Goal: Task Accomplishment & Management: Manage account settings

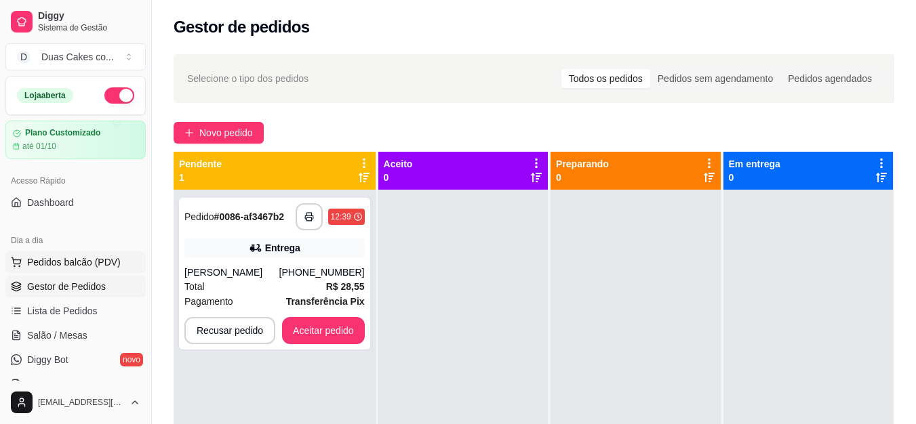
click at [62, 265] on span "Pedidos balcão (PDV)" at bounding box center [74, 263] width 94 height 14
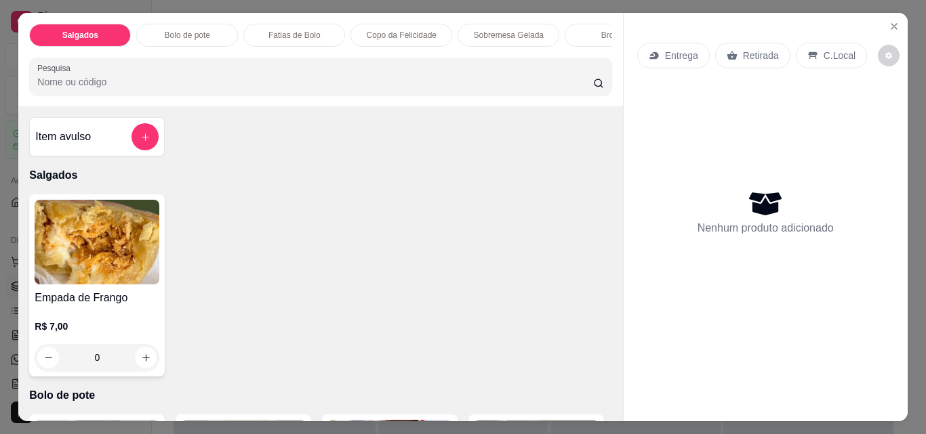
click at [301, 30] on p "Fatias de Bolo" at bounding box center [294, 35] width 52 height 11
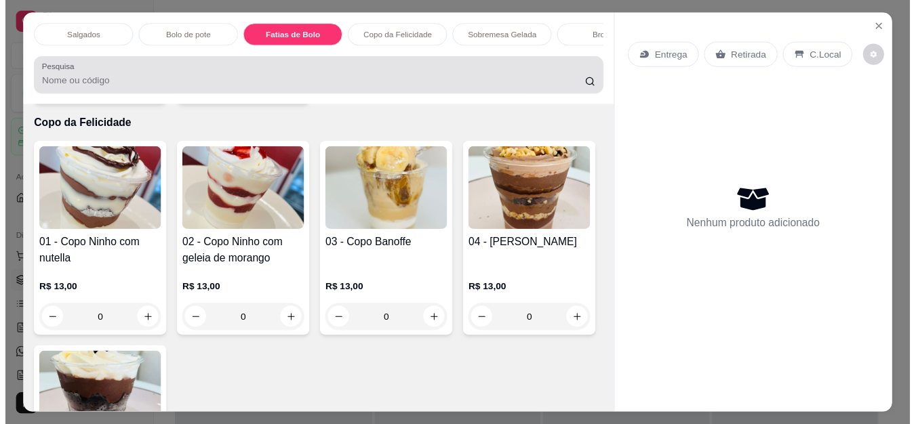
scroll to position [35, 0]
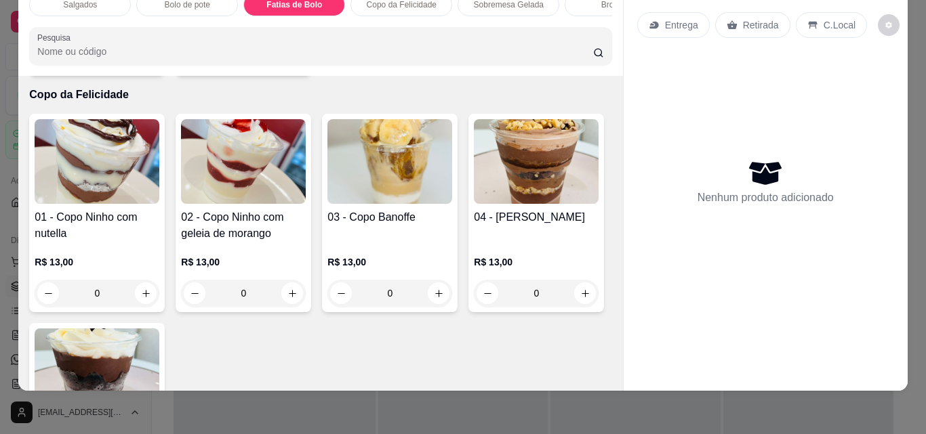
click at [292, 62] on icon "increase-product-quantity" at bounding box center [292, 57] width 10 height 10
type input "1"
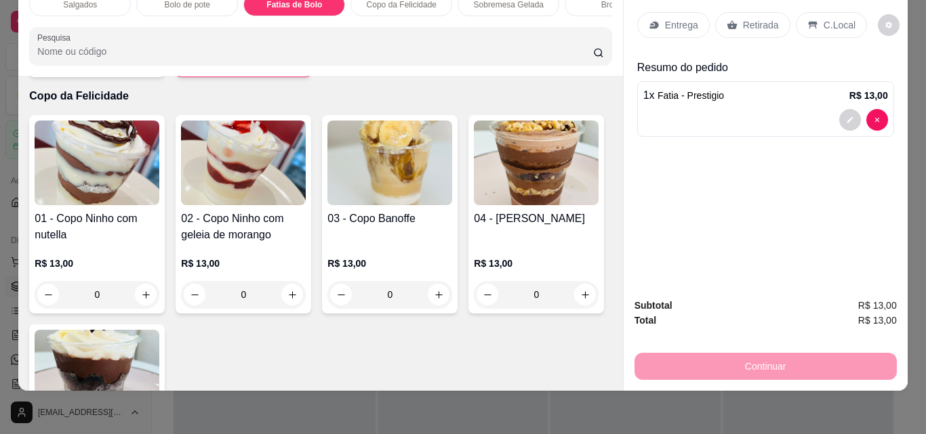
click at [748, 18] on p "Retirada" at bounding box center [761, 25] width 36 height 14
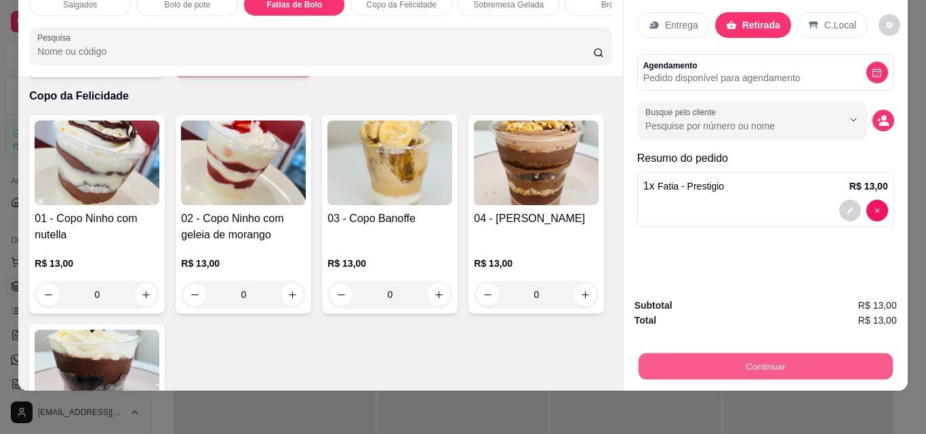
click at [789, 354] on button "Continuar" at bounding box center [765, 366] width 254 height 26
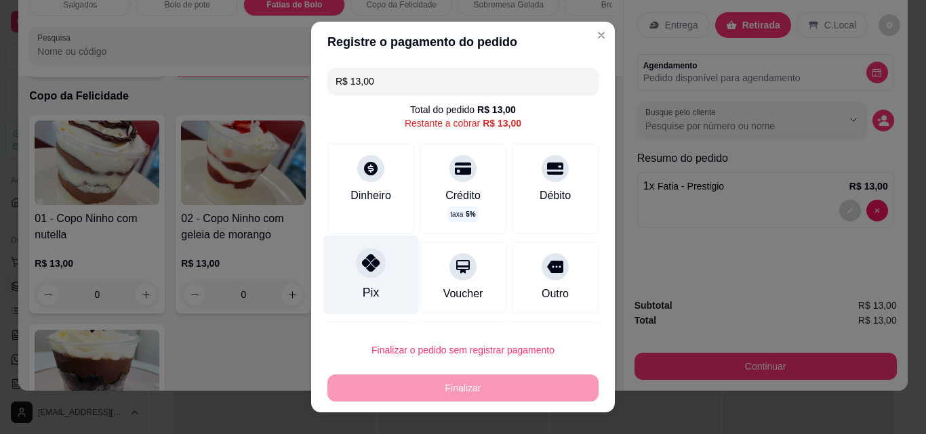
click at [352, 287] on div "Pix" at bounding box center [371, 275] width 96 height 79
type input "R$ 0,00"
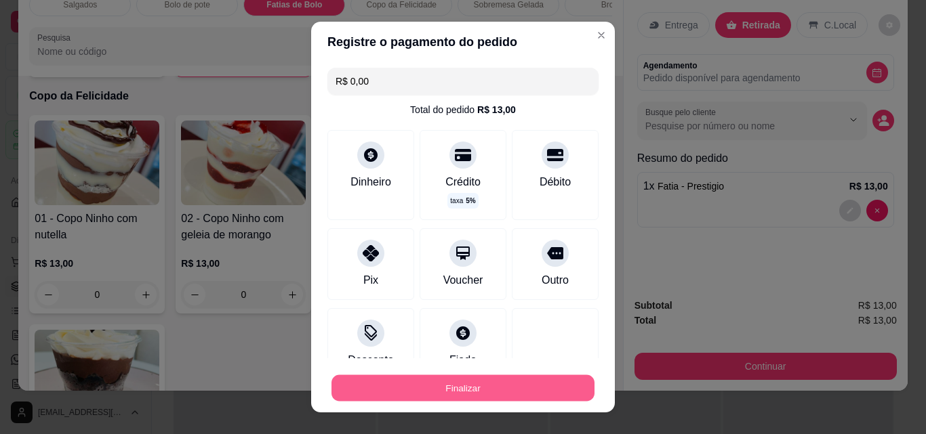
click at [420, 388] on button "Finalizar" at bounding box center [462, 388] width 263 height 26
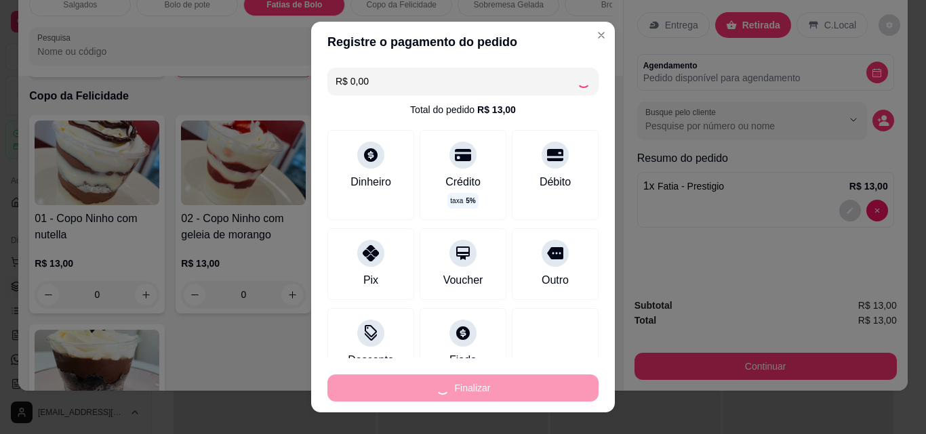
type input "0"
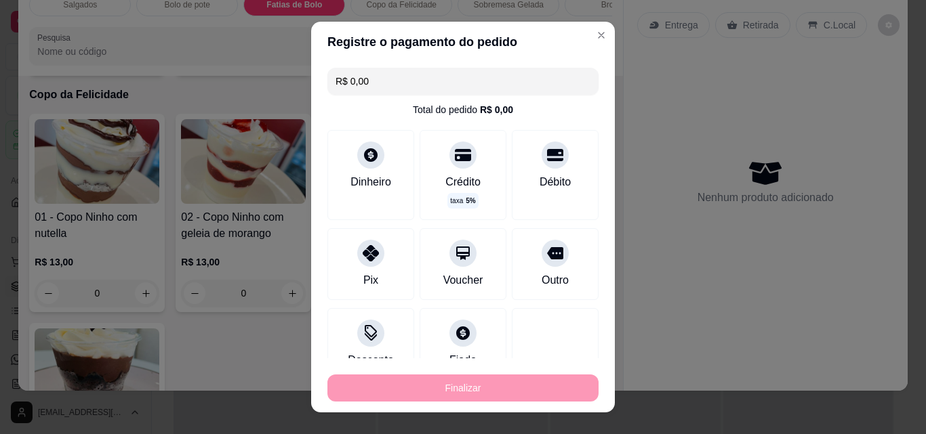
type input "-R$ 13,00"
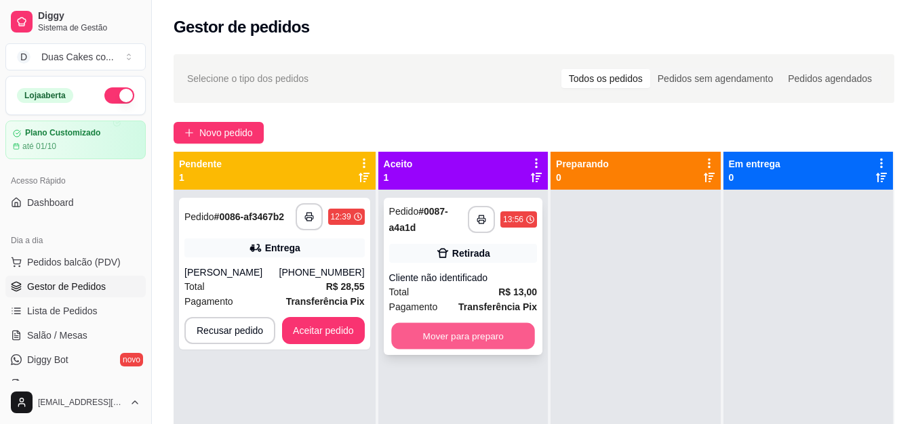
click at [478, 331] on button "Mover para preparo" at bounding box center [463, 336] width 144 height 26
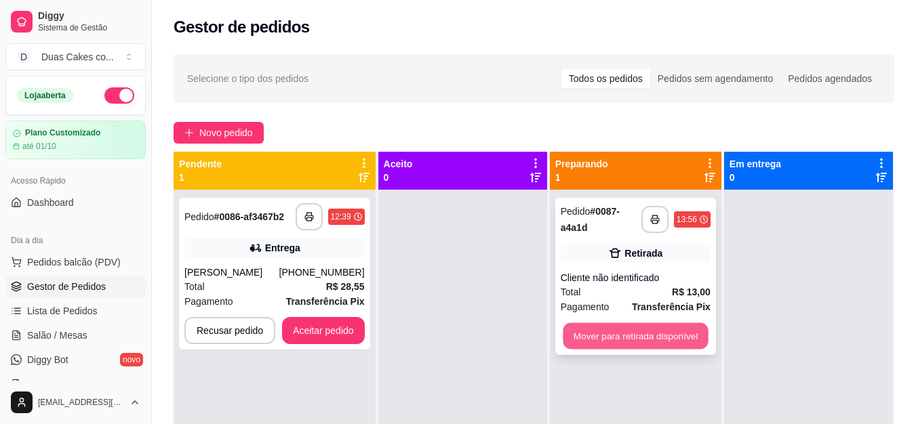
click at [607, 329] on button "Mover para retirada disponível" at bounding box center [635, 336] width 145 height 26
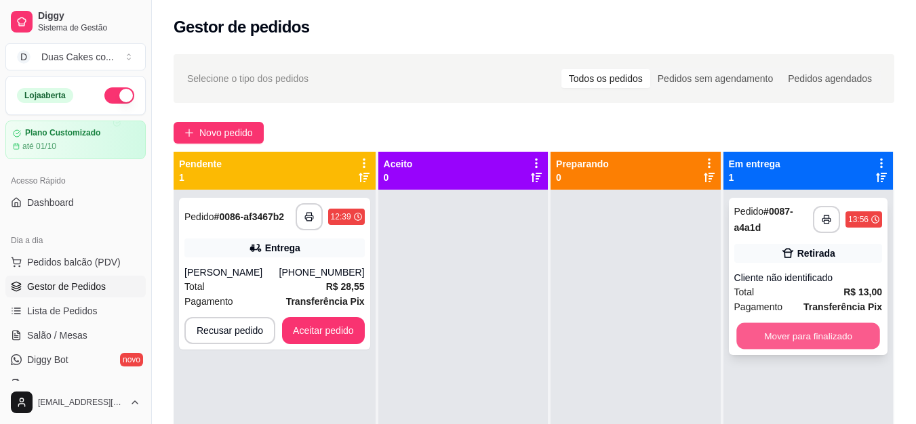
click at [845, 331] on button "Mover para finalizado" at bounding box center [808, 336] width 144 height 26
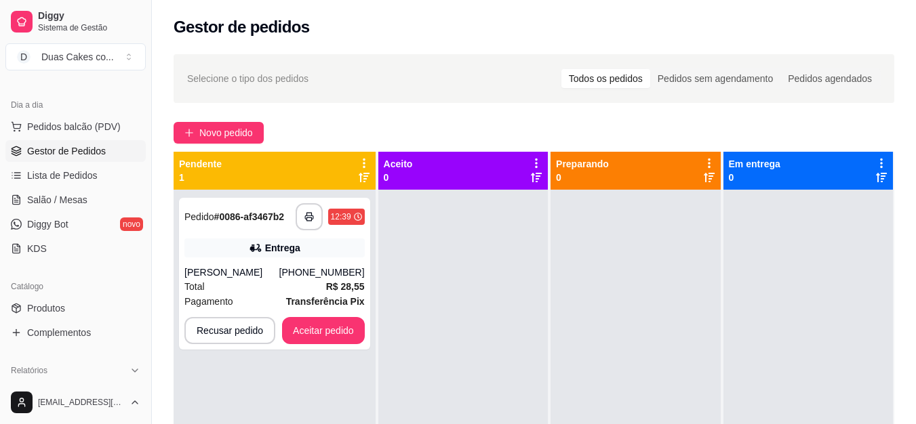
scroll to position [68, 0]
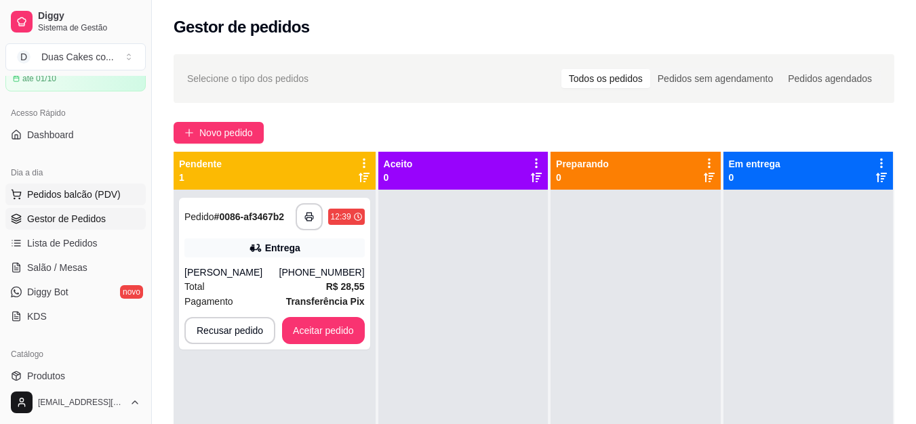
click at [51, 186] on button "Pedidos balcão (PDV)" at bounding box center [75, 195] width 140 height 22
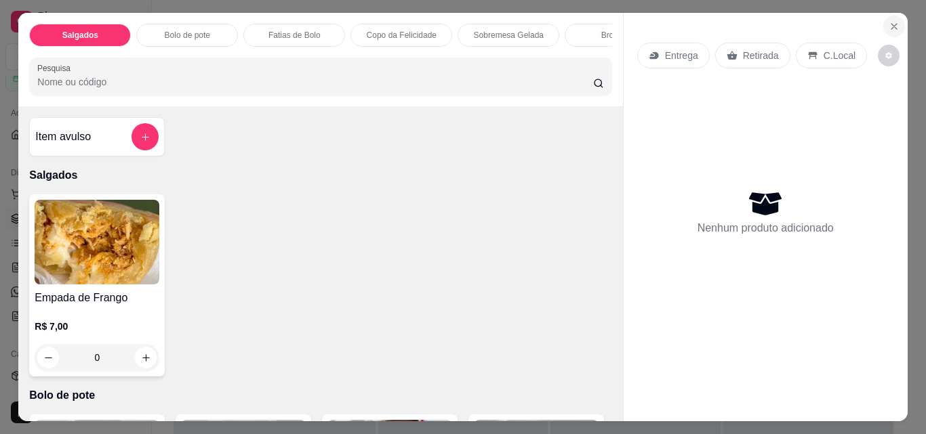
click at [888, 21] on icon "Close" at bounding box center [893, 26] width 11 height 11
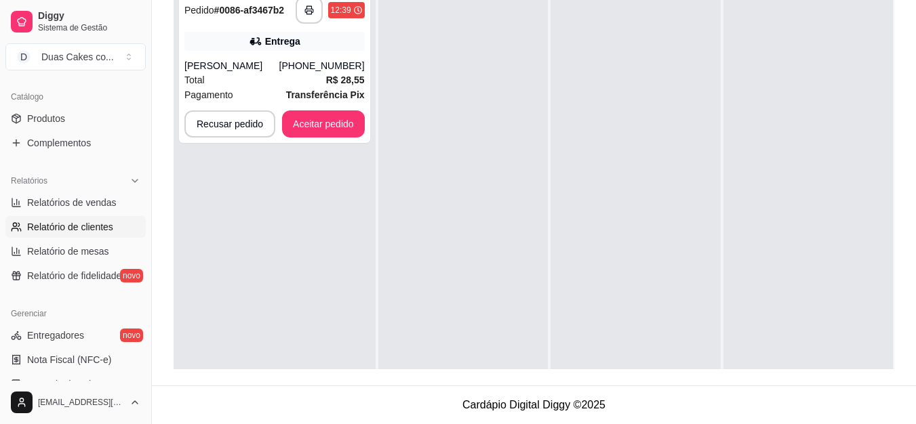
scroll to position [270, 0]
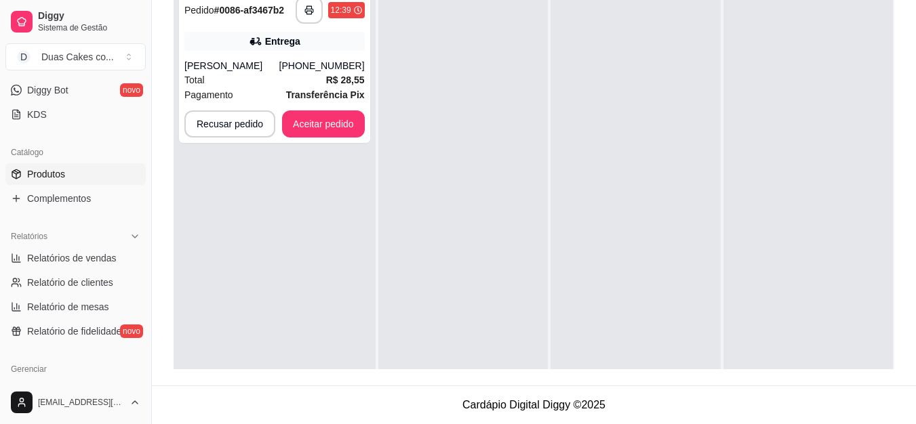
click at [42, 169] on span "Produtos" at bounding box center [46, 174] width 38 height 14
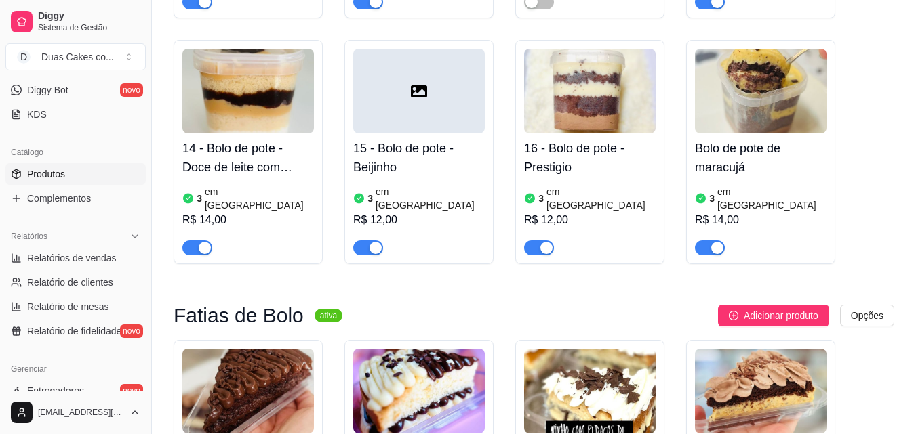
scroll to position [1898, 0]
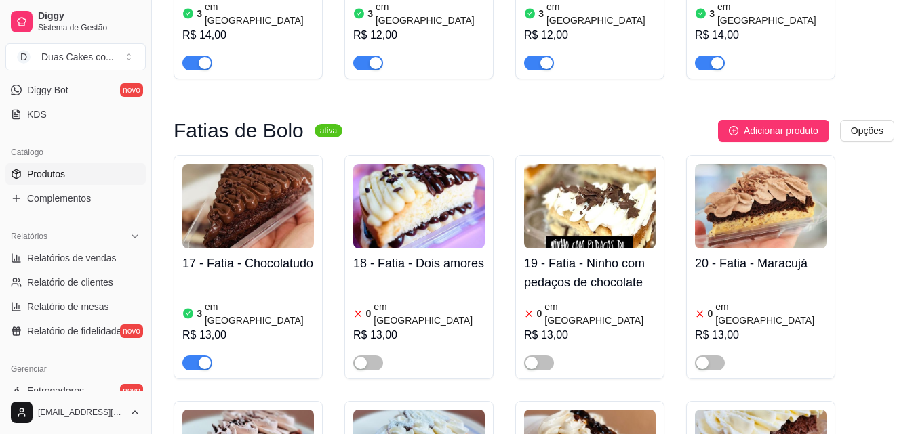
click at [218, 300] on article "em [GEOGRAPHIC_DATA]" at bounding box center [259, 313] width 109 height 27
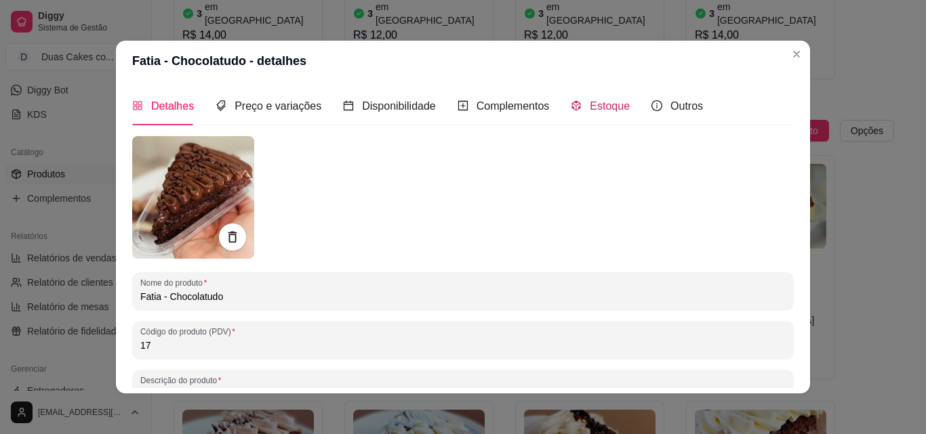
click at [598, 103] on span "Estoque" at bounding box center [610, 106] width 40 height 12
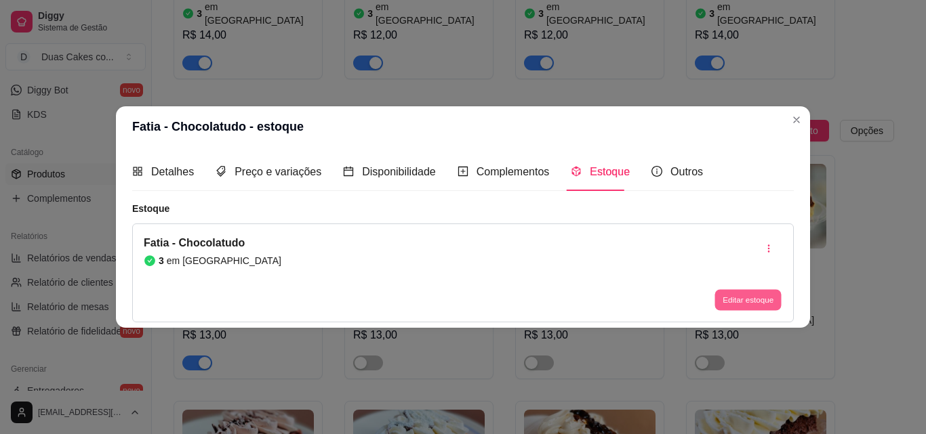
click at [739, 305] on button "Editar estoque" at bounding box center [747, 300] width 66 height 21
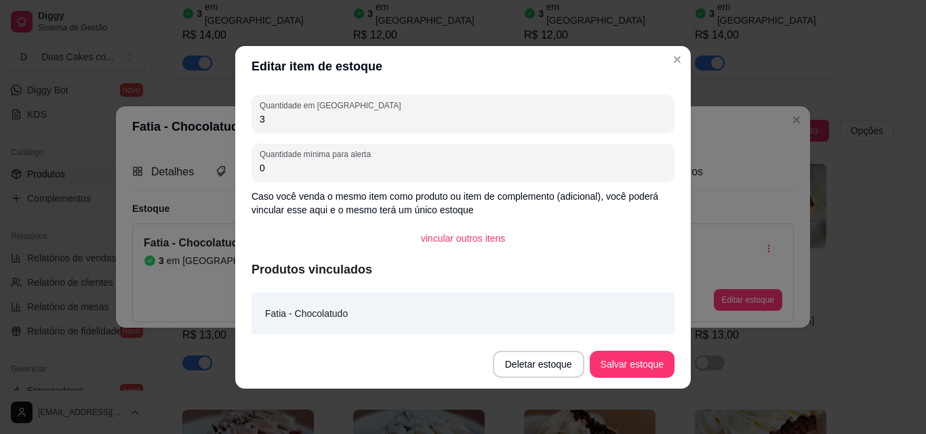
click at [279, 117] on input "3" at bounding box center [463, 120] width 407 height 14
type input "2"
click at [642, 361] on button "Salvar estoque" at bounding box center [632, 364] width 85 height 27
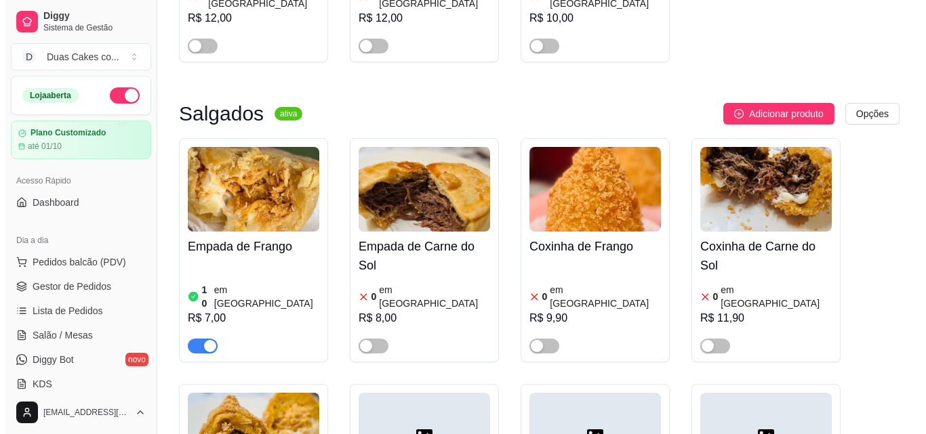
scroll to position [271, 0]
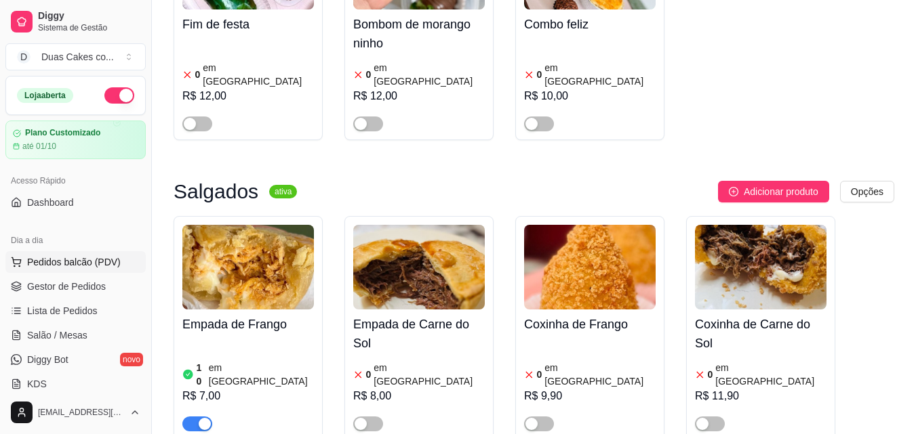
click at [53, 260] on span "Pedidos balcão (PDV)" at bounding box center [74, 263] width 94 height 14
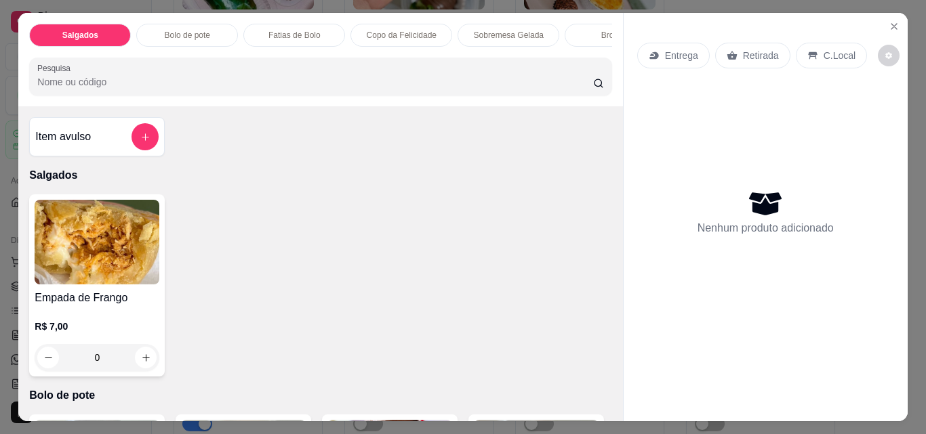
drag, startPoint x: 542, startPoint y: 32, endPoint x: 541, endPoint y: 43, distance: 11.5
click at [541, 32] on div "Sobremesa Gelada" at bounding box center [508, 35] width 102 height 23
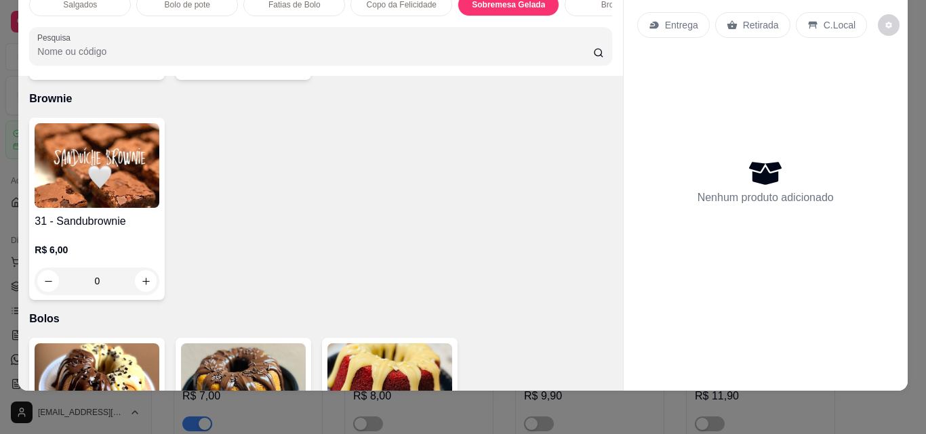
scroll to position [1999, 0]
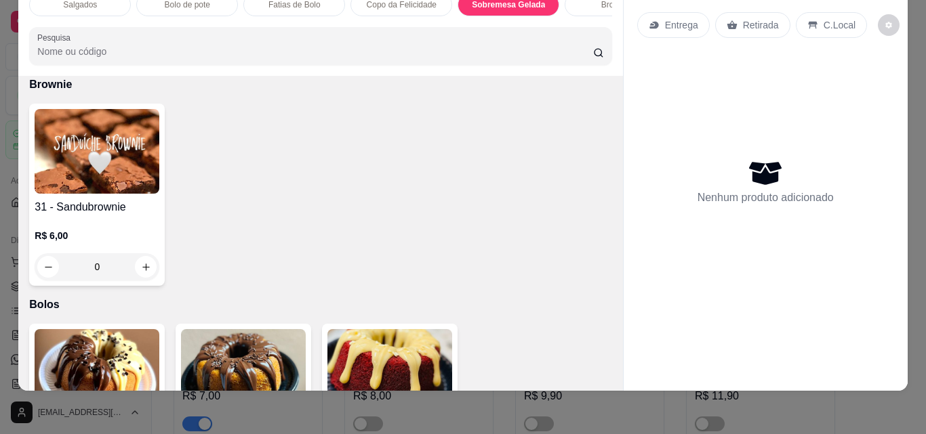
click at [151, 52] on icon "increase-product-quantity" at bounding box center [146, 47] width 10 height 10
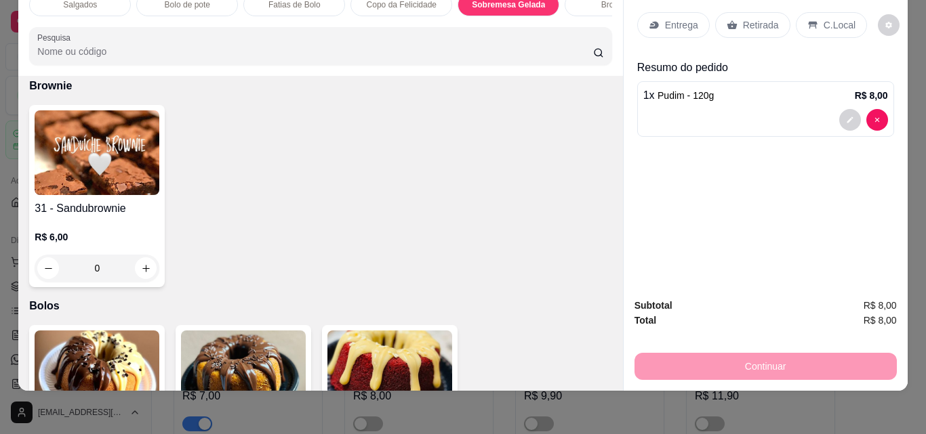
click at [150, 53] on icon "increase-product-quantity" at bounding box center [145, 48] width 10 height 10
type input "2"
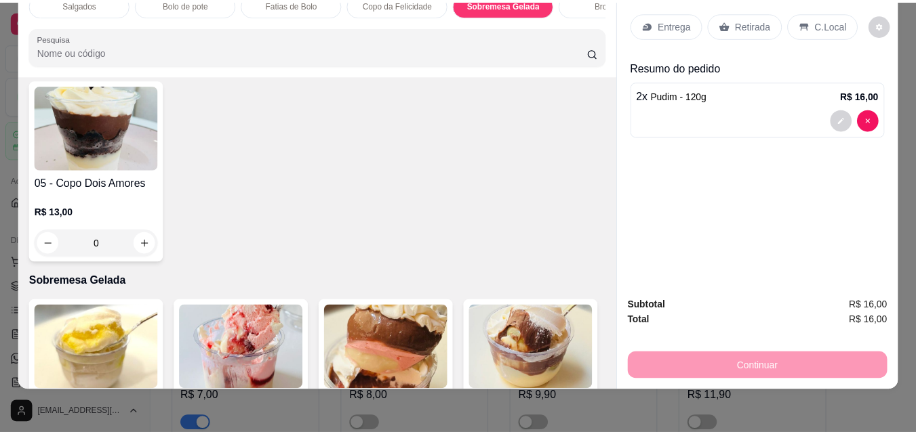
scroll to position [1322, 0]
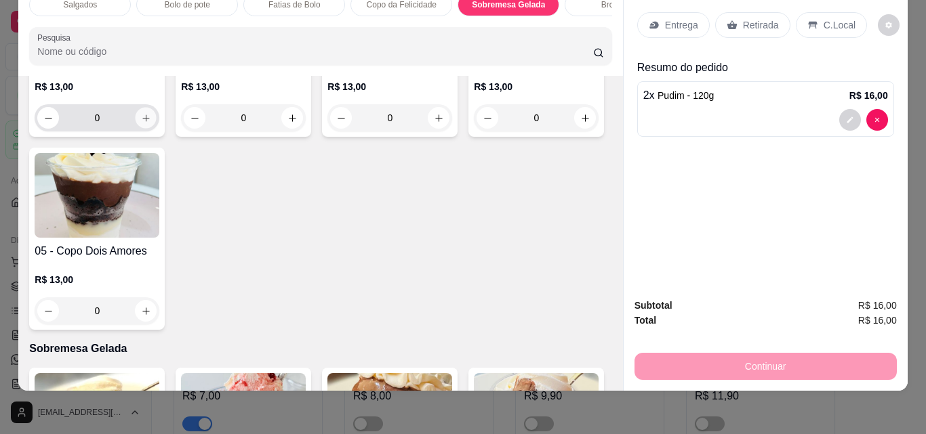
click at [139, 129] on button "increase-product-quantity" at bounding box center [146, 118] width 21 height 21
type input "1"
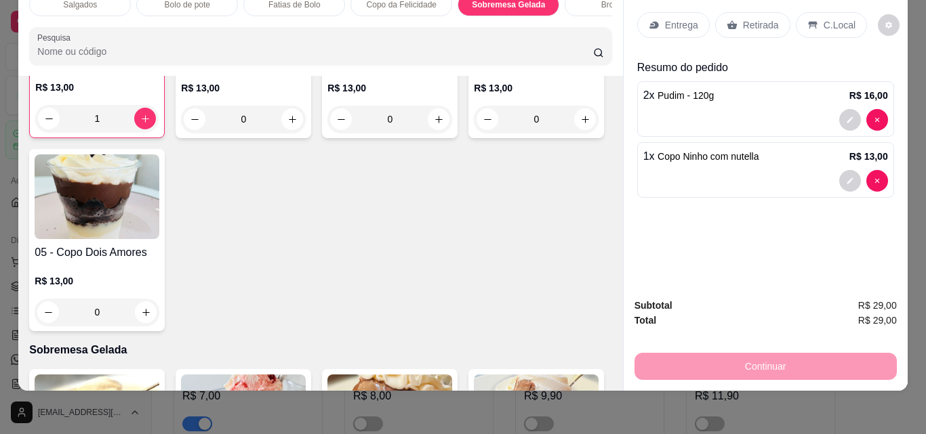
click at [750, 18] on p "Retirada" at bounding box center [761, 25] width 36 height 14
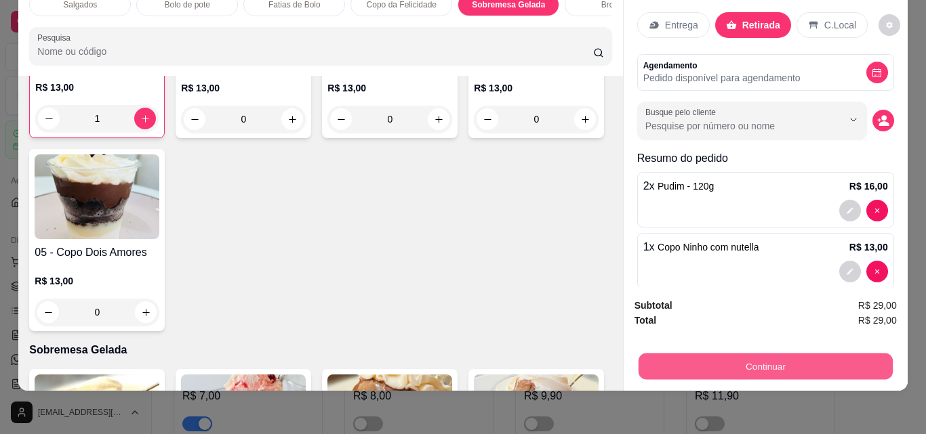
click at [750, 365] on button "Continuar" at bounding box center [765, 366] width 254 height 26
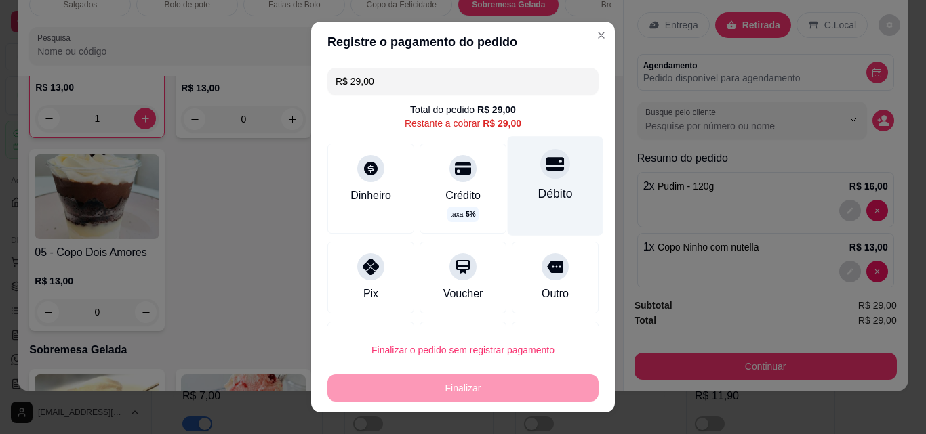
click at [545, 182] on div "Débito" at bounding box center [556, 185] width 96 height 99
type input "R$ 0,00"
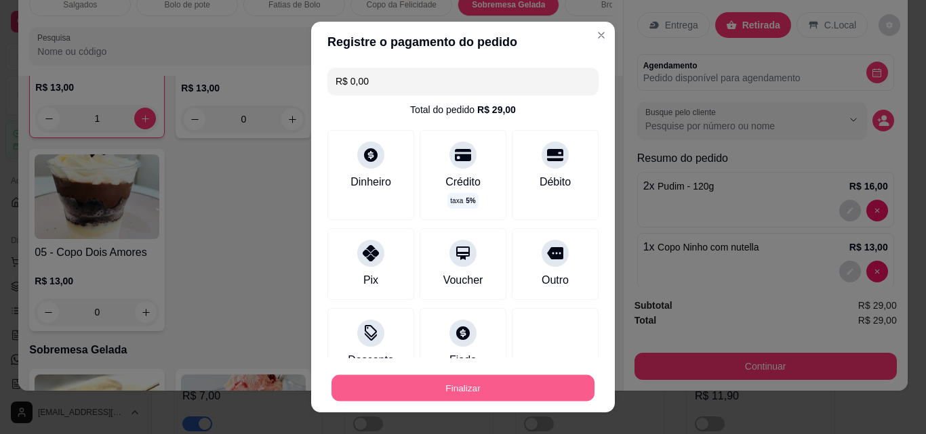
click at [485, 385] on button "Finalizar" at bounding box center [462, 388] width 263 height 26
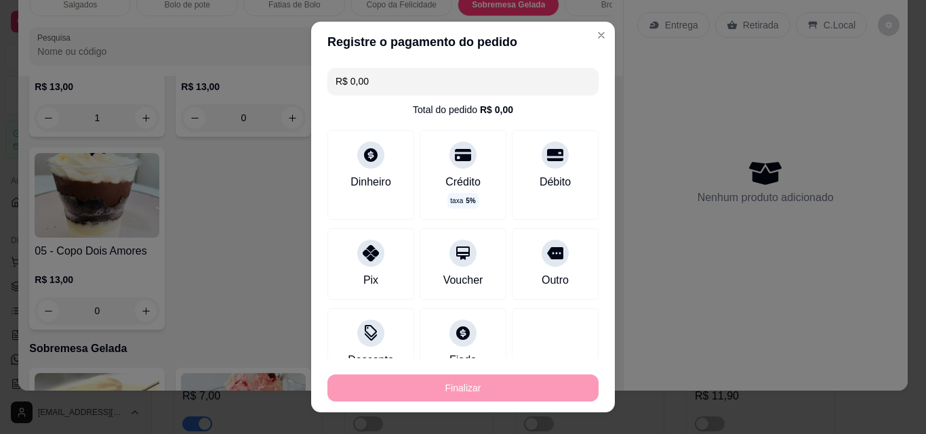
type input "0"
type input "-R$ 29,00"
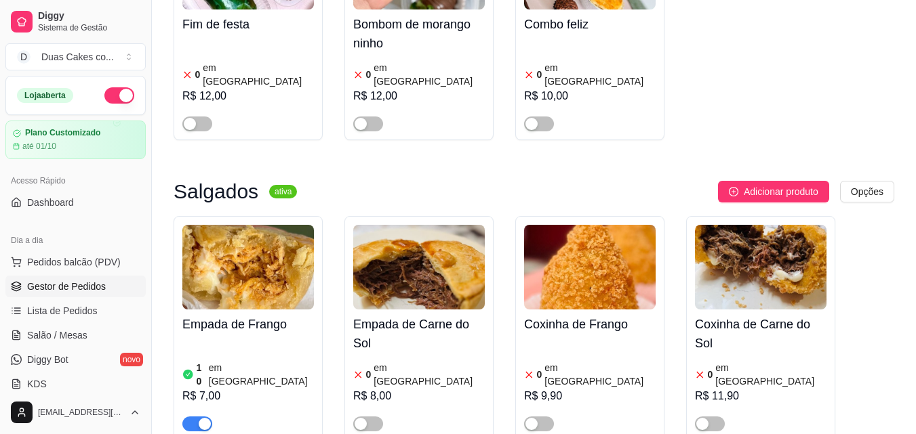
click at [54, 289] on span "Gestor de Pedidos" at bounding box center [66, 287] width 79 height 14
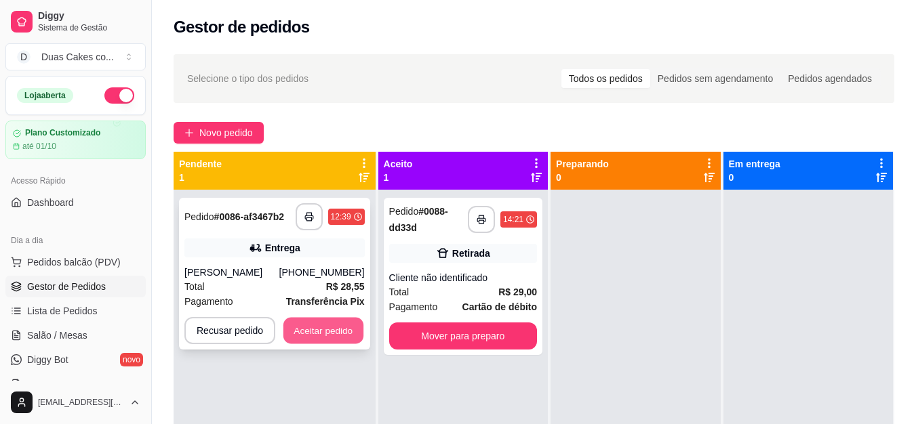
click at [319, 330] on button "Aceitar pedido" at bounding box center [323, 331] width 80 height 26
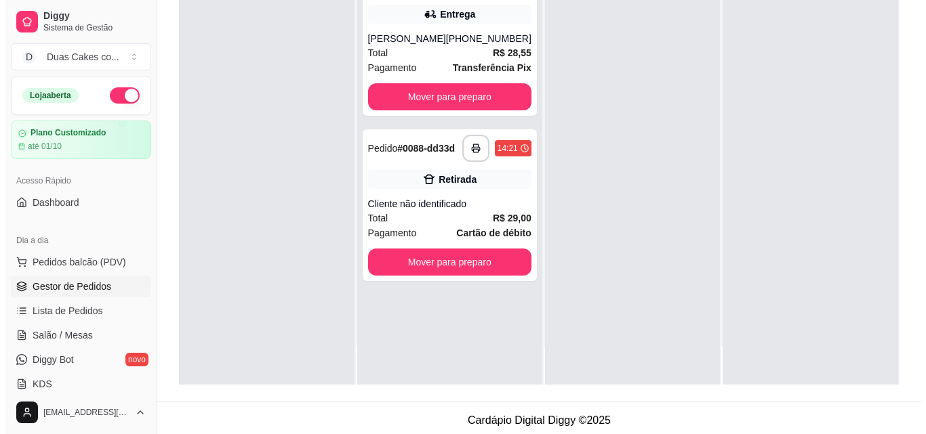
scroll to position [203, 0]
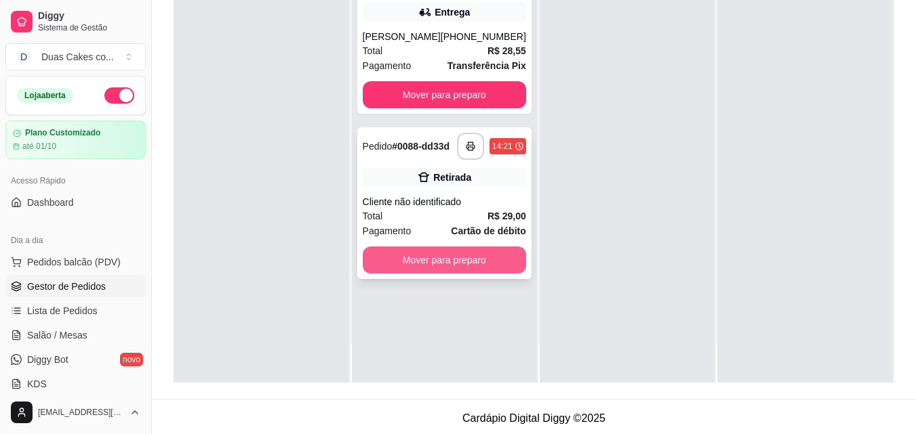
click at [416, 268] on button "Mover para preparo" at bounding box center [444, 260] width 163 height 27
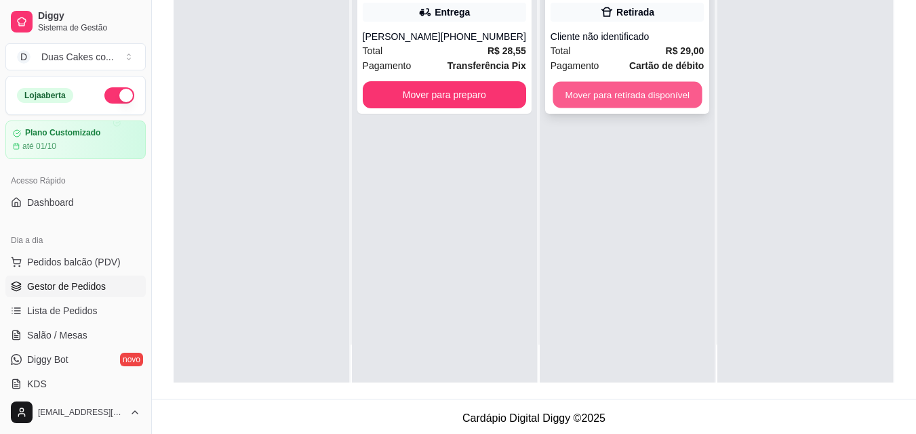
click at [661, 83] on button "Mover para retirada disponível" at bounding box center [626, 95] width 149 height 26
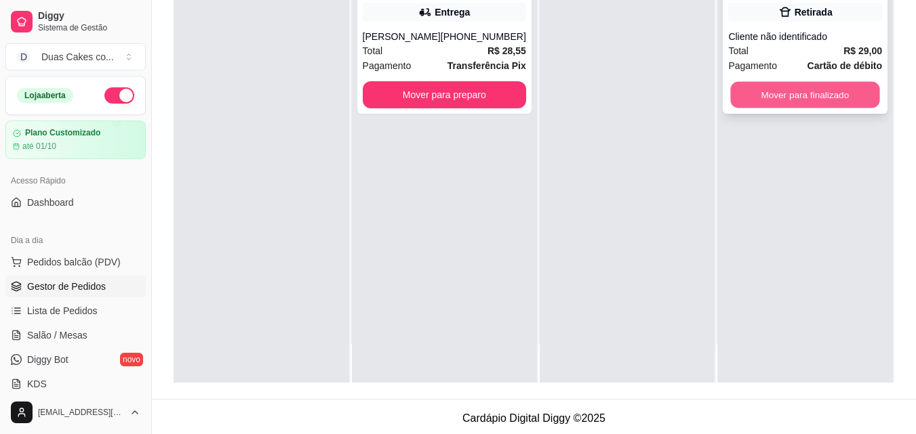
click at [756, 83] on button "Mover para finalizado" at bounding box center [805, 95] width 149 height 26
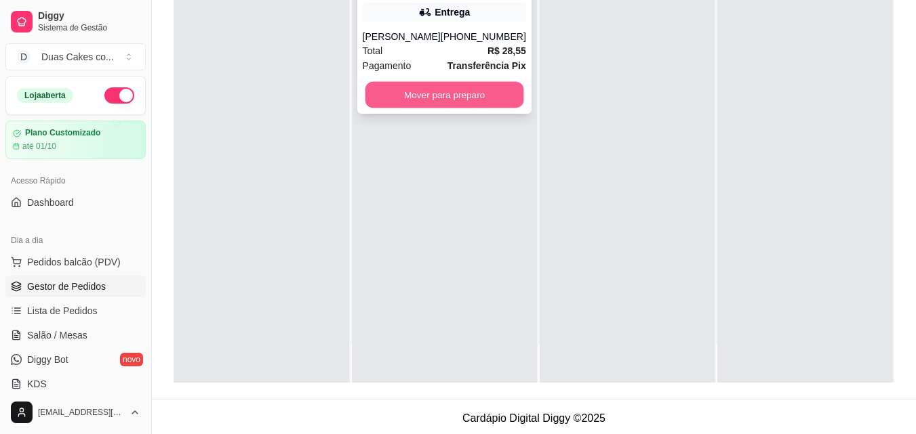
click at [454, 96] on button "Mover para preparo" at bounding box center [444, 95] width 159 height 26
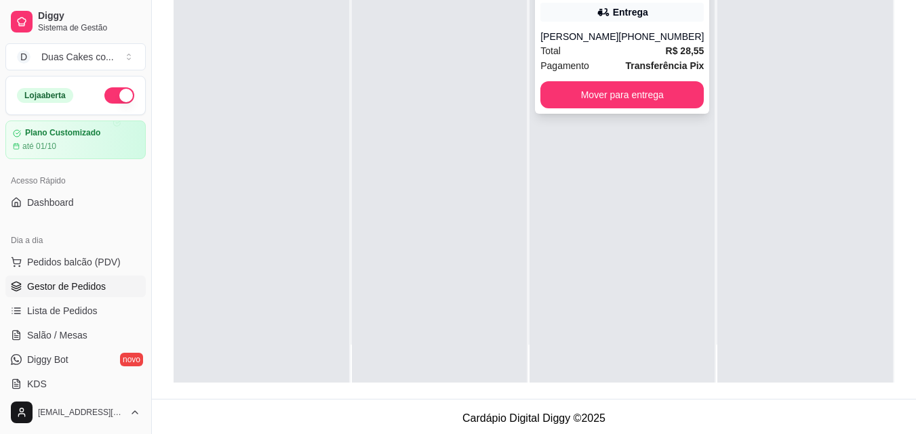
click at [633, 46] on div "Total R$ 28,55" at bounding box center [621, 50] width 163 height 15
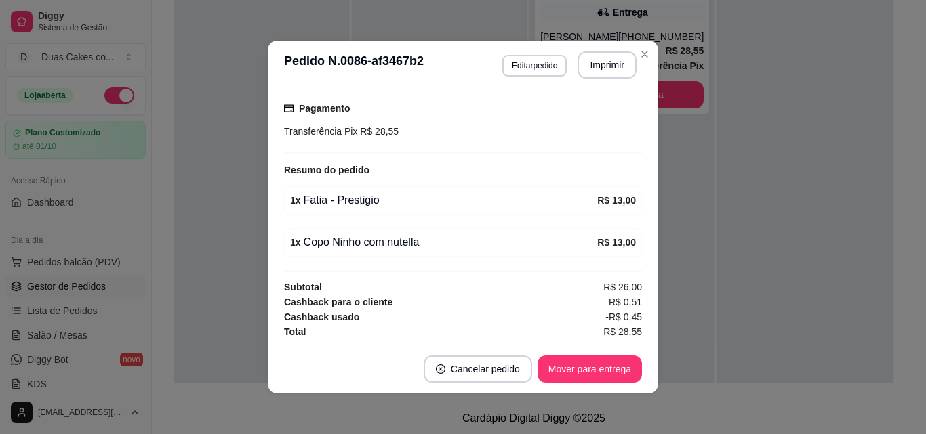
scroll to position [3, 0]
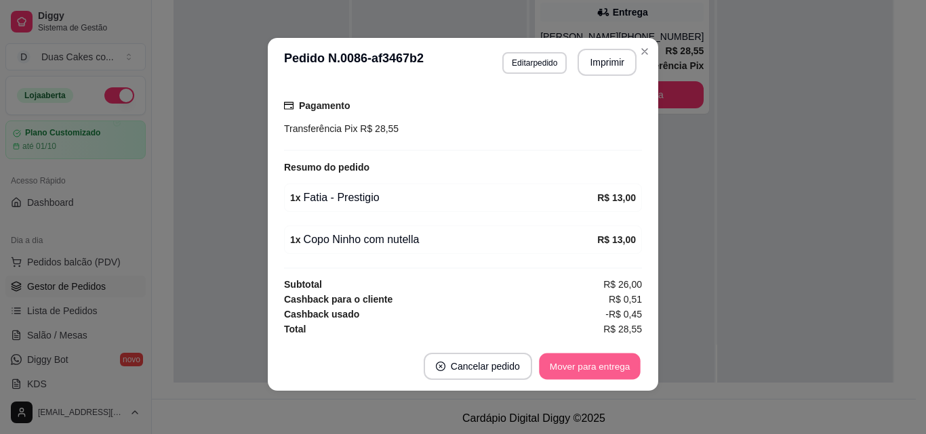
click at [586, 361] on button "Mover para entrega" at bounding box center [590, 367] width 102 height 26
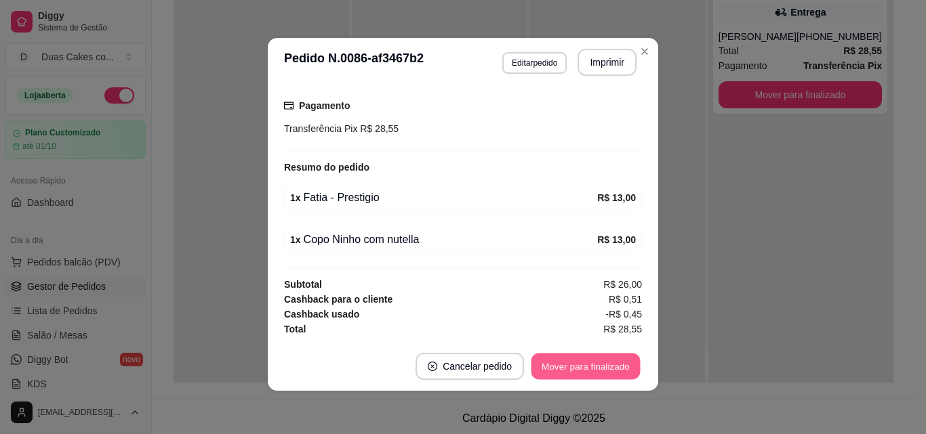
click at [583, 373] on button "Mover para finalizado" at bounding box center [585, 367] width 109 height 26
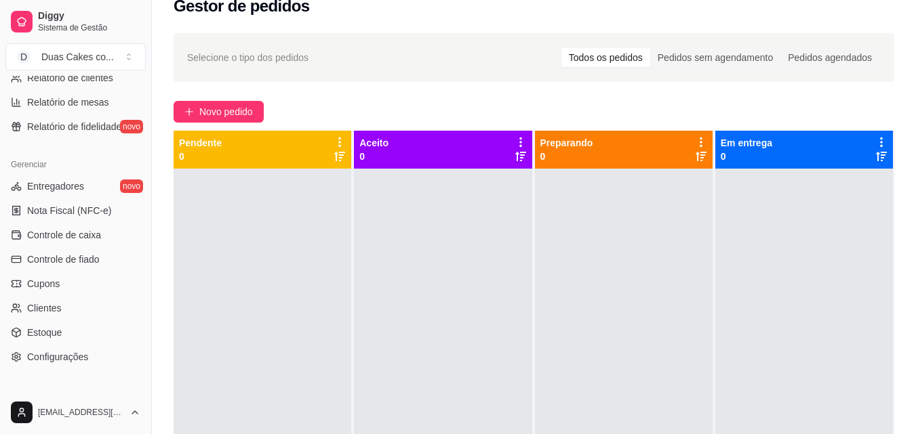
scroll to position [0, 0]
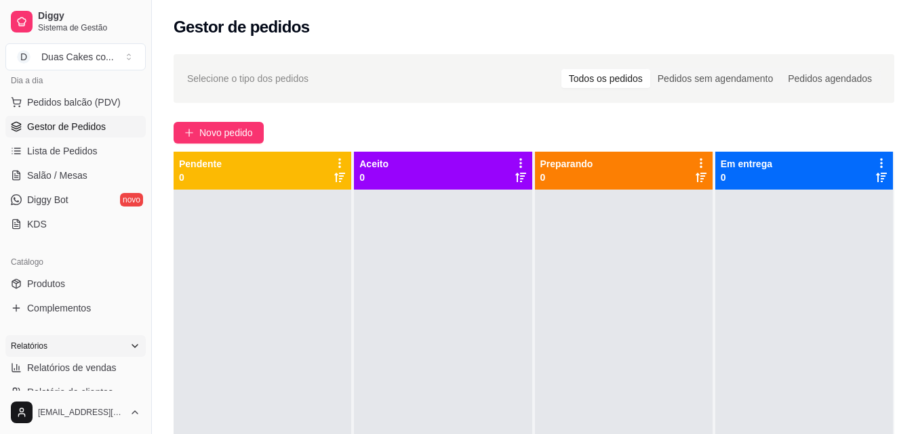
scroll to position [203, 0]
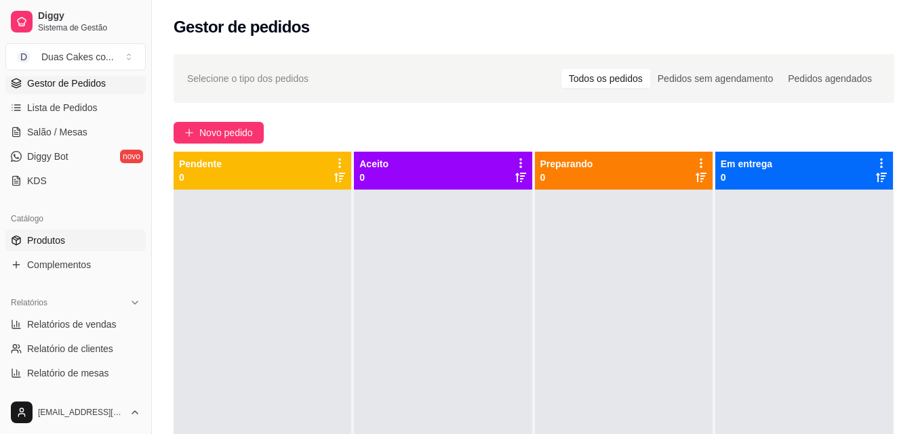
click at [56, 238] on span "Produtos" at bounding box center [46, 241] width 38 height 14
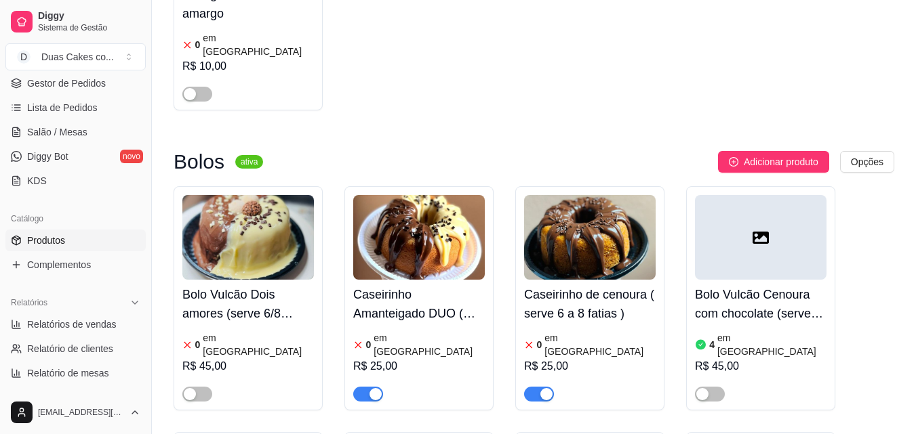
scroll to position [4270, 0]
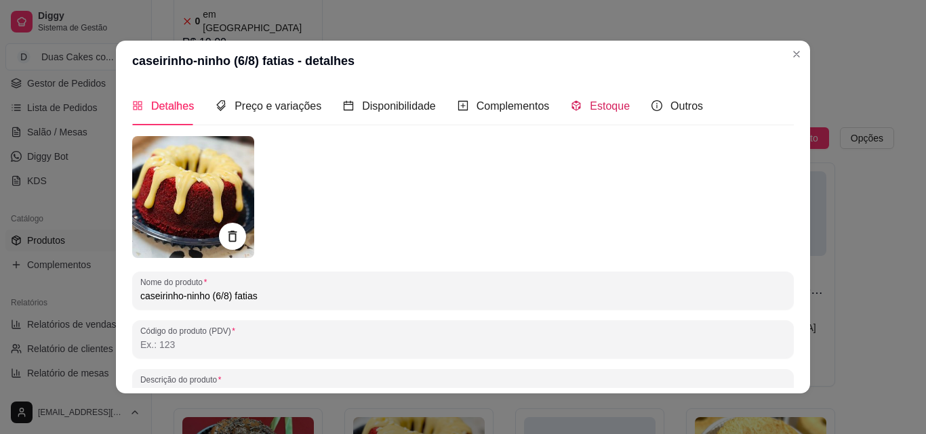
click at [609, 100] on span "Estoque" at bounding box center [610, 106] width 40 height 12
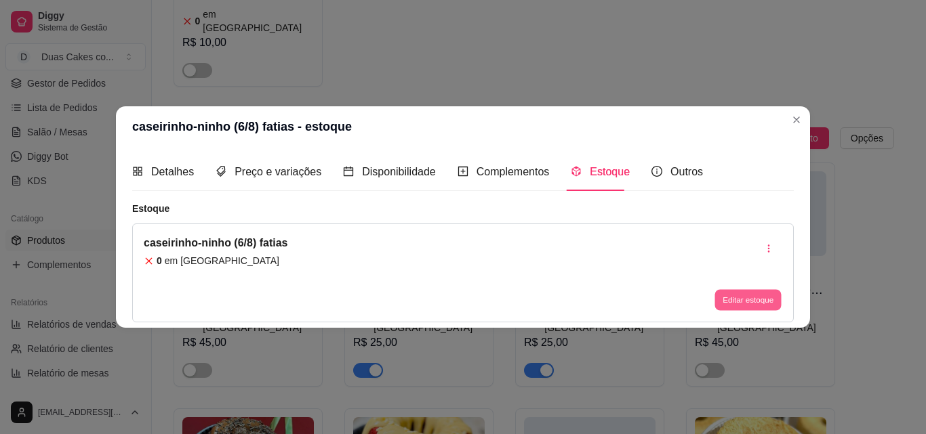
click at [771, 300] on button "Editar estoque" at bounding box center [747, 300] width 66 height 21
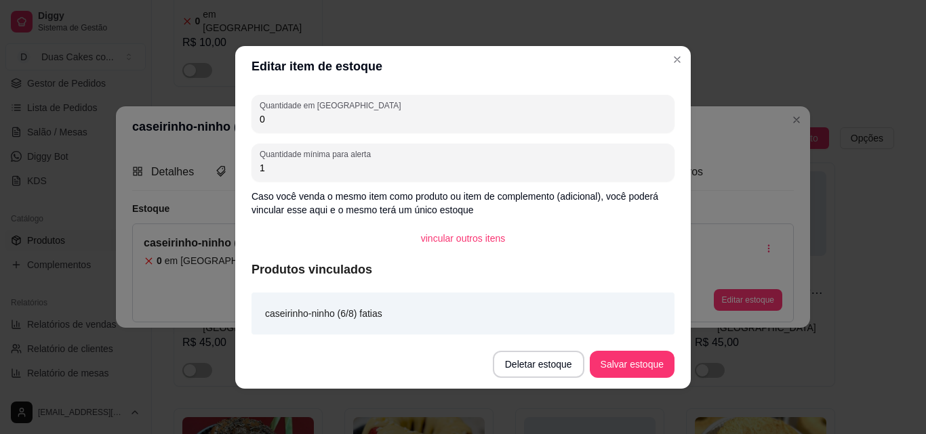
click at [274, 123] on input "0" at bounding box center [463, 120] width 407 height 14
type input "1"
click at [642, 361] on button "Salvar estoque" at bounding box center [631, 364] width 83 height 26
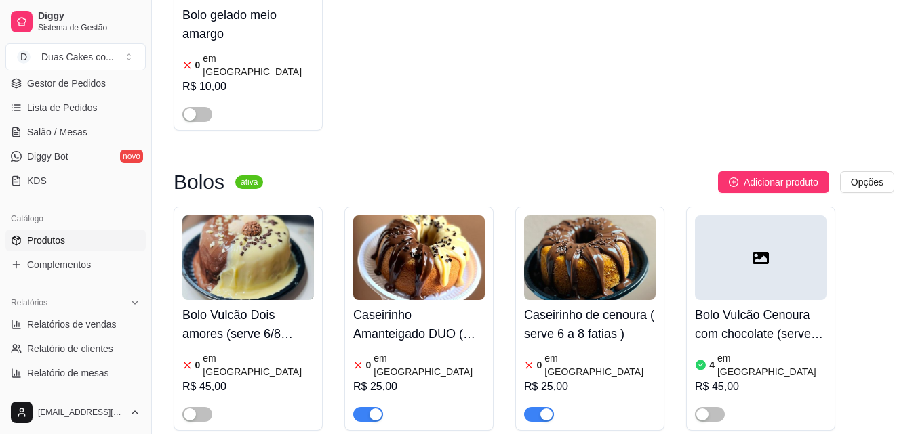
scroll to position [4202, 0]
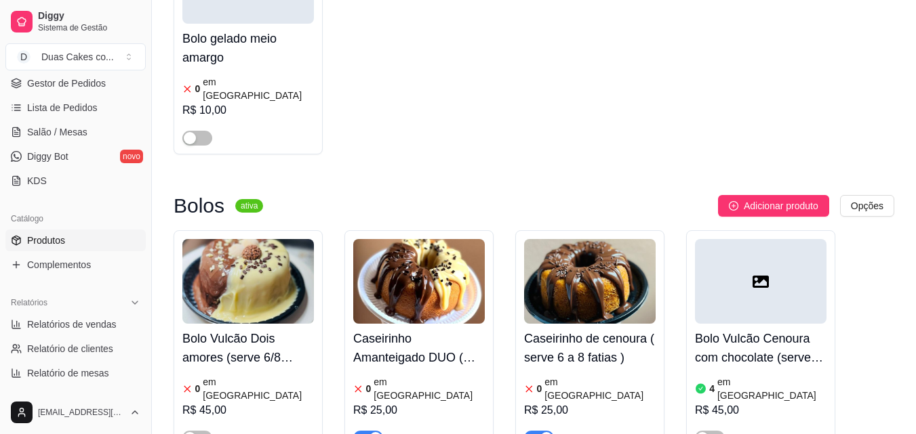
click at [410, 375] on article "em estoque" at bounding box center [428, 388] width 111 height 27
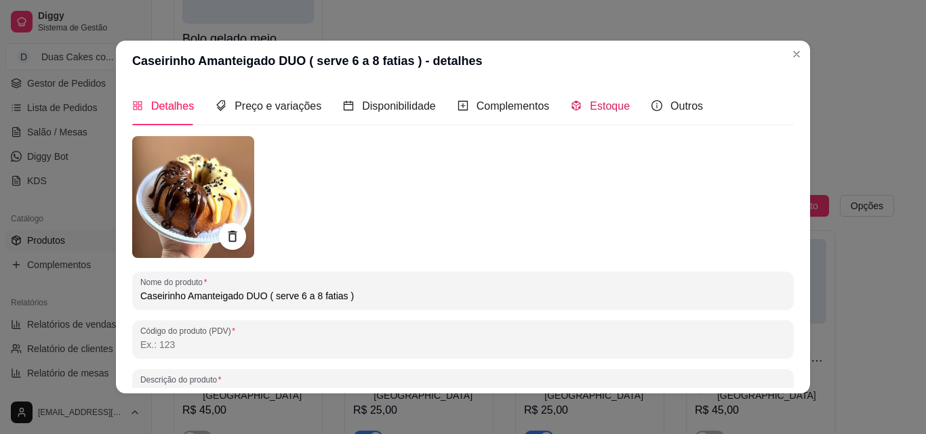
click at [617, 102] on span "Estoque" at bounding box center [610, 106] width 40 height 12
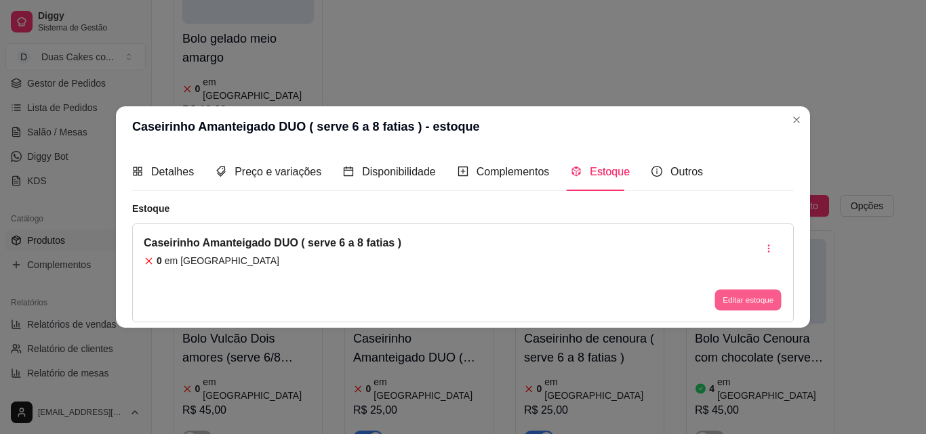
click at [741, 303] on button "Editar estoque" at bounding box center [747, 300] width 66 height 21
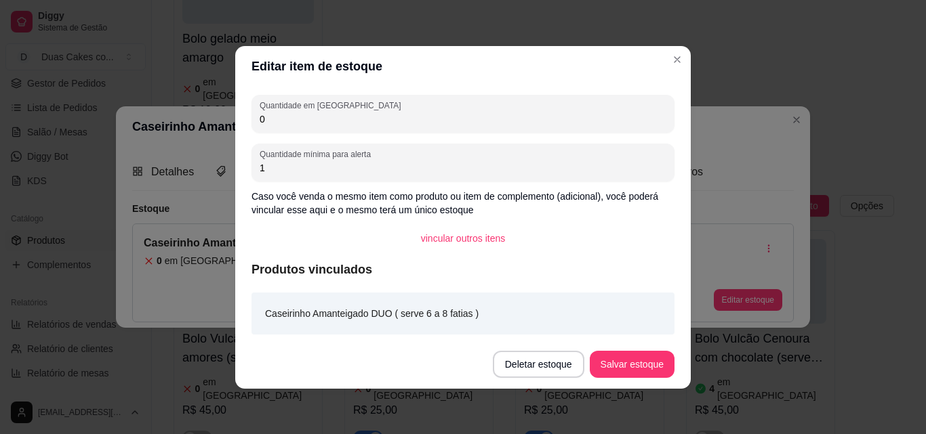
click at [275, 122] on input "0" at bounding box center [463, 120] width 407 height 14
type input "3"
click at [644, 366] on button "Salvar estoque" at bounding box center [632, 364] width 85 height 27
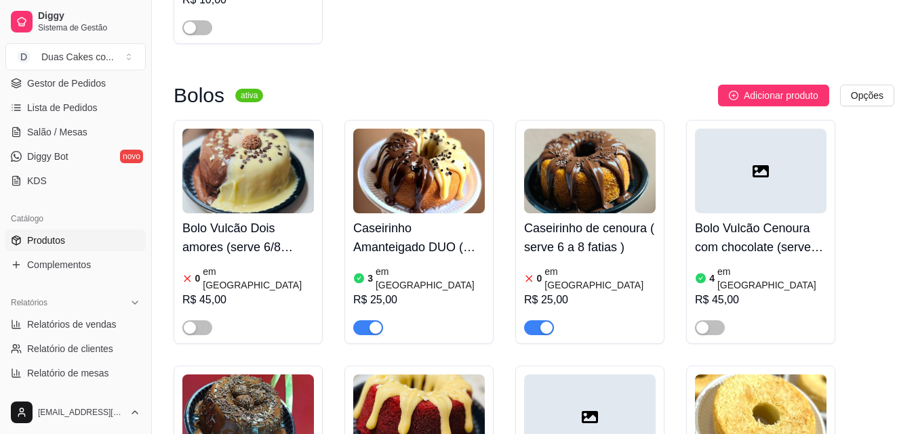
scroll to position [4270, 0]
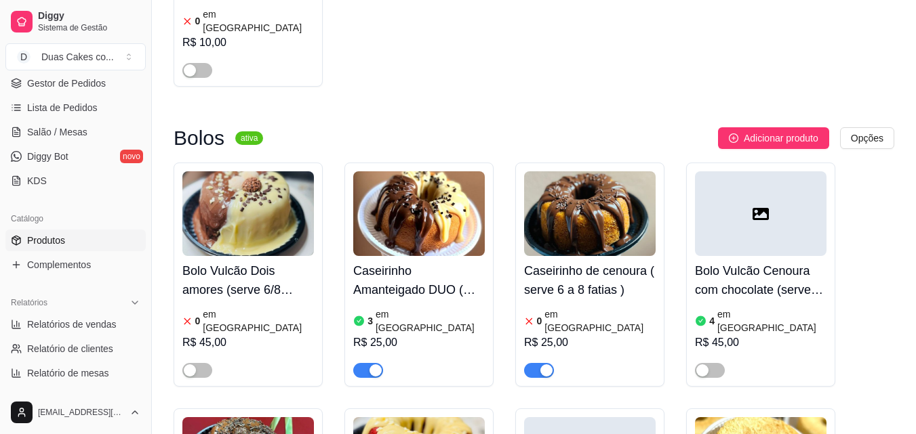
click at [388, 308] on article "em estoque" at bounding box center [429, 321] width 109 height 27
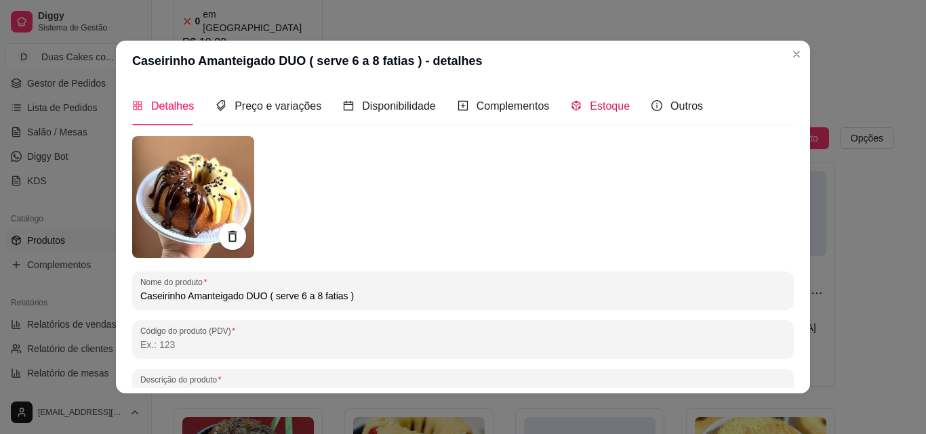
click at [604, 103] on span "Estoque" at bounding box center [610, 106] width 40 height 12
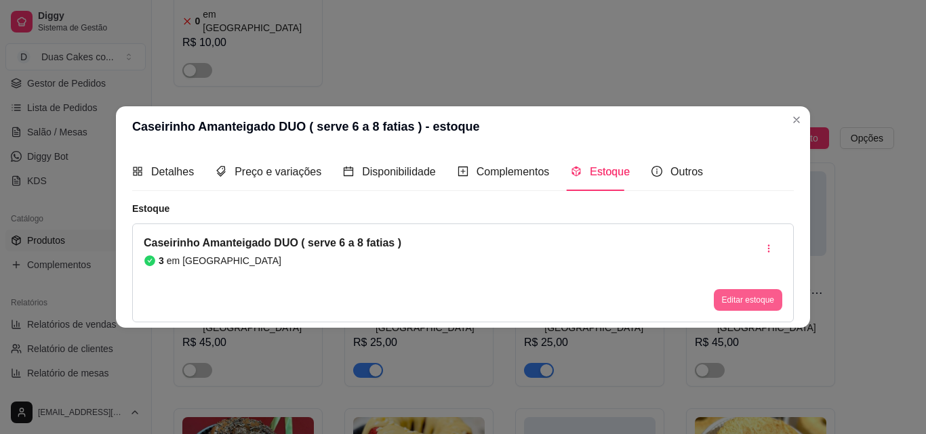
click at [757, 298] on button "Editar estoque" at bounding box center [748, 300] width 68 height 22
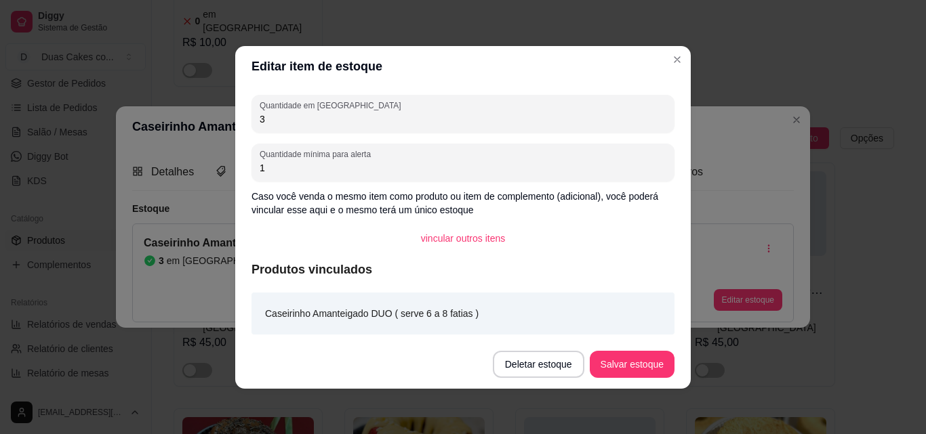
click at [268, 117] on input "3" at bounding box center [463, 120] width 407 height 14
type input "4"
click at [647, 367] on button "Salvar estoque" at bounding box center [631, 364] width 83 height 26
click at [647, 367] on button "Salvar estoque" at bounding box center [632, 364] width 85 height 27
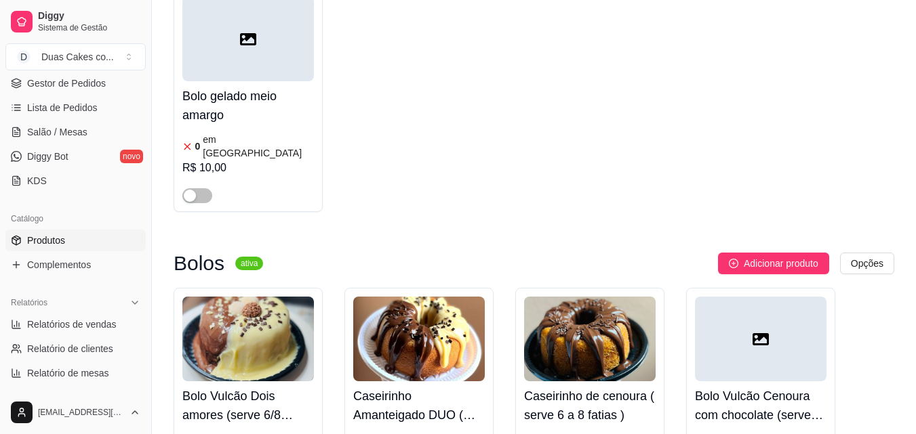
scroll to position [4134, 0]
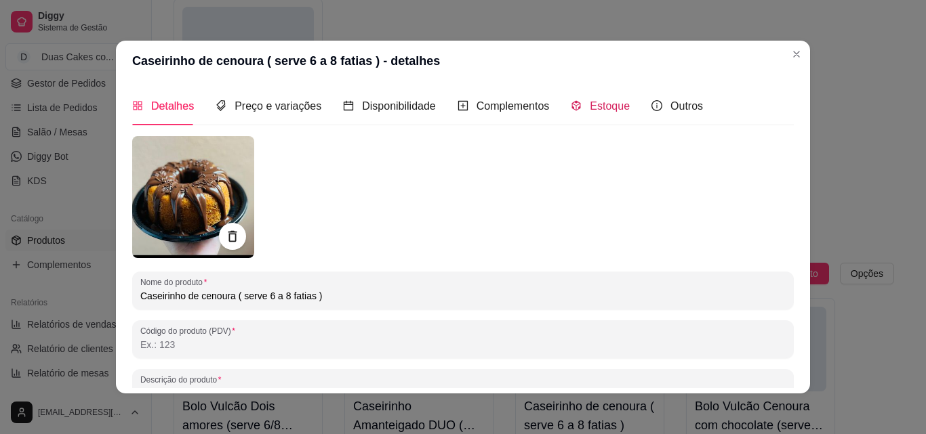
drag, startPoint x: 601, startPoint y: 108, endPoint x: 623, endPoint y: 124, distance: 26.7
click at [602, 110] on span "Estoque" at bounding box center [610, 106] width 40 height 12
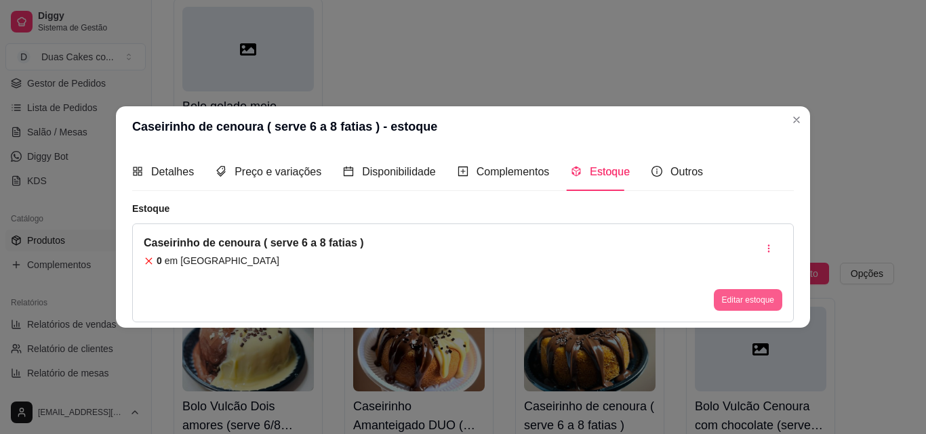
click at [756, 298] on button "Editar estoque" at bounding box center [748, 300] width 68 height 22
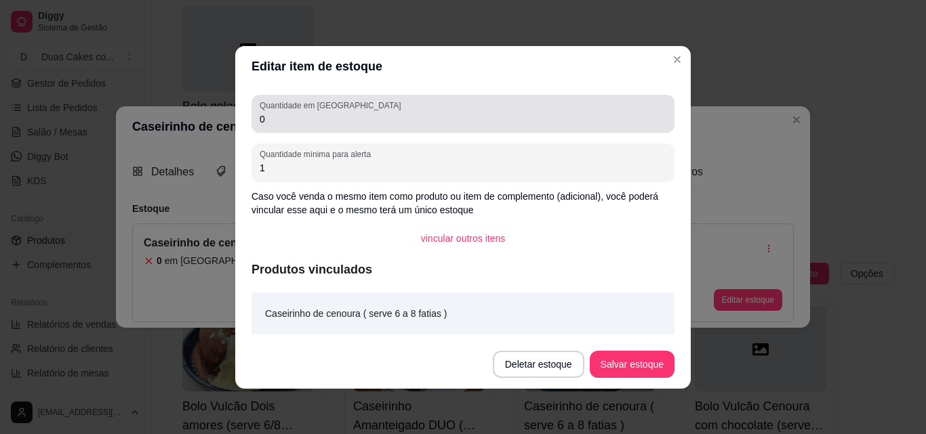
click at [273, 116] on input "0" at bounding box center [463, 120] width 407 height 14
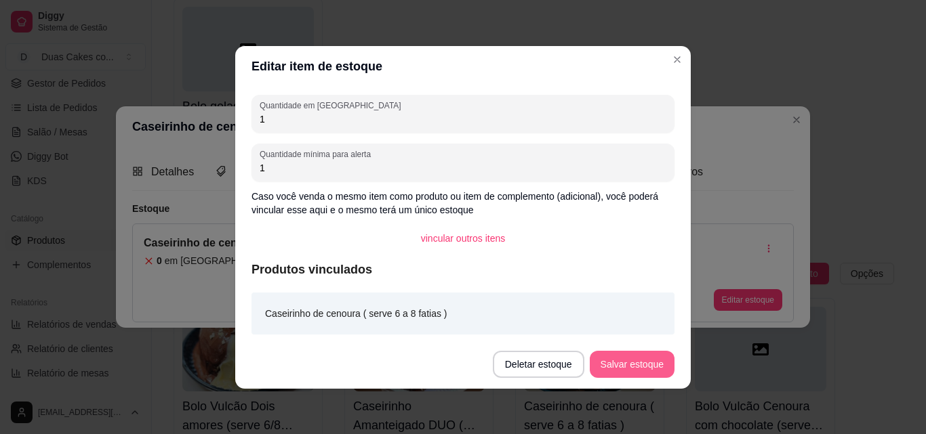
type input "1"
click at [635, 367] on button "Salvar estoque" at bounding box center [631, 364] width 83 height 26
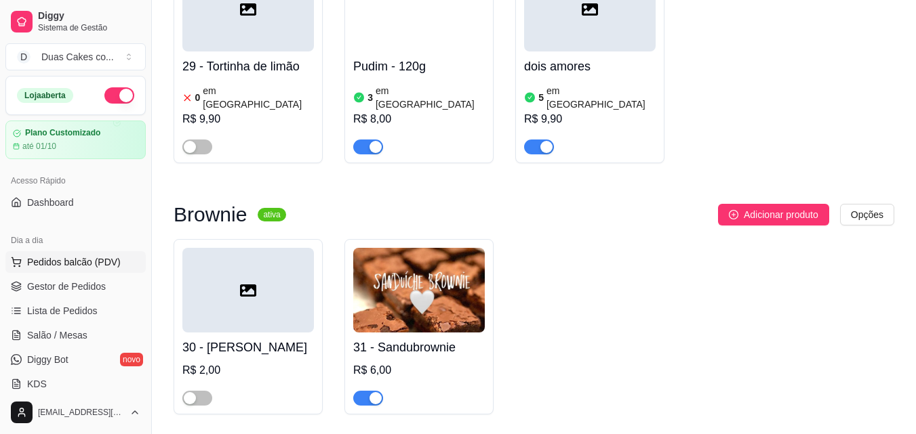
scroll to position [3592, 0]
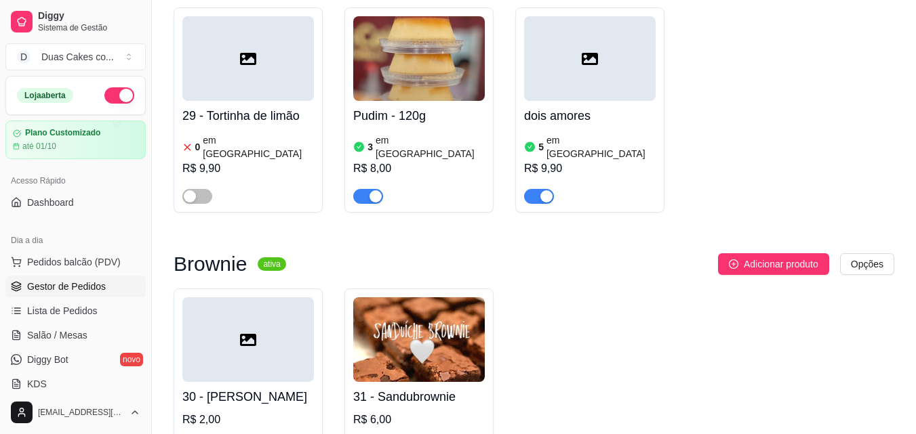
click at [68, 282] on span "Gestor de Pedidos" at bounding box center [66, 287] width 79 height 14
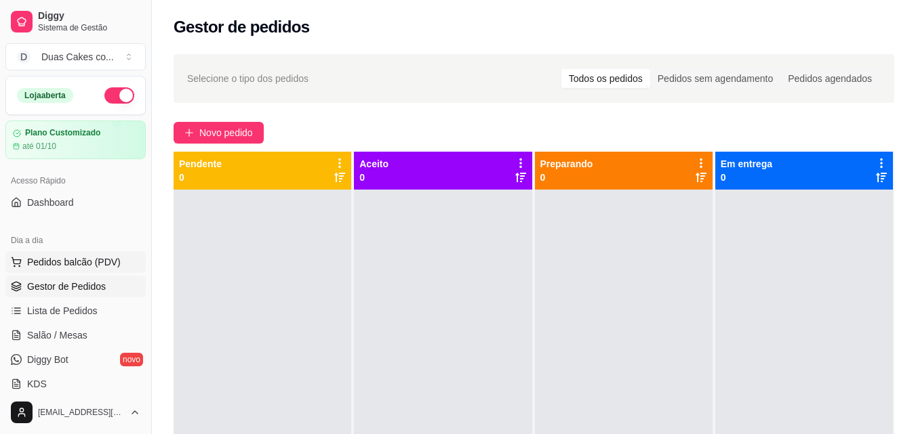
click at [67, 259] on span "Pedidos balcão (PDV)" at bounding box center [74, 263] width 94 height 14
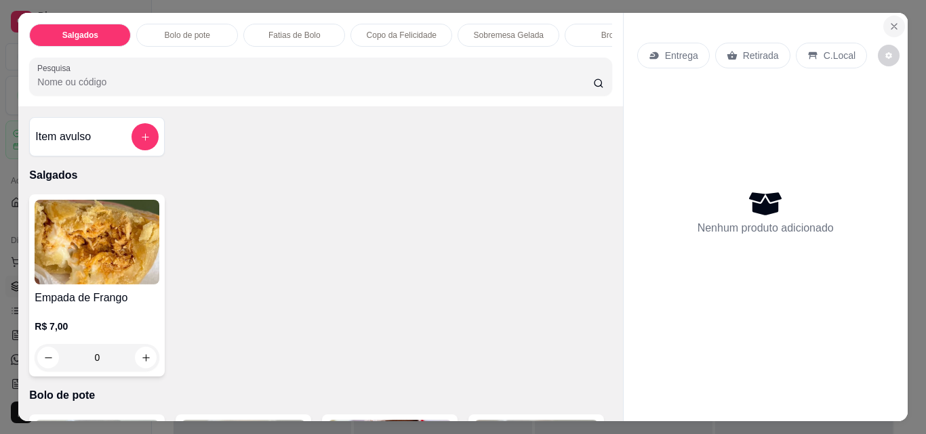
click at [888, 22] on icon "Close" at bounding box center [893, 26] width 11 height 11
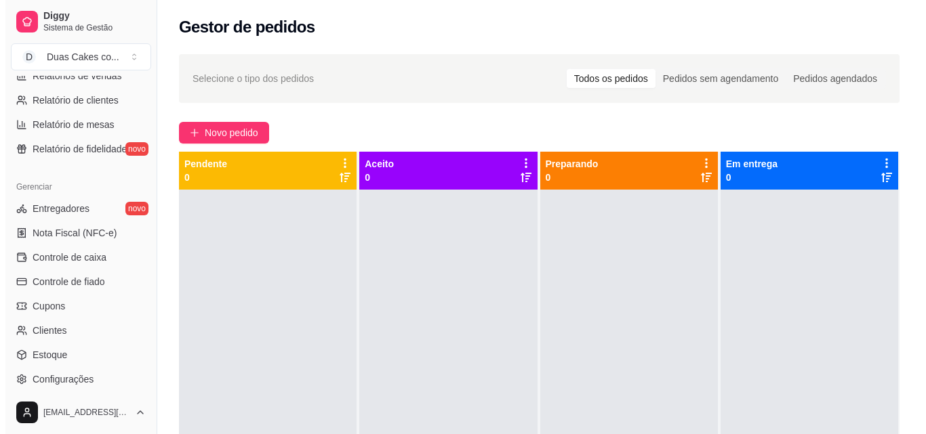
scroll to position [474, 0]
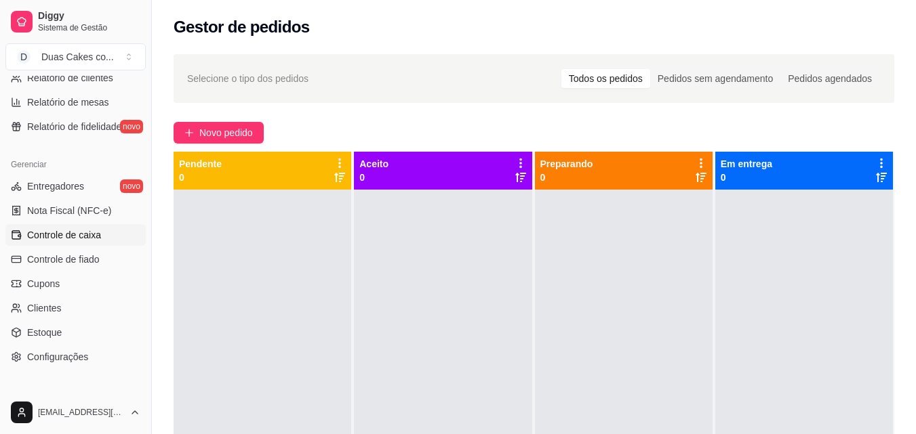
click at [70, 233] on span "Controle de caixa" at bounding box center [64, 235] width 74 height 14
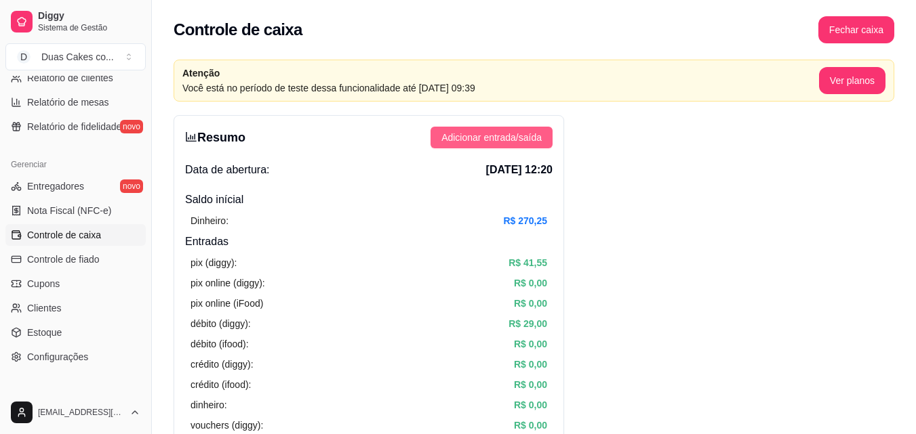
click at [529, 130] on span "Adicionar entrada/saída" at bounding box center [491, 137] width 100 height 15
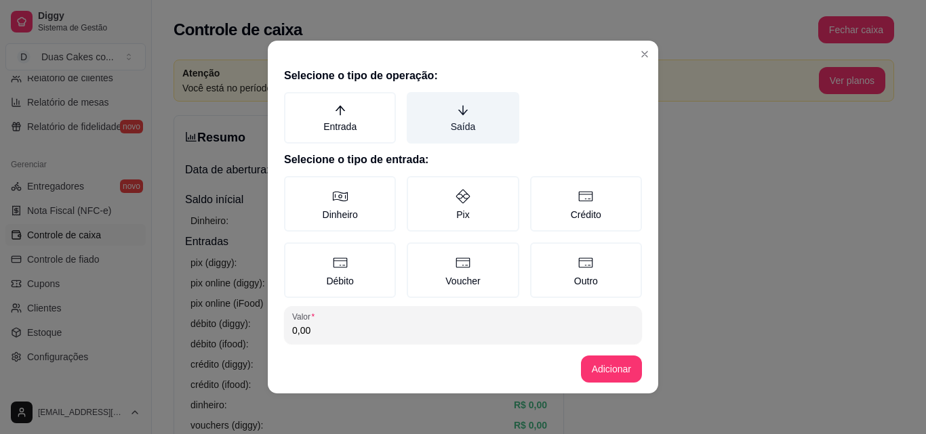
click at [449, 123] on label "Saída" at bounding box center [463, 118] width 112 height 52
click at [417, 102] on button "Saída" at bounding box center [411, 96] width 11 height 11
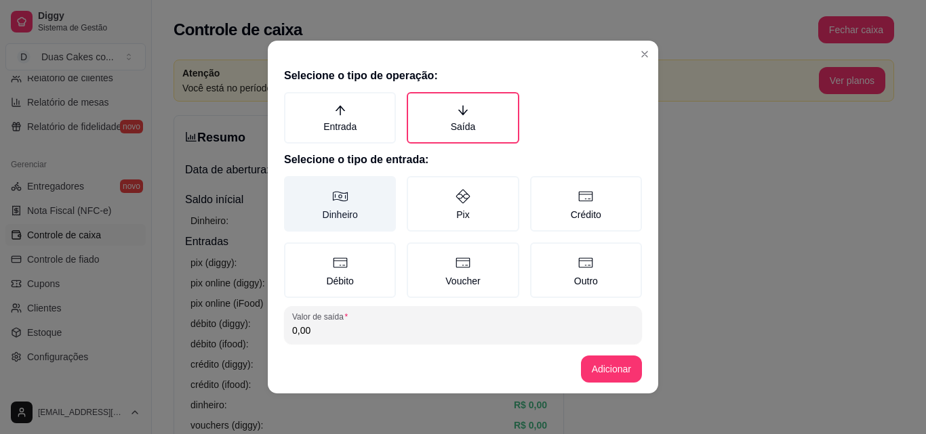
click at [344, 211] on label "Dinheiro" at bounding box center [340, 204] width 112 height 56
click at [294, 186] on button "Dinheiro" at bounding box center [288, 181] width 11 height 11
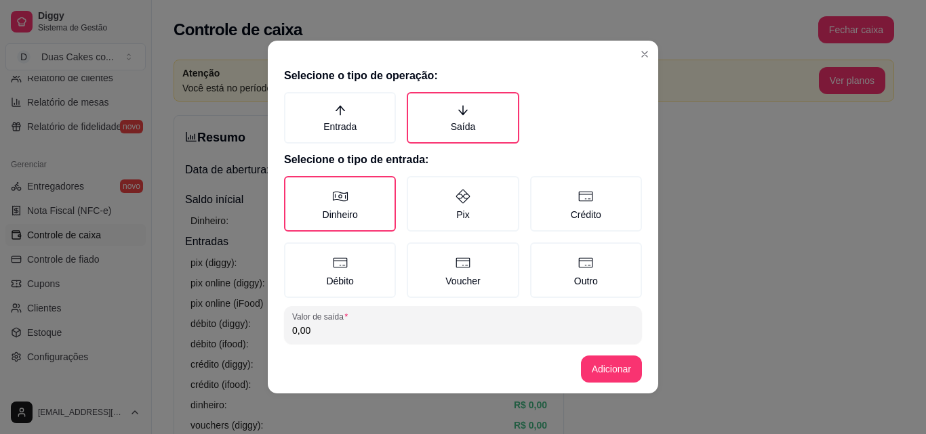
click at [360, 344] on div "Selecione o tipo de operação: Entrada Saída Selecione o tipo de entrada: Dinhei…" at bounding box center [463, 203] width 390 height 283
click at [355, 336] on input "0,00" at bounding box center [463, 331] width 342 height 14
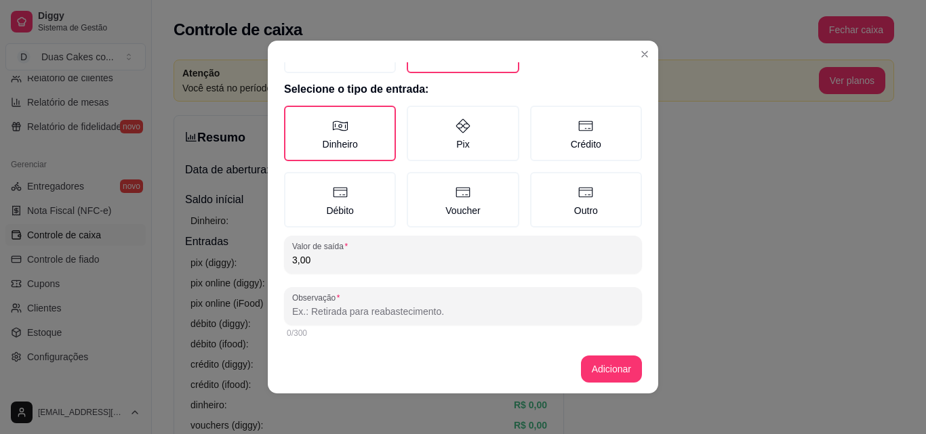
scroll to position [73, 0]
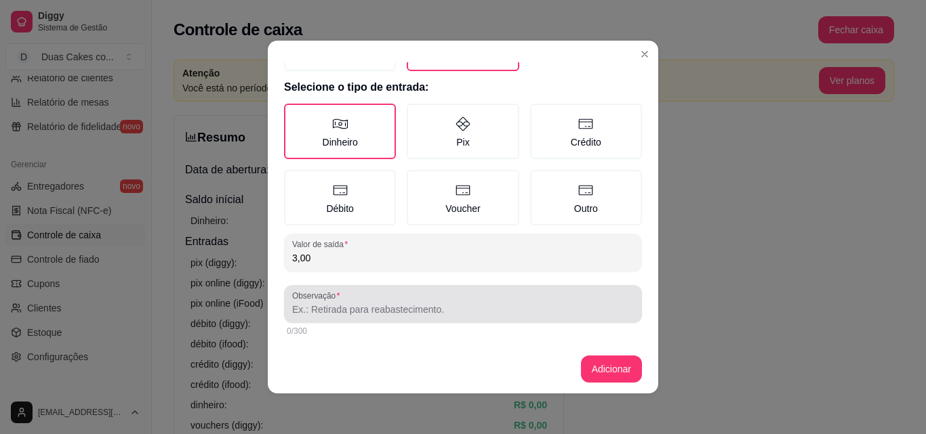
type input "3,00"
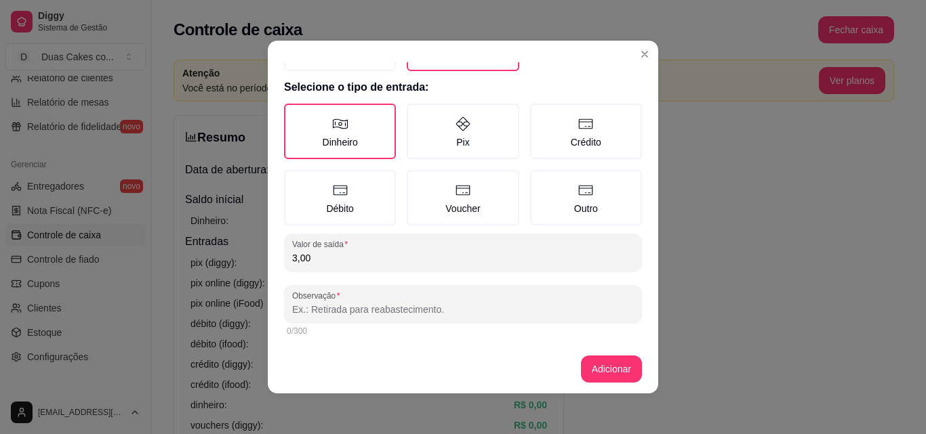
click at [356, 308] on input "Observação" at bounding box center [463, 310] width 342 height 14
type input "taxa mas delivery"
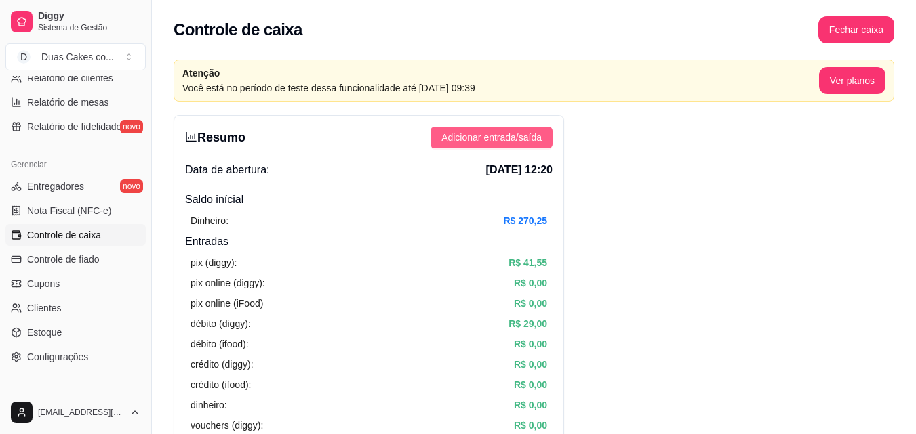
click at [528, 142] on span "Adicionar entrada/saída" at bounding box center [491, 137] width 100 height 15
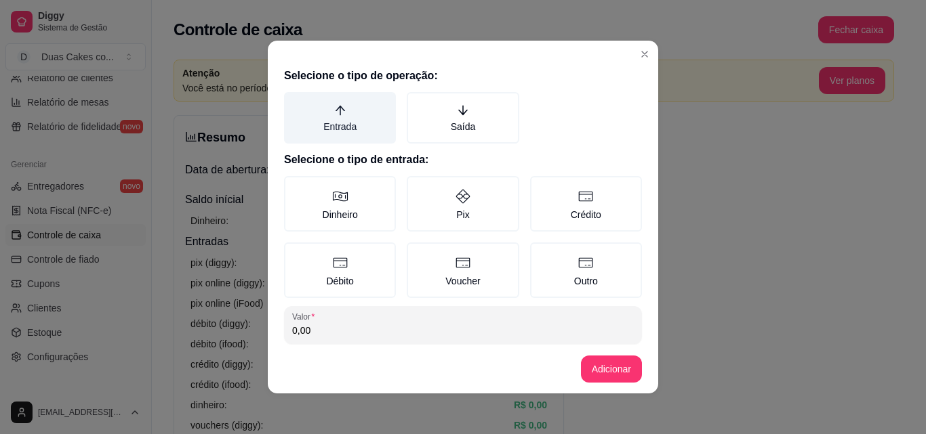
click at [346, 124] on label "Entrada" at bounding box center [340, 118] width 112 height 52
click at [294, 102] on button "Entrada" at bounding box center [288, 96] width 11 height 11
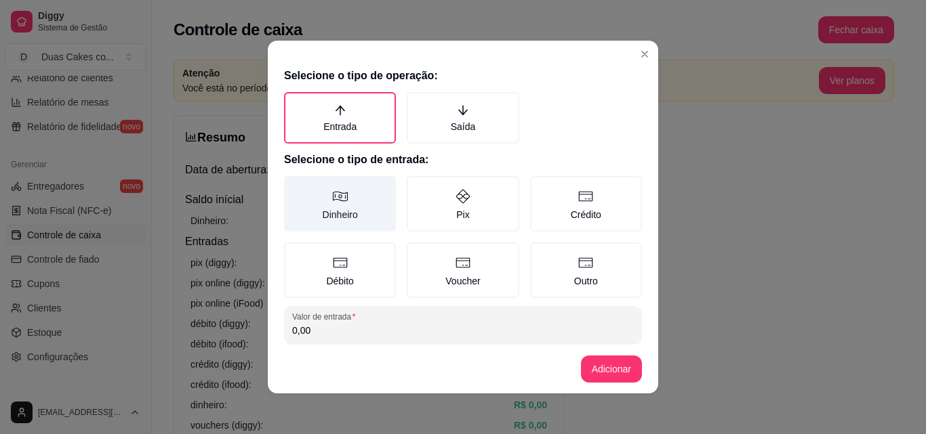
click at [346, 207] on label "Dinheiro" at bounding box center [340, 204] width 112 height 56
click at [294, 186] on button "Dinheiro" at bounding box center [288, 181] width 11 height 11
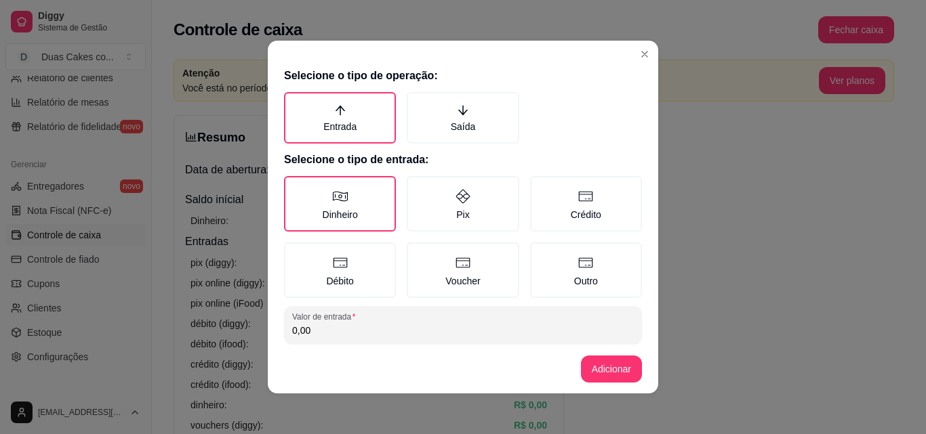
click at [341, 329] on input "0,00" at bounding box center [463, 331] width 342 height 14
type input "3,00"
click at [619, 367] on button "Adicionar" at bounding box center [611, 369] width 60 height 26
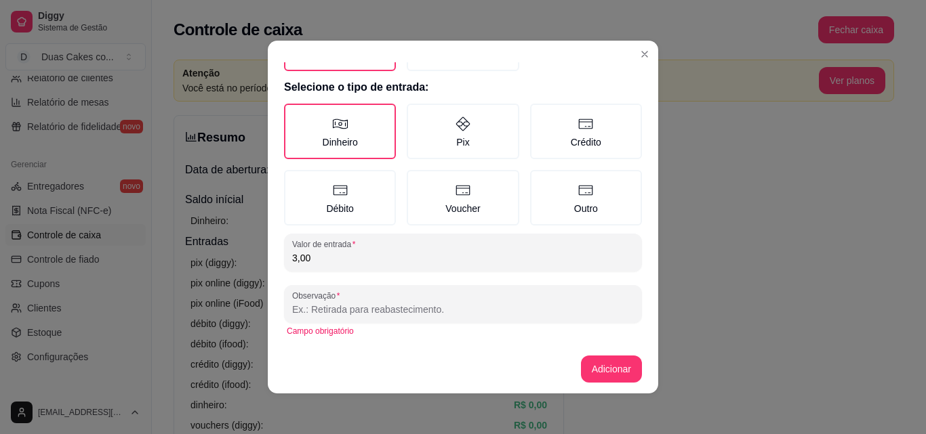
click at [396, 303] on input "Observação" at bounding box center [463, 310] width 342 height 14
type input "taxa mas delivery"
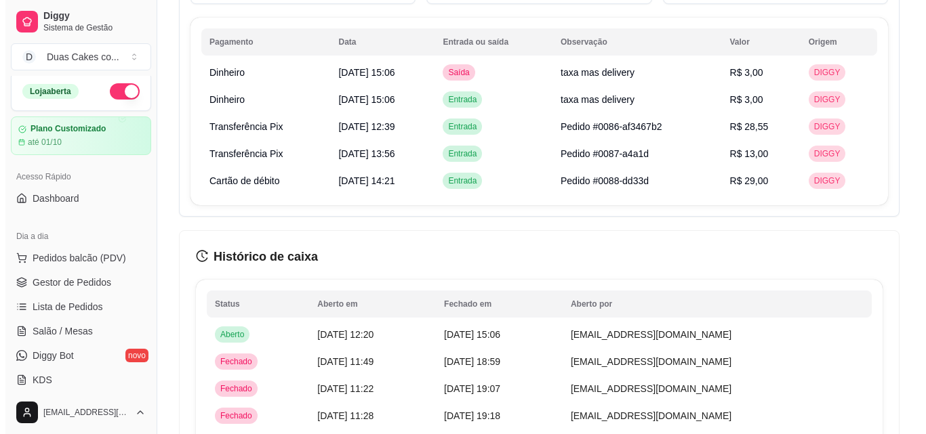
scroll to position [0, 0]
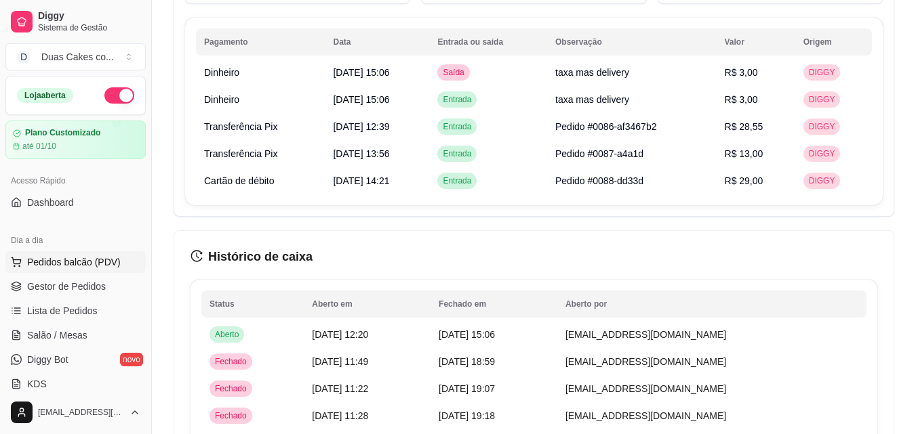
click at [74, 259] on span "Pedidos balcão (PDV)" at bounding box center [74, 263] width 94 height 14
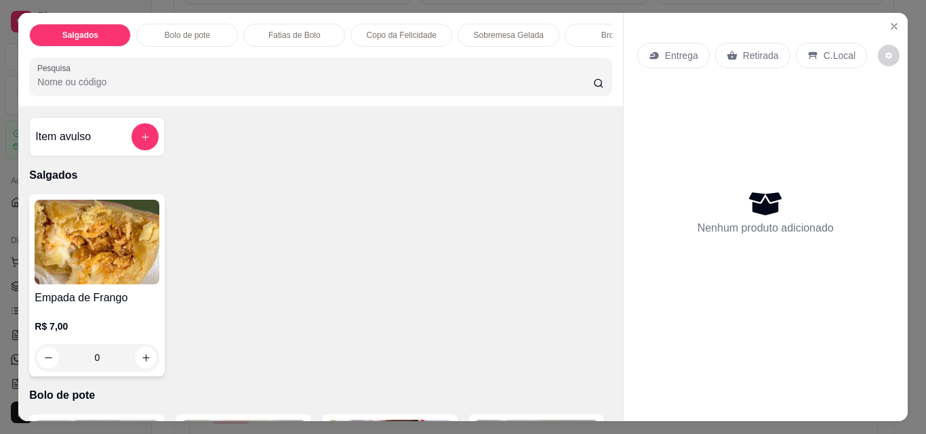
click at [405, 30] on p "Copo da Felicidade" at bounding box center [402, 35] width 70 height 11
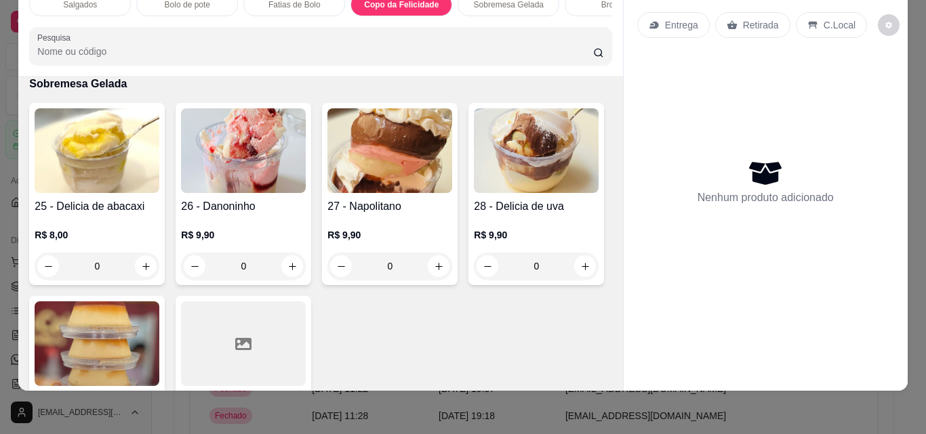
scroll to position [1637, 0]
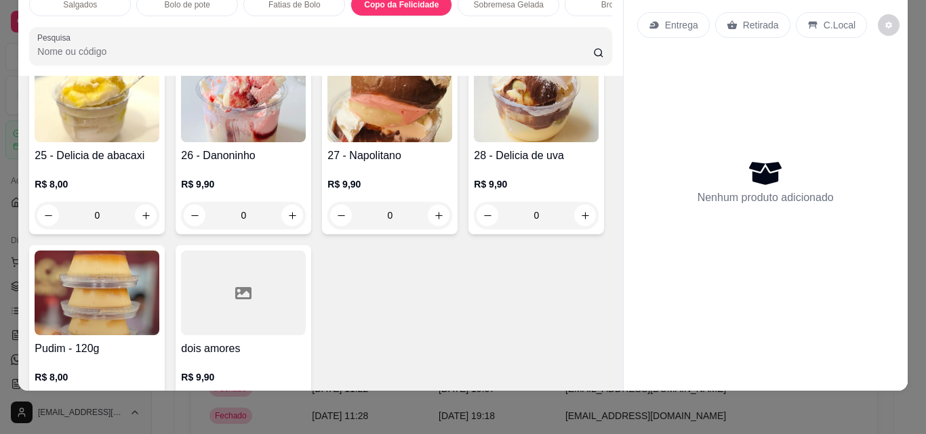
type input "1"
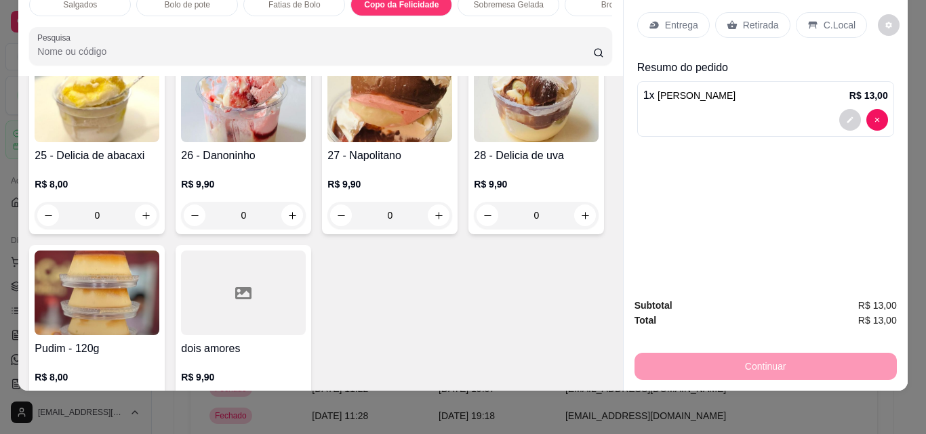
scroll to position [1638, 0]
click at [756, 18] on p "Retirada" at bounding box center [761, 25] width 36 height 14
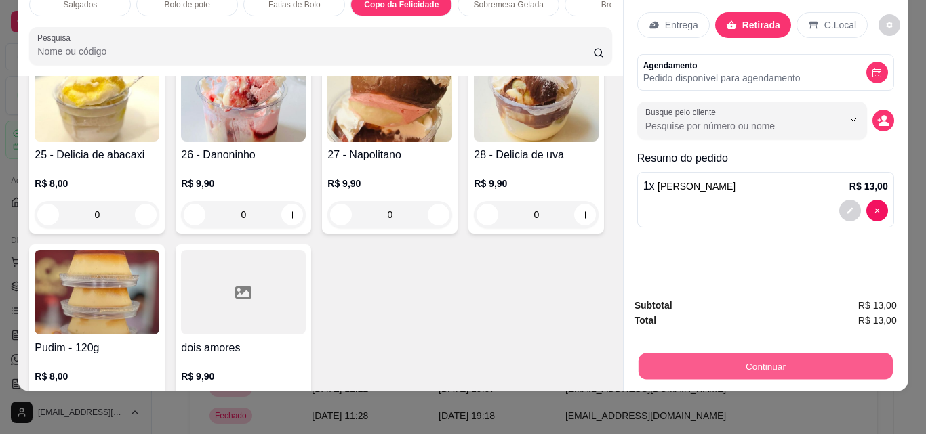
click at [776, 356] on button "Continuar" at bounding box center [765, 366] width 254 height 26
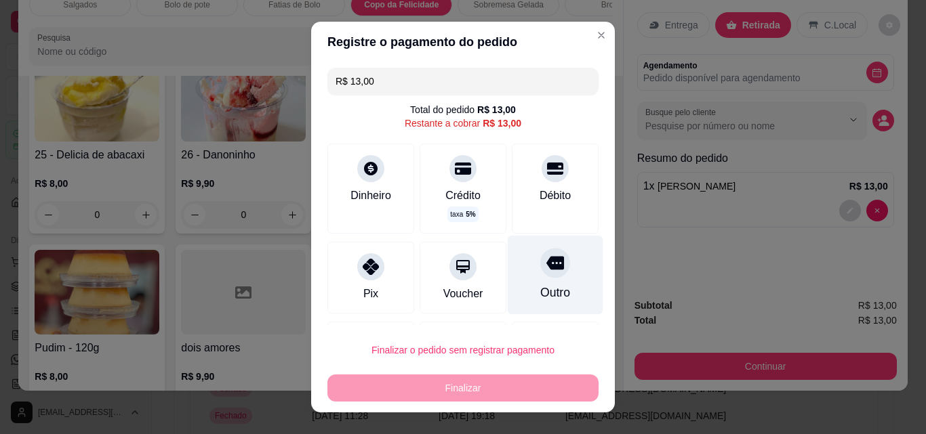
click at [535, 282] on div "Outro" at bounding box center [556, 275] width 96 height 79
type input "R$ 0,00"
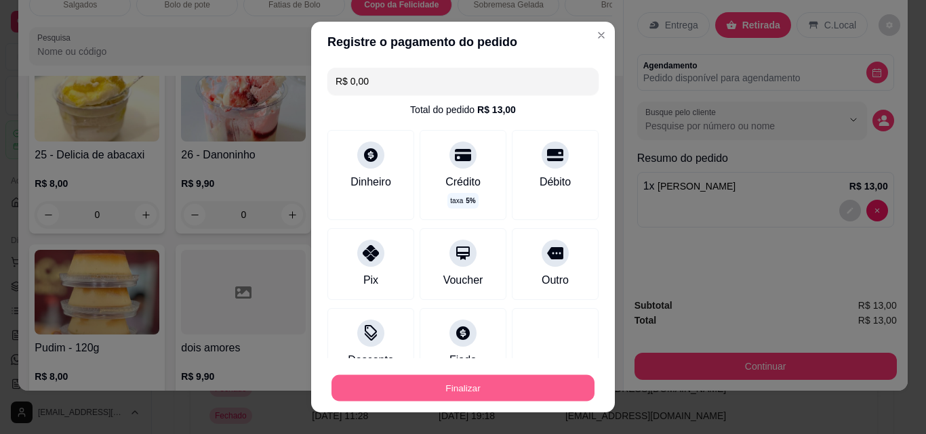
click at [488, 390] on button "Finalizar" at bounding box center [462, 388] width 263 height 26
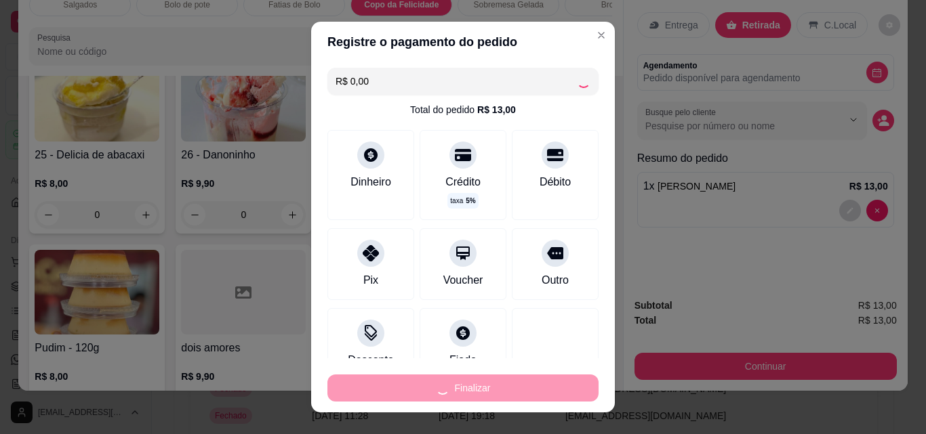
type input "0"
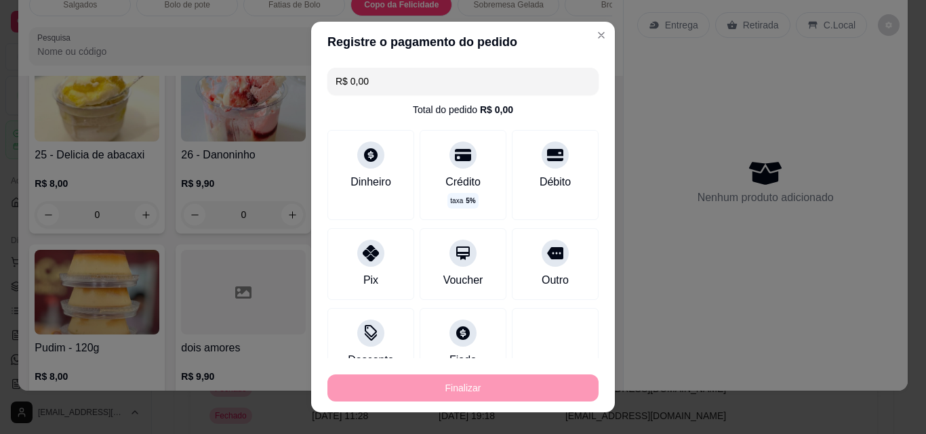
type input "-R$ 13,00"
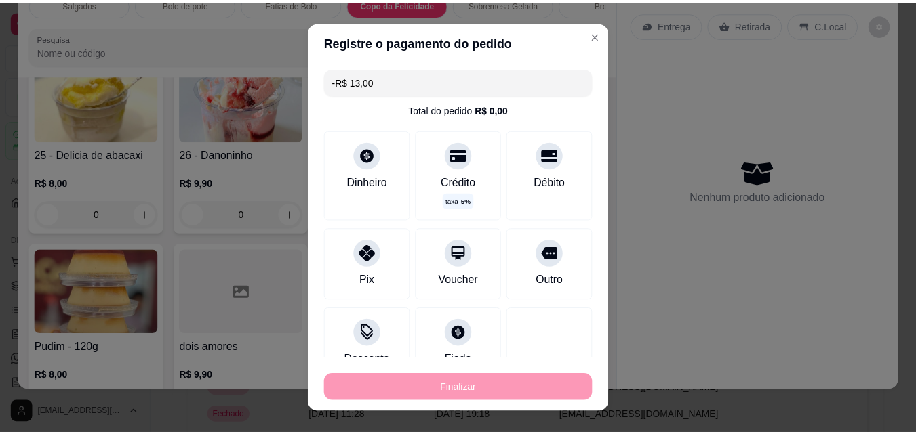
scroll to position [1637, 0]
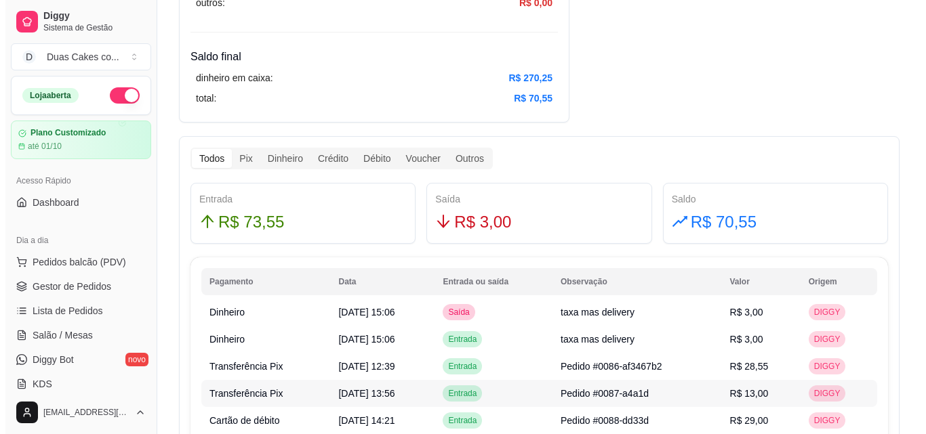
scroll to position [678, 0]
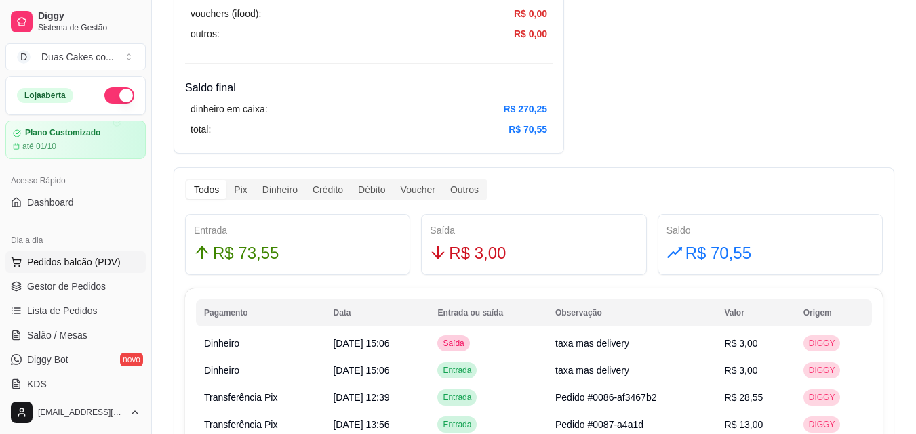
click at [53, 261] on span "Pedidos balcão (PDV)" at bounding box center [74, 263] width 94 height 14
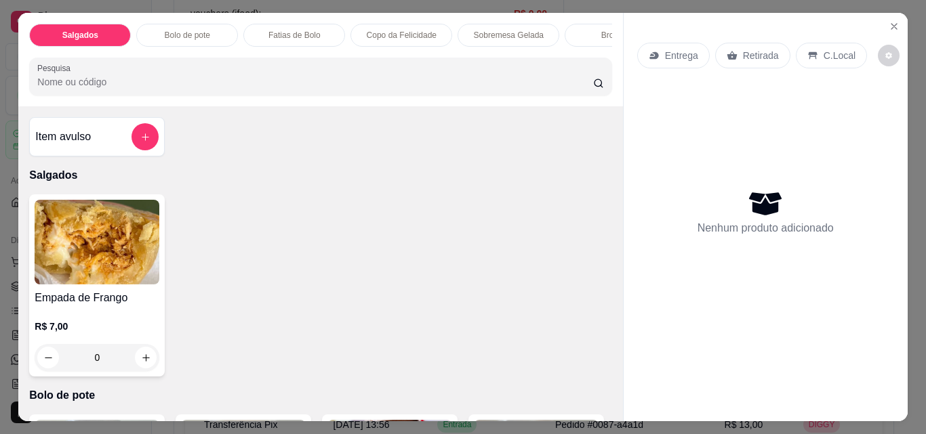
click at [498, 33] on p "Sobremesa Gelada" at bounding box center [509, 35] width 70 height 11
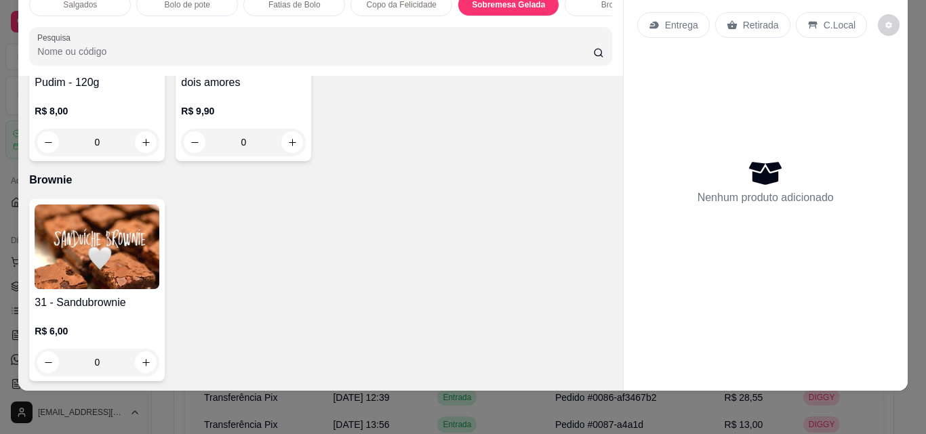
scroll to position [1932, 0]
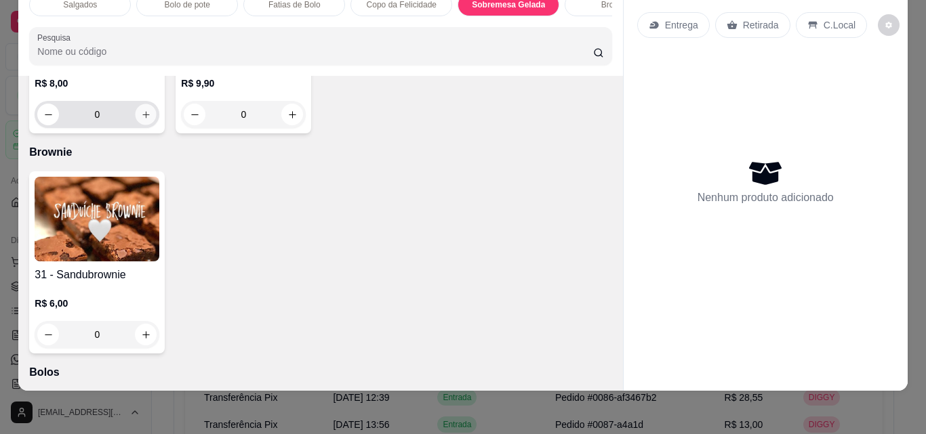
click at [157, 125] on button "increase-product-quantity" at bounding box center [146, 114] width 21 height 21
type input "1"
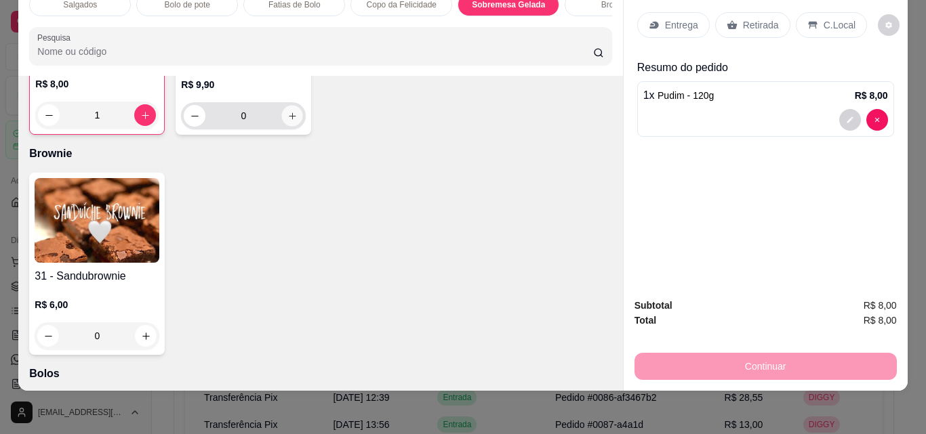
click at [303, 127] on button "increase-product-quantity" at bounding box center [292, 116] width 21 height 21
type input "1"
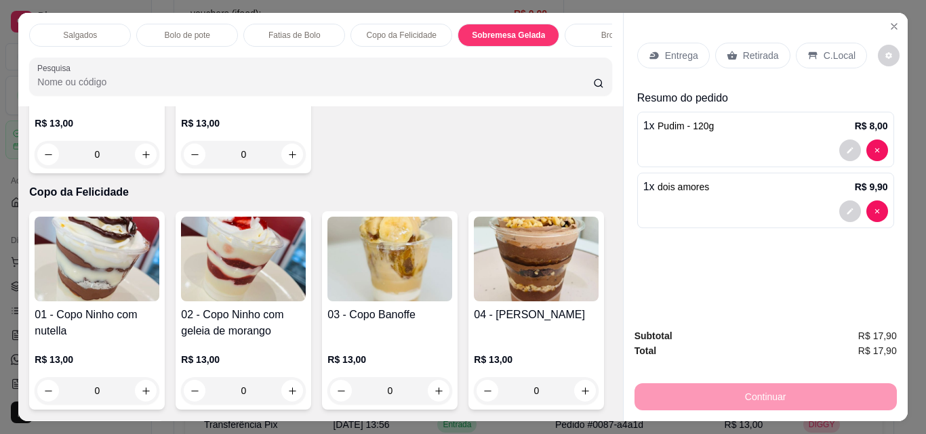
scroll to position [1050, 0]
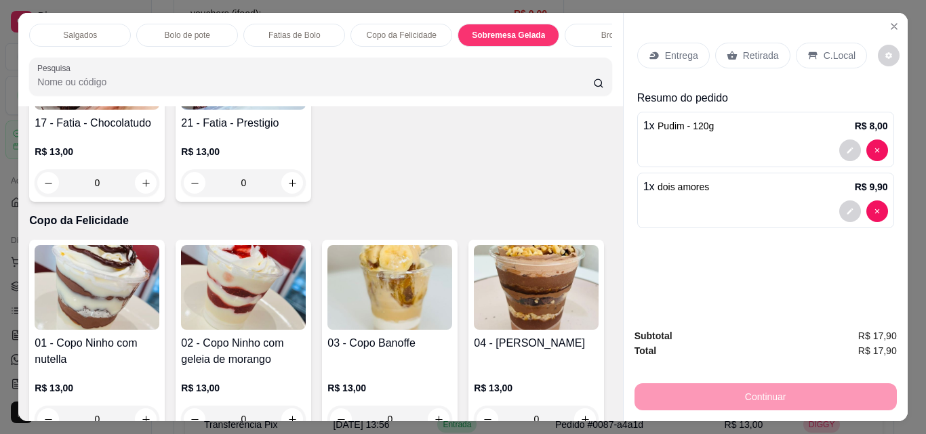
click at [291, 30] on p "Fatias de Bolo" at bounding box center [294, 35] width 52 height 11
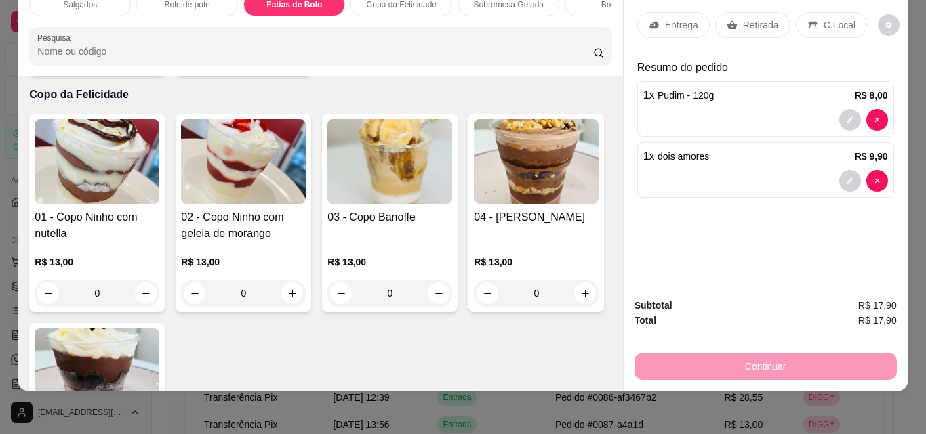
click at [139, 68] on button "increase-product-quantity" at bounding box center [146, 57] width 21 height 21
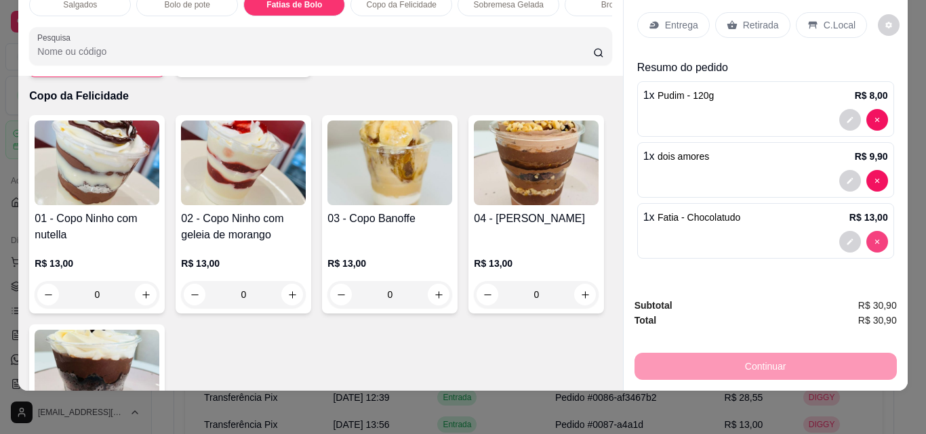
type input "0"
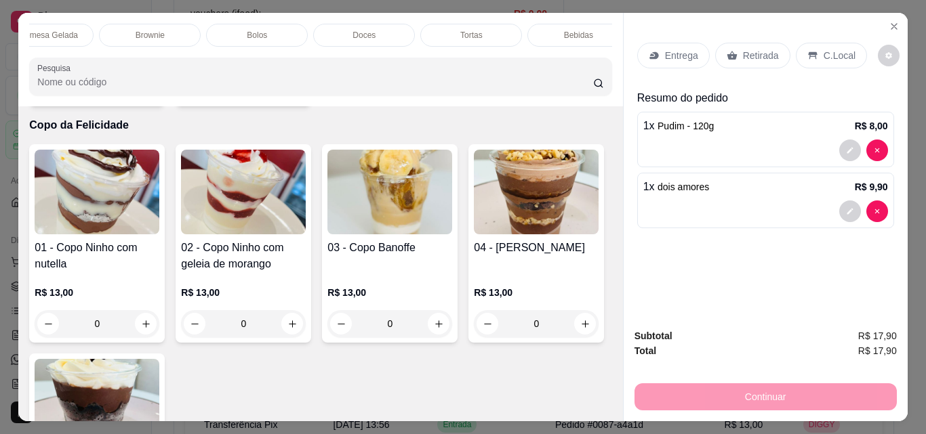
scroll to position [0, 483]
click at [334, 24] on div "Doces" at bounding box center [346, 35] width 102 height 23
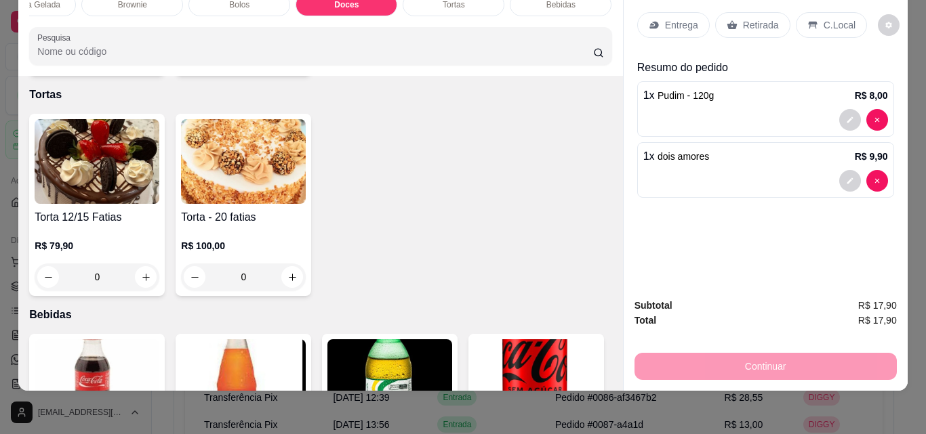
scroll to position [2735, 0]
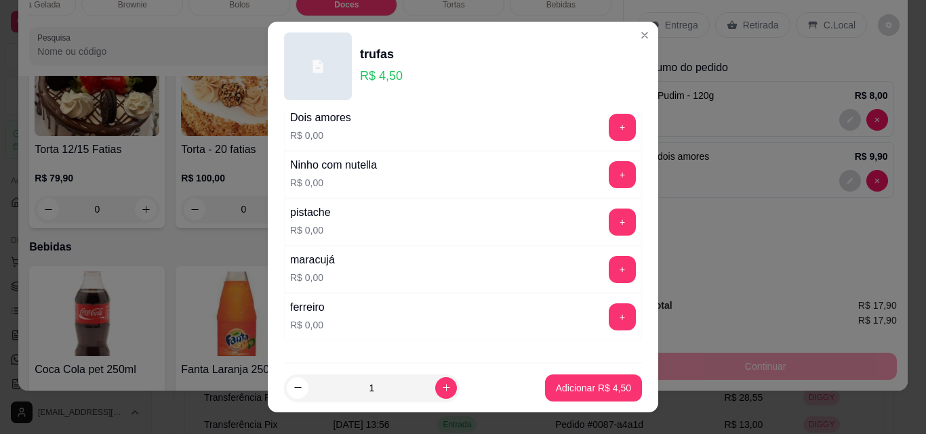
scroll to position [136, 0]
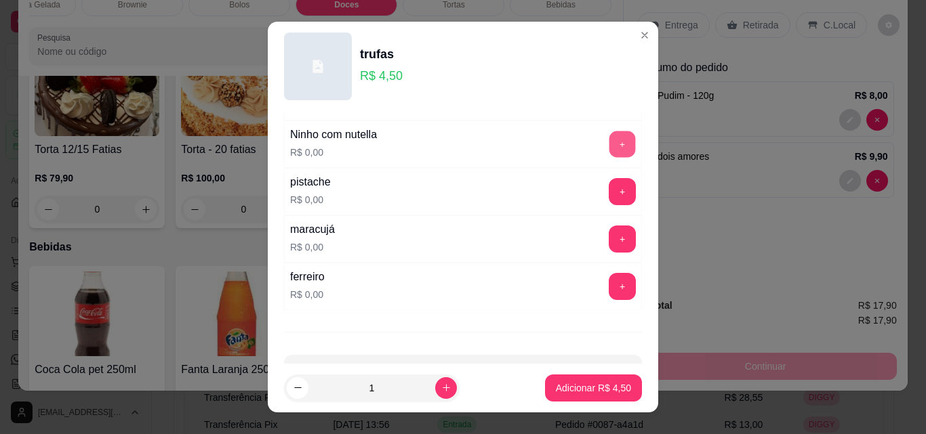
click at [609, 140] on button "+" at bounding box center [622, 144] width 26 height 26
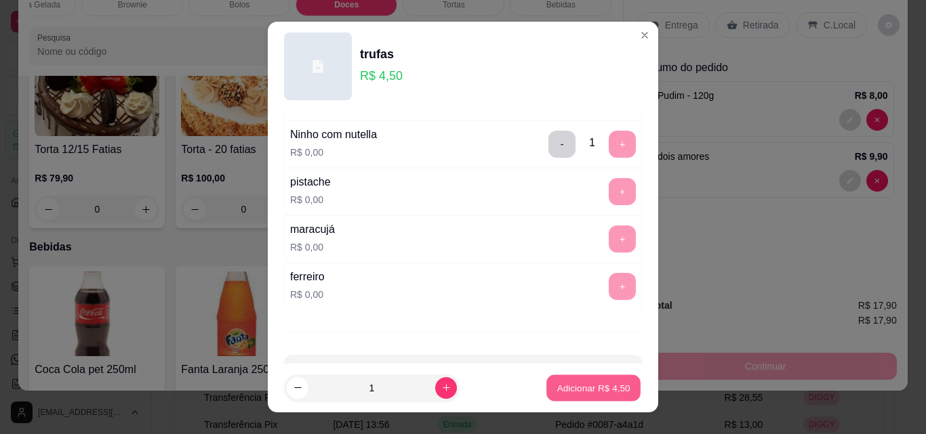
click at [594, 391] on p "Adicionar R$ 4,50" at bounding box center [592, 388] width 73 height 13
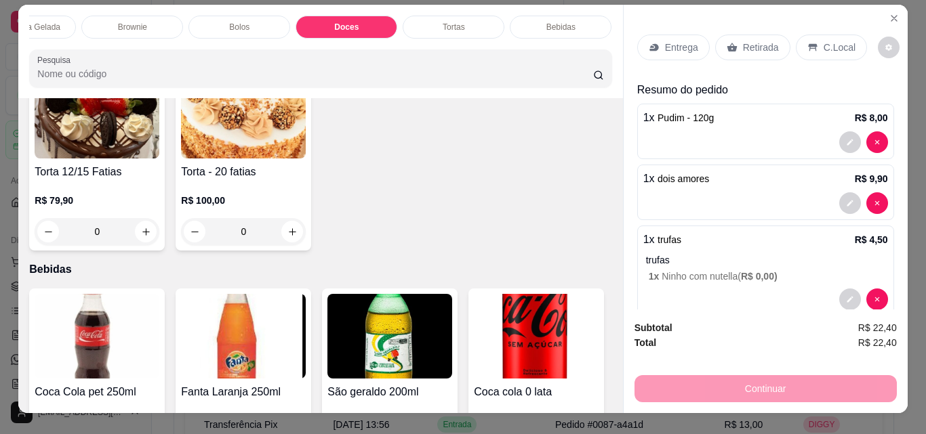
scroll to position [0, 0]
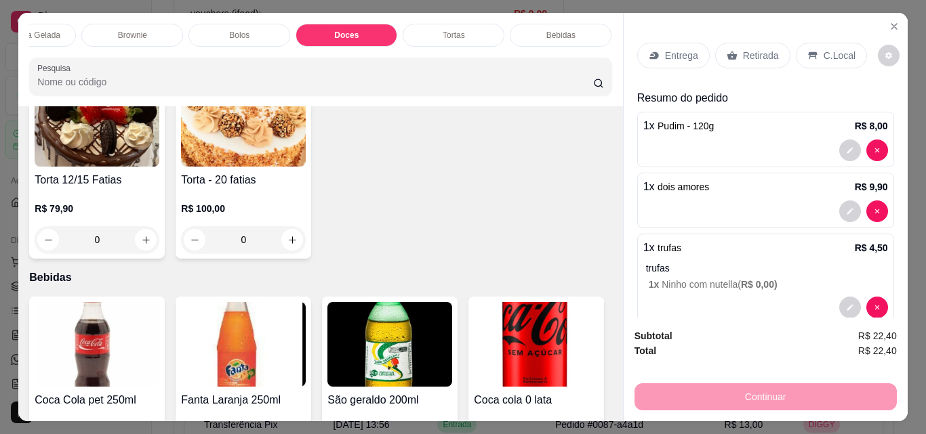
click at [754, 43] on div "Retirada" at bounding box center [752, 56] width 75 height 26
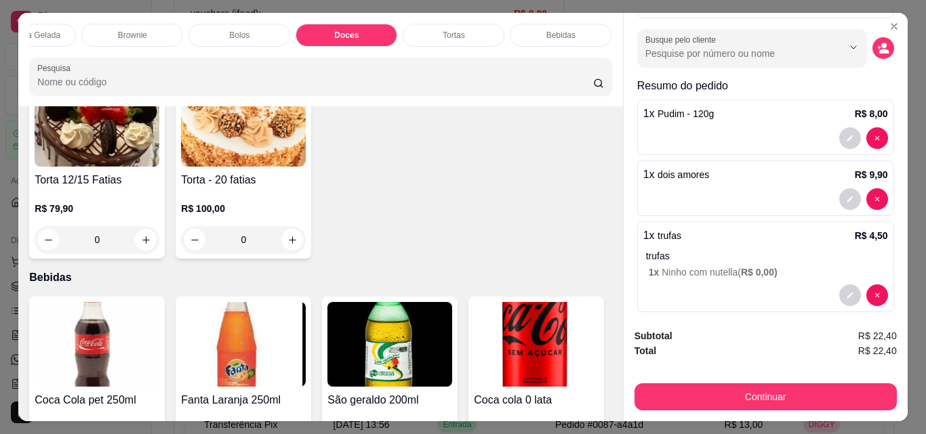
scroll to position [117, 0]
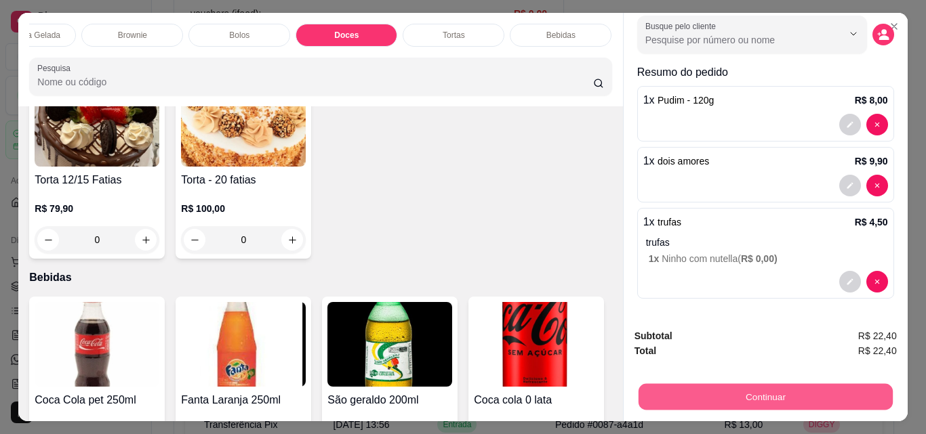
click at [751, 392] on button "Continuar" at bounding box center [765, 397] width 254 height 26
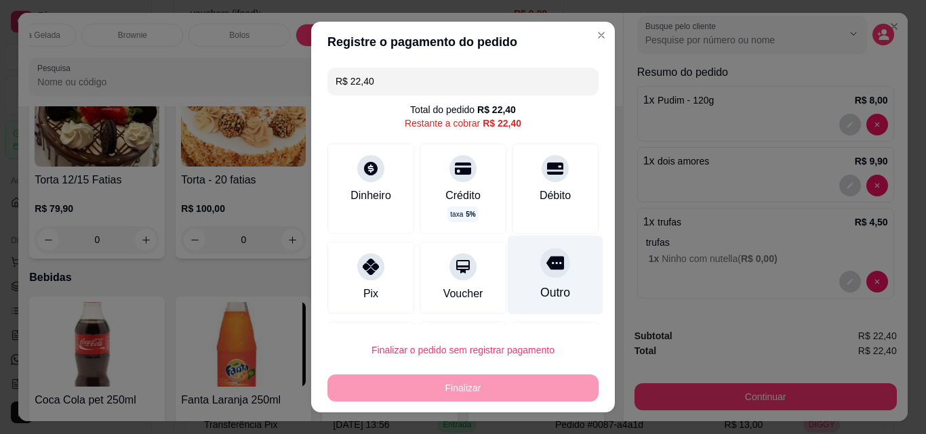
click at [546, 270] on icon at bounding box center [555, 263] width 18 height 18
type input "R$ 0,00"
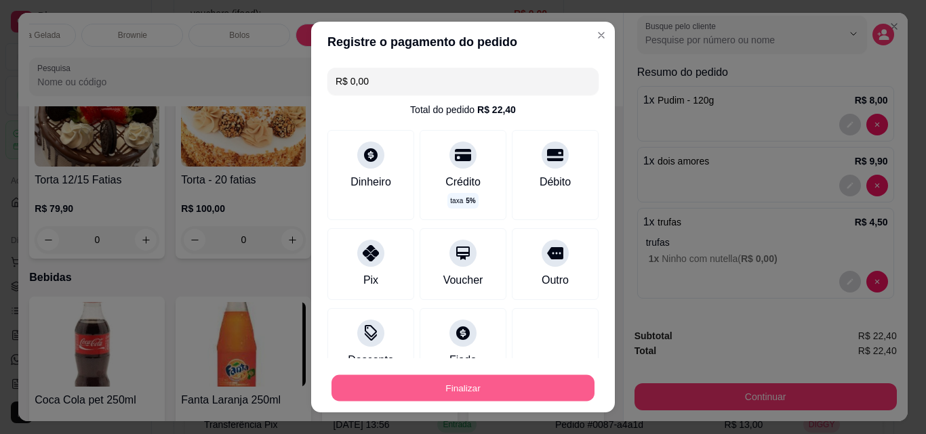
click at [446, 378] on button "Finalizar" at bounding box center [462, 388] width 263 height 26
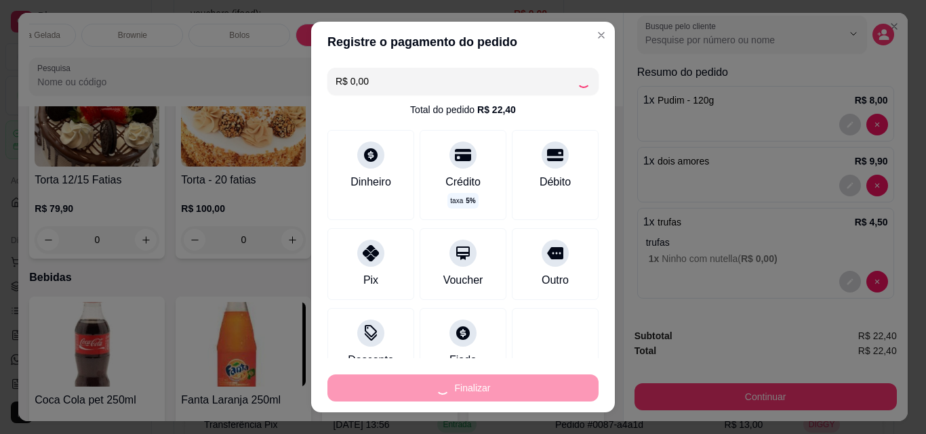
type input "0"
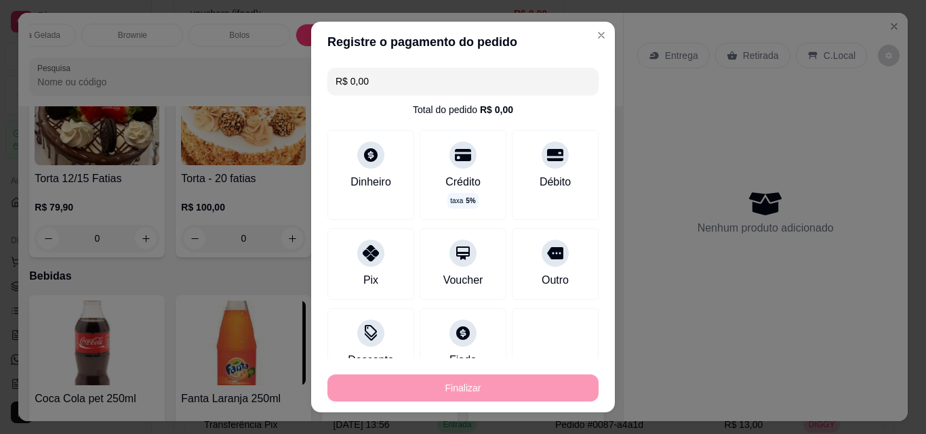
type input "-R$ 22,40"
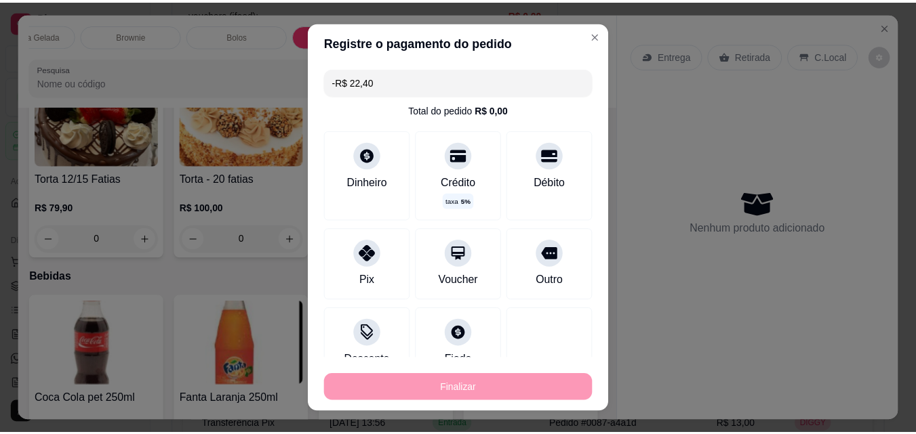
scroll to position [2734, 0]
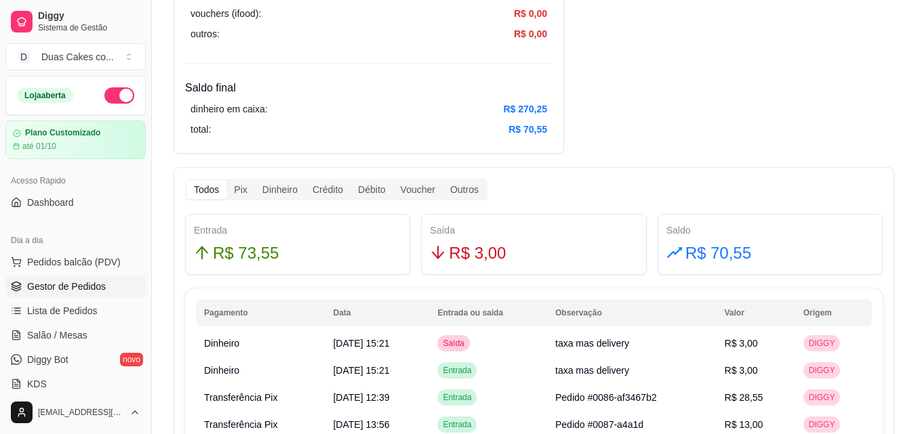
click at [81, 279] on link "Gestor de Pedidos" at bounding box center [75, 287] width 140 height 22
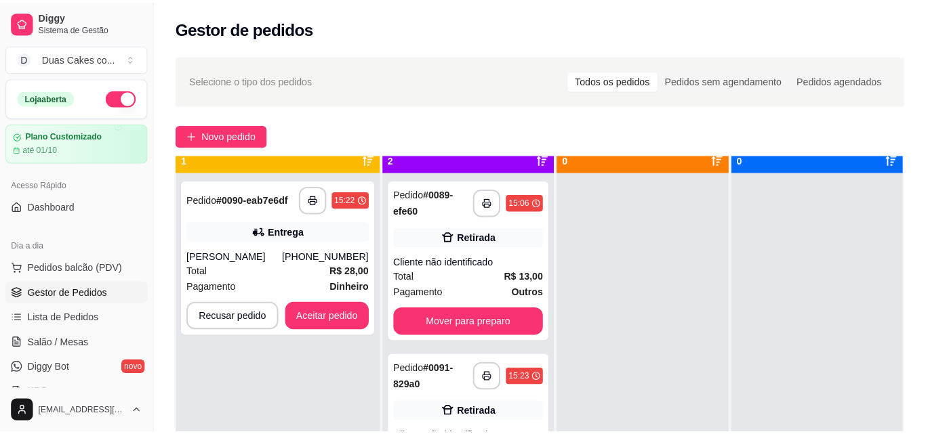
scroll to position [38, 0]
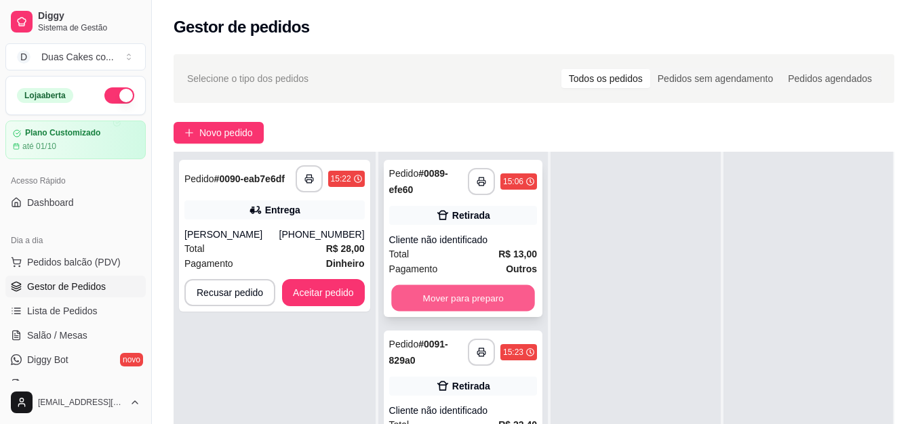
click at [466, 297] on button "Mover para preparo" at bounding box center [463, 298] width 144 height 26
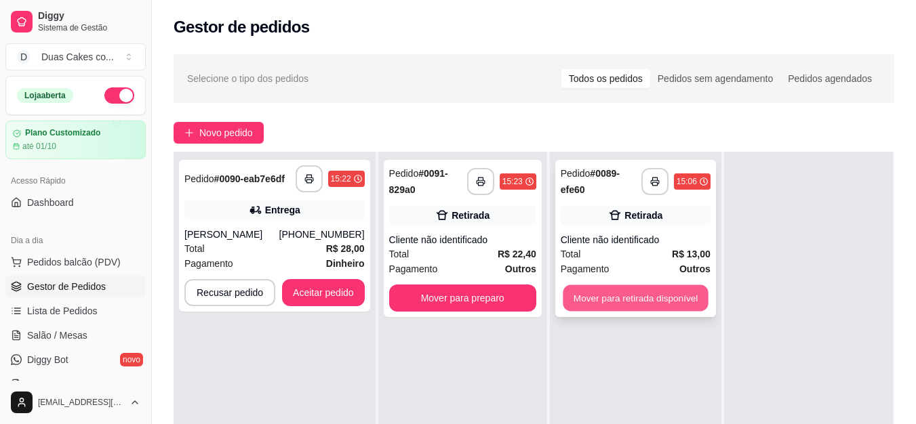
click at [645, 301] on button "Mover para retirada disponível" at bounding box center [635, 298] width 145 height 26
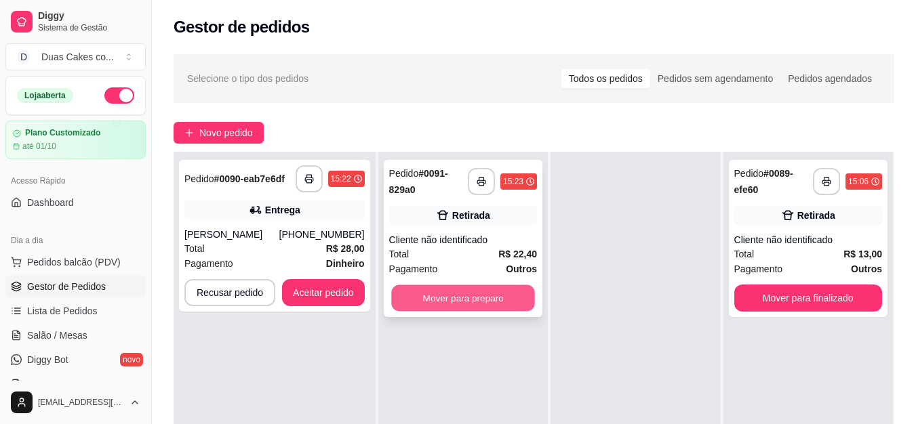
click at [509, 300] on button "Mover para preparo" at bounding box center [463, 298] width 144 height 26
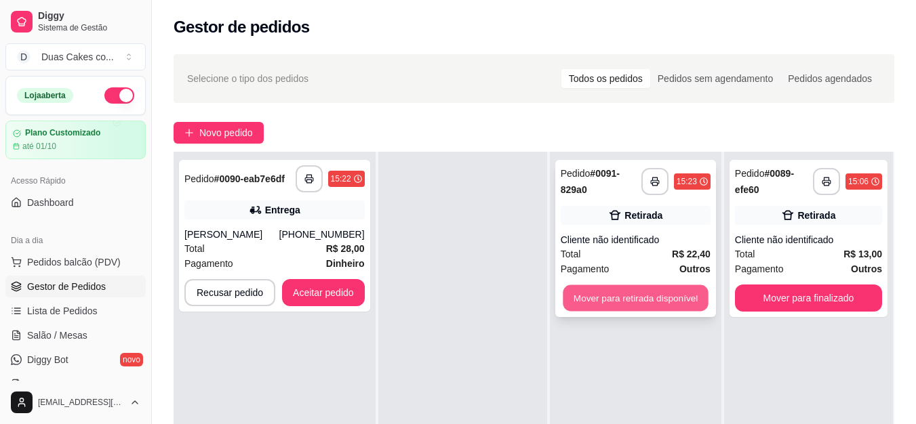
click at [628, 295] on button "Mover para retirada disponível" at bounding box center [635, 298] width 145 height 26
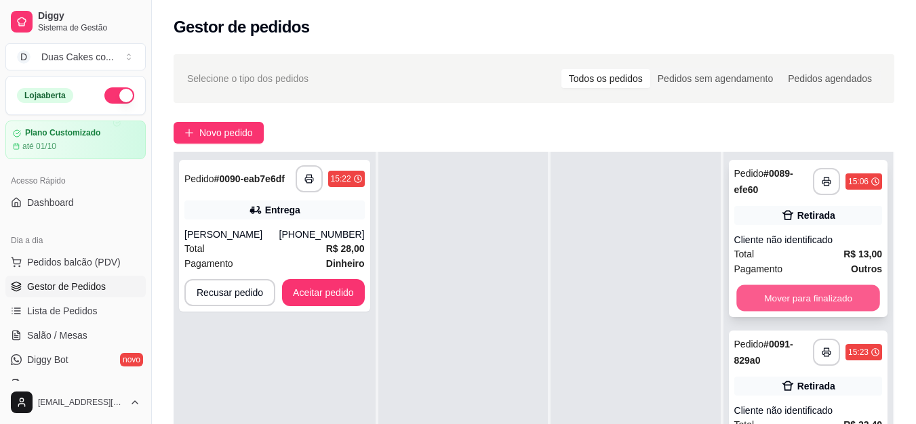
click at [797, 300] on button "Mover para finalizado" at bounding box center [808, 298] width 144 height 26
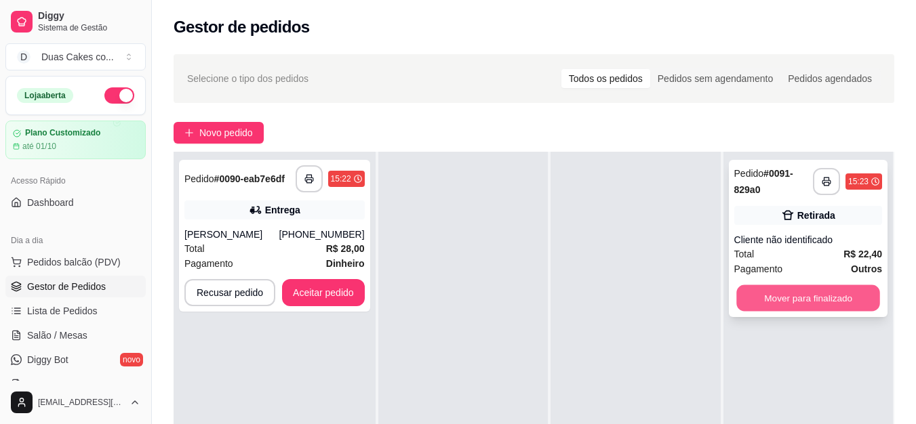
click at [836, 293] on button "Mover para finalizado" at bounding box center [808, 298] width 144 height 26
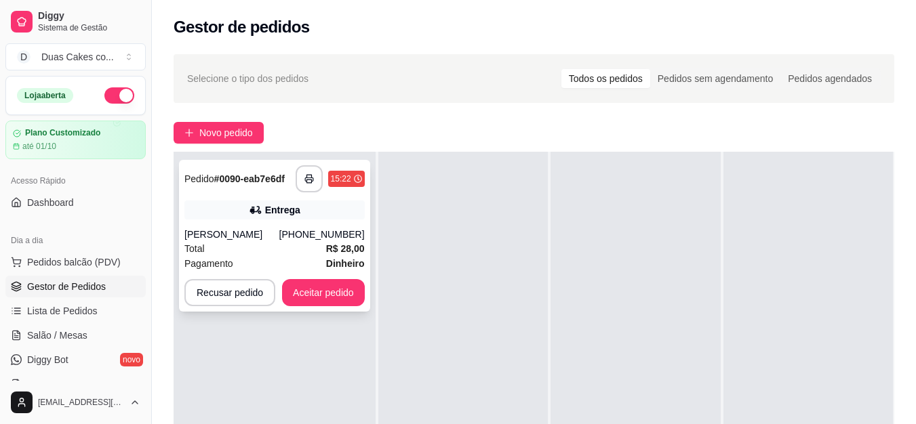
click at [308, 250] on div "Total R$ 28,00" at bounding box center [274, 248] width 180 height 15
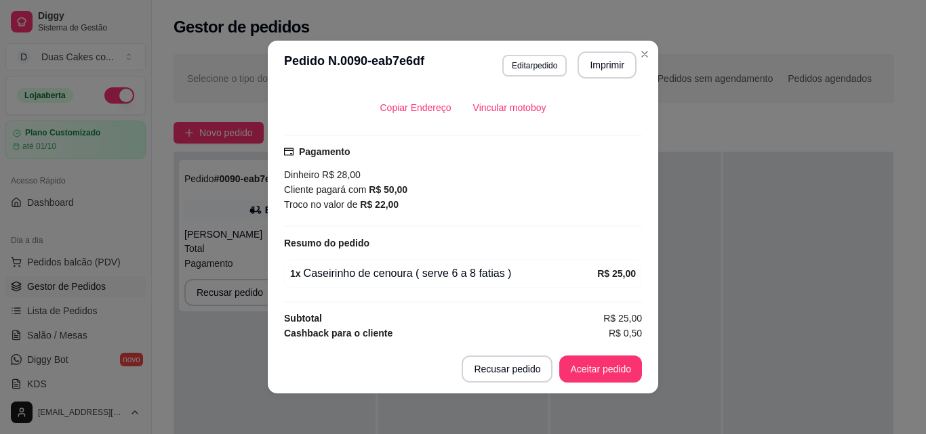
scroll to position [3, 0]
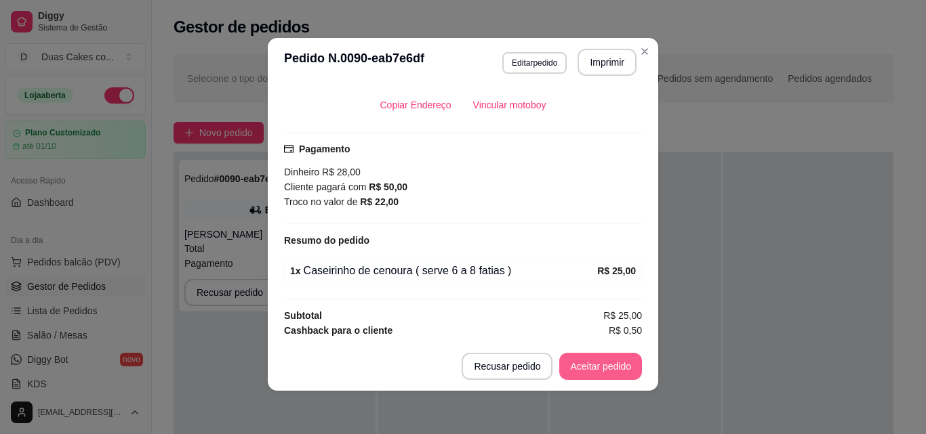
click at [596, 364] on button "Aceitar pedido" at bounding box center [600, 366] width 83 height 27
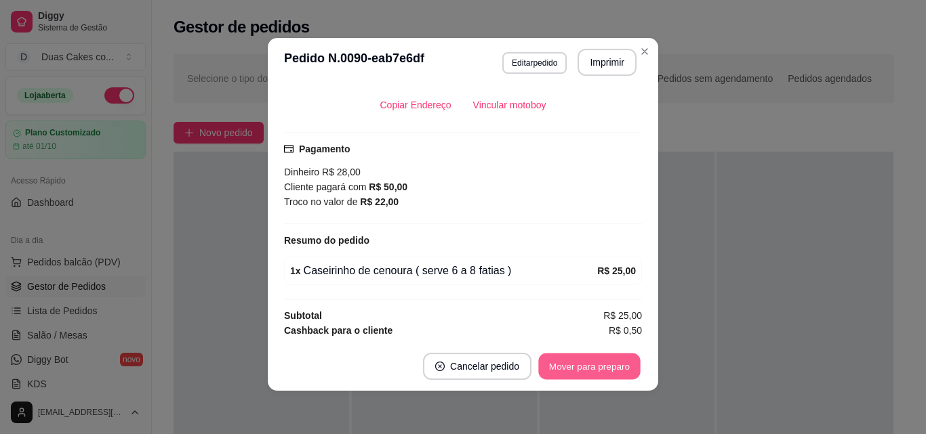
click at [609, 369] on button "Mover para preparo" at bounding box center [589, 367] width 102 height 26
click at [563, 365] on button "Mover para entrega" at bounding box center [590, 367] width 102 height 26
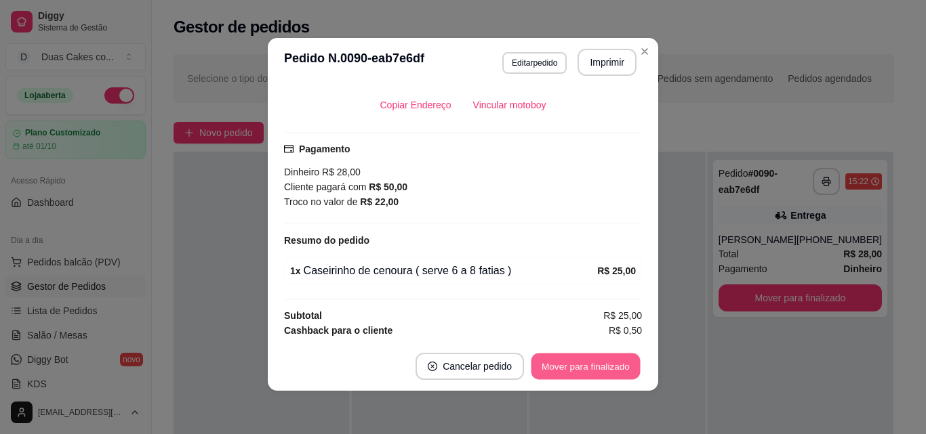
click at [612, 364] on button "Mover para finalizado" at bounding box center [585, 367] width 109 height 26
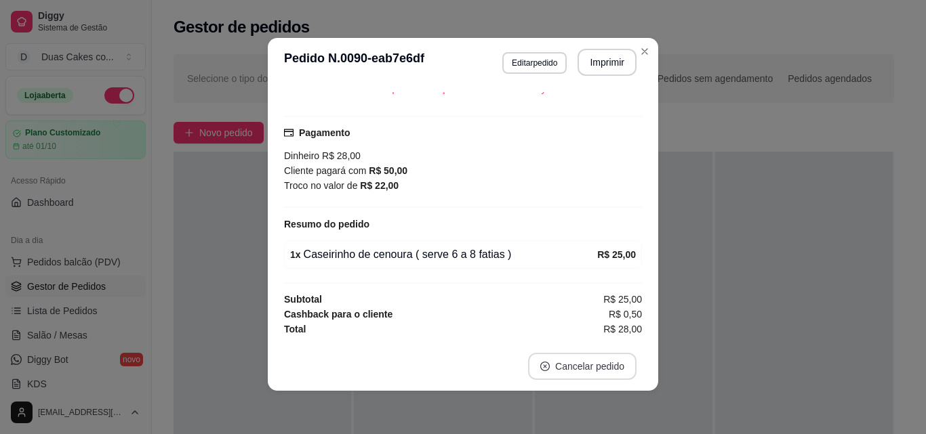
scroll to position [295, 0]
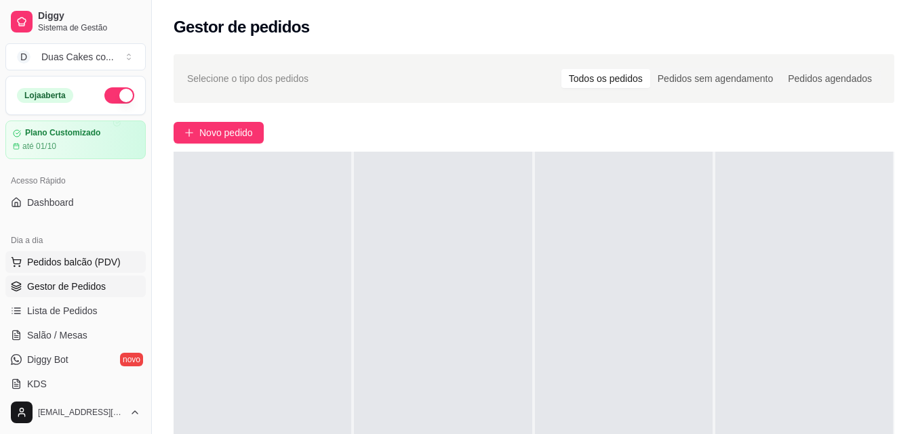
click at [49, 259] on span "Pedidos balcão (PDV)" at bounding box center [74, 263] width 94 height 14
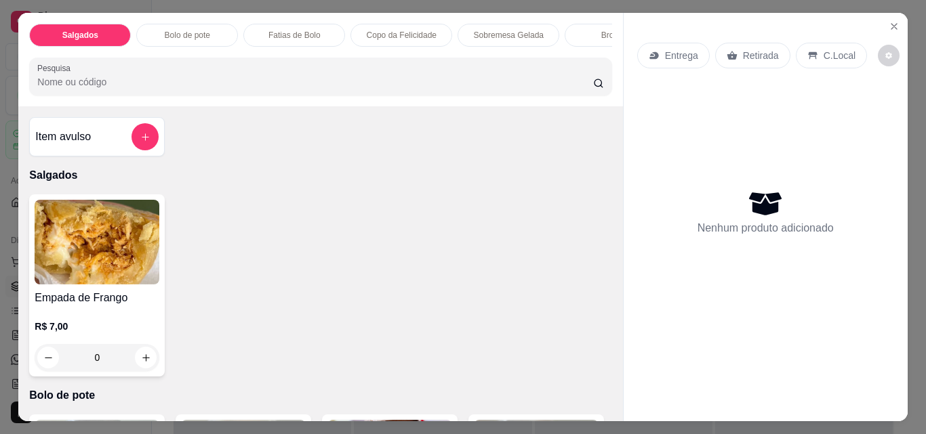
click at [291, 30] on p "Fatias de Bolo" at bounding box center [294, 35] width 52 height 11
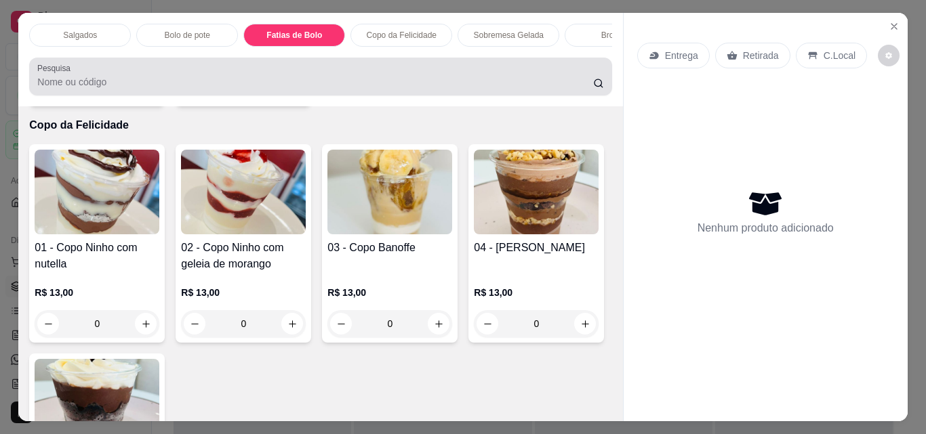
scroll to position [35, 0]
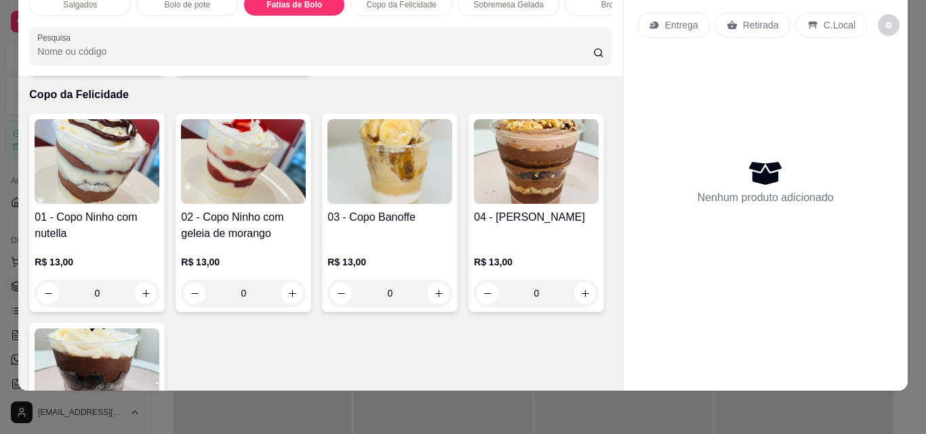
click at [139, 68] on button "increase-product-quantity" at bounding box center [146, 57] width 21 height 21
type input "1"
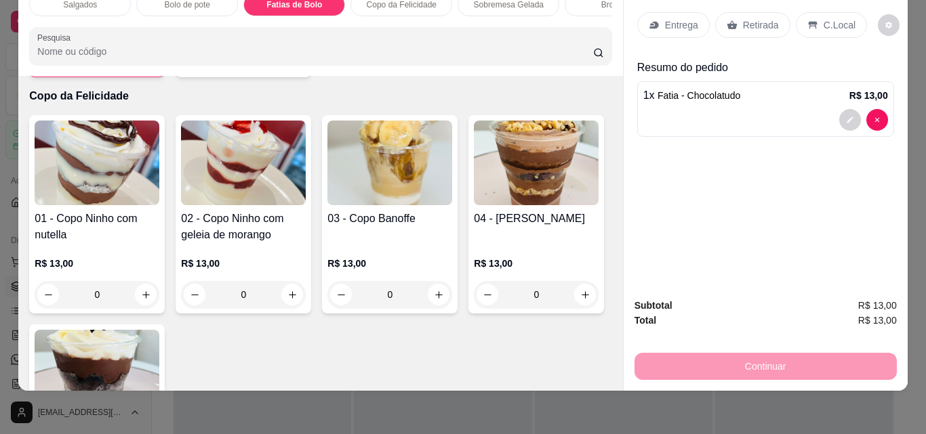
click at [748, 18] on p "Retirada" at bounding box center [761, 25] width 36 height 14
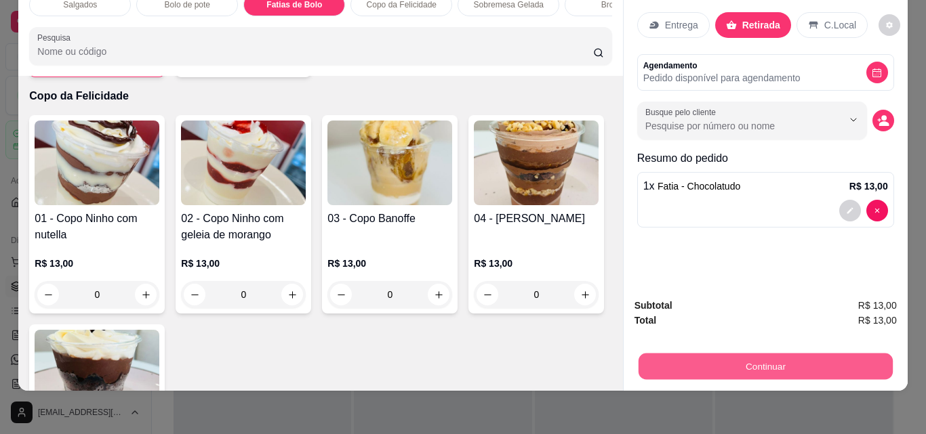
click at [750, 353] on button "Continuar" at bounding box center [765, 366] width 254 height 26
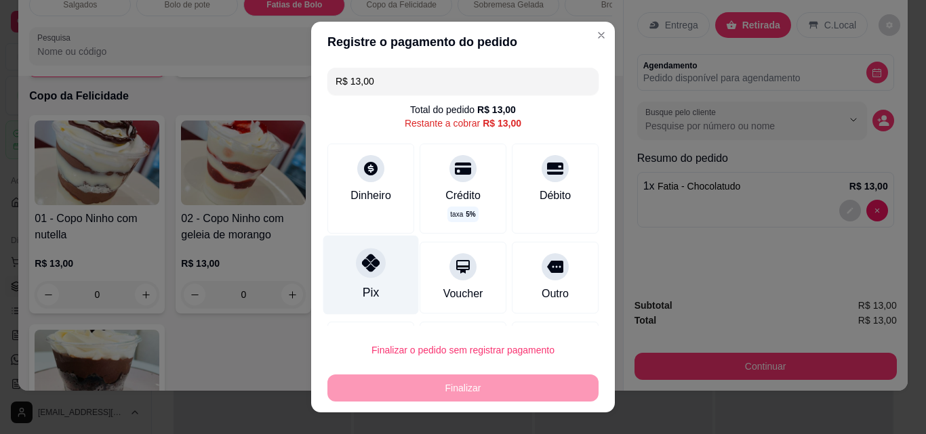
click at [370, 283] on div "Pix" at bounding box center [371, 275] width 96 height 79
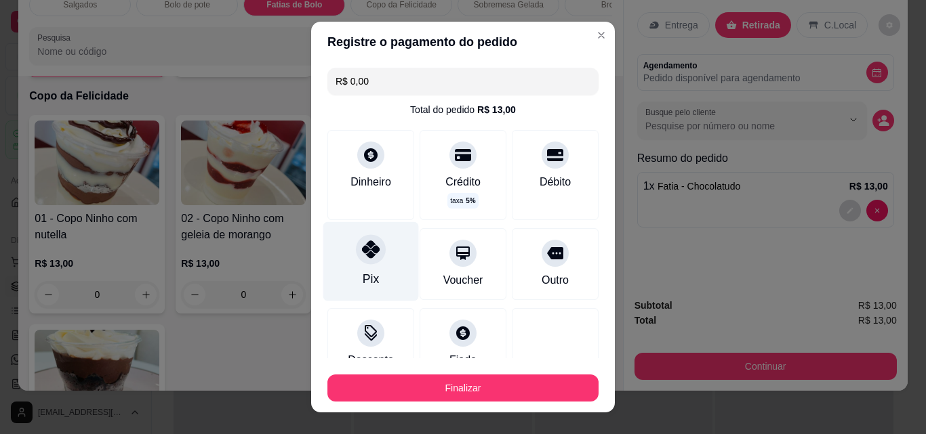
type input "R$ 0,00"
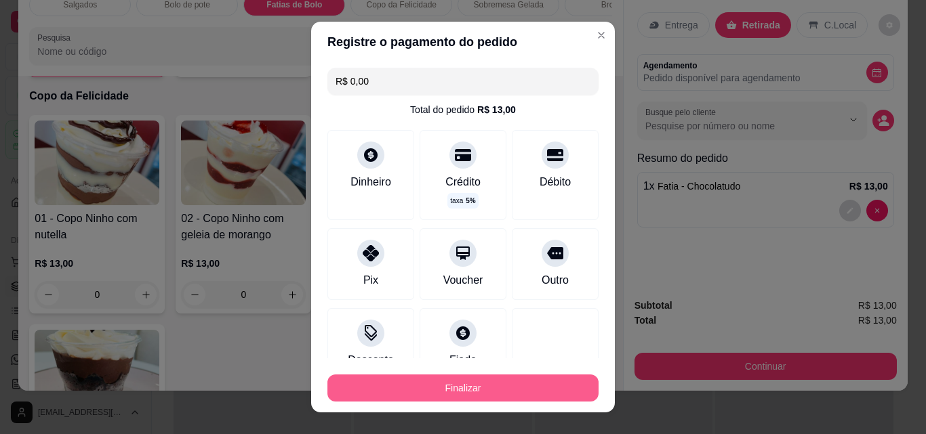
click at [475, 380] on button "Finalizar" at bounding box center [462, 388] width 271 height 27
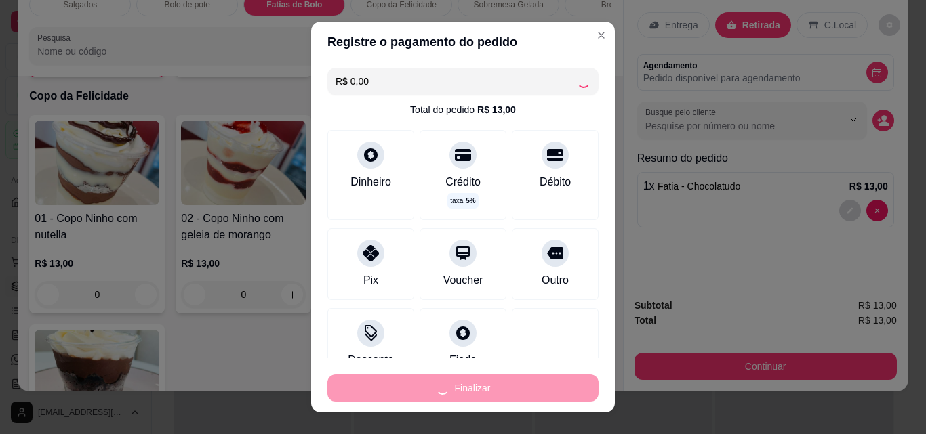
type input "0"
type input "-R$ 13,00"
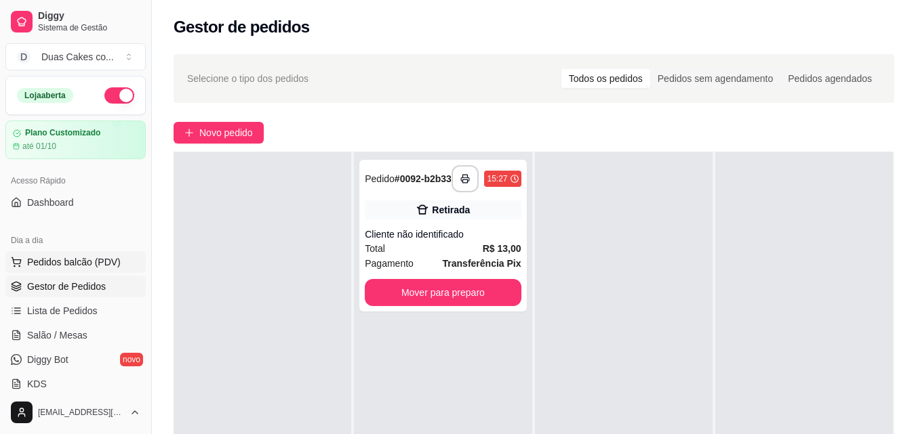
click at [60, 257] on span "Pedidos balcão (PDV)" at bounding box center [74, 263] width 94 height 14
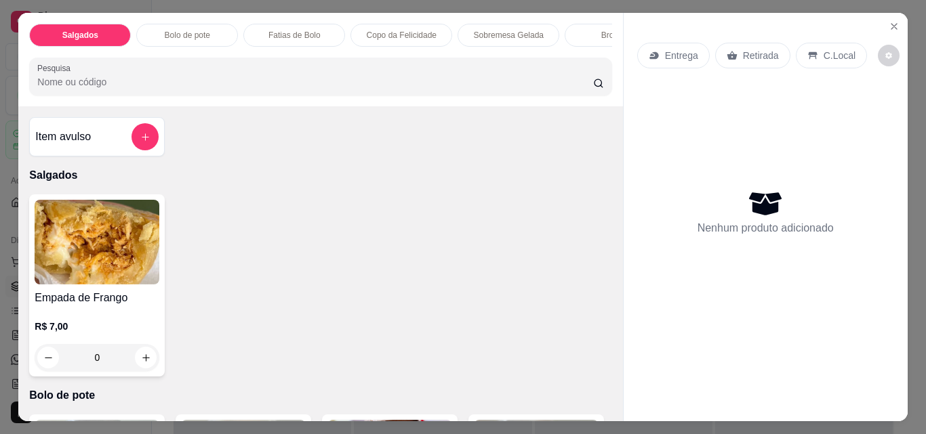
click at [288, 24] on div "Fatias de Bolo" at bounding box center [294, 35] width 102 height 23
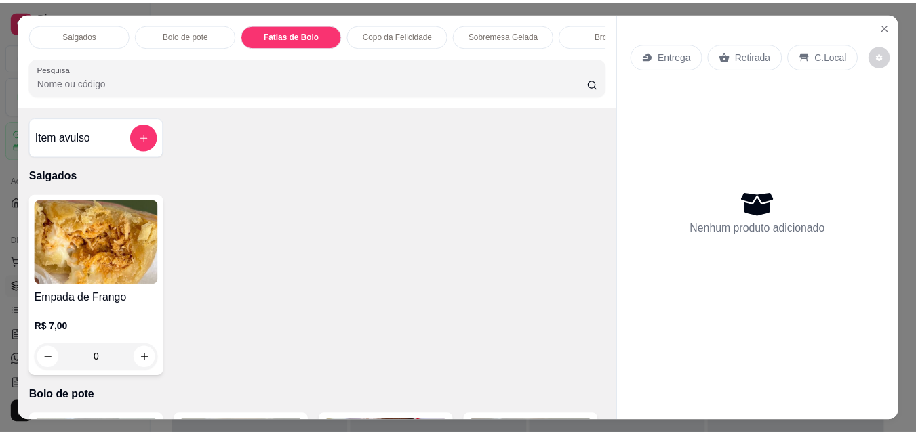
scroll to position [35, 0]
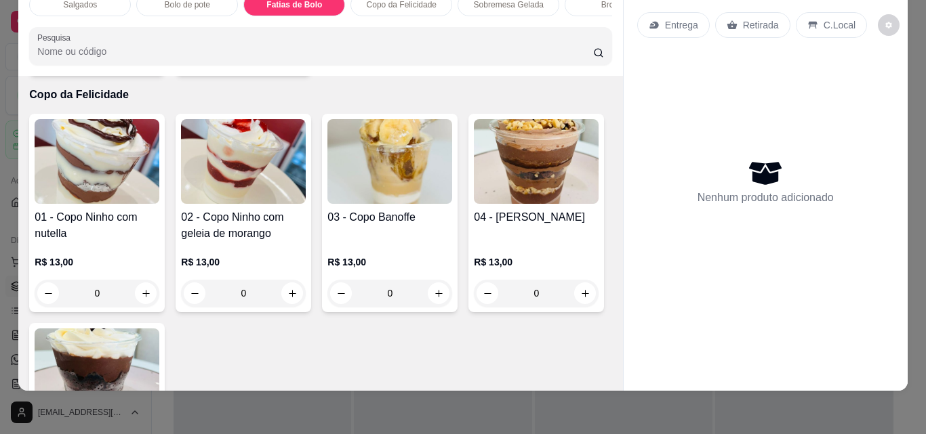
click at [141, 62] on icon "increase-product-quantity" at bounding box center [146, 57] width 10 height 10
type input "1"
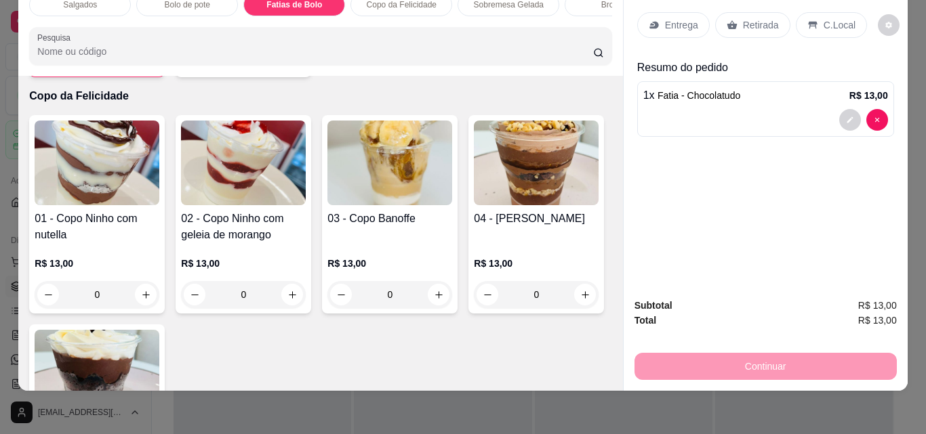
click at [745, 18] on p "Retirada" at bounding box center [761, 25] width 36 height 14
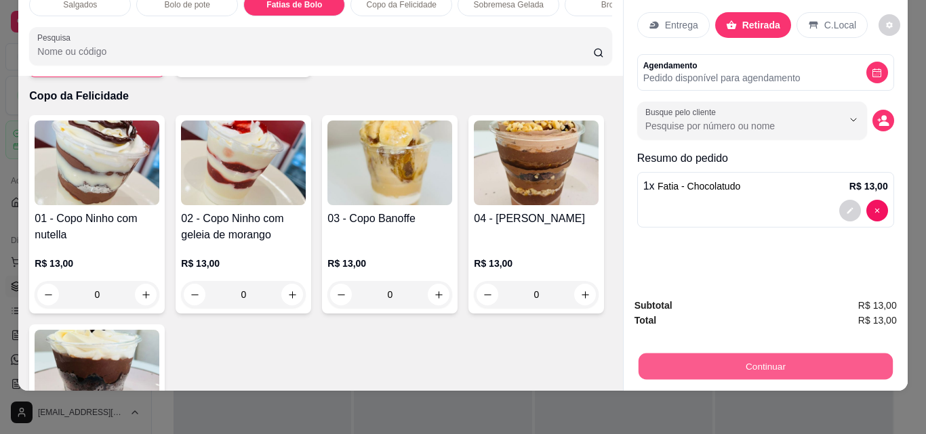
click at [754, 353] on button "Continuar" at bounding box center [765, 366] width 254 height 26
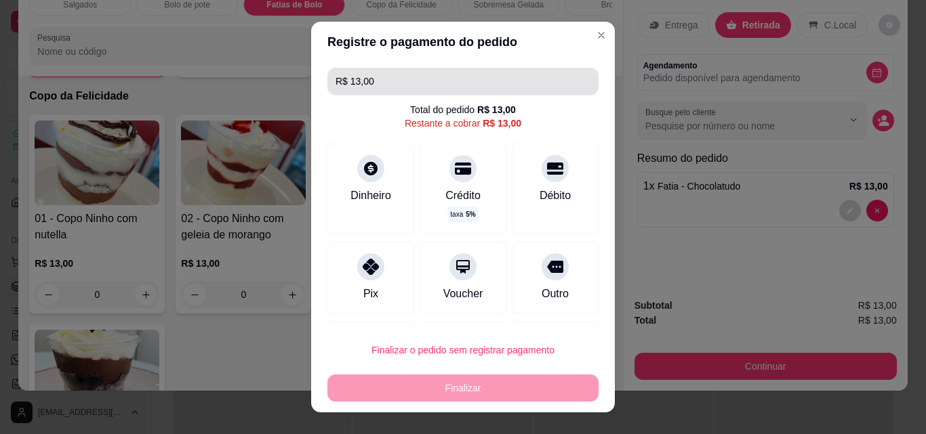
click at [382, 87] on input "R$ 13,00" at bounding box center [462, 81] width 255 height 27
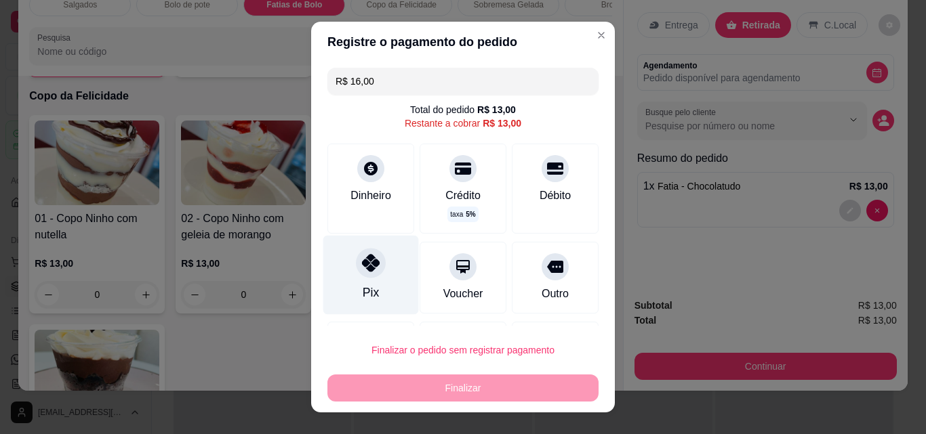
click at [356, 275] on div at bounding box center [371, 263] width 30 height 30
click at [401, 94] on input "R$ 16,00" at bounding box center [462, 81] width 255 height 27
click at [356, 273] on div at bounding box center [371, 263] width 30 height 30
click at [356, 274] on div at bounding box center [371, 263] width 30 height 30
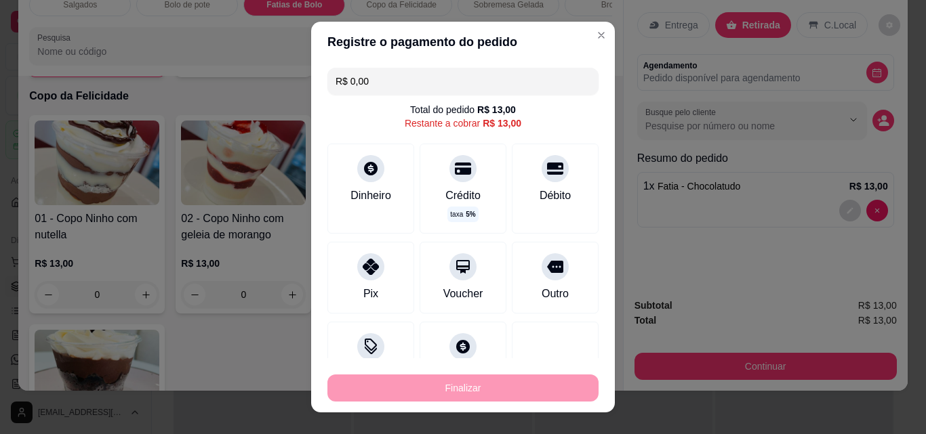
click at [359, 81] on input "R$ 0,00" at bounding box center [462, 81] width 255 height 27
click at [373, 274] on div at bounding box center [371, 263] width 30 height 30
type input "R$ 0,00"
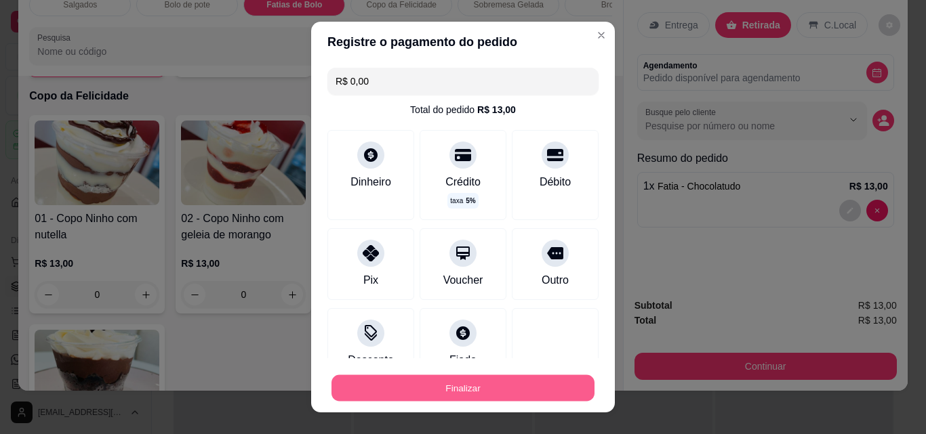
click at [422, 382] on button "Finalizar" at bounding box center [462, 388] width 263 height 26
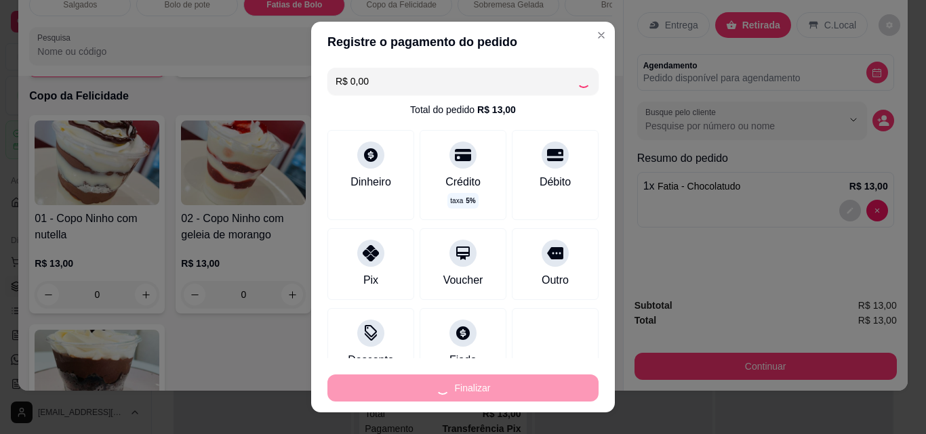
type input "0"
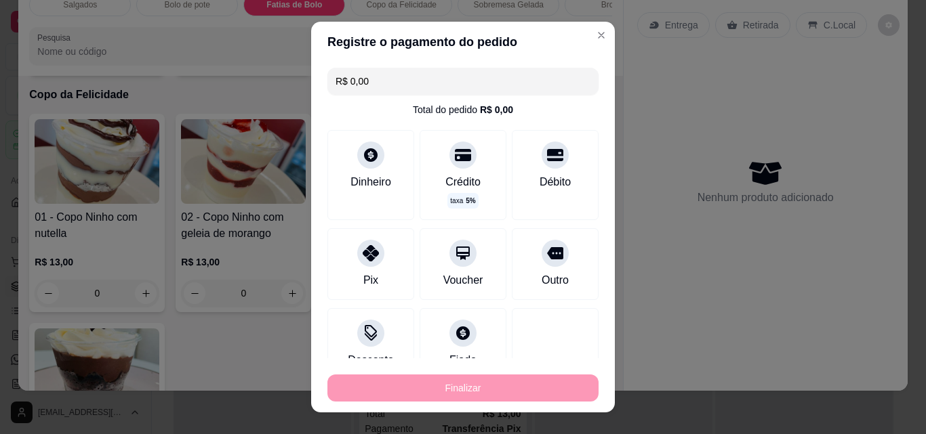
type input "-R$ 13,00"
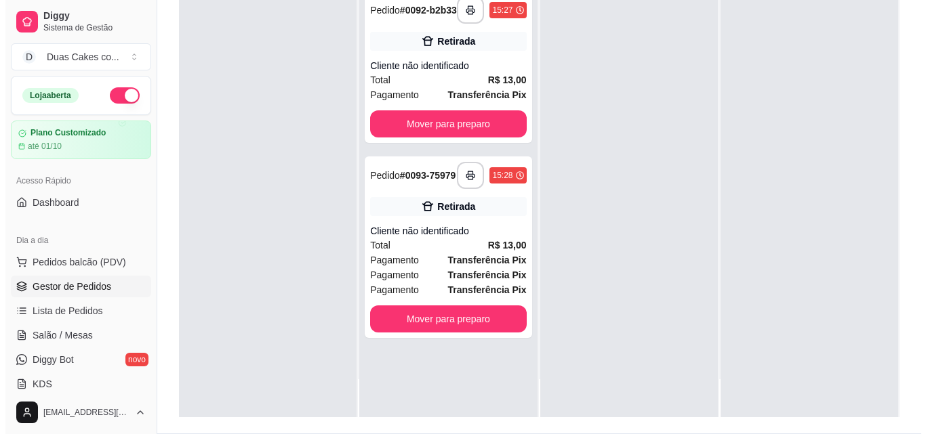
scroll to position [203, 0]
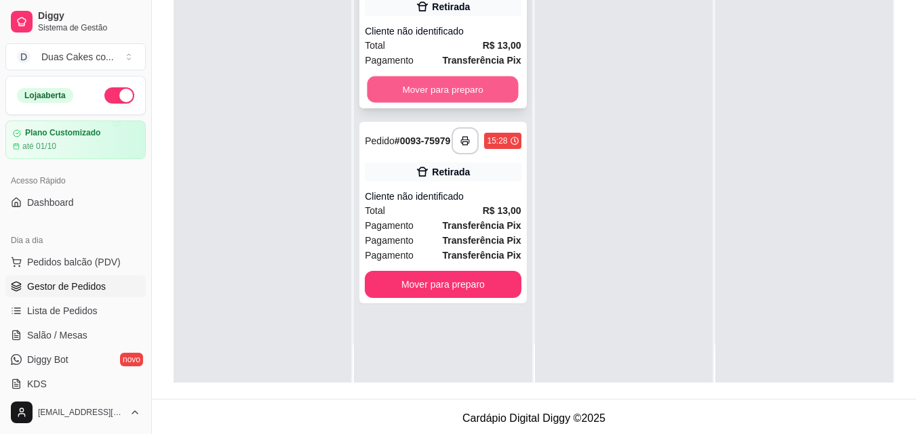
click at [452, 94] on button "Mover para preparo" at bounding box center [442, 90] width 151 height 26
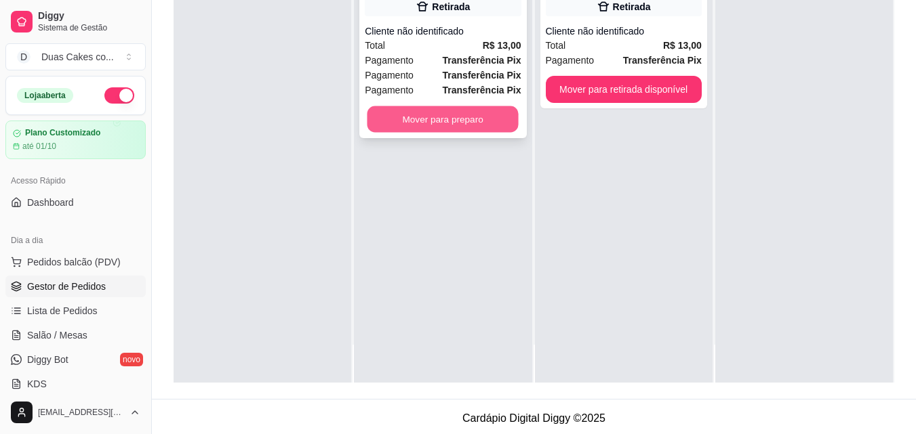
click at [451, 130] on button "Mover para preparo" at bounding box center [442, 119] width 151 height 26
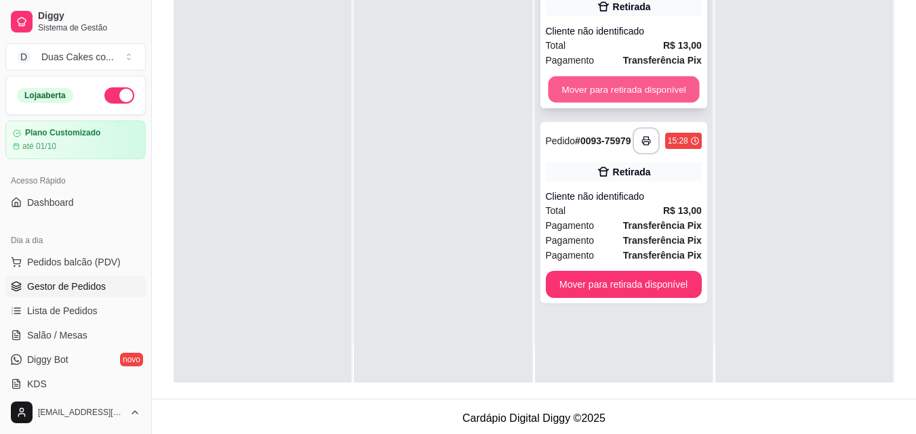
click at [643, 103] on button "Mover para retirada disponível" at bounding box center [623, 90] width 151 height 26
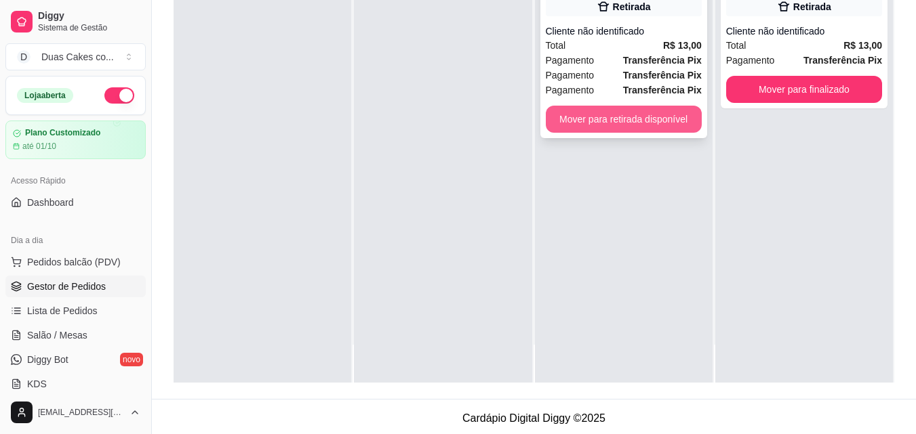
click at [630, 125] on button "Mover para retirada disponível" at bounding box center [624, 119] width 156 height 27
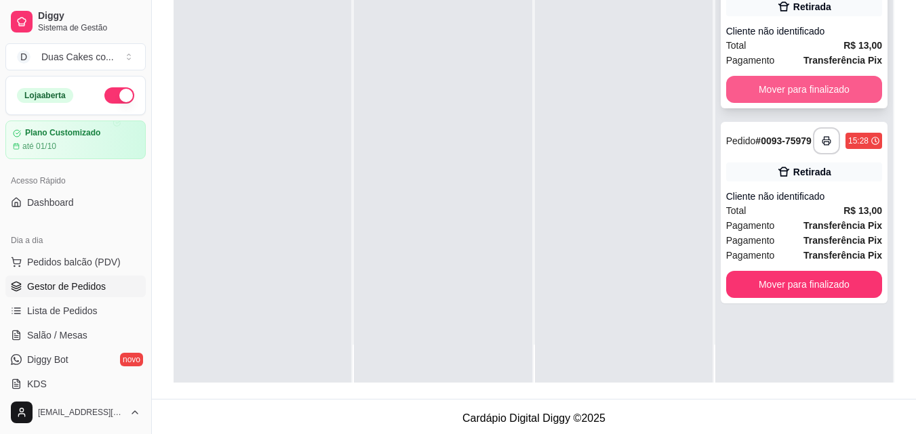
click at [783, 88] on button "Mover para finalizado" at bounding box center [804, 89] width 156 height 27
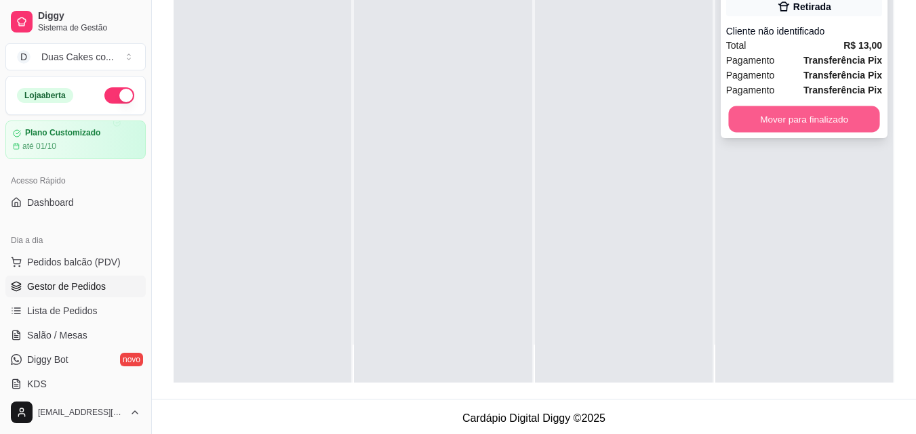
click at [872, 117] on div "**********" at bounding box center [803, 48] width 167 height 182
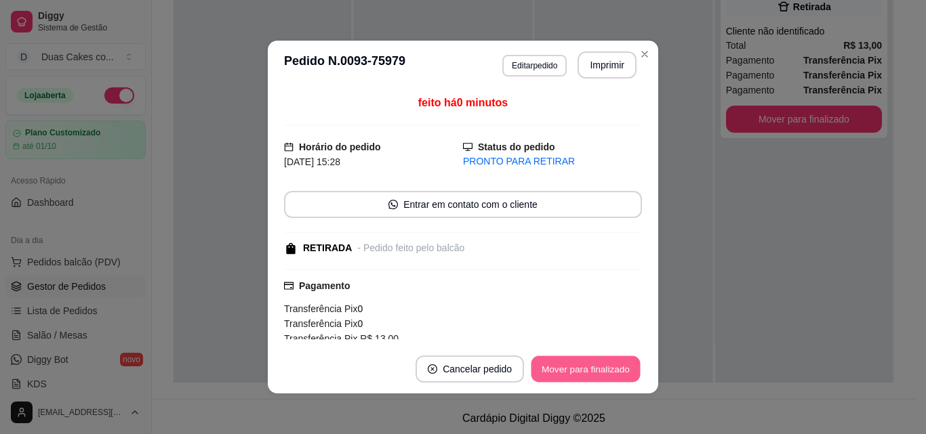
click at [573, 369] on button "Mover para finalizado" at bounding box center [585, 369] width 109 height 26
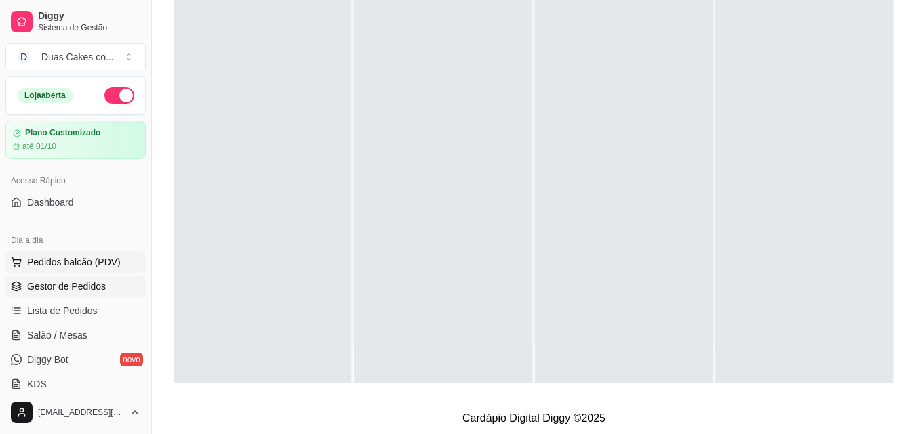
click at [82, 260] on span "Pedidos balcão (PDV)" at bounding box center [74, 263] width 94 height 14
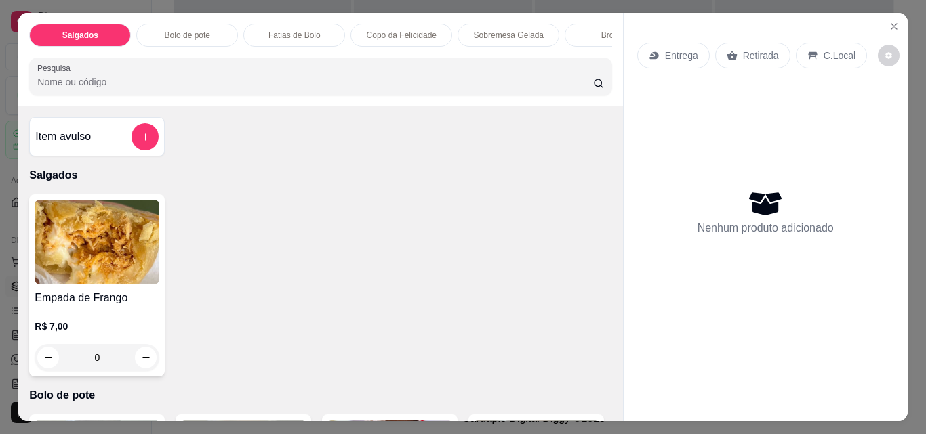
click at [415, 30] on p "Copo da Felicidade" at bounding box center [402, 35] width 70 height 11
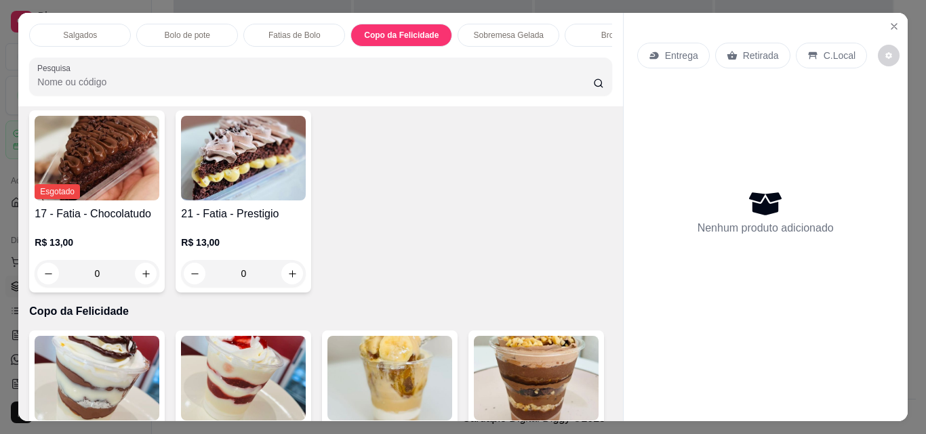
click at [202, 30] on p "Bolo de pote" at bounding box center [187, 35] width 45 height 11
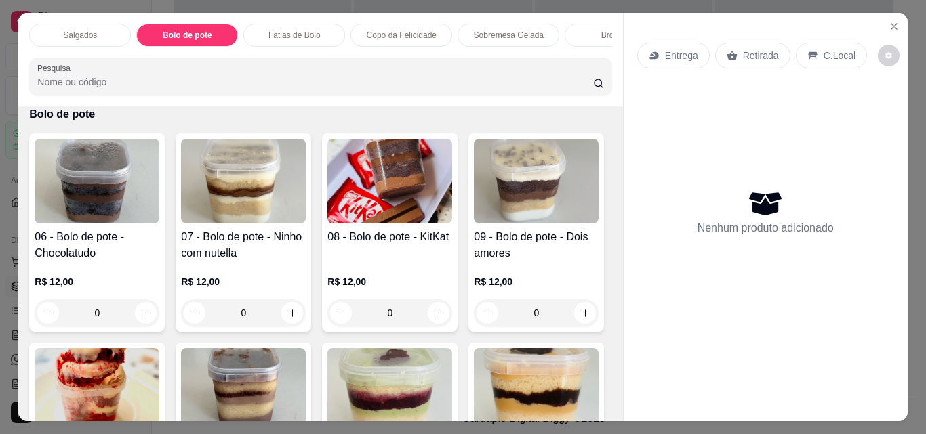
scroll to position [35, 0]
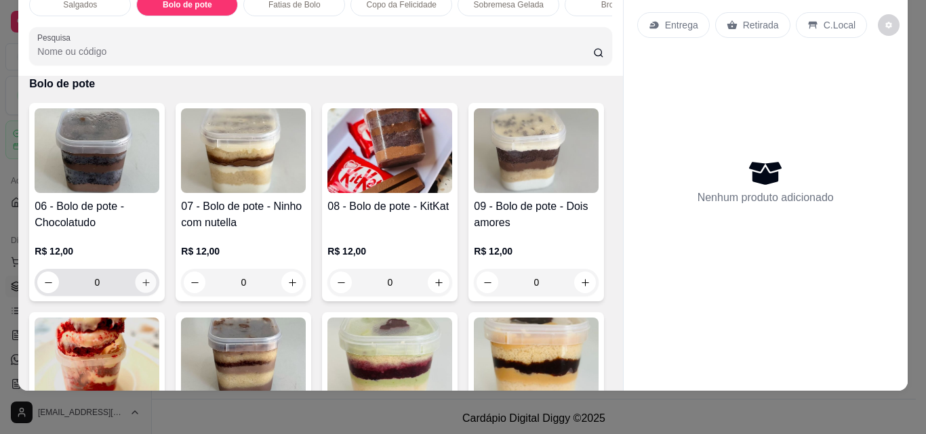
click at [136, 282] on button "increase-product-quantity" at bounding box center [146, 282] width 21 height 21
type input "1"
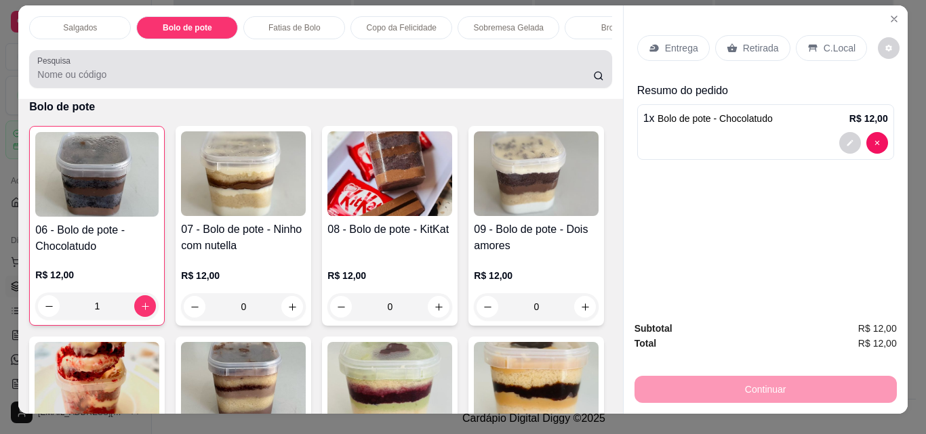
scroll to position [0, 0]
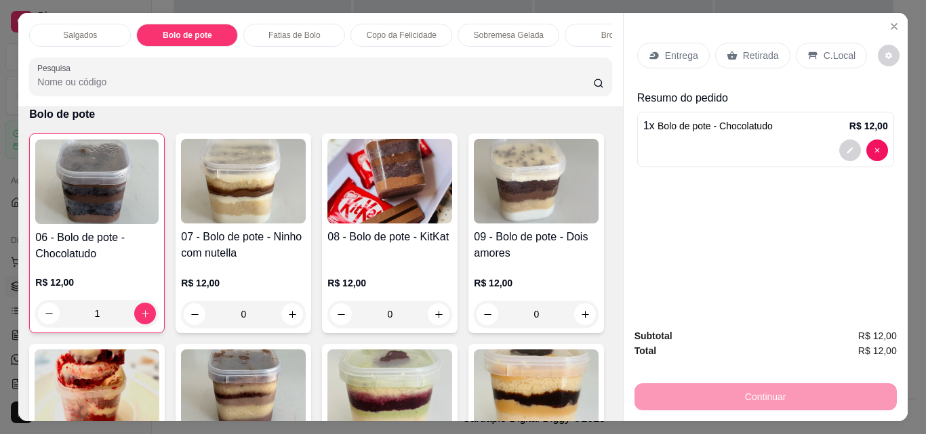
click at [487, 30] on p "Sobremesa Gelada" at bounding box center [509, 35] width 70 height 11
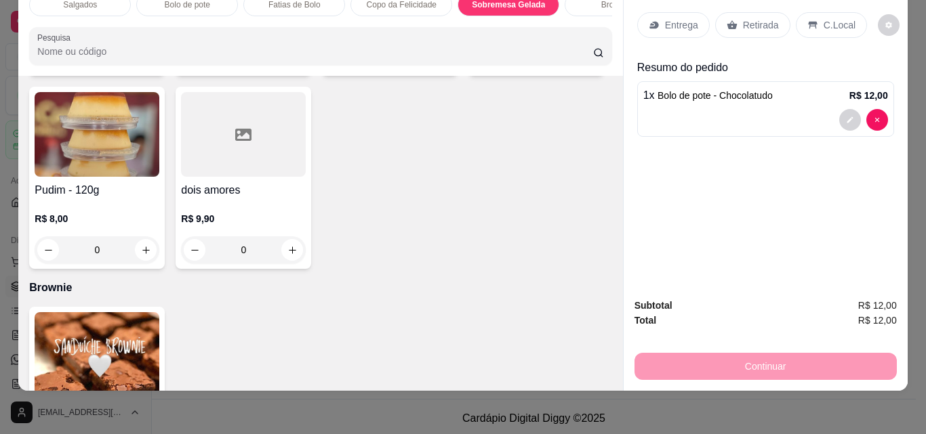
click at [142, 62] on icon "increase-product-quantity" at bounding box center [146, 57] width 10 height 10
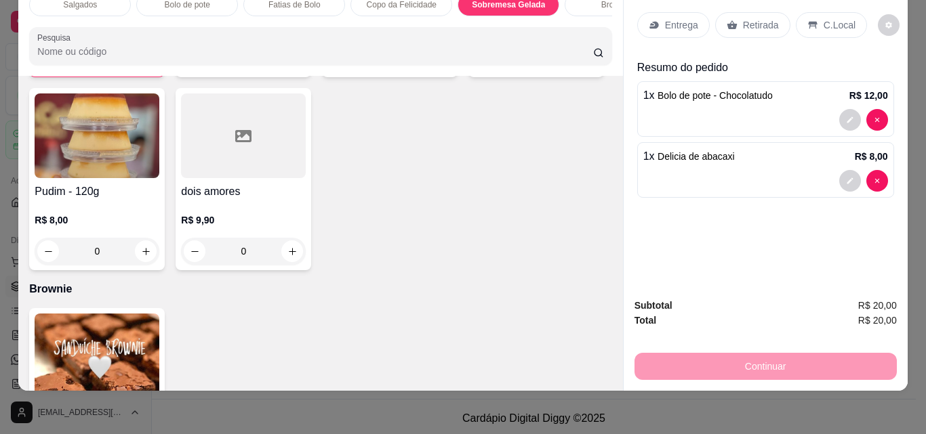
type input "1"
click at [747, 12] on div "Retirada" at bounding box center [752, 25] width 75 height 26
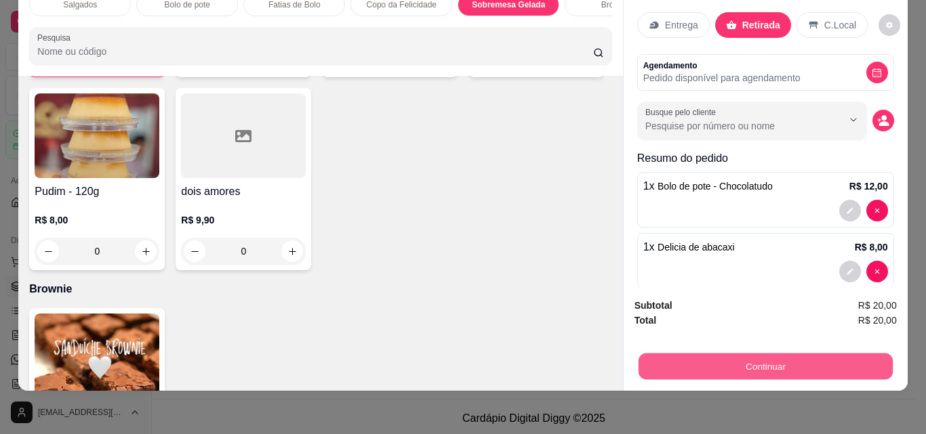
click at [804, 353] on button "Continuar" at bounding box center [765, 366] width 254 height 26
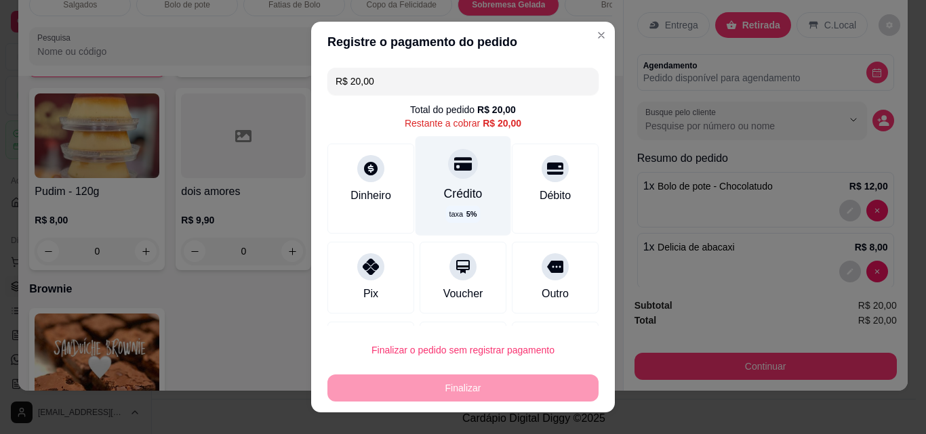
click at [455, 197] on div "Crédito" at bounding box center [463, 194] width 39 height 18
type input "R$ 0,00"
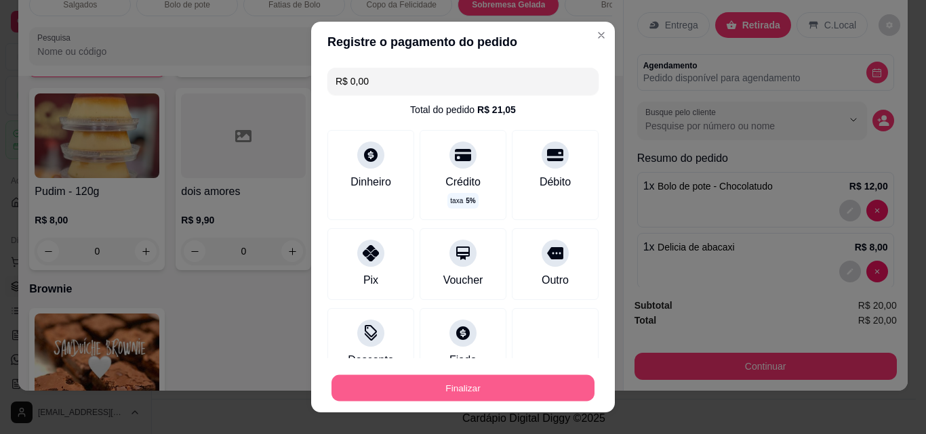
click at [458, 389] on button "Finalizar" at bounding box center [462, 388] width 263 height 26
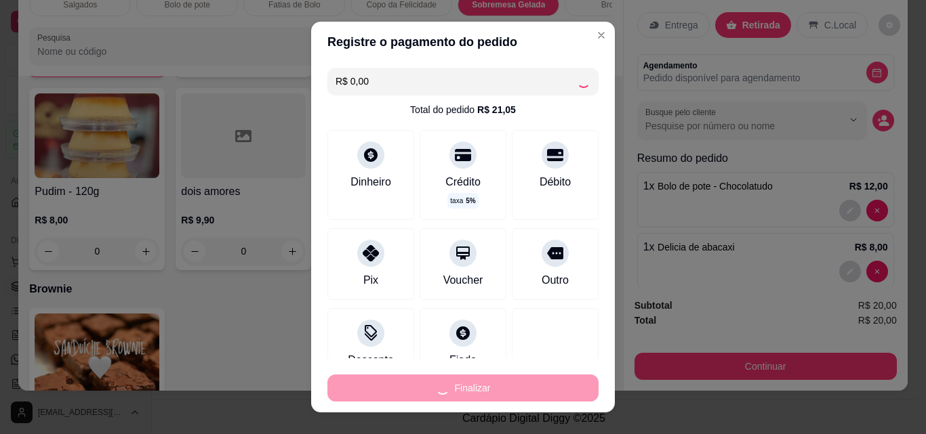
type input "0"
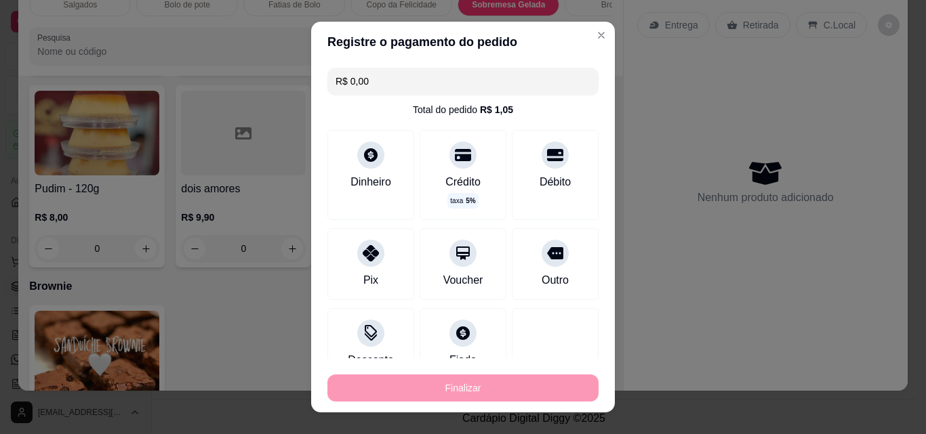
type input "-R$ 20,00"
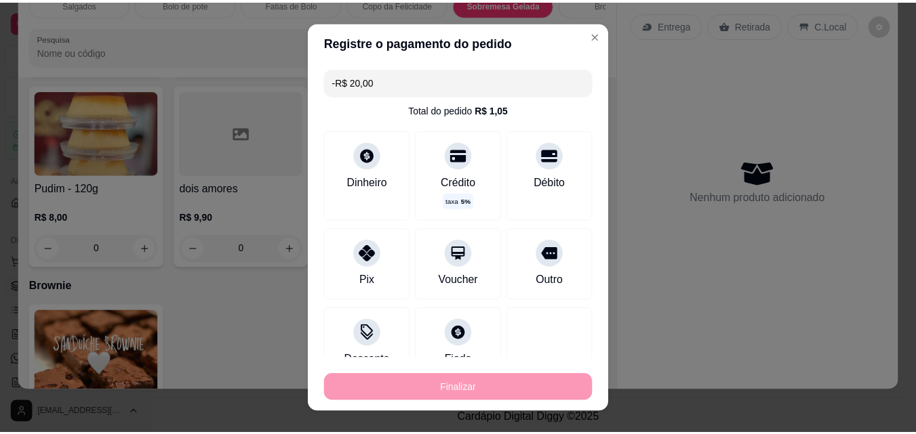
scroll to position [1796, 0]
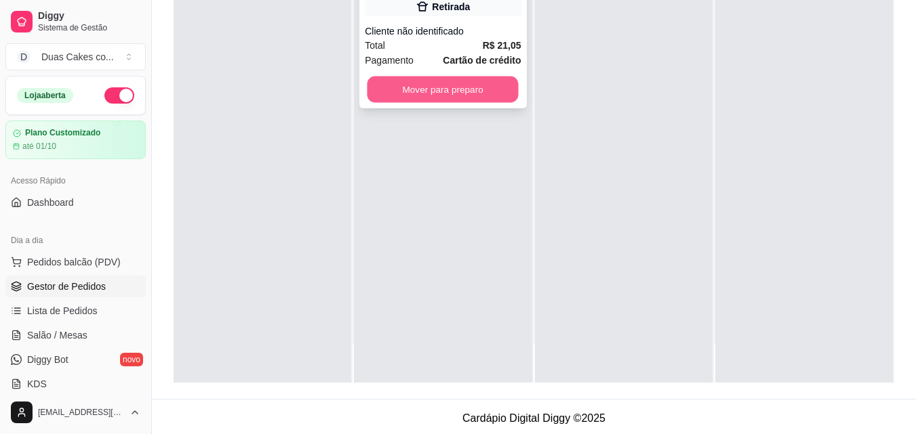
click at [465, 96] on button "Mover para preparo" at bounding box center [442, 90] width 151 height 26
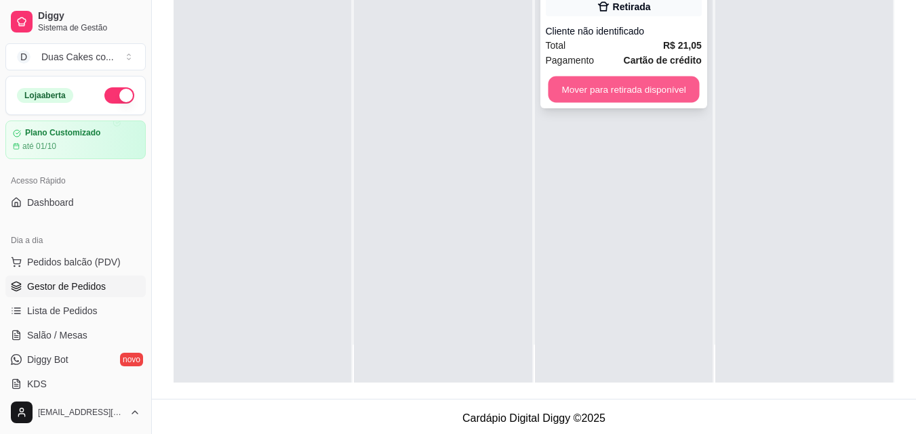
click at [608, 102] on button "Mover para retirada disponível" at bounding box center [623, 90] width 151 height 26
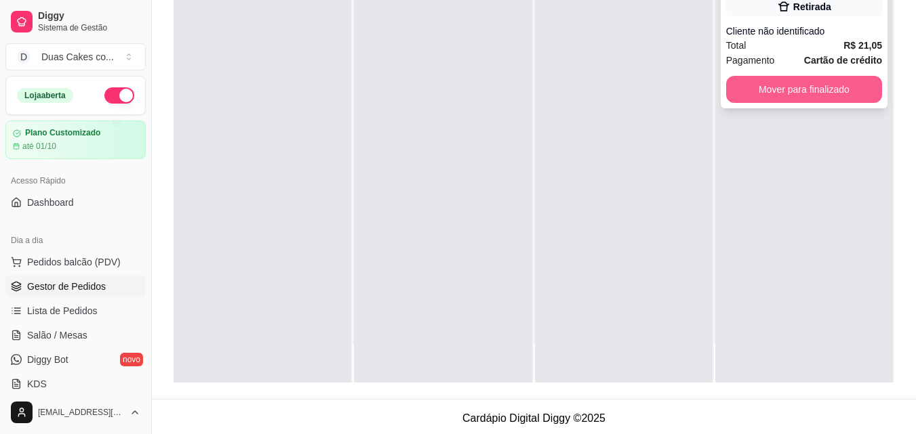
click at [784, 99] on button "Mover para finalizado" at bounding box center [804, 89] width 156 height 27
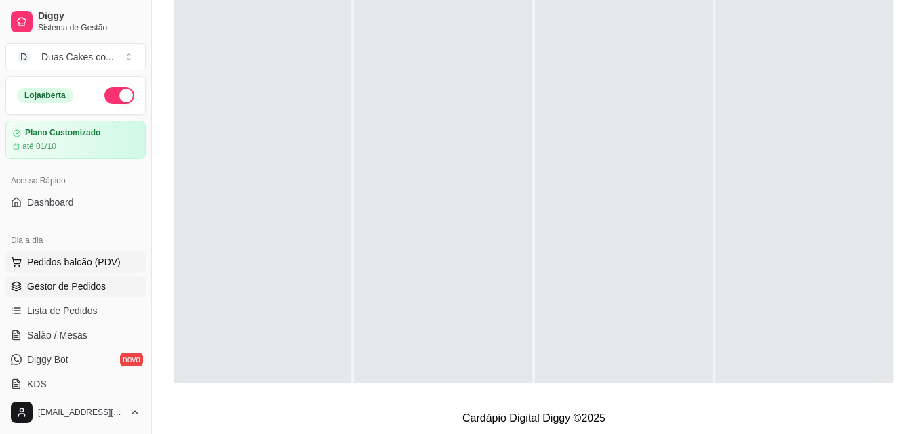
click at [77, 259] on span "Pedidos balcão (PDV)" at bounding box center [74, 263] width 94 height 14
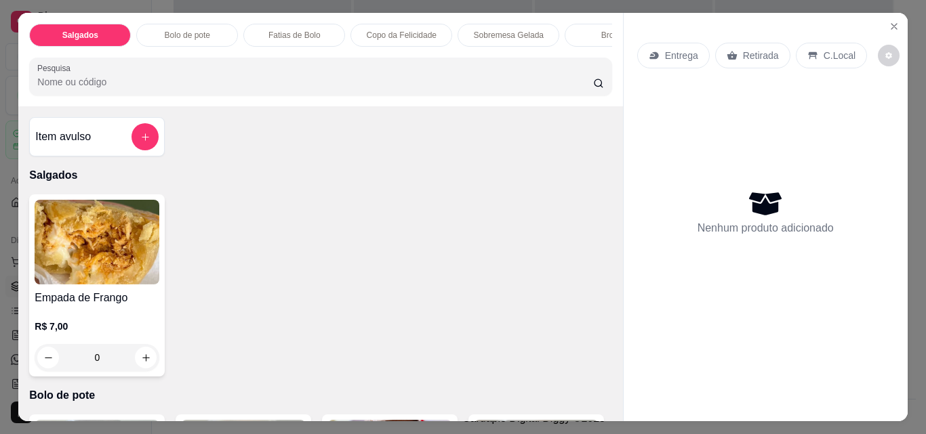
click at [394, 24] on div "Copo da Felicidade" at bounding box center [401, 35] width 102 height 23
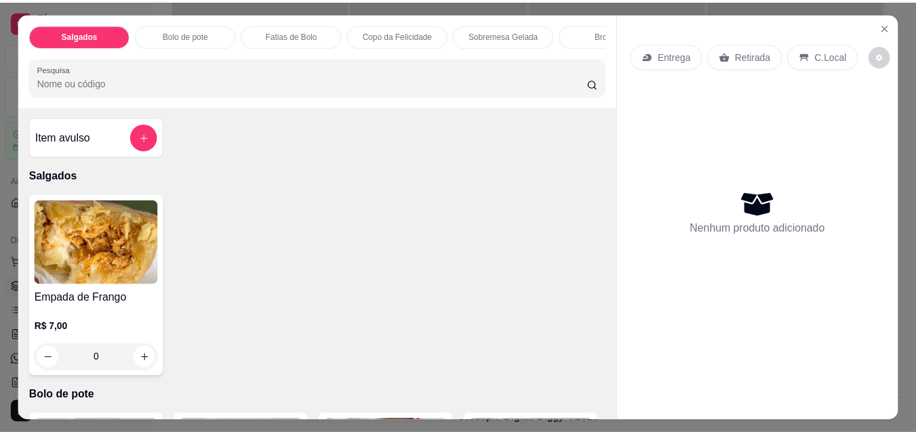
scroll to position [35, 0]
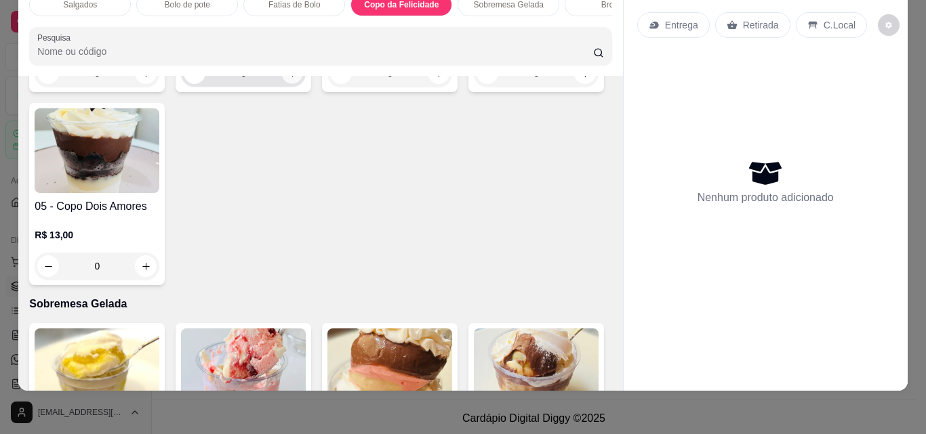
click at [287, 79] on icon "increase-product-quantity" at bounding box center [292, 73] width 10 height 10
type input "1"
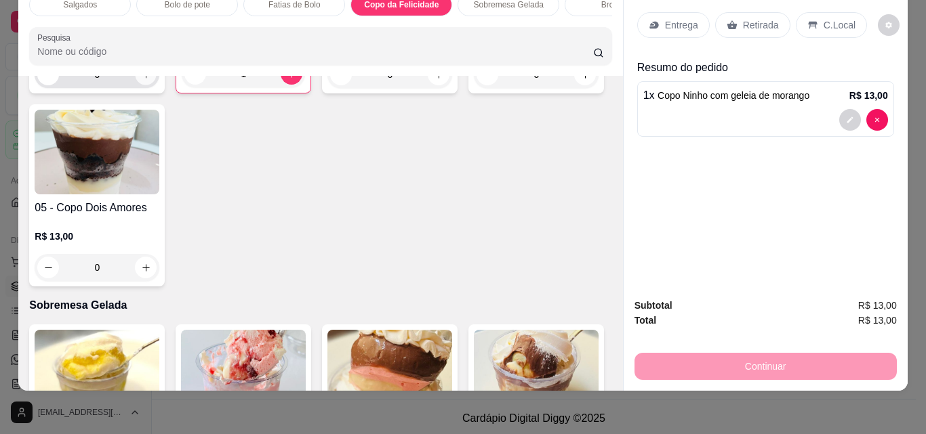
click at [144, 78] on icon "increase-product-quantity" at bounding box center [145, 74] width 7 height 7
type input "1"
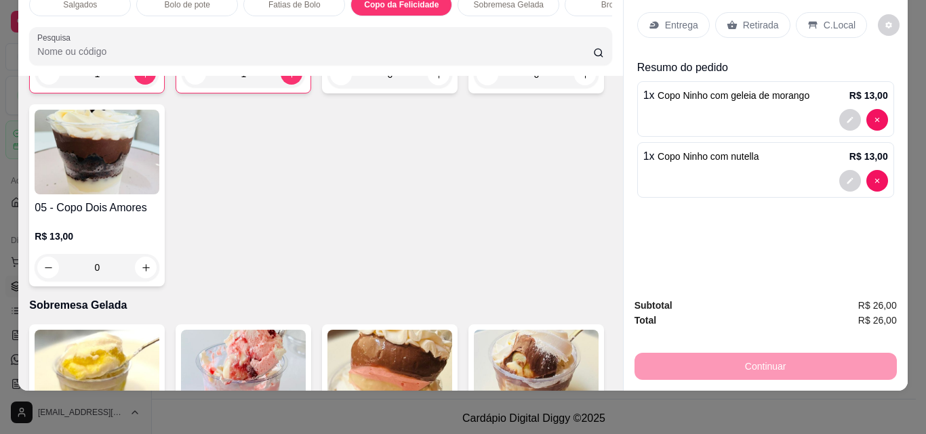
drag, startPoint x: 749, startPoint y: 9, endPoint x: 754, endPoint y: 25, distance: 17.1
click at [749, 18] on p "Retirada" at bounding box center [761, 25] width 36 height 14
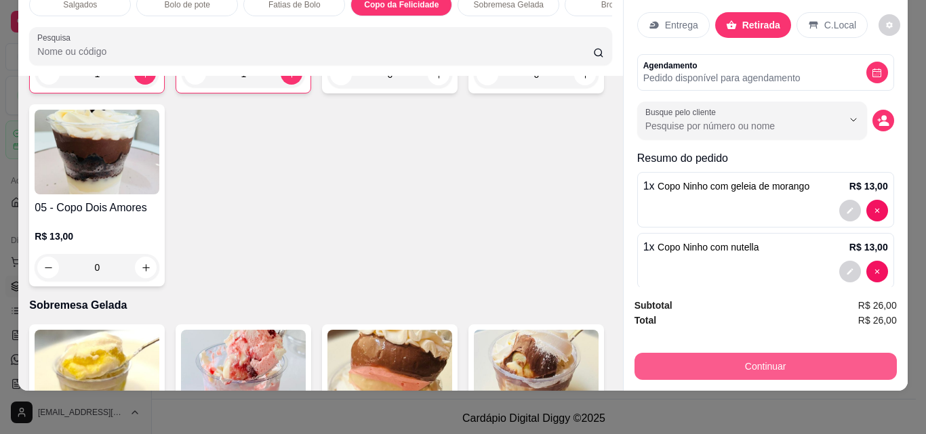
click at [769, 353] on button "Continuar" at bounding box center [765, 366] width 262 height 27
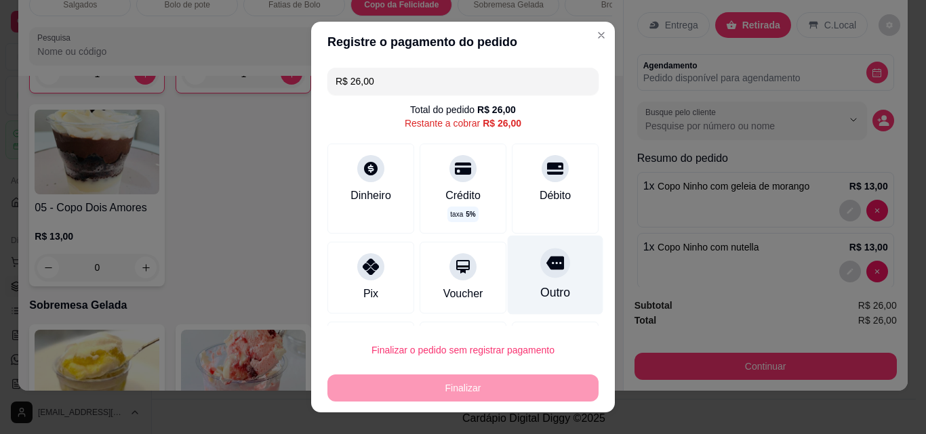
click at [540, 290] on div "Outro" at bounding box center [555, 293] width 30 height 18
type input "R$ 0,00"
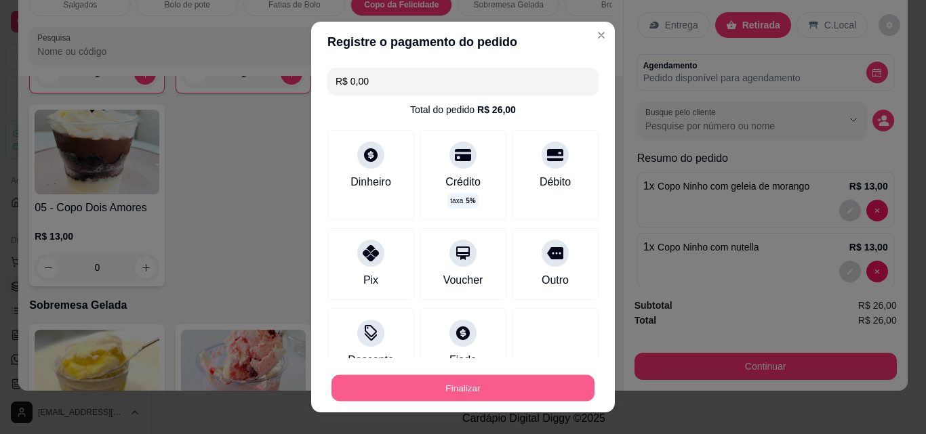
click at [503, 399] on button "Finalizar" at bounding box center [462, 388] width 263 height 26
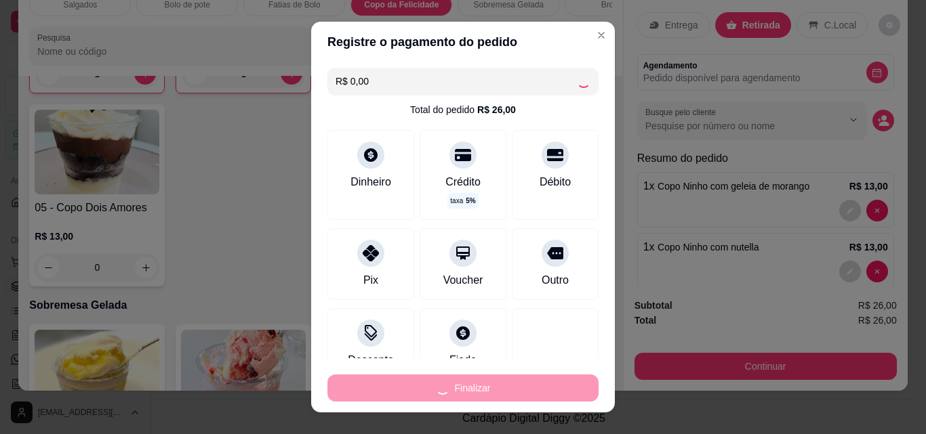
type input "0"
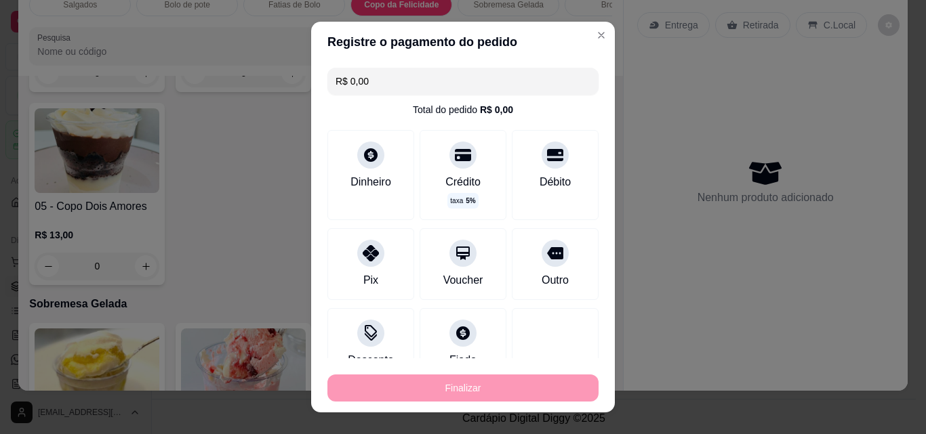
type input "-R$ 26,00"
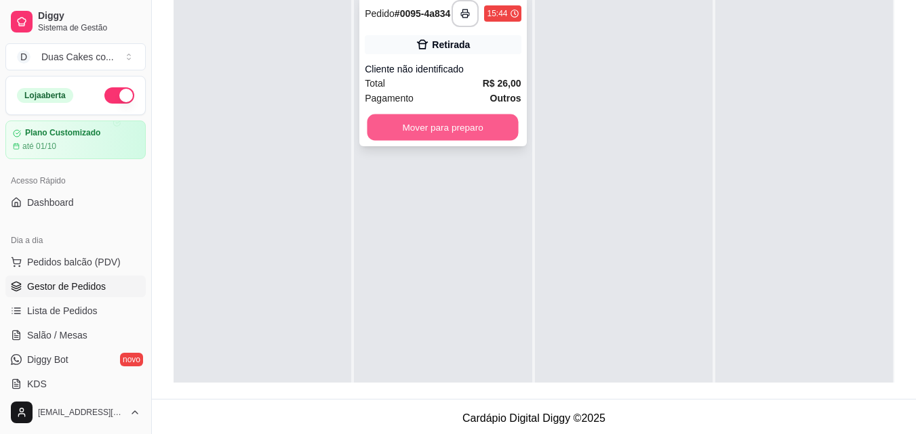
click at [449, 122] on button "Mover para preparo" at bounding box center [442, 128] width 151 height 26
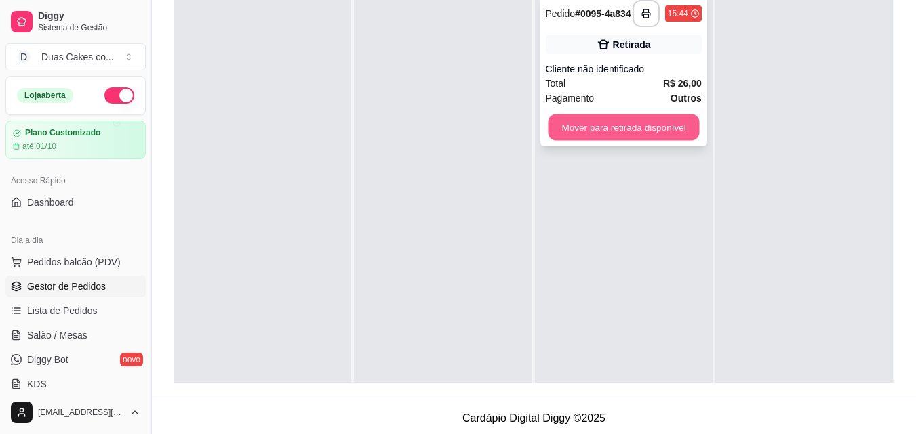
click at [565, 129] on button "Mover para retirada disponível" at bounding box center [623, 128] width 151 height 26
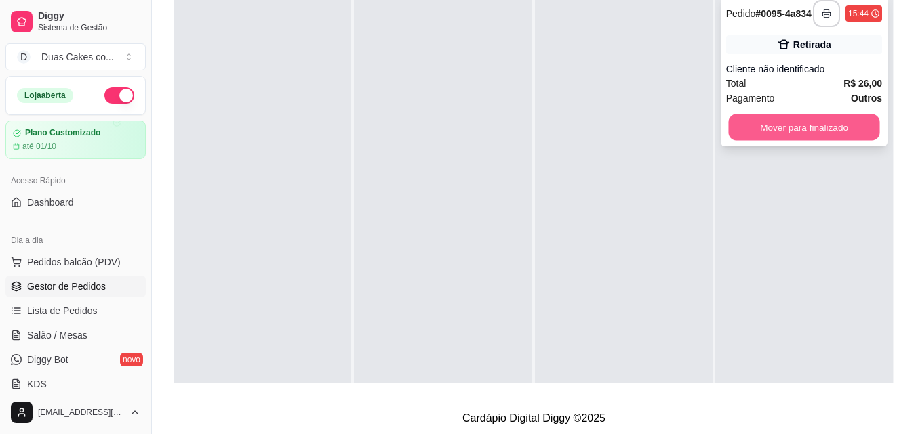
click at [834, 126] on button "Mover para finalizado" at bounding box center [803, 128] width 151 height 26
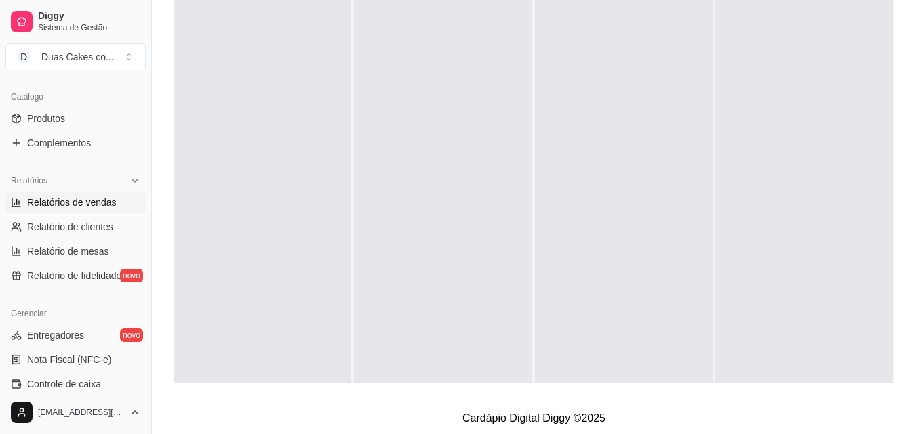
scroll to position [407, 0]
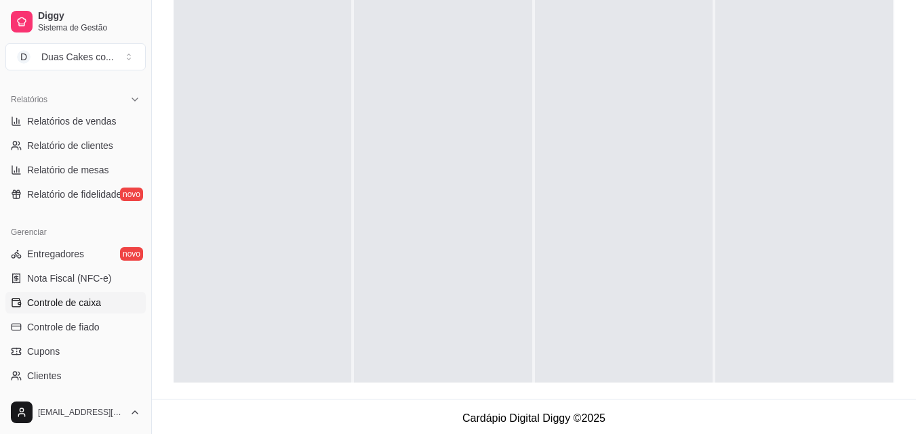
click at [64, 298] on span "Controle de caixa" at bounding box center [64, 303] width 74 height 14
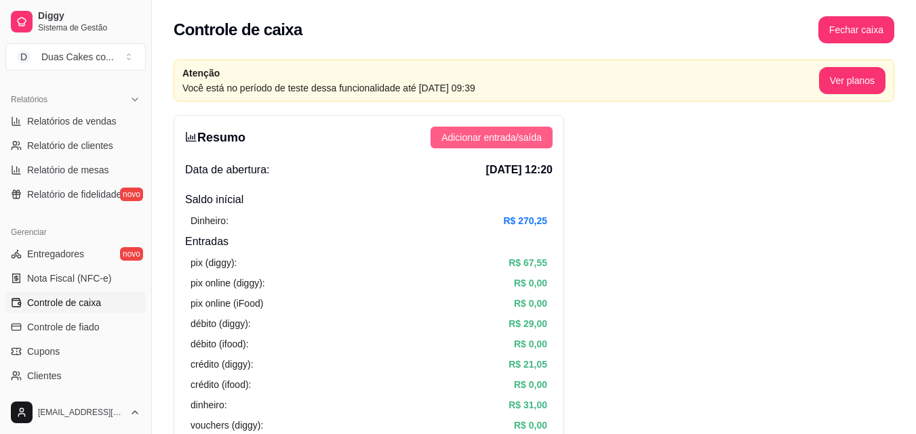
click at [476, 129] on button "Adicionar entrada/saída" at bounding box center [491, 138] width 122 height 22
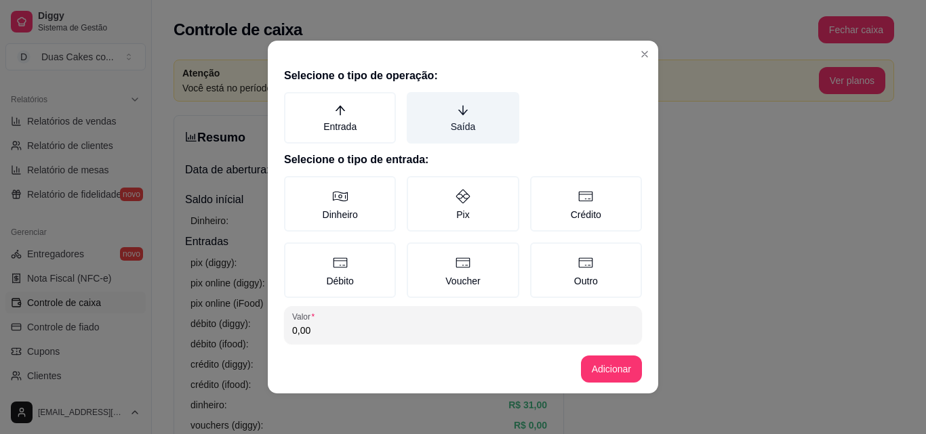
click at [455, 118] on label "Saída" at bounding box center [463, 118] width 112 height 52
click at [417, 102] on button "Saída" at bounding box center [411, 96] width 11 height 11
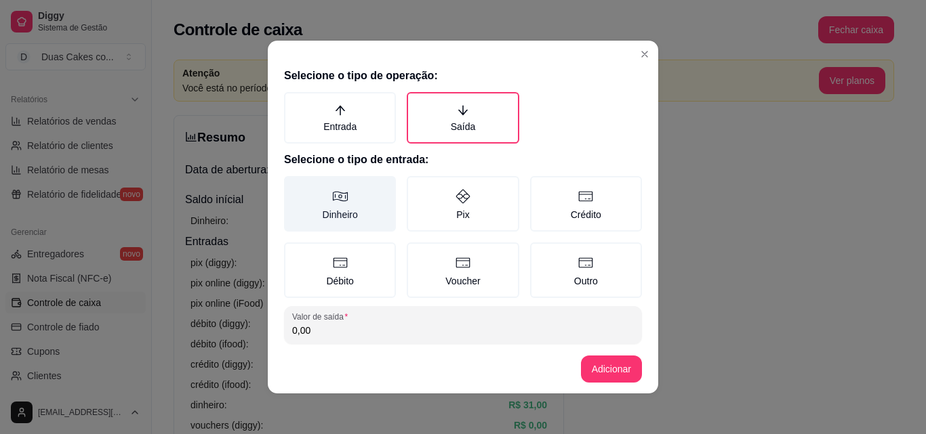
click at [348, 205] on label "Dinheiro" at bounding box center [340, 204] width 112 height 56
click at [294, 186] on button "Dinheiro" at bounding box center [288, 181] width 11 height 11
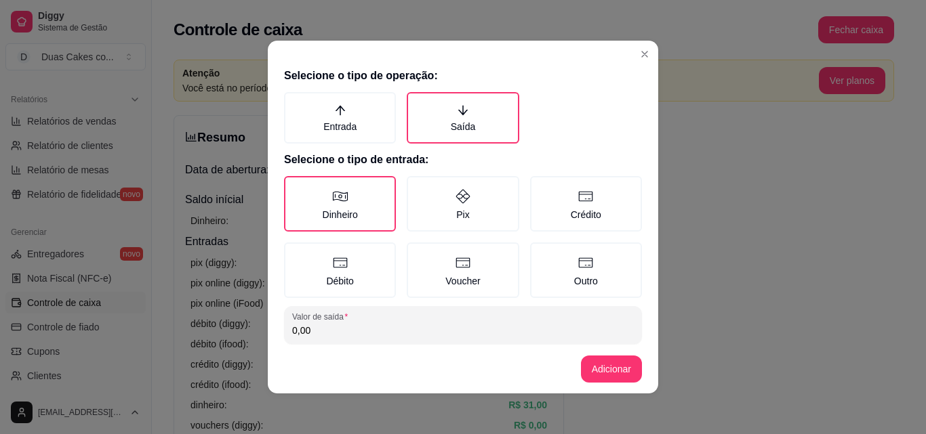
click at [333, 334] on input "0,00" at bounding box center [463, 331] width 342 height 14
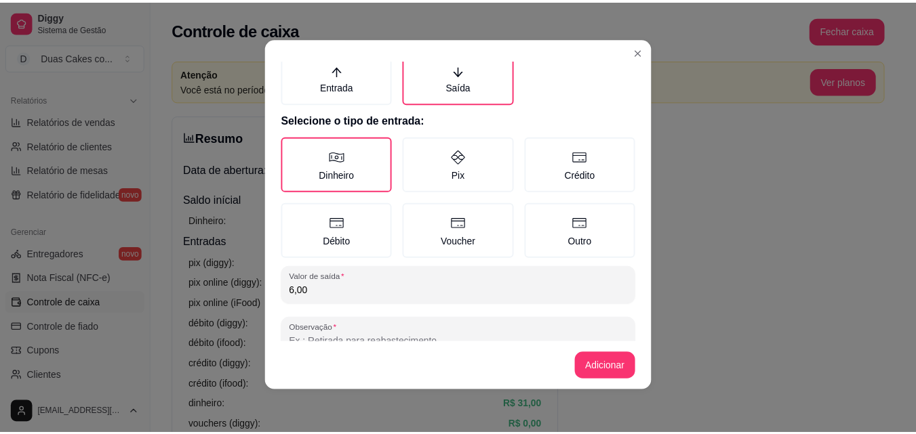
scroll to position [73, 0]
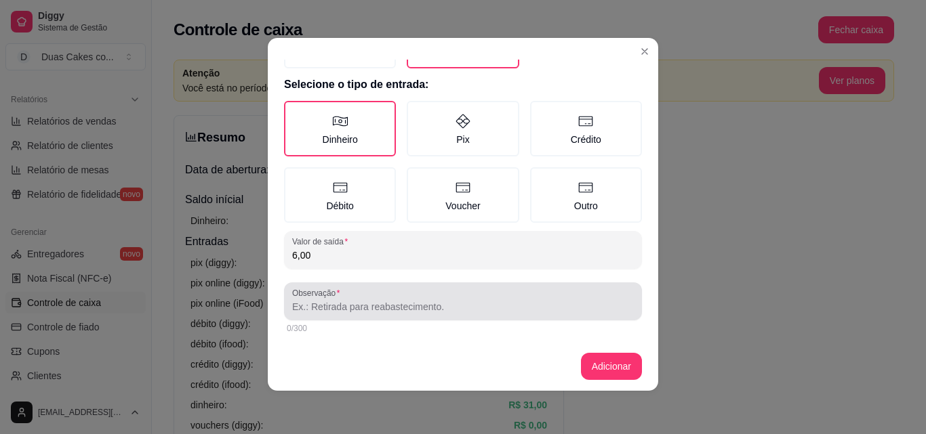
type input "6,00"
click at [333, 312] on input "Observação" at bounding box center [463, 307] width 342 height 14
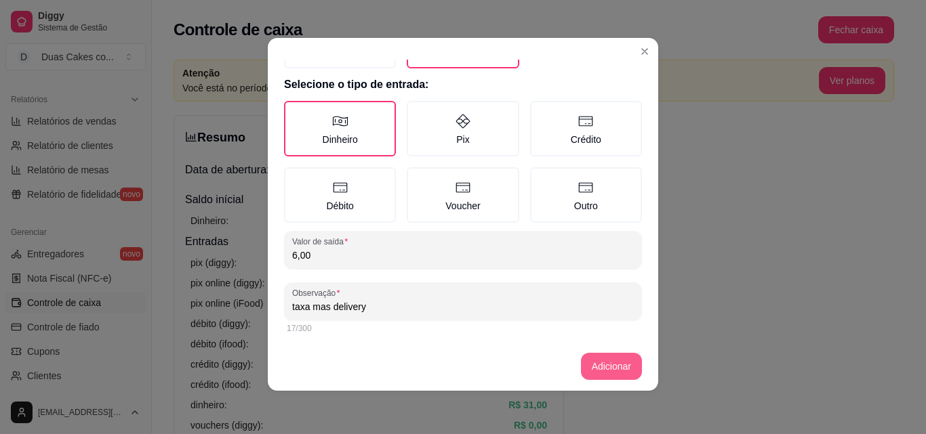
type input "taxa mas delivery"
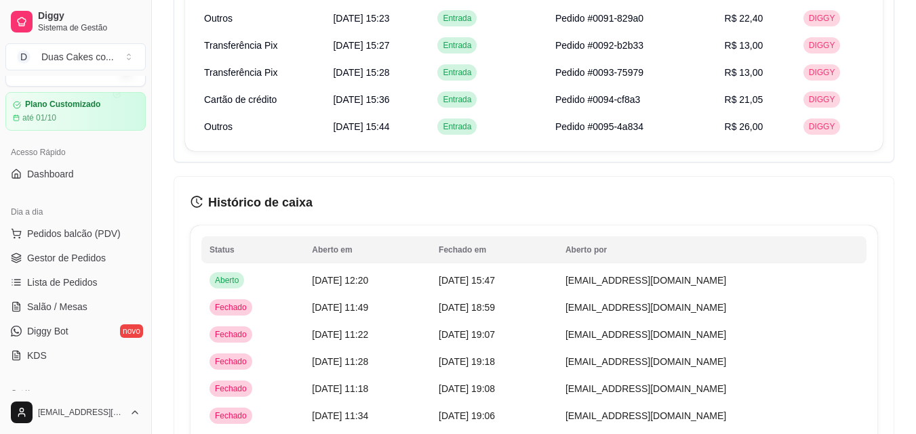
scroll to position [0, 0]
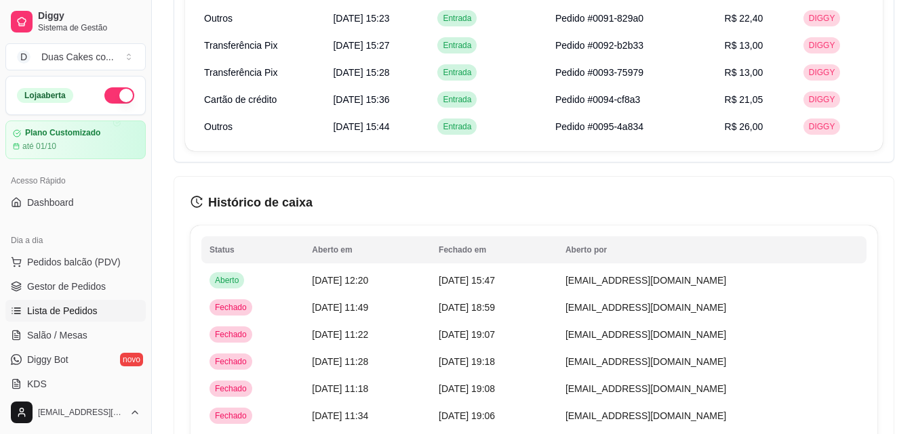
click at [43, 306] on span "Lista de Pedidos" at bounding box center [62, 311] width 70 height 14
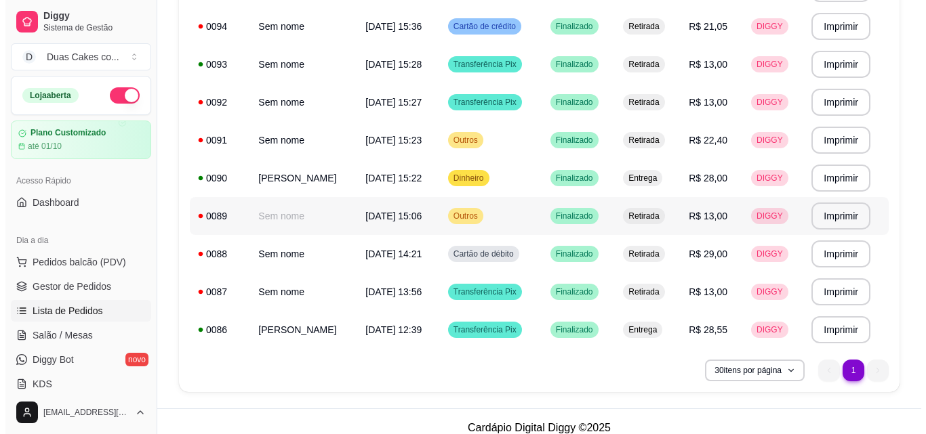
scroll to position [239, 0]
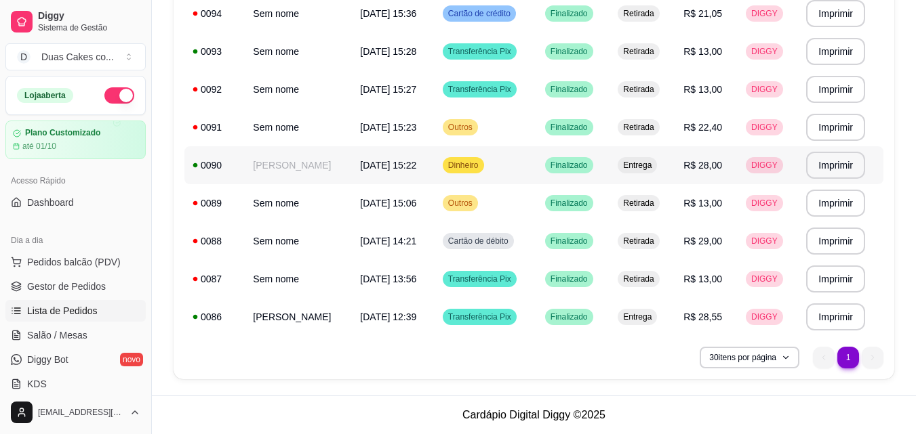
click at [302, 162] on td "Germana Lima" at bounding box center [298, 165] width 107 height 38
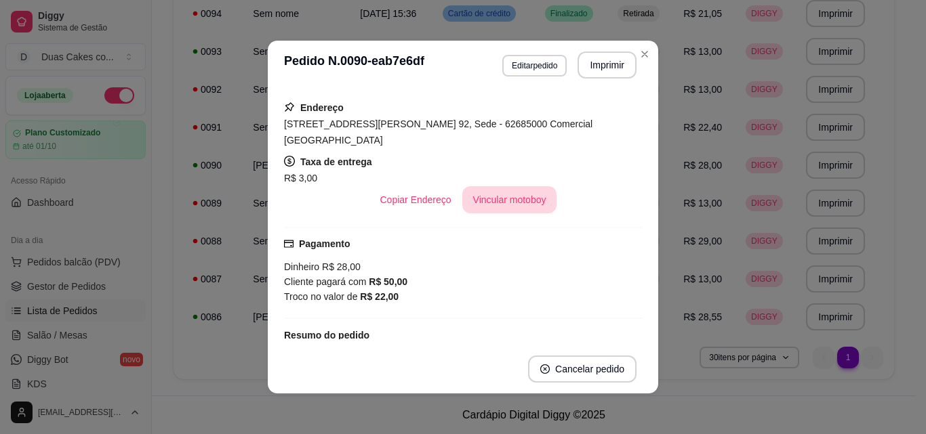
scroll to position [271, 0]
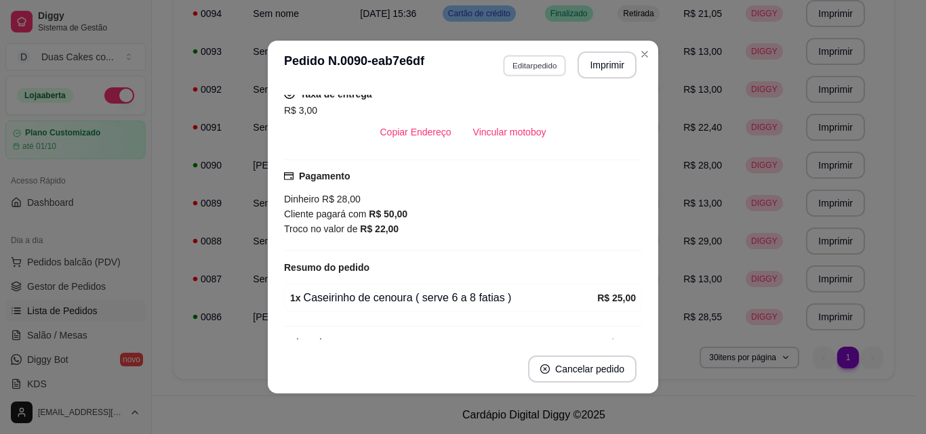
click at [542, 65] on button "Editar pedido" at bounding box center [534, 65] width 63 height 21
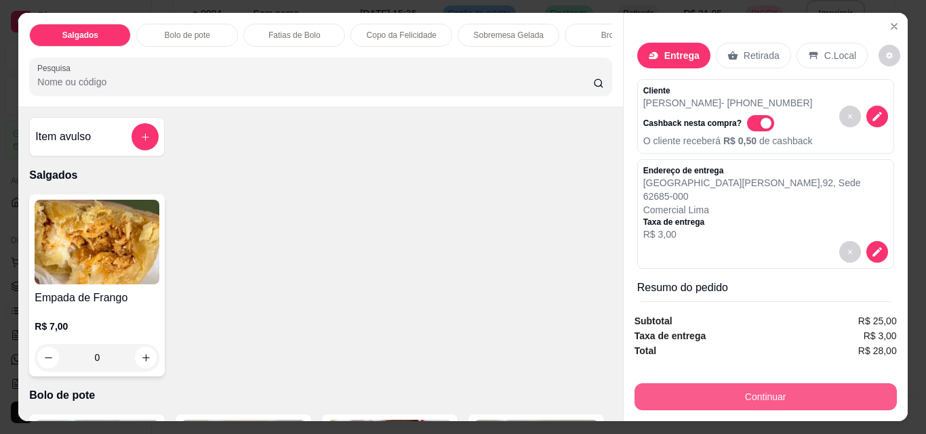
click at [794, 400] on button "Continuar" at bounding box center [765, 397] width 262 height 27
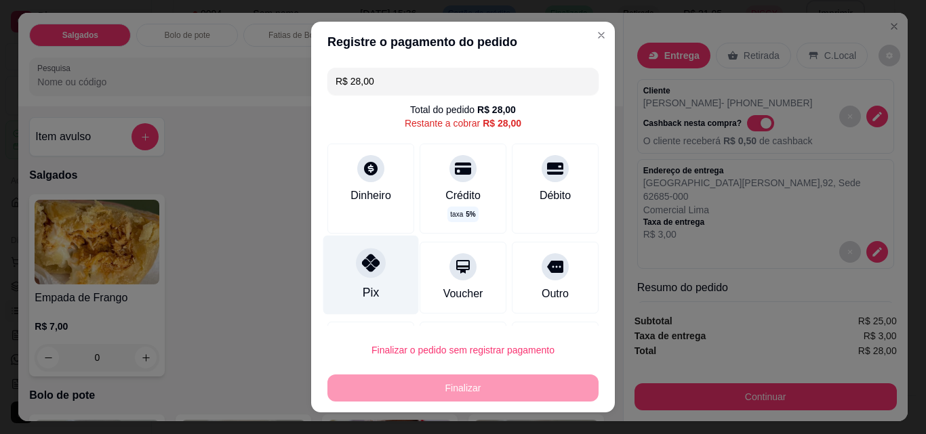
click at [342, 278] on div "Pix" at bounding box center [371, 275] width 96 height 79
type input "R$ 0,00"
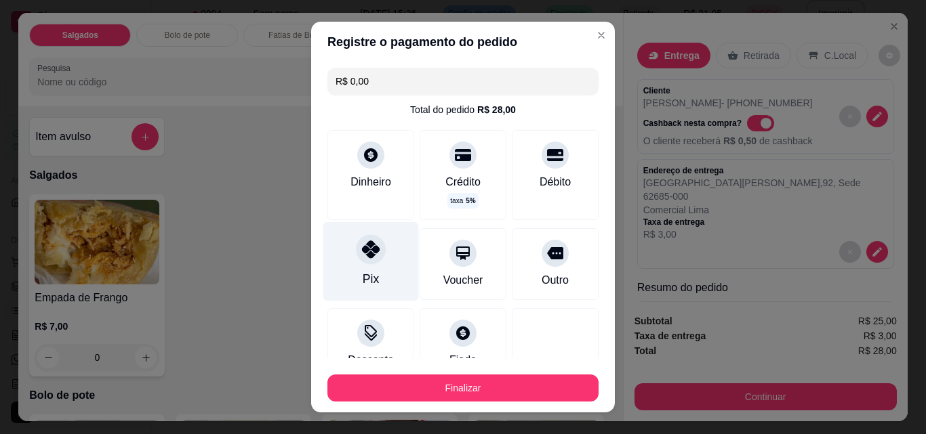
click at [371, 253] on icon at bounding box center [371, 250] width 18 height 18
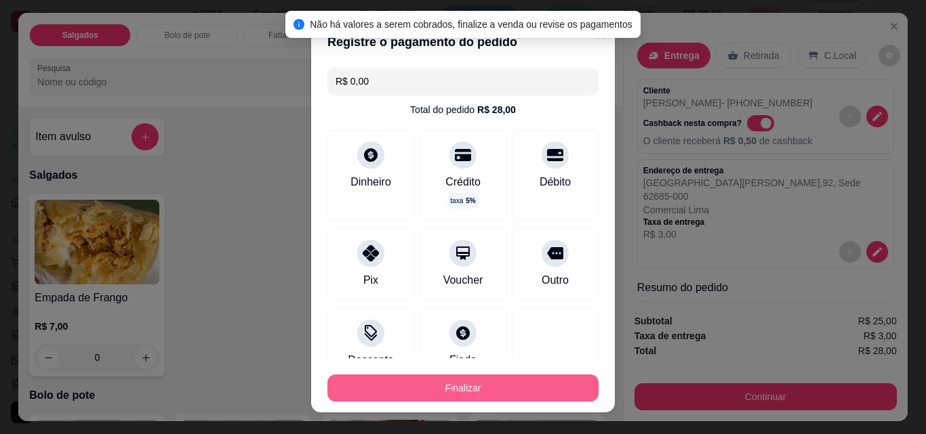
click at [449, 391] on button "Finalizar" at bounding box center [462, 388] width 271 height 27
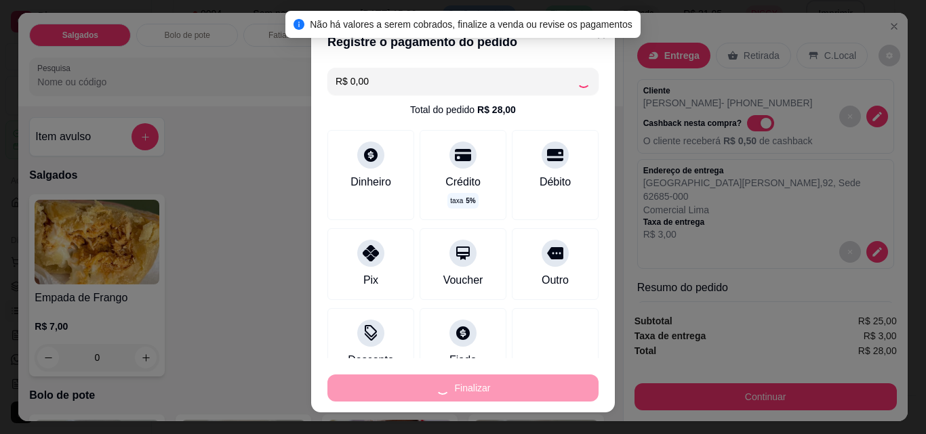
type input "0"
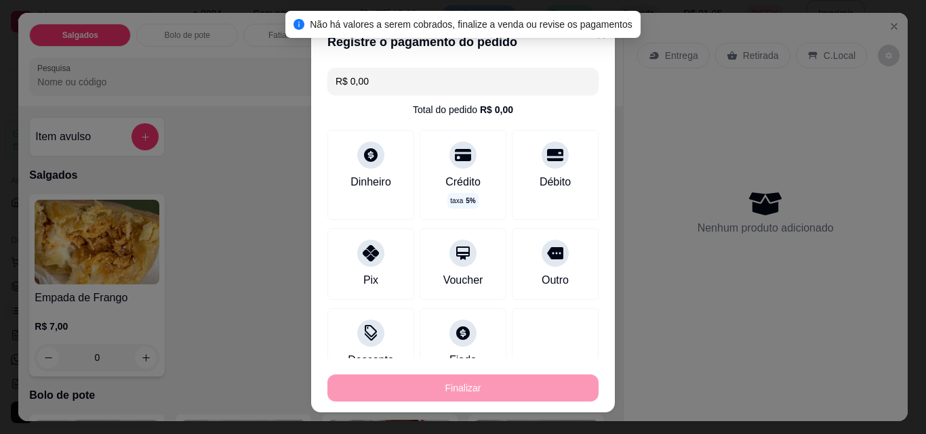
type input "-R$ 28,00"
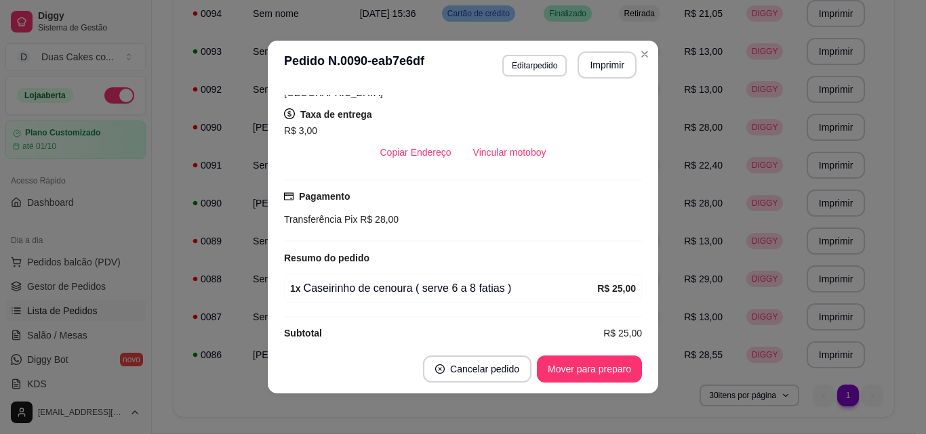
scroll to position [286, 0]
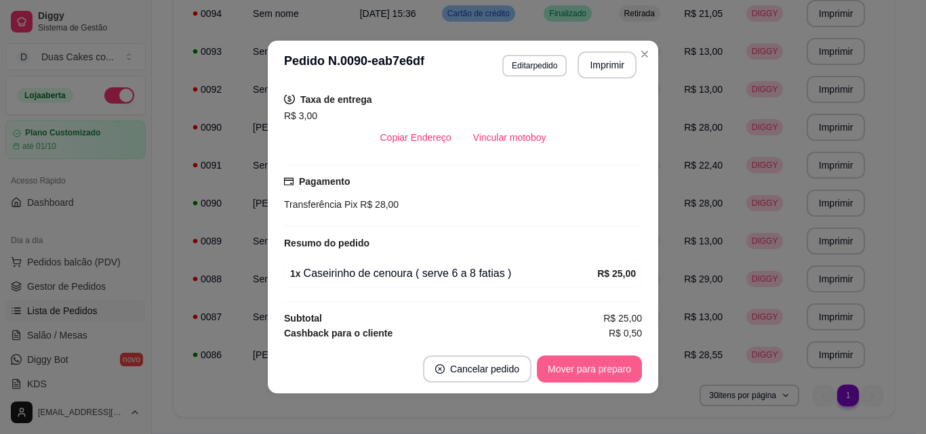
click at [584, 377] on button "Mover para preparo" at bounding box center [589, 369] width 105 height 27
click at [584, 373] on button "Mover para entrega" at bounding box center [590, 369] width 102 height 26
click at [584, 373] on button "Mover para finalizado" at bounding box center [585, 369] width 109 height 26
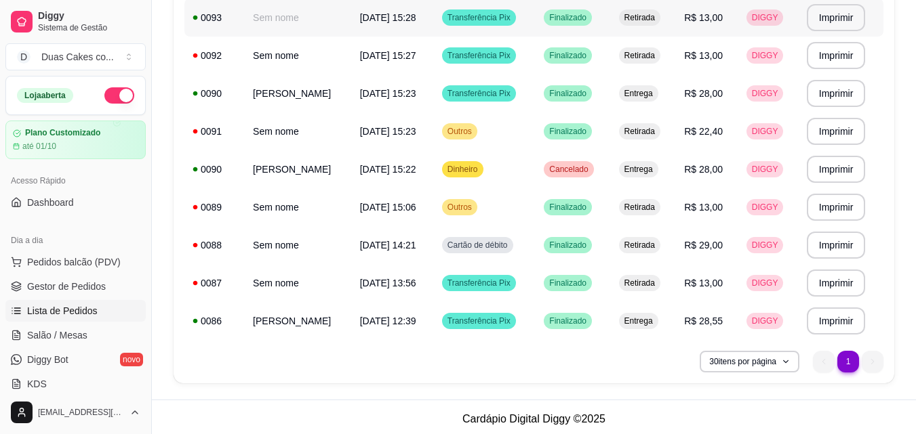
scroll to position [277, 0]
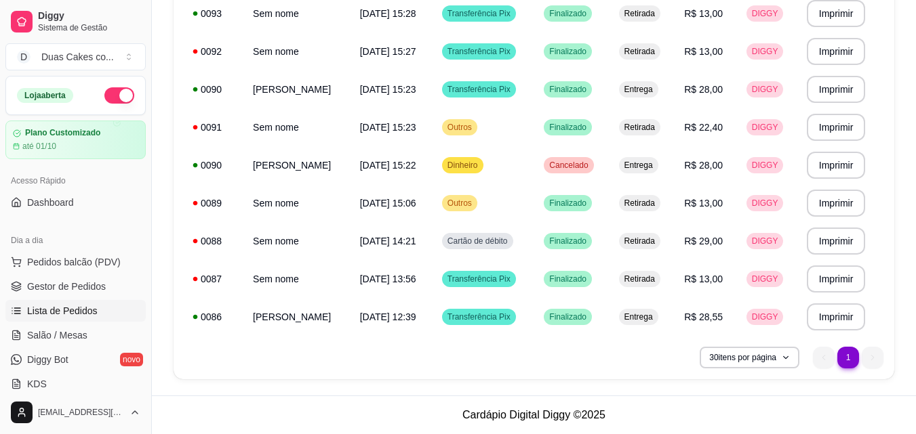
click at [841, 354] on li "1" at bounding box center [847, 357] width 21 height 21
click at [781, 356] on button "30 itens por página" at bounding box center [749, 357] width 96 height 21
click at [903, 367] on div "**********" at bounding box center [534, 82] width 764 height 627
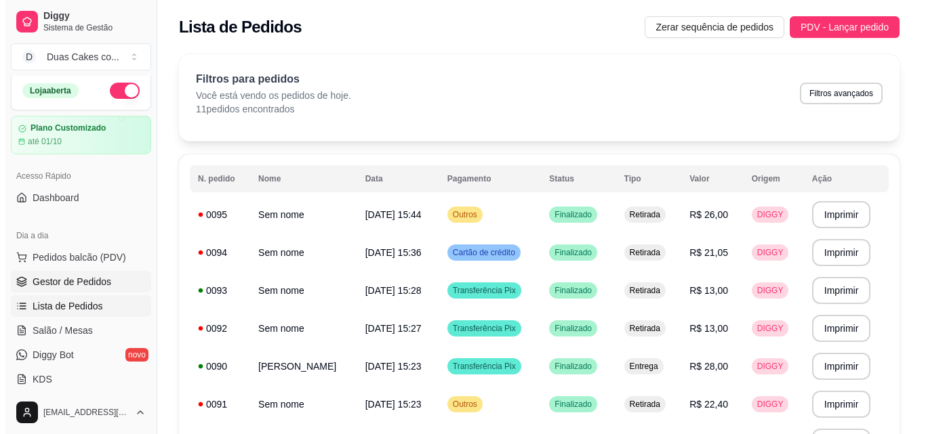
scroll to position [0, 0]
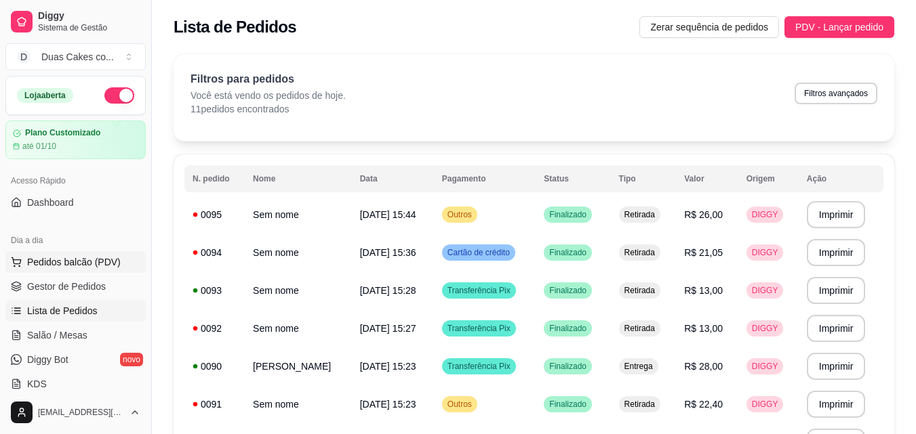
click at [79, 258] on span "Pedidos balcão (PDV)" at bounding box center [74, 263] width 94 height 14
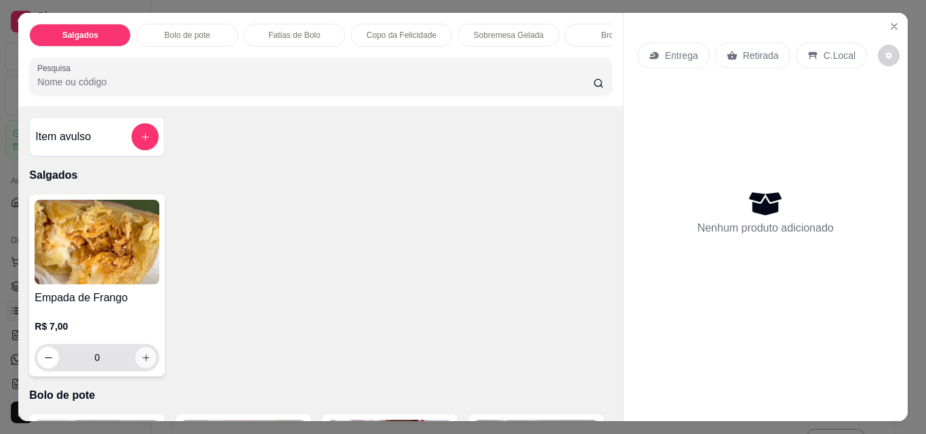
click at [143, 361] on icon "increase-product-quantity" at bounding box center [146, 358] width 10 height 10
type input "1"
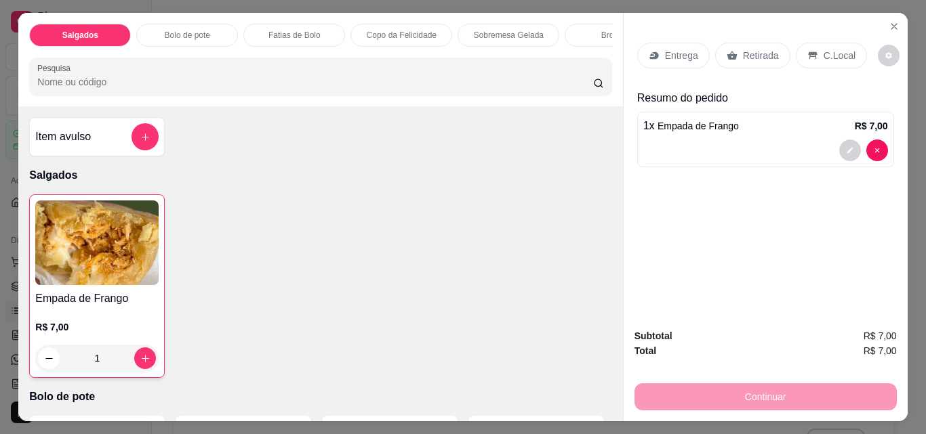
click at [749, 54] on p "Retirada" at bounding box center [761, 56] width 36 height 14
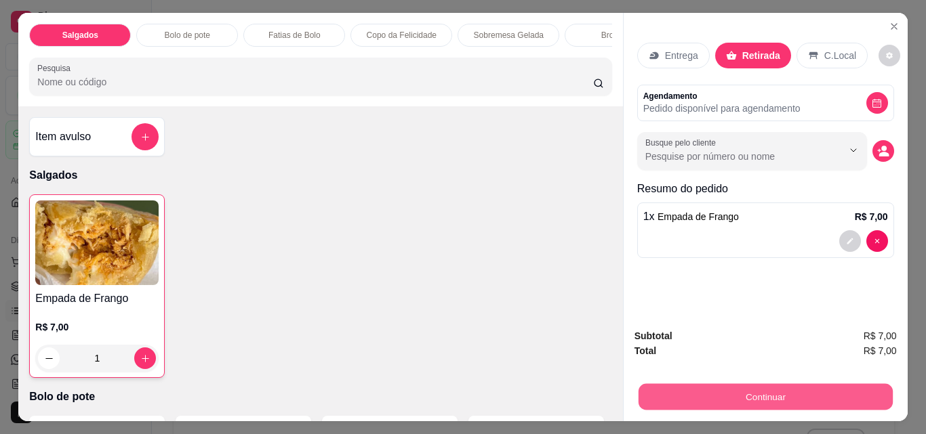
click at [769, 386] on button "Continuar" at bounding box center [765, 397] width 254 height 26
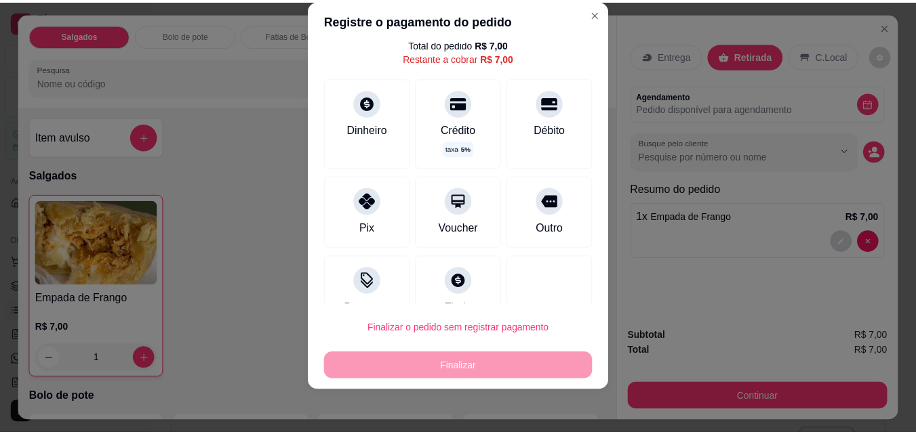
scroll to position [68, 0]
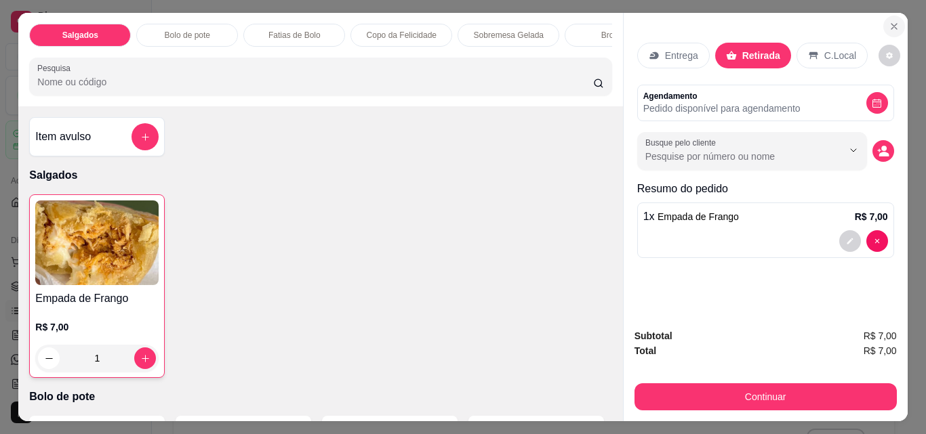
click at [892, 21] on icon "Close" at bounding box center [893, 26] width 11 height 11
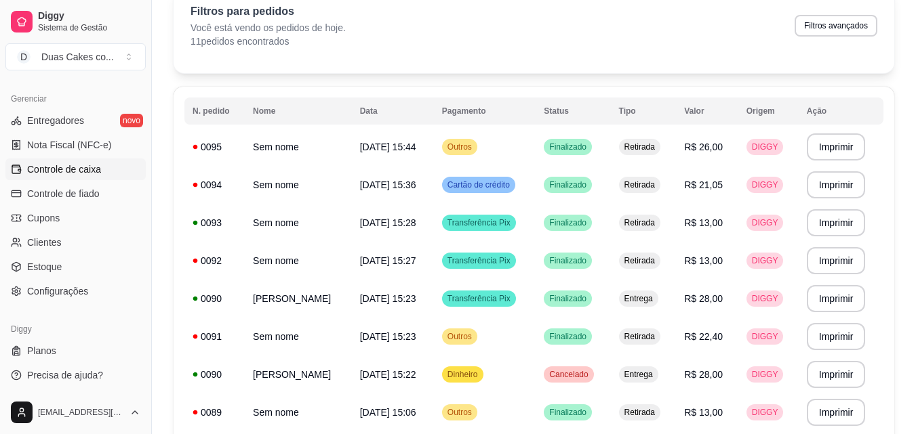
scroll to position [541, 0]
click at [79, 168] on span "Controle de caixa" at bounding box center [64, 169] width 74 height 14
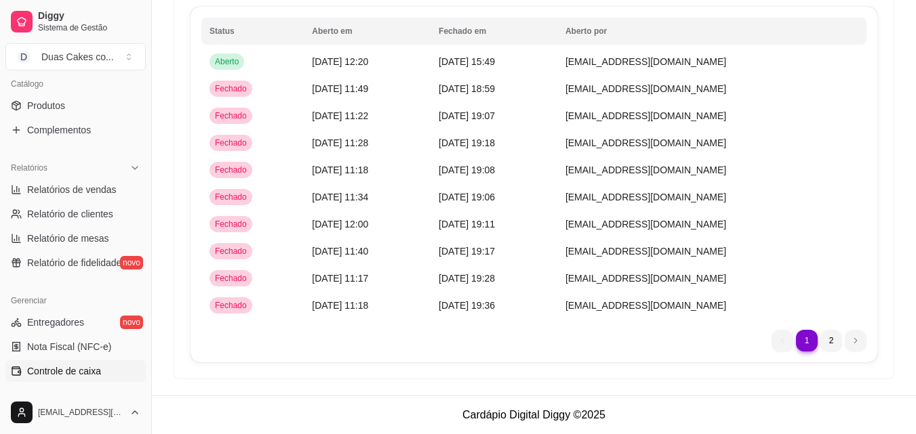
scroll to position [338, 0]
click at [38, 105] on span "Produtos" at bounding box center [46, 107] width 38 height 14
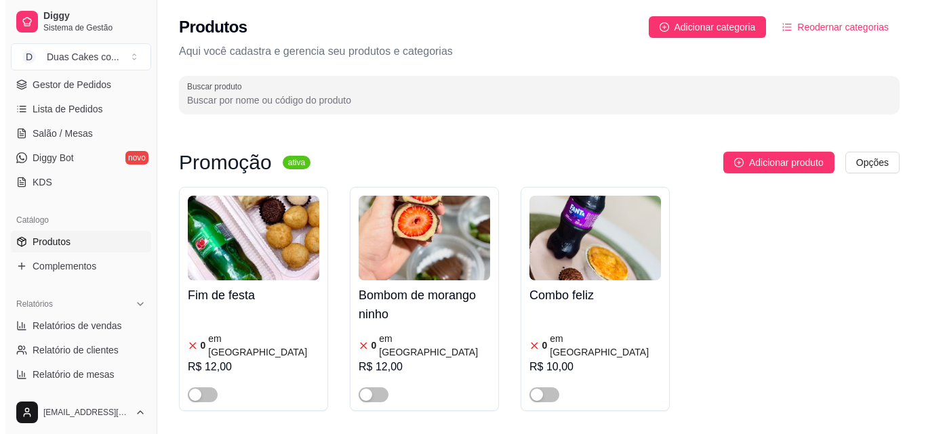
scroll to position [134, 0]
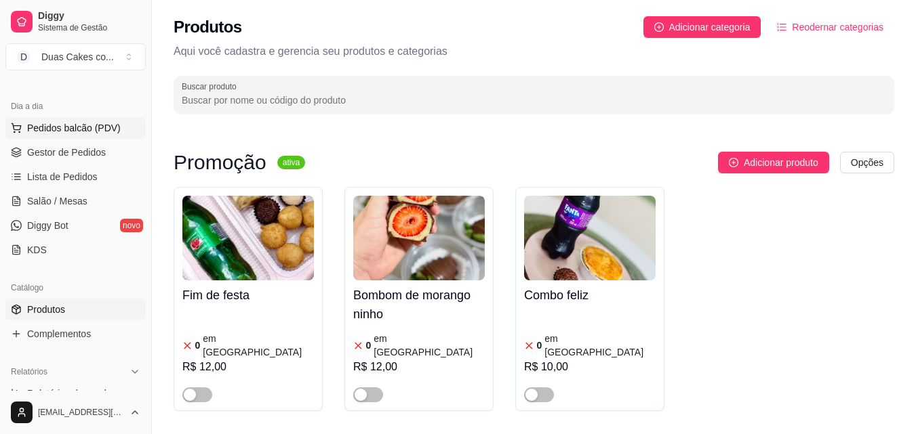
click at [81, 119] on button "Pedidos balcão (PDV)" at bounding box center [75, 128] width 140 height 22
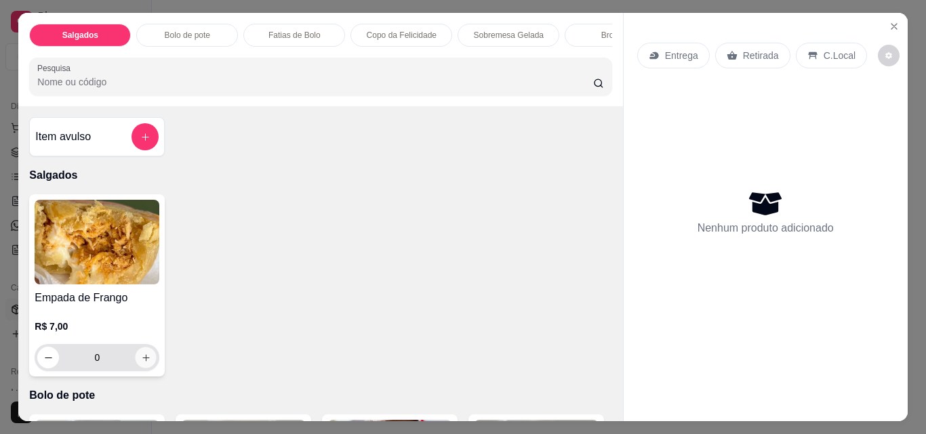
click at [142, 361] on icon "increase-product-quantity" at bounding box center [146, 358] width 10 height 10
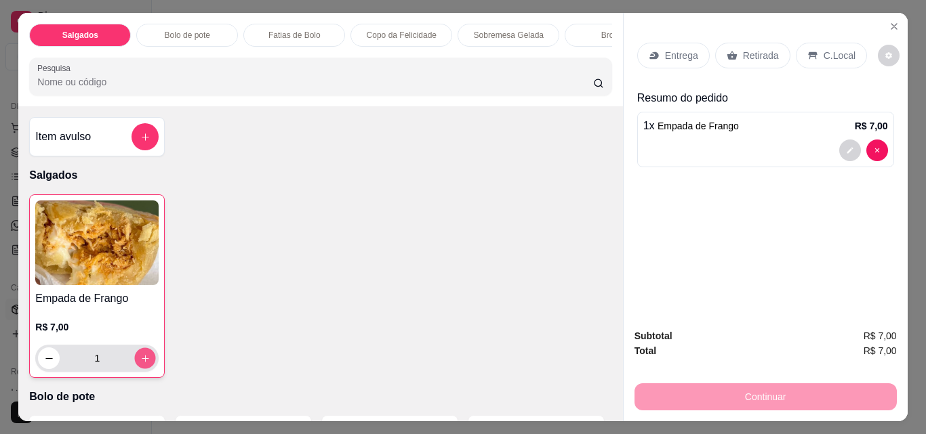
click at [142, 361] on icon "increase-product-quantity" at bounding box center [145, 359] width 10 height 10
type input "3"
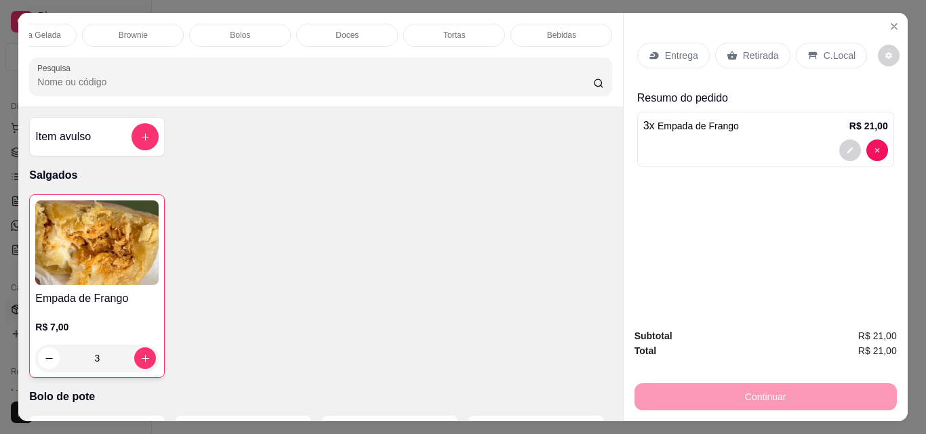
scroll to position [0, 483]
drag, startPoint x: 254, startPoint y: 30, endPoint x: 264, endPoint y: 38, distance: 13.0
click at [253, 30] on div "Bolos" at bounding box center [239, 35] width 102 height 23
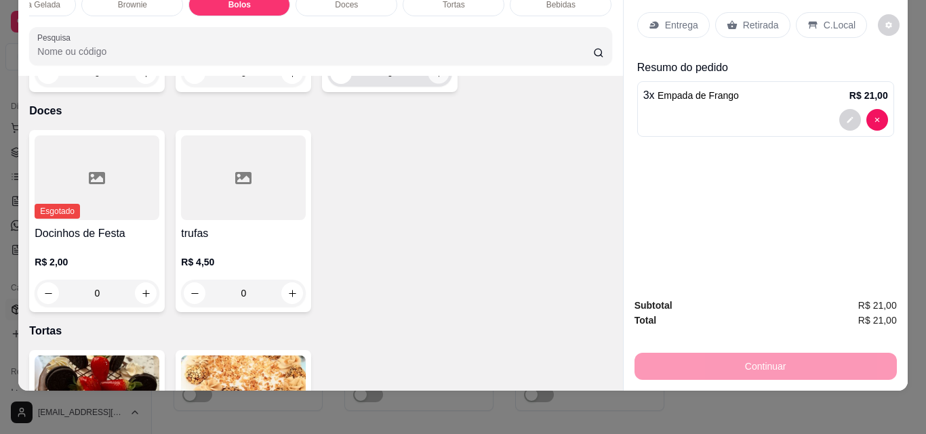
click at [434, 79] on icon "increase-product-quantity" at bounding box center [439, 73] width 10 height 10
type input "1"
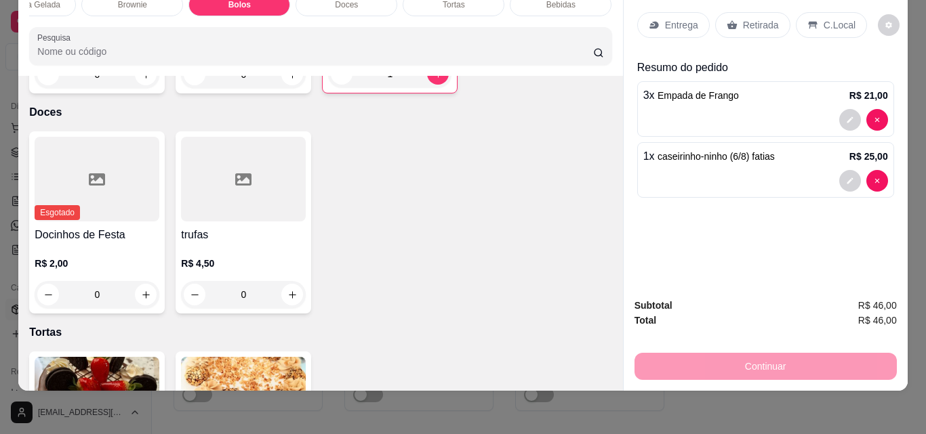
click at [748, 18] on p "Retirada" at bounding box center [761, 25] width 36 height 14
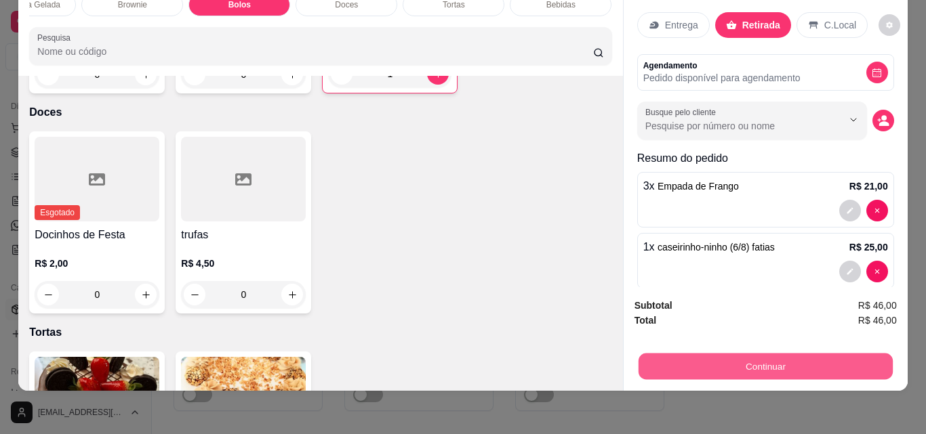
click at [767, 353] on button "Continuar" at bounding box center [765, 366] width 254 height 26
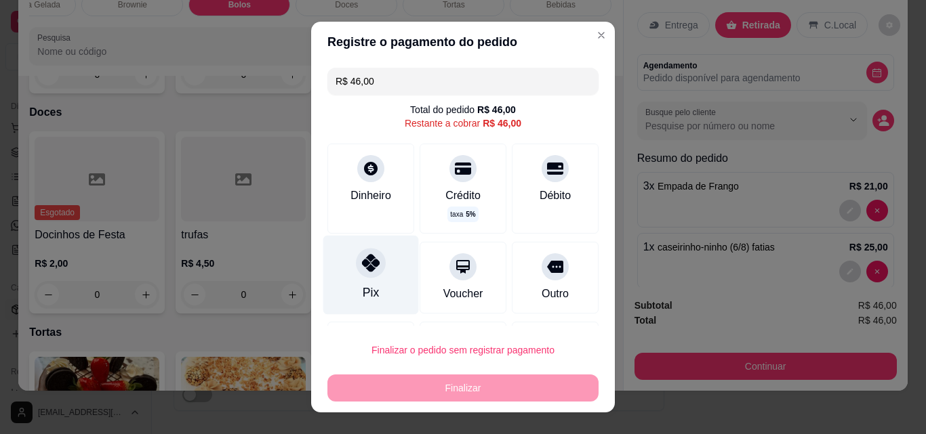
click at [365, 276] on div at bounding box center [371, 263] width 30 height 30
type input "R$ 0,00"
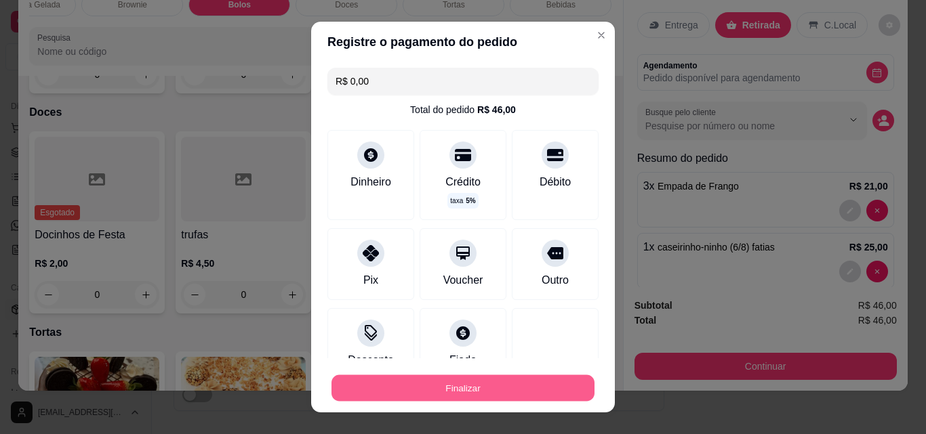
click at [459, 395] on button "Finalizar" at bounding box center [462, 388] width 263 height 26
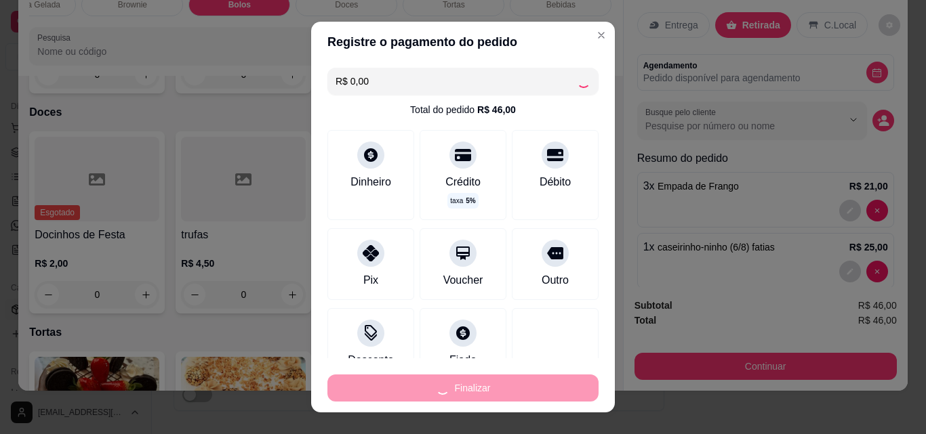
type input "0"
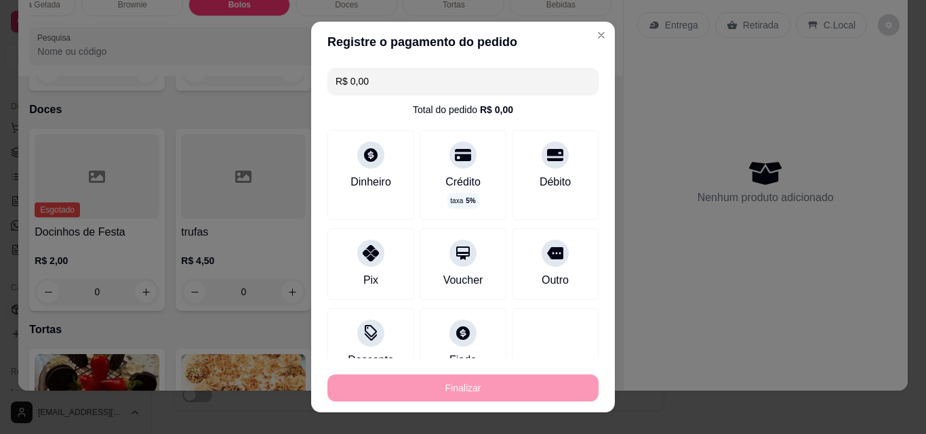
type input "-R$ 46,00"
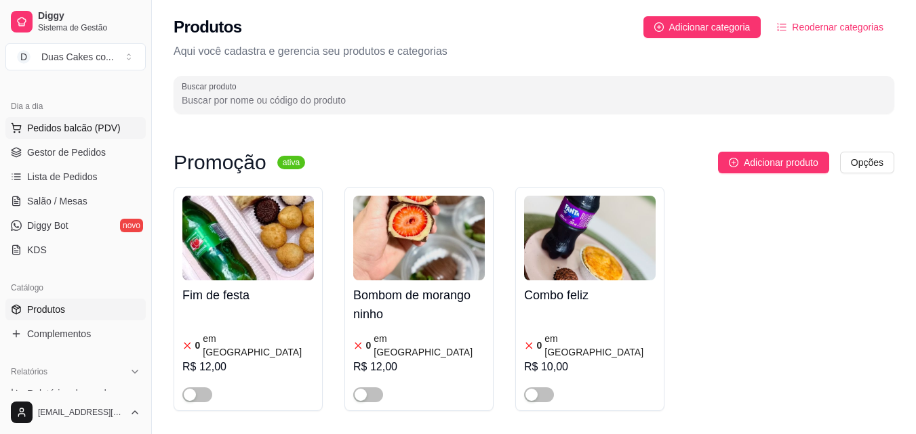
click at [70, 123] on span "Pedidos balcão (PDV)" at bounding box center [74, 128] width 94 height 14
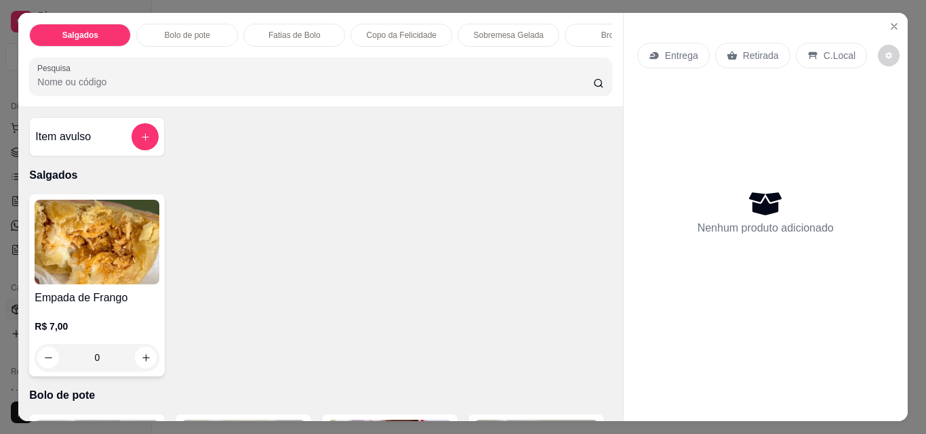
click at [526, 33] on p "Sobremesa Gelada" at bounding box center [509, 35] width 70 height 11
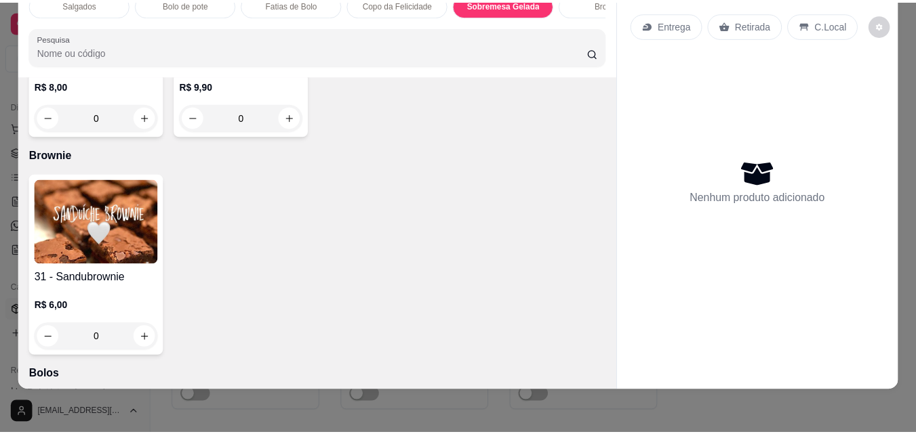
scroll to position [1932, 0]
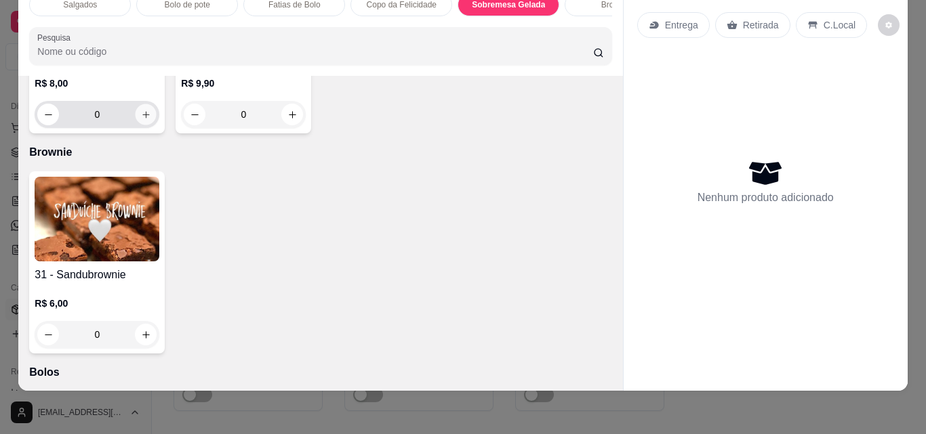
click at [151, 120] on icon "increase-product-quantity" at bounding box center [146, 115] width 10 height 10
type input "1"
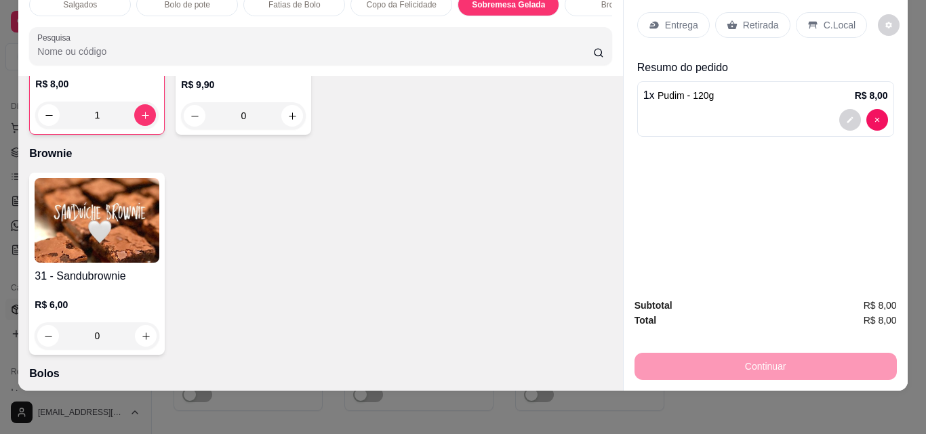
click at [751, 18] on p "Retirada" at bounding box center [761, 25] width 36 height 14
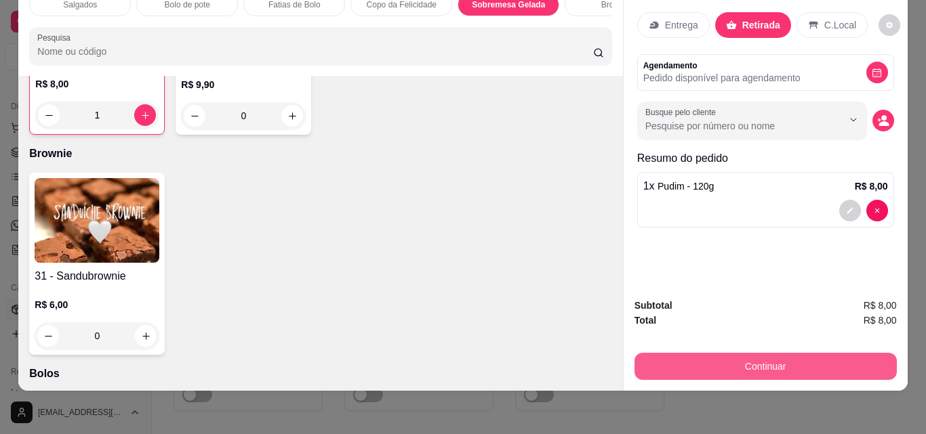
click at [758, 358] on button "Continuar" at bounding box center [765, 366] width 262 height 27
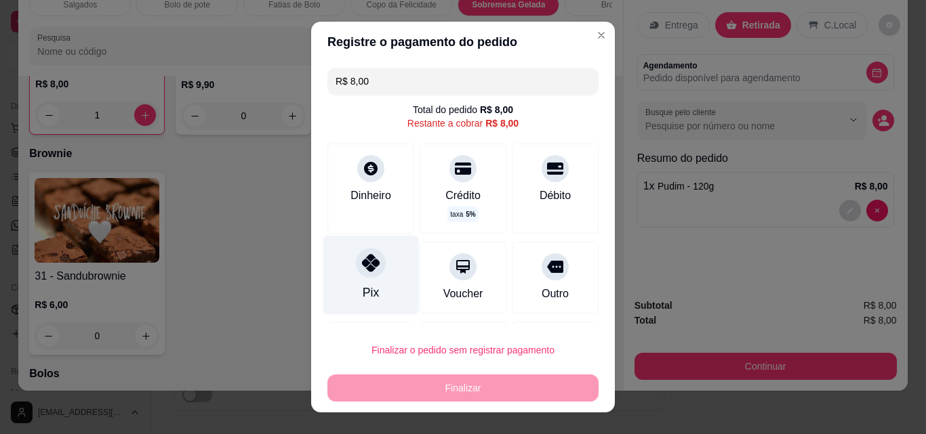
click at [348, 292] on div "Pix" at bounding box center [371, 275] width 96 height 79
type input "R$ 0,00"
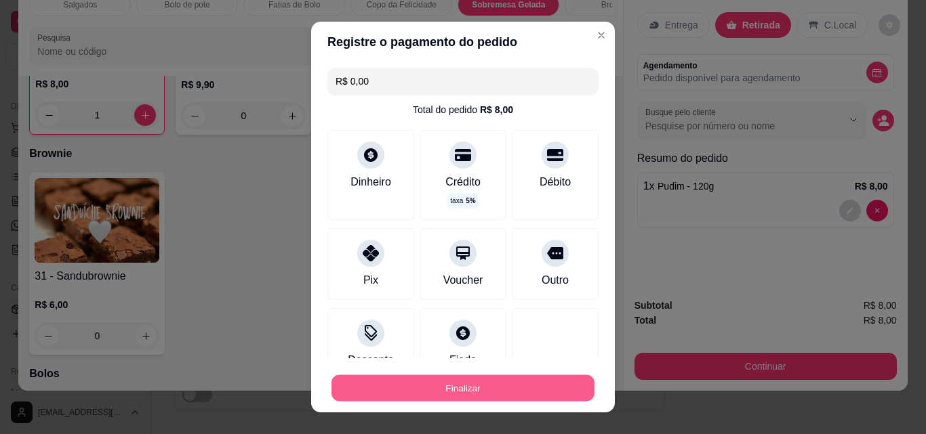
click at [463, 398] on button "Finalizar" at bounding box center [462, 388] width 263 height 26
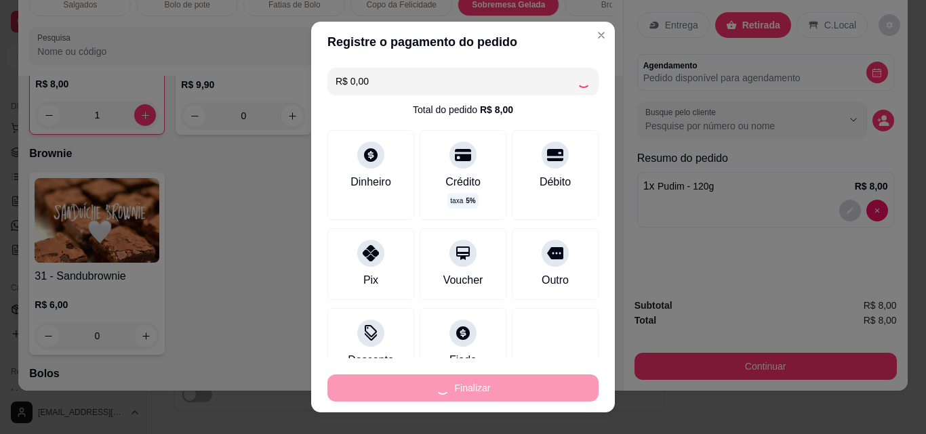
type input "0"
type input "-R$ 8,00"
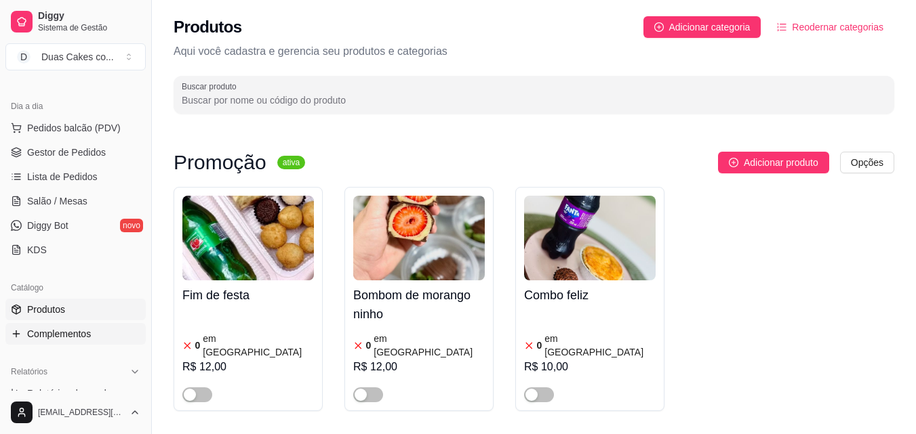
click at [64, 335] on span "Complementos" at bounding box center [59, 334] width 64 height 14
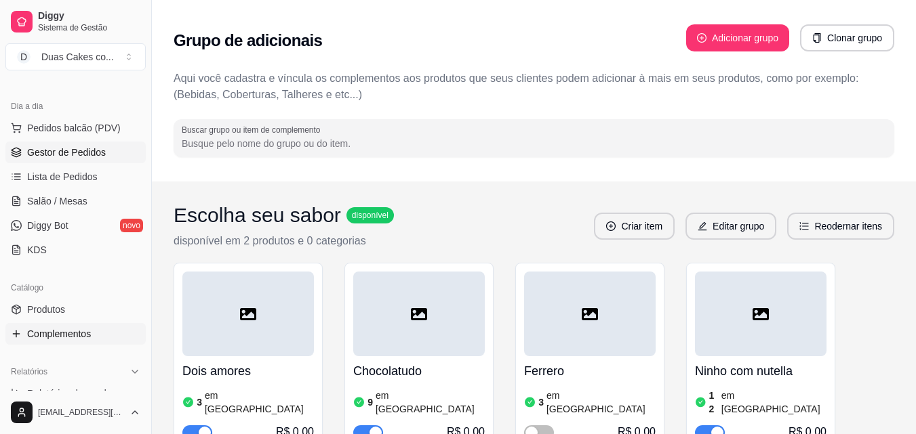
click at [63, 148] on span "Gestor de Pedidos" at bounding box center [66, 153] width 79 height 14
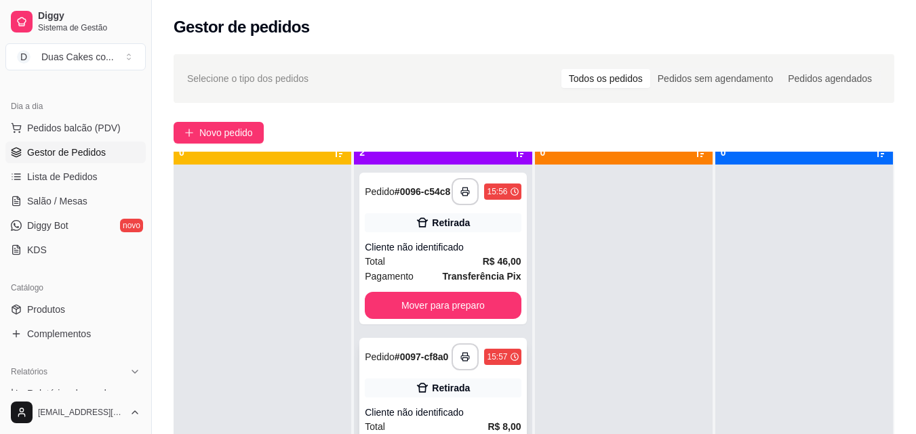
scroll to position [38, 0]
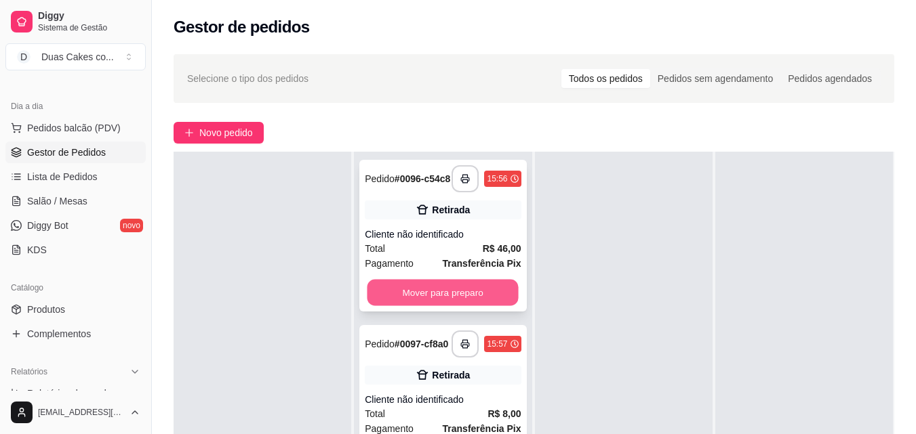
click at [463, 295] on button "Mover para preparo" at bounding box center [442, 293] width 151 height 26
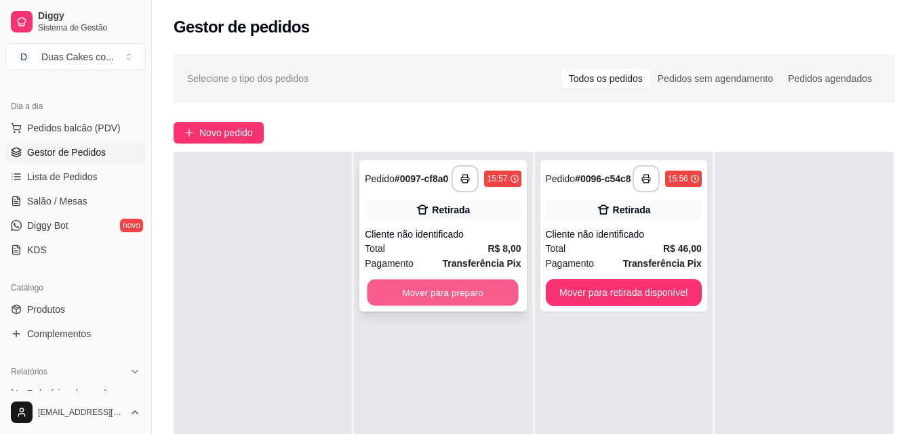
click at [441, 290] on button "Mover para preparo" at bounding box center [442, 293] width 151 height 26
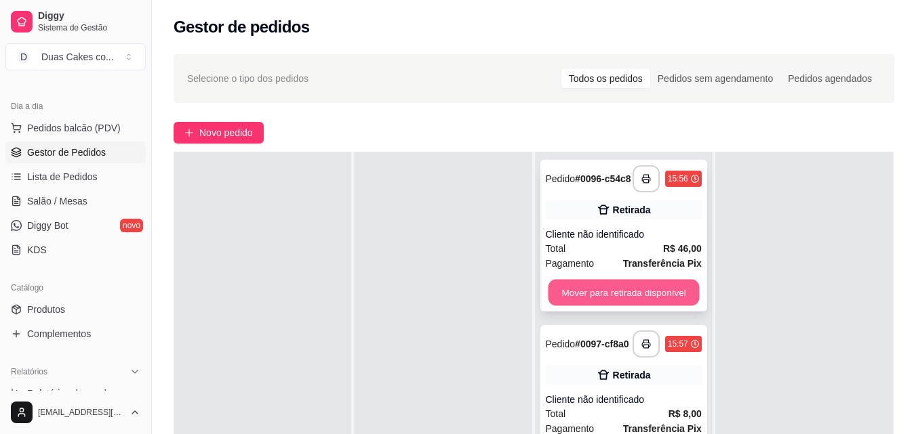
click at [575, 291] on button "Mover para retirada disponível" at bounding box center [623, 293] width 151 height 26
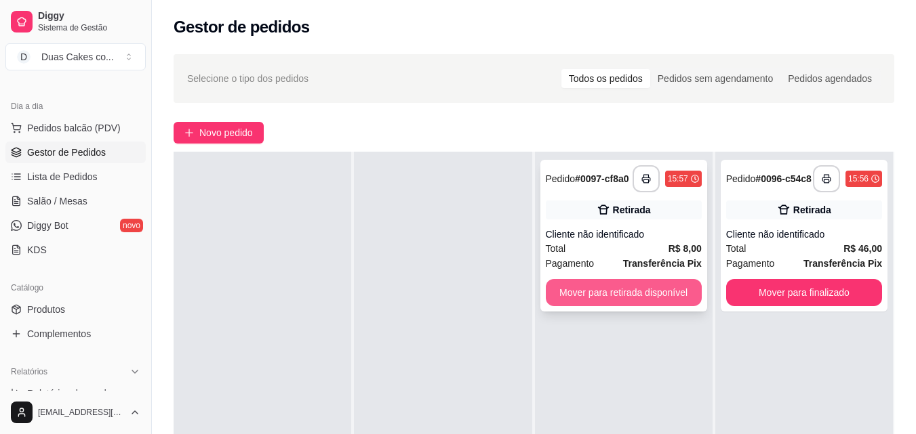
click at [615, 289] on button "Mover para retirada disponível" at bounding box center [624, 292] width 156 height 27
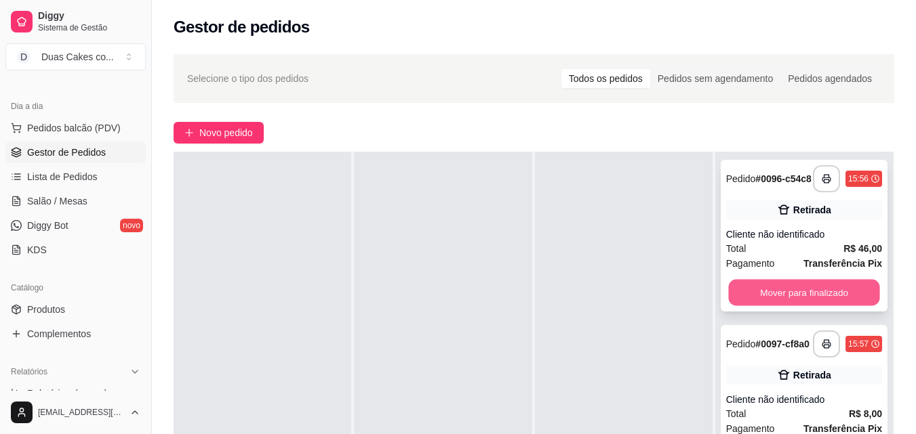
click at [811, 299] on button "Mover para finalizado" at bounding box center [803, 293] width 151 height 26
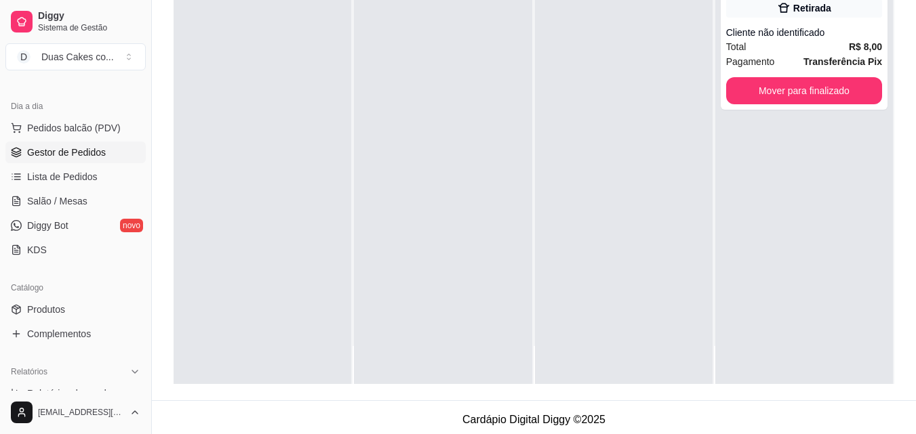
scroll to position [203, 0]
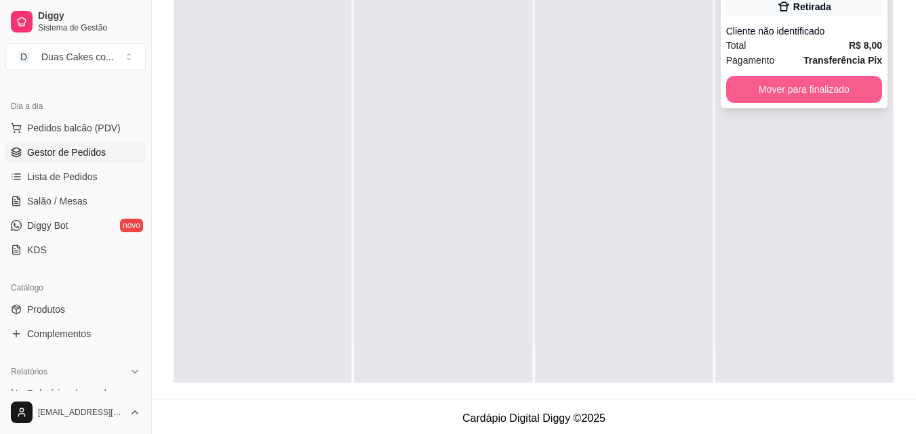
click at [806, 90] on button "Mover para finalizado" at bounding box center [804, 89] width 156 height 27
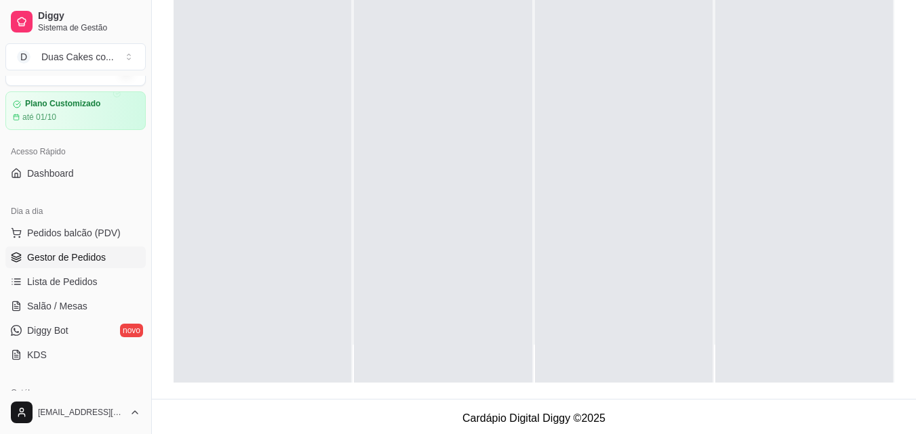
scroll to position [0, 0]
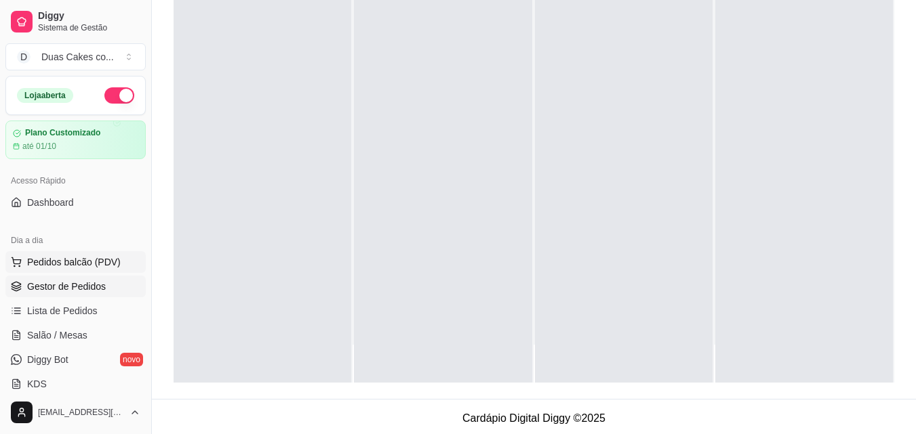
click at [75, 262] on span "Pedidos balcão (PDV)" at bounding box center [74, 263] width 94 height 14
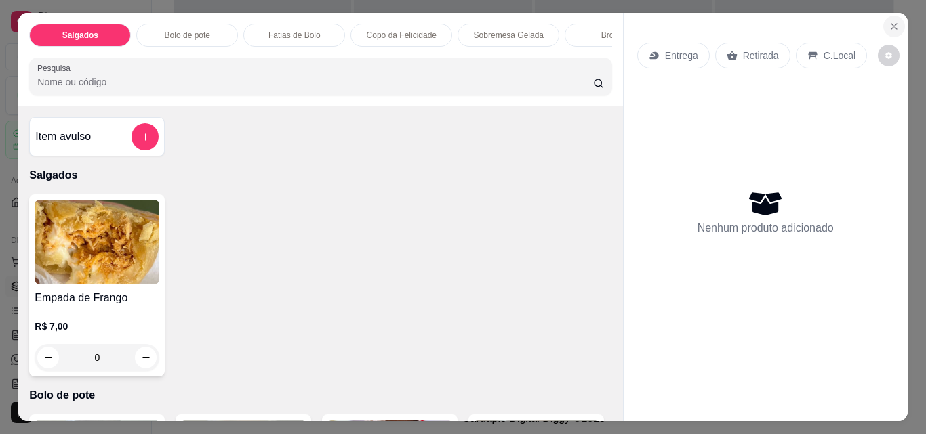
click at [892, 22] on icon "Close" at bounding box center [893, 26] width 11 height 11
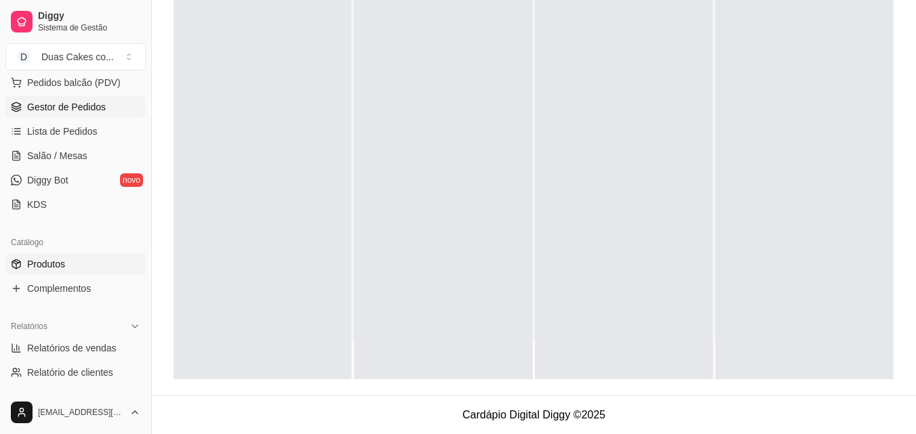
scroll to position [203, 0]
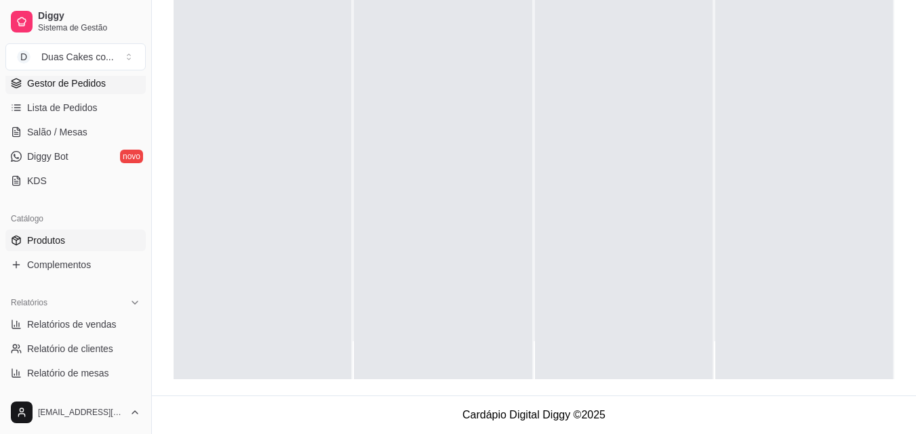
click at [49, 236] on span "Produtos" at bounding box center [46, 241] width 38 height 14
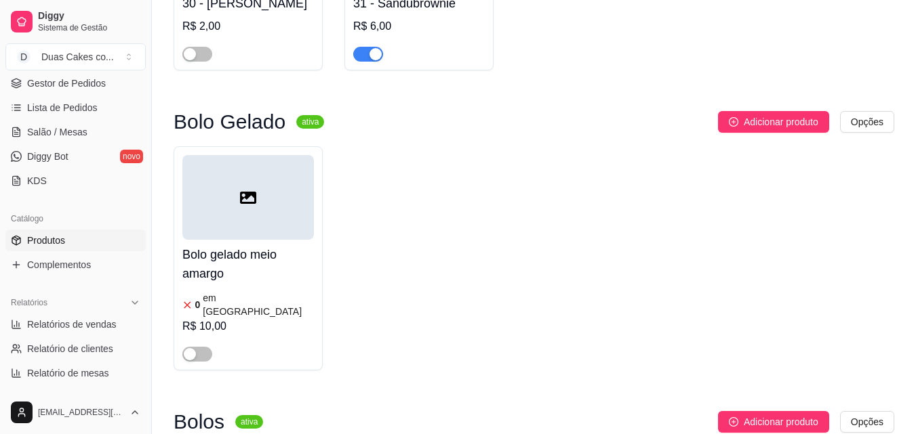
scroll to position [4066, 0]
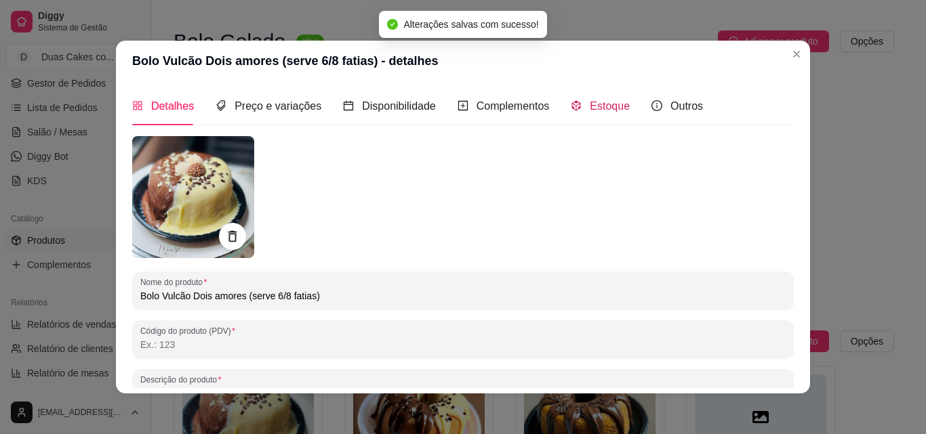
click at [595, 106] on span "Estoque" at bounding box center [610, 106] width 40 height 12
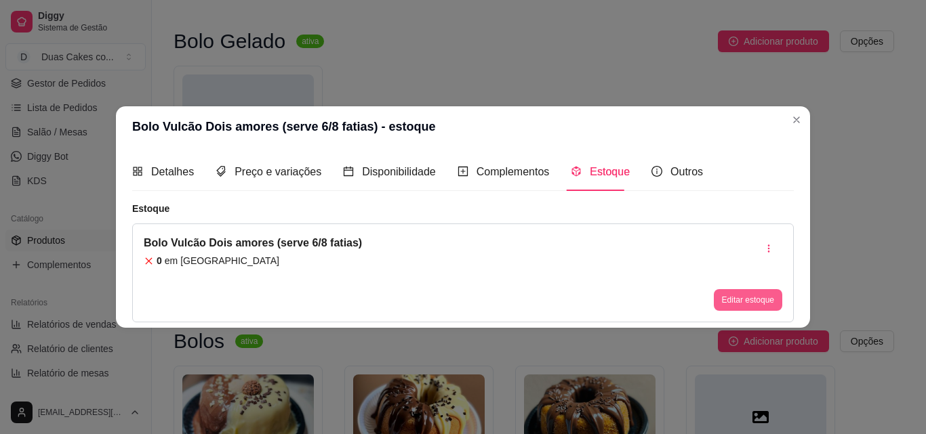
click at [742, 300] on button "Editar estoque" at bounding box center [748, 300] width 68 height 22
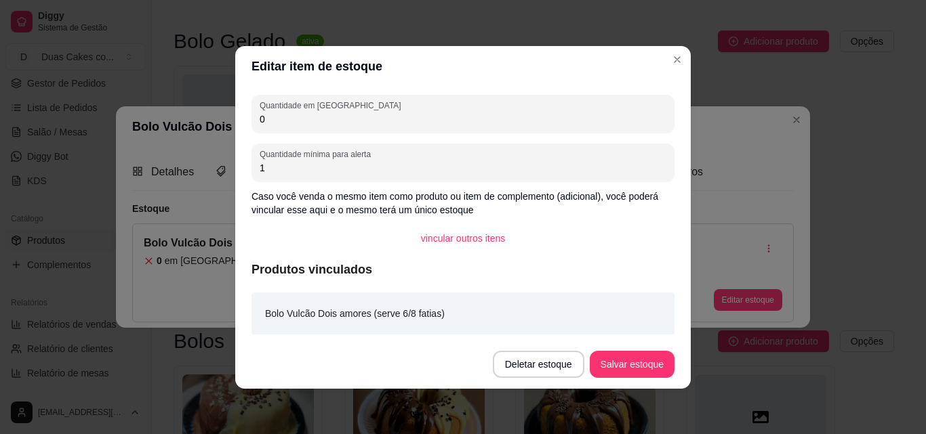
click at [270, 119] on input "0" at bounding box center [463, 120] width 407 height 14
type input "1"
click at [633, 369] on button "Salvar estoque" at bounding box center [631, 364] width 83 height 26
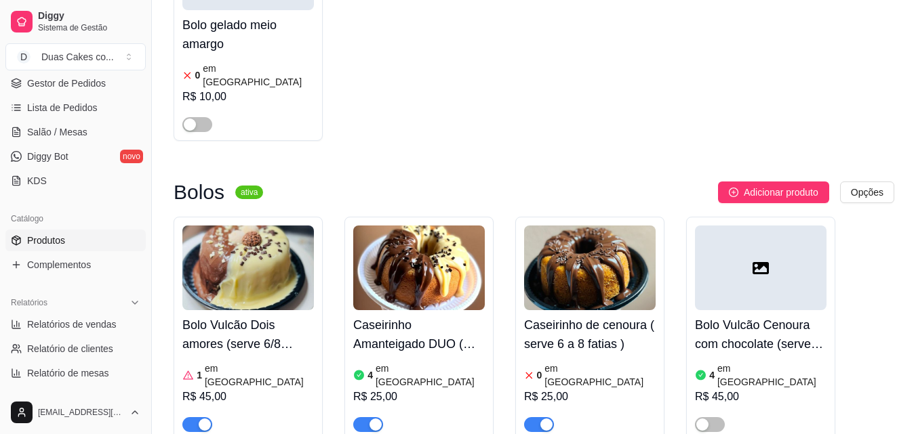
scroll to position [4270, 0]
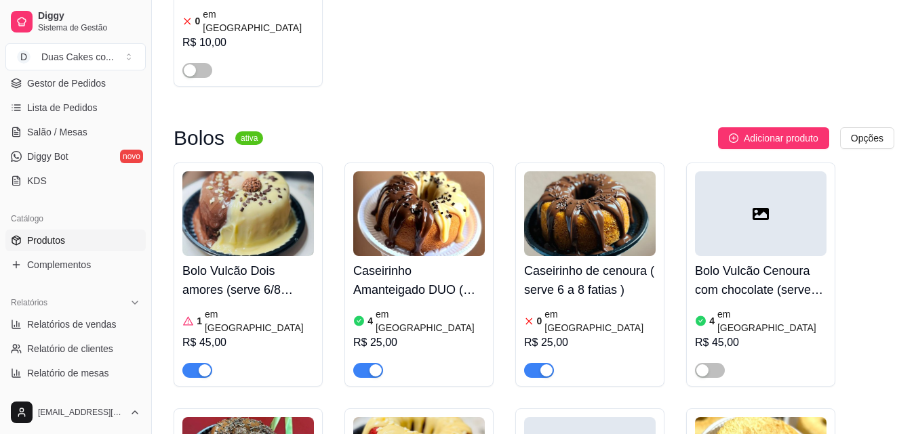
click at [724, 308] on article "em estoque" at bounding box center [771, 321] width 109 height 27
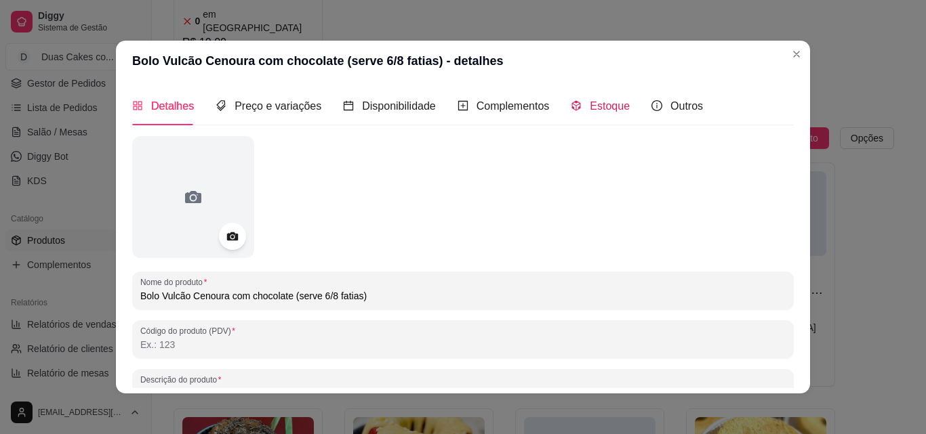
click at [594, 105] on span "Estoque" at bounding box center [610, 106] width 40 height 12
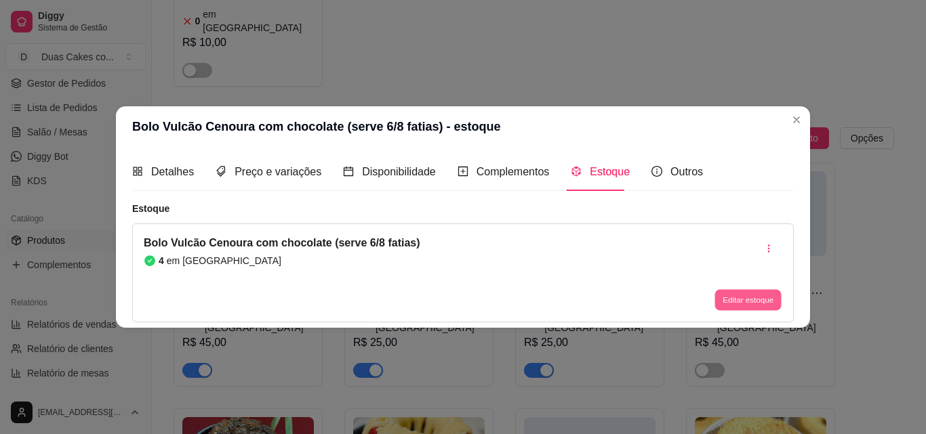
click at [752, 296] on button "Editar estoque" at bounding box center [747, 300] width 66 height 21
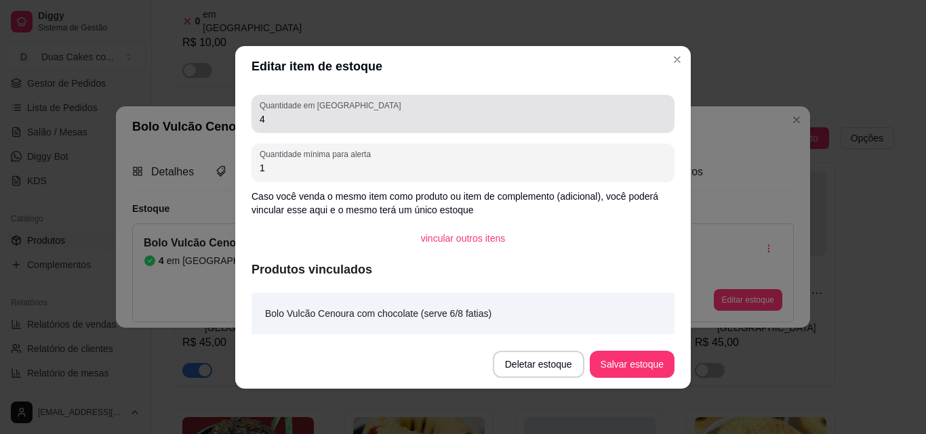
click at [291, 124] on input "4" at bounding box center [463, 120] width 407 height 14
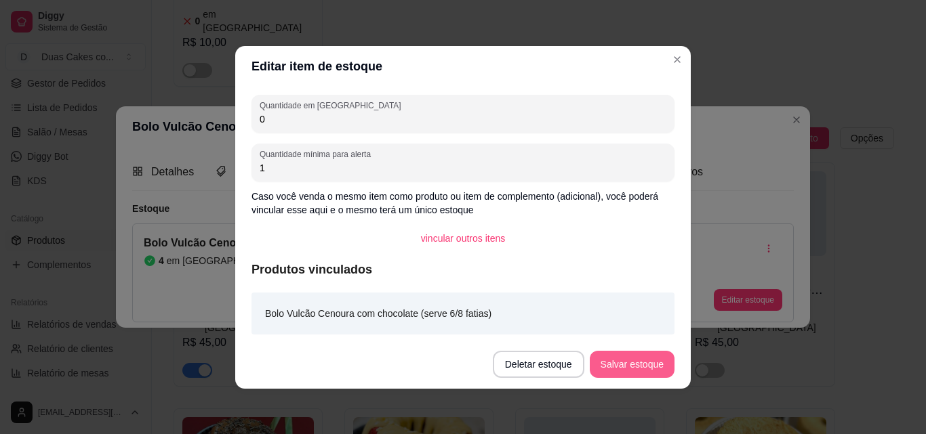
type input "0"
click at [624, 364] on button "Salvar estoque" at bounding box center [631, 364] width 83 height 26
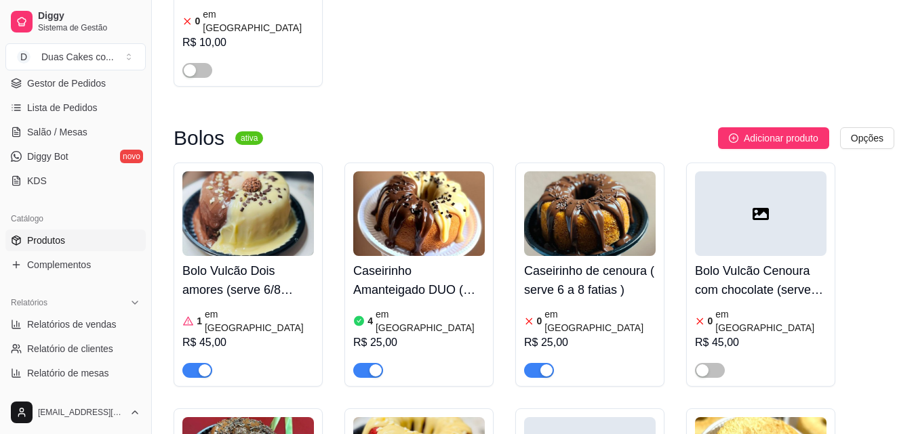
click at [544, 365] on div "button" at bounding box center [546, 371] width 12 height 12
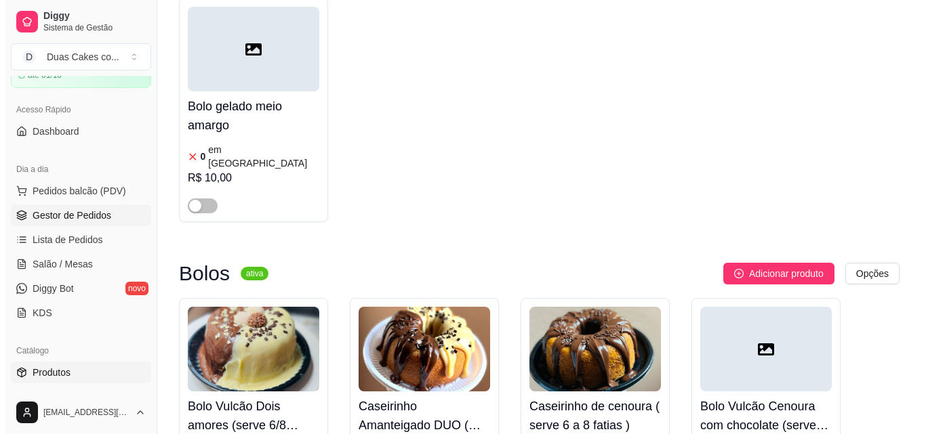
scroll to position [0, 0]
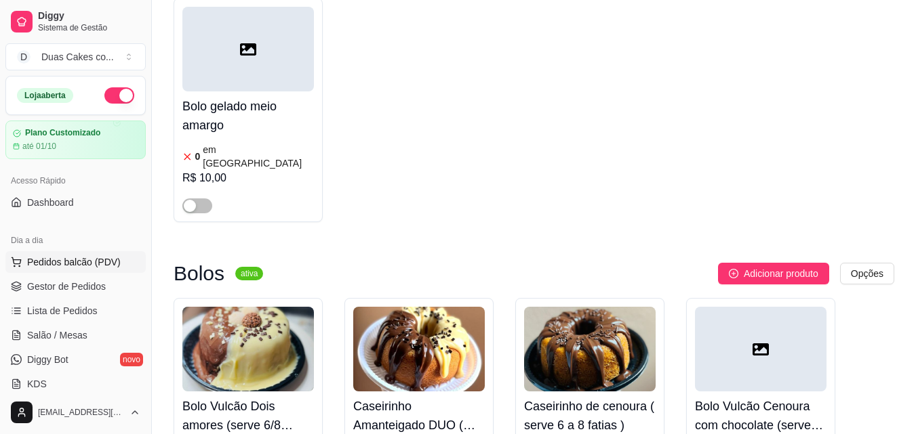
click at [56, 260] on span "Pedidos balcão (PDV)" at bounding box center [74, 263] width 94 height 14
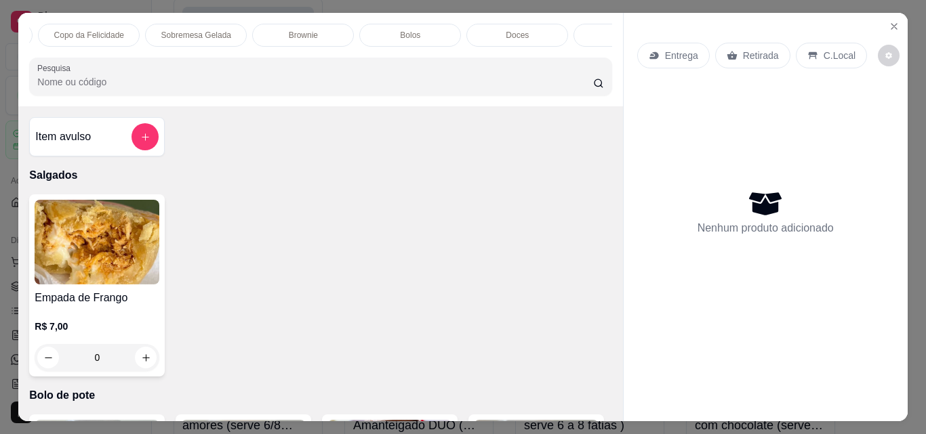
scroll to position [0, 352]
click at [359, 24] on div "Bolos" at bounding box center [370, 35] width 102 height 23
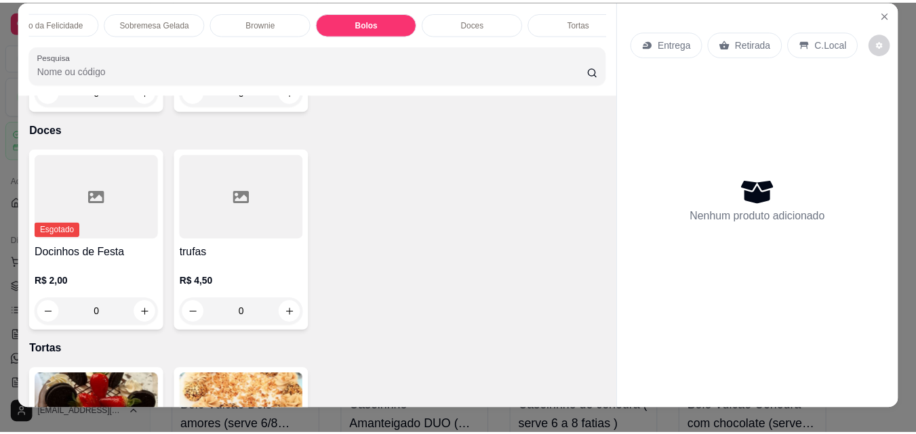
scroll to position [0, 0]
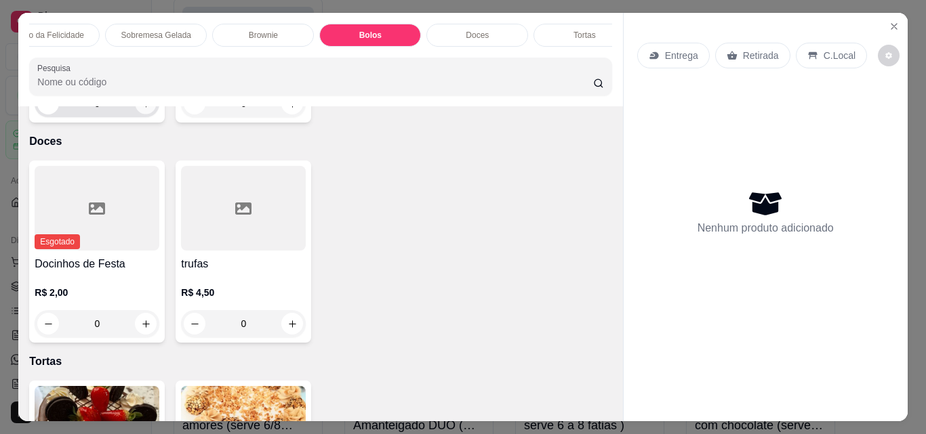
click at [143, 109] on icon "increase-product-quantity" at bounding box center [146, 104] width 10 height 10
type input "1"
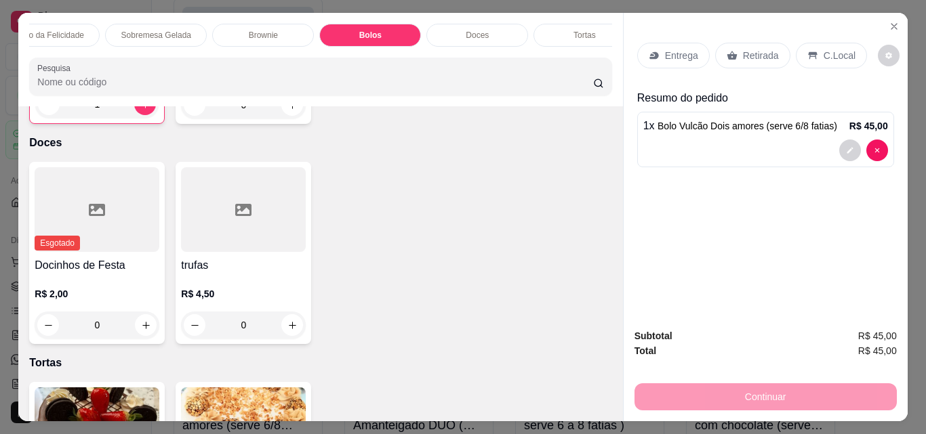
click at [756, 49] on p "Retirada" at bounding box center [761, 56] width 36 height 14
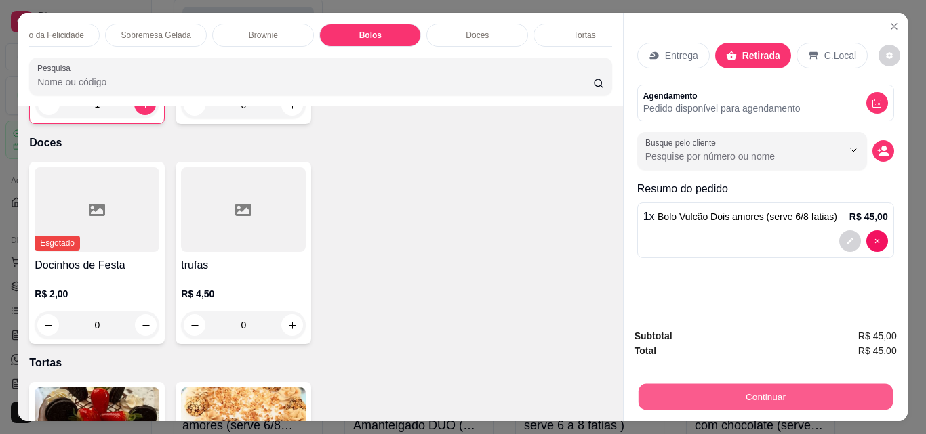
click at [743, 392] on button "Continuar" at bounding box center [765, 397] width 254 height 26
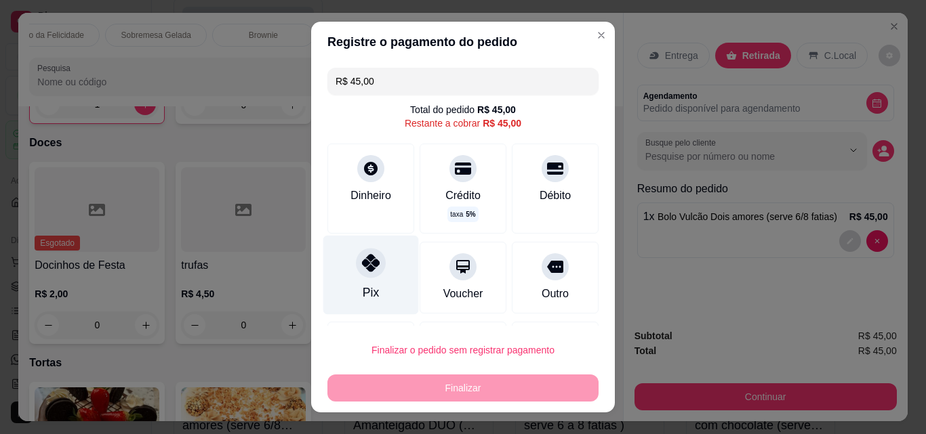
drag, startPoint x: 352, startPoint y: 277, endPoint x: 366, endPoint y: 276, distance: 13.6
click at [354, 277] on div "Pix" at bounding box center [371, 275] width 96 height 79
type input "R$ 0,00"
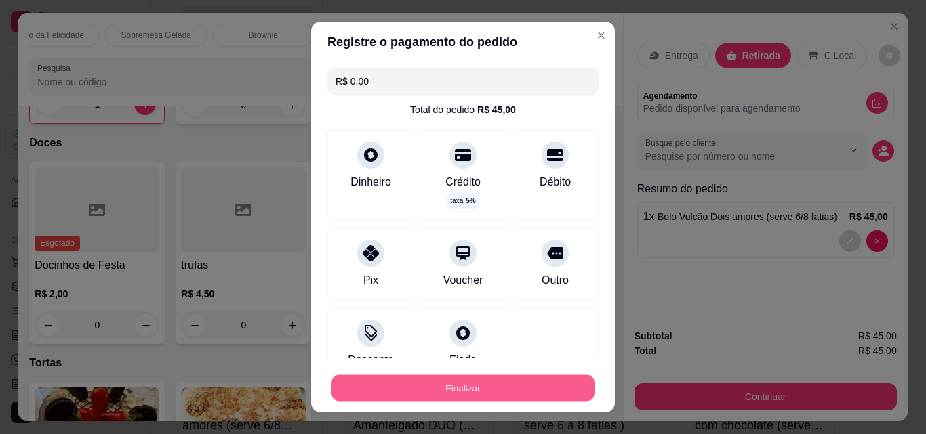
click at [415, 382] on button "Finalizar" at bounding box center [462, 388] width 263 height 26
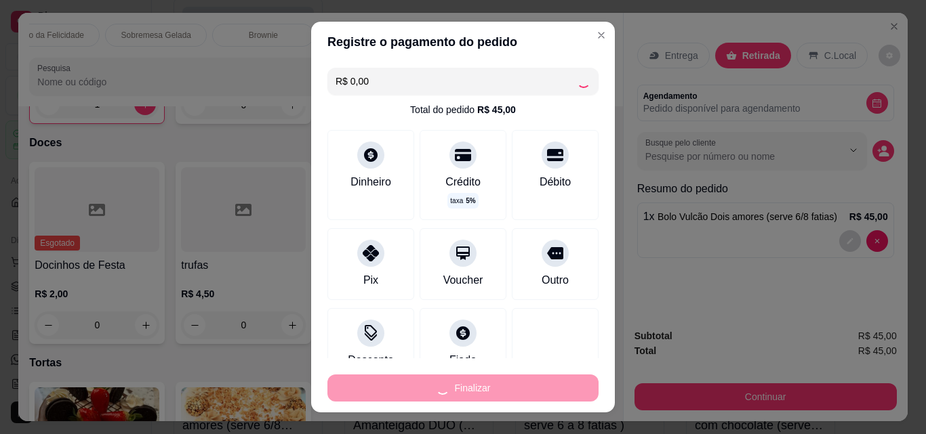
type input "0"
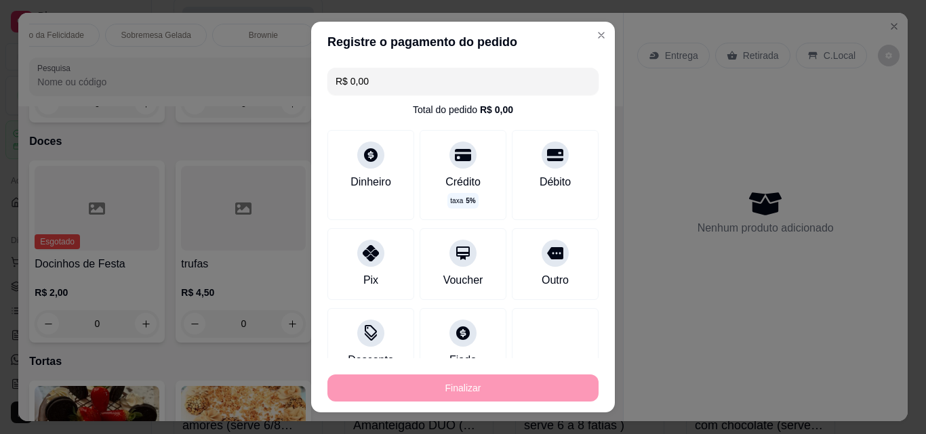
type input "-R$ 45,00"
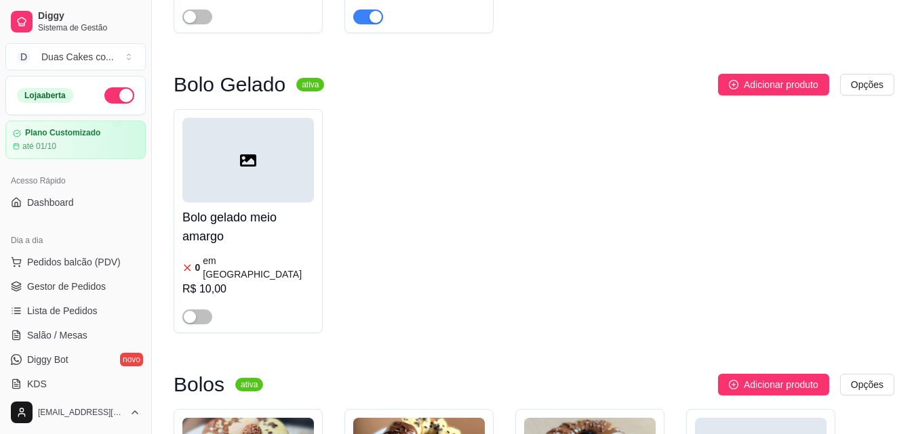
scroll to position [3999, 0]
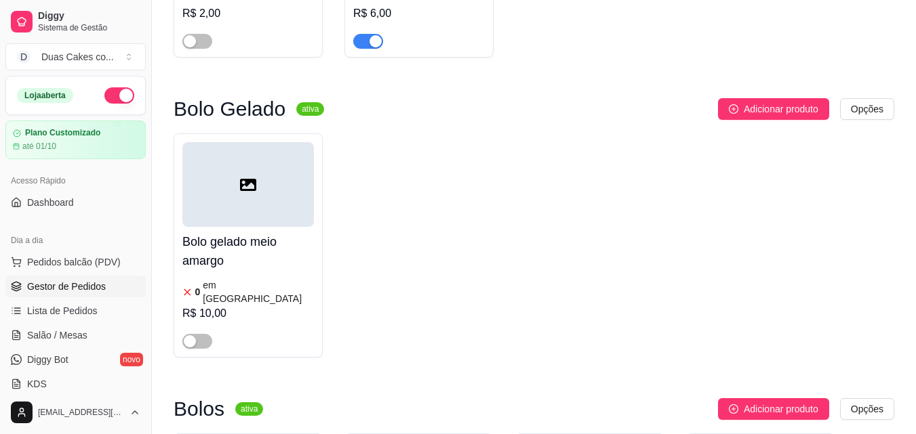
click at [60, 282] on span "Gestor de Pedidos" at bounding box center [66, 287] width 79 height 14
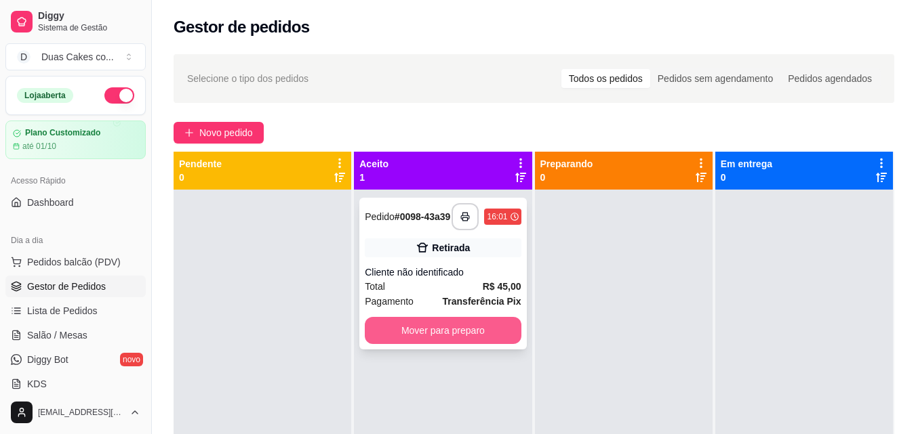
click at [453, 338] on button "Mover para preparo" at bounding box center [443, 330] width 156 height 27
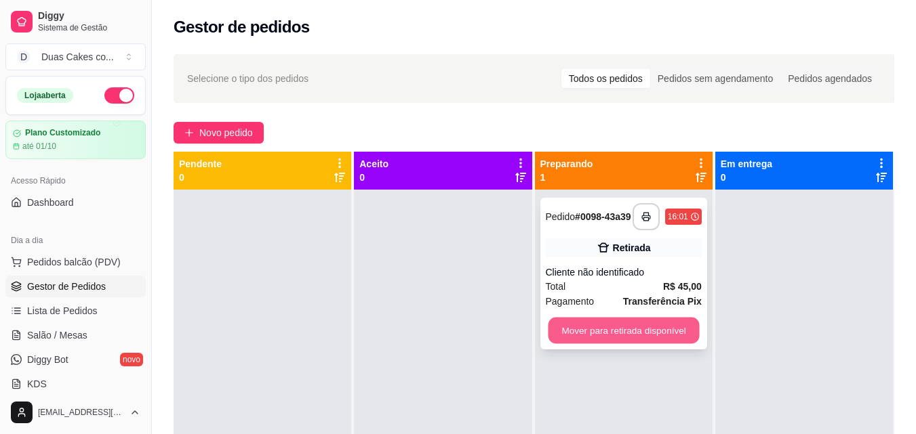
click at [590, 330] on button "Mover para retirada disponível" at bounding box center [623, 331] width 151 height 26
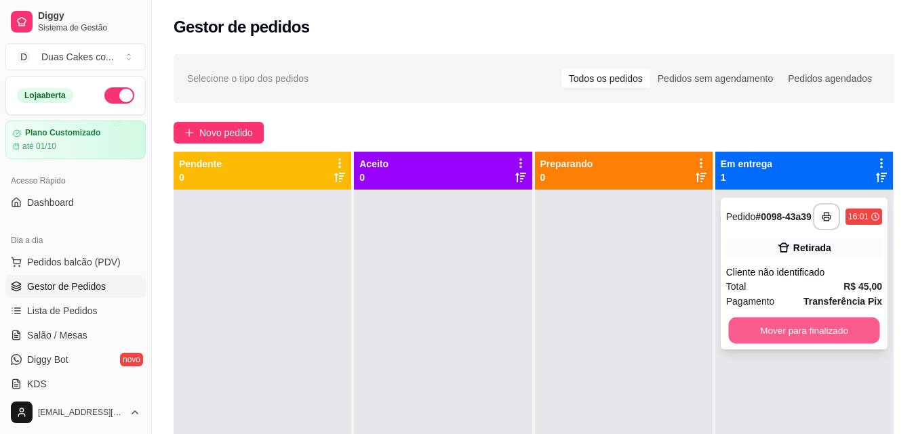
click at [823, 342] on button "Mover para finalizado" at bounding box center [803, 331] width 151 height 26
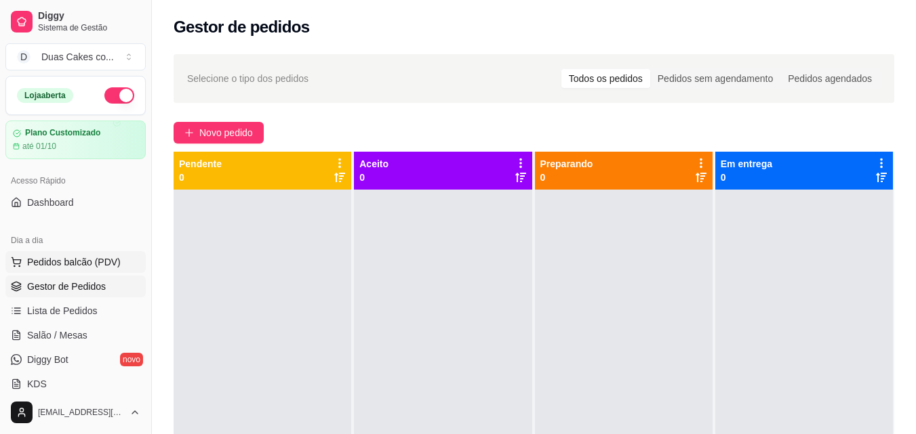
click at [51, 259] on span "Pedidos balcão (PDV)" at bounding box center [74, 263] width 94 height 14
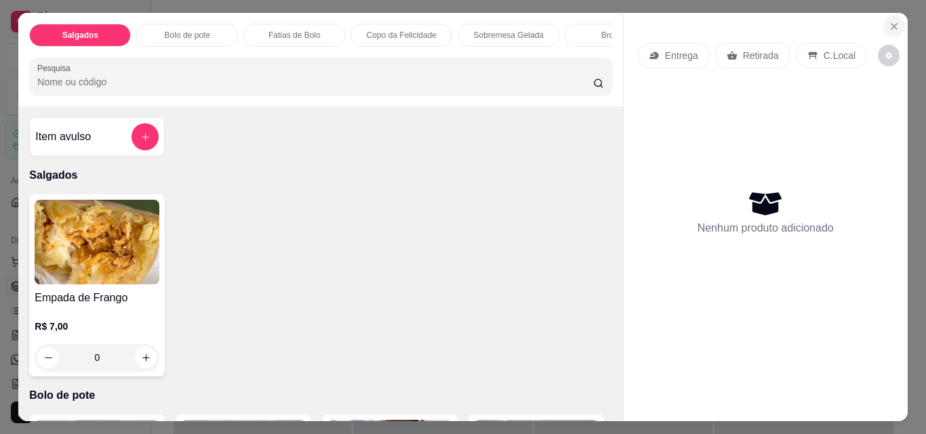
click at [890, 24] on icon "Close" at bounding box center [893, 26] width 11 height 11
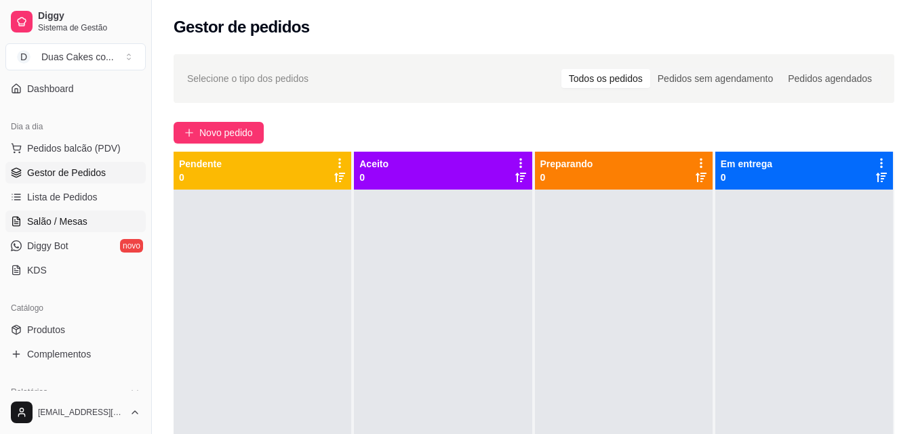
scroll to position [136, 0]
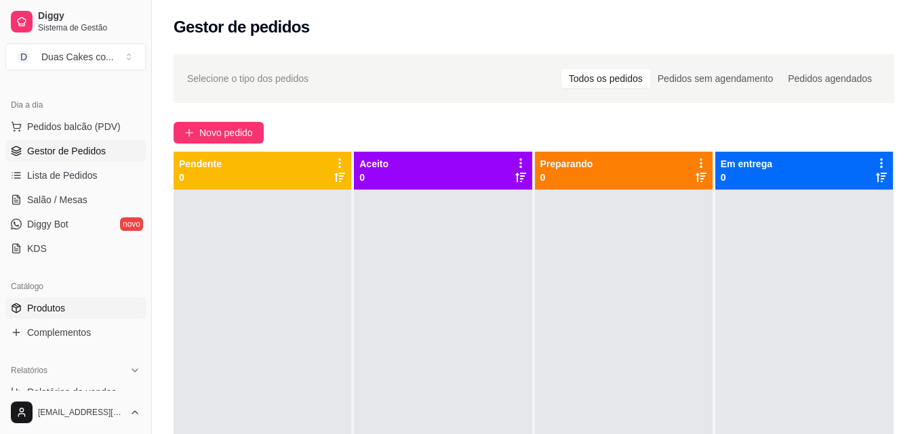
click at [43, 310] on span "Produtos" at bounding box center [46, 309] width 38 height 14
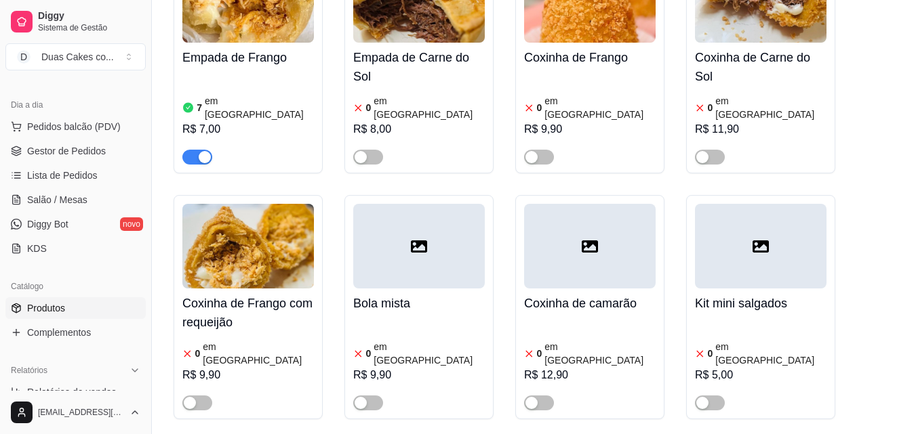
scroll to position [542, 0]
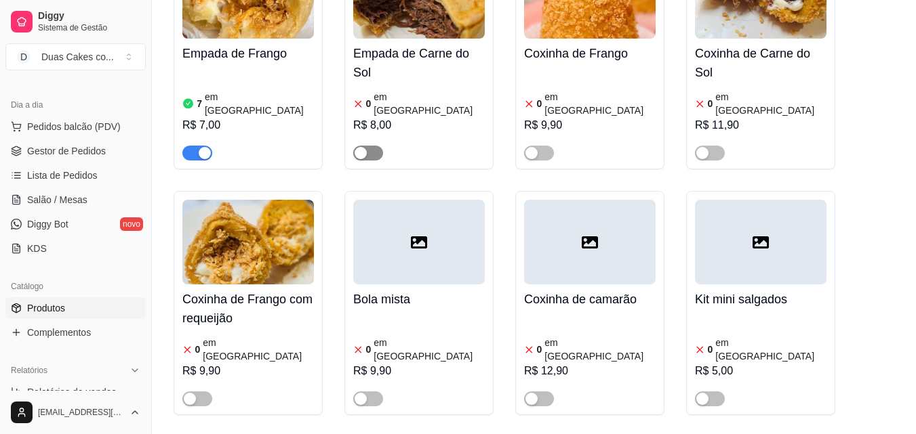
drag, startPoint x: 365, startPoint y: 127, endPoint x: 361, endPoint y: 132, distance: 7.2
click at [361, 147] on div "button" at bounding box center [360, 153] width 12 height 12
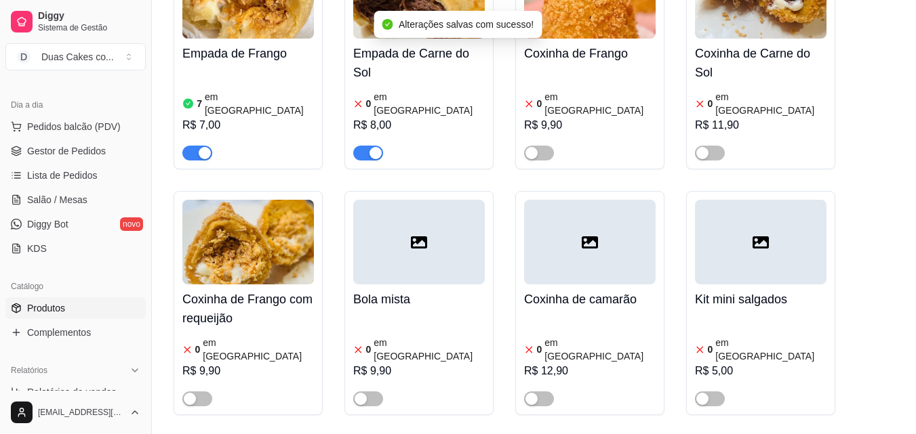
click at [380, 90] on article "em estoque" at bounding box center [428, 103] width 111 height 27
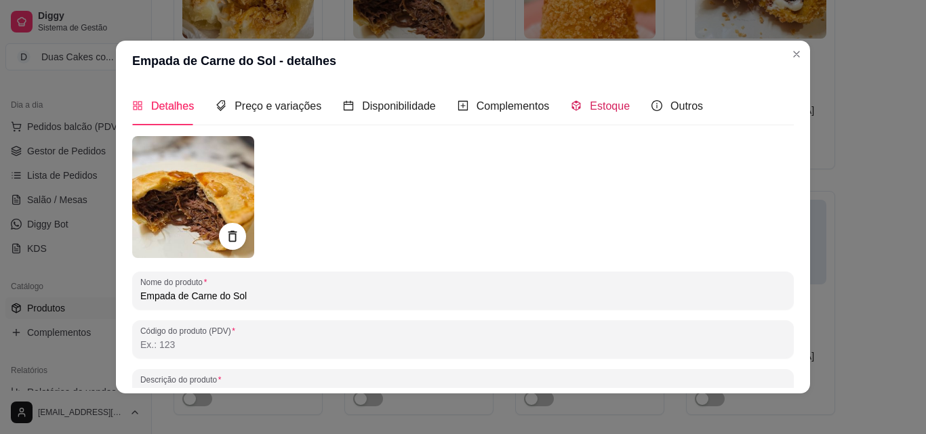
click at [607, 102] on span "Estoque" at bounding box center [610, 106] width 40 height 12
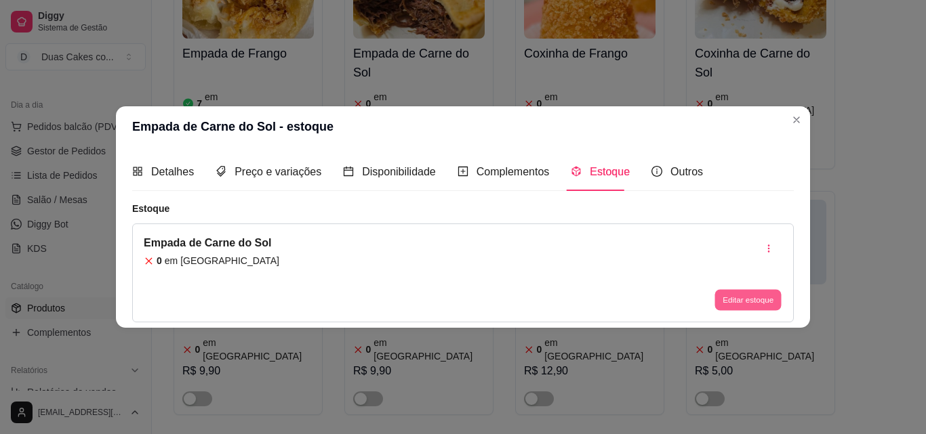
click at [749, 297] on button "Editar estoque" at bounding box center [747, 300] width 66 height 21
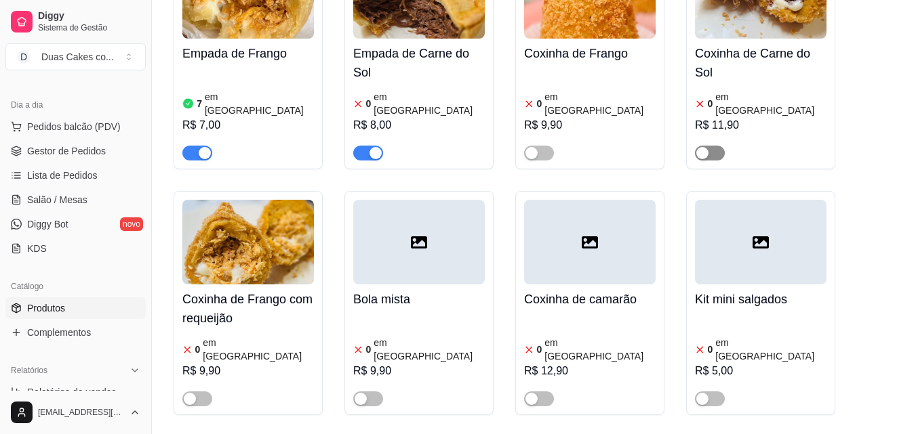
click at [701, 147] on div "button" at bounding box center [702, 153] width 12 height 12
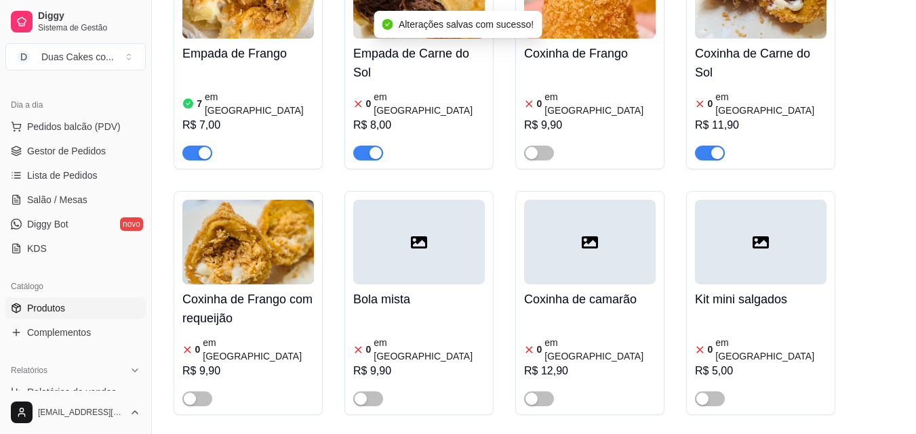
click at [377, 147] on div "button" at bounding box center [375, 153] width 12 height 12
click at [716, 90] on article "em estoque" at bounding box center [770, 103] width 111 height 27
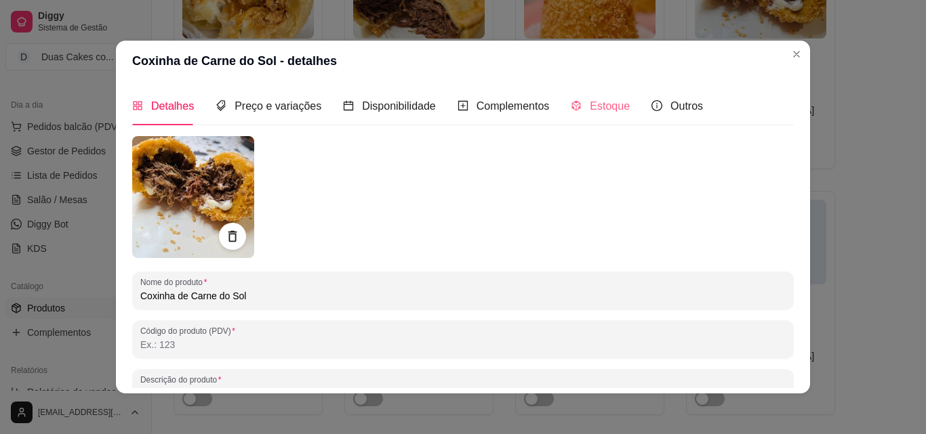
click at [594, 97] on div "Estoque" at bounding box center [600, 106] width 59 height 39
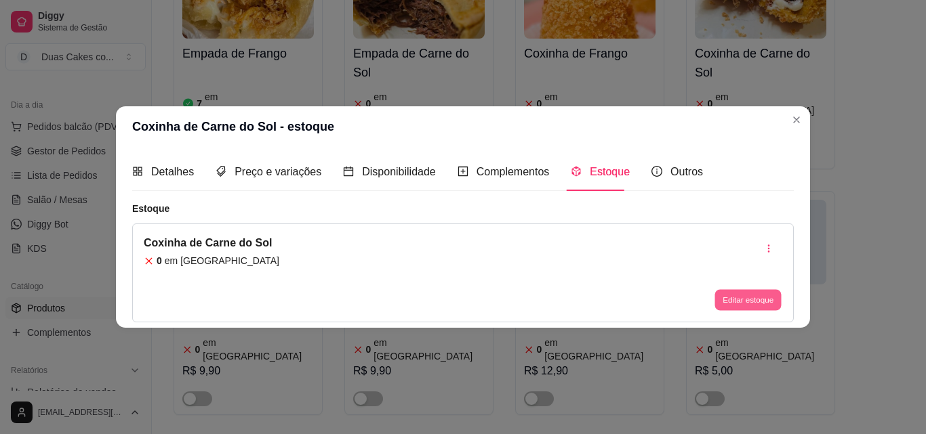
click at [770, 300] on button "Editar estoque" at bounding box center [747, 300] width 66 height 21
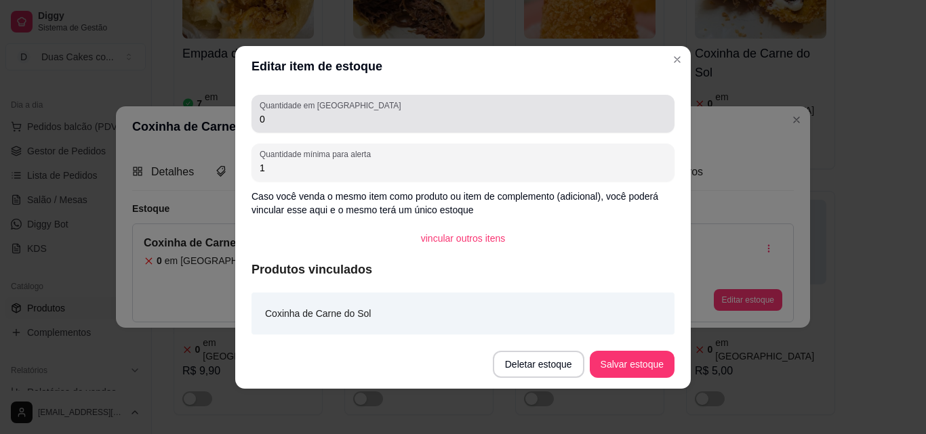
click at [297, 113] on input "0" at bounding box center [463, 120] width 407 height 14
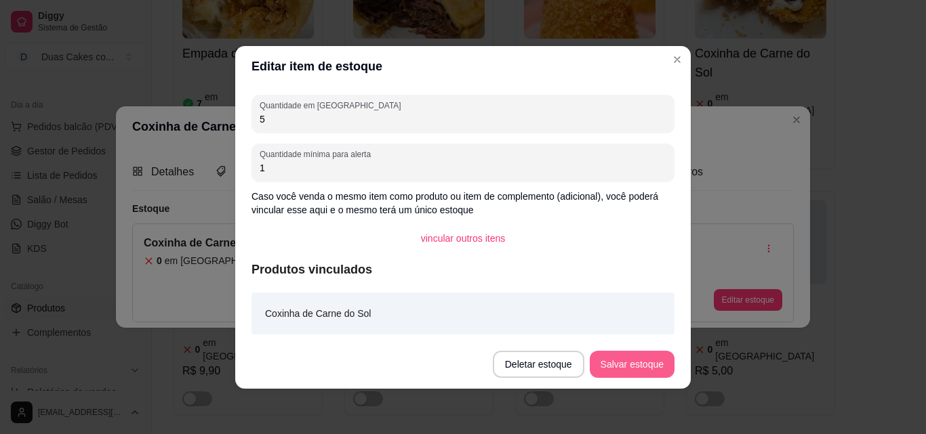
type input "5"
click at [622, 368] on button "Salvar estoque" at bounding box center [631, 364] width 83 height 26
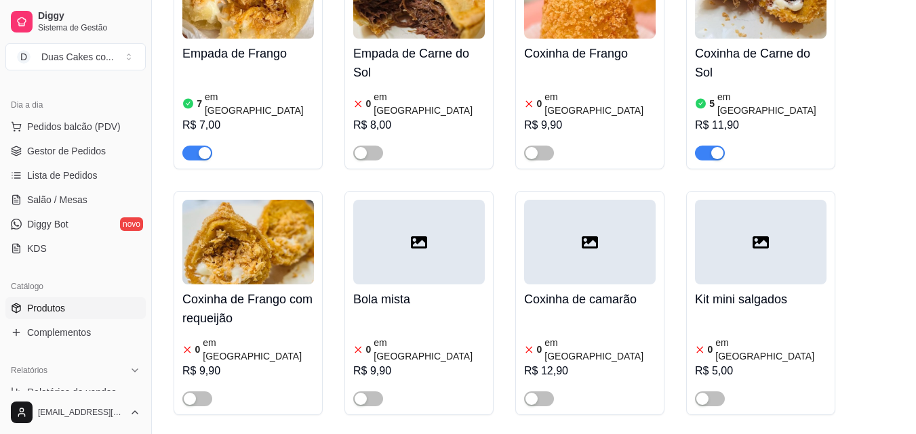
click at [380, 336] on article "em estoque" at bounding box center [428, 349] width 111 height 27
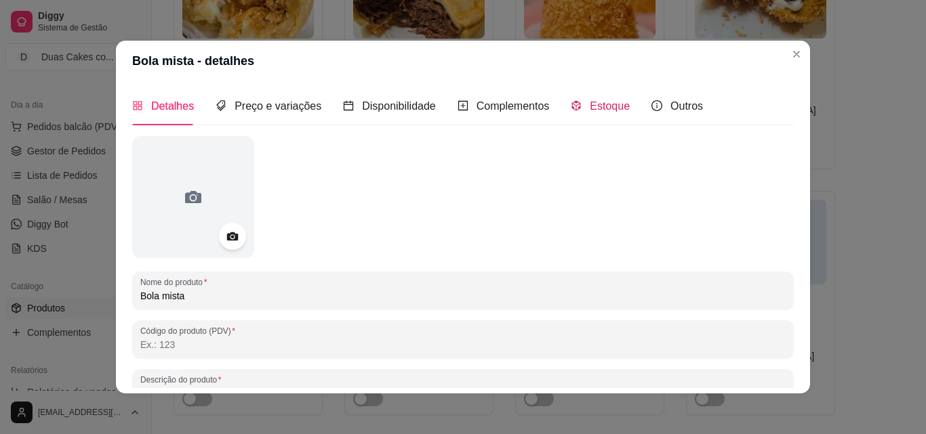
click at [592, 100] on span "Estoque" at bounding box center [610, 106] width 40 height 12
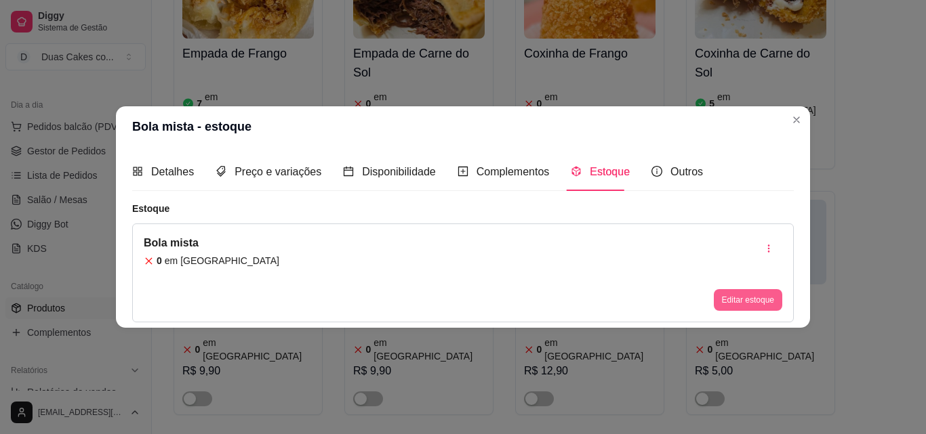
click at [718, 293] on button "Editar estoque" at bounding box center [748, 300] width 68 height 22
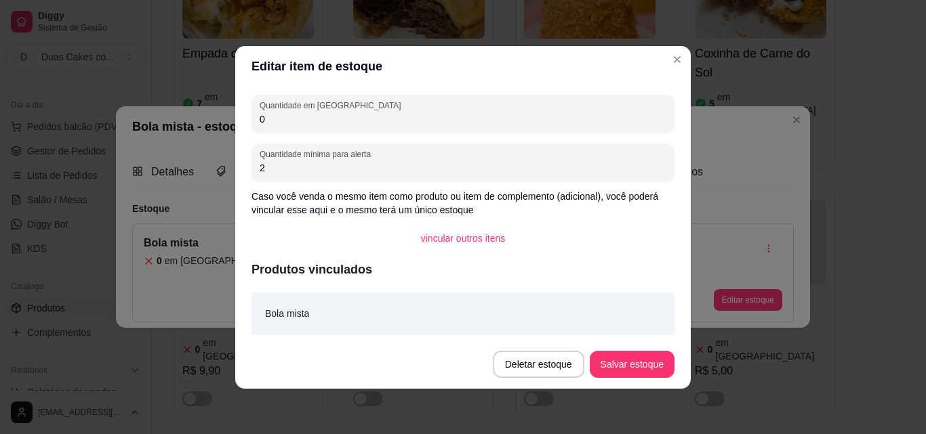
click at [269, 121] on input "0" at bounding box center [463, 120] width 407 height 14
type input "5"
click at [638, 363] on button "Salvar estoque" at bounding box center [631, 364] width 83 height 26
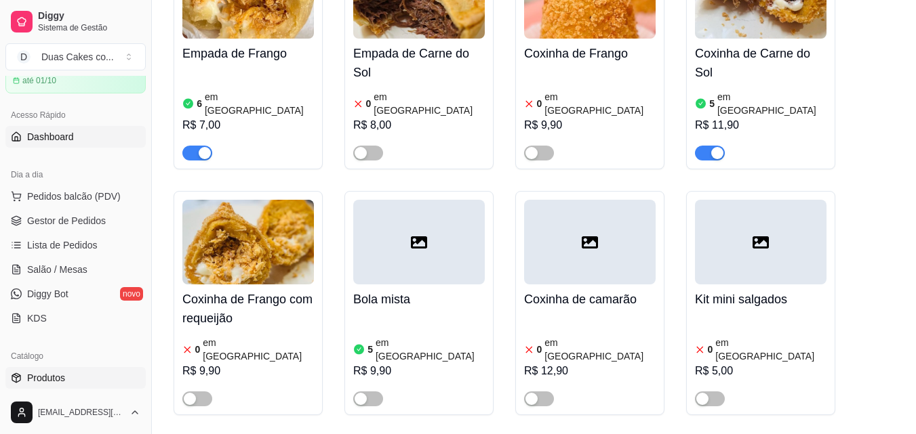
scroll to position [0, 0]
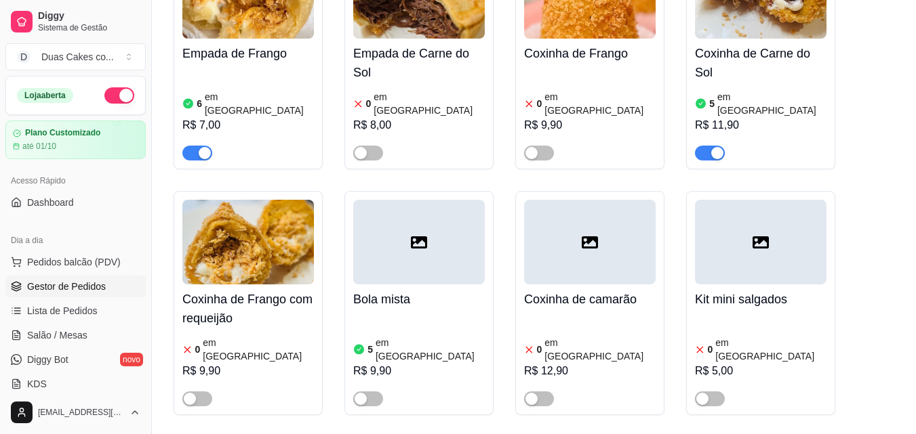
click at [70, 281] on span "Gestor de Pedidos" at bounding box center [66, 287] width 79 height 14
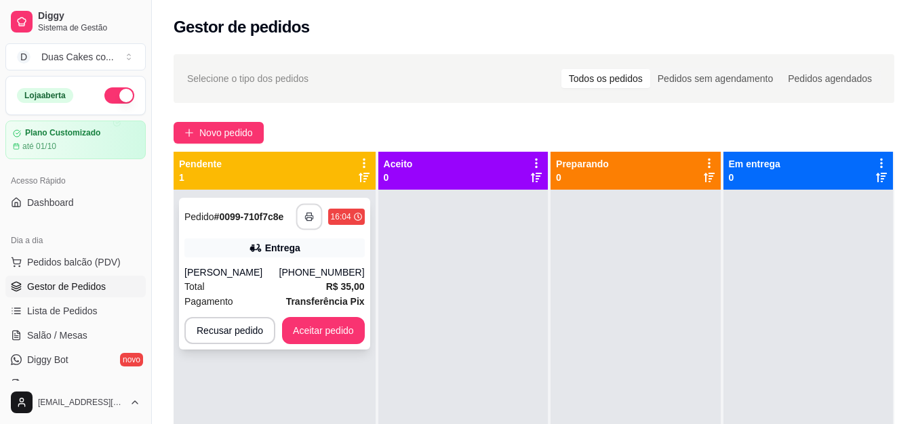
click at [308, 230] on button "button" at bounding box center [308, 217] width 26 height 26
click at [334, 261] on div "**********" at bounding box center [274, 274] width 191 height 152
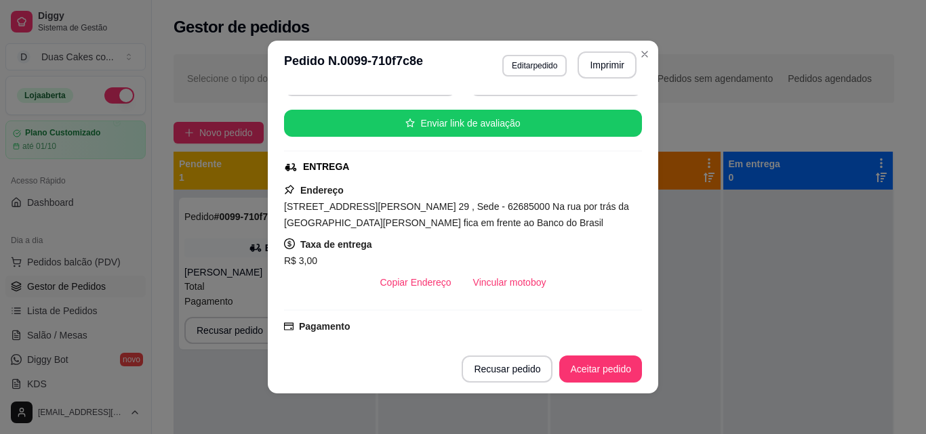
scroll to position [3, 0]
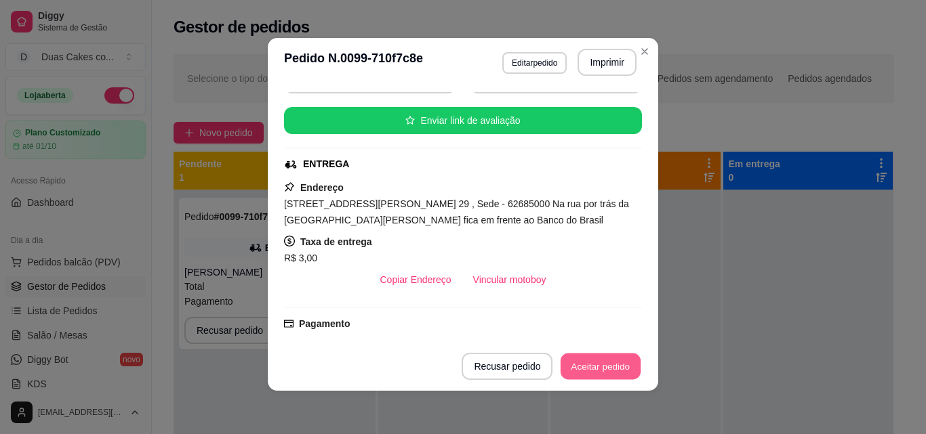
click at [626, 367] on button "Aceitar pedido" at bounding box center [600, 367] width 80 height 26
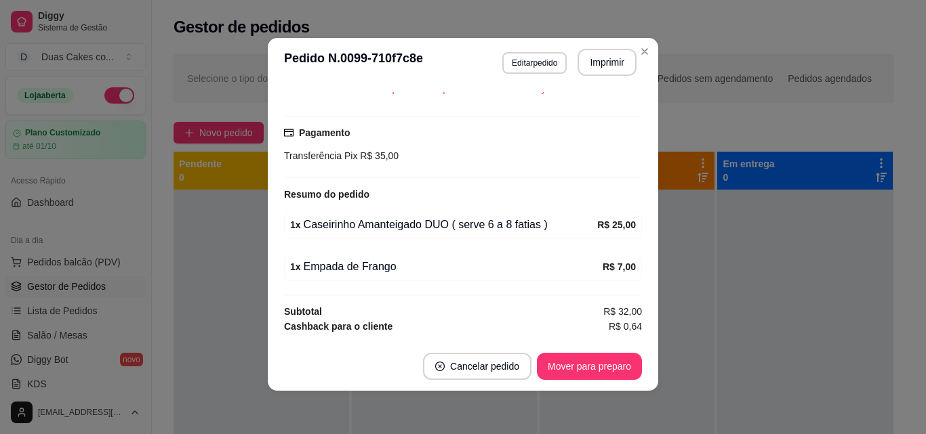
scroll to position [355, 0]
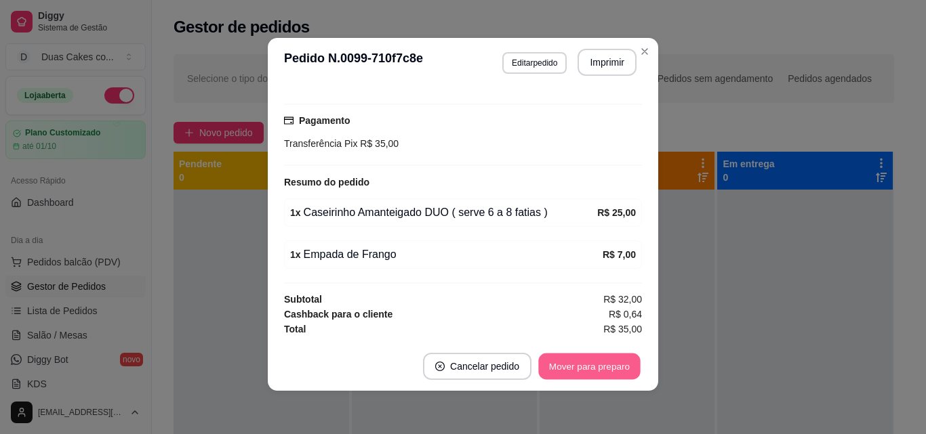
click at [581, 367] on button "Mover para preparo" at bounding box center [589, 367] width 102 height 26
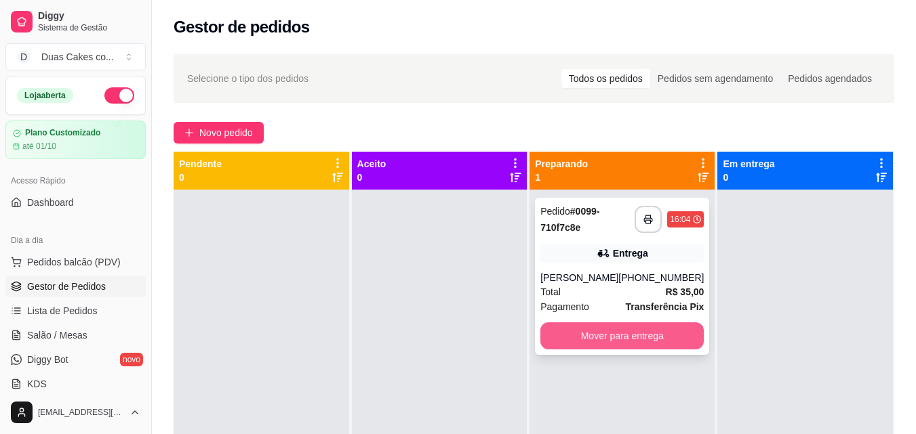
click at [580, 343] on button "Mover para entrega" at bounding box center [621, 336] width 163 height 27
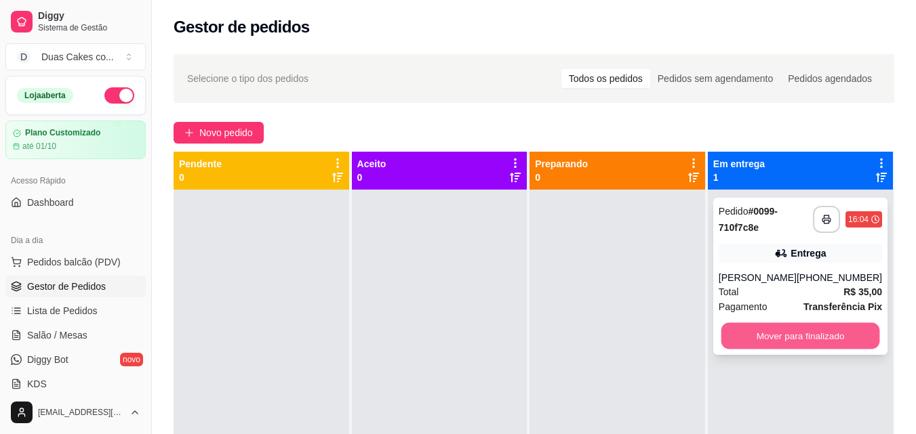
click at [756, 342] on button "Mover para finalizado" at bounding box center [799, 336] width 159 height 26
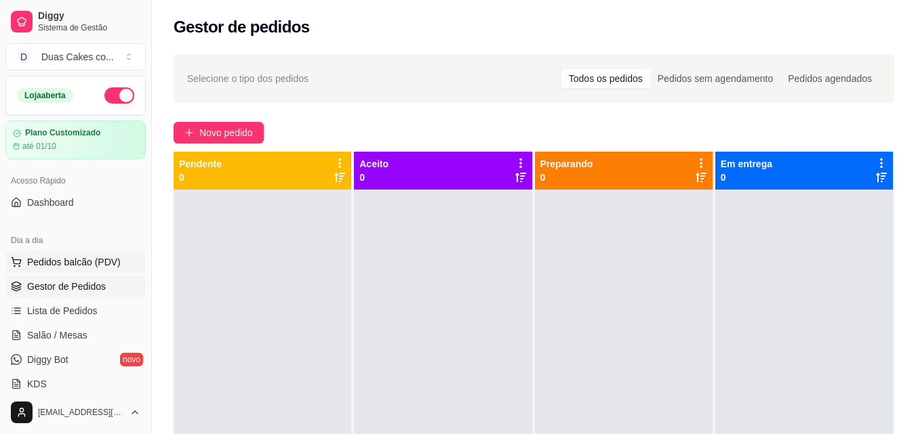
click at [73, 262] on span "Pedidos balcão (PDV)" at bounding box center [74, 263] width 94 height 14
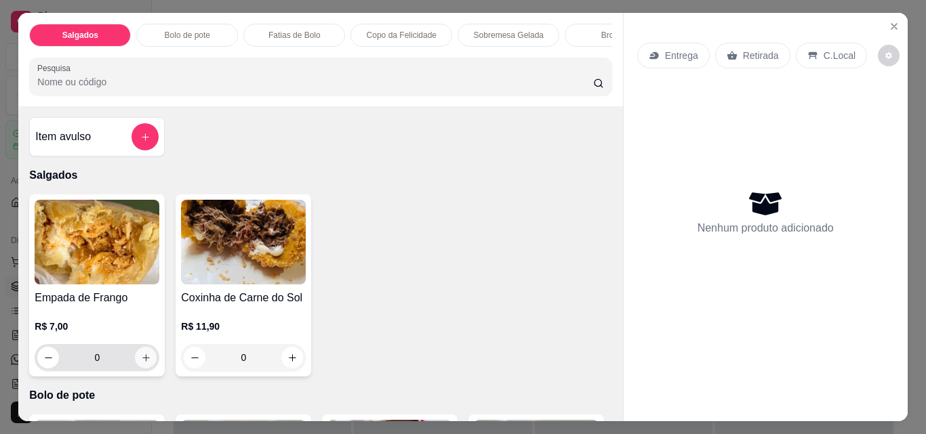
click at [141, 363] on icon "increase-product-quantity" at bounding box center [146, 358] width 10 height 10
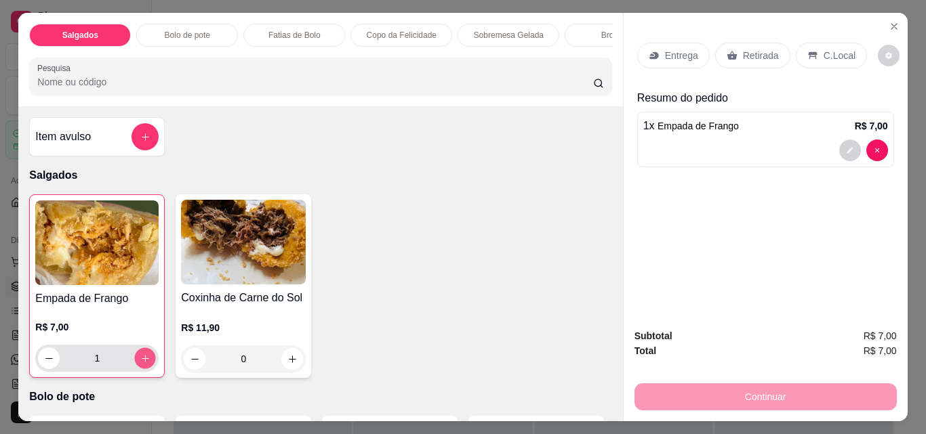
click at [142, 362] on icon "increase-product-quantity" at bounding box center [145, 358] width 7 height 7
type input "2"
click at [506, 30] on p "Sobremesa Gelada" at bounding box center [509, 35] width 70 height 11
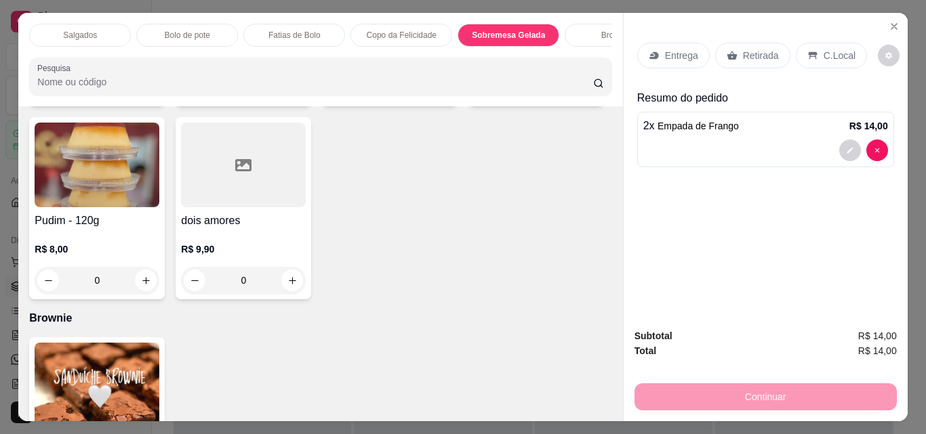
scroll to position [35, 0]
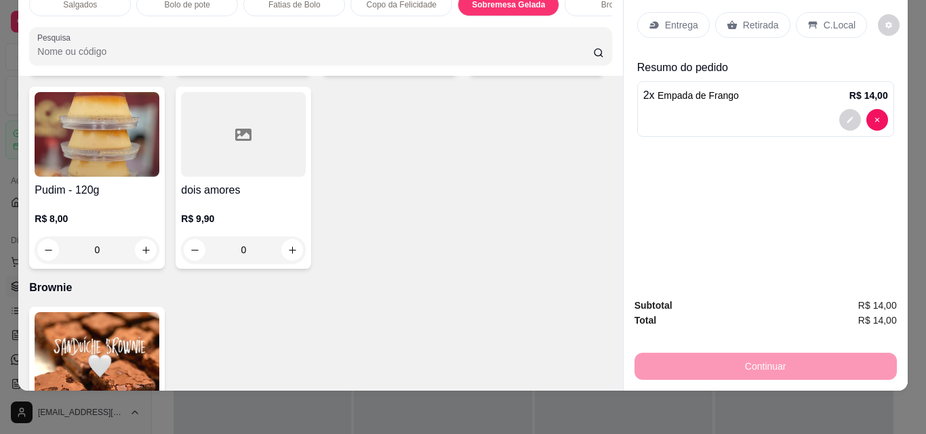
click at [141, 68] on button "increase-product-quantity" at bounding box center [146, 57] width 21 height 21
type input "1"
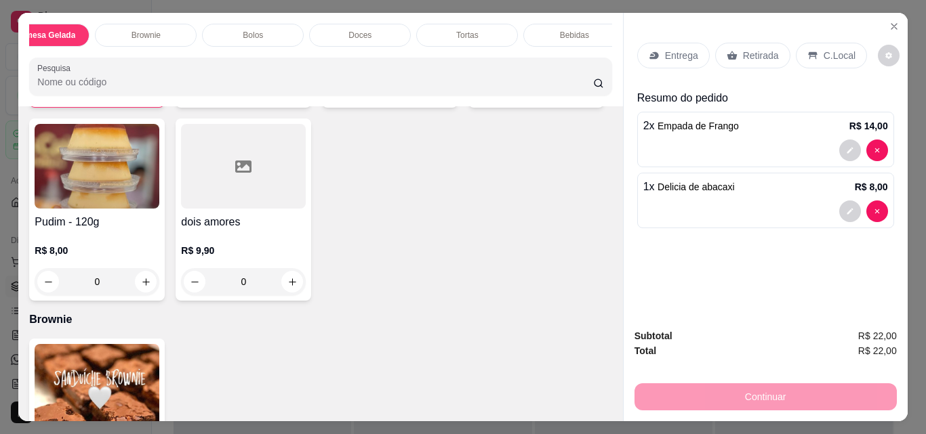
scroll to position [0, 483]
click at [237, 32] on p "Bolos" at bounding box center [239, 35] width 20 height 11
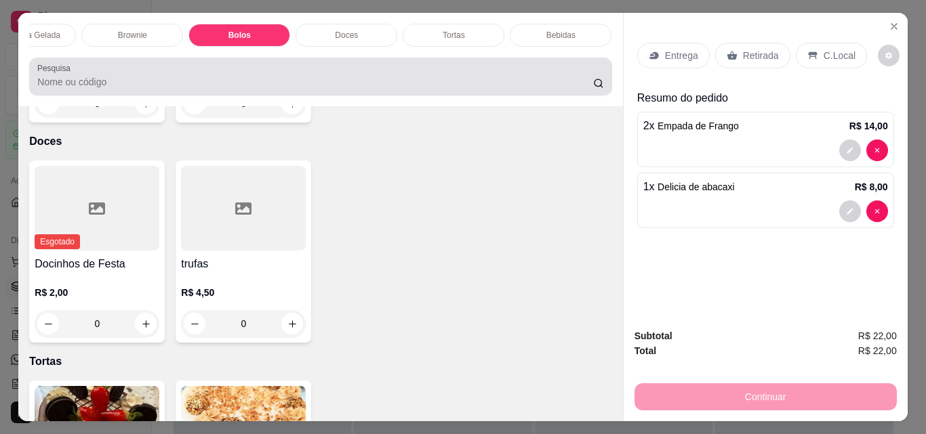
scroll to position [35, 0]
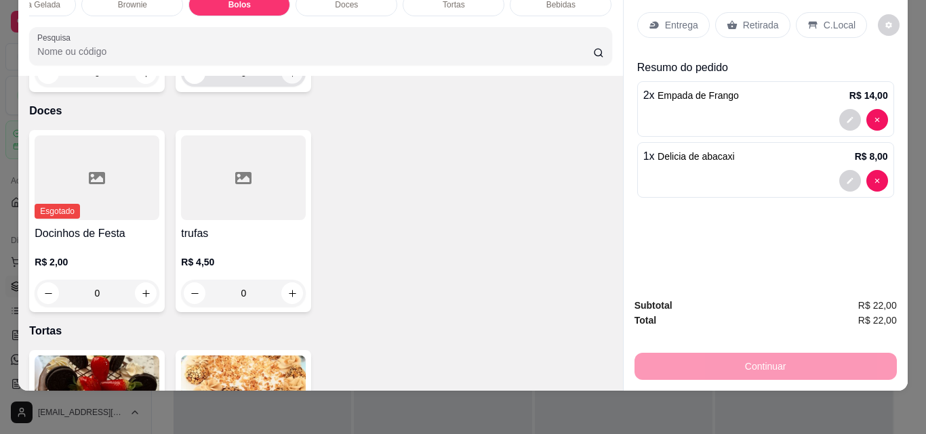
click at [287, 79] on icon "increase-product-quantity" at bounding box center [292, 73] width 10 height 10
type input "1"
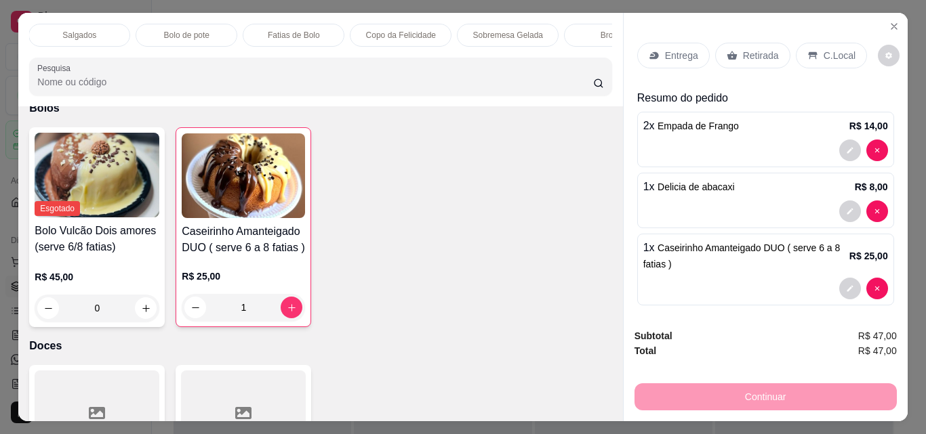
scroll to position [0, 0]
click at [88, 30] on p "Salgados" at bounding box center [80, 35] width 34 height 11
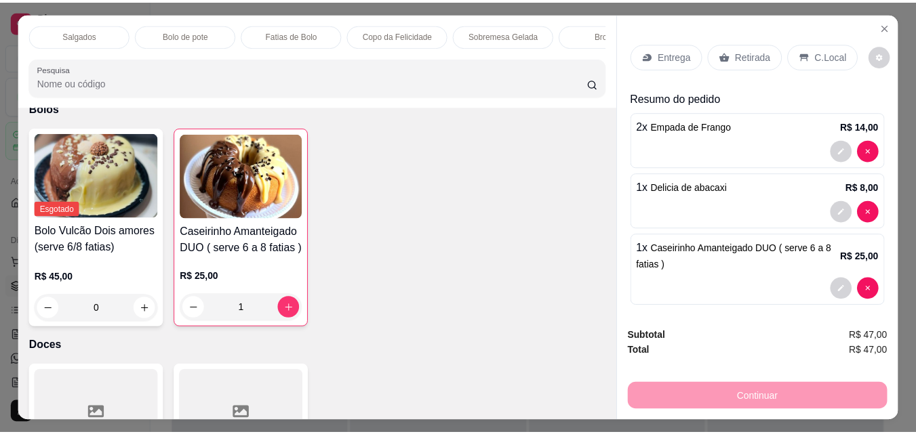
scroll to position [35, 0]
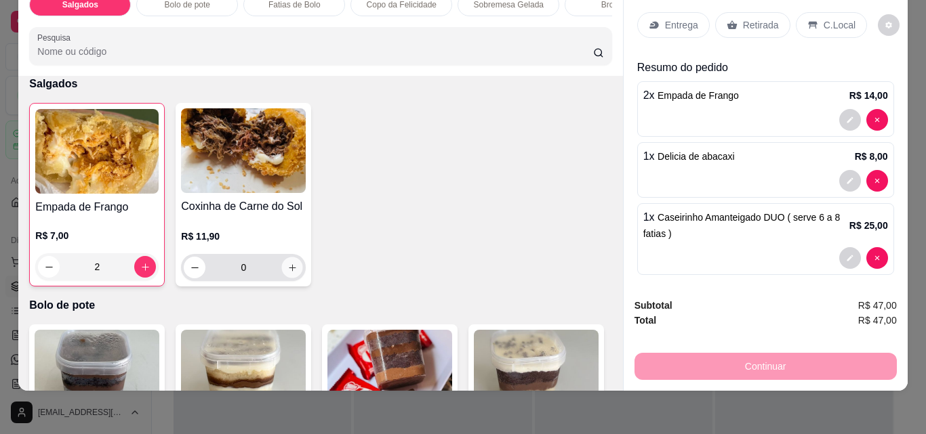
click at [287, 268] on icon "increase-product-quantity" at bounding box center [292, 268] width 10 height 10
type input "1"
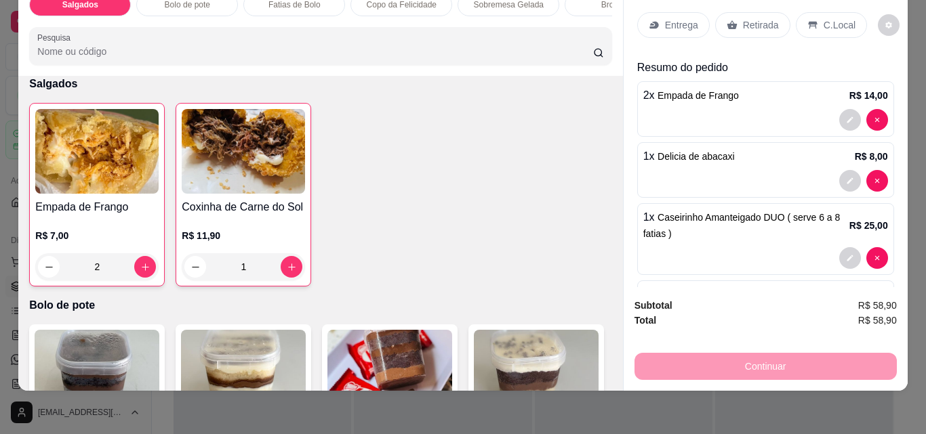
click at [748, 18] on p "Retirada" at bounding box center [761, 25] width 36 height 14
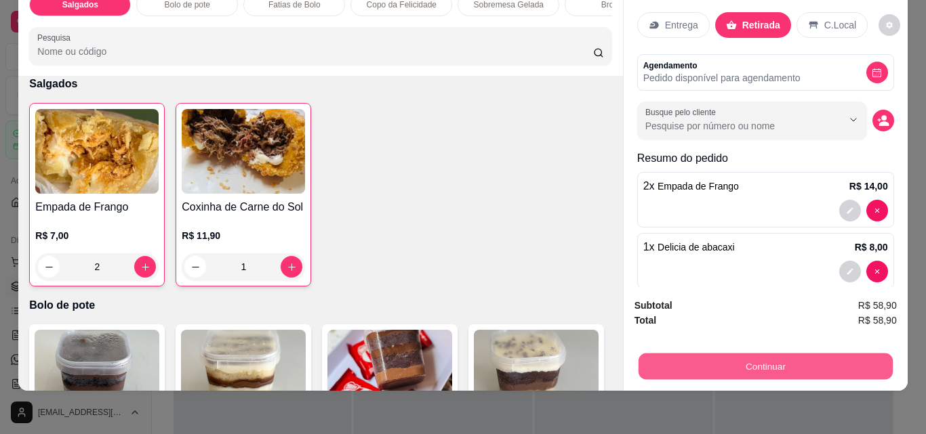
click at [775, 359] on button "Continuar" at bounding box center [765, 366] width 254 height 26
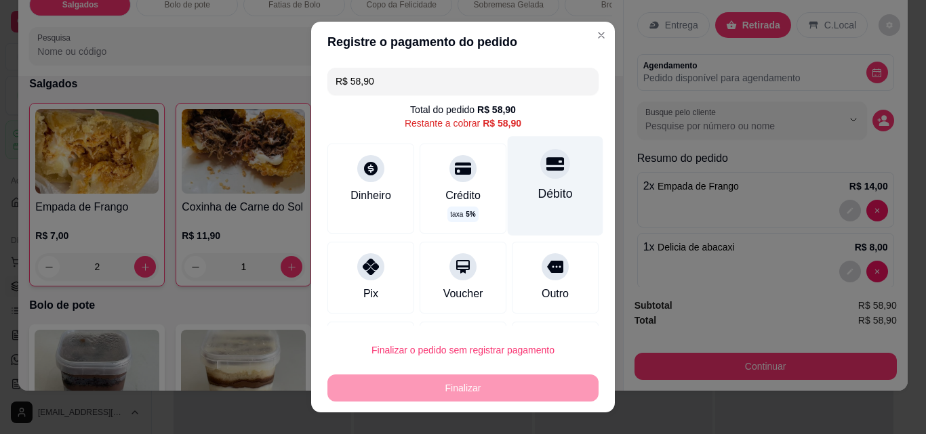
click at [540, 184] on div "Débito" at bounding box center [556, 185] width 96 height 99
type input "R$ 0,00"
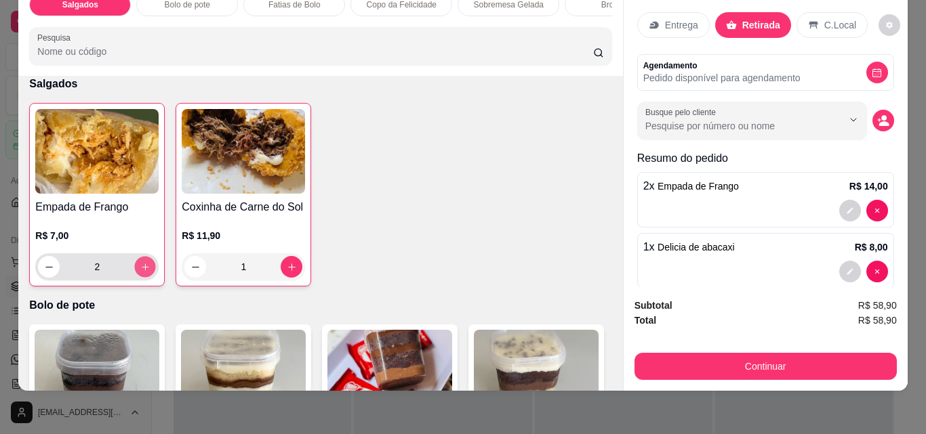
click at [140, 272] on icon "increase-product-quantity" at bounding box center [145, 267] width 10 height 10
type input "3"
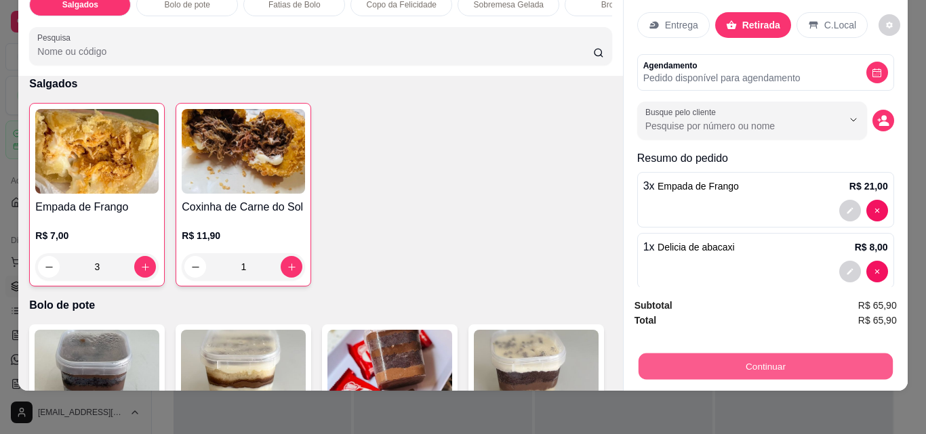
click at [781, 356] on button "Continuar" at bounding box center [765, 366] width 254 height 26
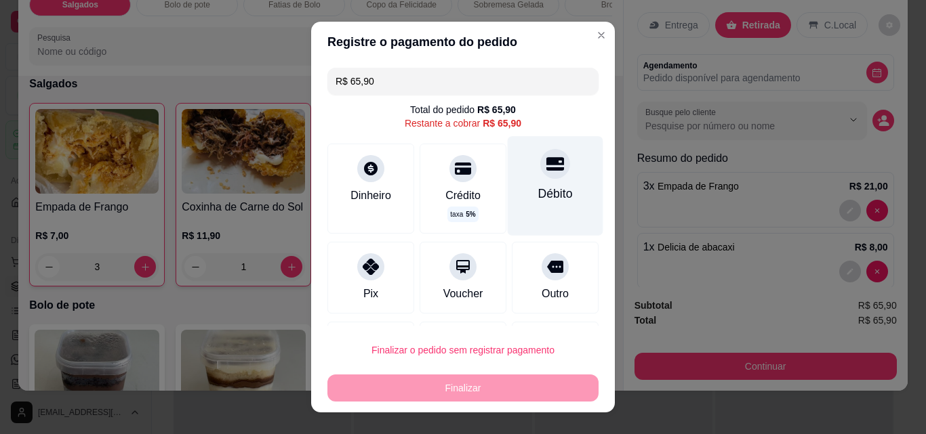
click at [546, 169] on icon at bounding box center [555, 164] width 18 height 14
type input "R$ 0,00"
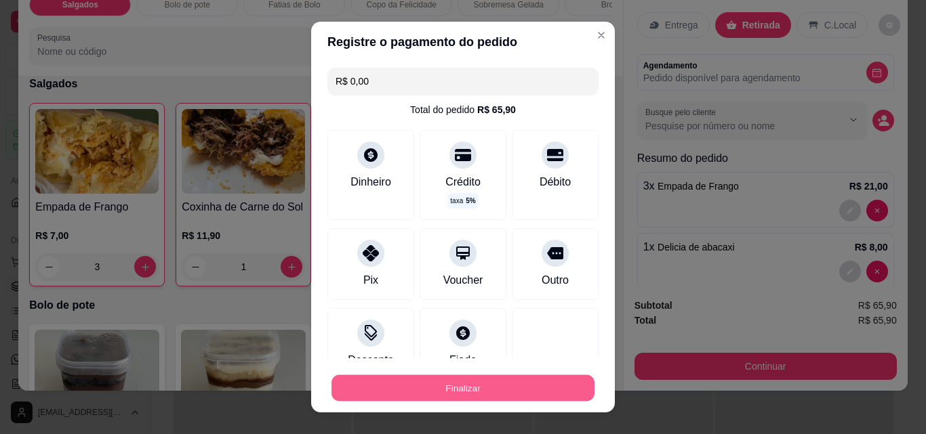
click at [438, 380] on button "Finalizar" at bounding box center [462, 388] width 263 height 26
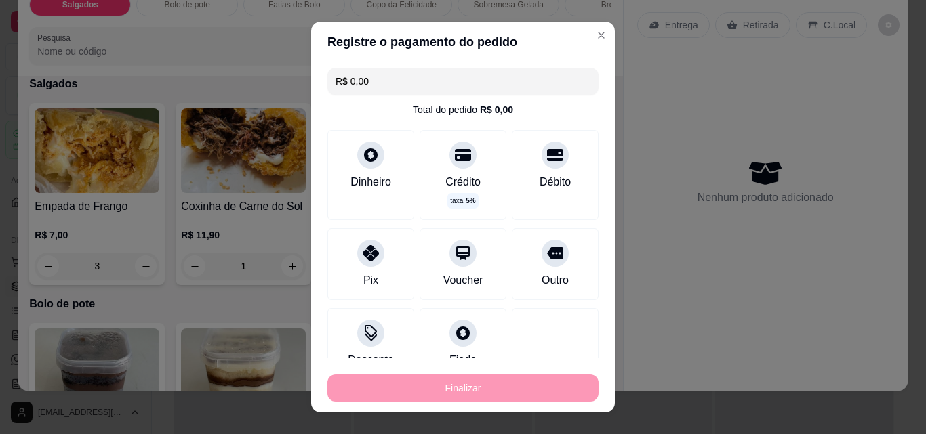
type input "0"
type input "-R$ 65,90"
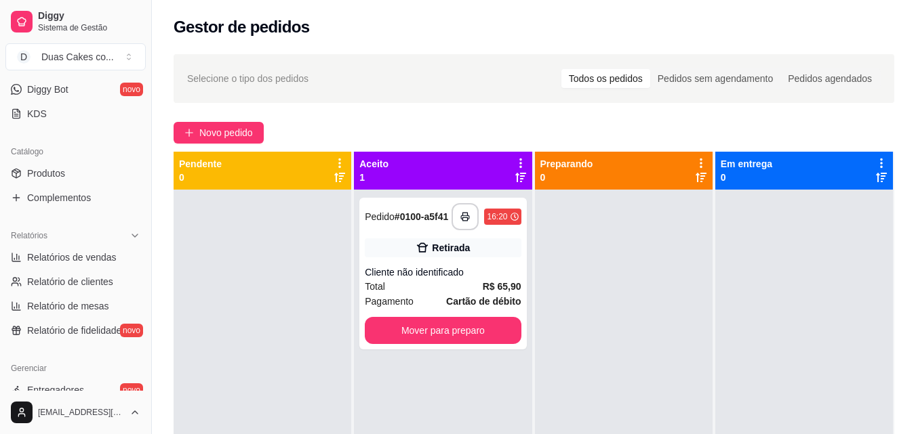
scroll to position [271, 0]
click at [55, 165] on link "Produtos" at bounding box center [75, 173] width 140 height 22
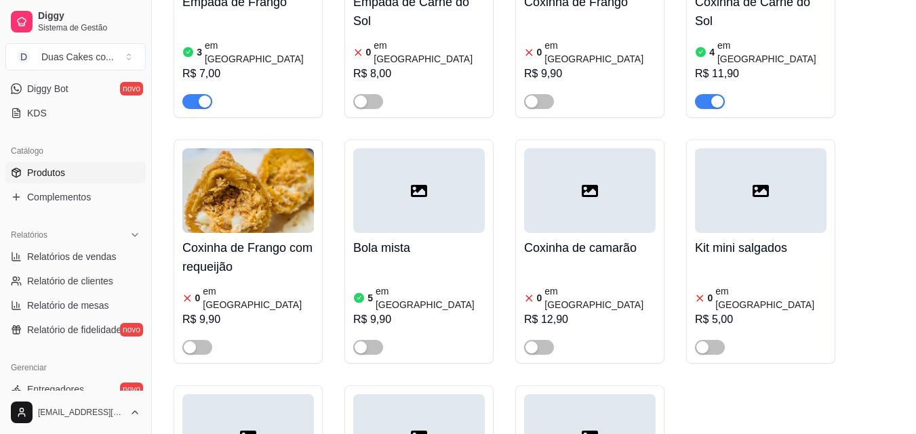
scroll to position [610, 0]
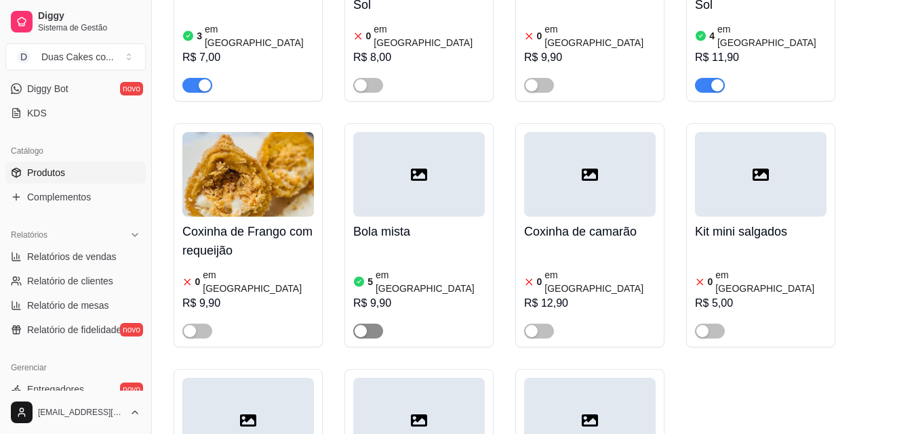
click at [361, 324] on span "button" at bounding box center [368, 331] width 30 height 15
click at [380, 268] on article "em estoque" at bounding box center [429, 281] width 109 height 27
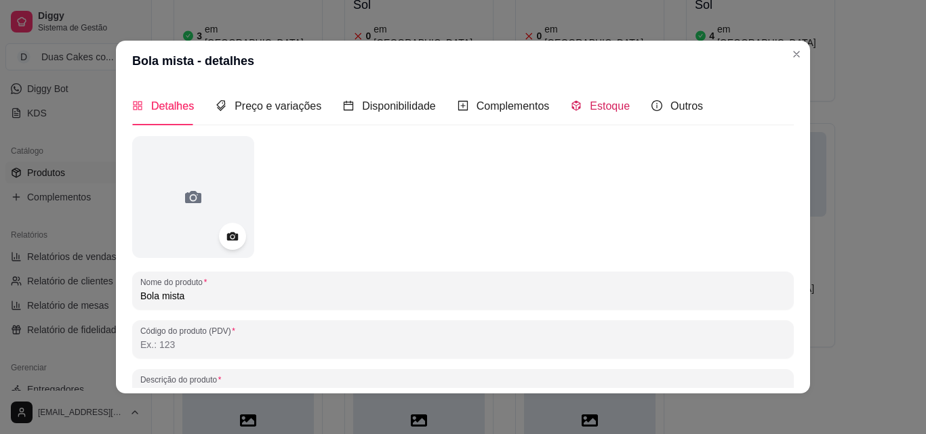
click at [594, 105] on span "Estoque" at bounding box center [610, 106] width 40 height 12
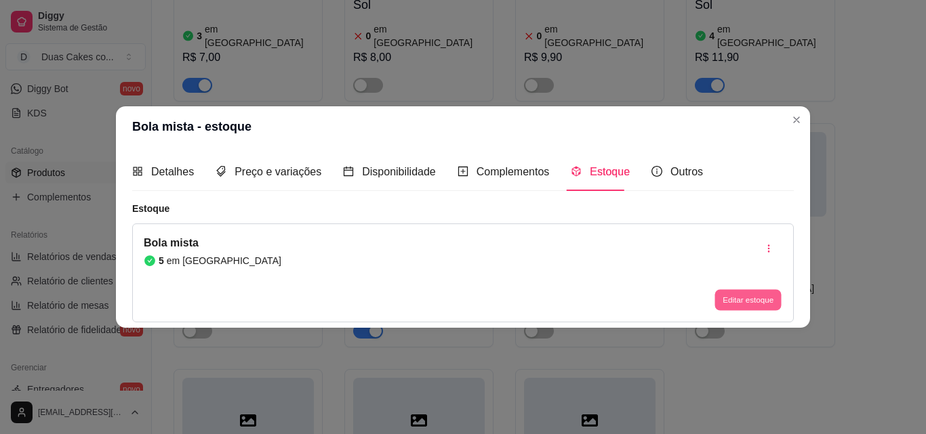
click at [756, 299] on button "Editar estoque" at bounding box center [747, 300] width 66 height 21
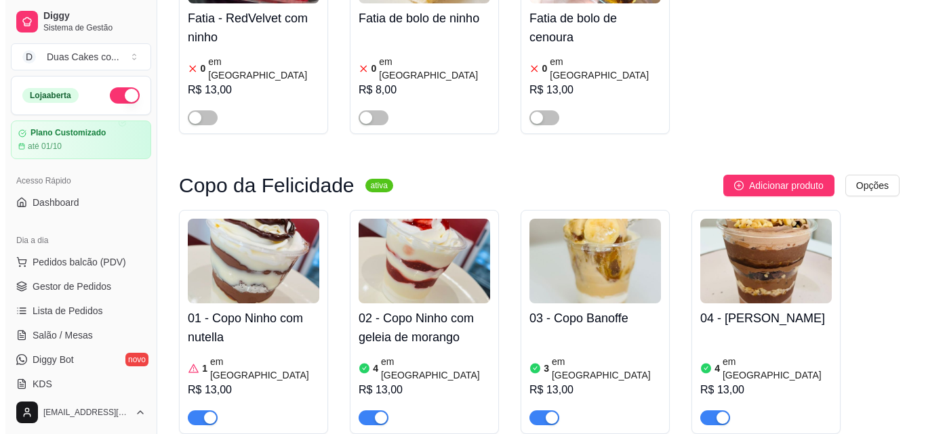
scroll to position [2643, 0]
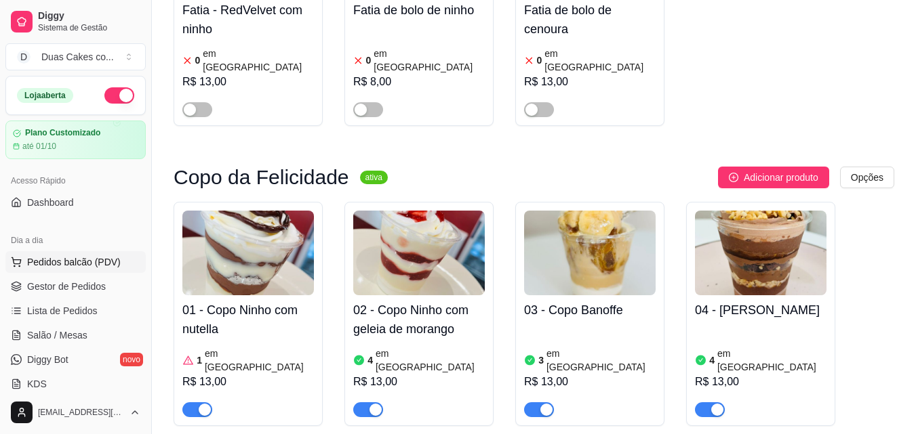
click at [54, 264] on span "Pedidos balcão (PDV)" at bounding box center [74, 263] width 94 height 14
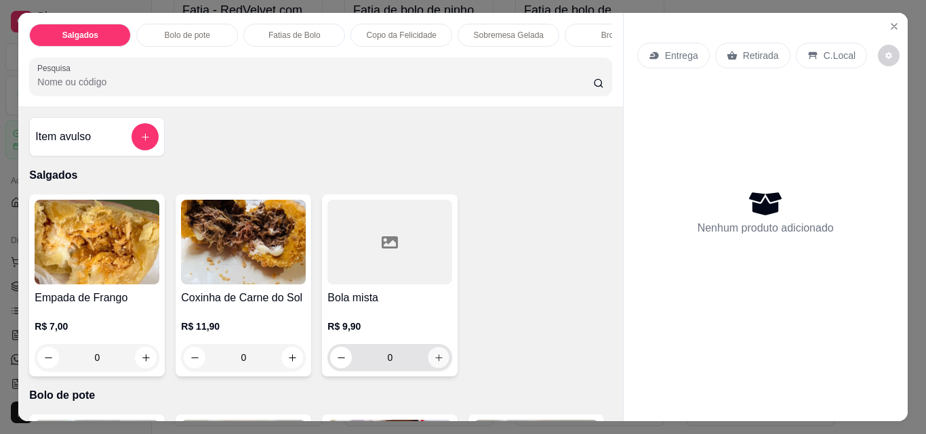
click at [434, 359] on icon "increase-product-quantity" at bounding box center [439, 358] width 10 height 10
type input "1"
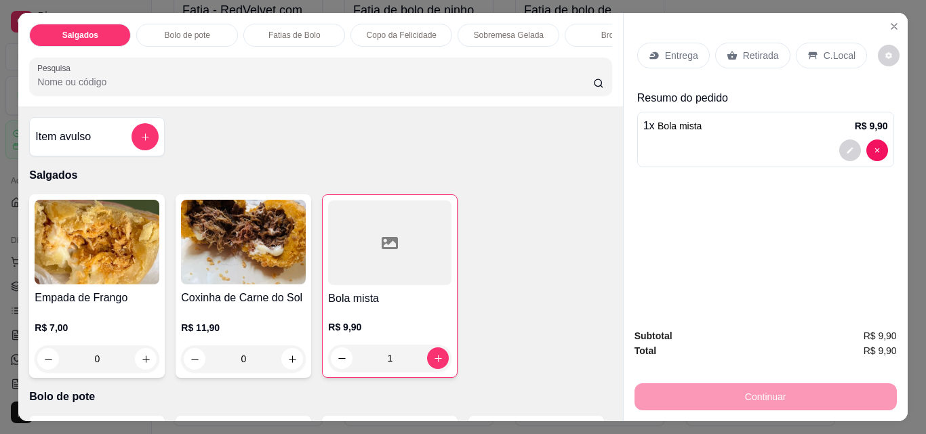
click at [598, 50] on div "Salgados Bolo de pote Fatias de Bolo Copo da Felicidade Sobremesa Gelada Browni…" at bounding box center [320, 60] width 604 height 94
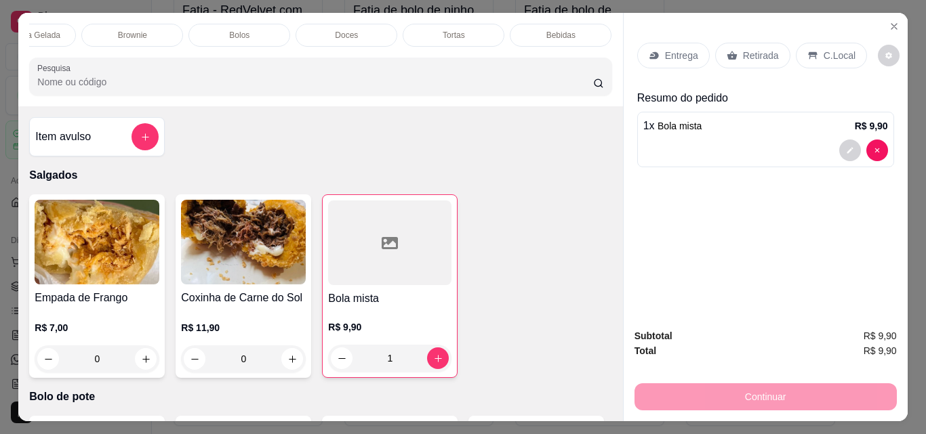
click at [550, 30] on p "Bebidas" at bounding box center [560, 35] width 29 height 11
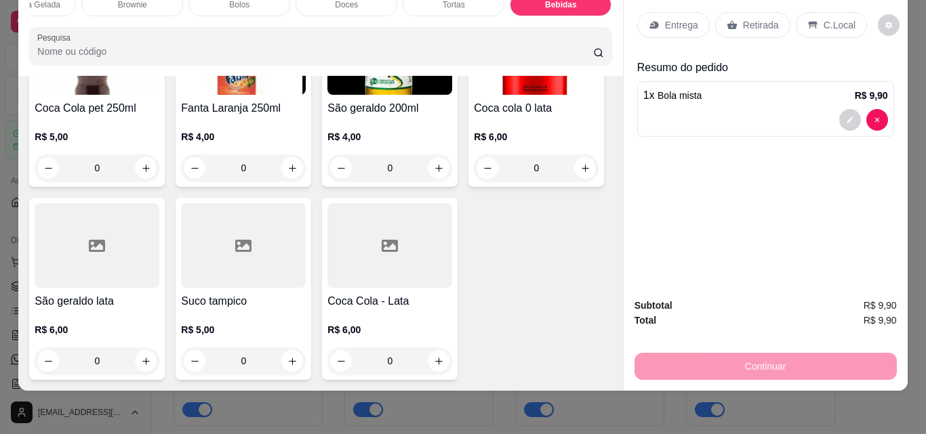
scroll to position [3108, 0]
click at [140, 179] on button "increase-product-quantity" at bounding box center [146, 168] width 21 height 21
type input "1"
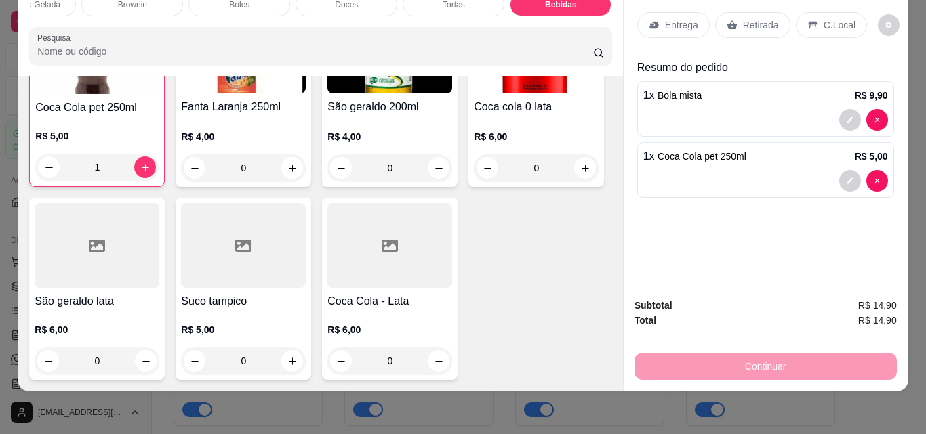
click at [758, 18] on p "Retirada" at bounding box center [761, 25] width 36 height 14
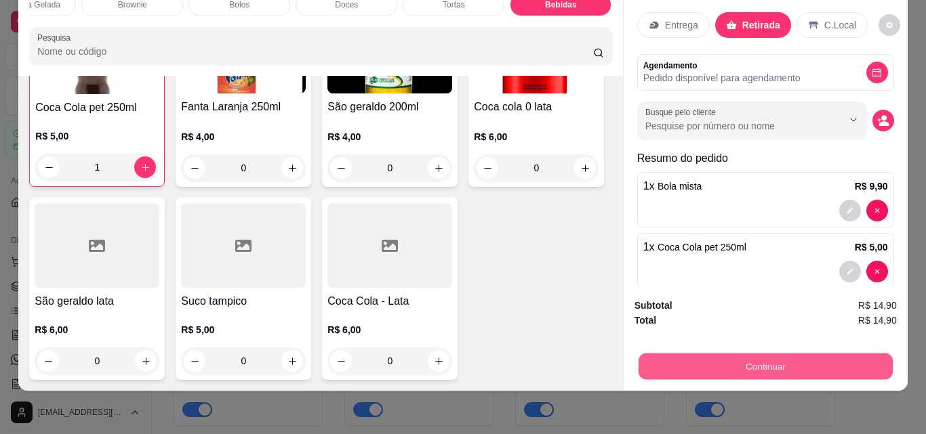
click at [765, 353] on button "Continuar" at bounding box center [765, 366] width 254 height 26
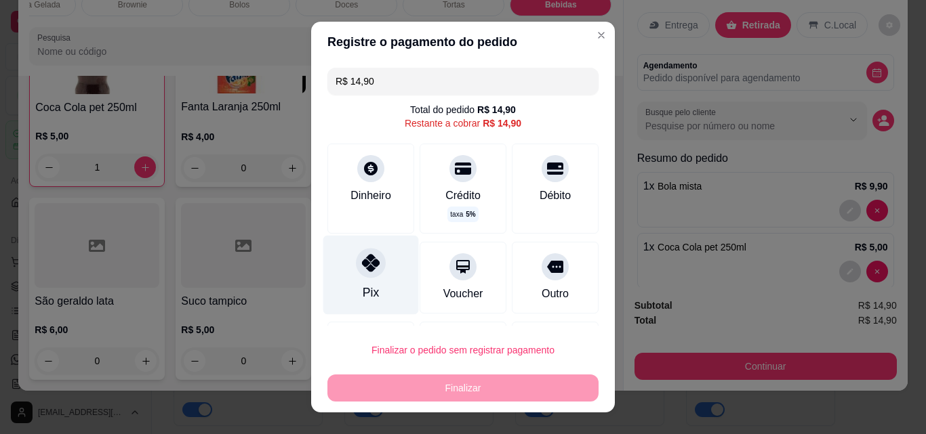
click at [366, 283] on div "Pix" at bounding box center [371, 275] width 96 height 79
type input "R$ 0,00"
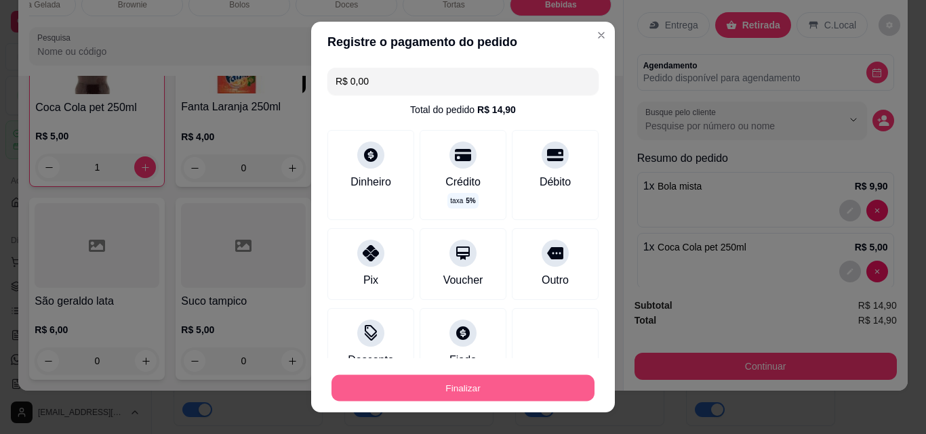
click at [483, 390] on button "Finalizar" at bounding box center [462, 388] width 263 height 26
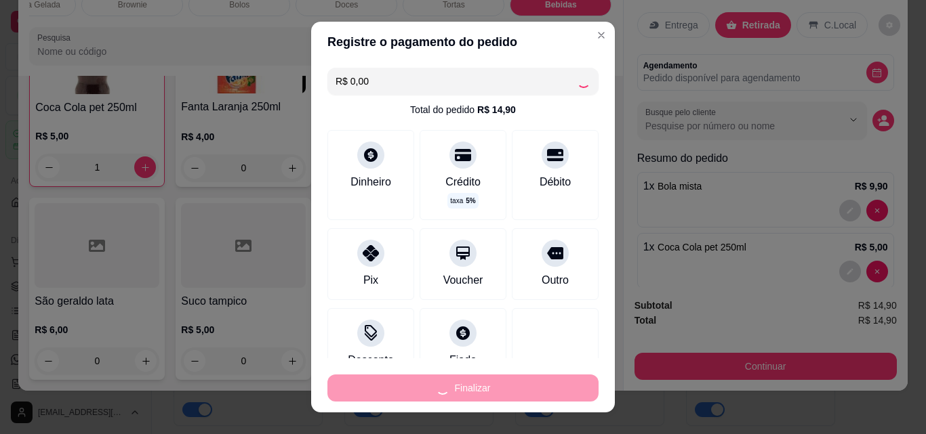
type input "0"
type input "-R$ 14,90"
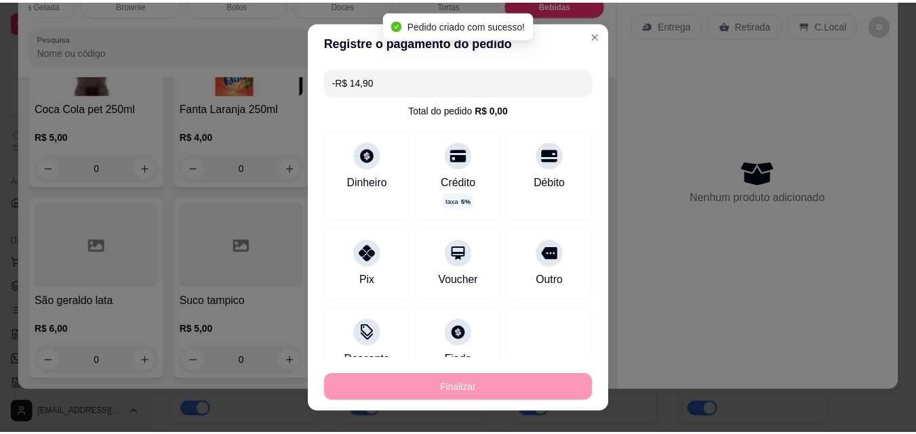
scroll to position [3107, 0]
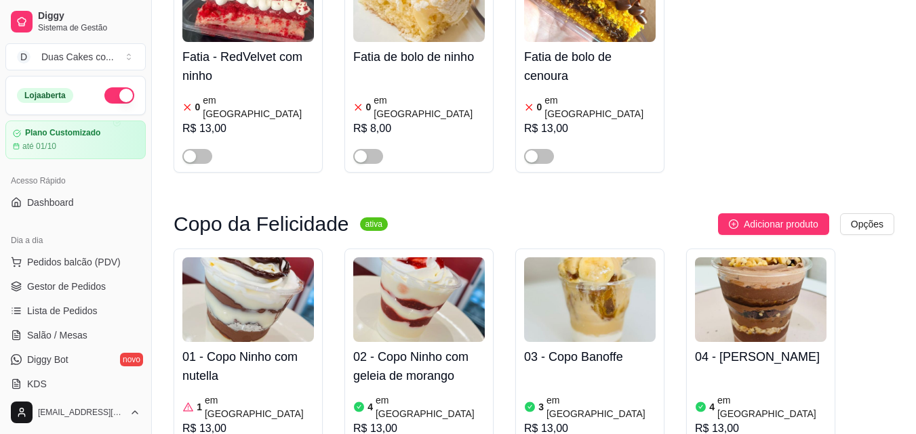
scroll to position [2575, 0]
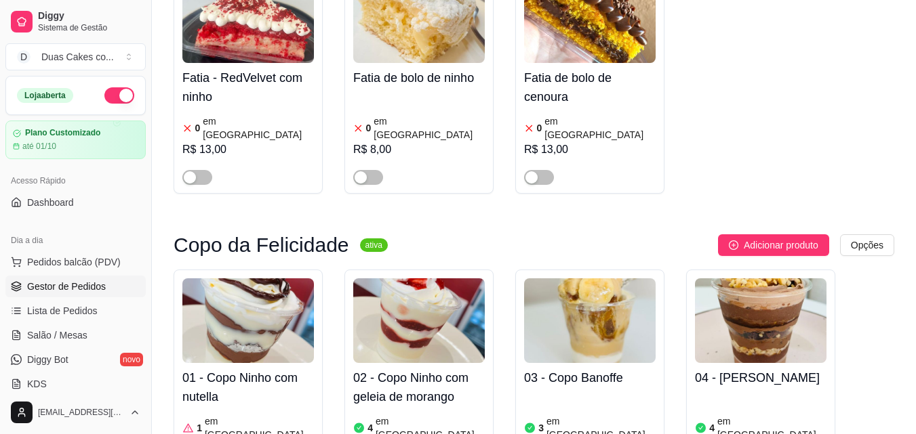
click at [63, 281] on span "Gestor de Pedidos" at bounding box center [66, 287] width 79 height 14
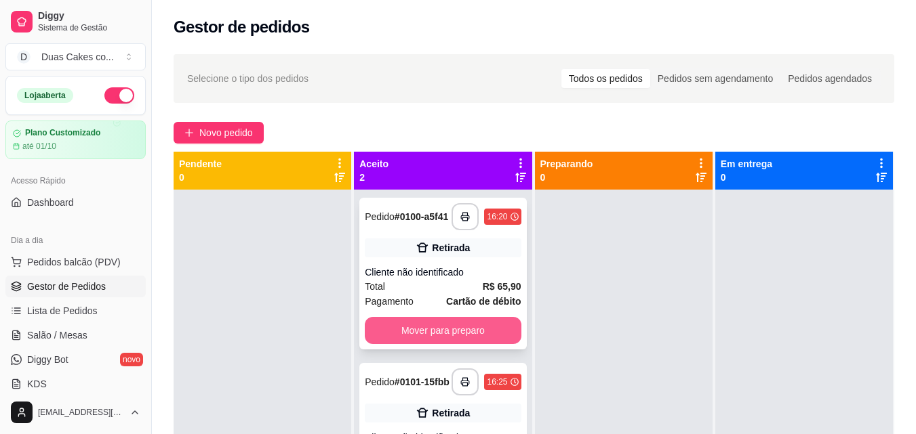
click at [436, 330] on button "Mover para preparo" at bounding box center [443, 330] width 156 height 27
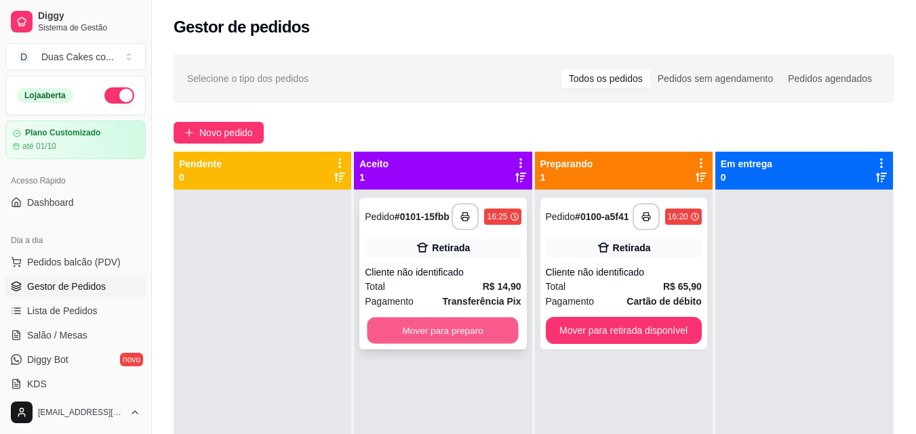
click at [480, 322] on button "Mover para preparo" at bounding box center [442, 331] width 151 height 26
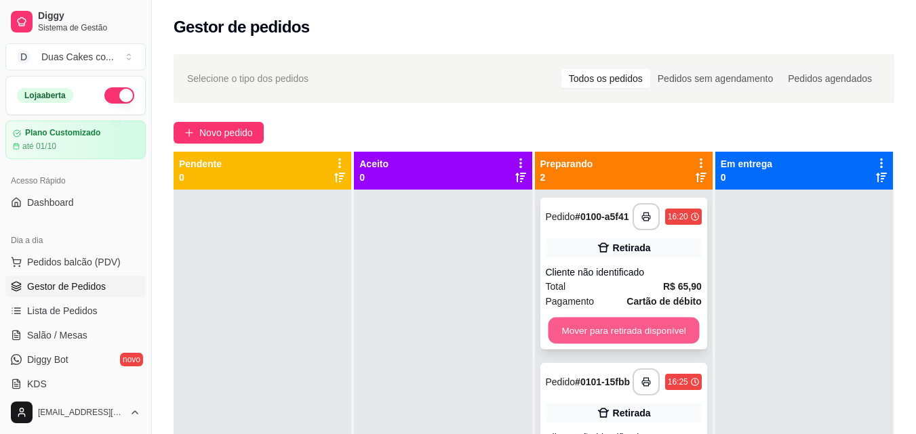
click at [614, 329] on button "Mover para retirada disponível" at bounding box center [623, 331] width 151 height 26
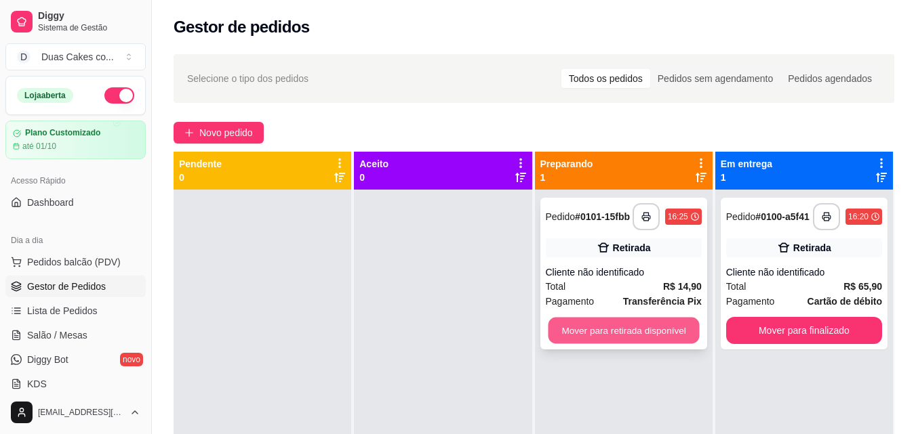
click at [642, 335] on button "Mover para retirada disponível" at bounding box center [623, 331] width 151 height 26
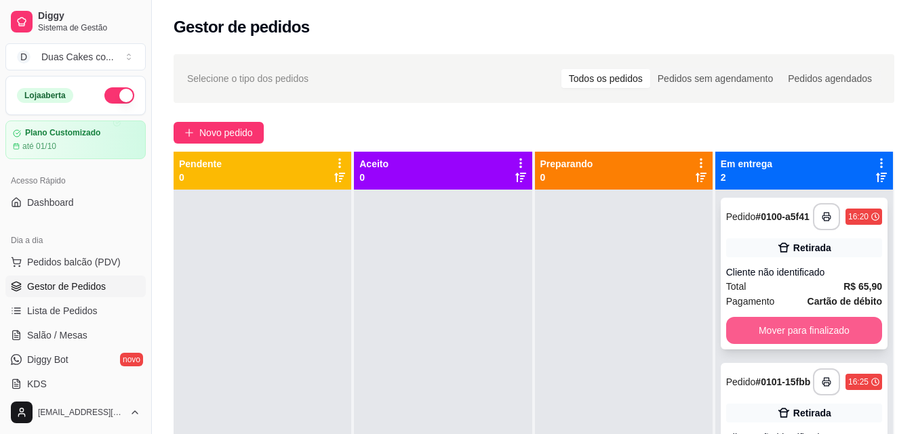
click at [824, 340] on button "Mover para finalizado" at bounding box center [804, 330] width 156 height 27
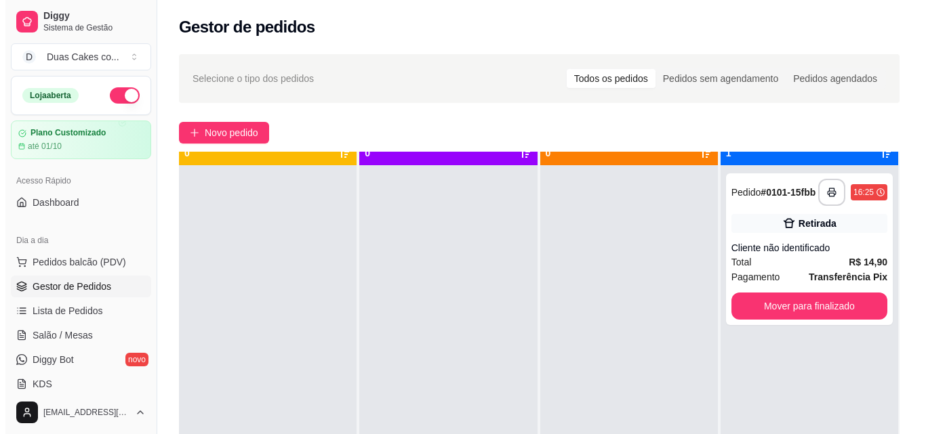
scroll to position [38, 0]
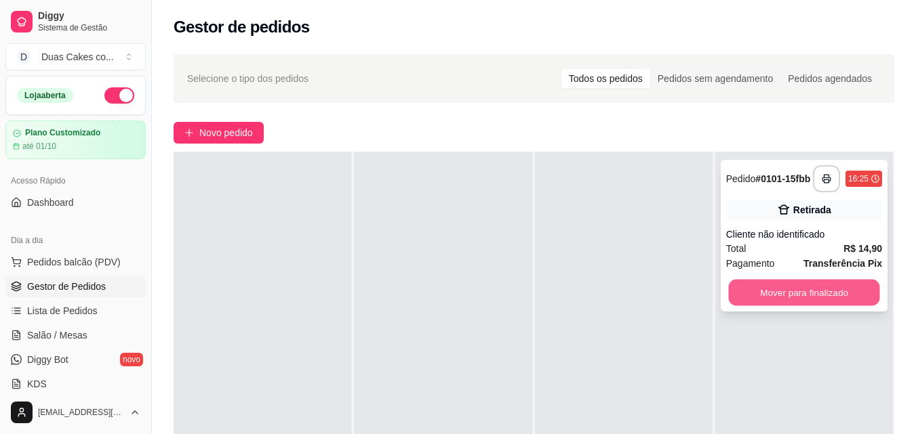
click at [808, 298] on button "Mover para finalizado" at bounding box center [803, 293] width 151 height 26
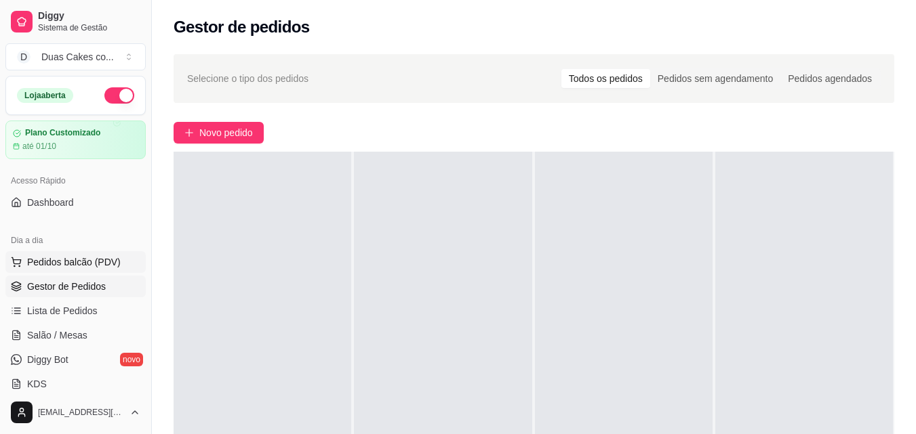
click at [67, 253] on button "Pedidos balcão (PDV)" at bounding box center [75, 262] width 140 height 22
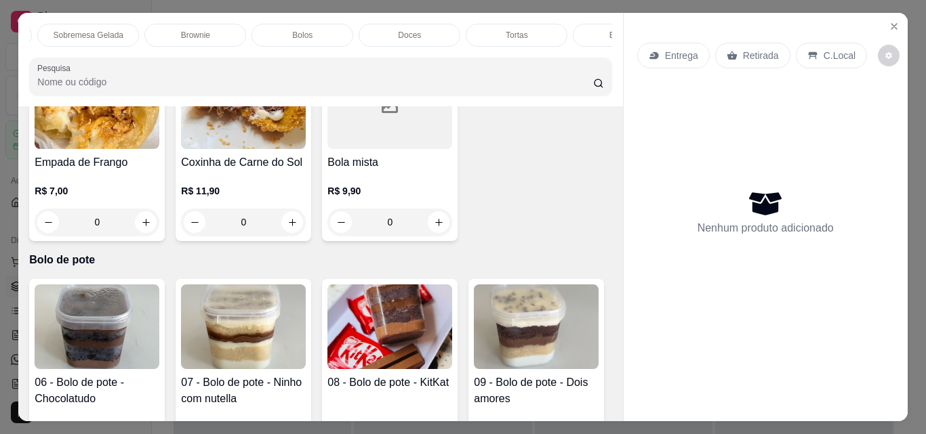
scroll to position [0, 483]
click at [240, 33] on p "Bolos" at bounding box center [239, 35] width 20 height 11
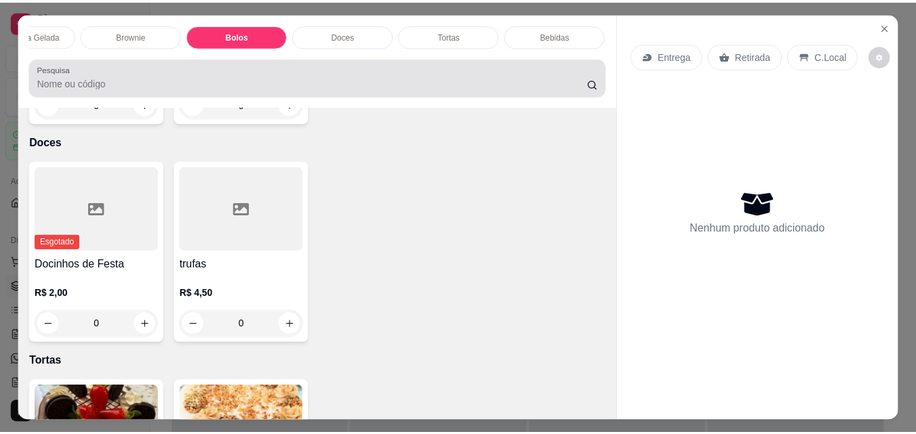
scroll to position [35, 0]
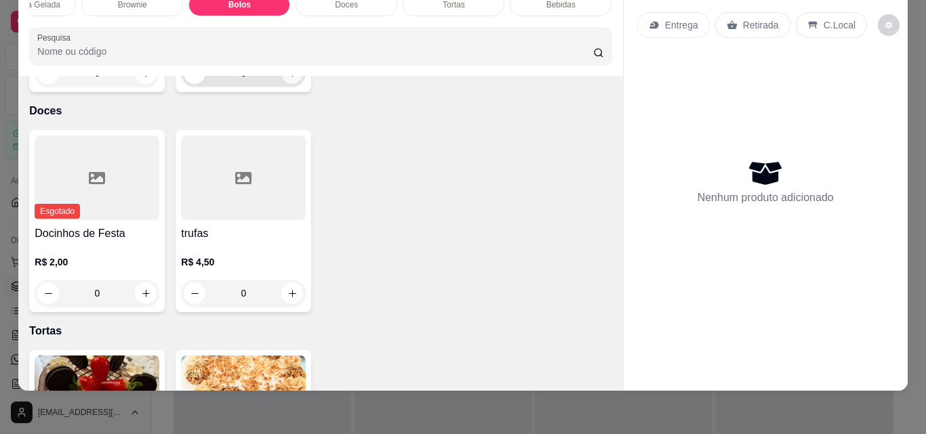
click at [287, 79] on icon "increase-product-quantity" at bounding box center [292, 73] width 10 height 10
type input "1"
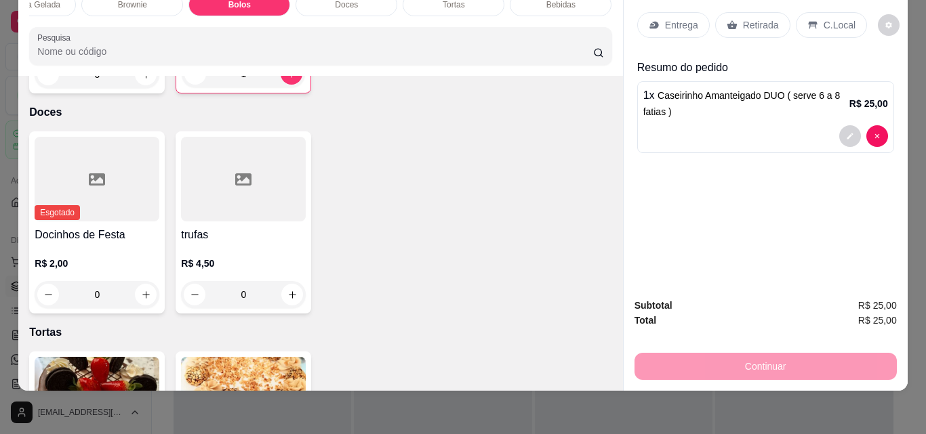
click at [756, 20] on p "Retirada" at bounding box center [761, 25] width 36 height 14
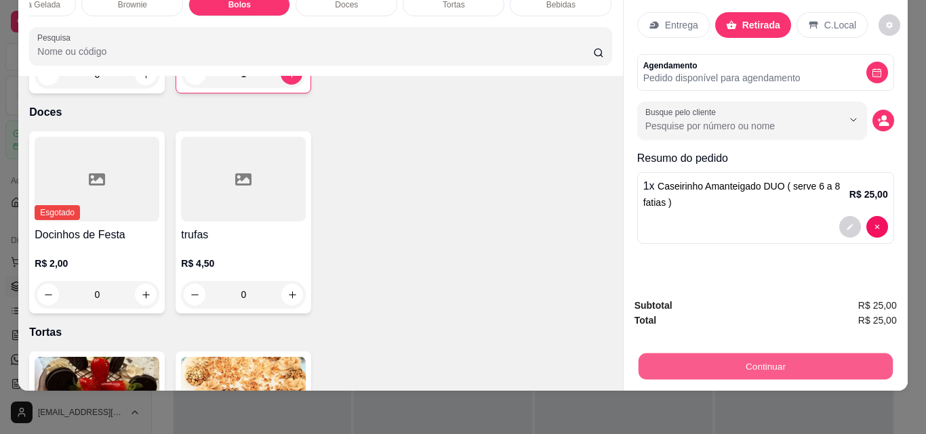
click at [756, 356] on button "Continuar" at bounding box center [765, 366] width 254 height 26
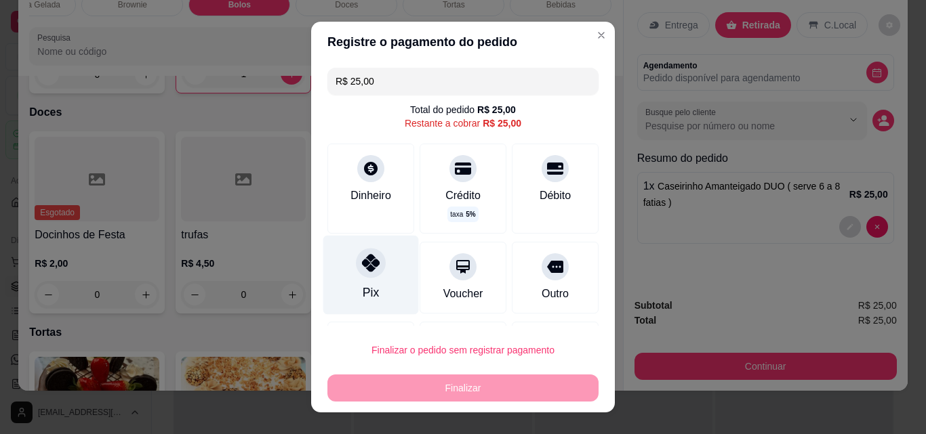
click at [362, 267] on icon at bounding box center [371, 263] width 18 height 18
type input "R$ 0,00"
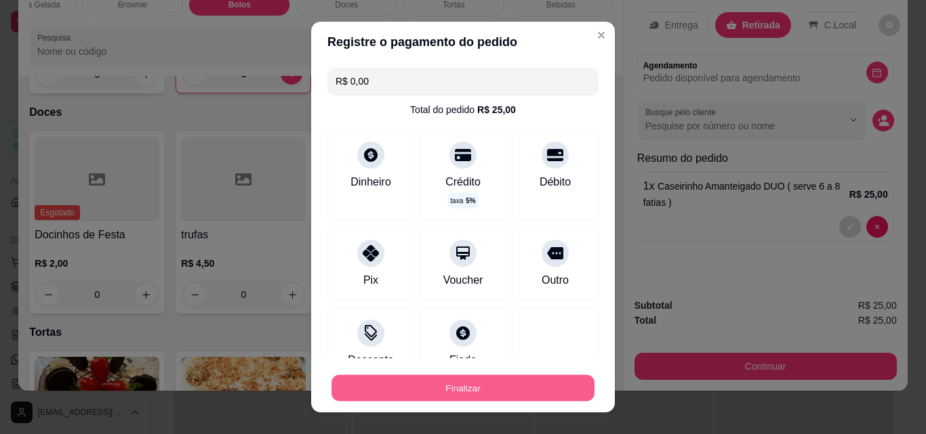
click at [451, 394] on button "Finalizar" at bounding box center [462, 388] width 263 height 26
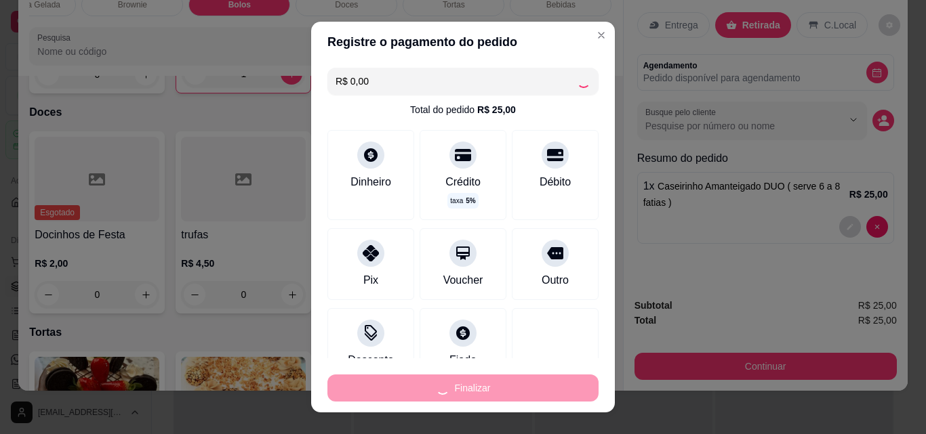
type input "0"
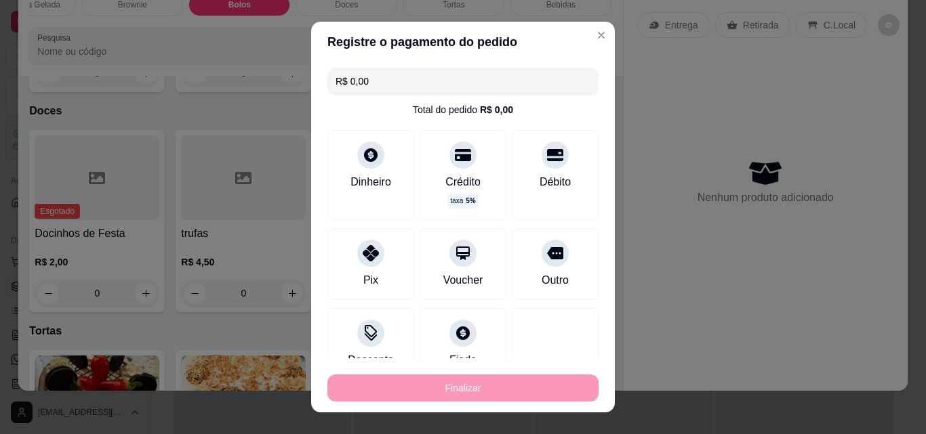
type input "-R$ 25,00"
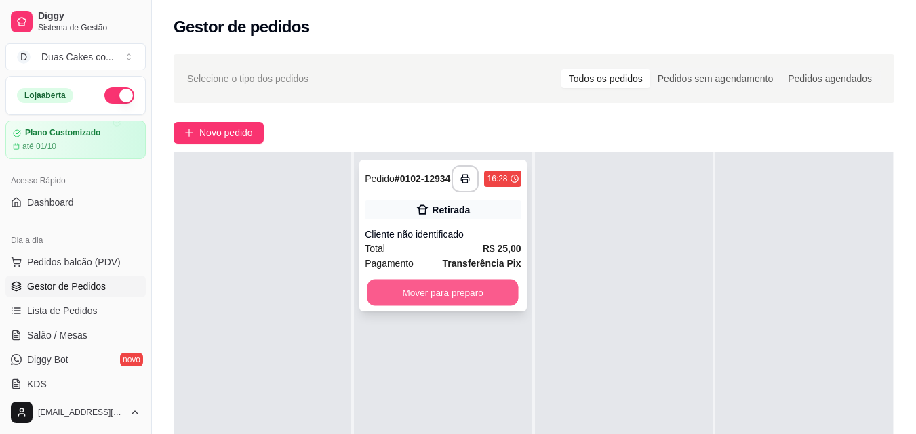
click at [413, 304] on button "Mover para preparo" at bounding box center [442, 293] width 151 height 26
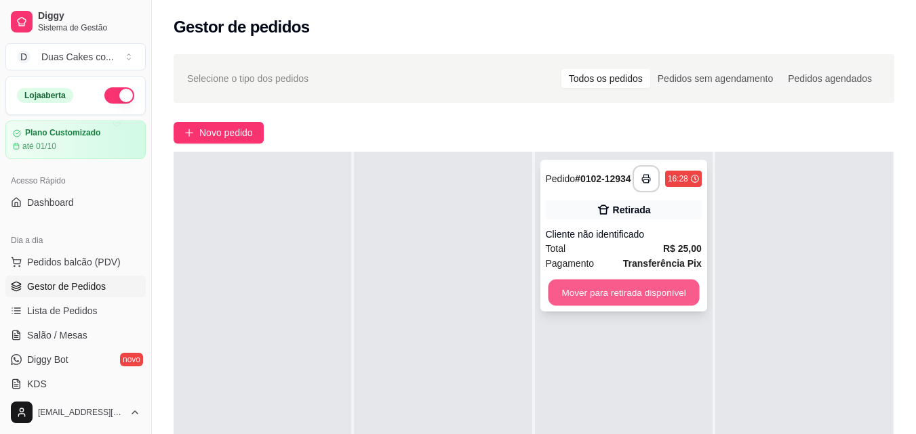
click at [659, 306] on button "Mover para retirada disponível" at bounding box center [623, 293] width 151 height 26
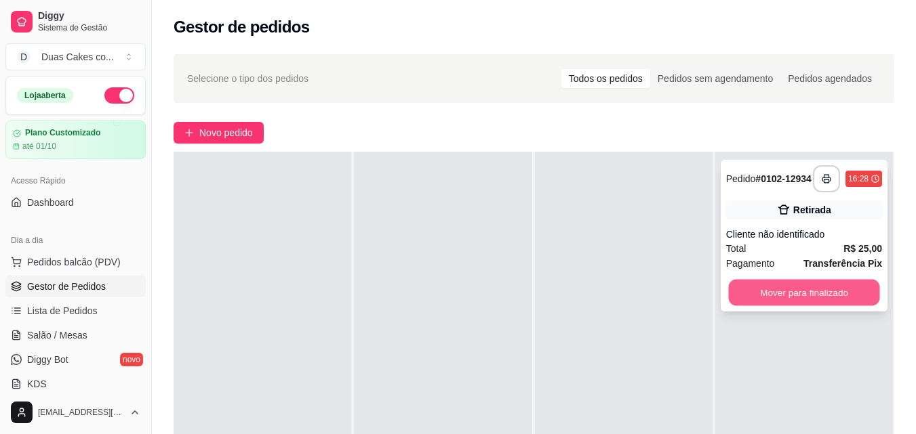
click at [815, 298] on button "Mover para finalizado" at bounding box center [803, 293] width 151 height 26
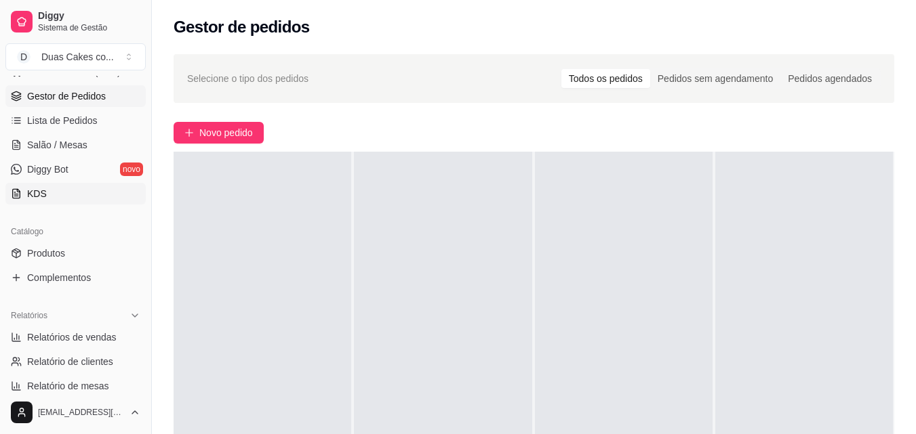
scroll to position [203, 0]
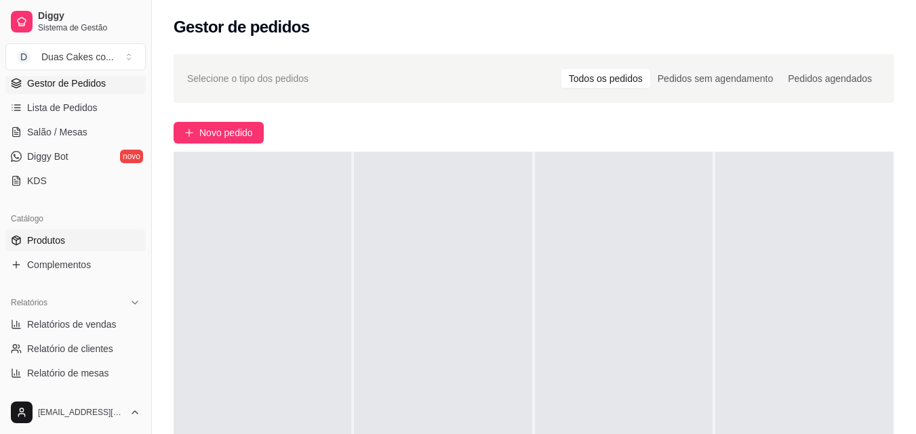
click at [55, 241] on span "Produtos" at bounding box center [46, 241] width 38 height 14
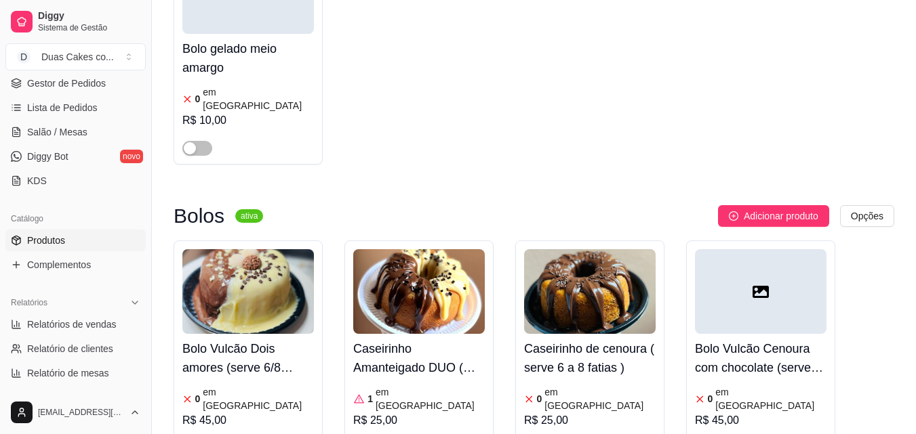
scroll to position [4202, 0]
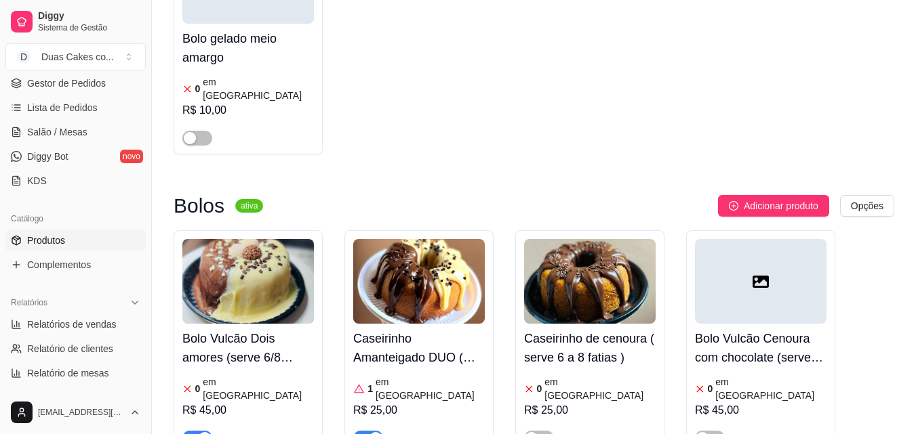
click at [402, 375] on article "em estoque" at bounding box center [429, 388] width 109 height 27
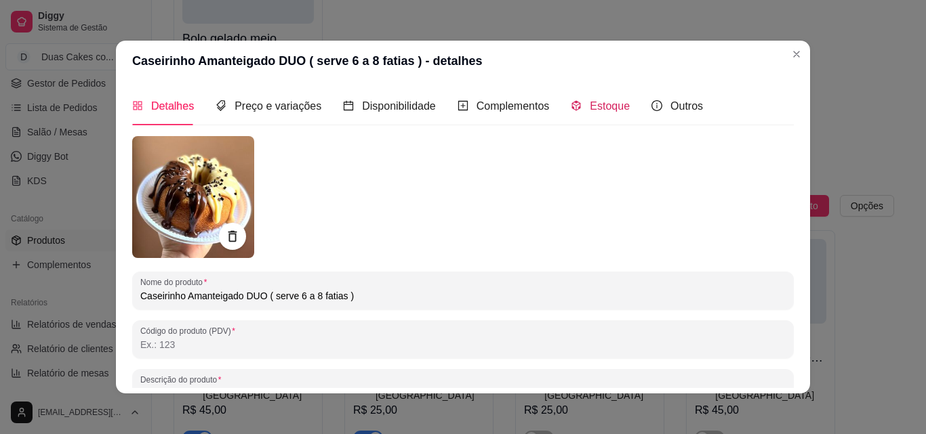
click at [590, 109] on span "Estoque" at bounding box center [610, 106] width 40 height 12
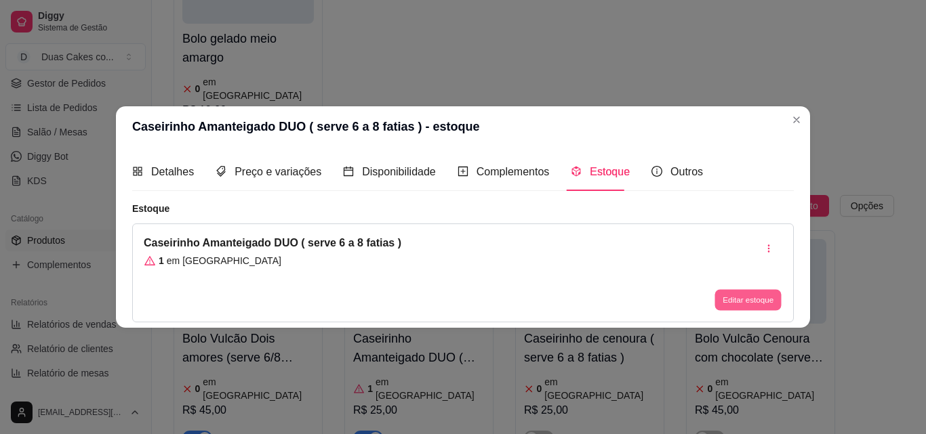
click at [748, 302] on button "Editar estoque" at bounding box center [747, 300] width 66 height 21
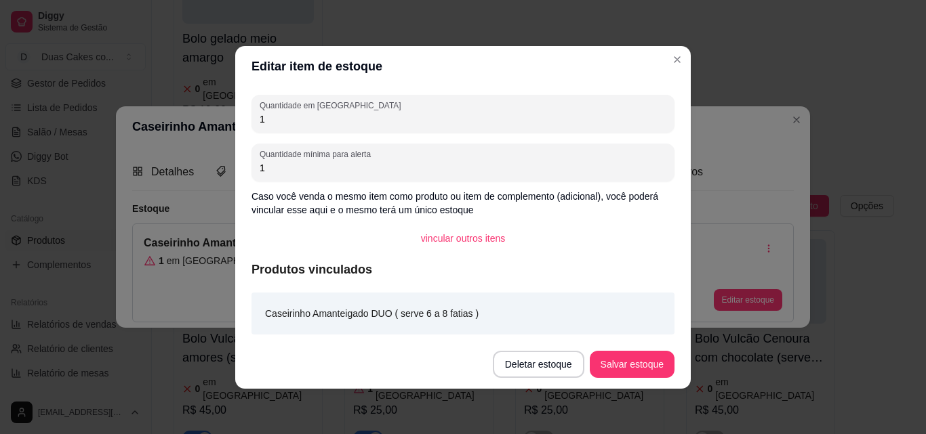
click at [283, 118] on input "1" at bounding box center [463, 120] width 407 height 14
type input "0"
click at [642, 375] on button "Salvar estoque" at bounding box center [631, 364] width 83 height 26
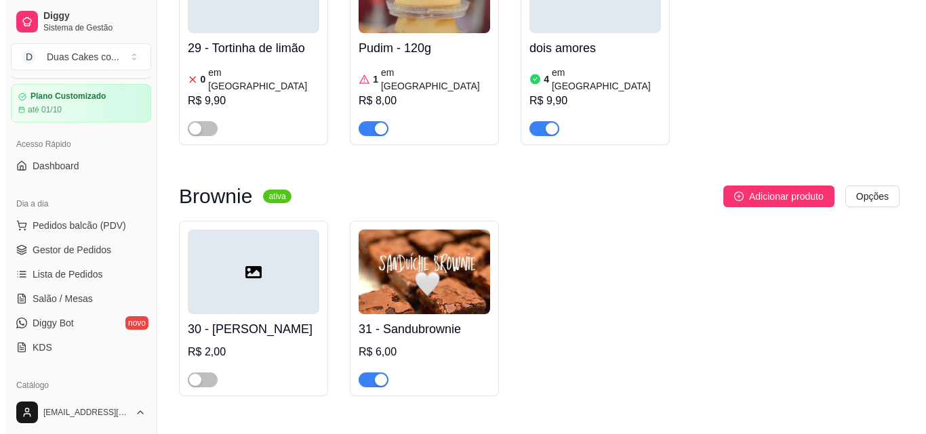
scroll to position [0, 0]
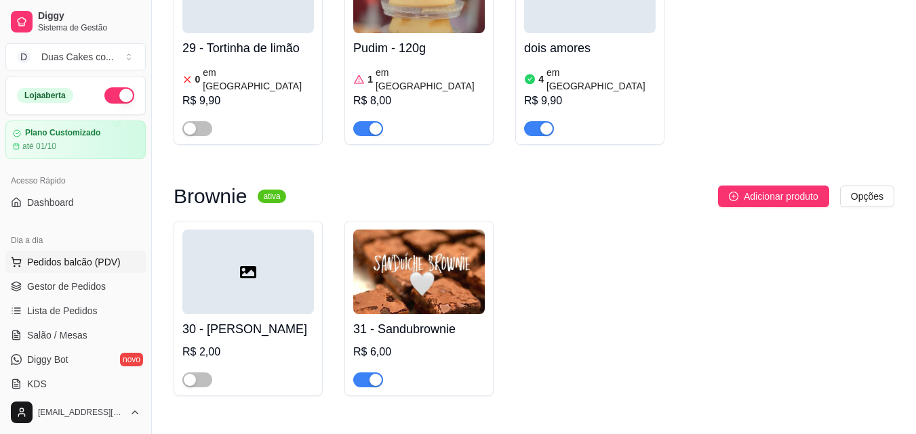
click at [71, 252] on button "Pedidos balcão (PDV)" at bounding box center [75, 262] width 140 height 22
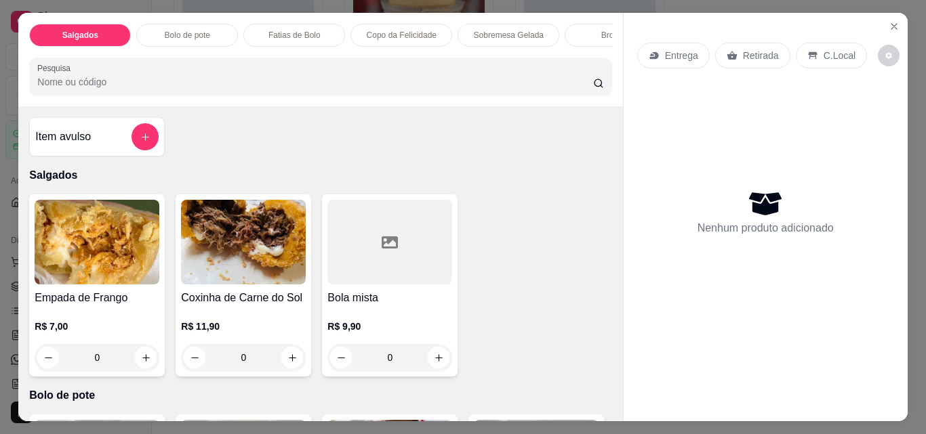
click at [300, 30] on p "Fatias de Bolo" at bounding box center [294, 35] width 52 height 11
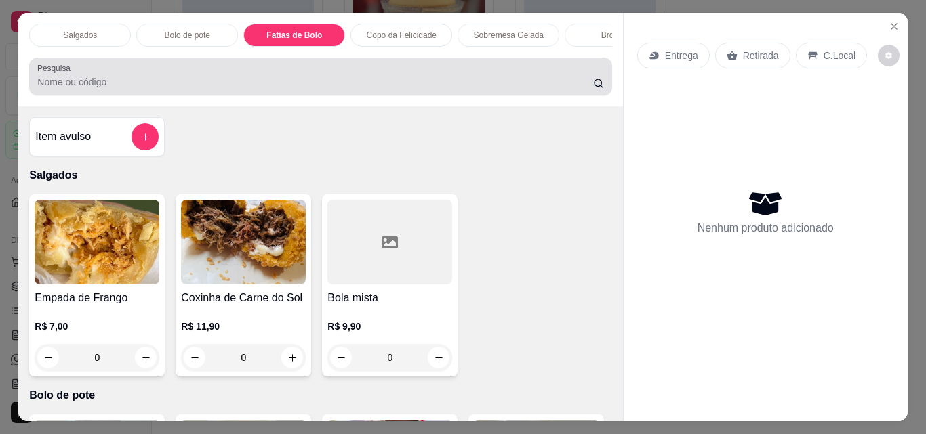
scroll to position [35, 0]
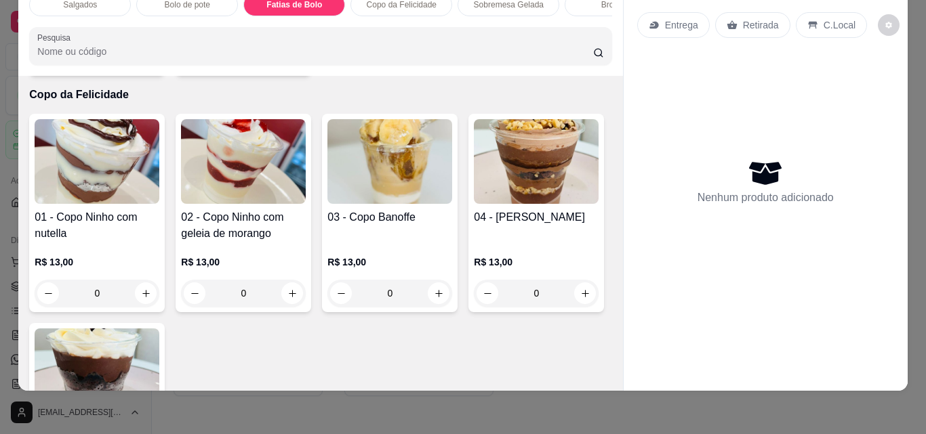
click at [291, 62] on icon "increase-product-quantity" at bounding box center [292, 57] width 10 height 10
type input "1"
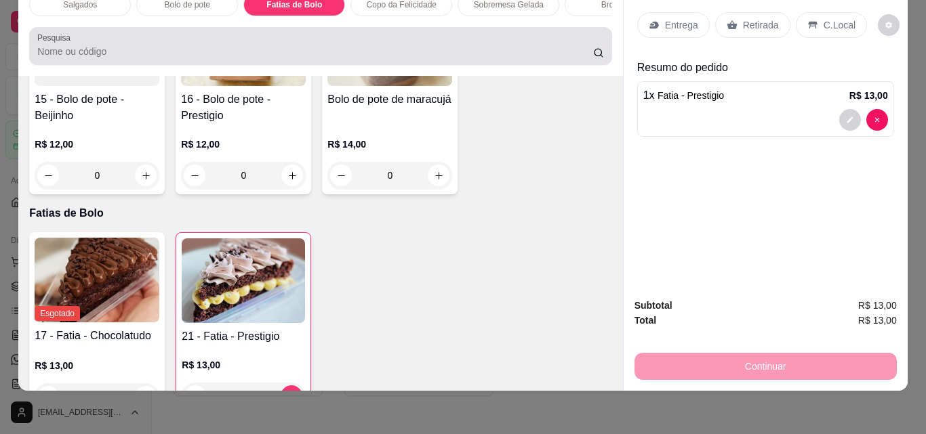
scroll to position [0, 0]
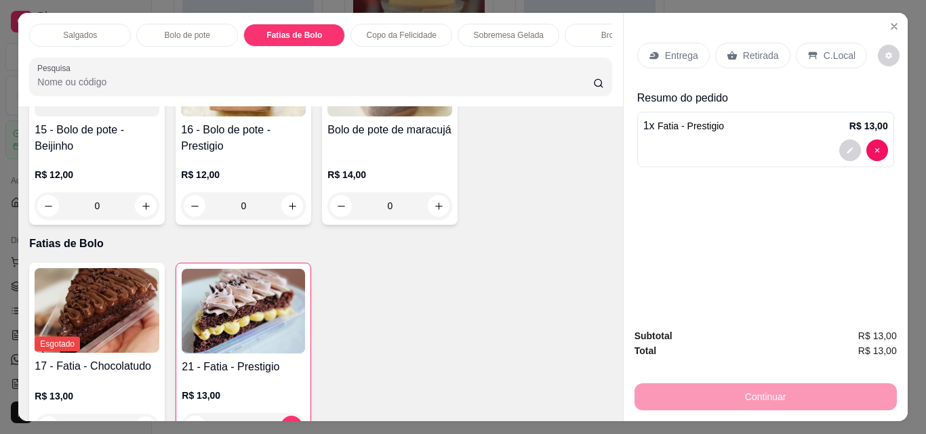
click at [497, 30] on p "Sobremesa Gelada" at bounding box center [509, 35] width 70 height 11
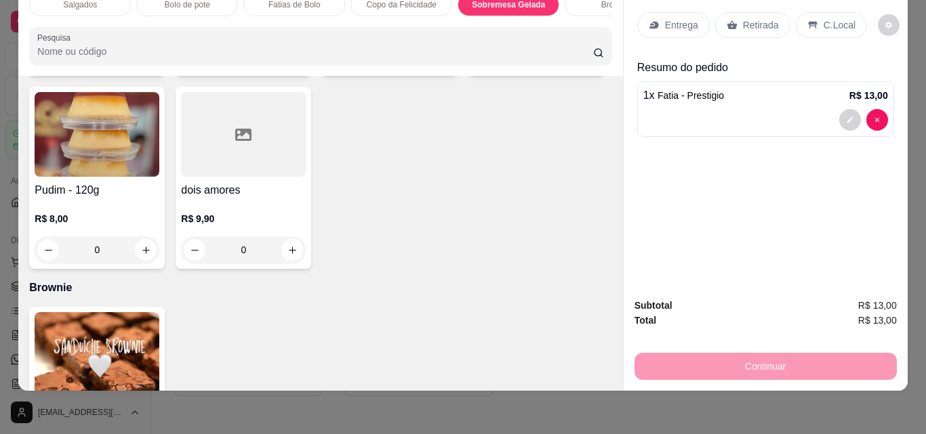
click at [142, 62] on icon "increase-product-quantity" at bounding box center [146, 57] width 10 height 10
type input "1"
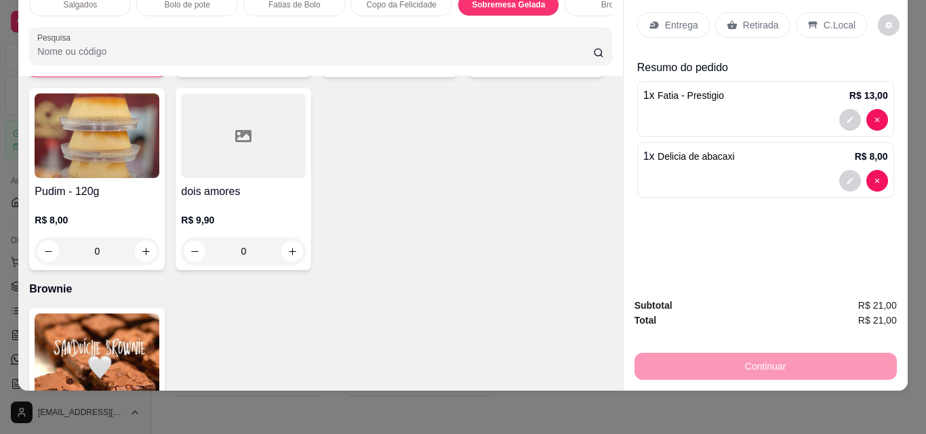
click at [763, 18] on p "Retirada" at bounding box center [761, 25] width 36 height 14
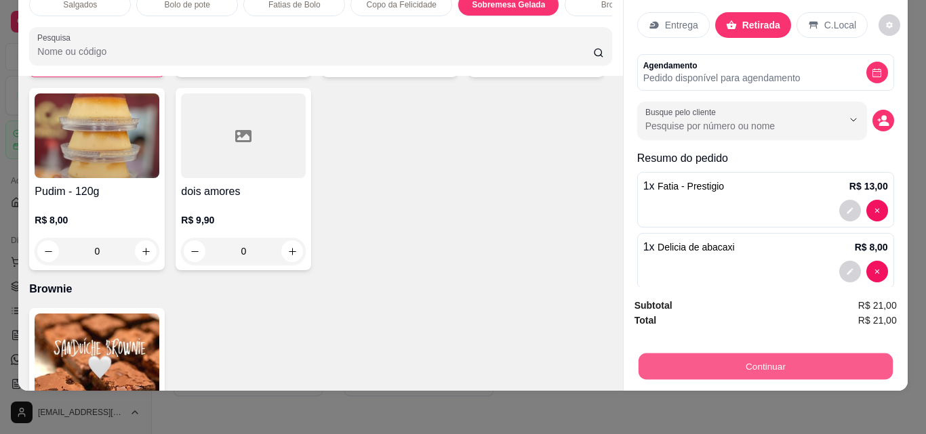
click at [785, 359] on button "Continuar" at bounding box center [765, 366] width 254 height 26
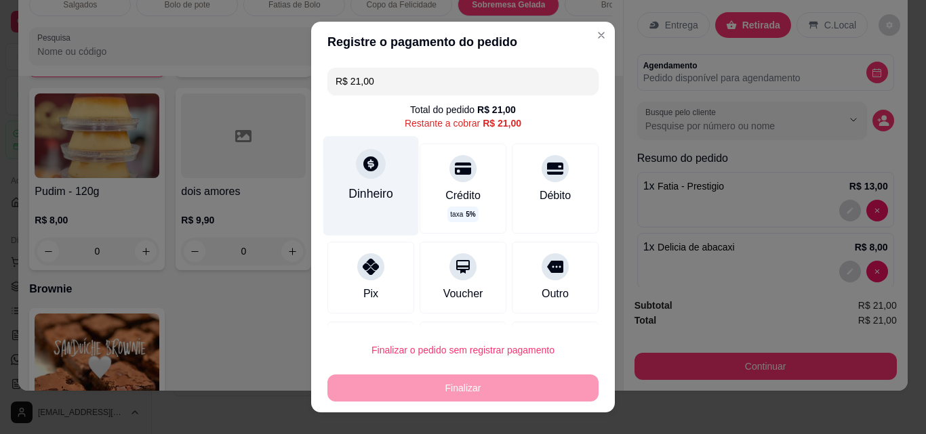
click at [377, 188] on div "Dinheiro" at bounding box center [370, 194] width 45 height 18
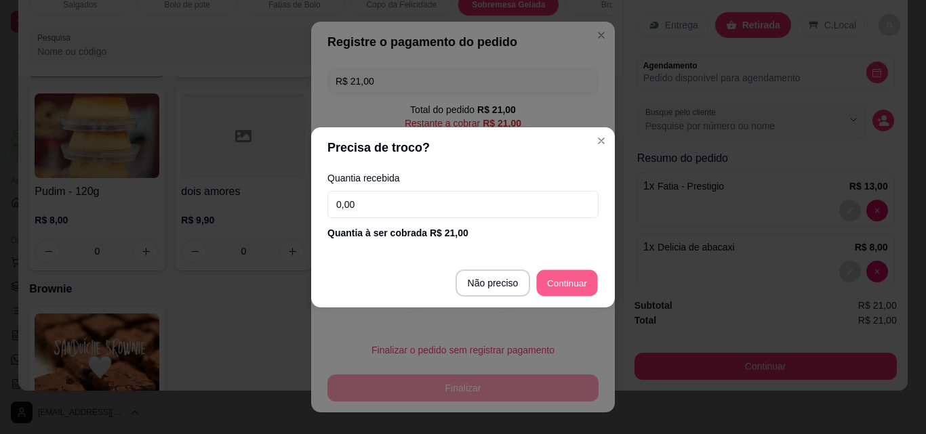
type input "R$ 0,00"
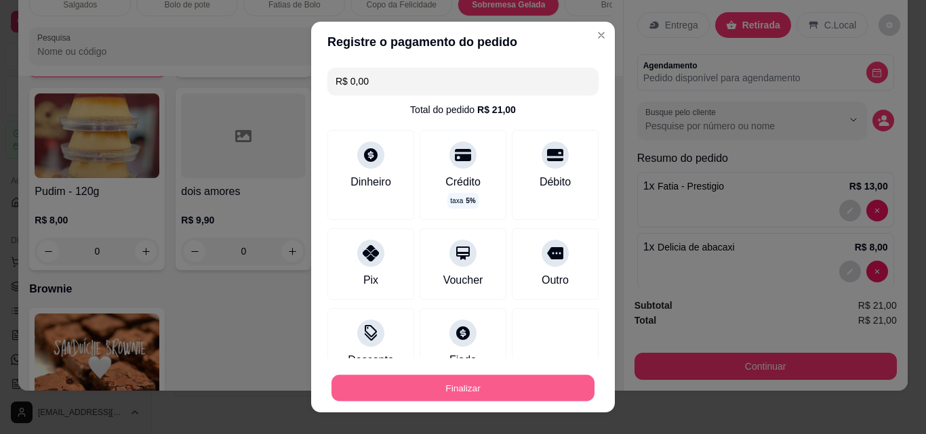
click at [465, 388] on button "Finalizar" at bounding box center [462, 388] width 263 height 26
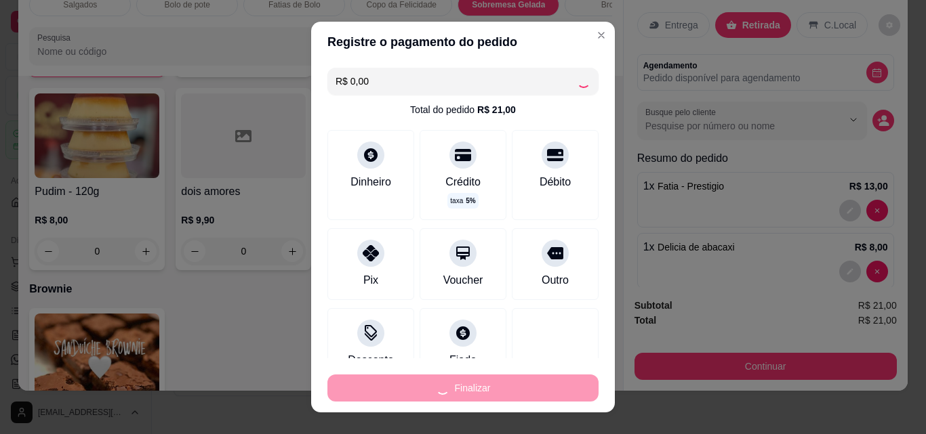
type input "0"
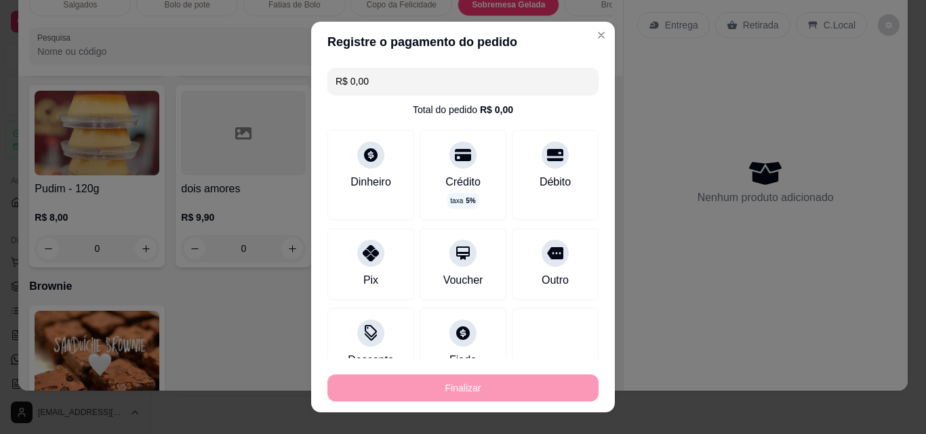
type input "-R$ 21,00"
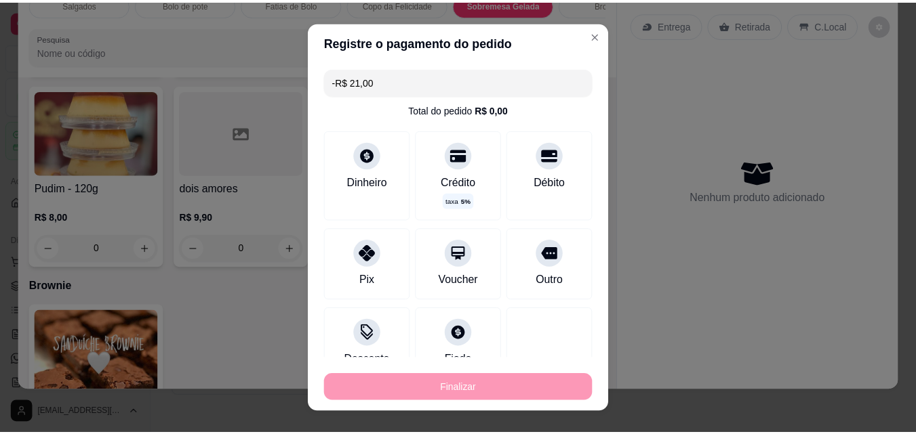
scroll to position [1796, 0]
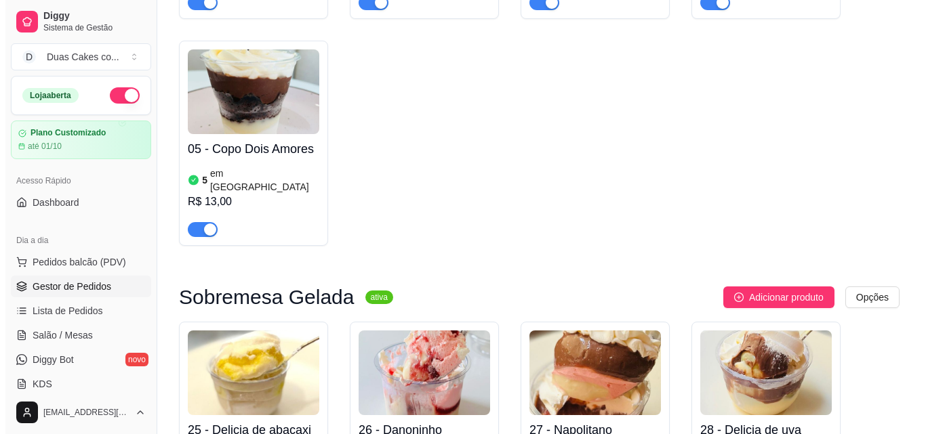
scroll to position [3050, 0]
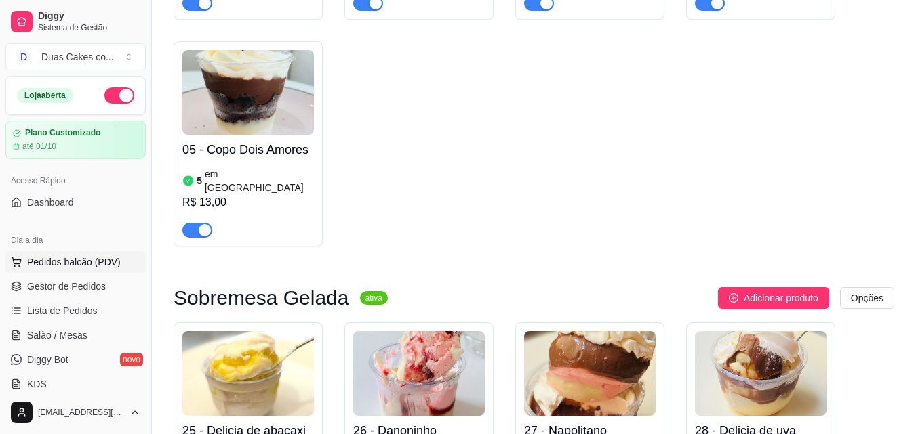
click at [75, 262] on span "Pedidos balcão (PDV)" at bounding box center [74, 263] width 94 height 14
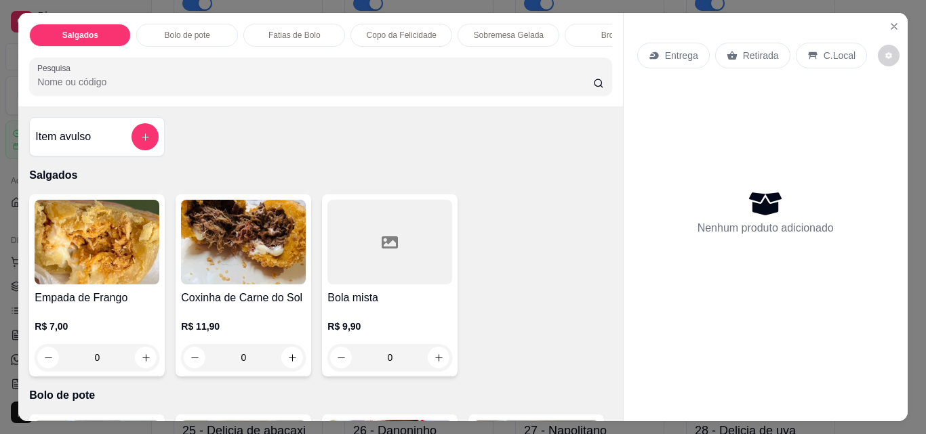
click at [407, 30] on p "Copo da Felicidade" at bounding box center [402, 35] width 70 height 11
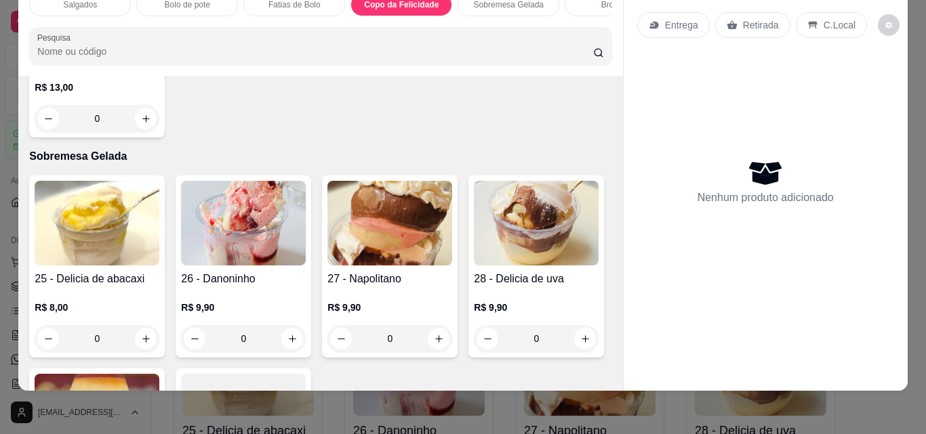
scroll to position [1570, 0]
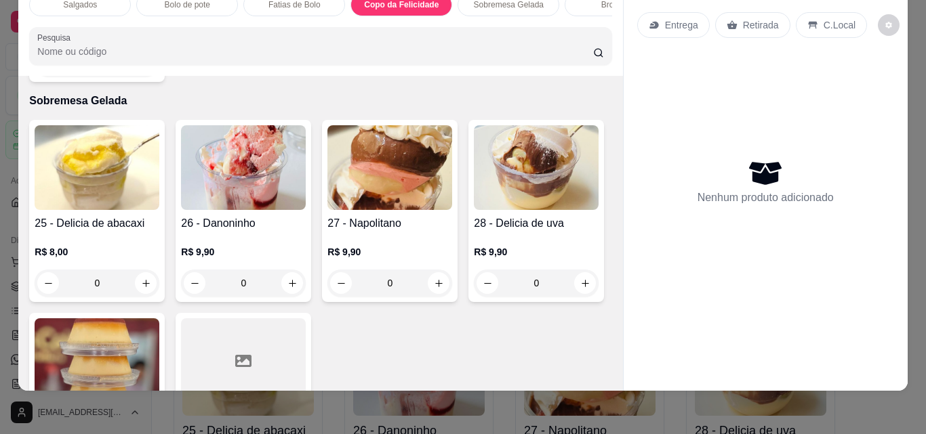
type input "1"
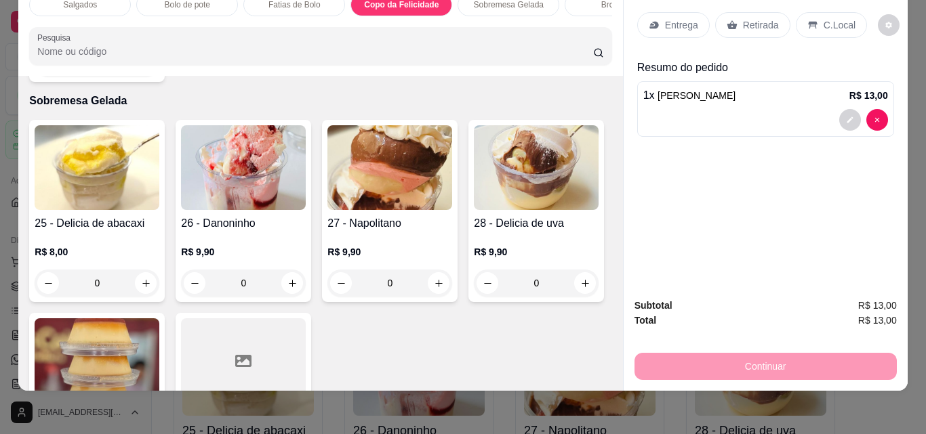
scroll to position [1705, 0]
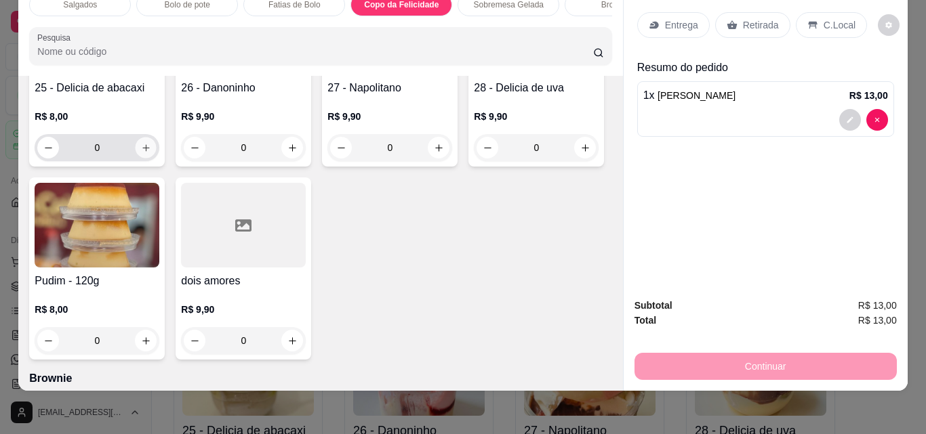
click at [141, 153] on icon "increase-product-quantity" at bounding box center [146, 148] width 10 height 10
type input "1"
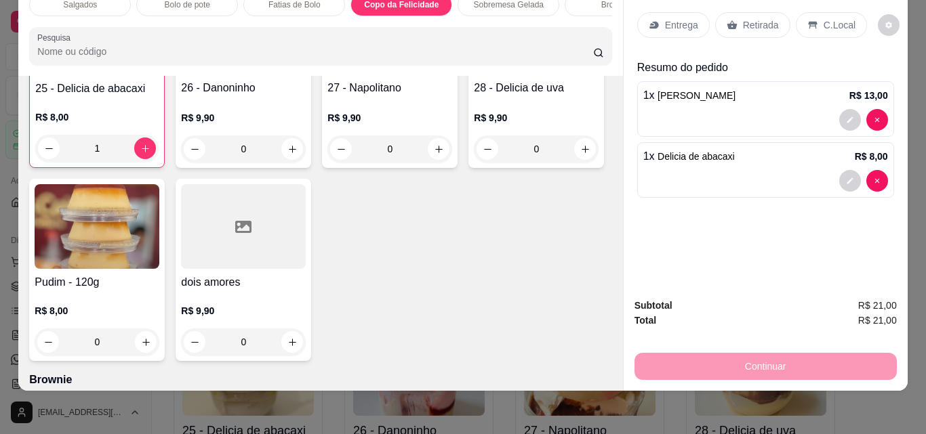
click at [743, 18] on p "Retirada" at bounding box center [761, 25] width 36 height 14
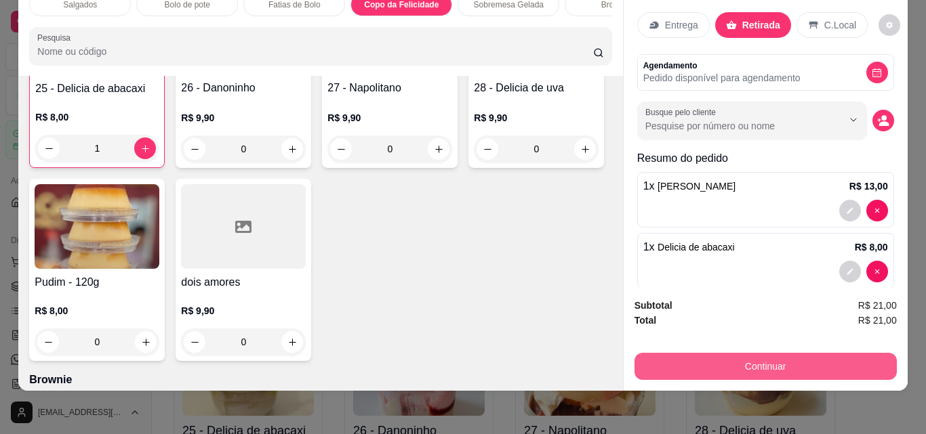
click at [785, 353] on button "Continuar" at bounding box center [765, 366] width 262 height 27
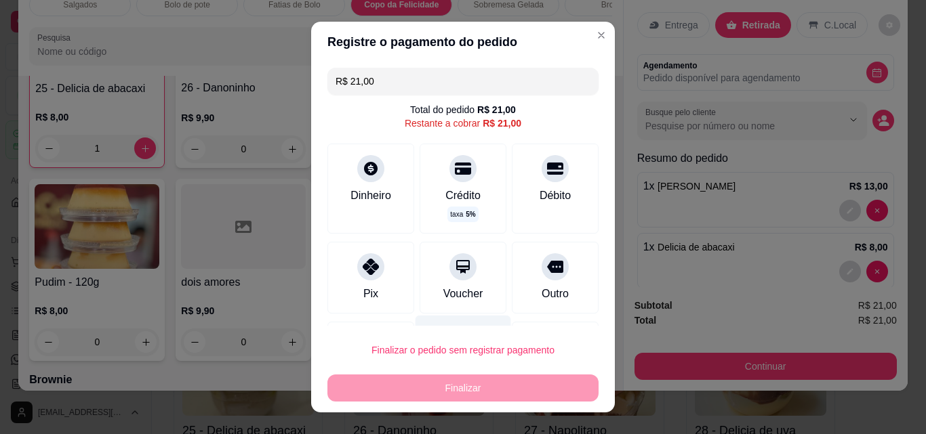
drag, startPoint x: 352, startPoint y: 285, endPoint x: 413, endPoint y: 316, distance: 67.9
click at [352, 285] on div "Pix" at bounding box center [370, 278] width 87 height 72
type input "R$ 0,00"
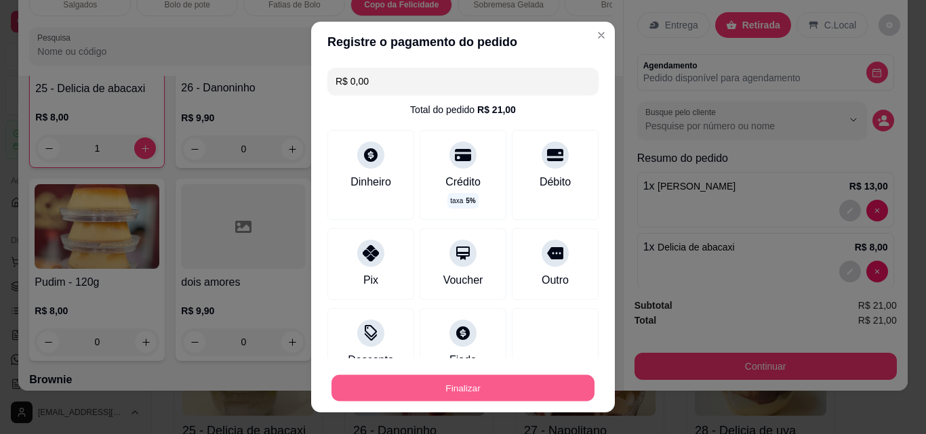
click at [445, 387] on button "Finalizar" at bounding box center [462, 388] width 263 height 26
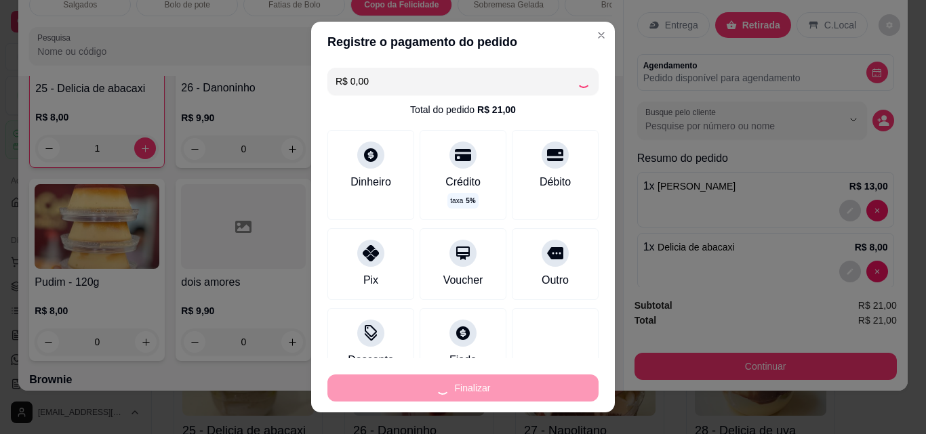
type input "0"
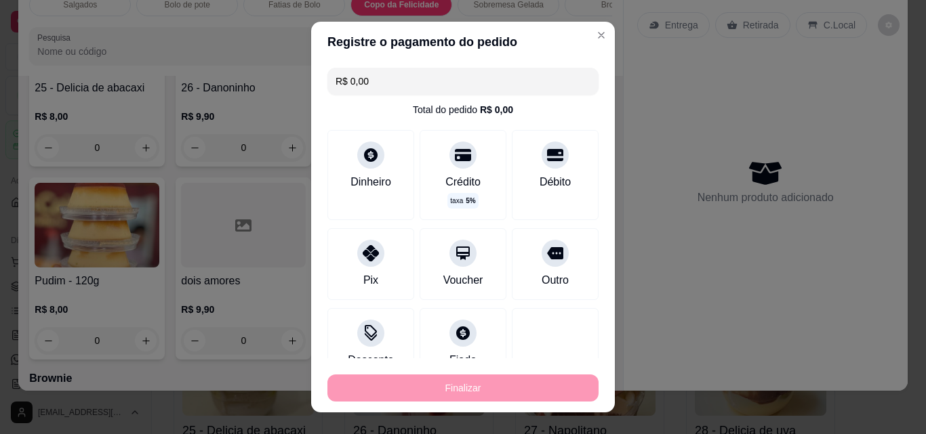
type input "-R$ 21,00"
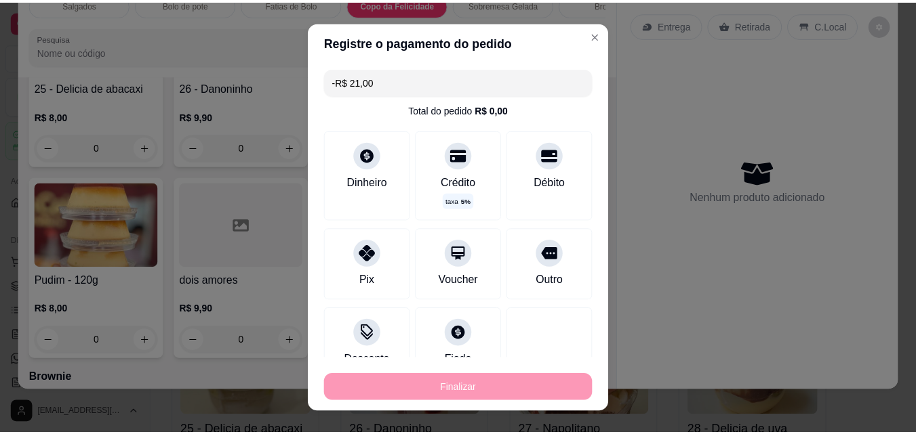
scroll to position [1704, 0]
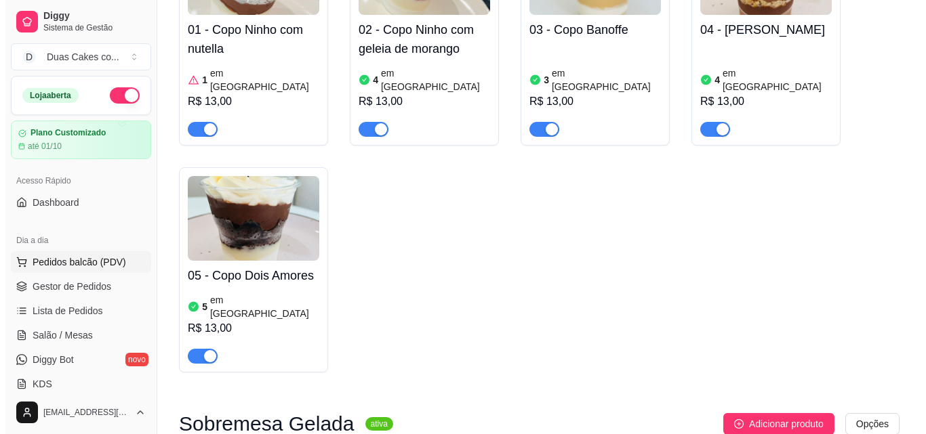
scroll to position [2914, 0]
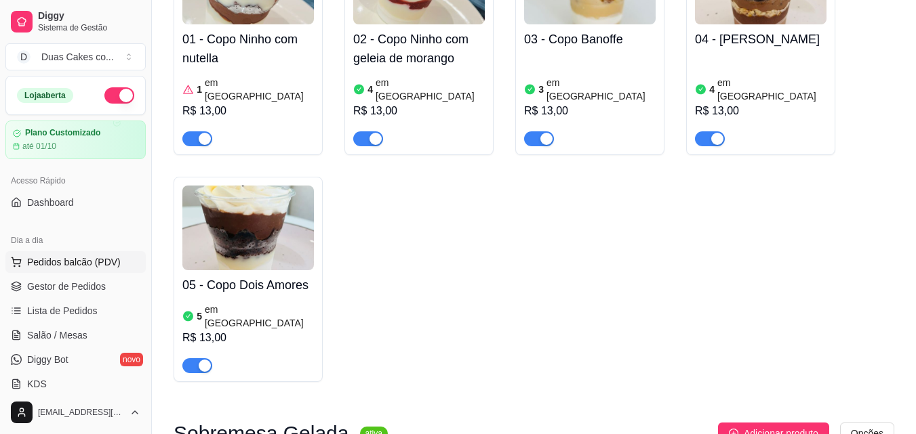
click at [66, 258] on span "Pedidos balcão (PDV)" at bounding box center [74, 263] width 94 height 14
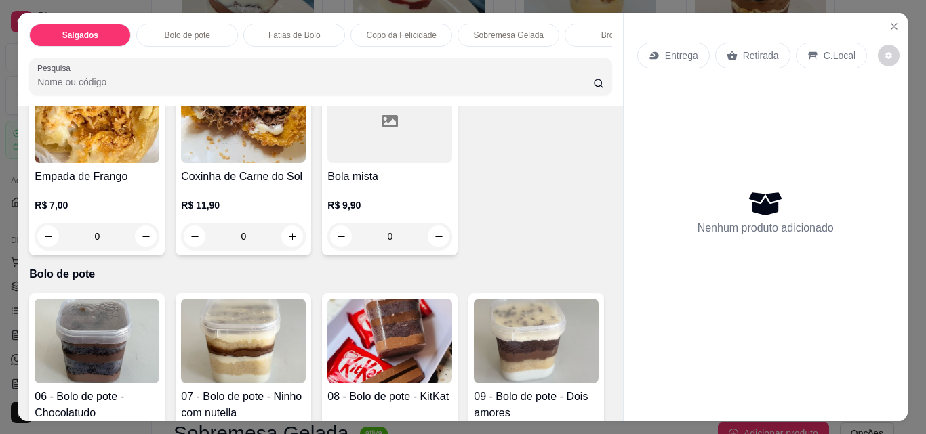
scroll to position [136, 0]
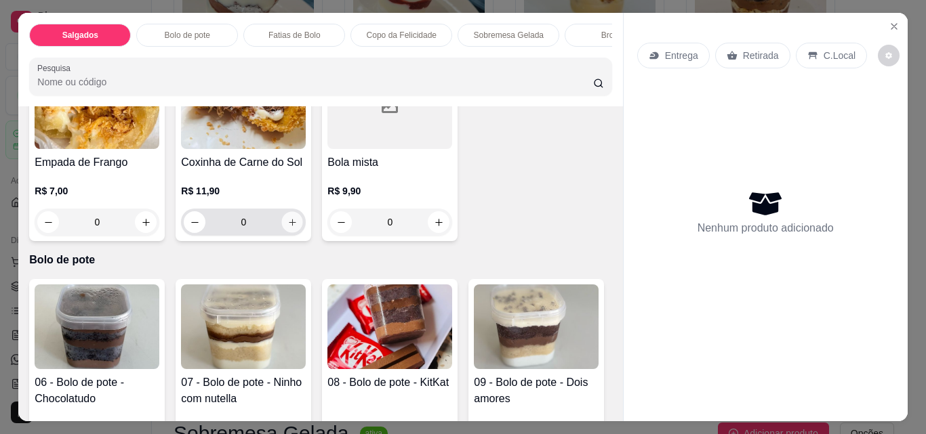
click at [287, 228] on icon "increase-product-quantity" at bounding box center [292, 223] width 10 height 10
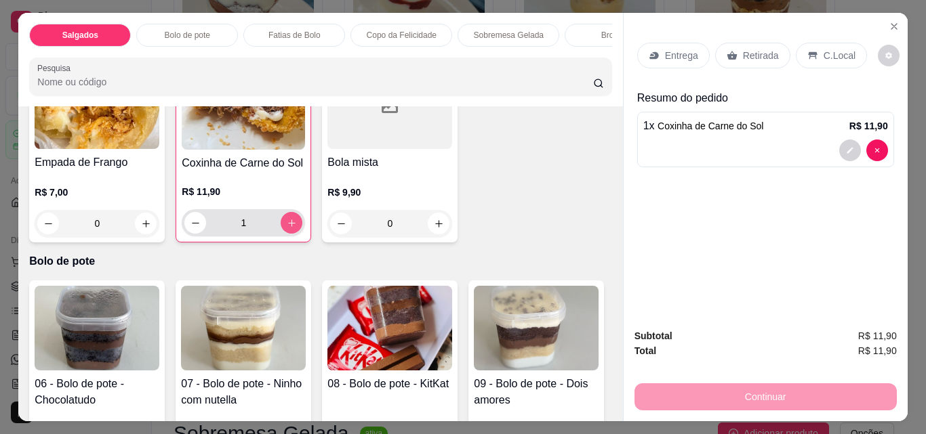
click at [288, 228] on icon "increase-product-quantity" at bounding box center [292, 223] width 10 height 10
type input "3"
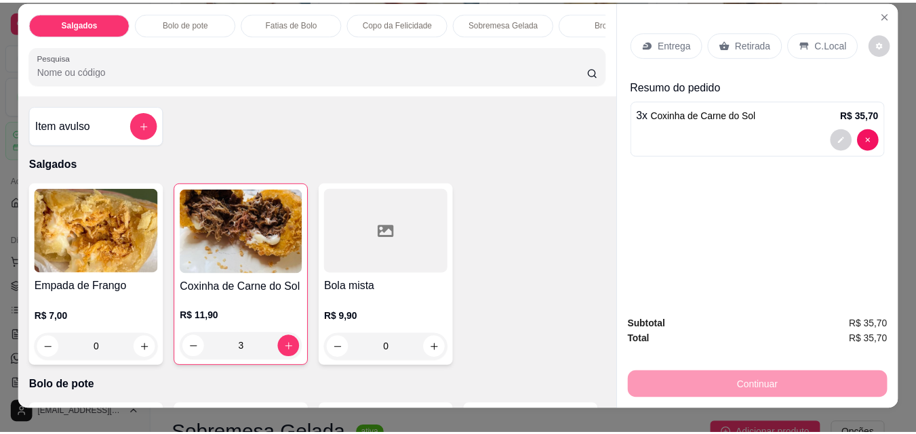
scroll to position [0, 0]
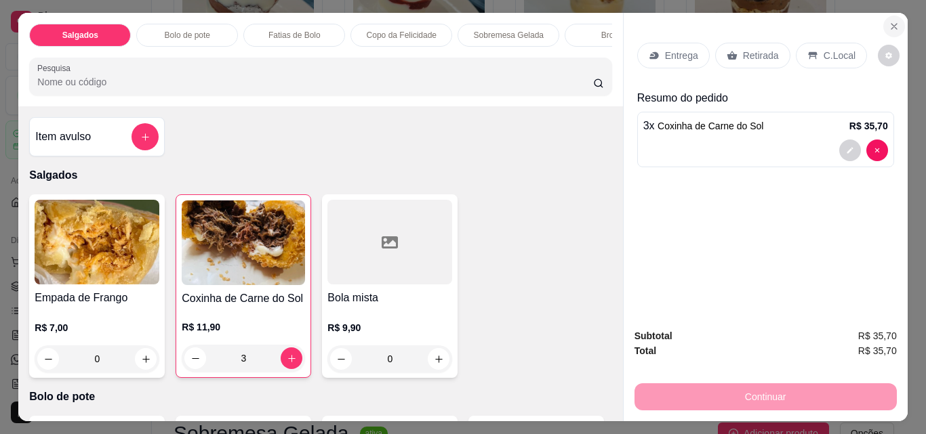
click at [894, 21] on icon "Close" at bounding box center [893, 26] width 11 height 11
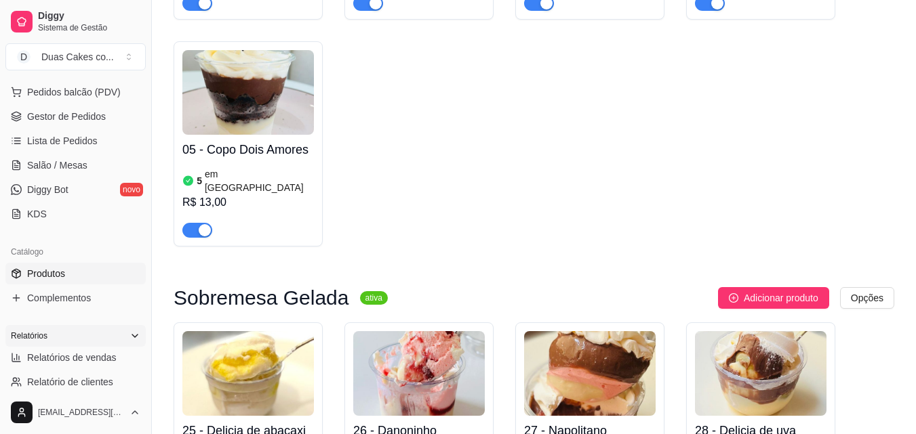
scroll to position [203, 0]
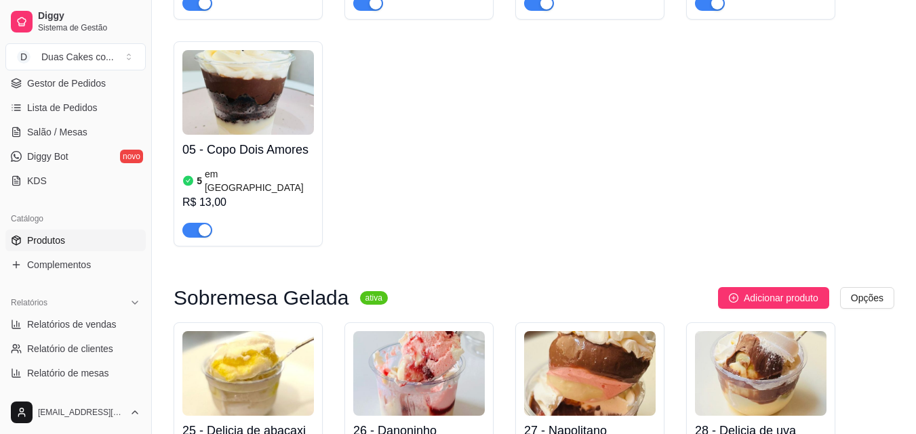
click at [42, 236] on span "Produtos" at bounding box center [46, 241] width 38 height 14
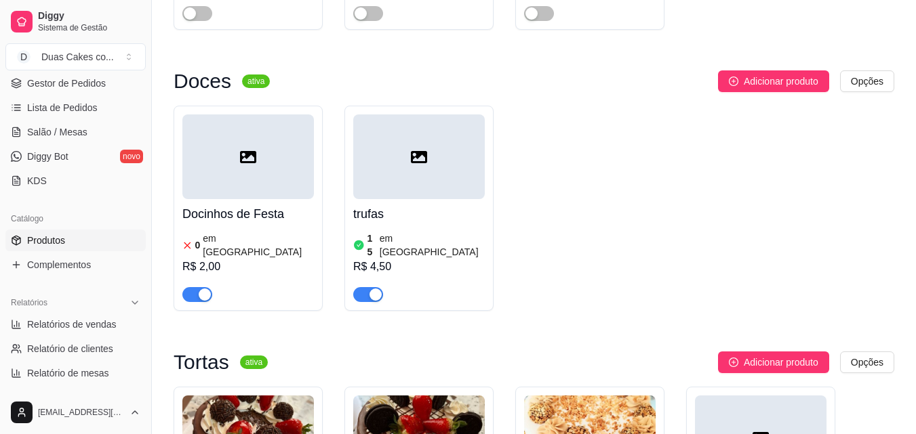
scroll to position [5151, 0]
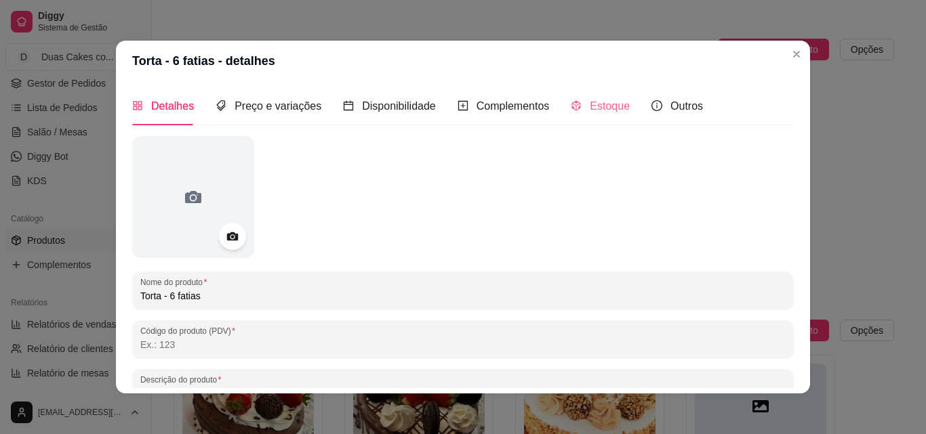
click at [604, 97] on div "Estoque" at bounding box center [600, 106] width 59 height 39
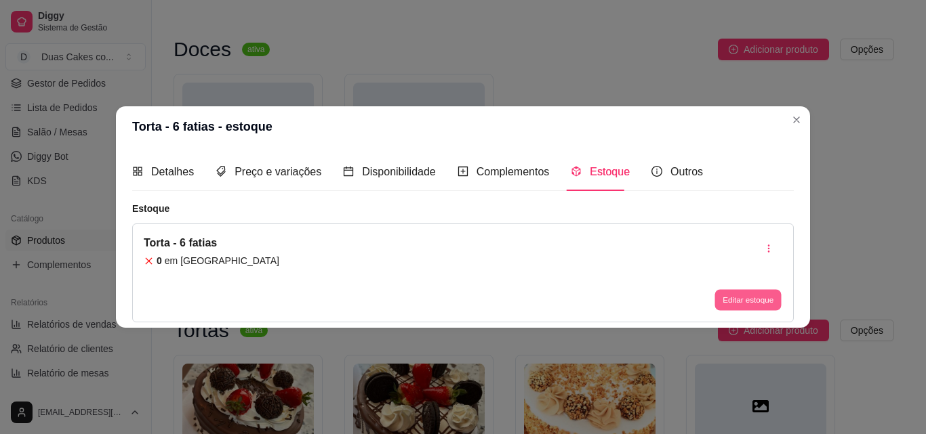
click at [769, 296] on button "Editar estoque" at bounding box center [747, 300] width 66 height 21
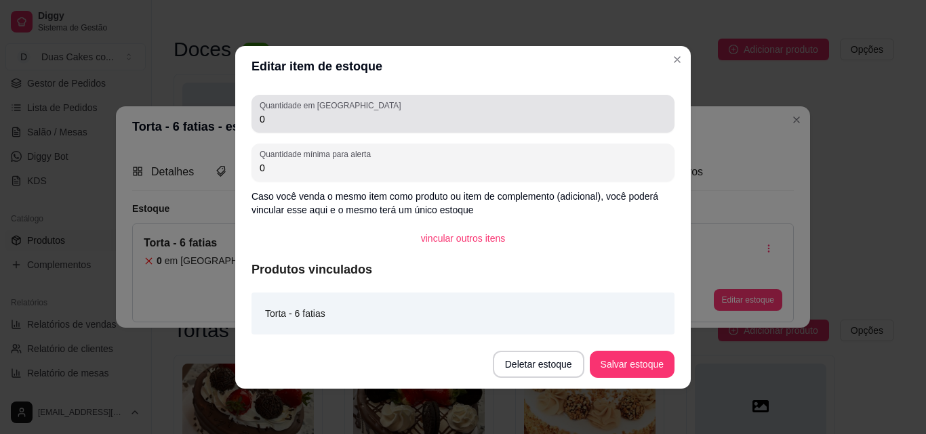
click at [266, 113] on input "0" at bounding box center [463, 120] width 407 height 14
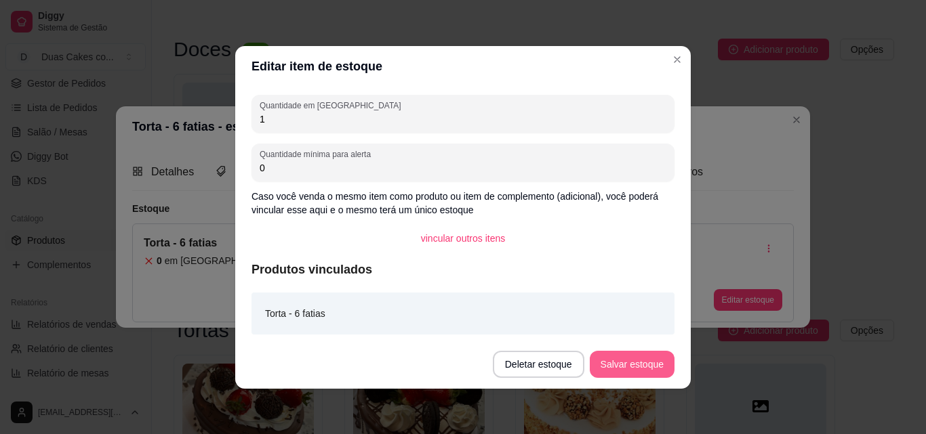
type input "1"
click at [666, 363] on button "Salvar estoque" at bounding box center [631, 364] width 83 height 26
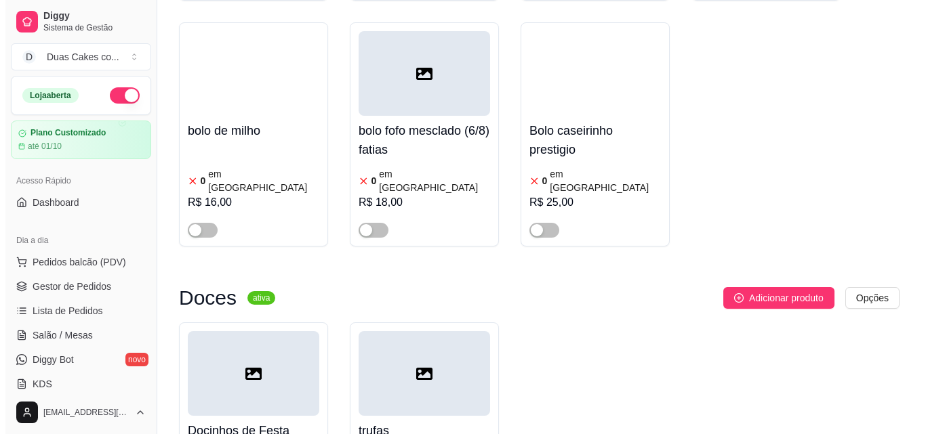
scroll to position [4880, 0]
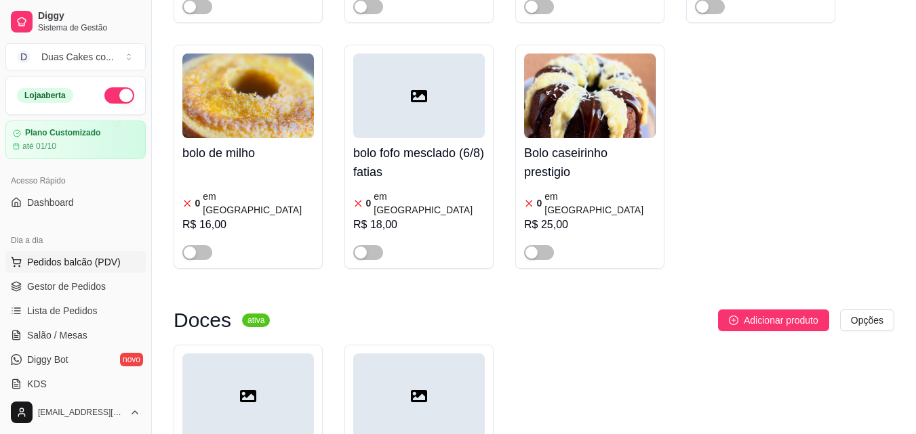
click at [62, 254] on button "Pedidos balcão (PDV)" at bounding box center [75, 262] width 140 height 22
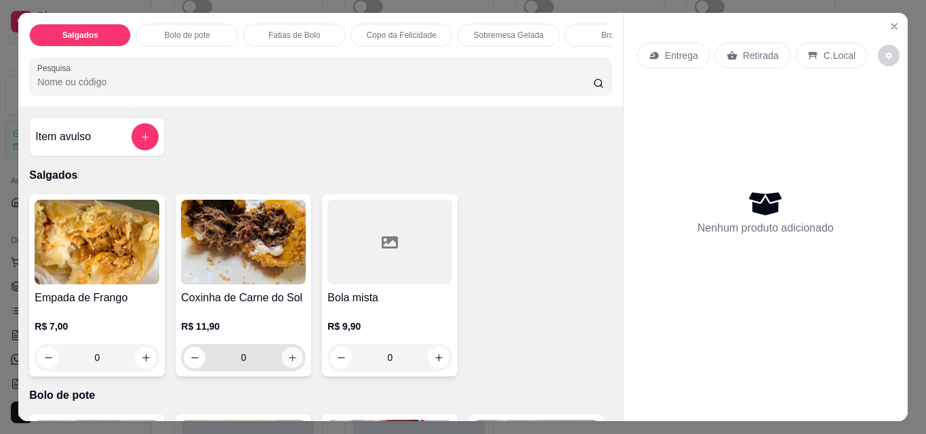
click at [287, 363] on icon "increase-product-quantity" at bounding box center [292, 358] width 10 height 10
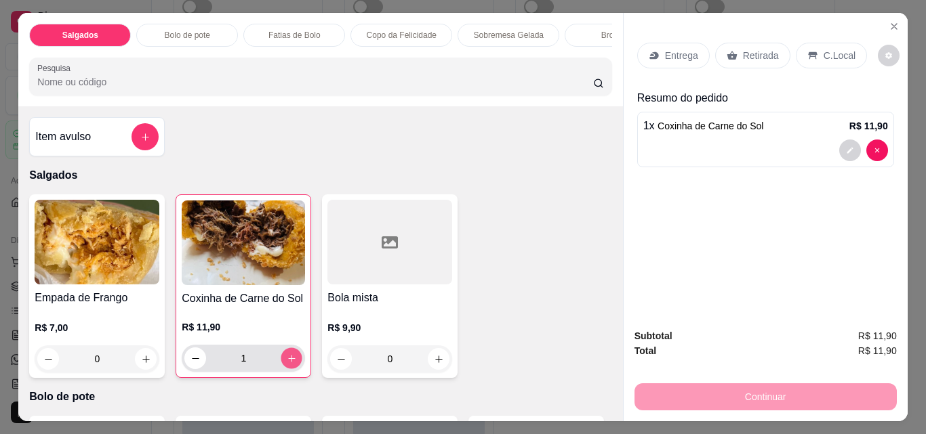
click at [287, 363] on icon "increase-product-quantity" at bounding box center [292, 359] width 10 height 10
type input "3"
click at [434, 363] on icon "increase-product-quantity" at bounding box center [439, 359] width 10 height 10
type input "1"
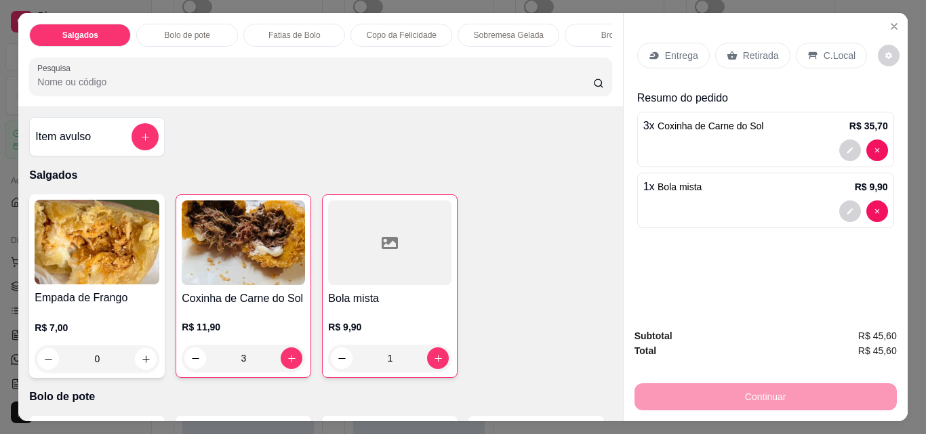
click at [600, 41] on div "Brownie" at bounding box center [616, 35] width 102 height 23
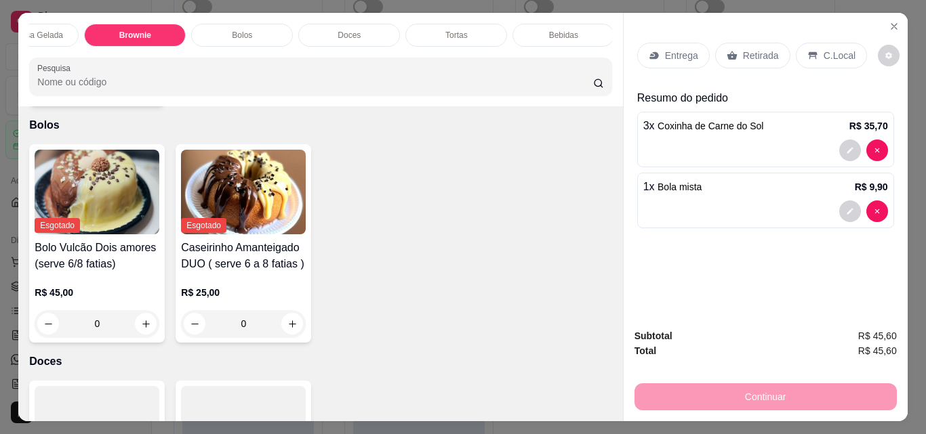
scroll to position [0, 483]
click at [469, 24] on div "Tortas" at bounding box center [454, 35] width 102 height 23
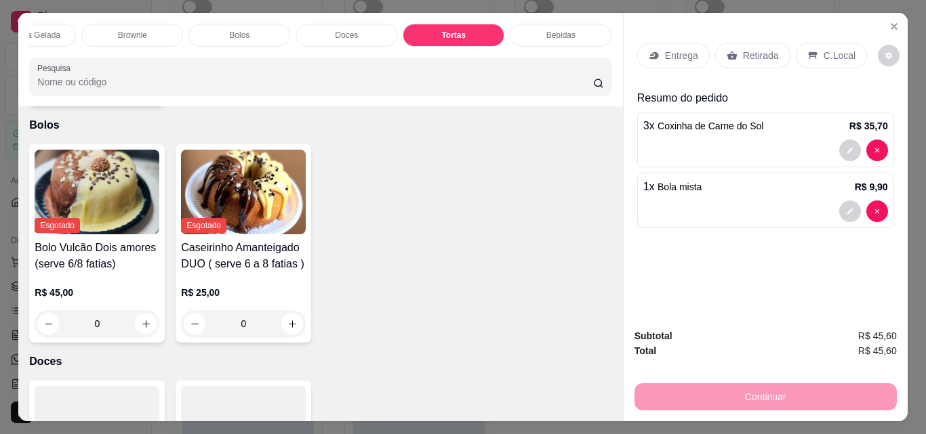
scroll to position [35, 0]
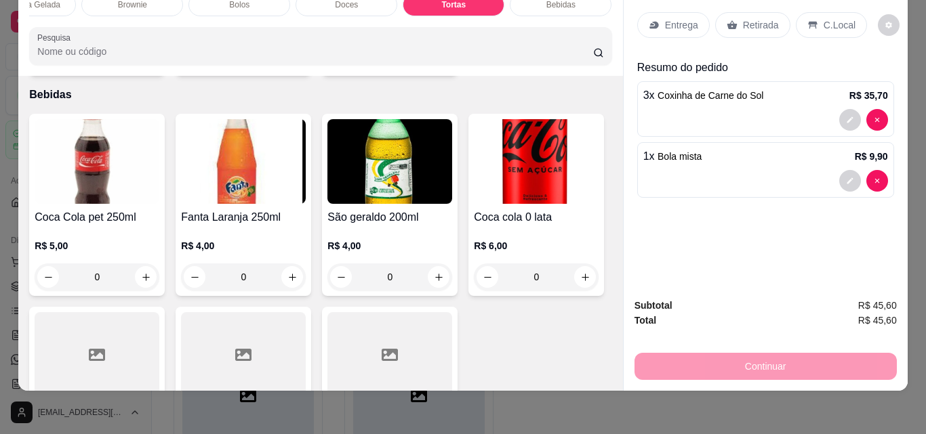
click at [436, 62] on icon "increase-product-quantity" at bounding box center [439, 57] width 10 height 10
type input "1"
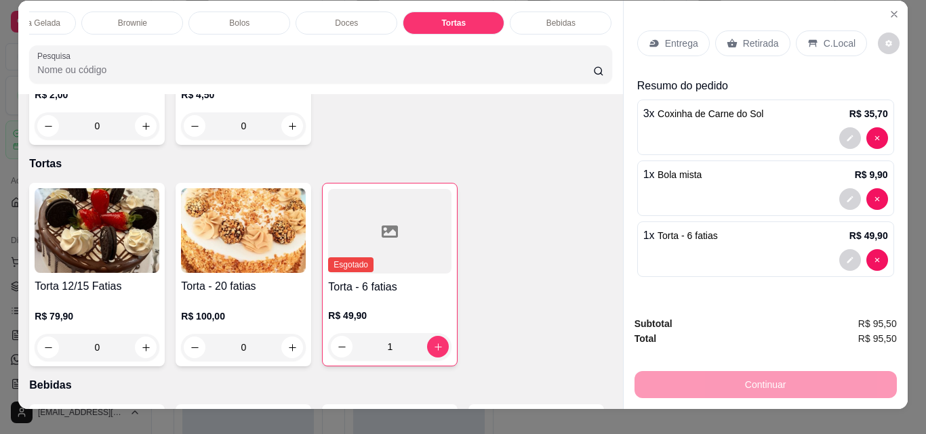
scroll to position [0, 0]
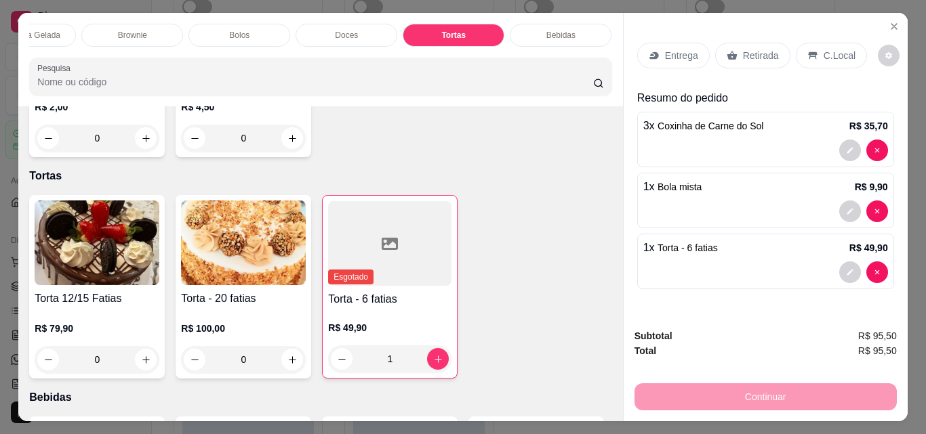
click at [30, 45] on div "Salgados Bolo de pote Fatias de Bolo Copo da Felicidade Sobremesa Gelada Browni…" at bounding box center [320, 35] width 582 height 23
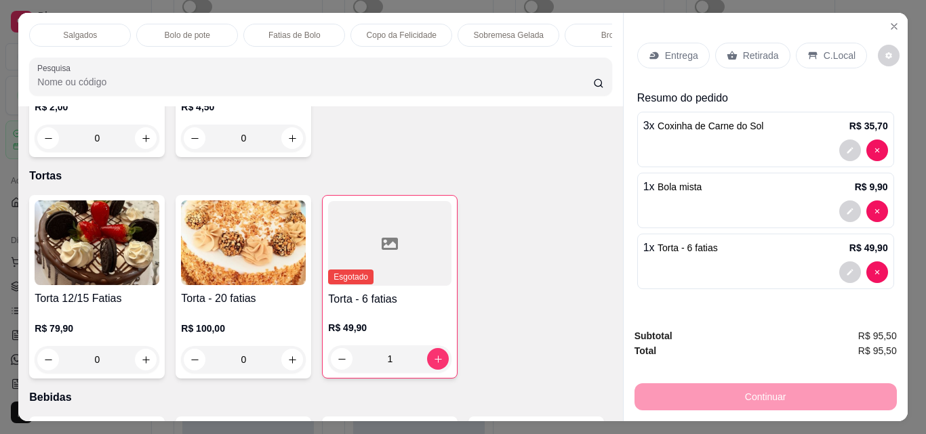
click at [373, 30] on p "Copo da Felicidade" at bounding box center [402, 35] width 70 height 11
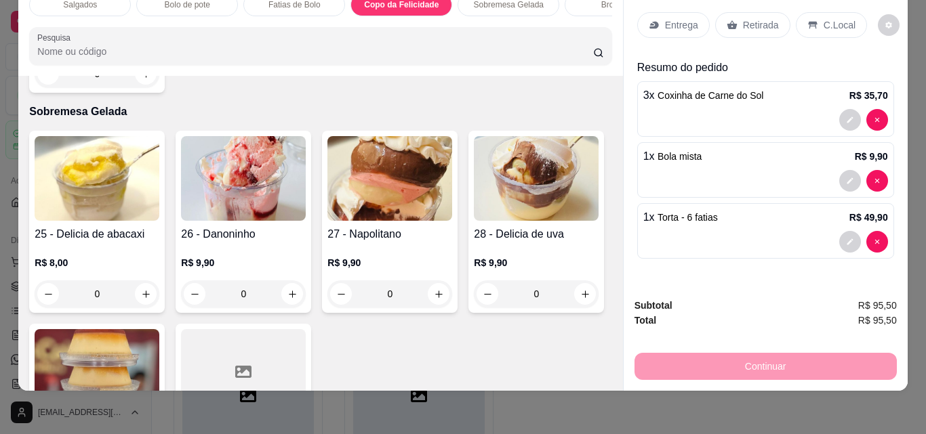
scroll to position [1571, 0]
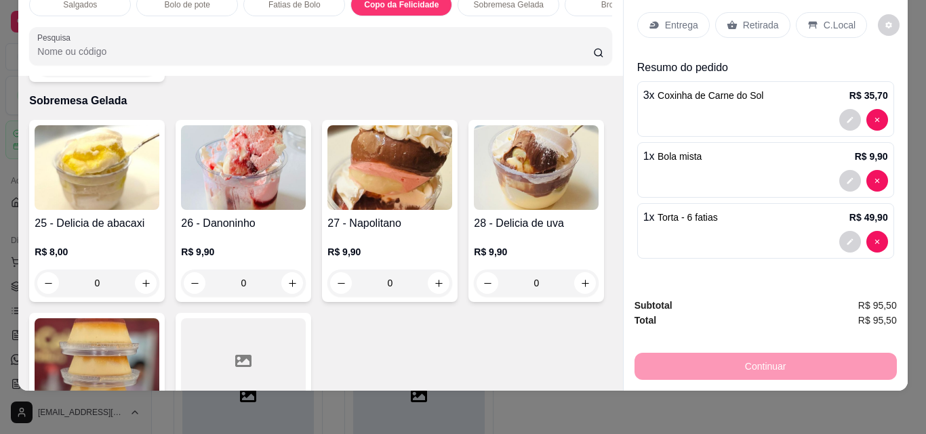
type input "1"
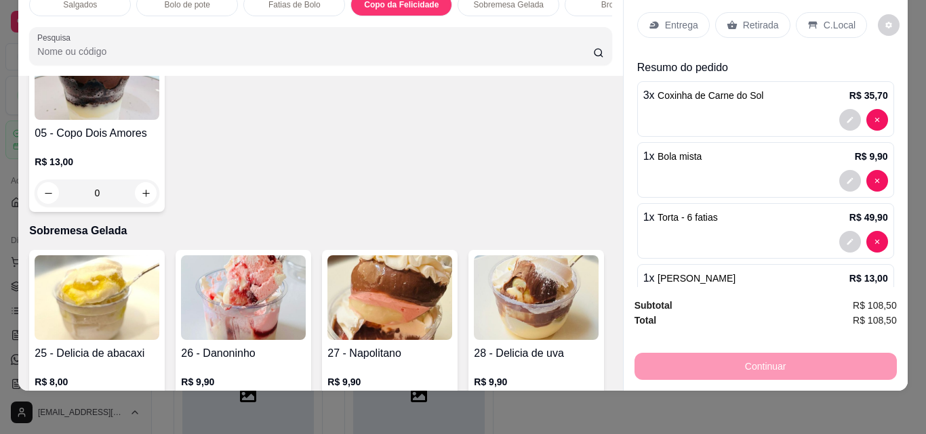
scroll to position [1435, 0]
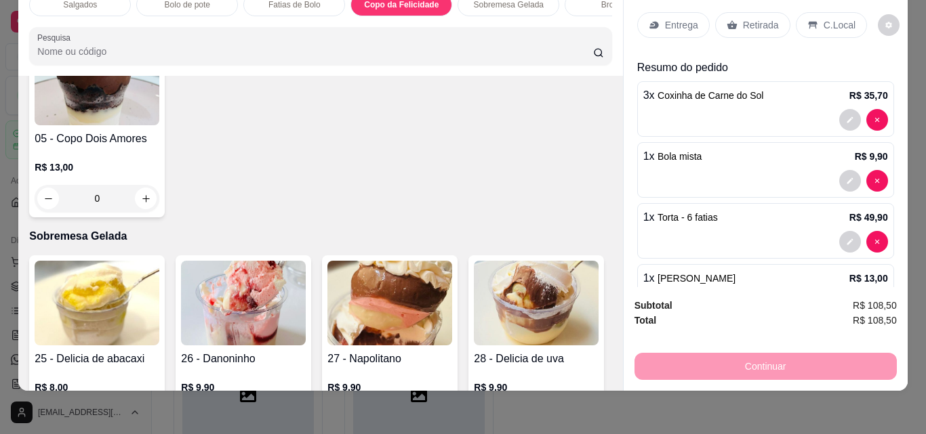
click at [142, 9] on icon "increase-product-quantity" at bounding box center [145, 5] width 7 height 7
type input "1"
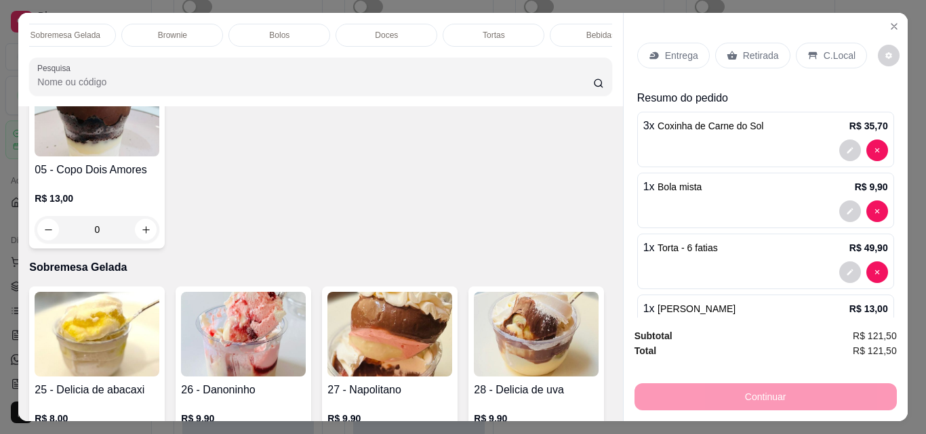
scroll to position [0, 483]
click at [575, 28] on div "Bebidas" at bounding box center [561, 35] width 102 height 23
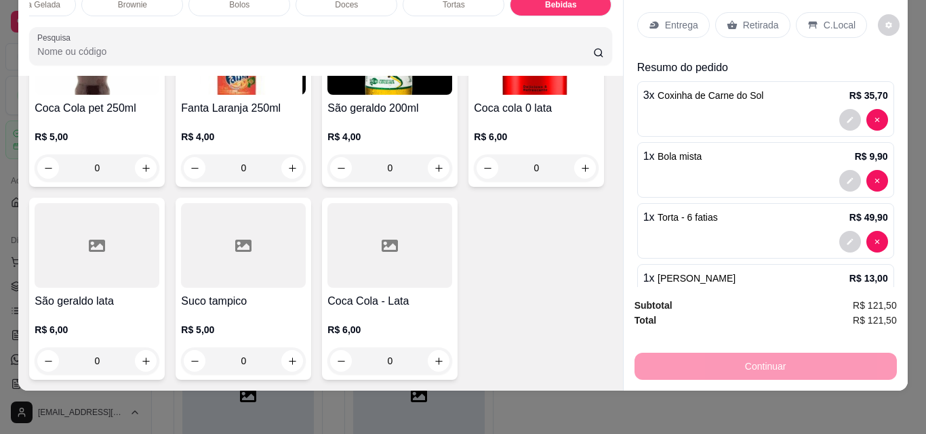
scroll to position [3143, 0]
click at [428, 179] on button "increase-product-quantity" at bounding box center [438, 168] width 21 height 21
type input "1"
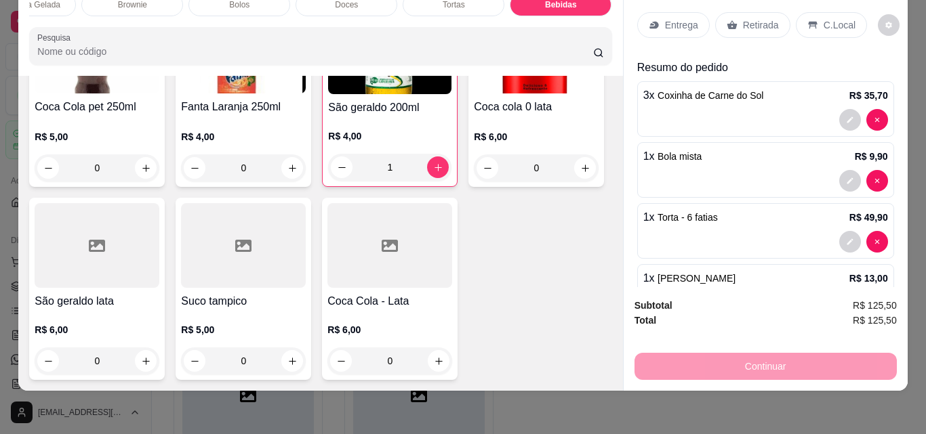
click at [733, 12] on div "Retirada" at bounding box center [752, 25] width 75 height 26
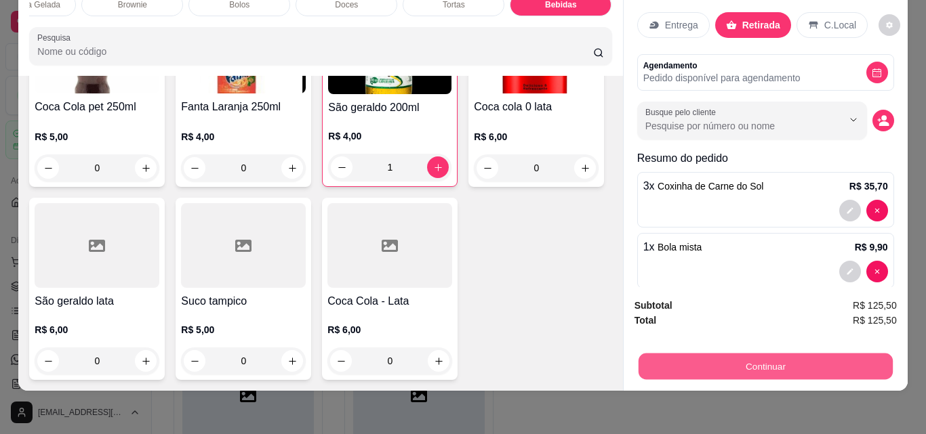
click at [764, 353] on button "Continuar" at bounding box center [765, 366] width 254 height 26
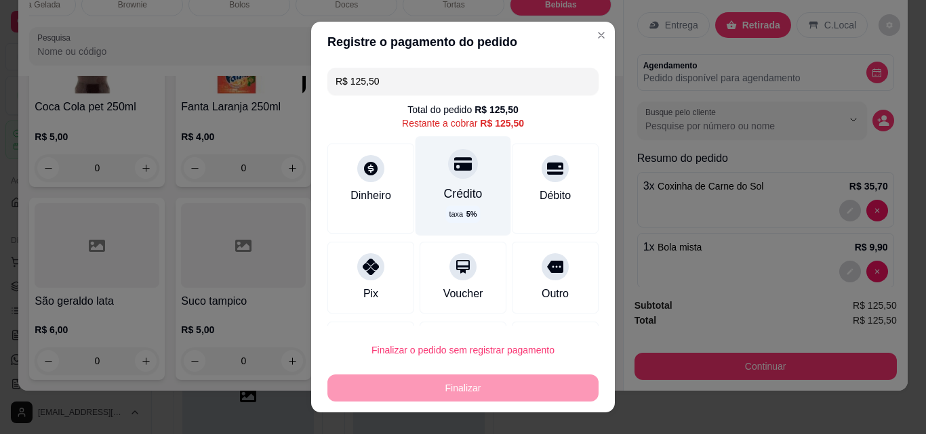
click at [444, 192] on div "Crédito" at bounding box center [463, 194] width 39 height 18
type input "R$ 0,00"
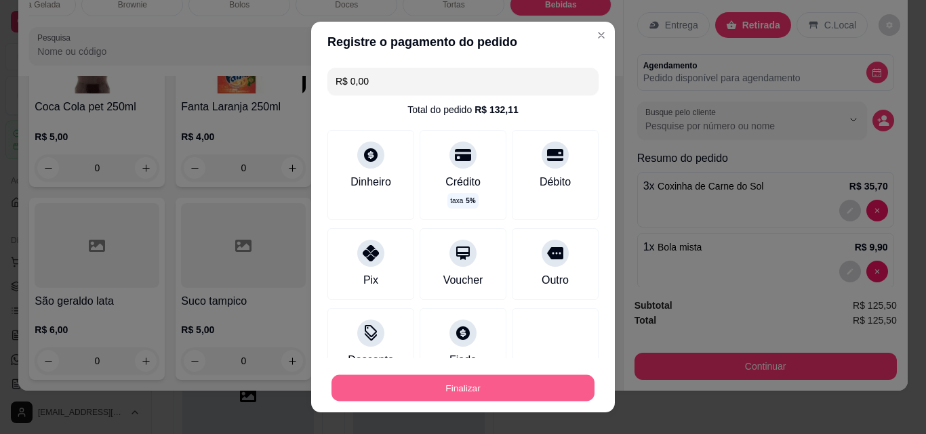
click at [449, 390] on button "Finalizar" at bounding box center [462, 388] width 263 height 26
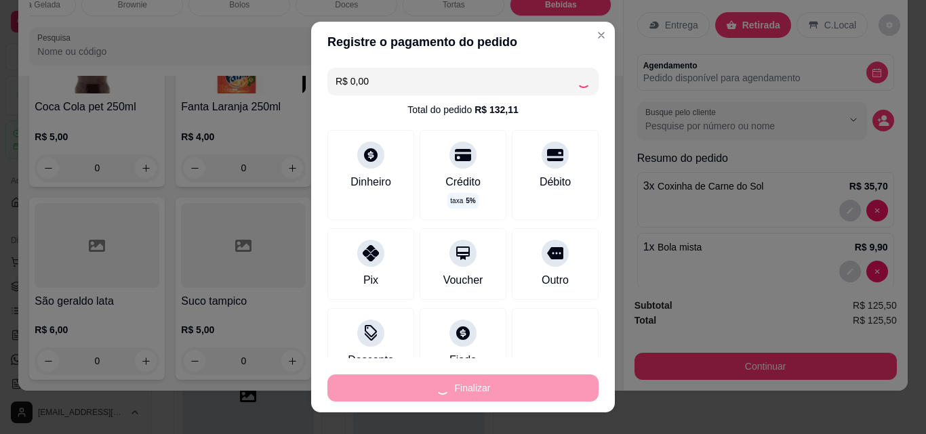
type input "0"
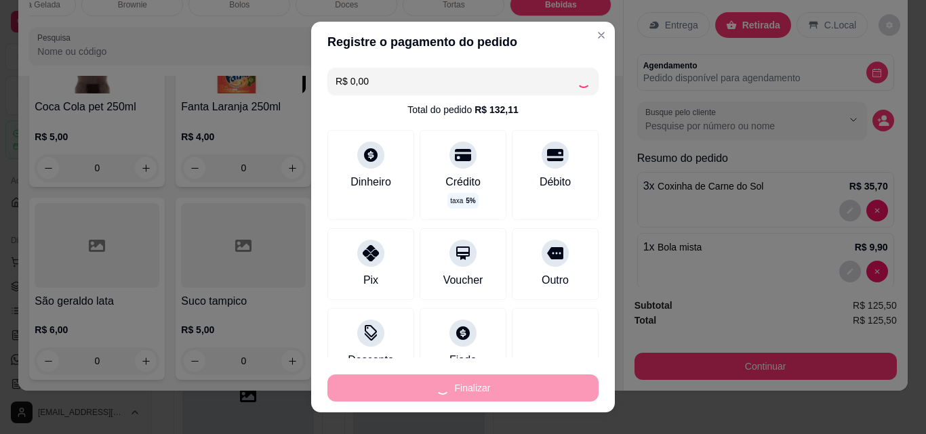
type input "0"
type input "-R$ 125,50"
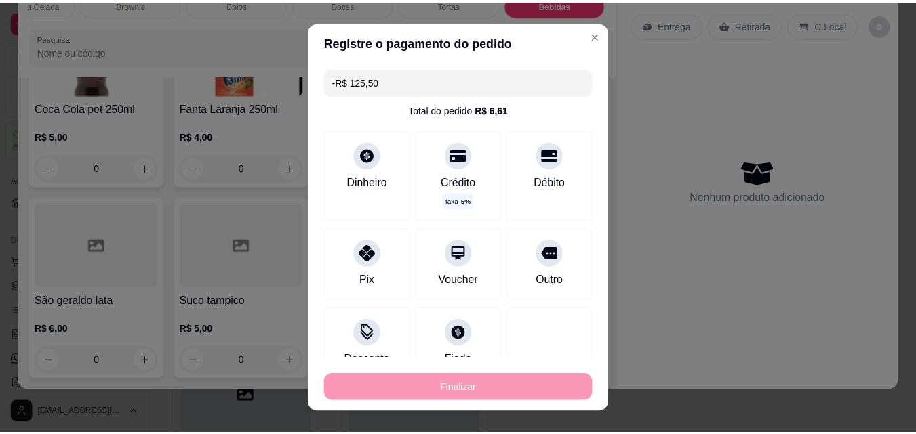
scroll to position [3137, 0]
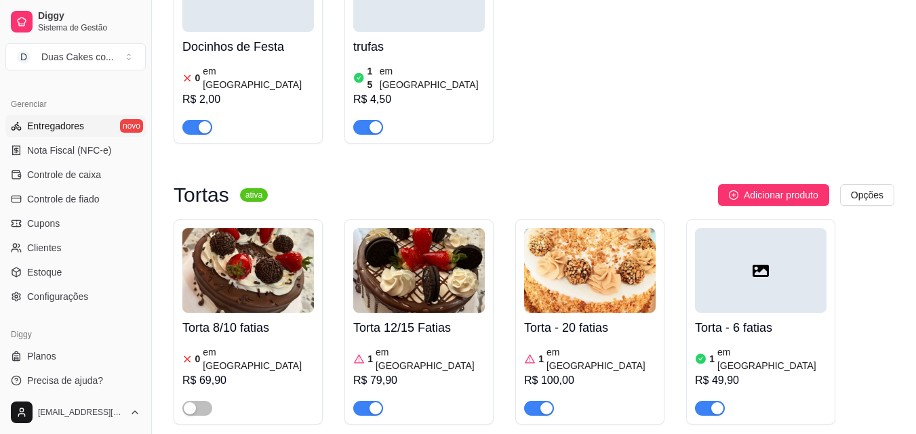
scroll to position [541, 0]
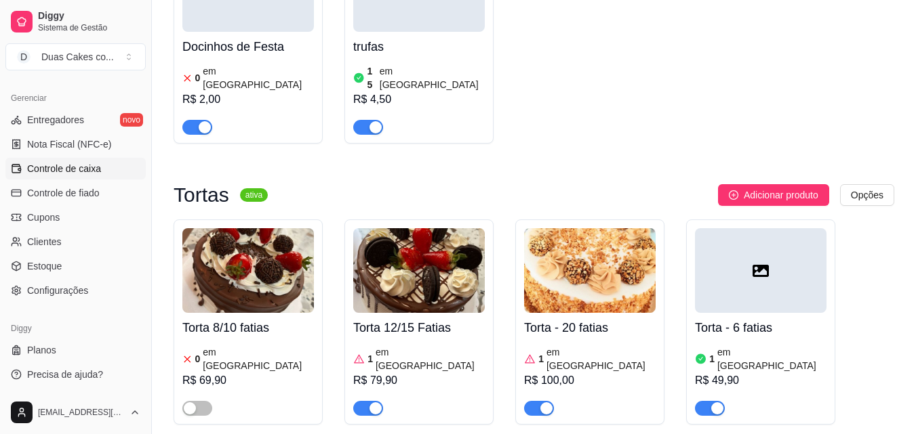
click at [79, 172] on span "Controle de caixa" at bounding box center [64, 169] width 74 height 14
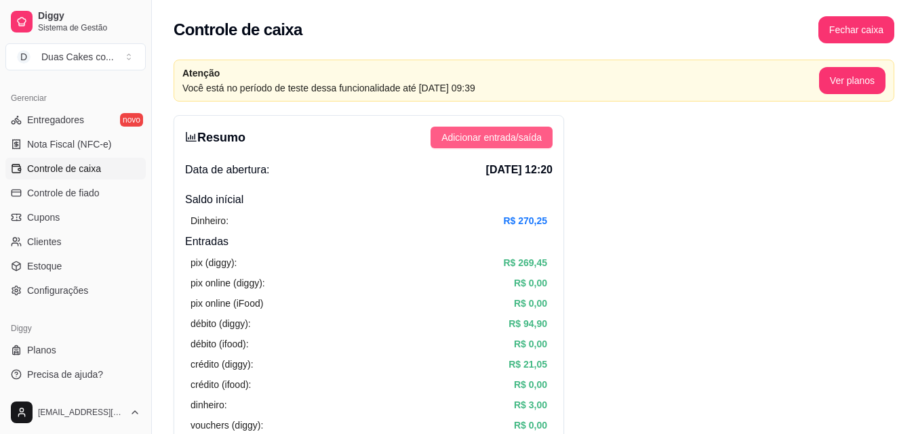
click at [527, 138] on span "Adicionar entrada/saída" at bounding box center [491, 137] width 100 height 15
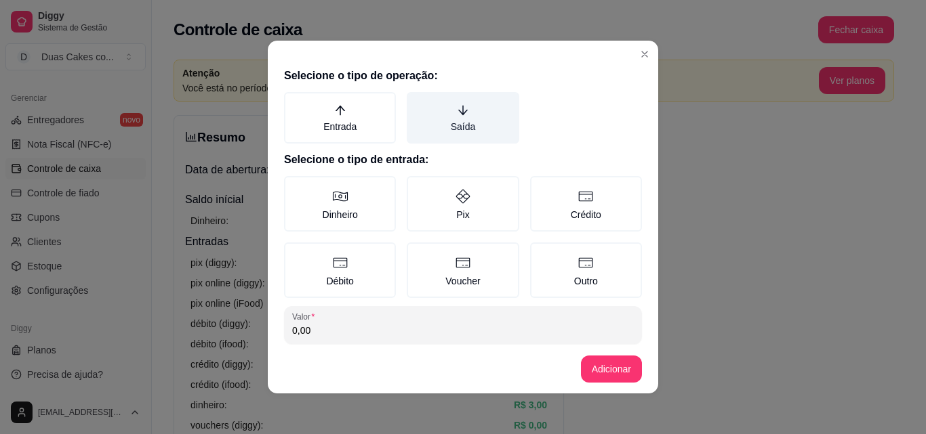
click at [463, 114] on label "Saída" at bounding box center [463, 118] width 112 height 52
click at [417, 102] on button "Saída" at bounding box center [411, 96] width 11 height 11
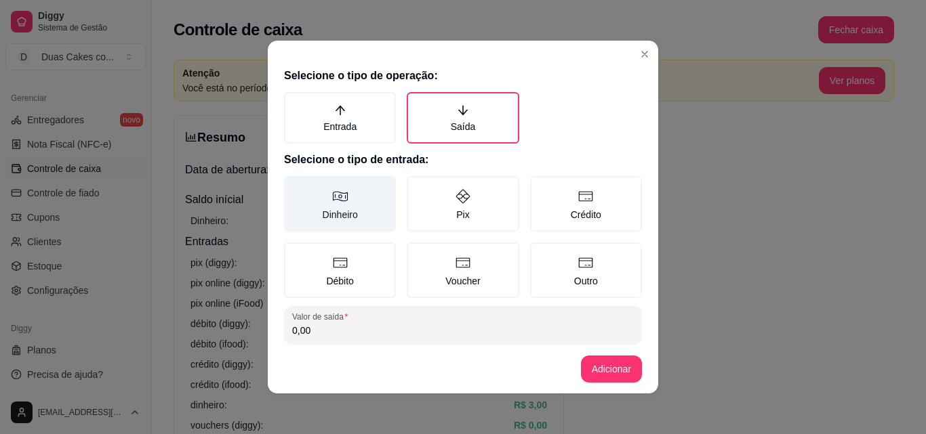
click at [322, 210] on label "Dinheiro" at bounding box center [340, 204] width 112 height 56
click at [294, 186] on button "Dinheiro" at bounding box center [288, 181] width 11 height 11
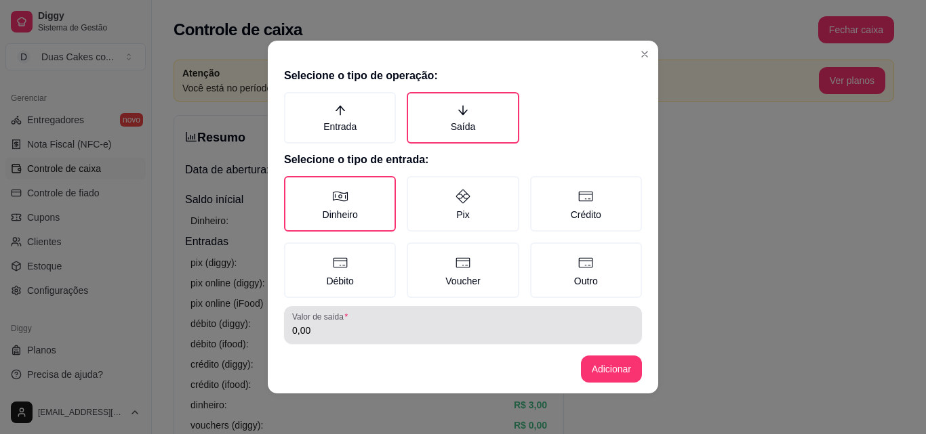
click at [325, 341] on div "Valor de saída 0,00" at bounding box center [463, 325] width 358 height 38
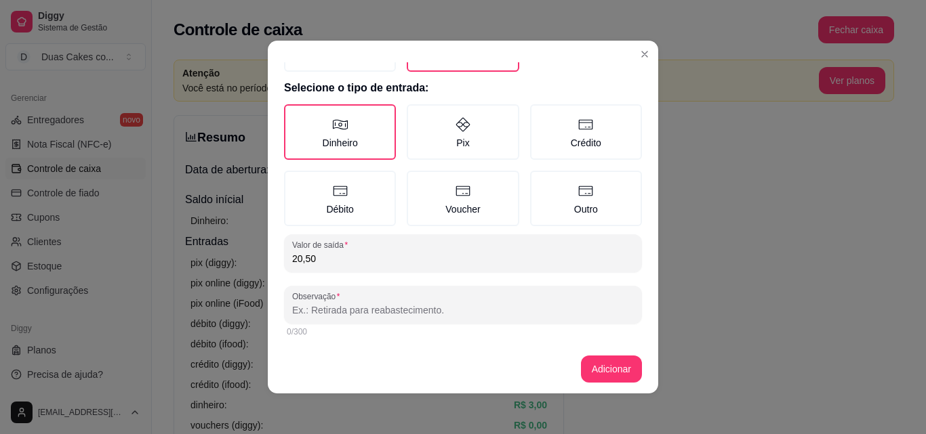
scroll to position [73, 0]
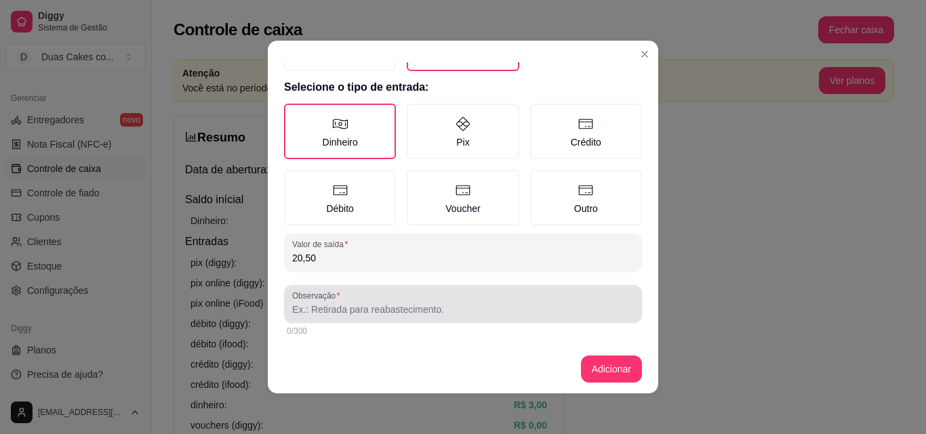
type input "20,50"
click at [493, 304] on div at bounding box center [463, 304] width 342 height 27
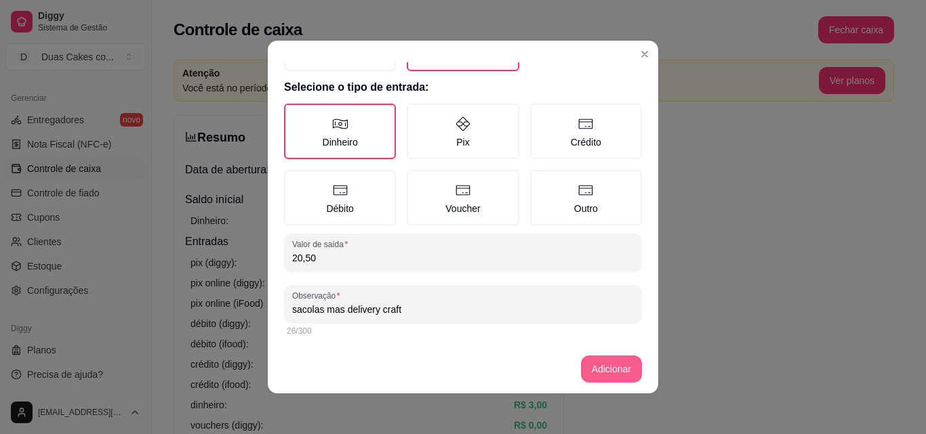
type input "sacolas mas delivery craft"
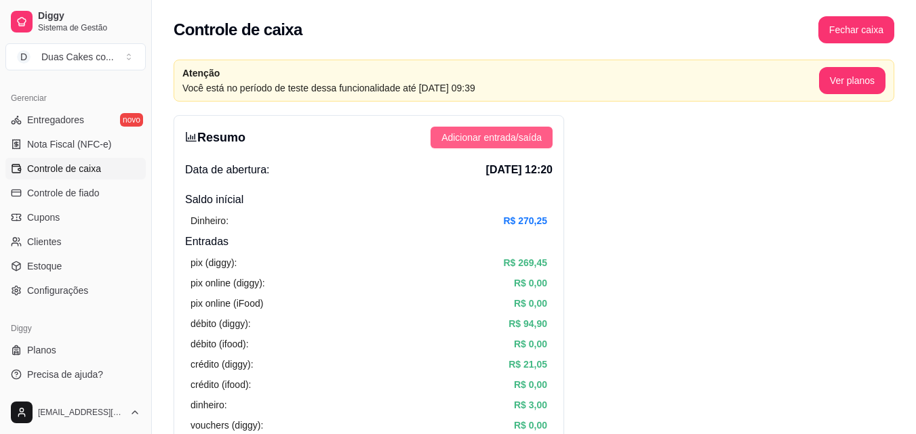
click at [532, 140] on span "Adicionar entrada/saída" at bounding box center [491, 137] width 100 height 15
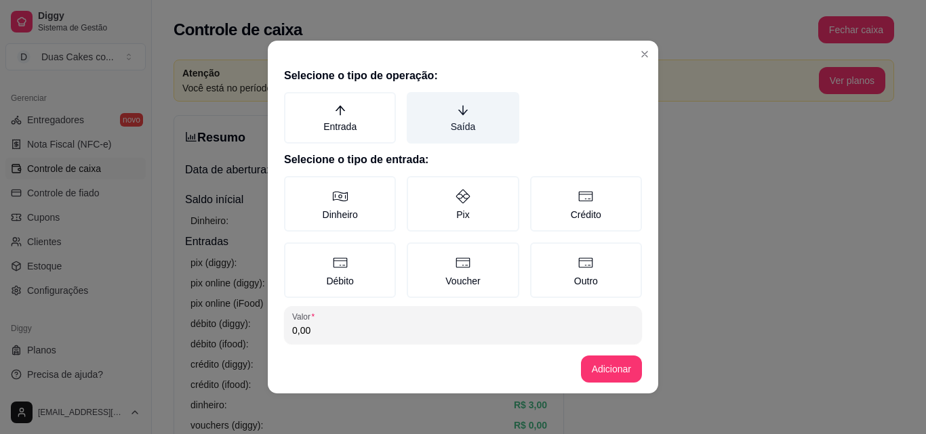
click at [453, 125] on label "Saída" at bounding box center [463, 118] width 112 height 52
click at [417, 102] on button "Saída" at bounding box center [411, 96] width 11 height 11
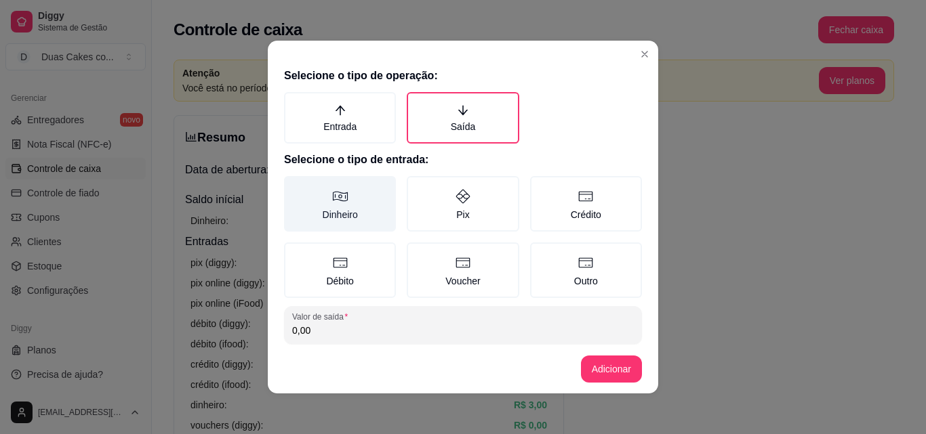
click at [342, 200] on label "Dinheiro" at bounding box center [340, 204] width 112 height 56
click at [294, 186] on button "Dinheiro" at bounding box center [288, 181] width 11 height 11
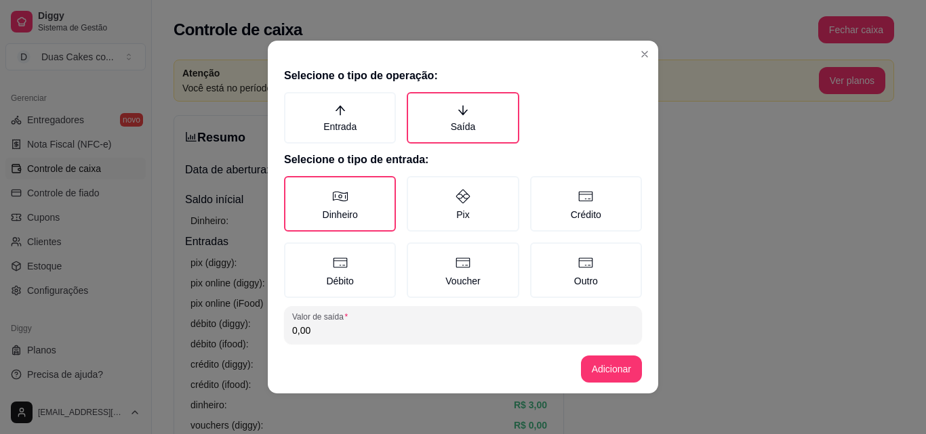
click at [344, 329] on input "0,00" at bounding box center [463, 331] width 342 height 14
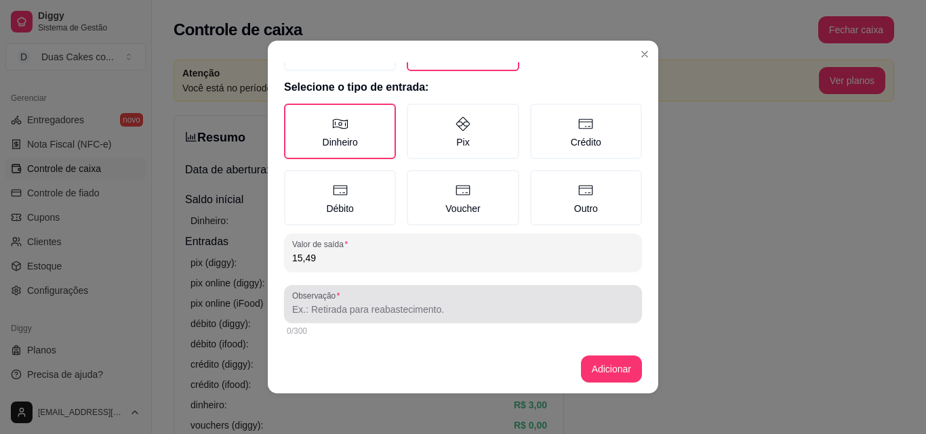
type input "15,49"
click at [362, 314] on input "Observação" at bounding box center [463, 310] width 342 height 14
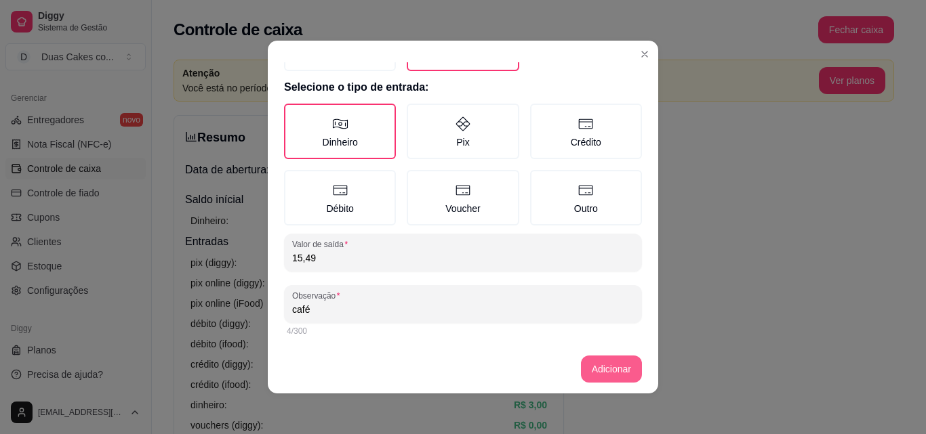
type input "café"
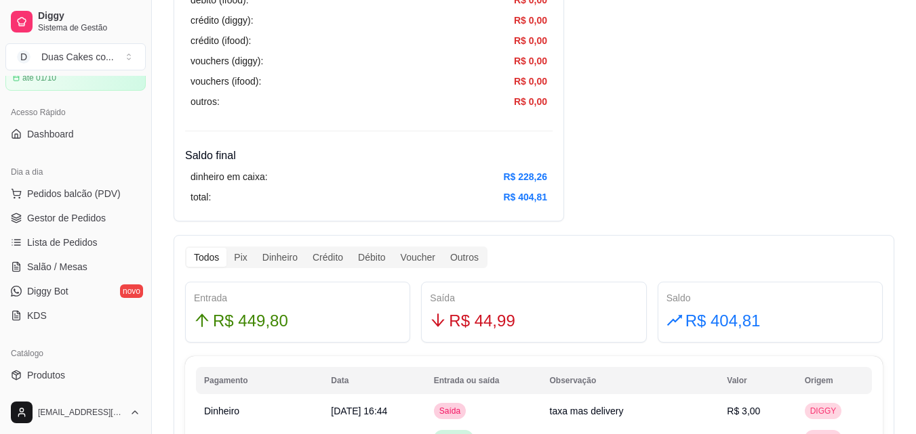
scroll to position [66, 0]
click at [56, 225] on span "Gestor de Pedidos" at bounding box center [66, 220] width 79 height 14
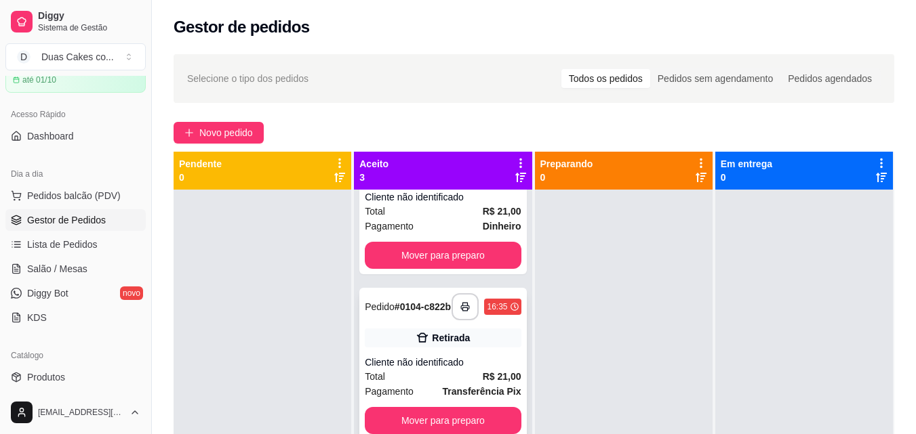
scroll to position [91, 0]
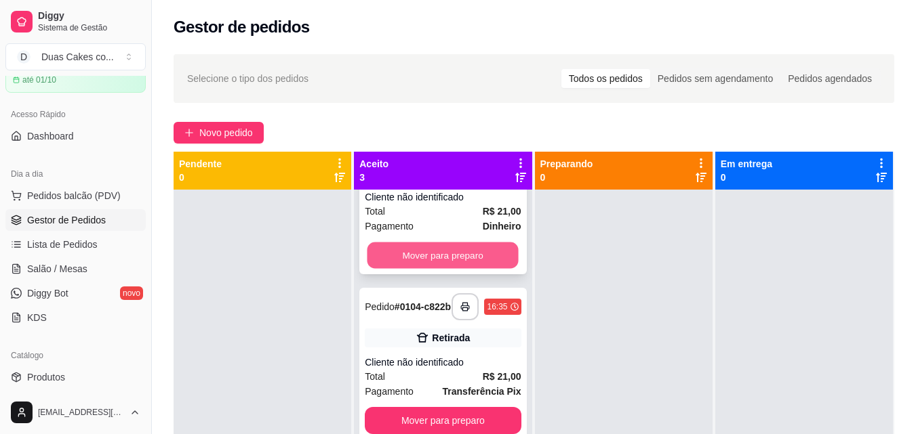
click at [420, 256] on button "Mover para preparo" at bounding box center [442, 256] width 151 height 26
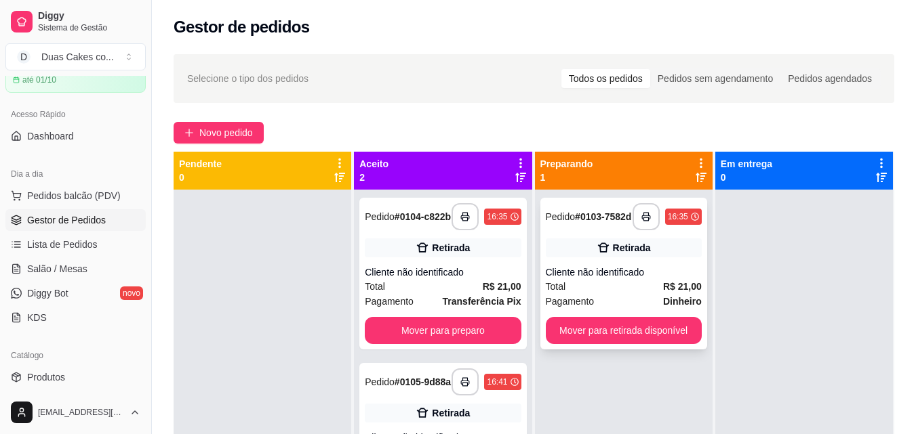
scroll to position [0, 0]
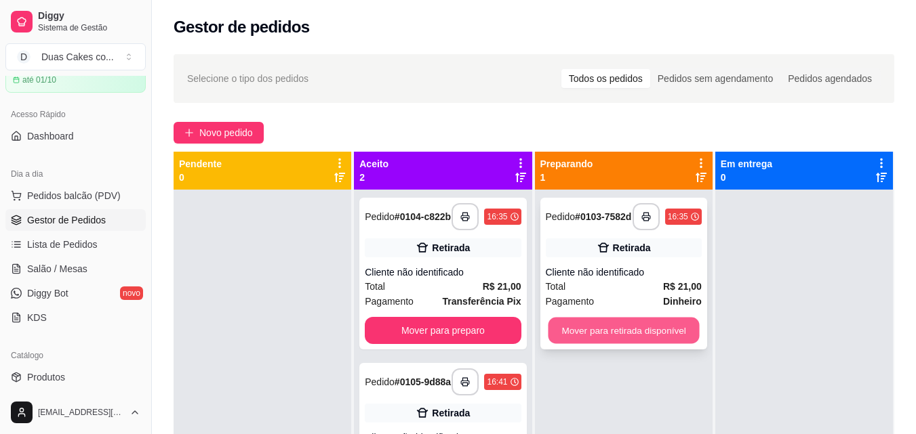
click at [630, 338] on button "Mover para retirada disponível" at bounding box center [623, 331] width 151 height 26
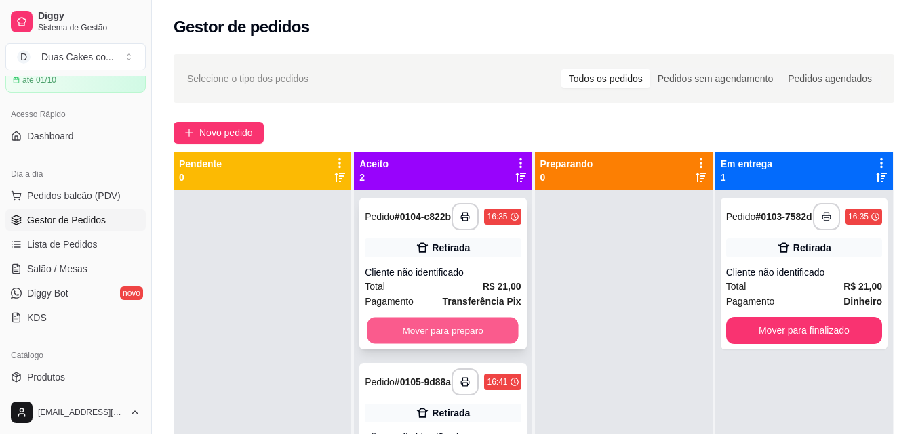
click at [434, 341] on button "Mover para preparo" at bounding box center [442, 331] width 151 height 26
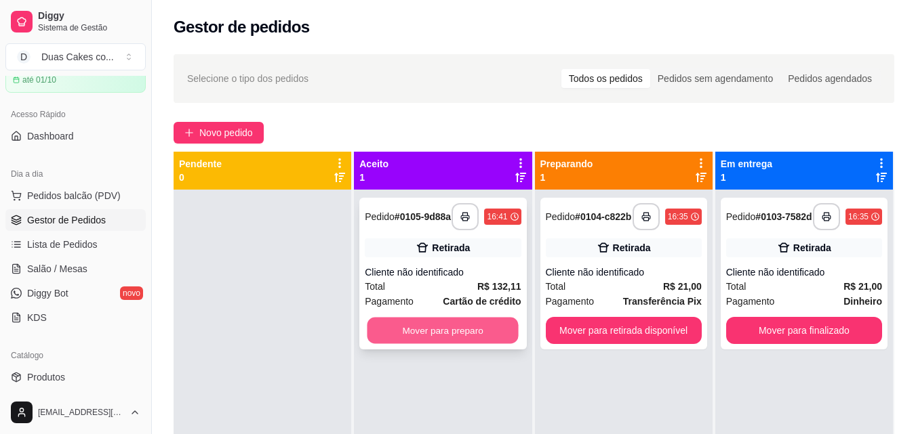
click at [423, 344] on button "Mover para preparo" at bounding box center [442, 331] width 151 height 26
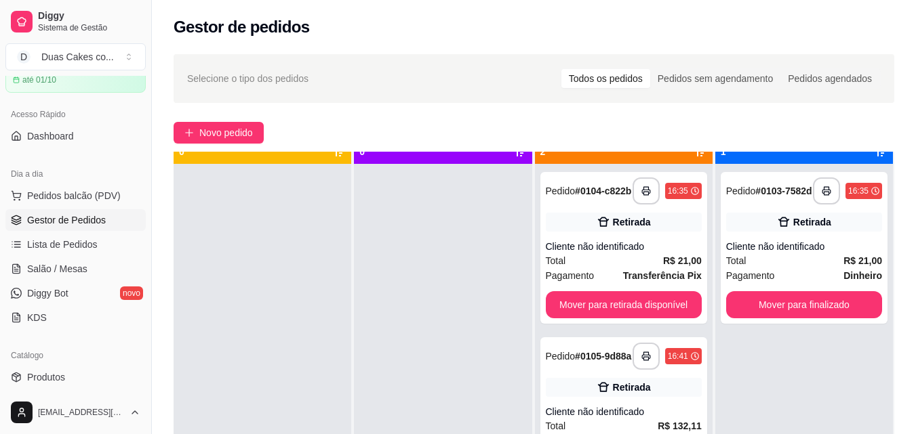
scroll to position [38, 0]
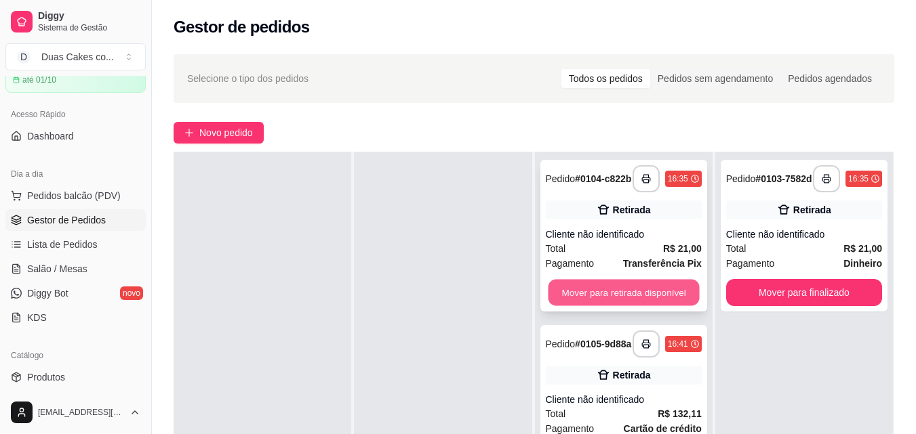
click at [601, 292] on button "Mover para retirada disponível" at bounding box center [623, 293] width 151 height 26
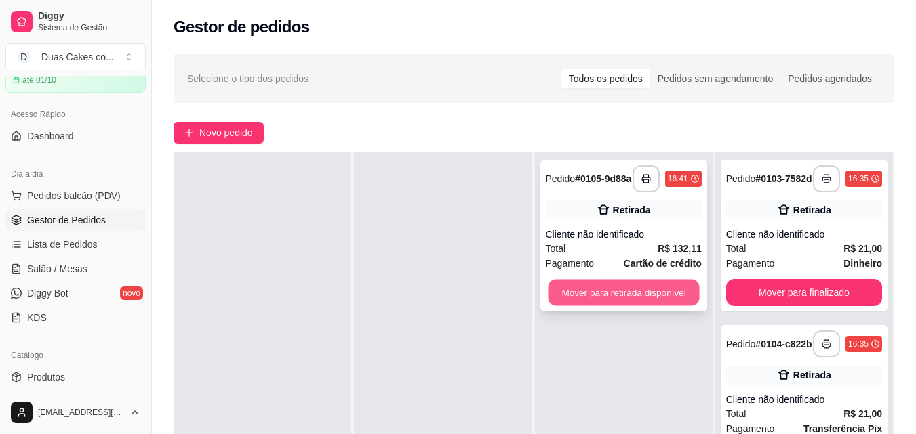
click at [634, 296] on button "Mover para retirada disponível" at bounding box center [623, 293] width 151 height 26
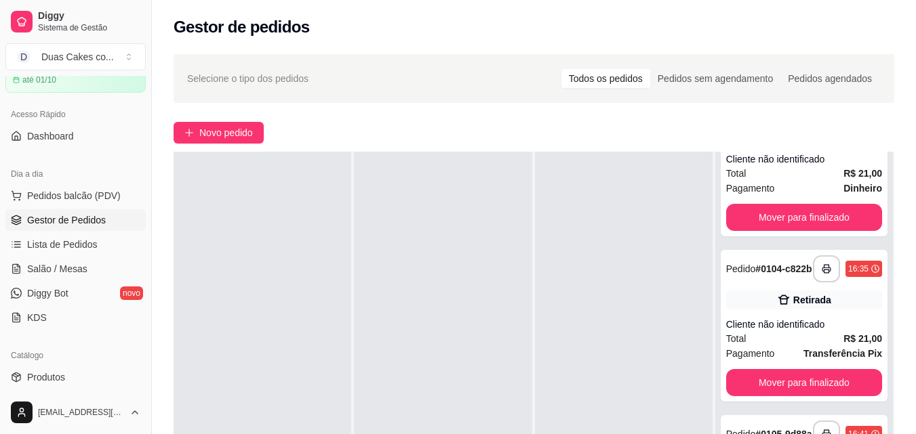
scroll to position [91, 0]
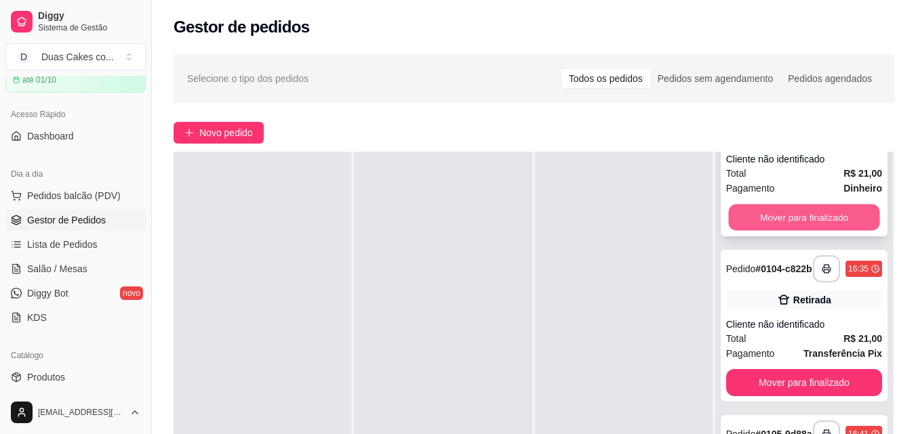
click at [808, 205] on button "Mover para finalizado" at bounding box center [803, 218] width 151 height 26
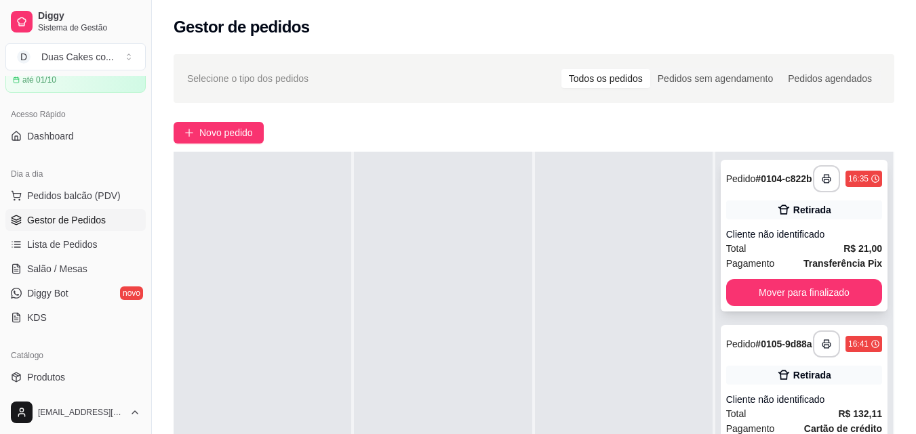
scroll to position [0, 0]
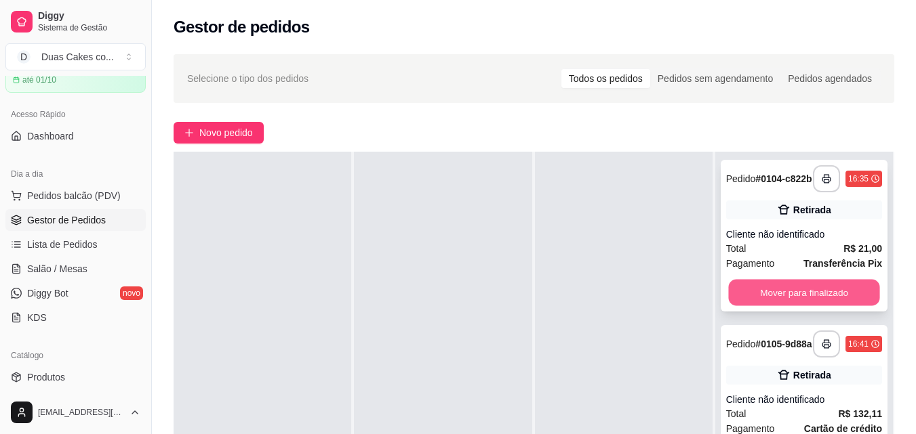
click at [798, 294] on button "Mover para finalizado" at bounding box center [803, 293] width 151 height 26
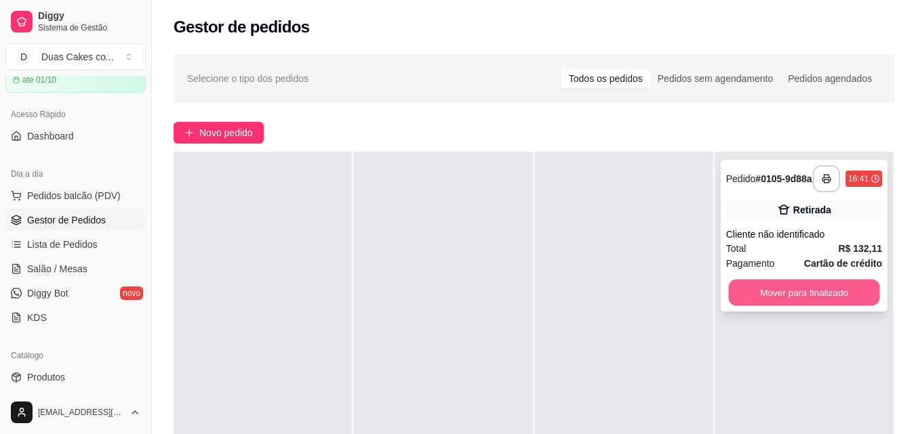
click at [830, 299] on button "Mover para finalizado" at bounding box center [803, 293] width 151 height 26
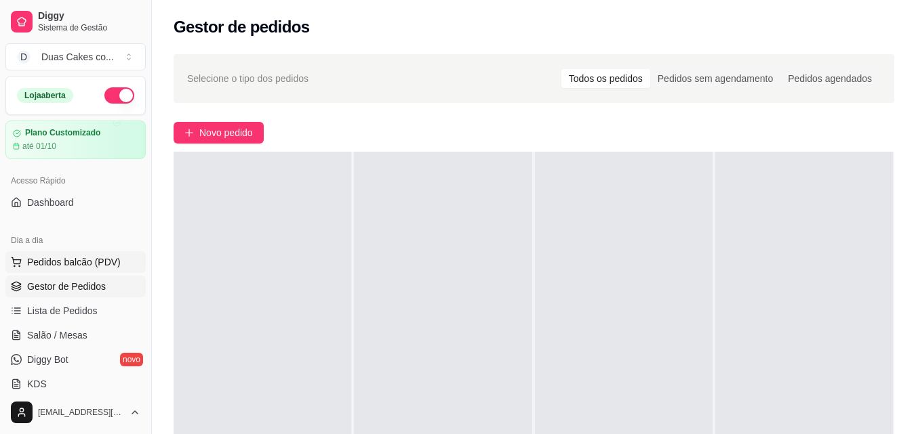
click at [62, 268] on span "Pedidos balcão (PDV)" at bounding box center [74, 263] width 94 height 14
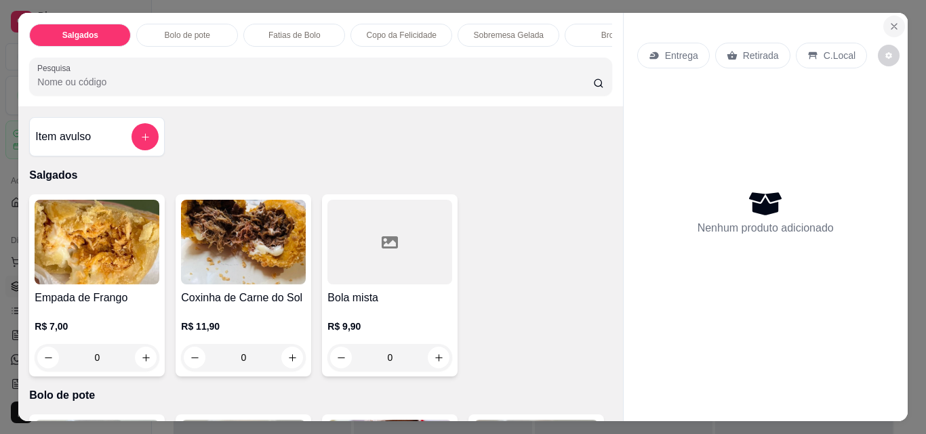
click at [888, 21] on icon "Close" at bounding box center [893, 26] width 11 height 11
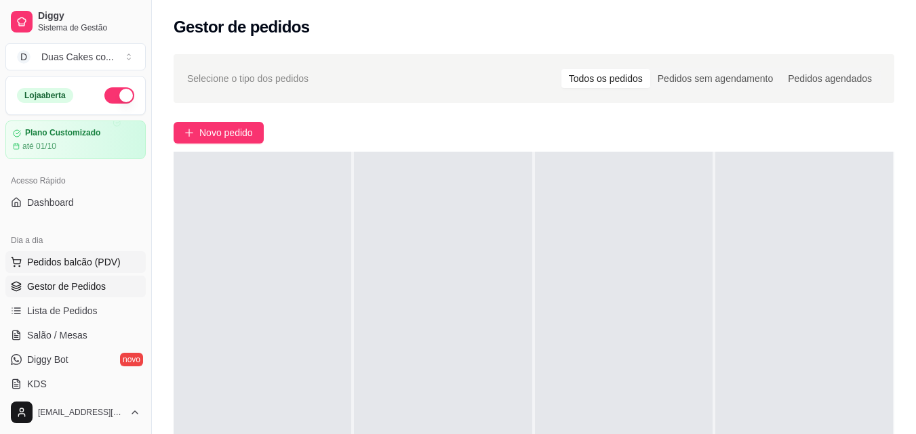
click at [65, 262] on span "Pedidos balcão (PDV)" at bounding box center [74, 263] width 94 height 14
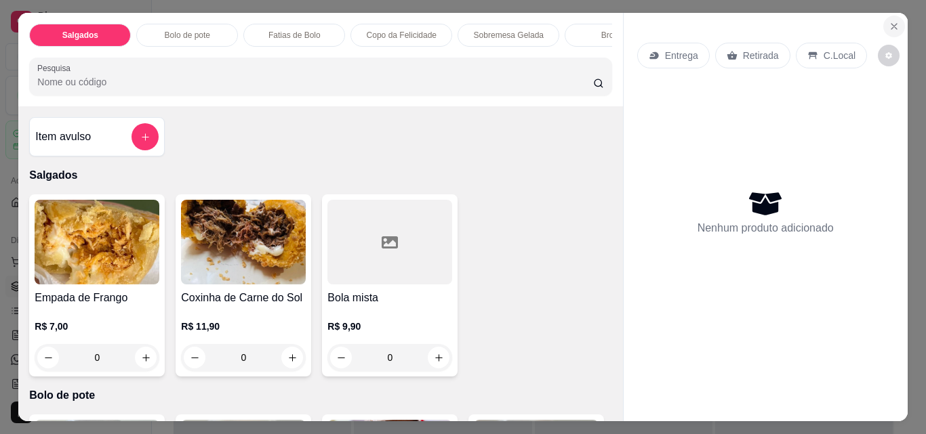
click at [891, 24] on icon "Close" at bounding box center [893, 26] width 5 height 5
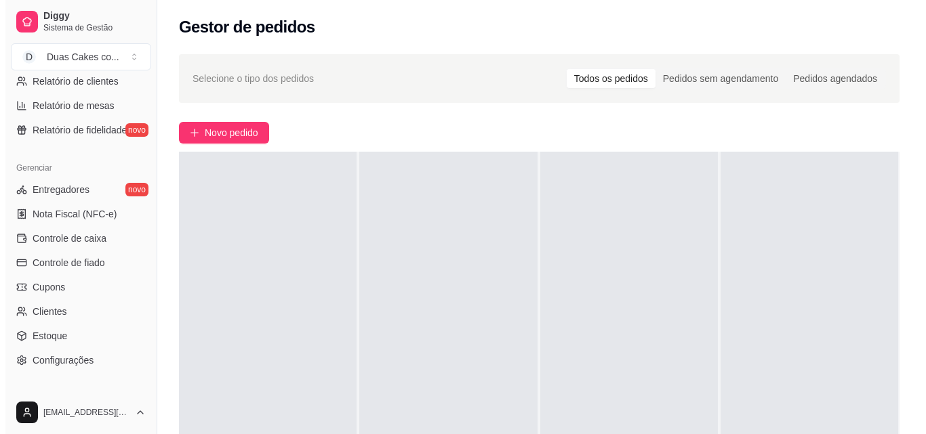
scroll to position [474, 0]
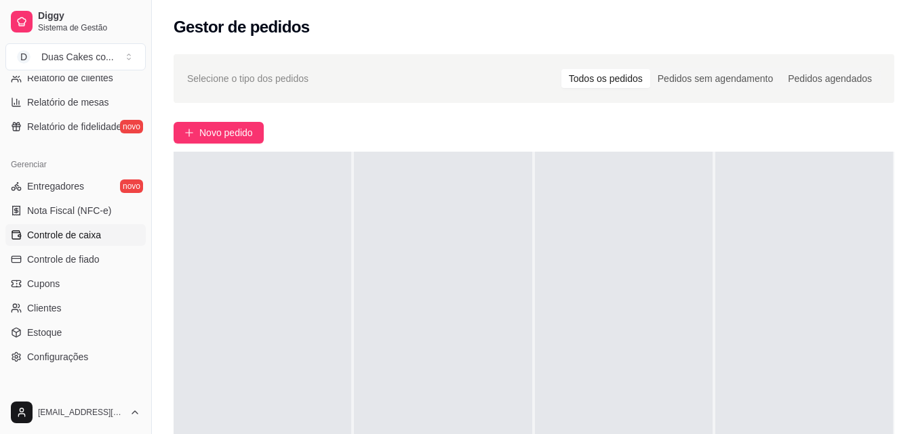
click at [74, 232] on span "Controle de caixa" at bounding box center [64, 235] width 74 height 14
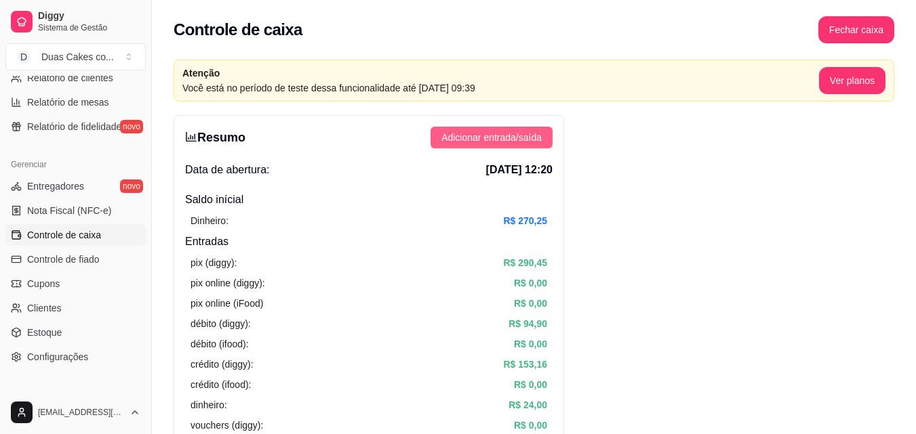
click at [462, 144] on span "Adicionar entrada/saída" at bounding box center [491, 137] width 100 height 15
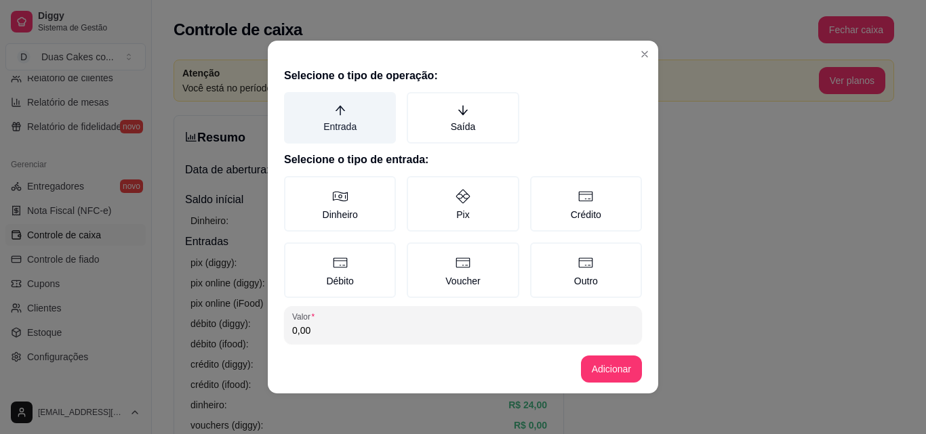
click at [330, 129] on label "Entrada" at bounding box center [340, 118] width 112 height 52
click at [294, 102] on button "Entrada" at bounding box center [288, 96] width 11 height 11
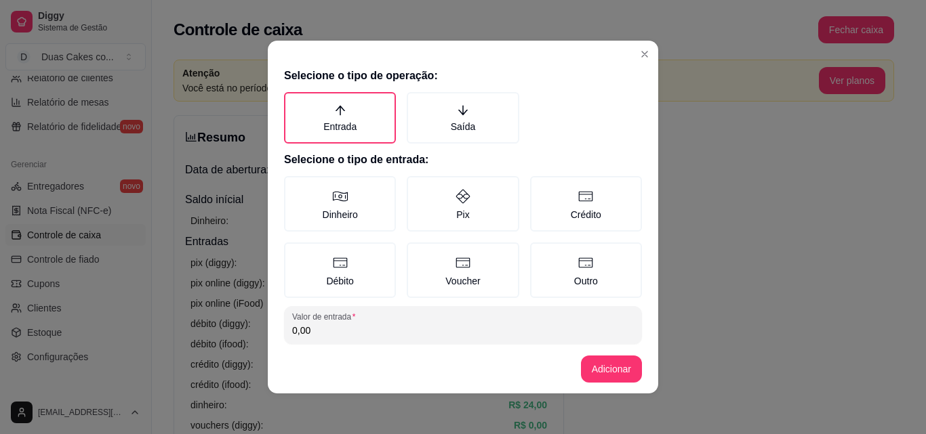
click at [316, 332] on input "0,00" at bounding box center [463, 331] width 342 height 14
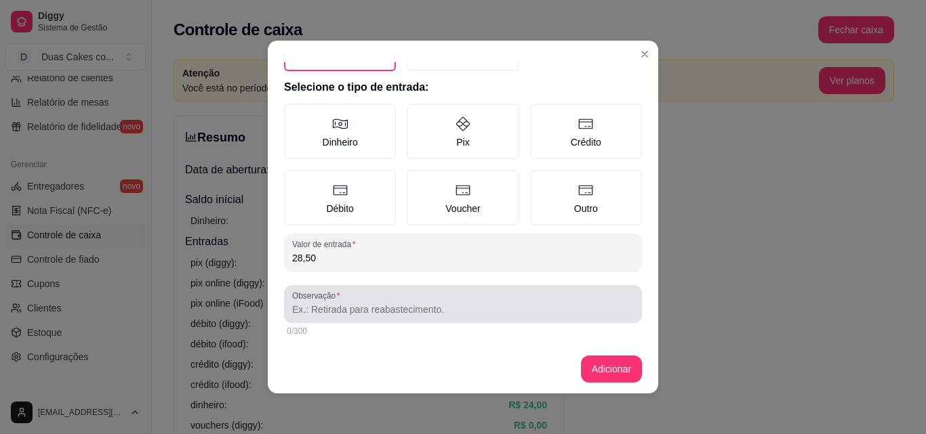
type input "28,50"
click at [319, 317] on div at bounding box center [463, 304] width 342 height 27
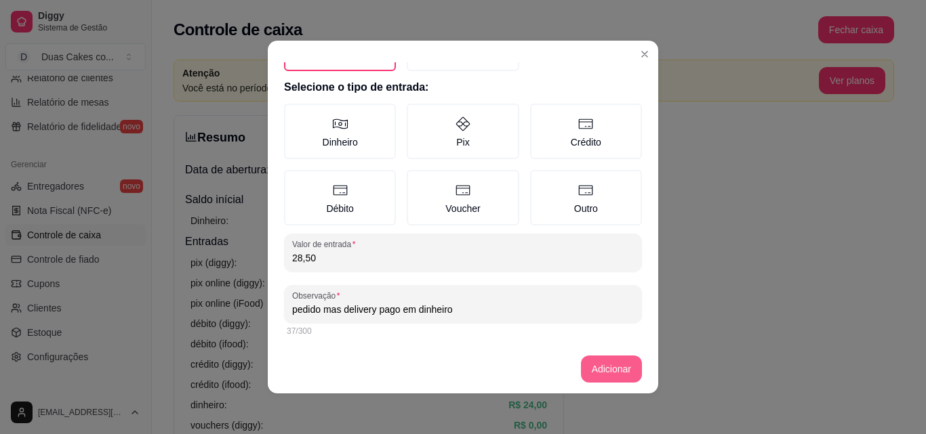
type input "pedido mas delivery pago em dinheiro"
click at [608, 365] on button "Adicionar" at bounding box center [611, 369] width 60 height 26
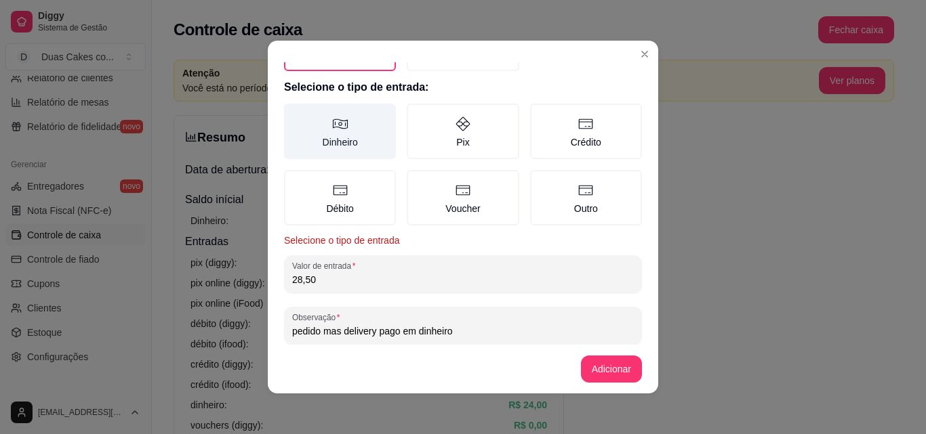
click at [327, 132] on label "Dinheiro" at bounding box center [340, 132] width 112 height 56
click at [294, 176] on button "Dinheiro" at bounding box center [288, 181] width 11 height 11
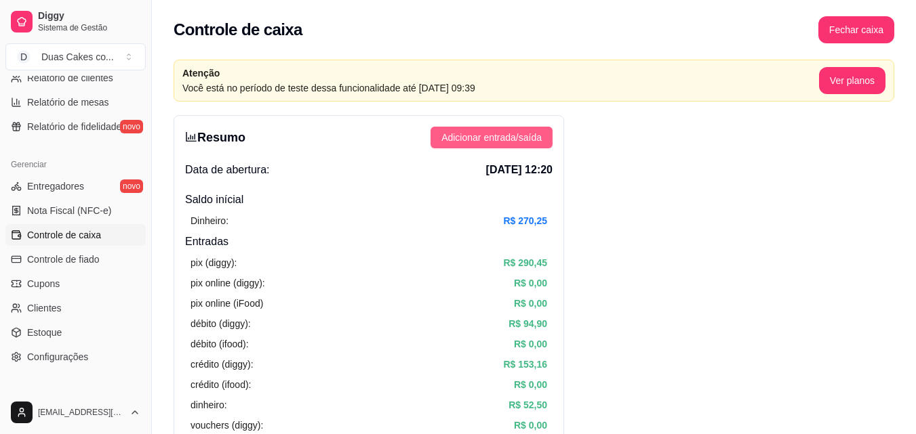
click at [491, 143] on span "Adicionar entrada/saída" at bounding box center [491, 137] width 100 height 15
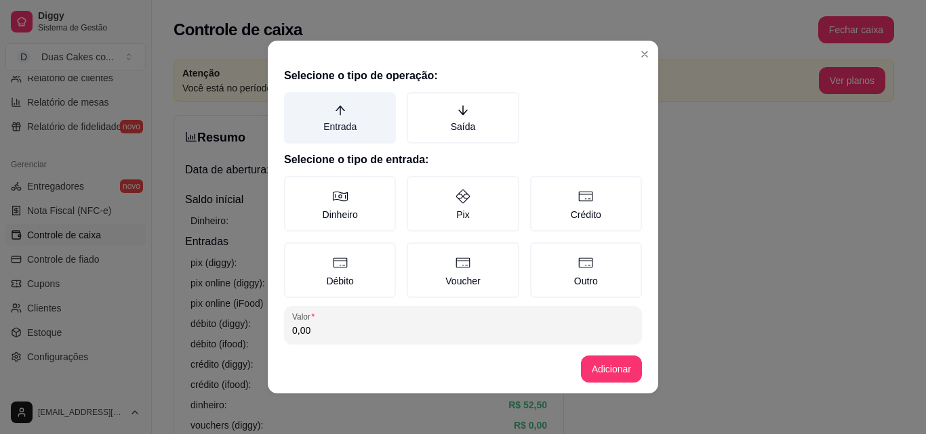
click at [334, 116] on icon "arrow-up" at bounding box center [340, 110] width 12 height 12
click at [294, 102] on button "Entrada" at bounding box center [288, 96] width 11 height 11
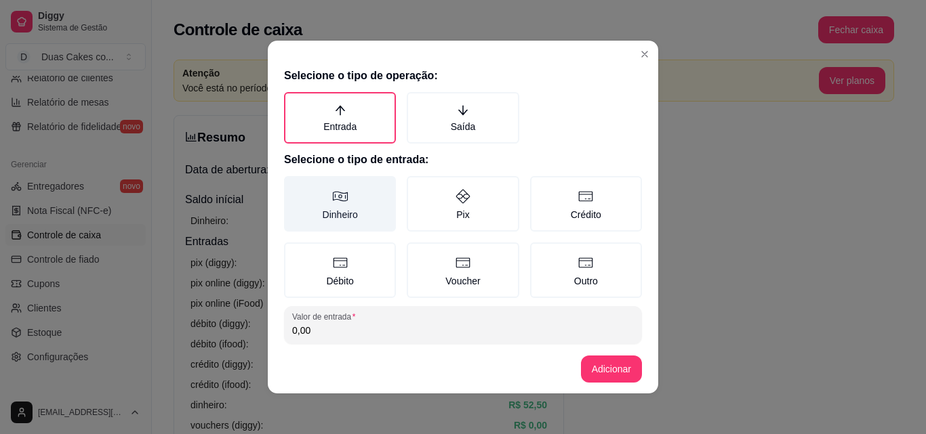
click at [347, 218] on label "Dinheiro" at bounding box center [340, 204] width 112 height 56
click at [294, 186] on button "Dinheiro" at bounding box center [288, 181] width 11 height 11
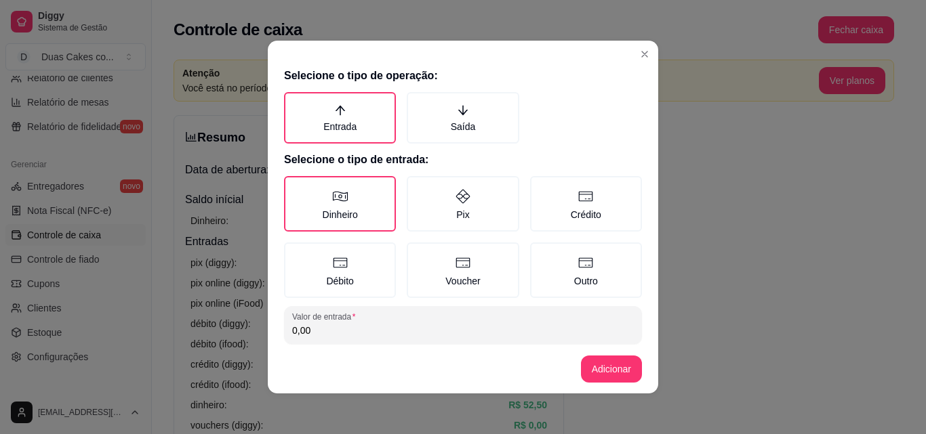
click at [319, 331] on input "0,00" at bounding box center [463, 331] width 342 height 14
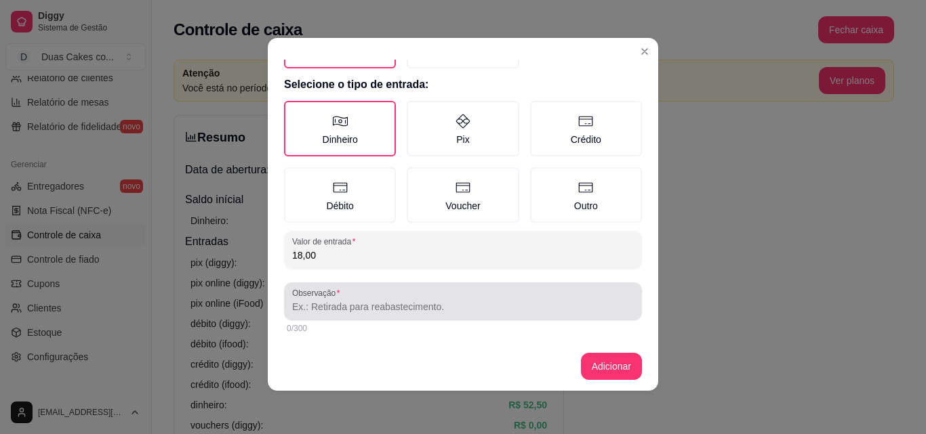
type input "18,00"
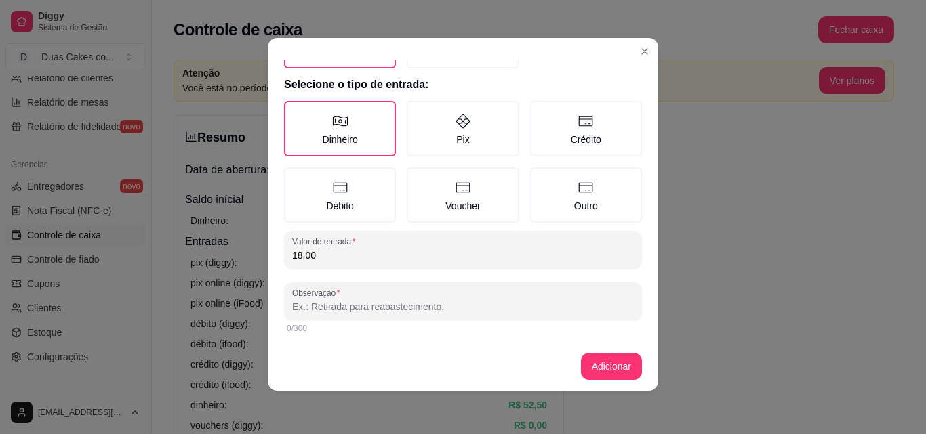
click at [328, 310] on input "Observação" at bounding box center [463, 307] width 342 height 14
type input "pedido mas delivery pago em dinheiro"
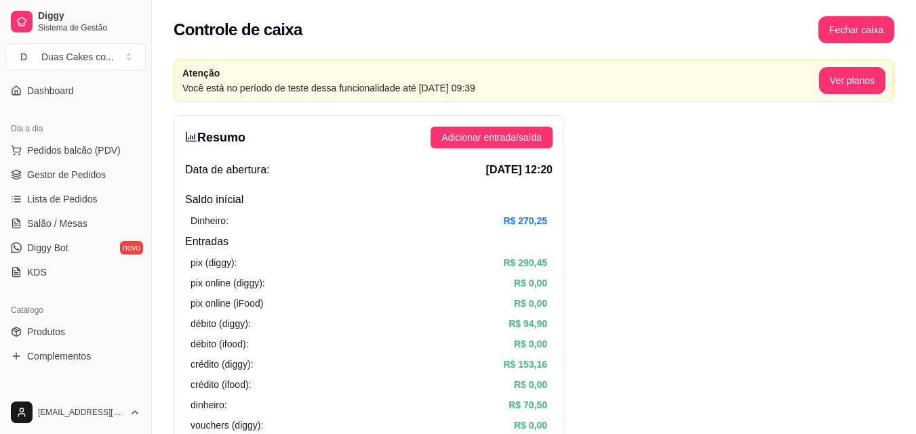
scroll to position [66, 0]
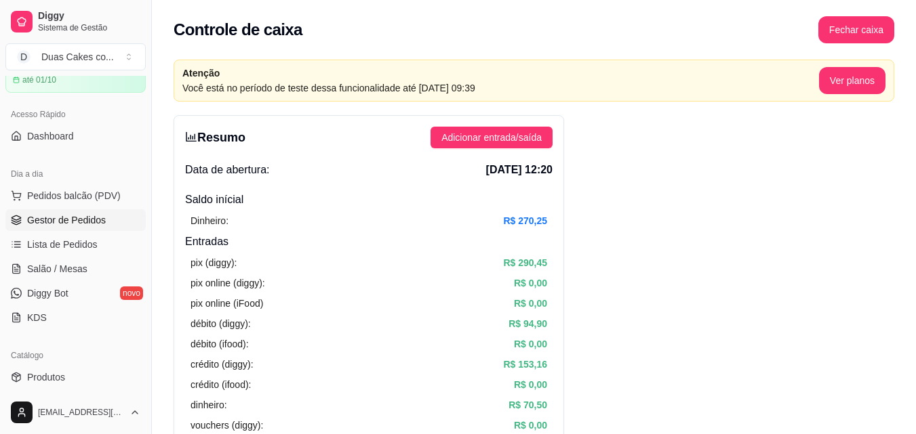
click at [71, 224] on span "Gestor de Pedidos" at bounding box center [66, 220] width 79 height 14
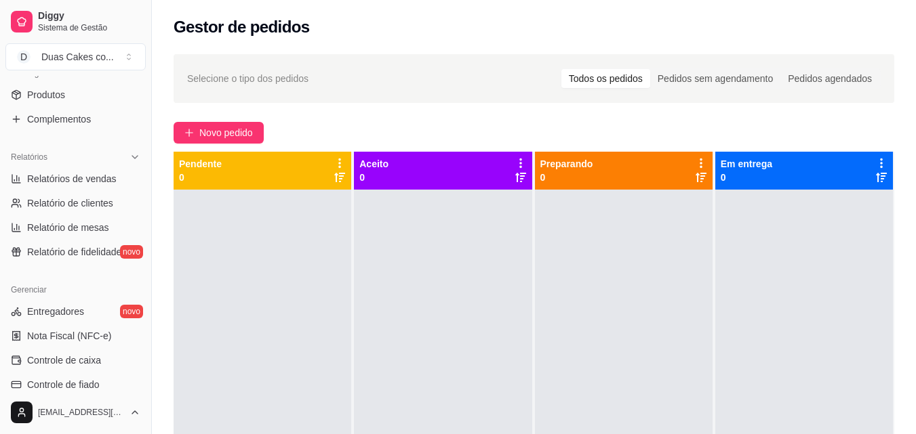
scroll to position [338, 0]
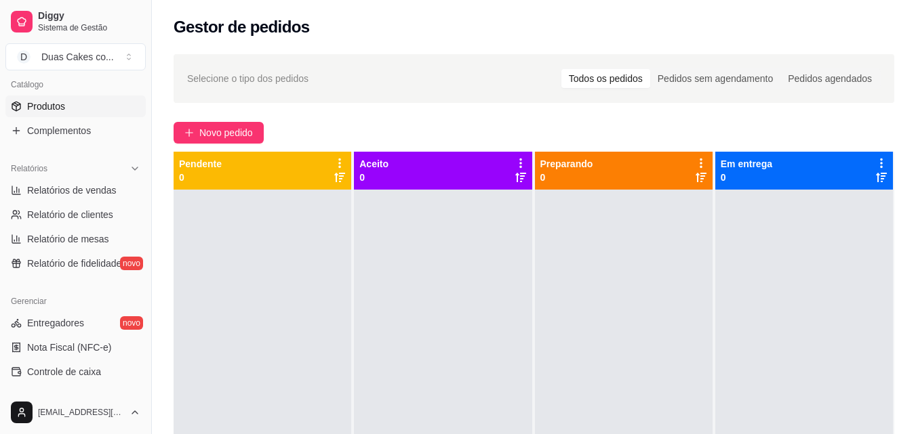
click at [54, 102] on span "Produtos" at bounding box center [46, 107] width 38 height 14
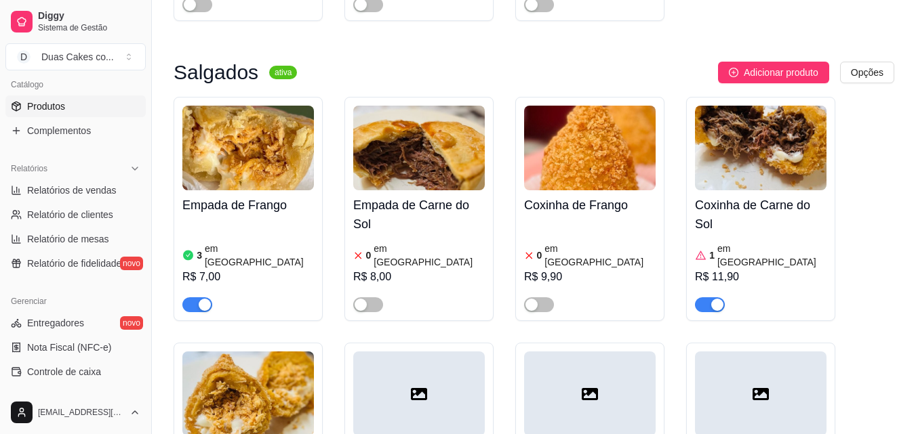
scroll to position [407, 0]
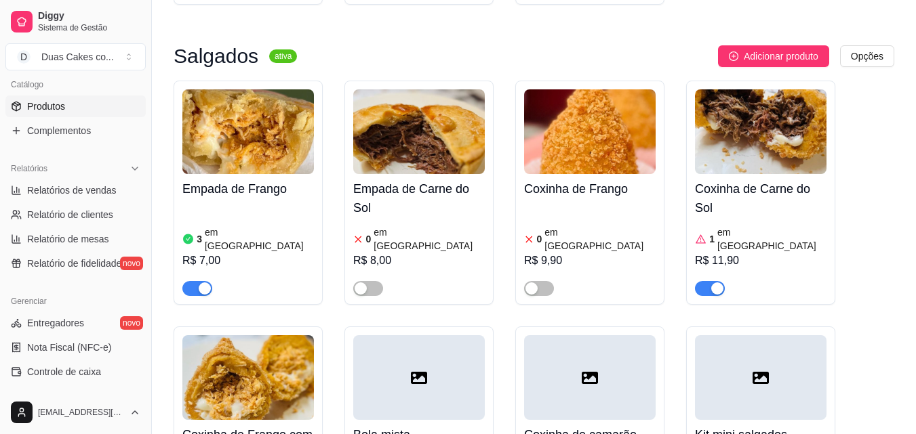
click at [237, 212] on div "3 em estoque R$ 7,00" at bounding box center [247, 250] width 131 height 92
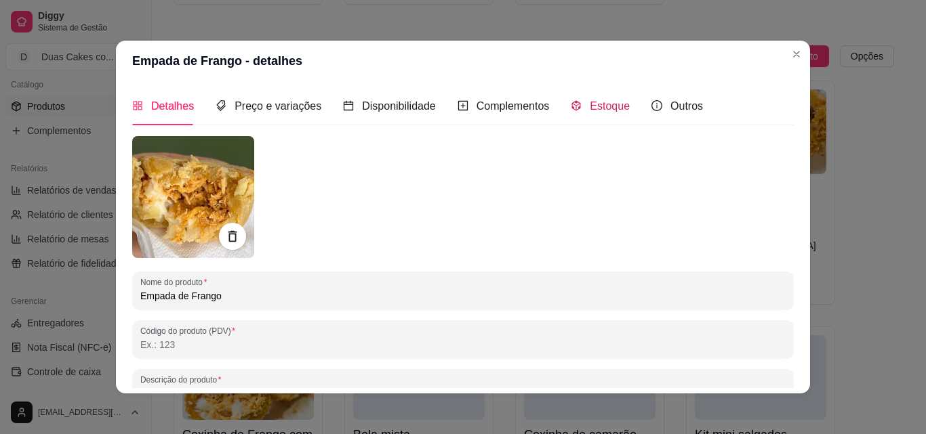
click at [601, 98] on div "Estoque" at bounding box center [600, 106] width 59 height 17
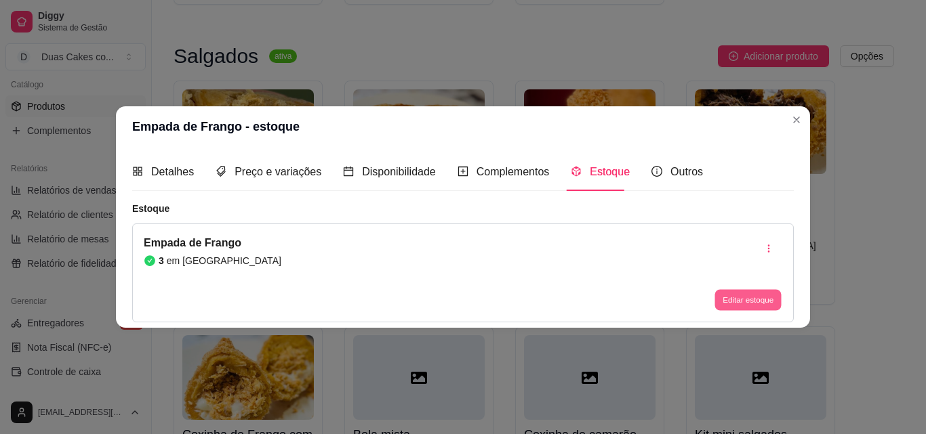
click at [740, 295] on button "Editar estoque" at bounding box center [747, 300] width 66 height 21
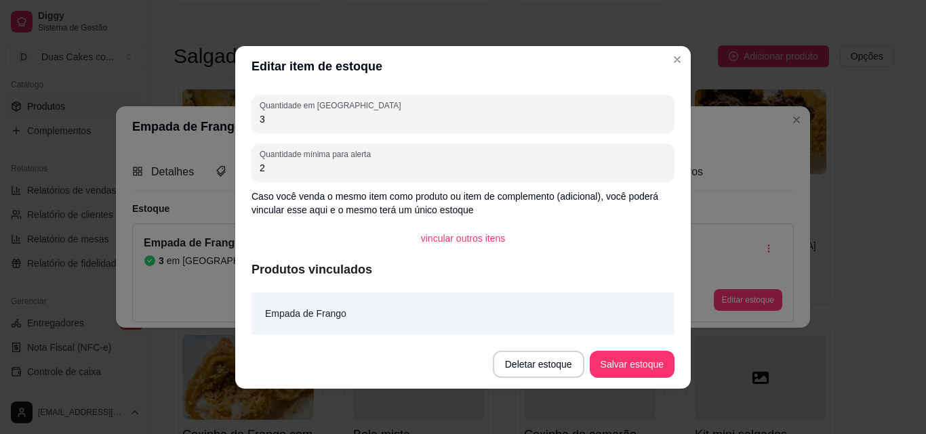
click at [273, 117] on input "3" at bounding box center [463, 120] width 407 height 14
type input "1"
click at [635, 363] on button "Salvar estoque" at bounding box center [631, 364] width 83 height 26
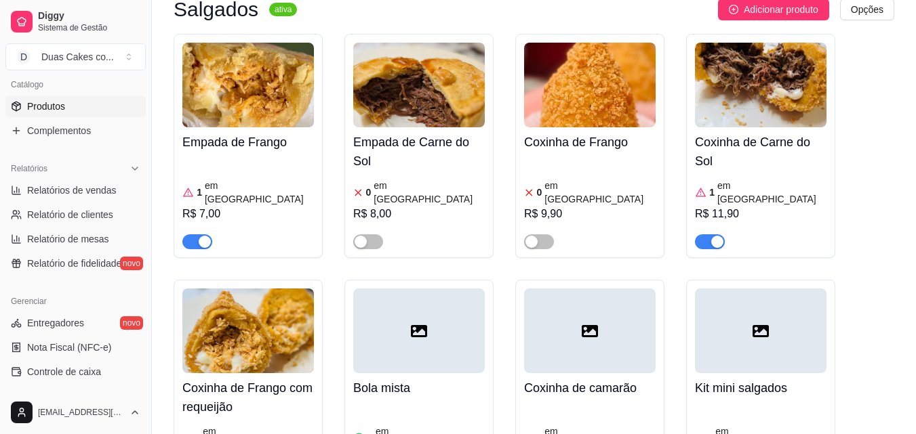
scroll to position [474, 0]
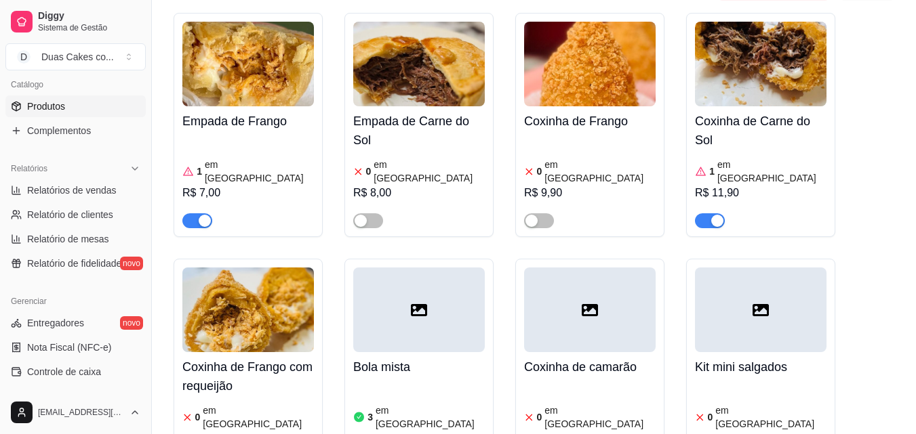
click at [727, 155] on div "1 em estoque R$ 11,90" at bounding box center [760, 191] width 131 height 73
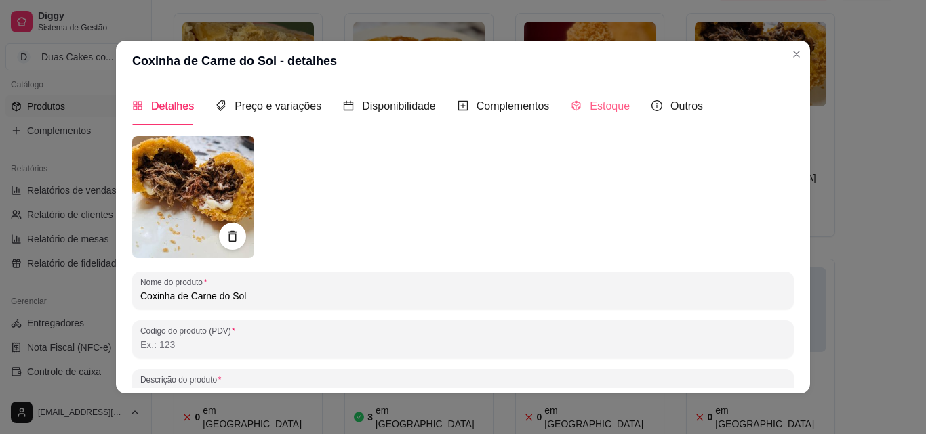
click at [592, 94] on div "Estoque" at bounding box center [600, 106] width 59 height 39
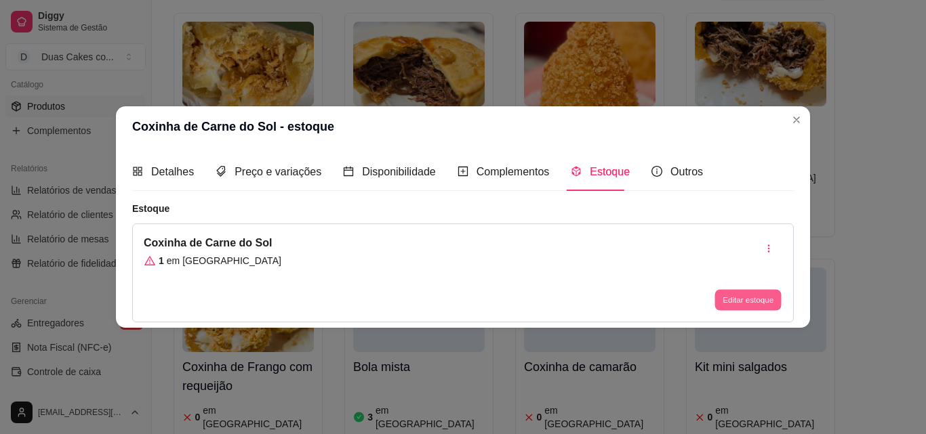
click at [750, 300] on button "Editar estoque" at bounding box center [747, 300] width 66 height 21
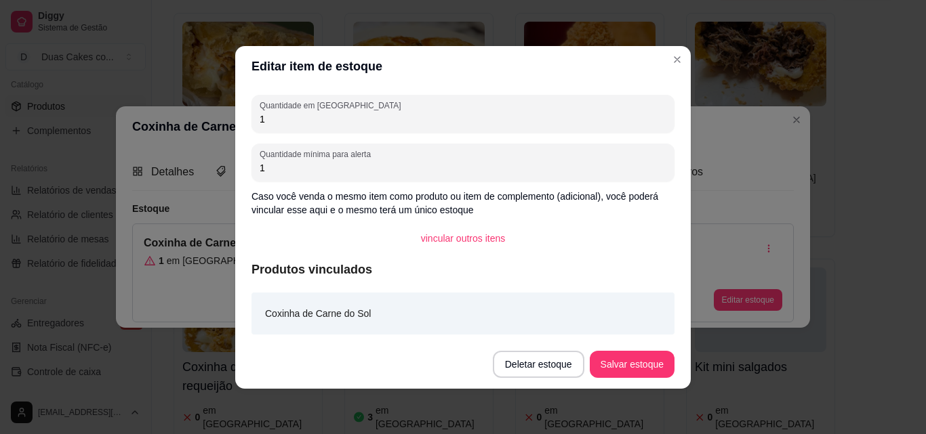
click at [285, 116] on input "1" at bounding box center [463, 120] width 407 height 14
type input "0"
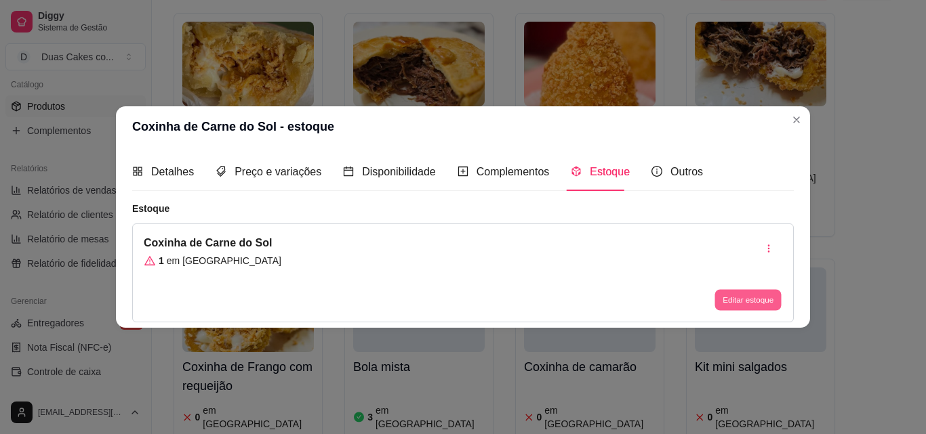
click at [768, 296] on button "Editar estoque" at bounding box center [747, 300] width 66 height 21
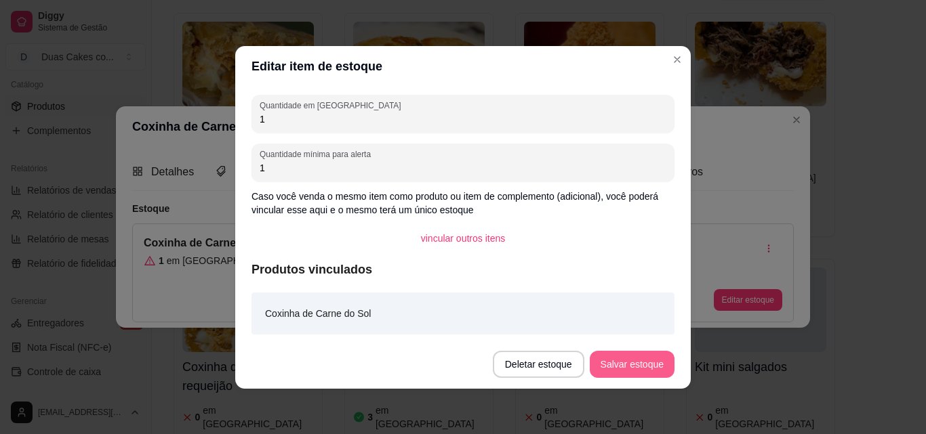
click at [663, 368] on button "Salvar estoque" at bounding box center [632, 364] width 85 height 27
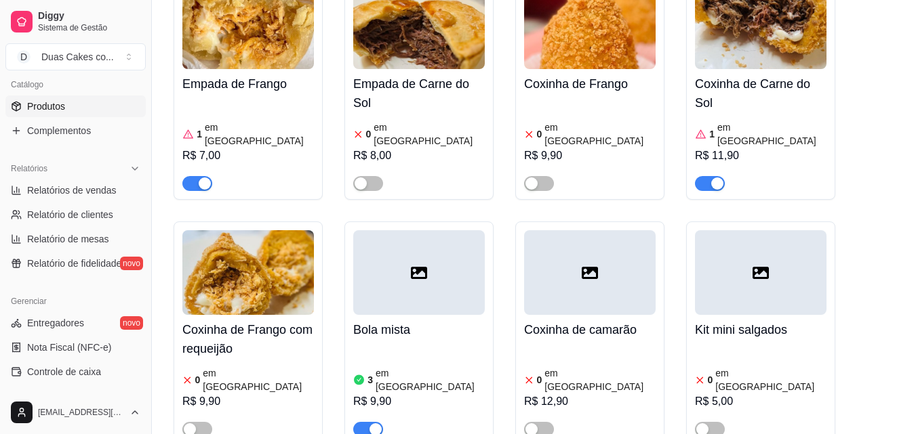
scroll to position [542, 0]
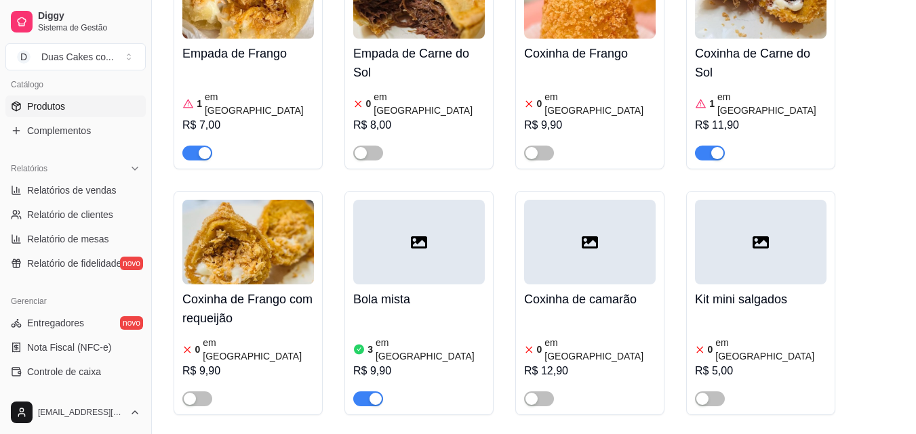
click at [397, 336] on article "em estoque" at bounding box center [429, 349] width 109 height 27
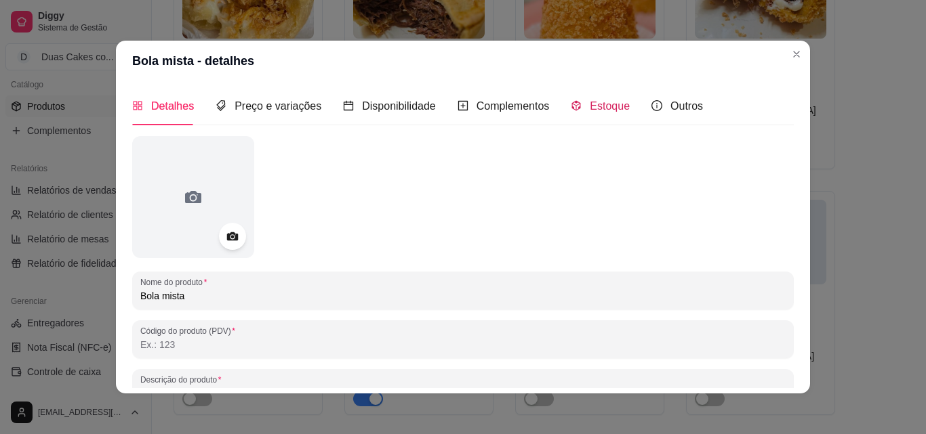
click at [603, 100] on span "Estoque" at bounding box center [610, 106] width 40 height 12
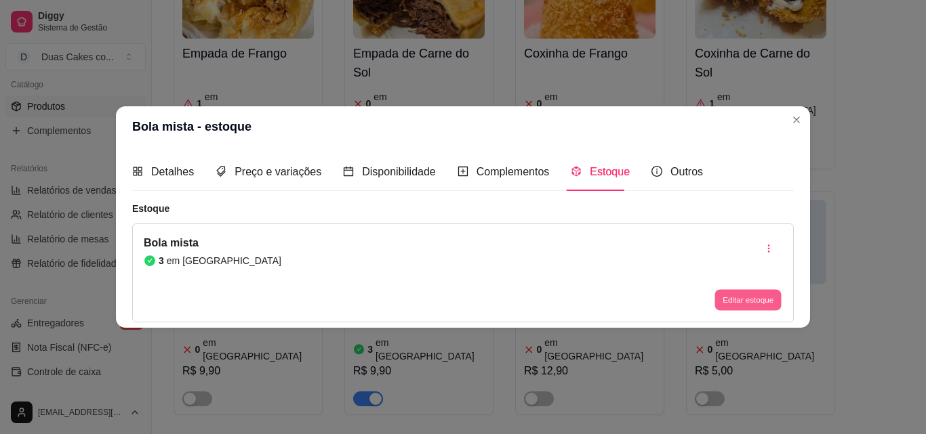
click at [748, 302] on button "Editar estoque" at bounding box center [747, 300] width 66 height 21
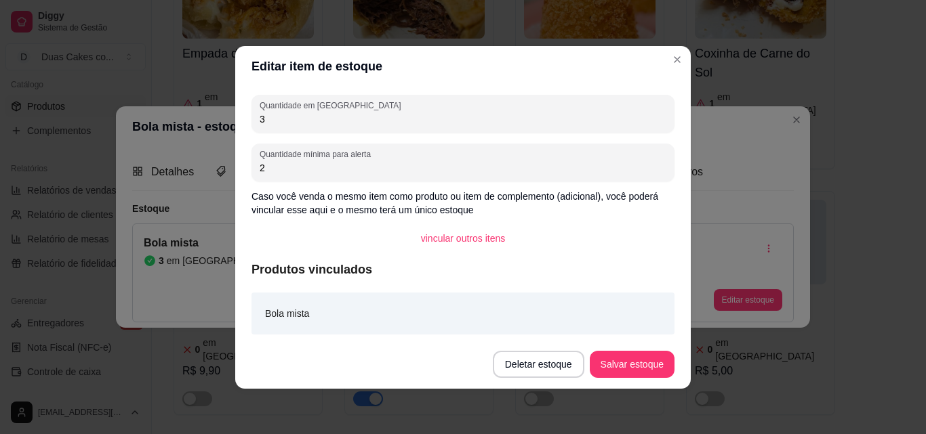
click at [314, 125] on input "3" at bounding box center [463, 120] width 407 height 14
type input "2"
click at [635, 358] on button "Salvar estoque" at bounding box center [631, 364] width 83 height 26
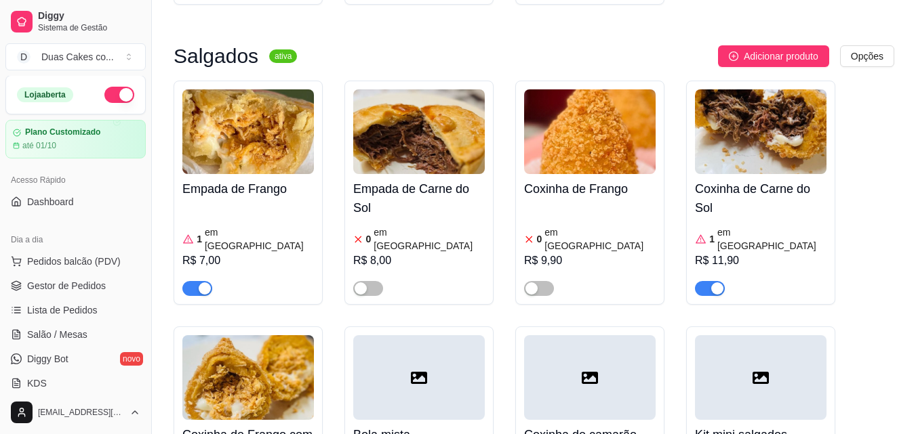
scroll to position [0, 0]
click at [66, 257] on span "Pedidos balcão (PDV)" at bounding box center [74, 263] width 94 height 14
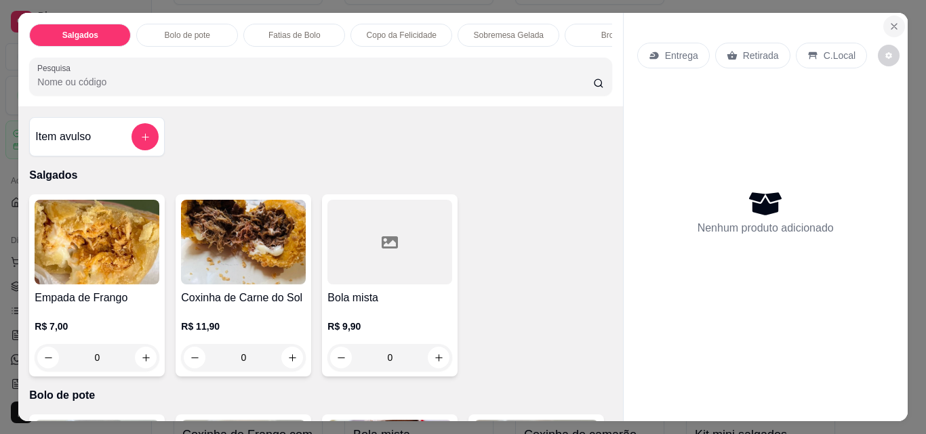
click at [884, 16] on button "Close" at bounding box center [894, 27] width 22 height 22
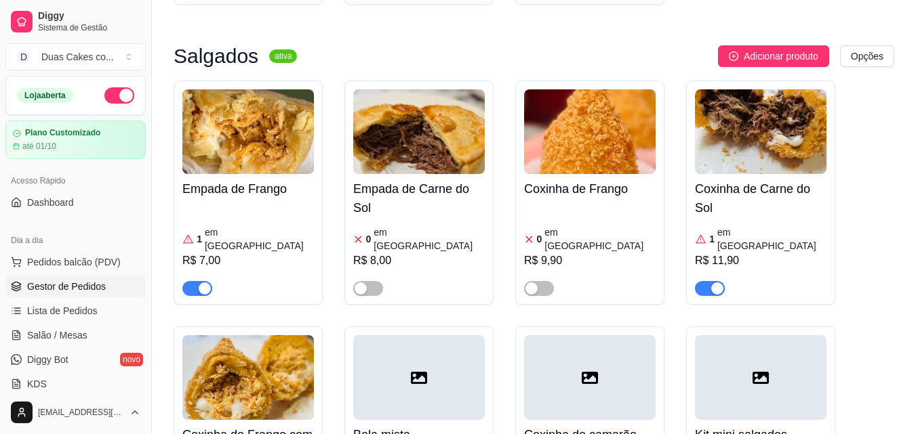
click at [73, 280] on link "Gestor de Pedidos" at bounding box center [75, 287] width 140 height 22
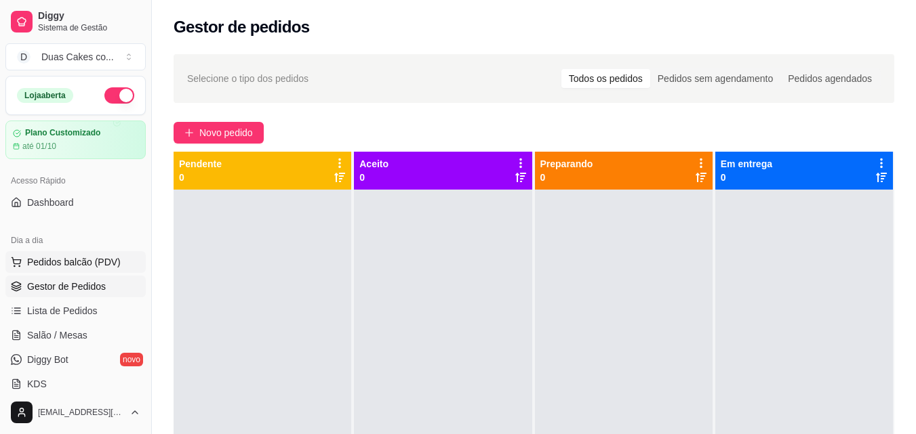
click at [47, 262] on span "Pedidos balcão (PDV)" at bounding box center [74, 263] width 94 height 14
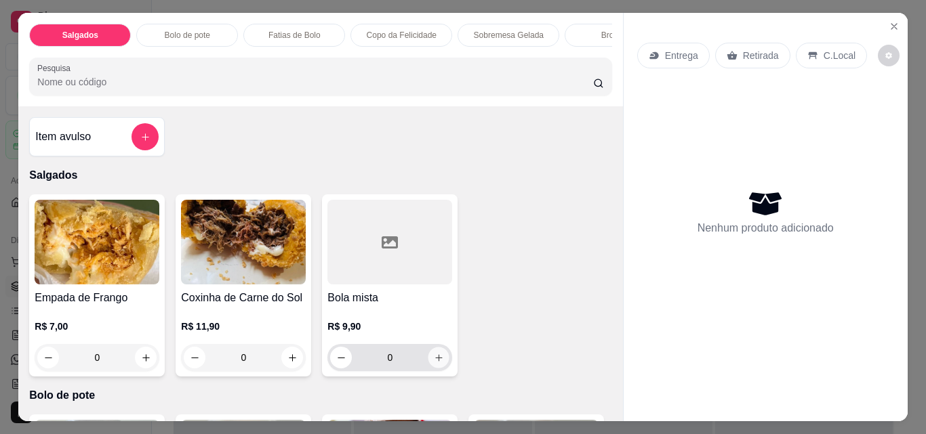
click at [436, 361] on icon "increase-product-quantity" at bounding box center [439, 358] width 10 height 10
type input "1"
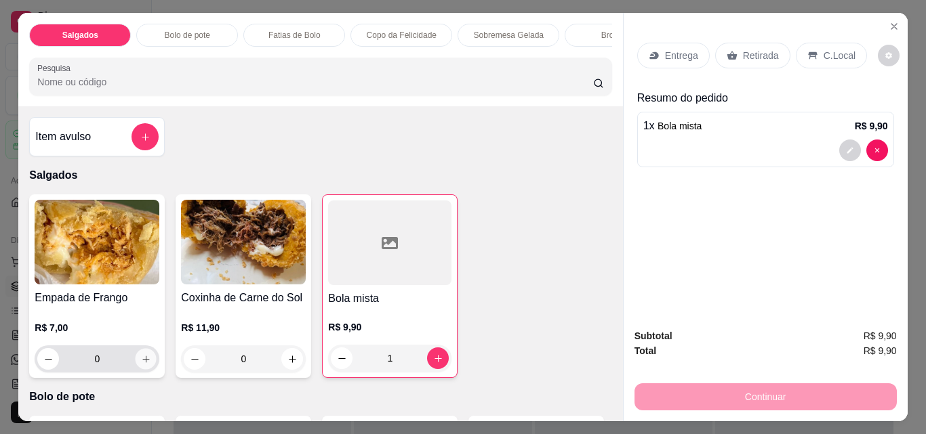
click at [141, 361] on icon "increase-product-quantity" at bounding box center [146, 359] width 10 height 10
type input "1"
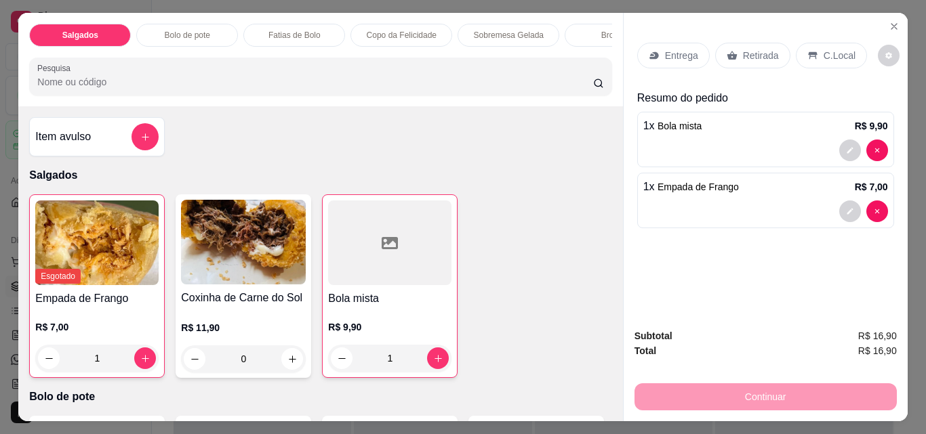
click at [755, 54] on p "Retirada" at bounding box center [761, 56] width 36 height 14
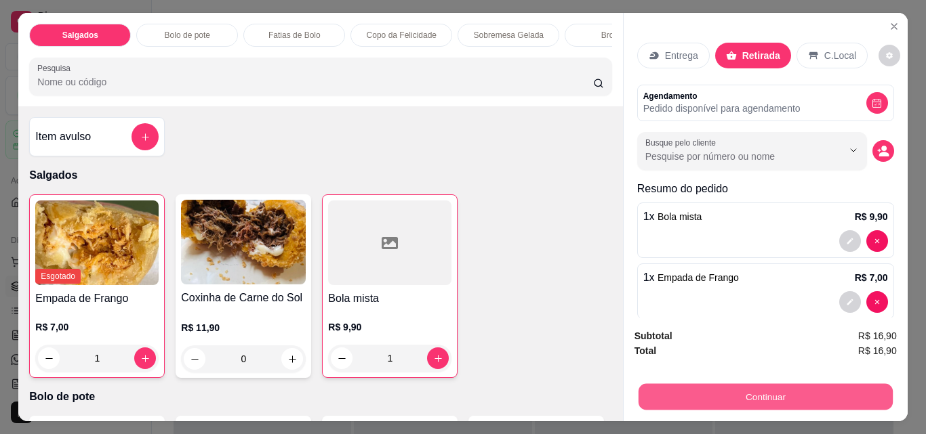
click at [774, 384] on button "Continuar" at bounding box center [765, 397] width 254 height 26
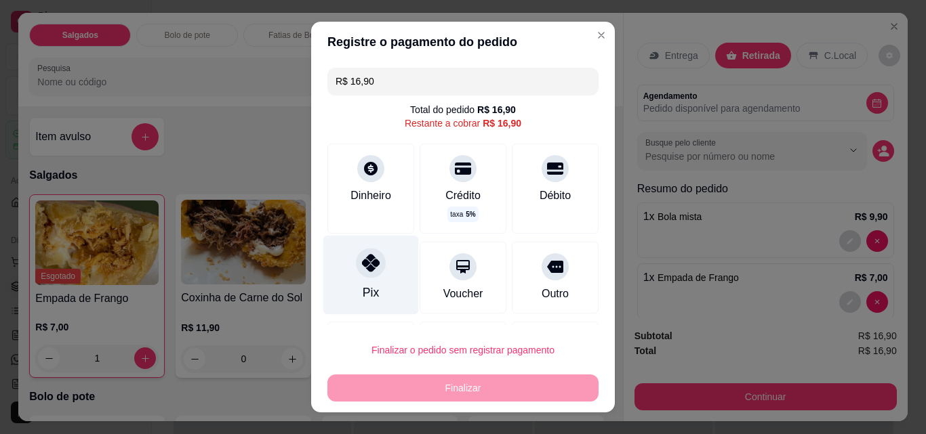
click at [359, 283] on div "Pix" at bounding box center [371, 275] width 96 height 79
type input "R$ 0,00"
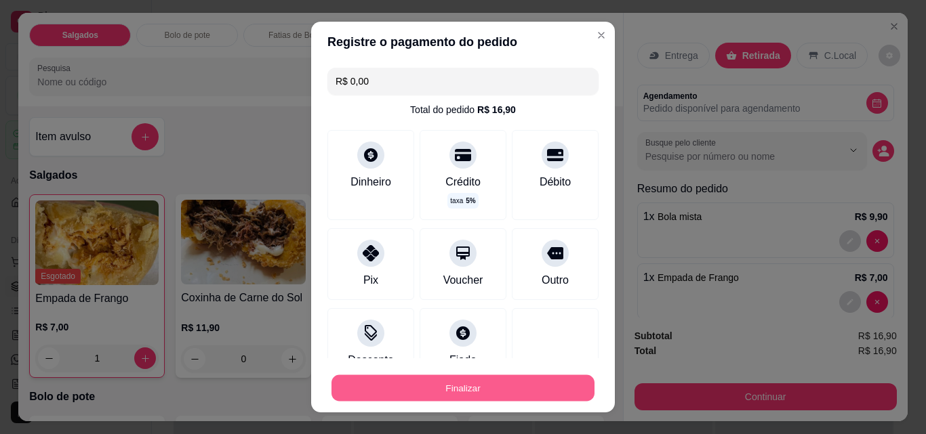
click at [476, 382] on button "Finalizar" at bounding box center [462, 388] width 263 height 26
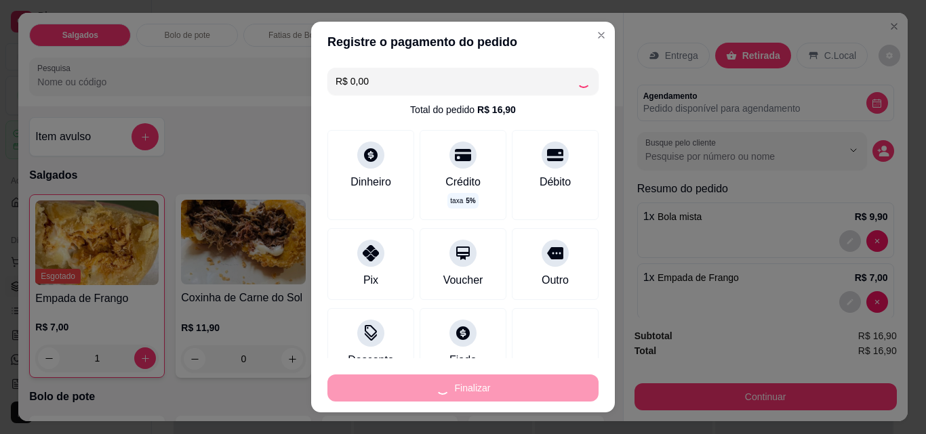
type input "0"
type input "-R$ 16,90"
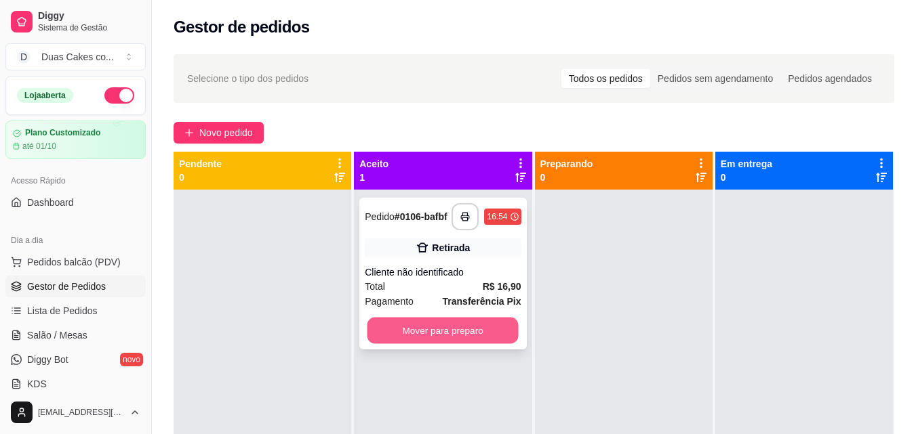
click at [456, 337] on button "Mover para preparo" at bounding box center [442, 331] width 151 height 26
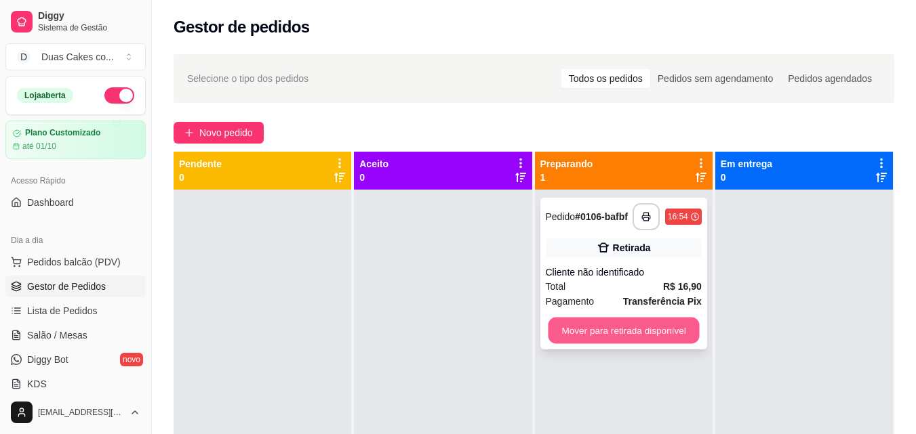
click at [605, 334] on button "Mover para retirada disponível" at bounding box center [623, 331] width 151 height 26
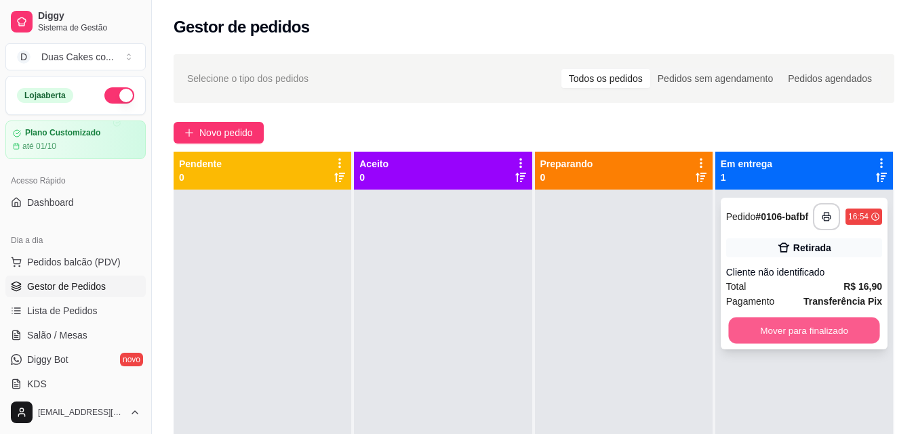
click at [747, 327] on button "Mover para finalizado" at bounding box center [803, 331] width 151 height 26
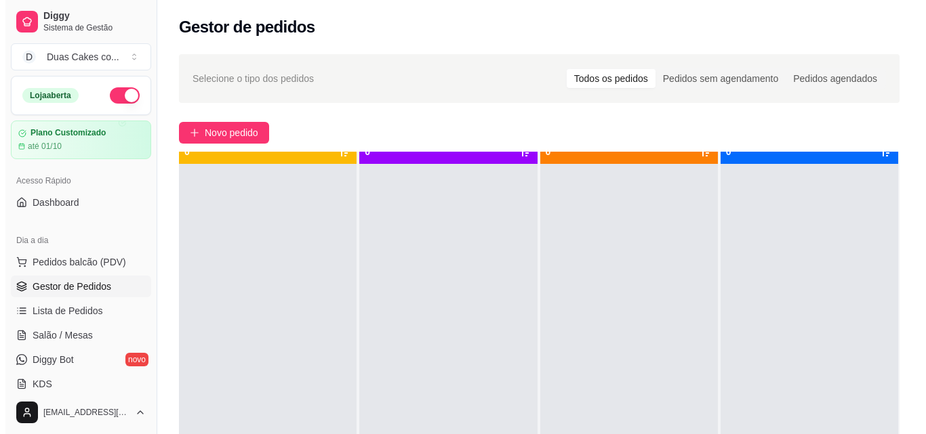
scroll to position [38, 0]
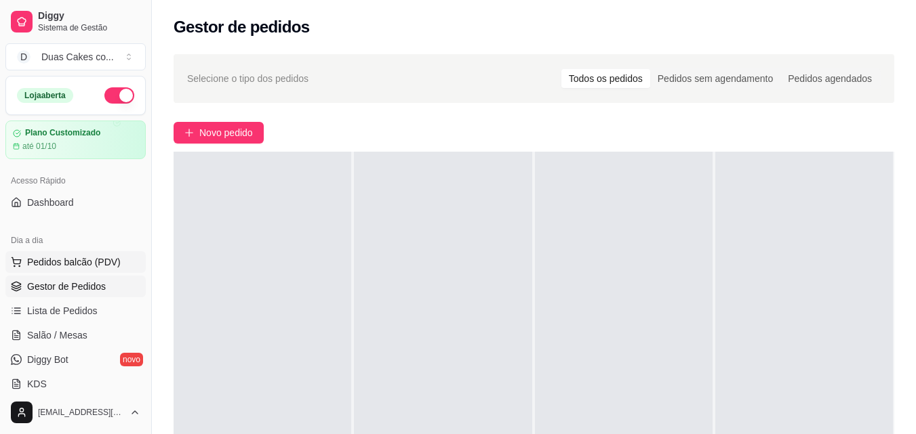
click at [72, 260] on span "Pedidos balcão (PDV)" at bounding box center [74, 263] width 94 height 14
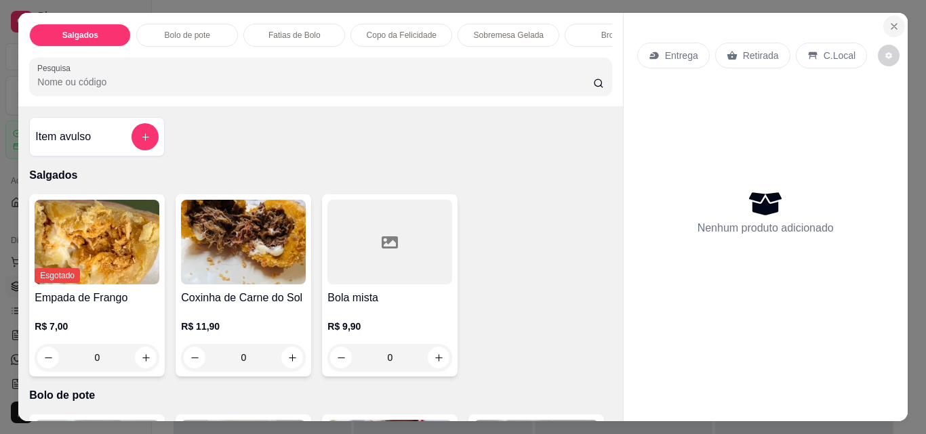
click at [891, 24] on icon "Close" at bounding box center [893, 26] width 5 height 5
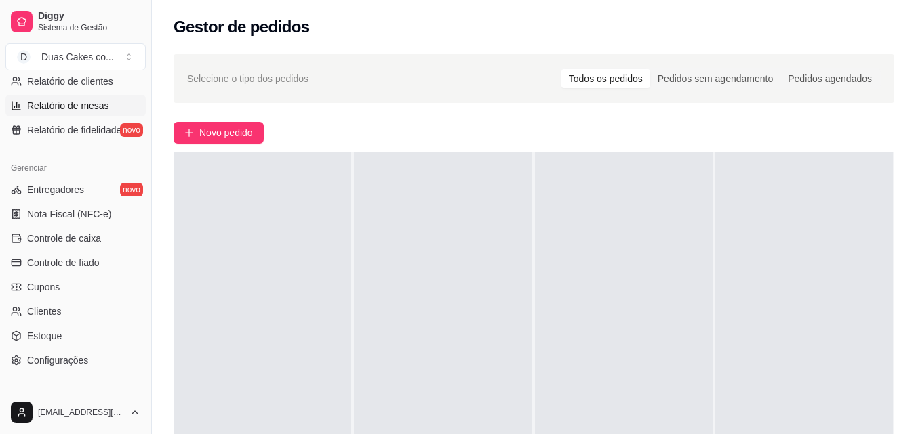
scroll to position [474, 0]
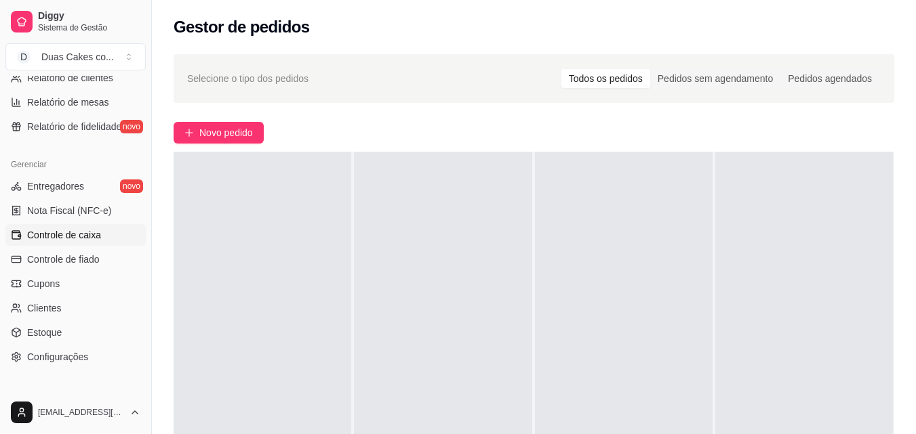
click at [69, 231] on span "Controle de caixa" at bounding box center [64, 235] width 74 height 14
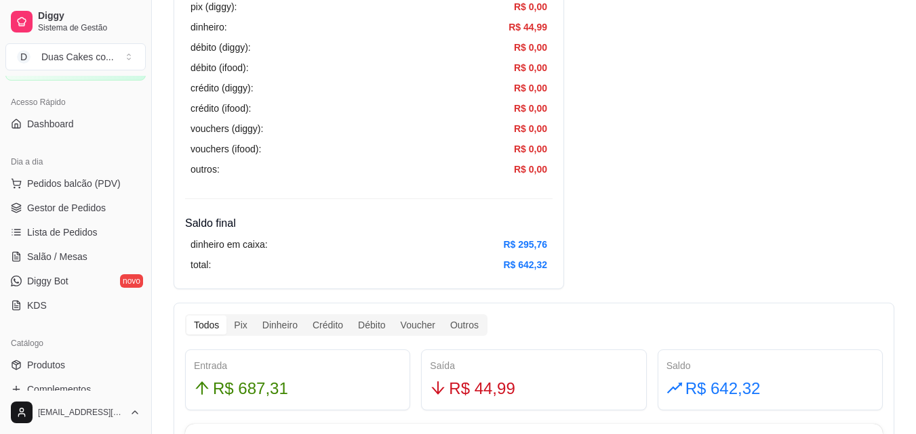
scroll to position [68, 0]
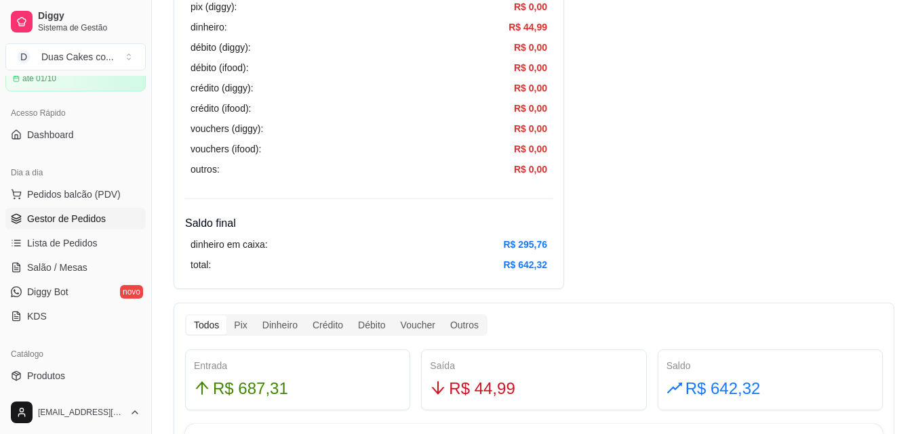
click at [72, 224] on span "Gestor de Pedidos" at bounding box center [66, 219] width 79 height 14
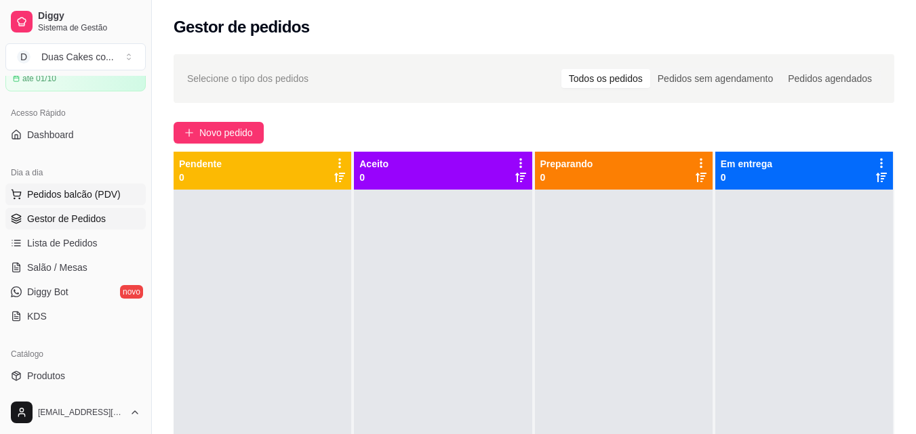
click at [61, 195] on span "Pedidos balcão (PDV)" at bounding box center [74, 195] width 94 height 14
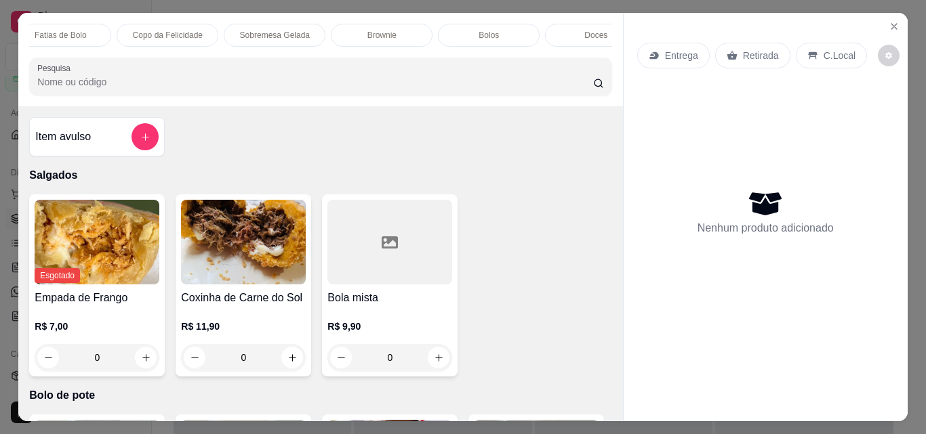
scroll to position [0, 244]
click at [435, 361] on icon "increase-product-quantity" at bounding box center [439, 358] width 10 height 10
type input "1"
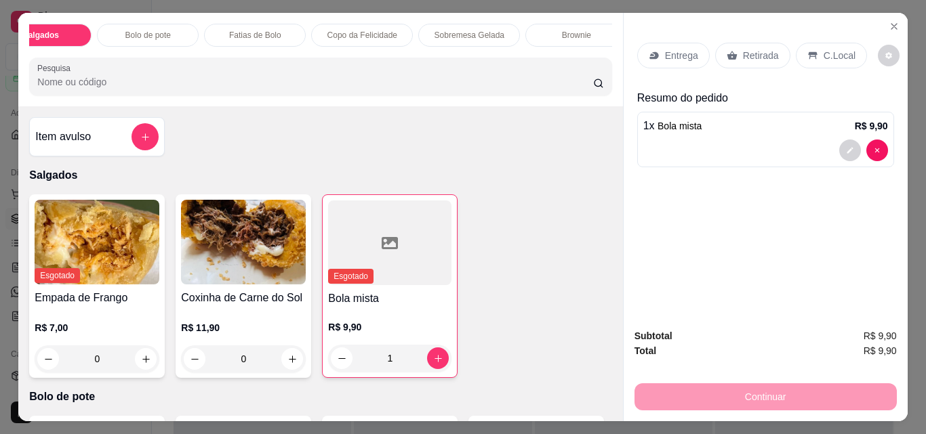
scroll to position [0, 22]
click at [584, 31] on p "Brownie" at bounding box center [593, 35] width 29 height 11
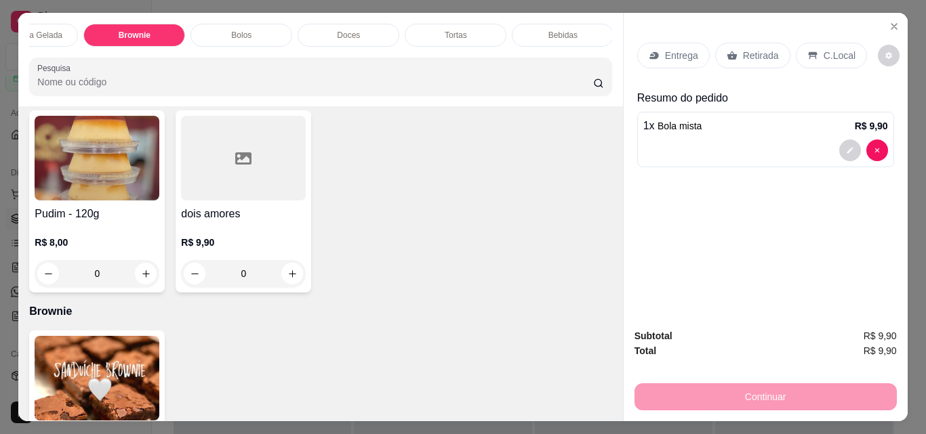
scroll to position [0, 483]
click at [579, 28] on div "Bebidas" at bounding box center [561, 35] width 102 height 23
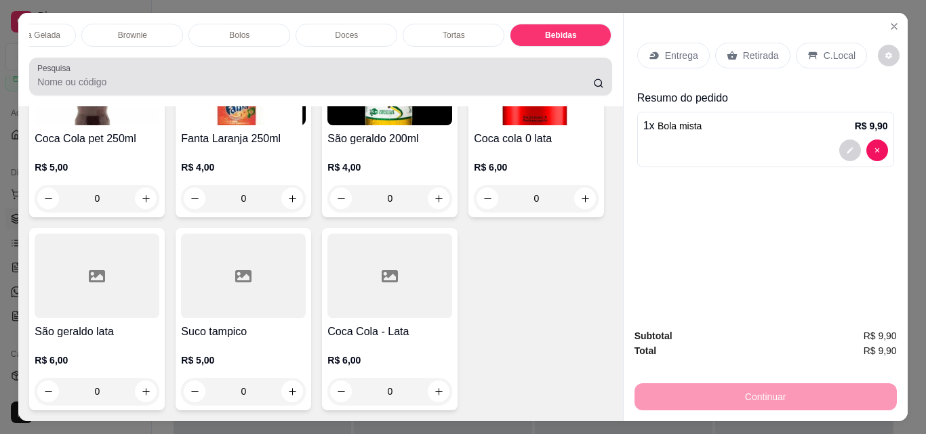
scroll to position [35, 0]
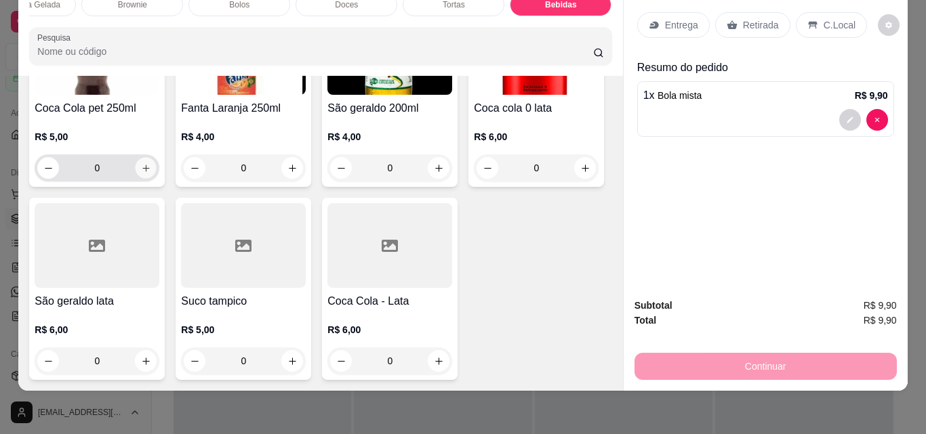
click at [142, 173] on icon "increase-product-quantity" at bounding box center [146, 168] width 10 height 10
type input "1"
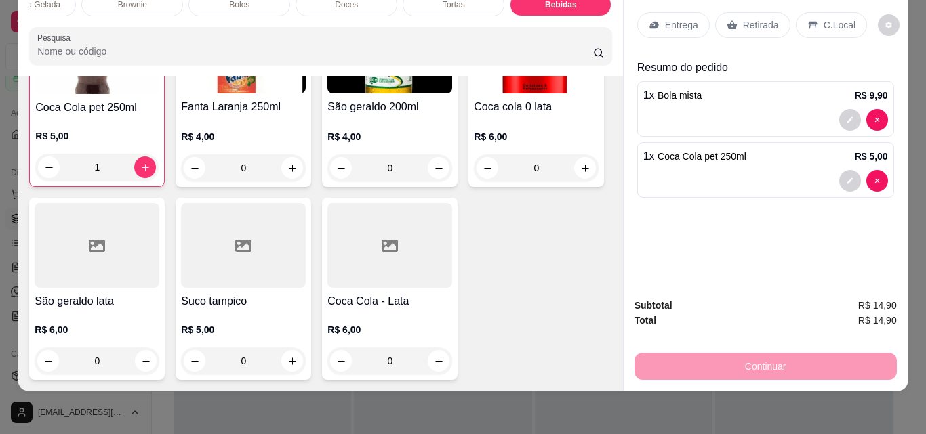
scroll to position [0, 0]
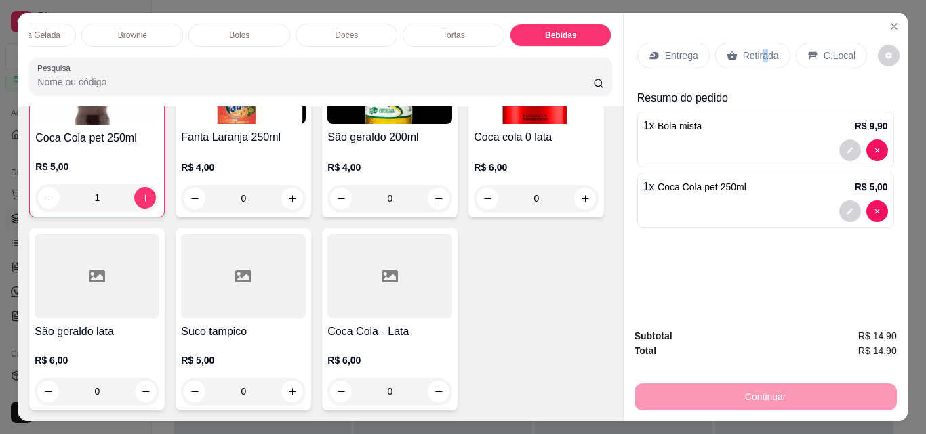
click at [758, 43] on div "Retirada" at bounding box center [752, 56] width 75 height 26
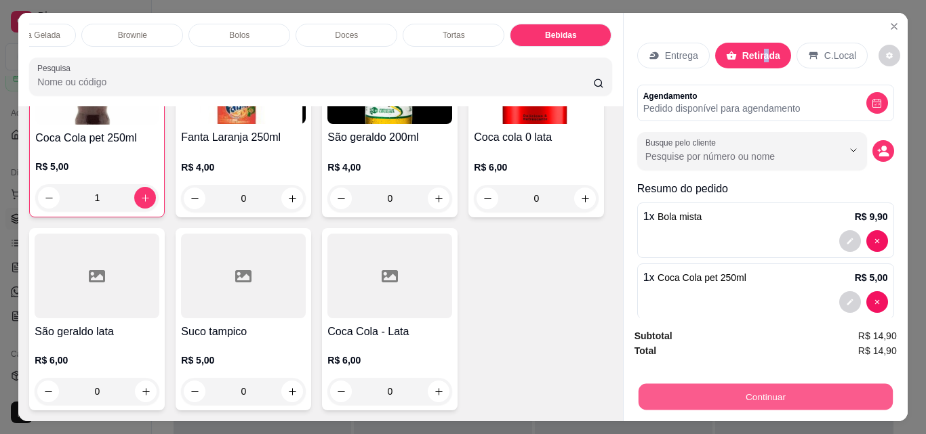
click at [741, 396] on button "Continuar" at bounding box center [765, 397] width 254 height 26
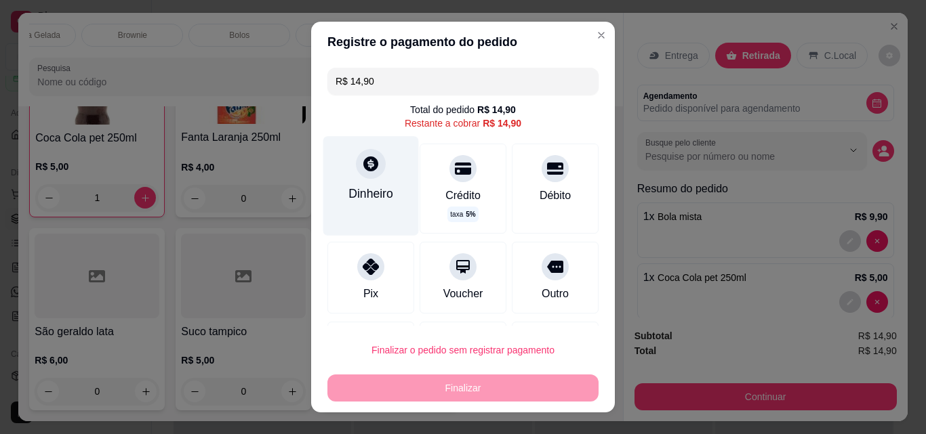
click at [369, 190] on div "Dinheiro" at bounding box center [370, 194] width 45 height 18
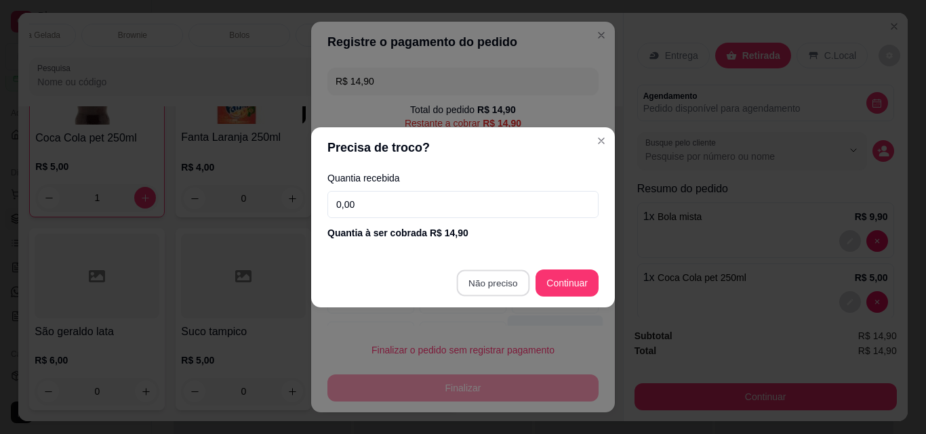
type input "R$ 0,00"
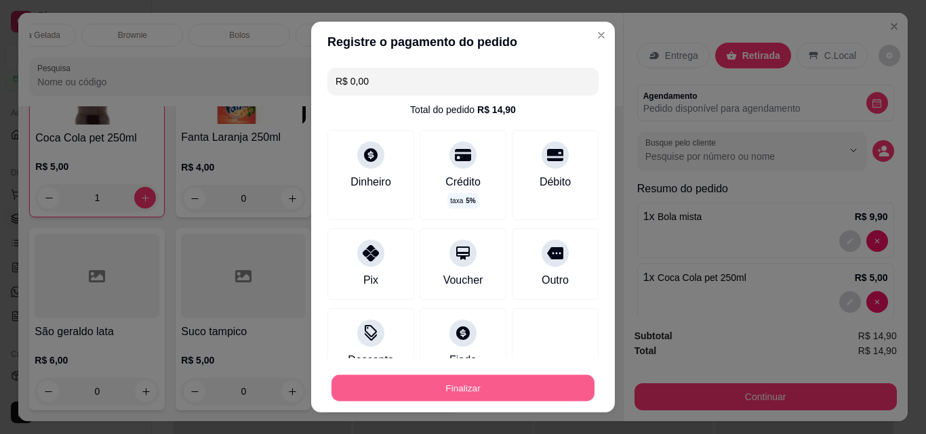
click at [496, 392] on button "Finalizar" at bounding box center [462, 388] width 263 height 26
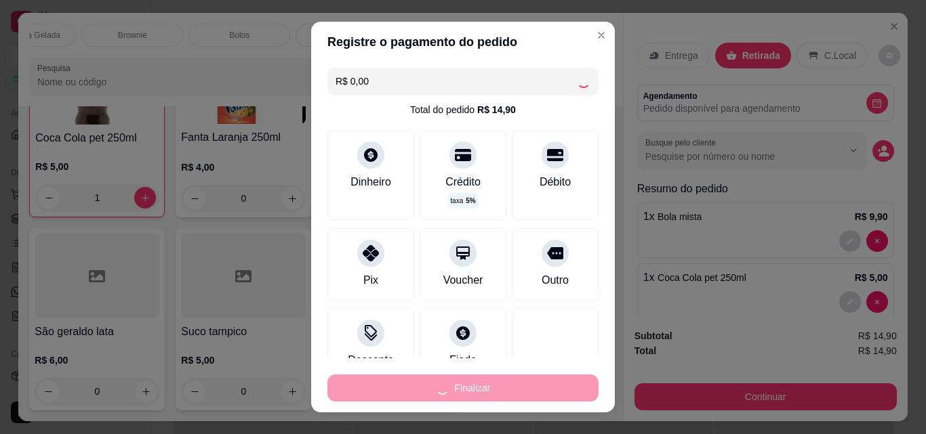
type input "0"
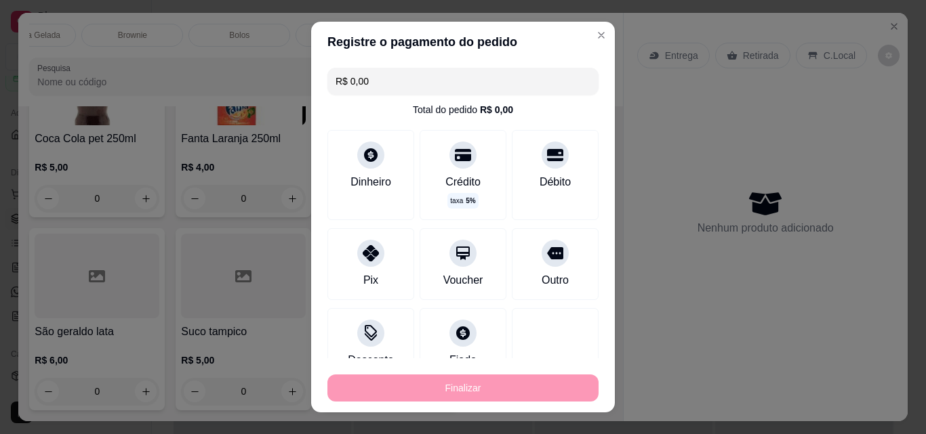
type input "-R$ 14,90"
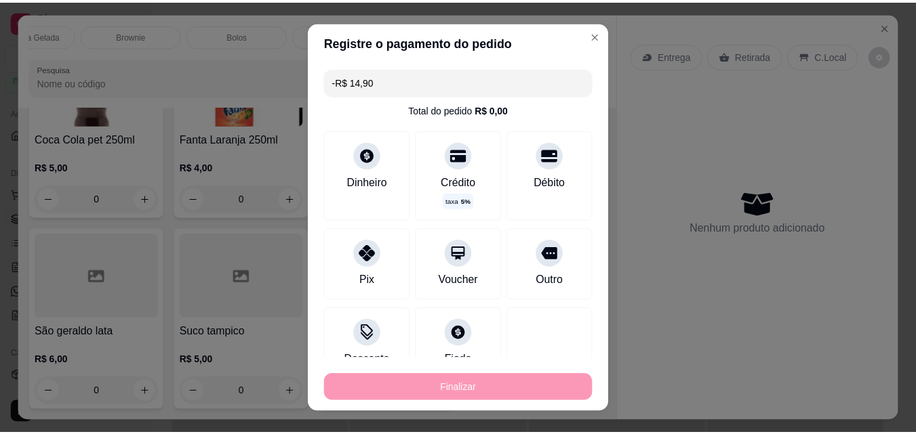
scroll to position [3107, 0]
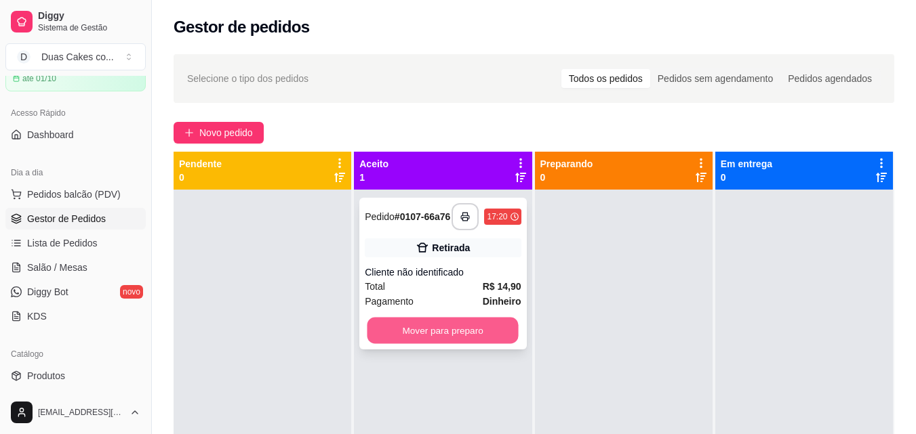
click at [453, 341] on button "Mover para preparo" at bounding box center [442, 331] width 151 height 26
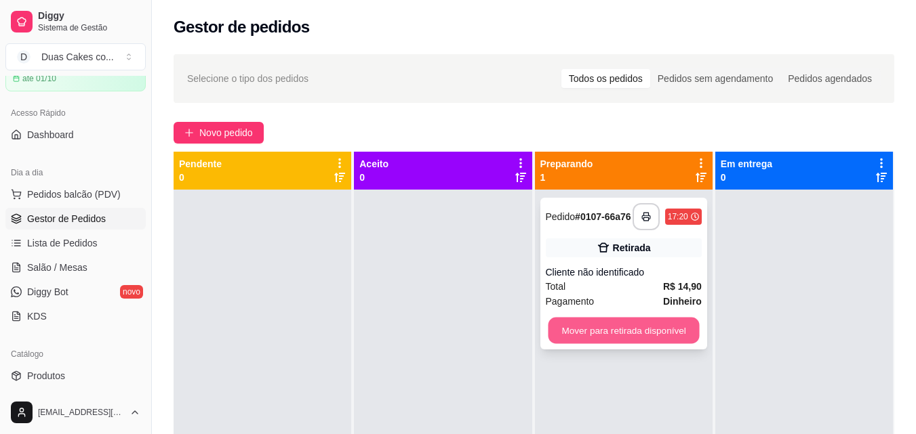
click at [575, 340] on button "Mover para retirada disponível" at bounding box center [623, 331] width 151 height 26
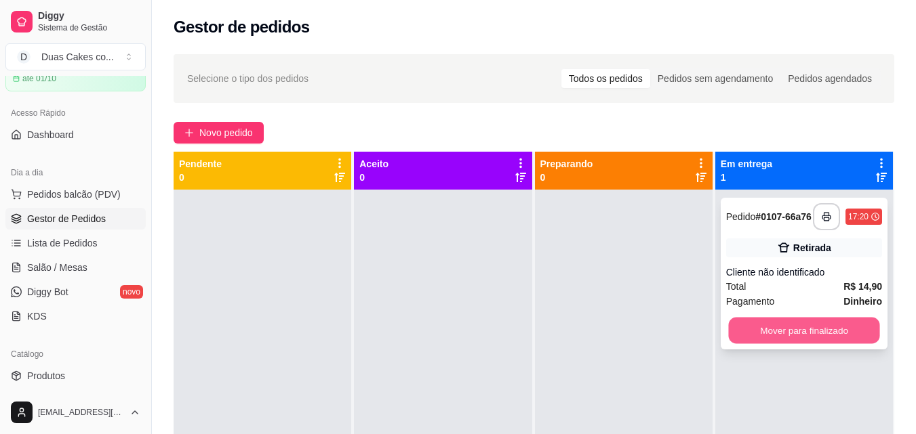
click at [836, 330] on button "Mover para finalizado" at bounding box center [803, 331] width 151 height 26
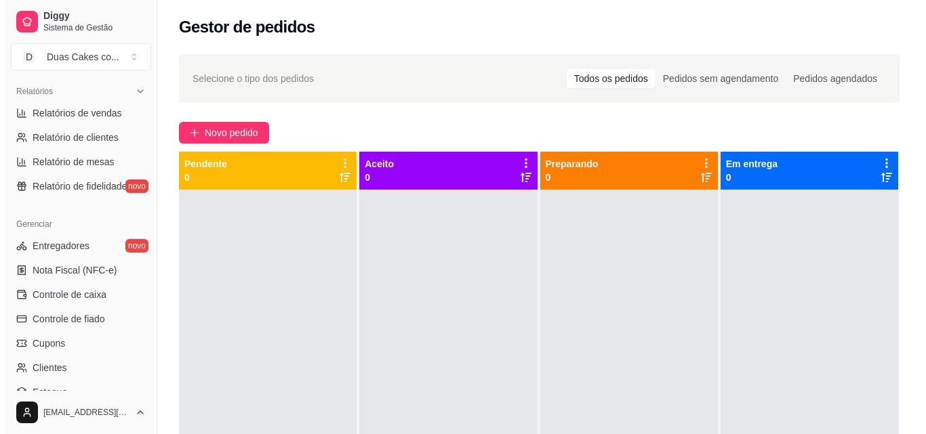
scroll to position [474, 0]
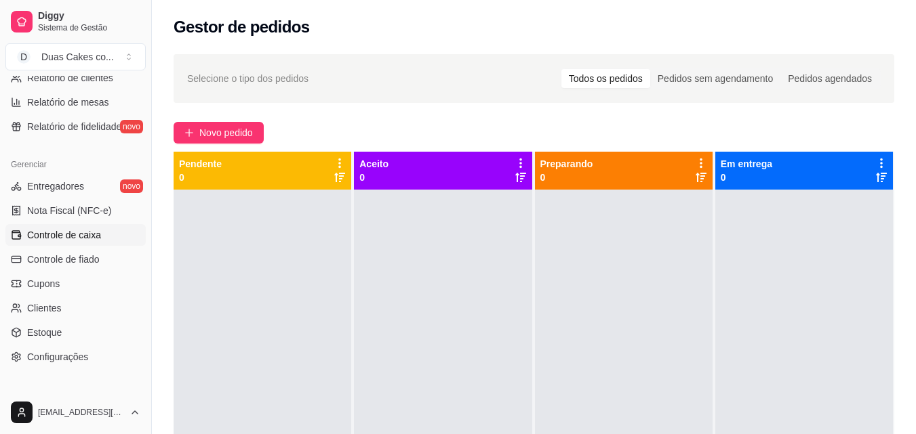
click at [66, 232] on span "Controle de caixa" at bounding box center [64, 235] width 74 height 14
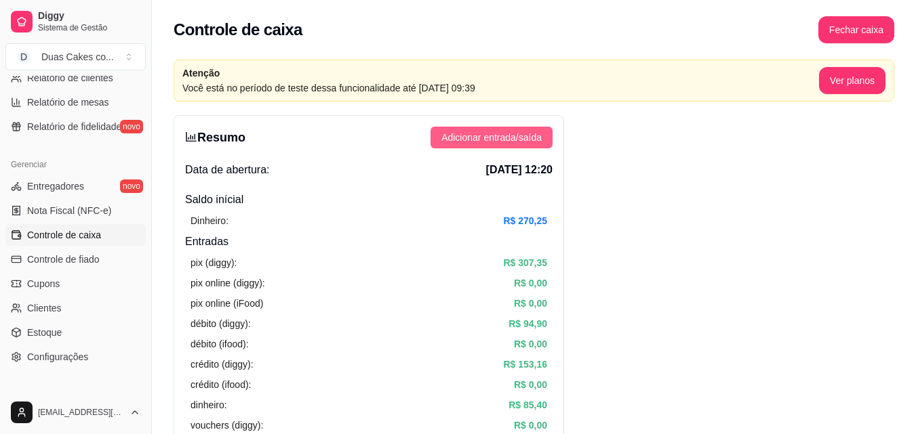
click at [483, 144] on span "Adicionar entrada/saída" at bounding box center [491, 137] width 100 height 15
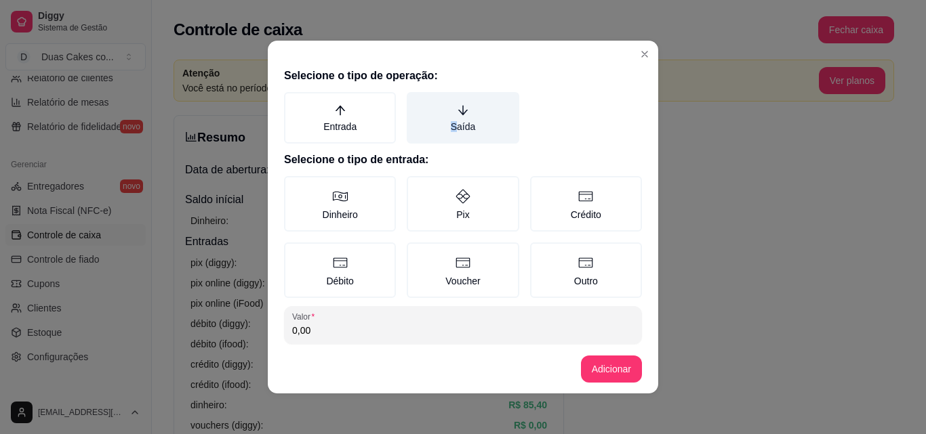
click at [445, 122] on label "Saída" at bounding box center [463, 118] width 112 height 52
click at [471, 123] on label "Saída" at bounding box center [463, 118] width 112 height 52
click at [417, 102] on button "Saída" at bounding box center [411, 96] width 11 height 11
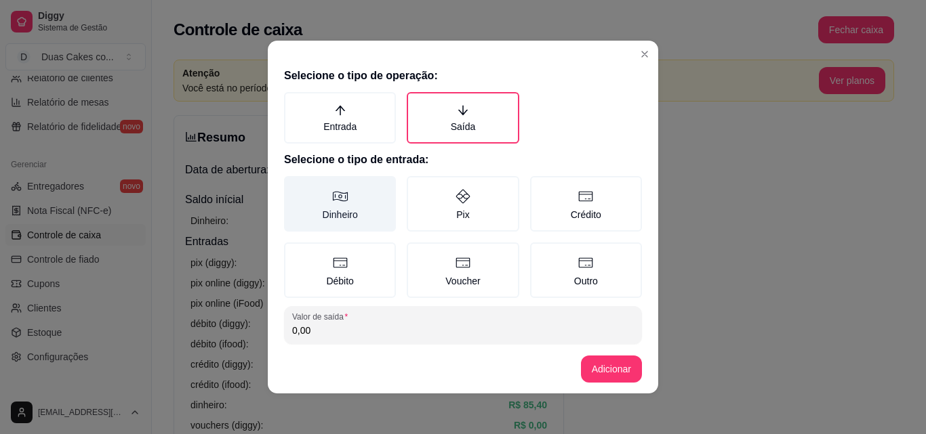
click at [356, 220] on label "Dinheiro" at bounding box center [340, 204] width 112 height 56
click at [294, 186] on button "Dinheiro" at bounding box center [288, 181] width 11 height 11
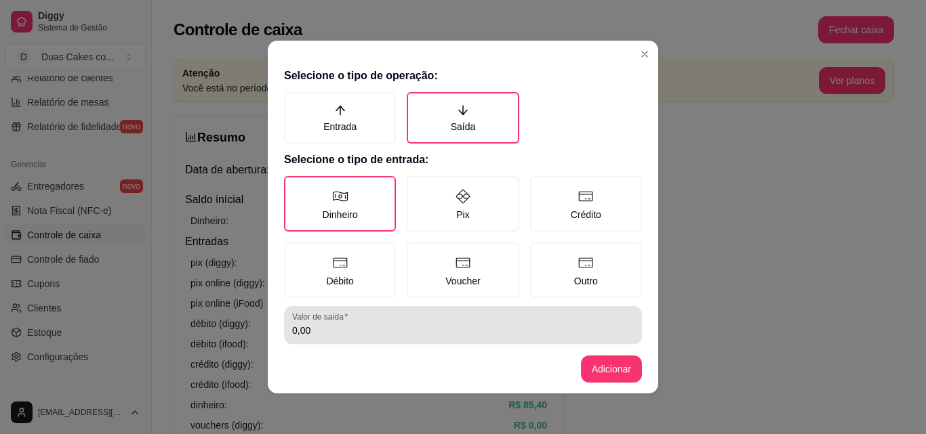
click at [328, 340] on div "Valor de saída 0,00" at bounding box center [463, 325] width 358 height 38
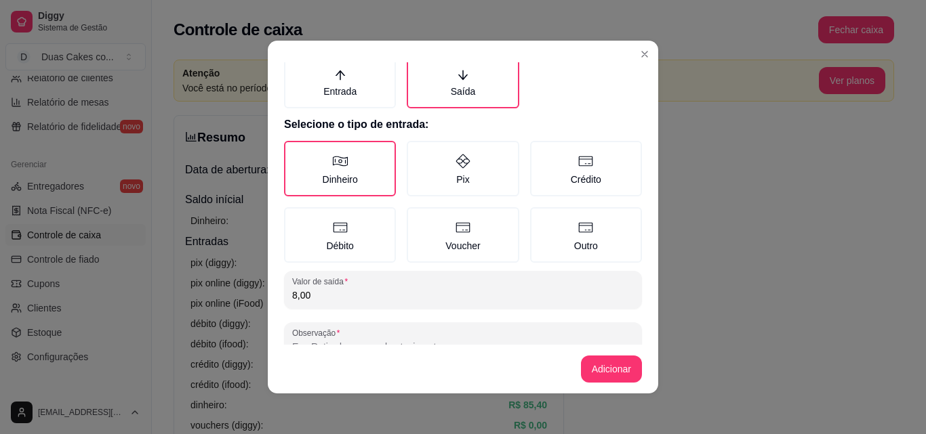
scroll to position [73, 0]
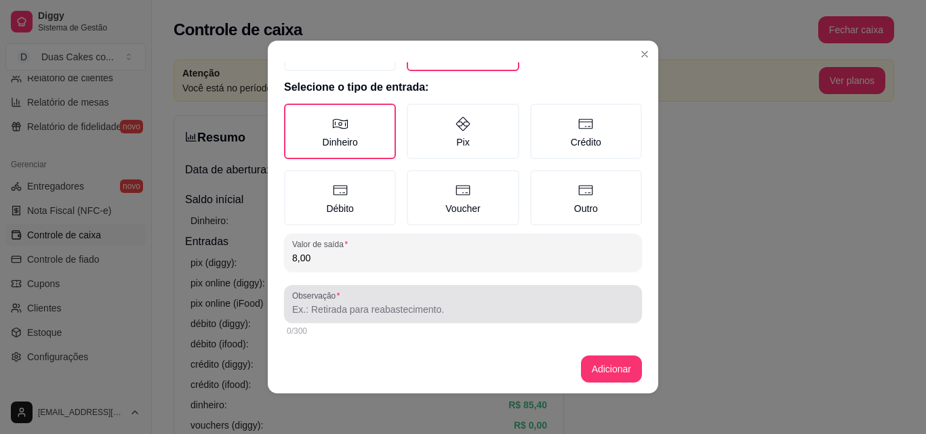
type input "8,00"
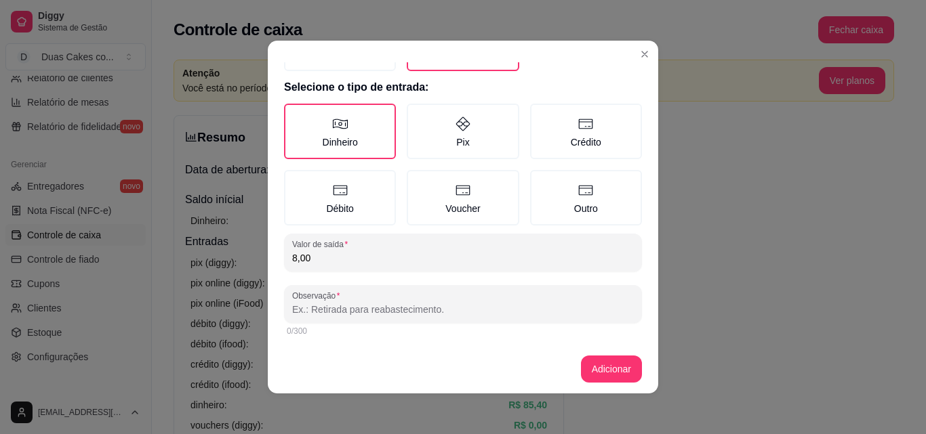
click at [335, 310] on input "Observação" at bounding box center [463, 310] width 342 height 14
type input "copia da chave produção"
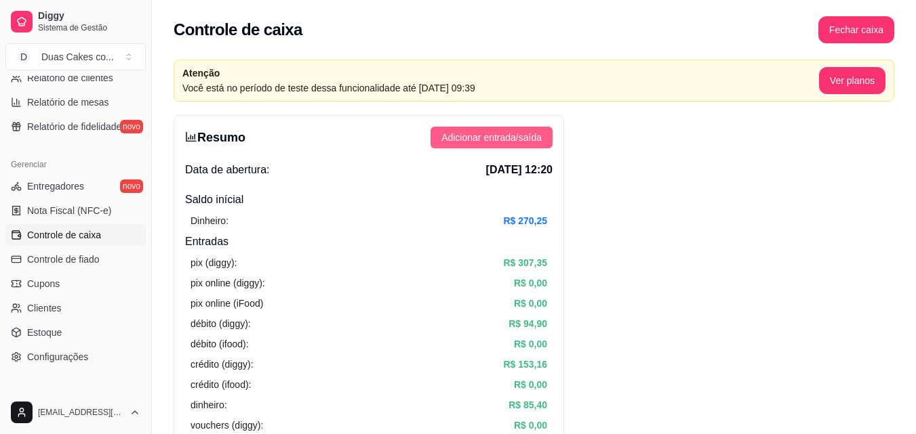
click at [523, 134] on span "Adicionar entrada/saída" at bounding box center [491, 137] width 100 height 15
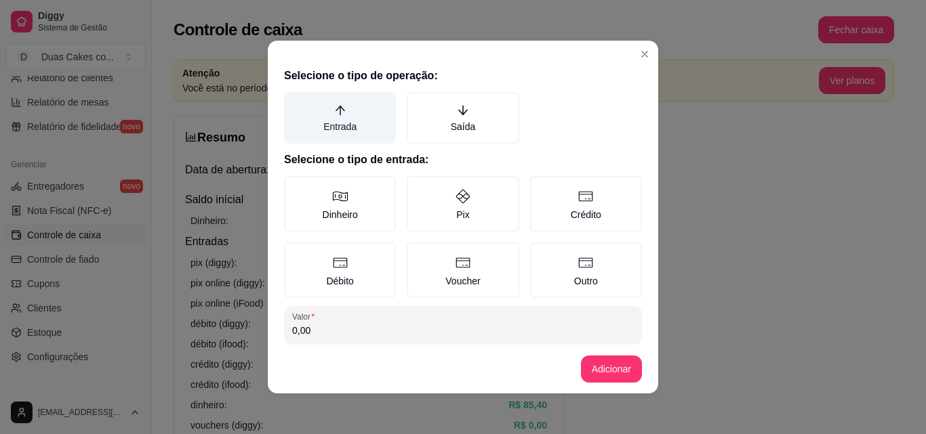
click at [329, 119] on label "Entrada" at bounding box center [340, 118] width 112 height 52
click at [294, 102] on button "Entrada" at bounding box center [288, 96] width 11 height 11
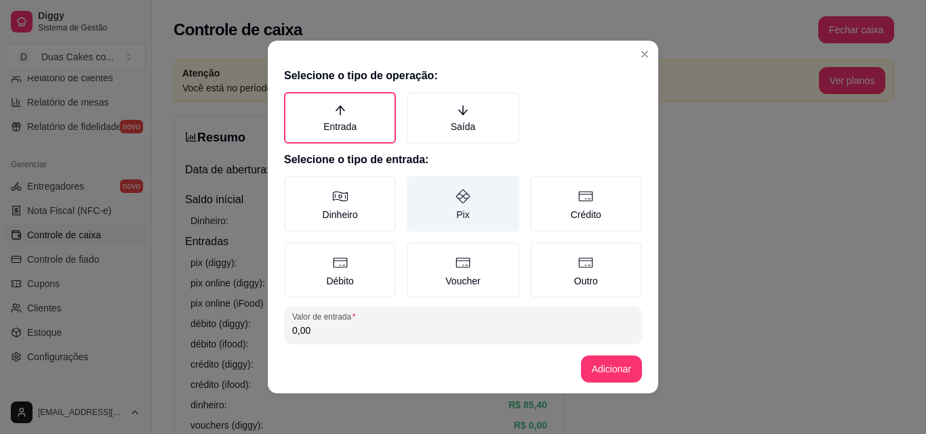
click at [448, 212] on label "Pix" at bounding box center [463, 204] width 112 height 56
click at [417, 186] on button "Pix" at bounding box center [411, 181] width 11 height 11
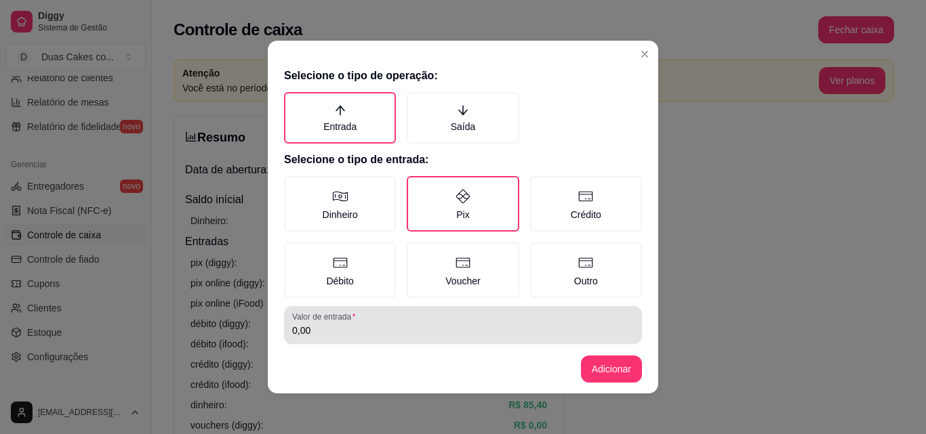
click at [426, 323] on div "0,00" at bounding box center [463, 325] width 342 height 27
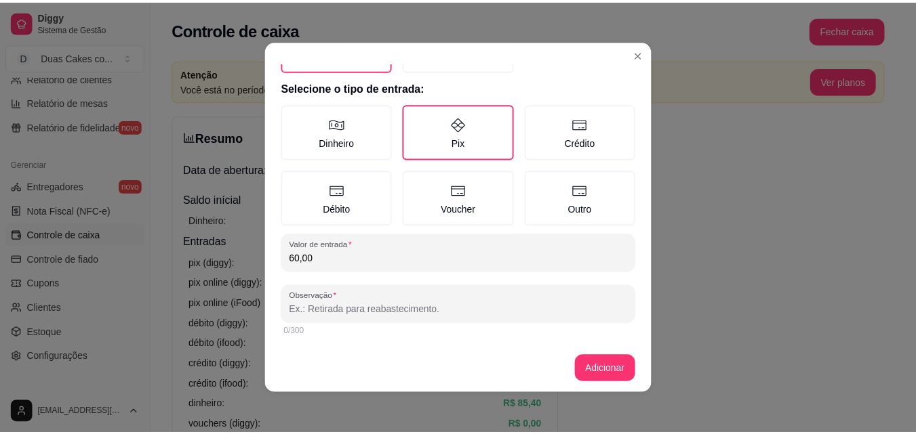
scroll to position [3, 0]
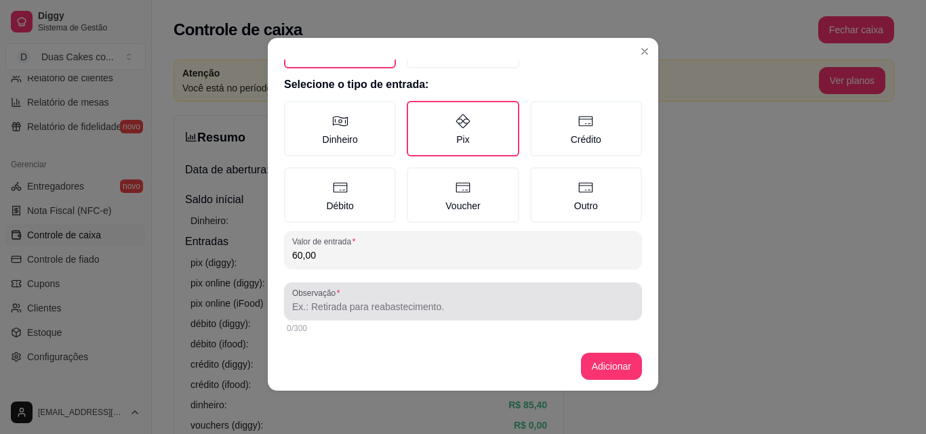
type input "60,00"
click at [383, 291] on div at bounding box center [463, 301] width 342 height 27
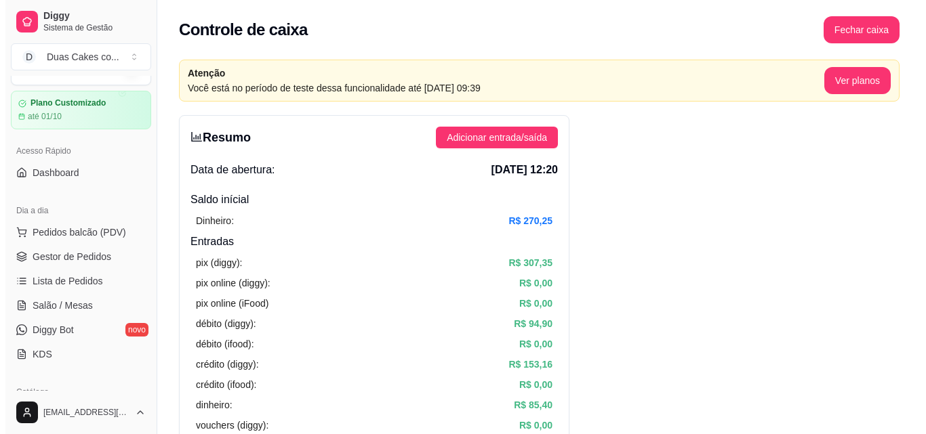
scroll to position [0, 0]
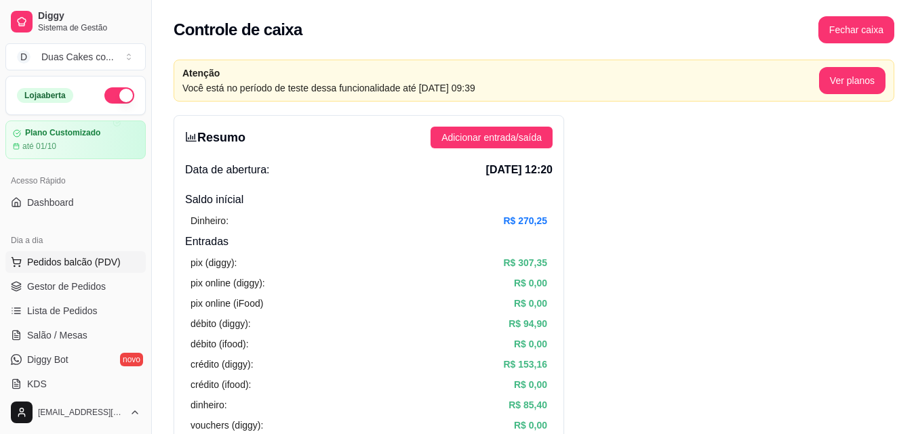
click at [59, 255] on button "Pedidos balcão (PDV)" at bounding box center [75, 262] width 140 height 22
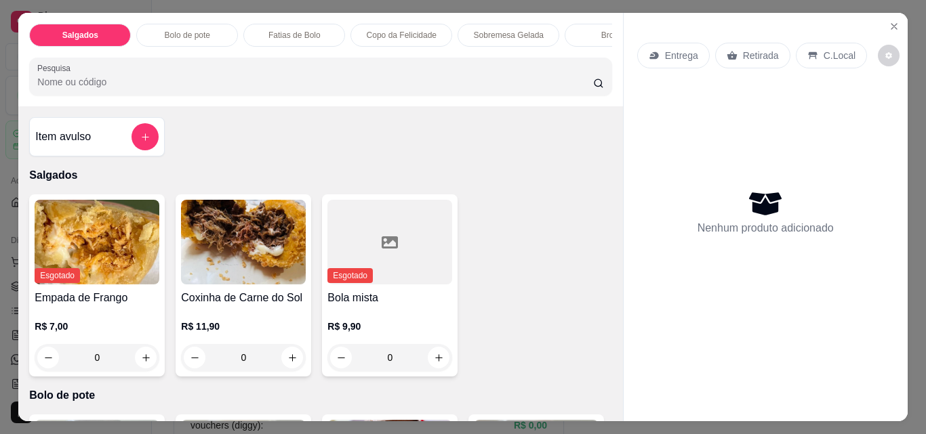
click at [168, 30] on p "Bolo de pote" at bounding box center [187, 35] width 45 height 11
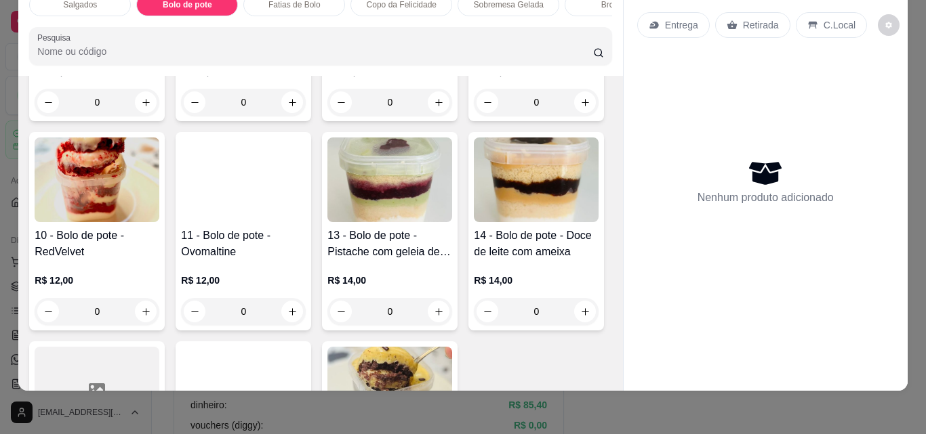
scroll to position [485, 0]
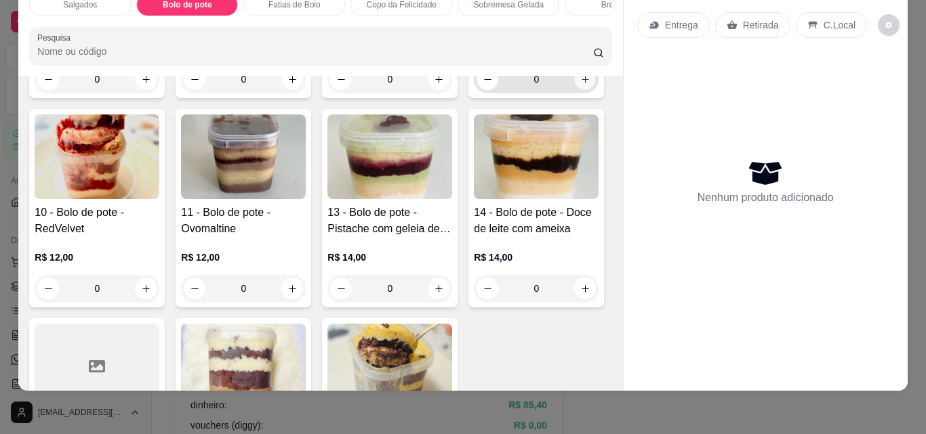
click at [580, 85] on icon "increase-product-quantity" at bounding box center [585, 80] width 10 height 10
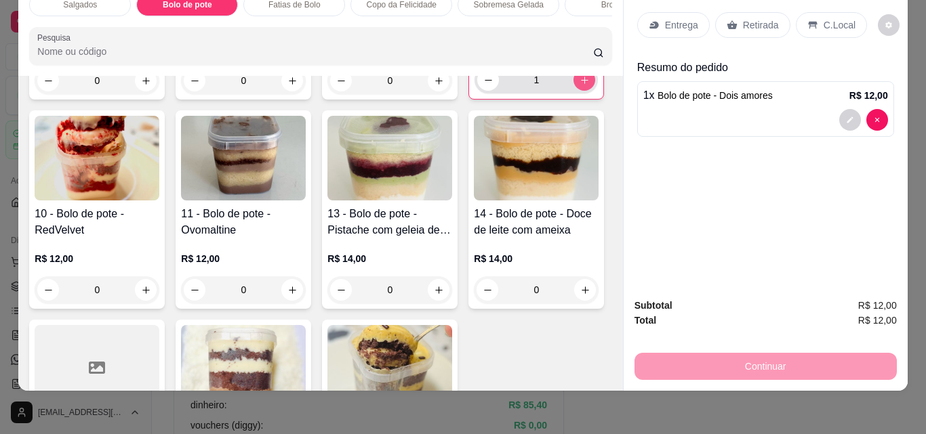
click at [579, 85] on icon "increase-product-quantity" at bounding box center [584, 80] width 10 height 10
type input "2"
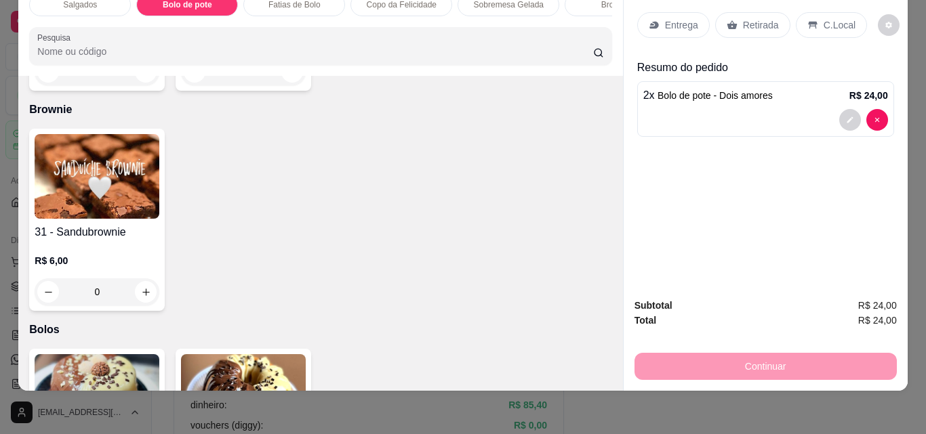
scroll to position [1840, 0]
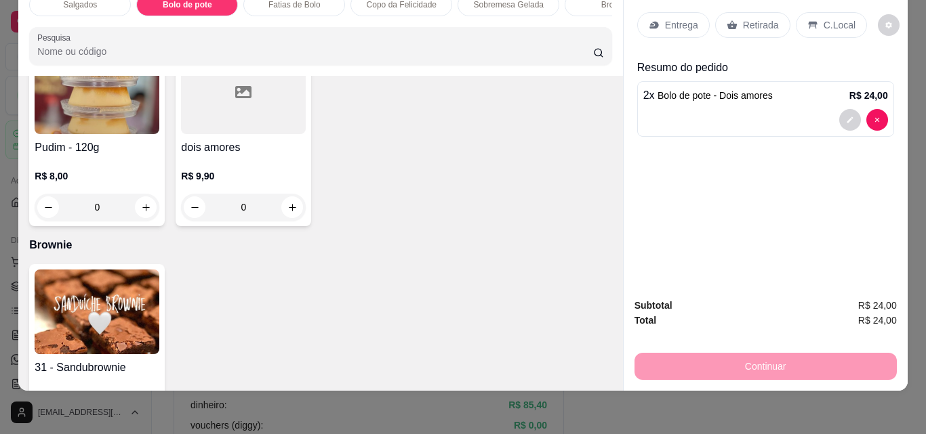
click at [436, 20] on icon "increase-product-quantity" at bounding box center [439, 14] width 10 height 10
type input "1"
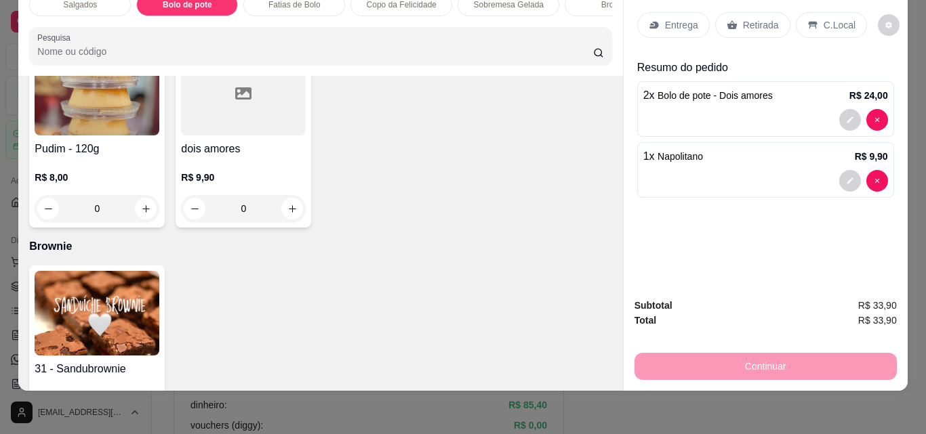
click at [768, 18] on p "Retirada" at bounding box center [761, 25] width 36 height 14
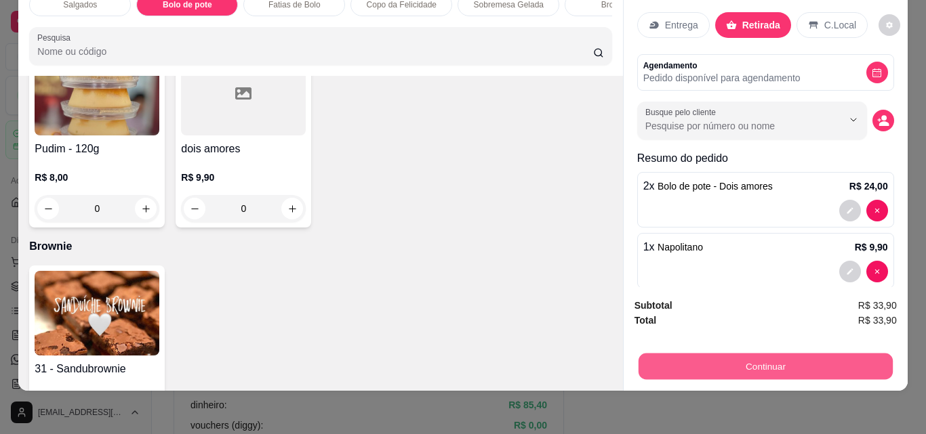
click at [767, 361] on button "Continuar" at bounding box center [765, 366] width 254 height 26
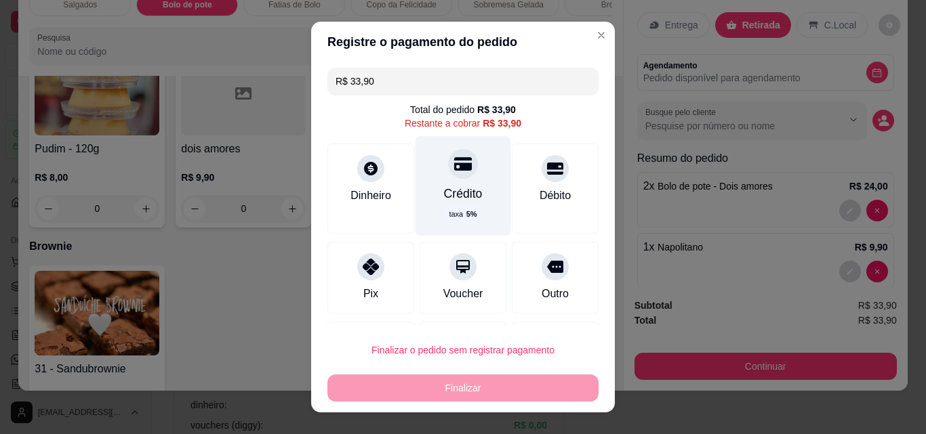
click at [445, 188] on div "Crédito" at bounding box center [463, 194] width 39 height 18
type input "R$ 0,00"
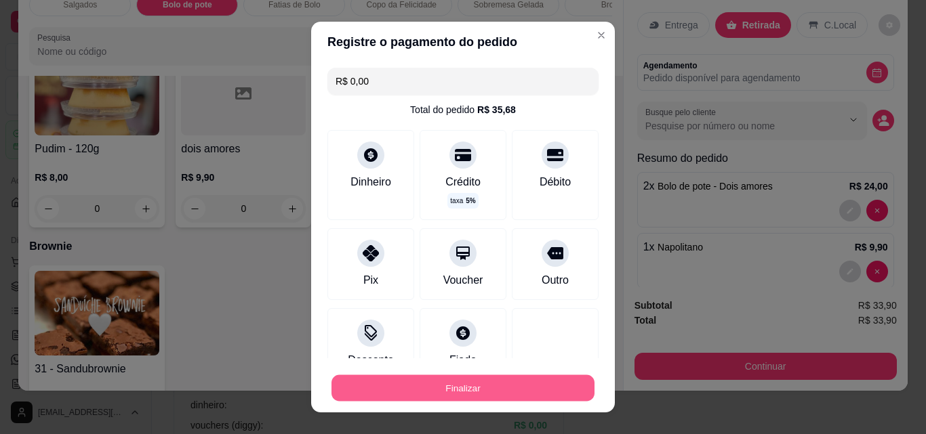
click at [414, 386] on button "Finalizar" at bounding box center [462, 388] width 263 height 26
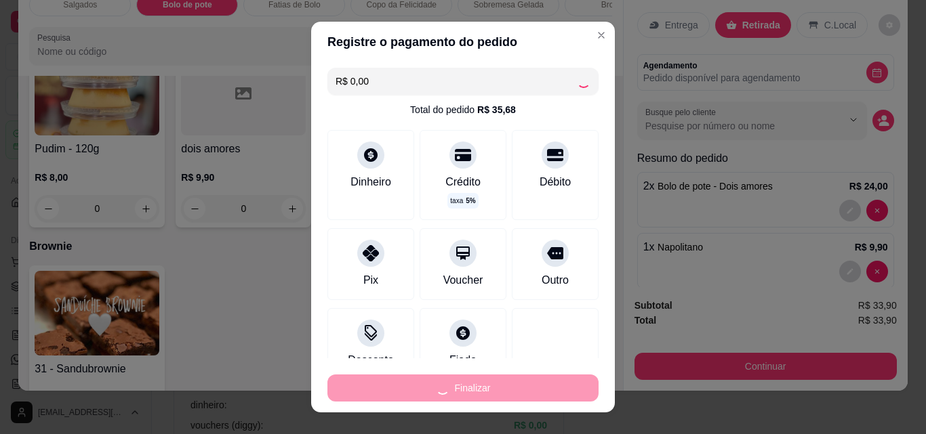
type input "0"
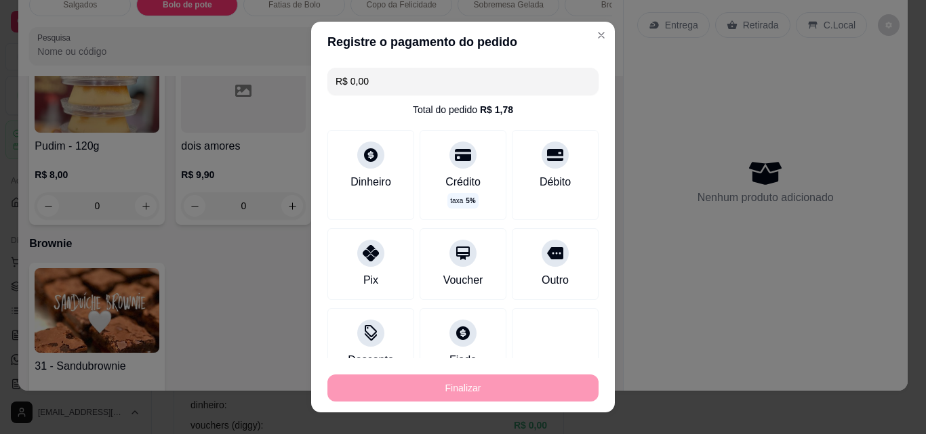
type input "-R$ 33,90"
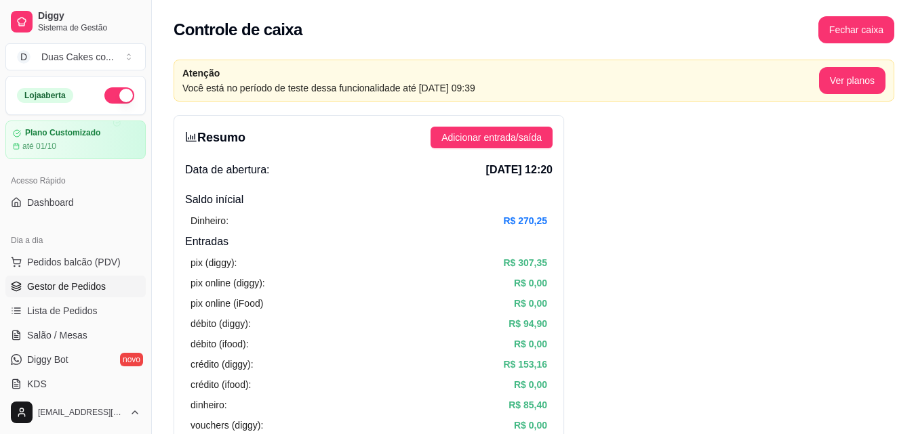
click at [41, 284] on span "Gestor de Pedidos" at bounding box center [66, 287] width 79 height 14
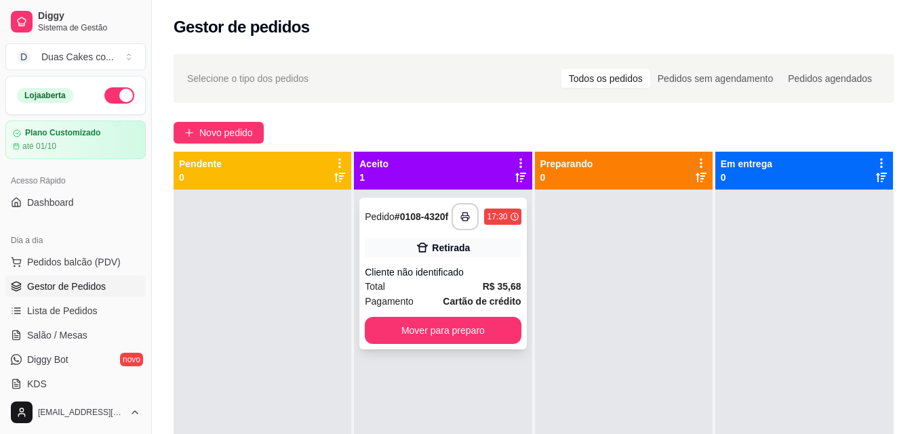
click at [466, 270] on div "Cliente não identificado" at bounding box center [443, 273] width 156 height 14
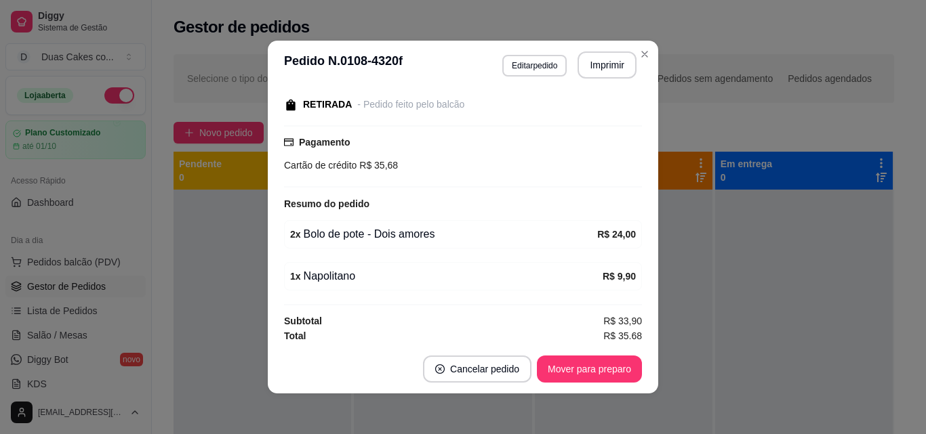
scroll to position [148, 0]
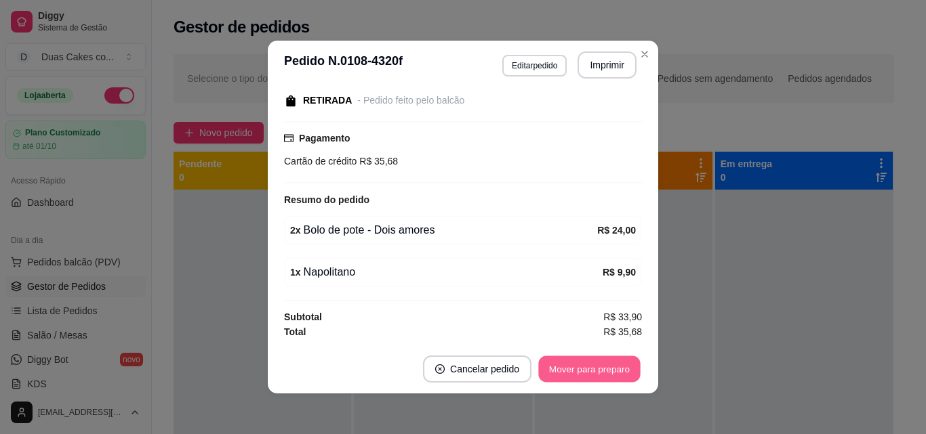
click at [567, 366] on button "Mover para preparo" at bounding box center [589, 369] width 102 height 26
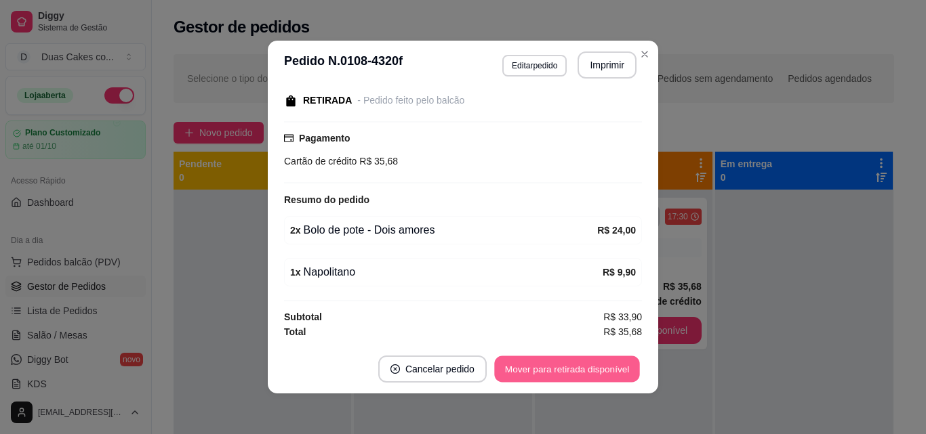
click at [604, 369] on button "Mover para retirada disponível" at bounding box center [566, 369] width 145 height 26
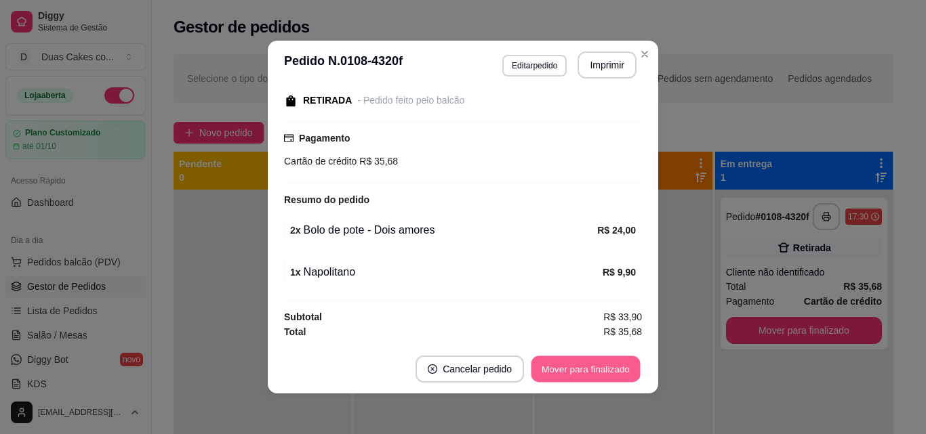
click at [573, 373] on button "Mover para finalizado" at bounding box center [585, 369] width 109 height 26
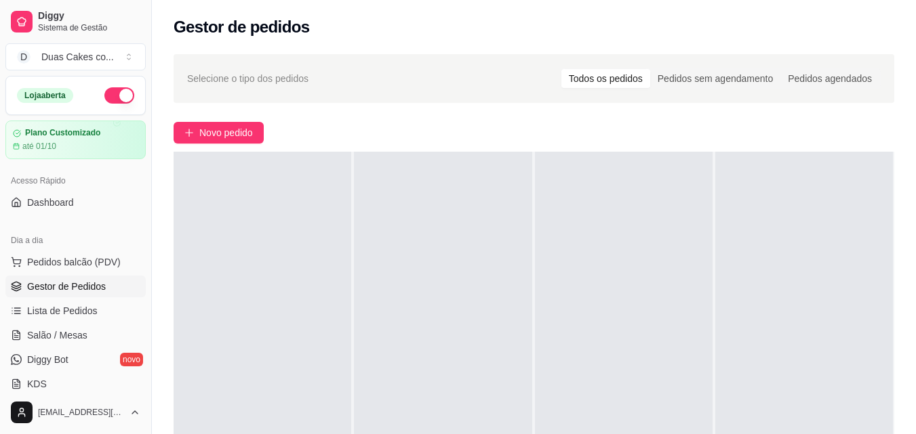
scroll to position [0, 0]
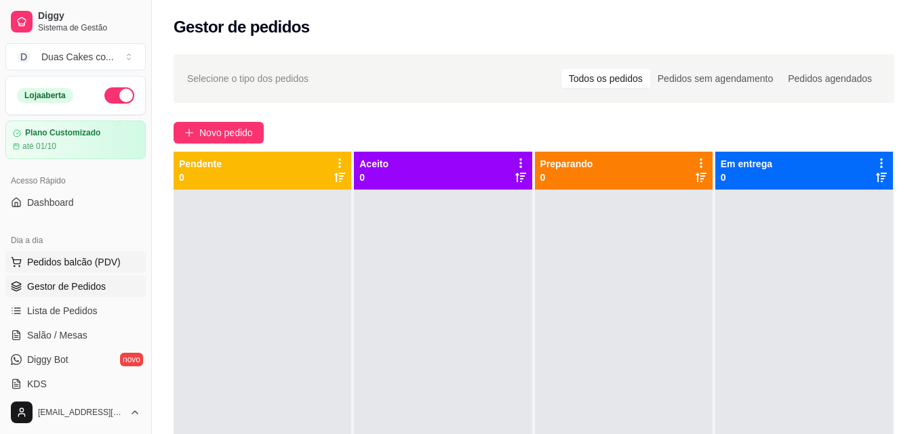
click at [68, 258] on span "Pedidos balcão (PDV)" at bounding box center [74, 263] width 94 height 14
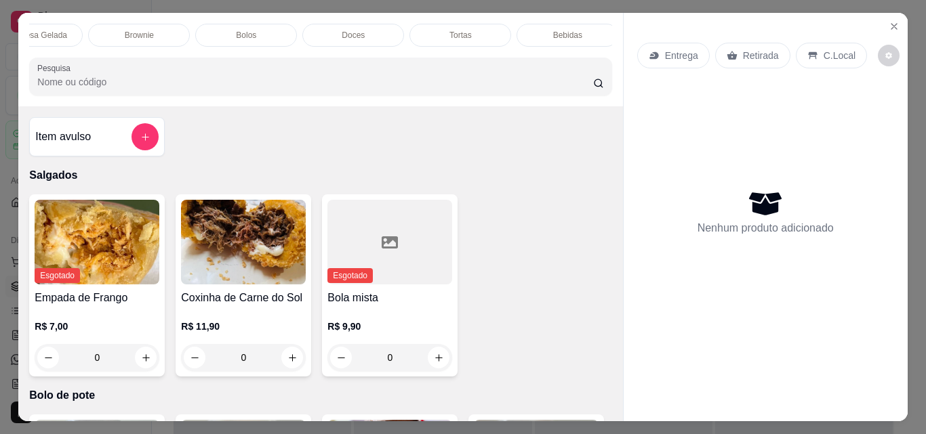
scroll to position [0, 483]
click at [462, 26] on div "Tortas" at bounding box center [454, 35] width 102 height 23
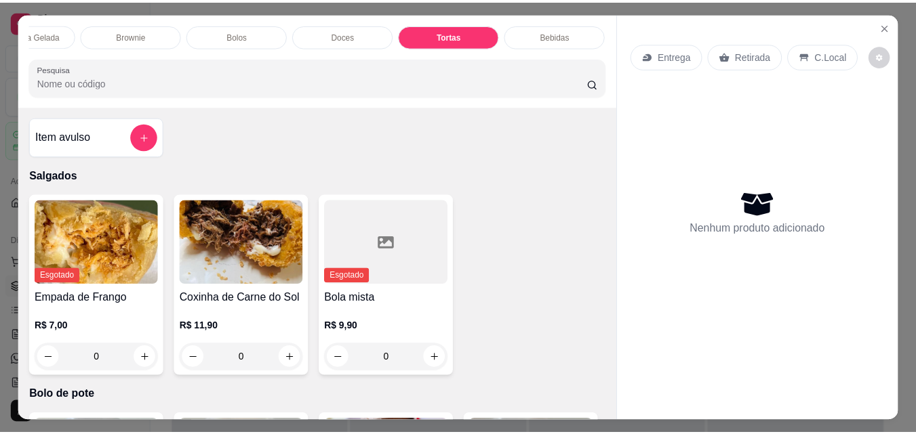
scroll to position [35, 0]
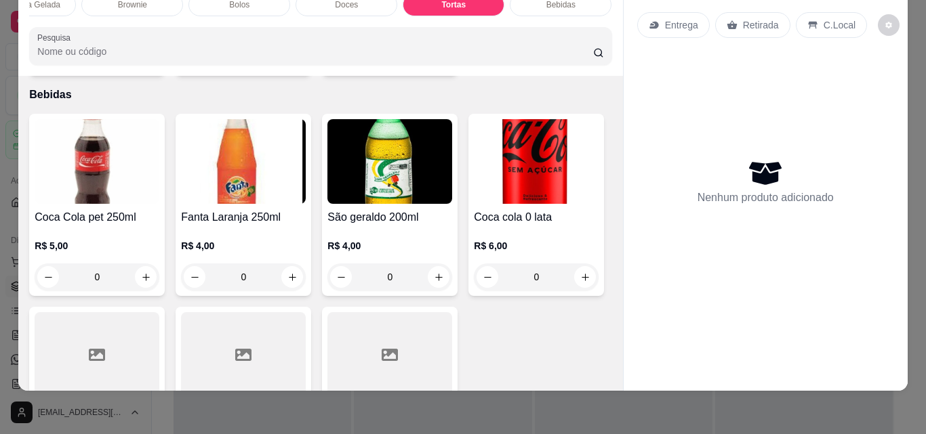
click at [287, 62] on icon "increase-product-quantity" at bounding box center [292, 57] width 10 height 10
type input "1"
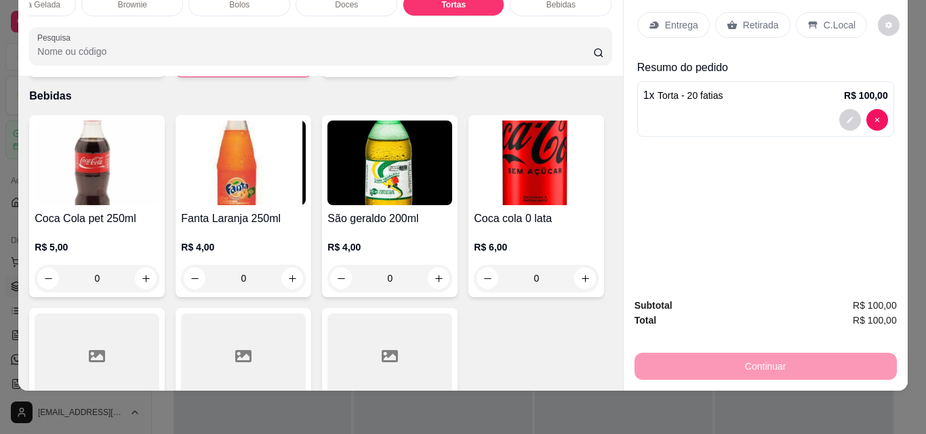
click at [750, 22] on p "Retirada" at bounding box center [761, 25] width 36 height 14
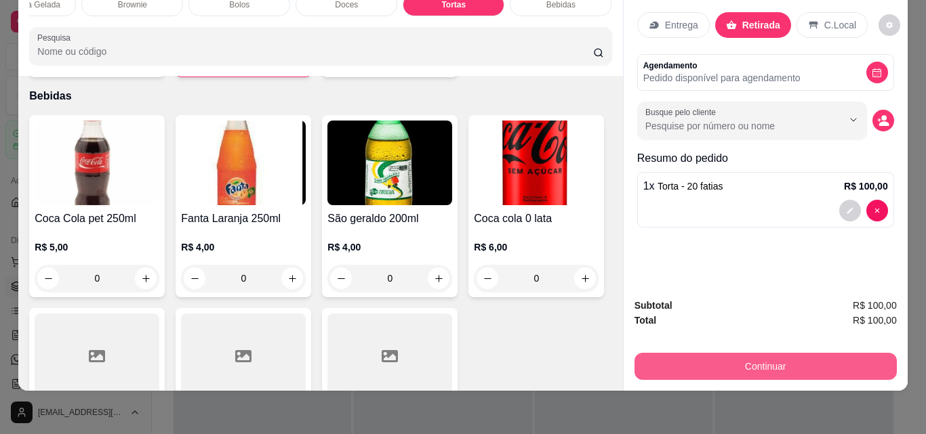
click at [762, 353] on button "Continuar" at bounding box center [765, 366] width 262 height 27
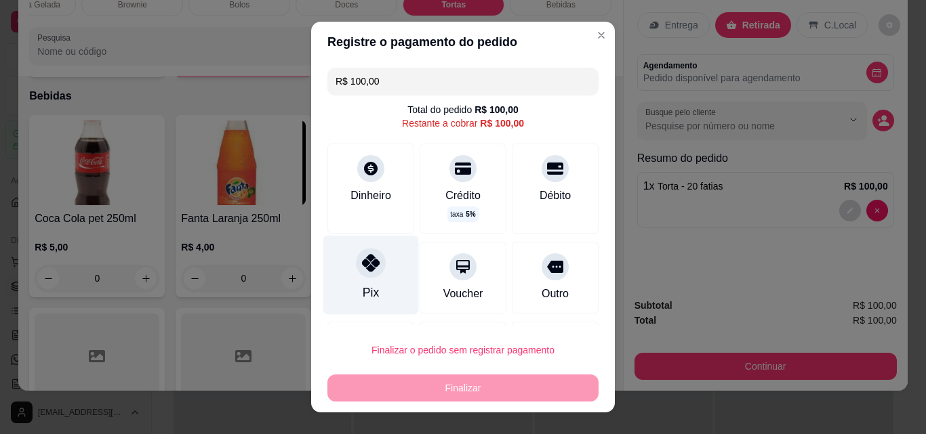
click at [363, 288] on div "Pix" at bounding box center [371, 293] width 16 height 18
type input "R$ 0,00"
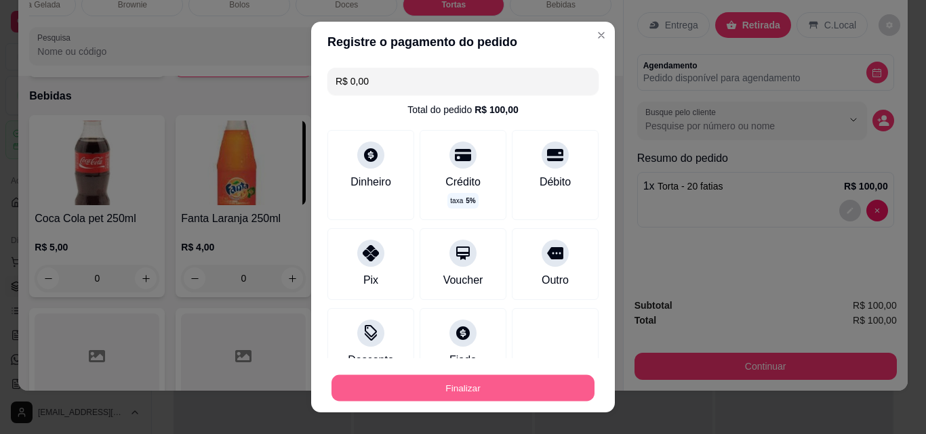
click at [464, 390] on button "Finalizar" at bounding box center [462, 388] width 263 height 26
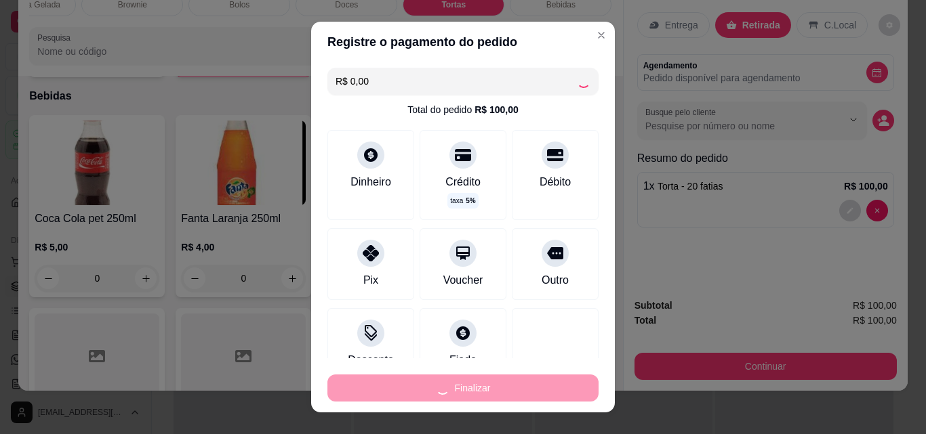
type input "0"
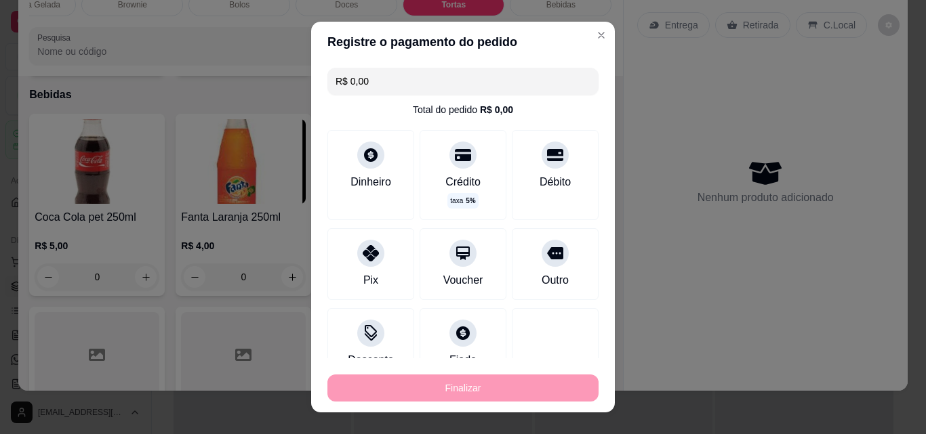
type input "-R$ 100,00"
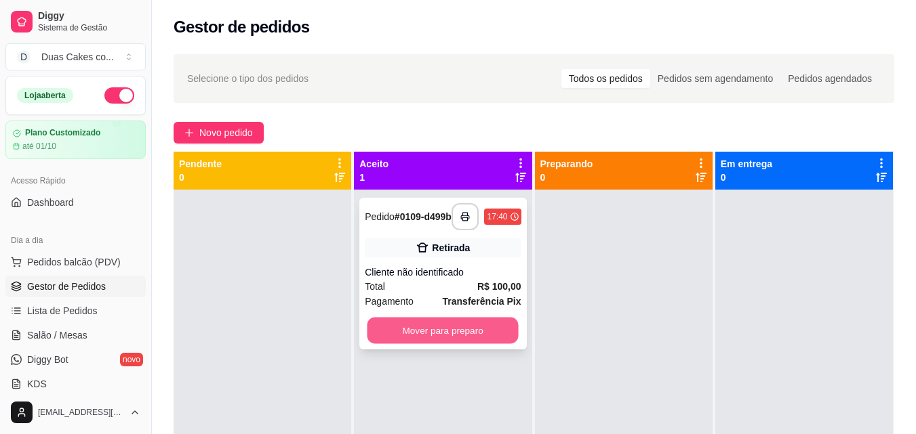
click at [439, 341] on button "Mover para preparo" at bounding box center [442, 331] width 151 height 26
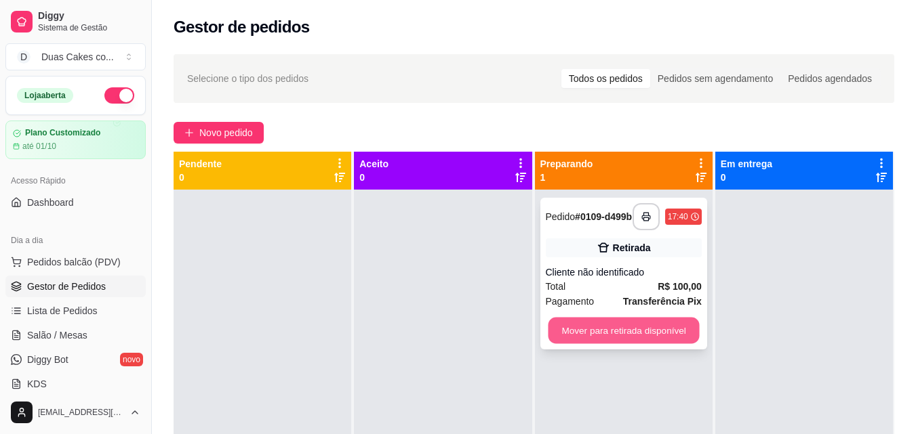
click at [625, 342] on button "Mover para retirada disponível" at bounding box center [623, 331] width 151 height 26
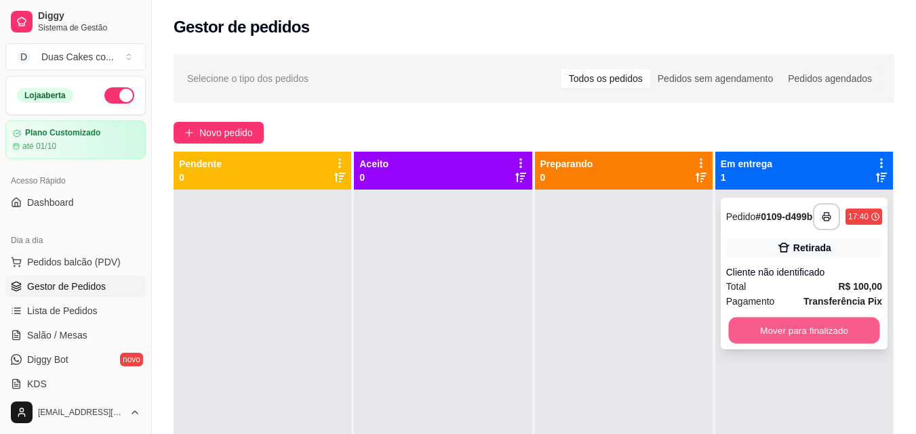
click at [783, 342] on button "Mover para finalizado" at bounding box center [803, 331] width 151 height 26
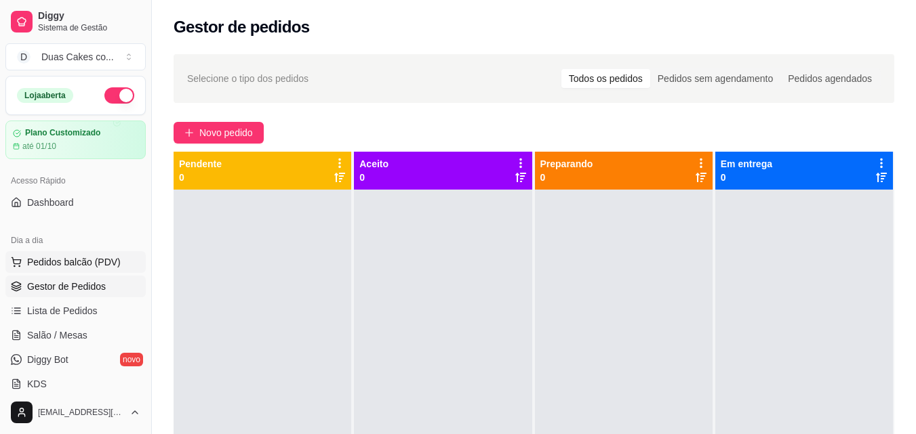
click at [45, 262] on span "Pedidos balcão (PDV)" at bounding box center [74, 263] width 94 height 14
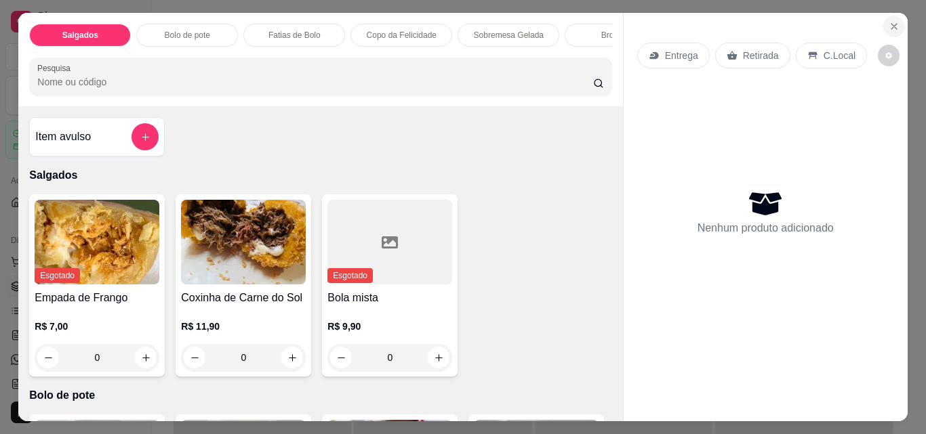
click at [895, 18] on button "Close" at bounding box center [894, 27] width 22 height 22
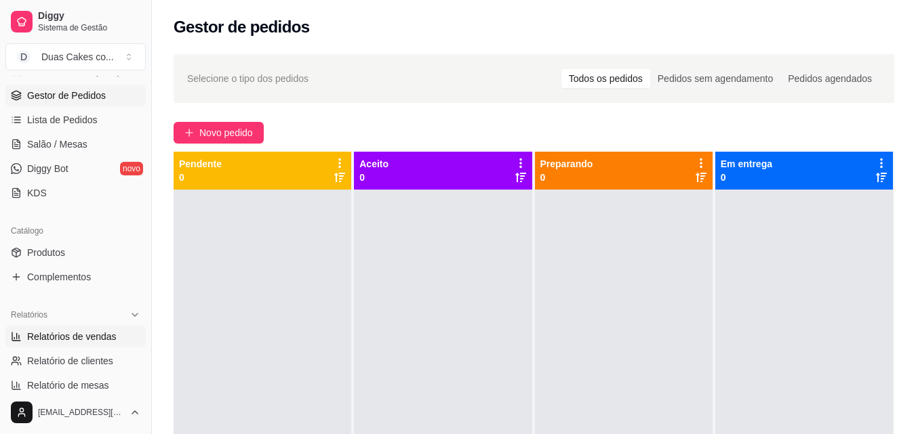
scroll to position [203, 0]
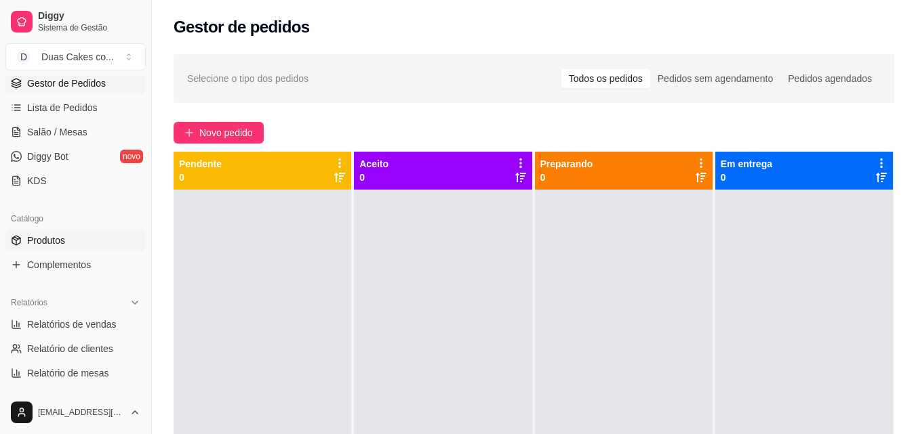
click at [27, 241] on span "Produtos" at bounding box center [46, 241] width 38 height 14
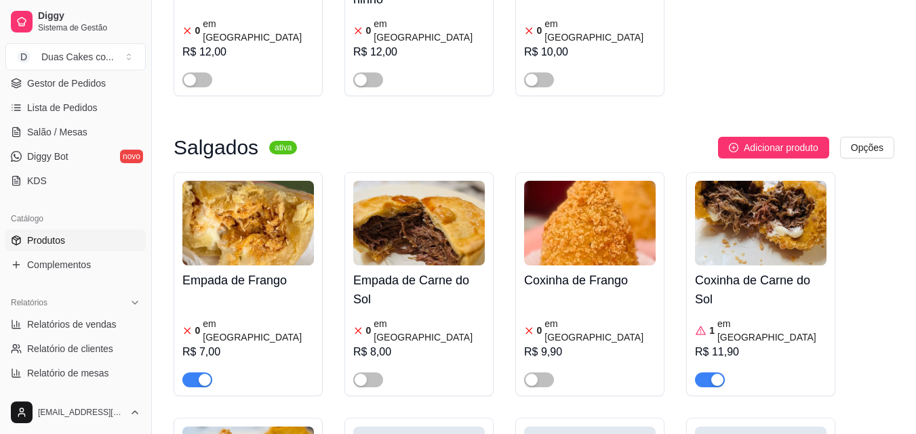
scroll to position [339, 0]
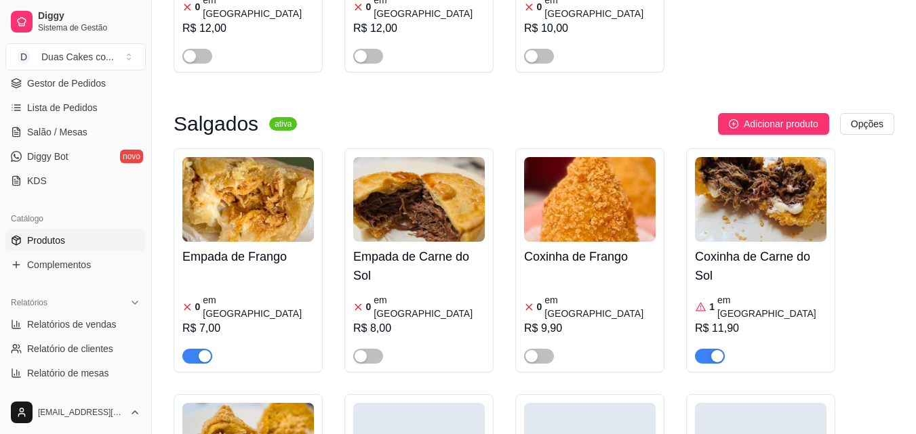
click at [724, 293] on article "em [GEOGRAPHIC_DATA]" at bounding box center [771, 306] width 109 height 27
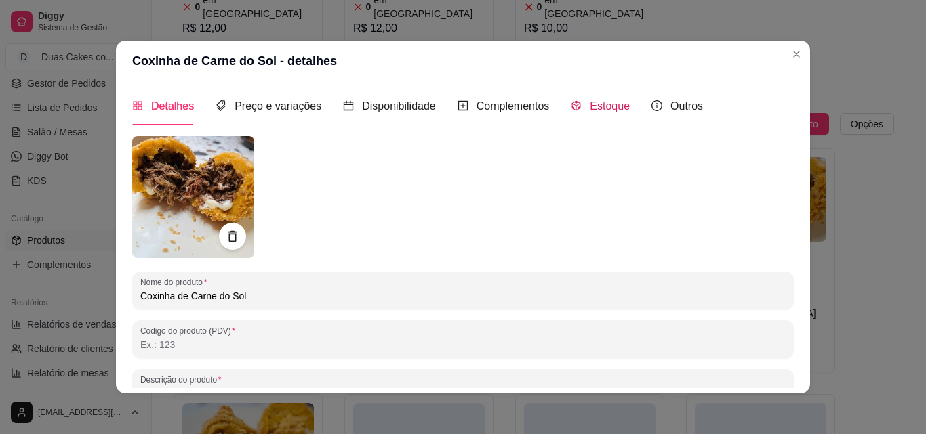
click at [596, 108] on span "Estoque" at bounding box center [610, 106] width 40 height 12
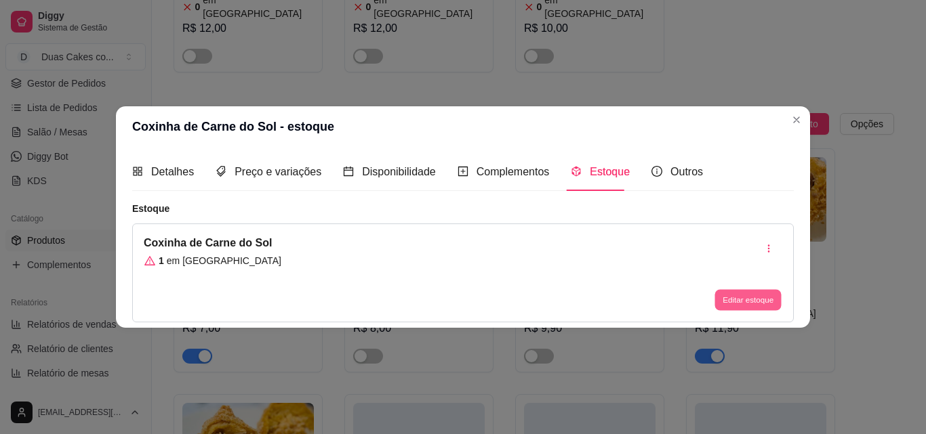
click at [754, 304] on button "Editar estoque" at bounding box center [747, 300] width 66 height 21
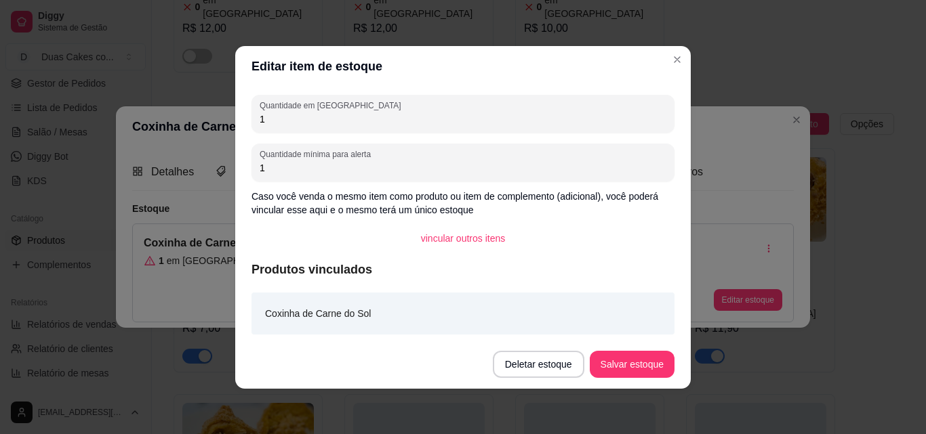
click at [267, 124] on input "1" at bounding box center [463, 120] width 407 height 14
type input "0"
click at [636, 371] on button "Salvar estoque" at bounding box center [631, 364] width 83 height 26
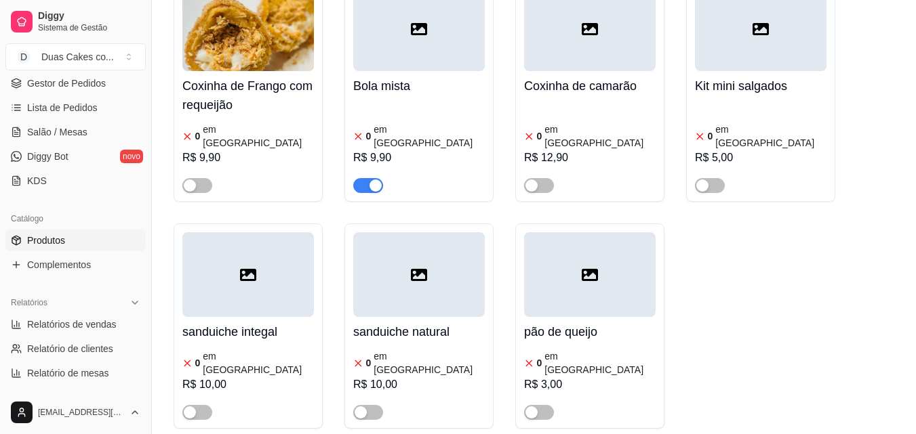
scroll to position [745, 0]
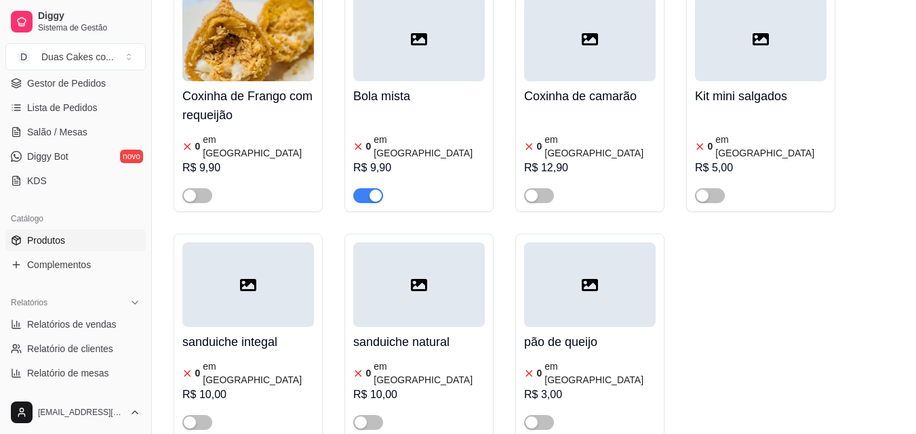
click at [371, 190] on div "button" at bounding box center [375, 196] width 12 height 12
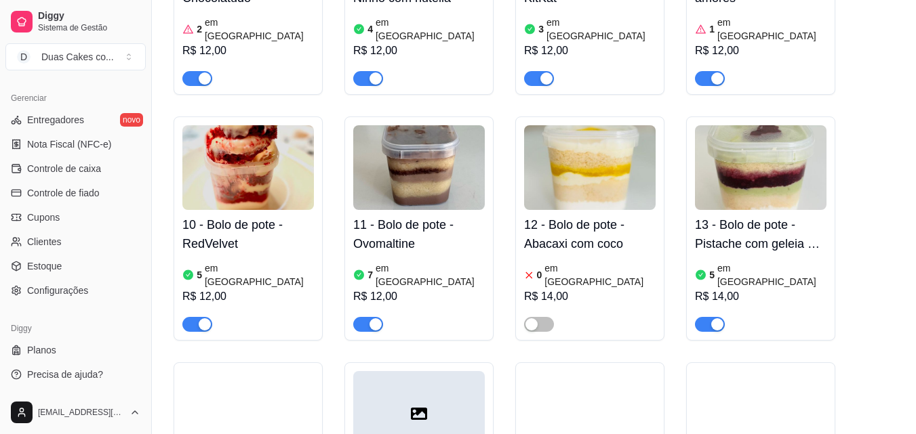
scroll to position [1423, 0]
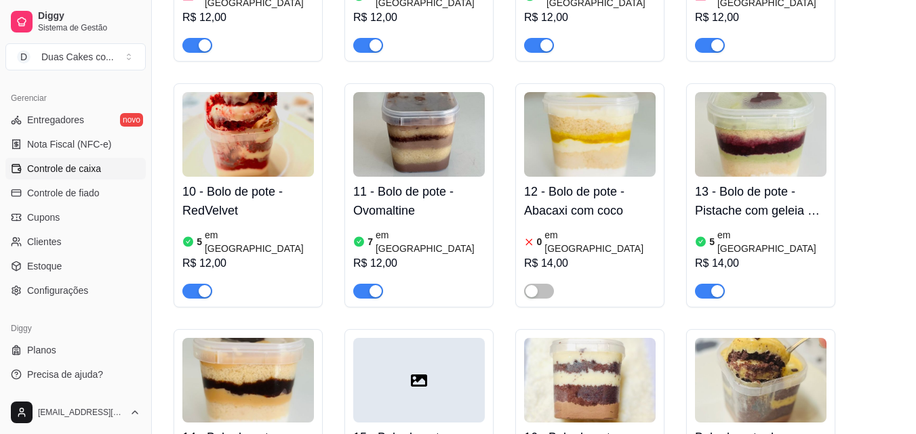
click at [46, 165] on span "Controle de caixa" at bounding box center [64, 169] width 74 height 14
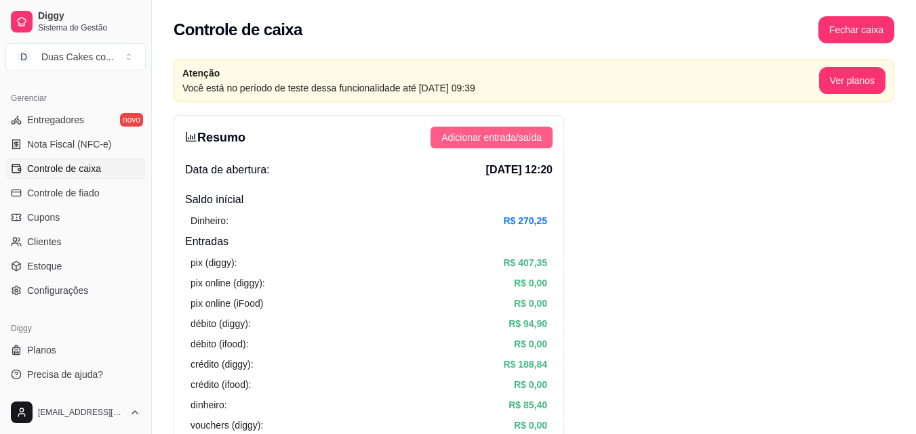
click at [531, 142] on span "Adicionar entrada/saída" at bounding box center [491, 137] width 100 height 15
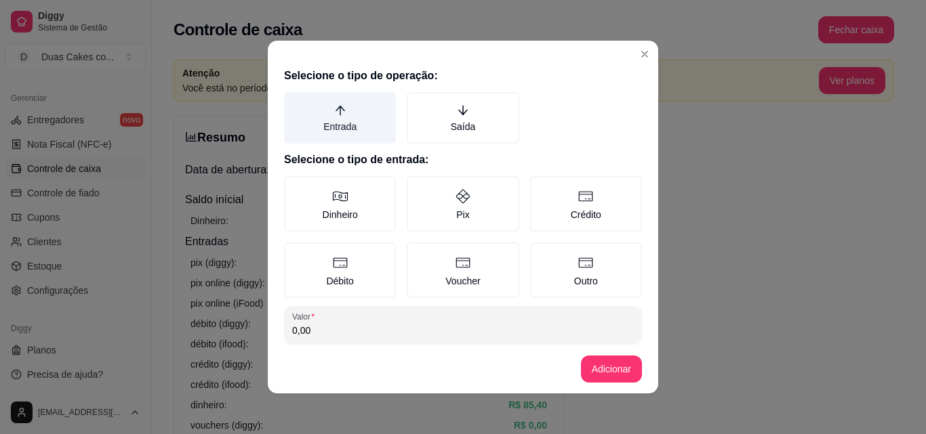
click at [334, 113] on icon "arrow-up" at bounding box center [340, 110] width 12 height 12
click at [294, 102] on button "Entrada" at bounding box center [288, 96] width 11 height 11
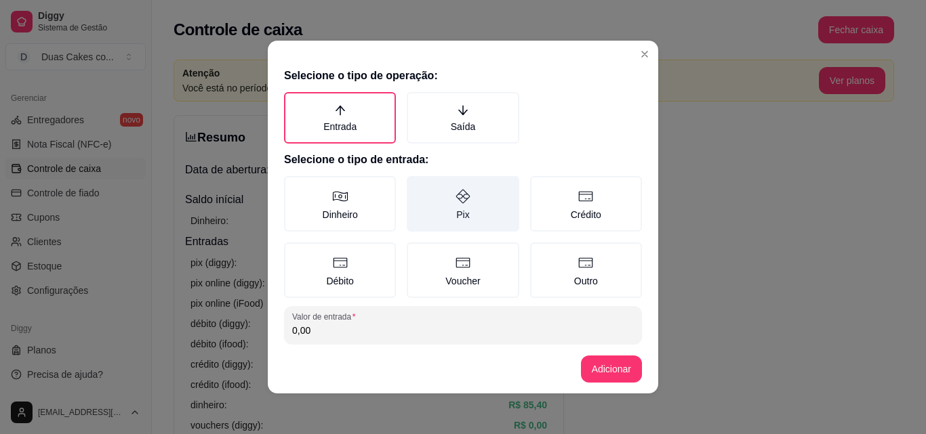
click at [449, 211] on label "Pix" at bounding box center [463, 204] width 112 height 56
click at [417, 186] on button "Pix" at bounding box center [411, 181] width 11 height 11
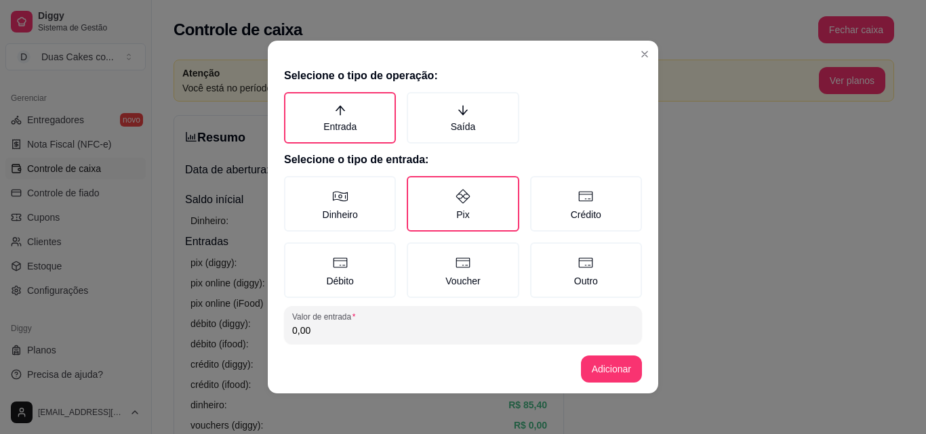
click at [375, 332] on input "0,00" at bounding box center [463, 331] width 342 height 14
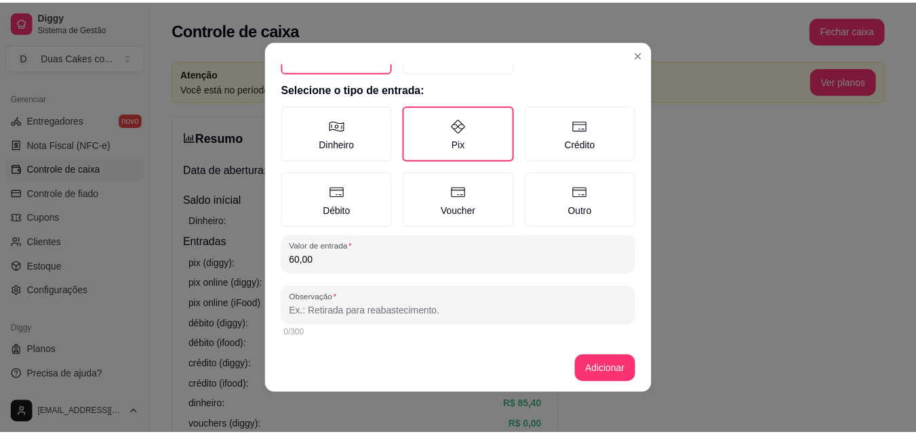
scroll to position [73, 0]
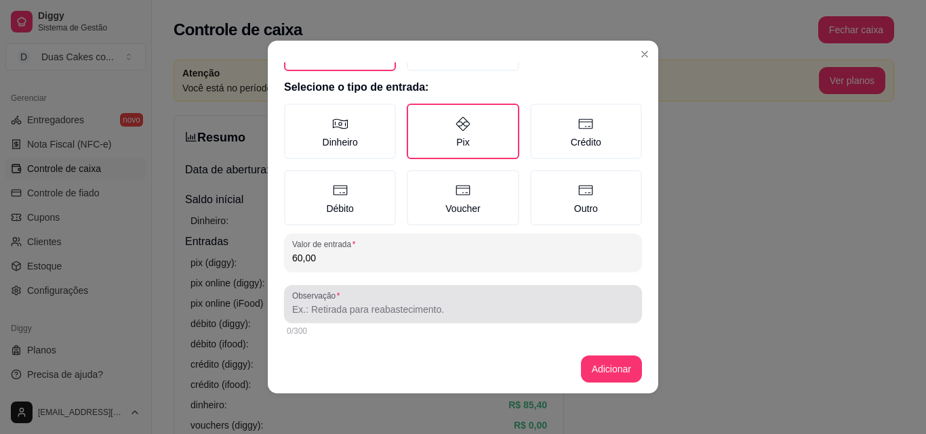
type input "60,00"
click at [384, 308] on input "Observação" at bounding box center [463, 310] width 342 height 14
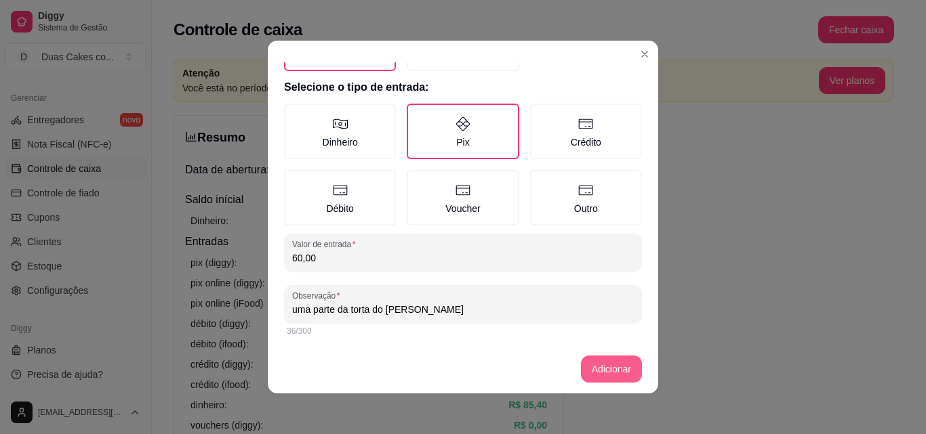
type input "uma parte da torta do kaio henrique"
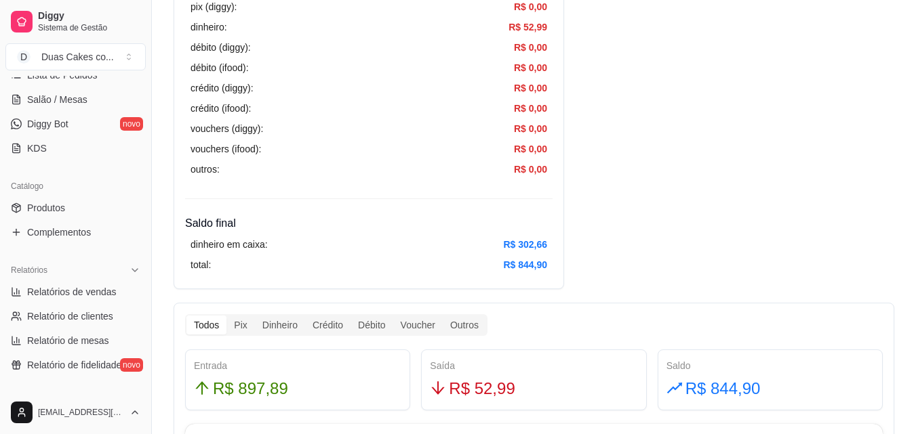
scroll to position [202, 0]
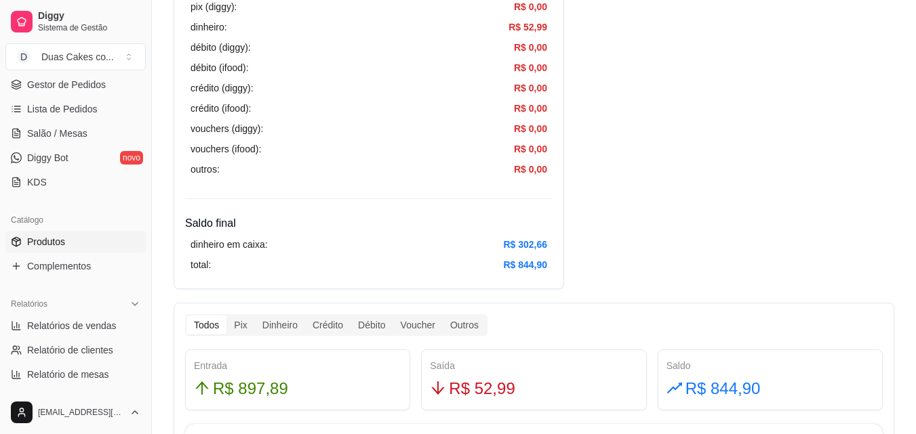
click at [27, 247] on span "Produtos" at bounding box center [46, 242] width 38 height 14
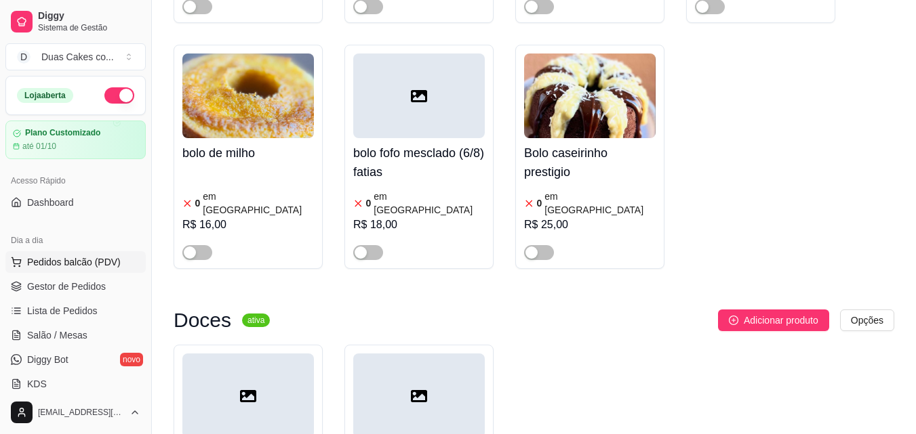
click at [78, 263] on span "Pedidos balcão (PDV)" at bounding box center [74, 263] width 94 height 14
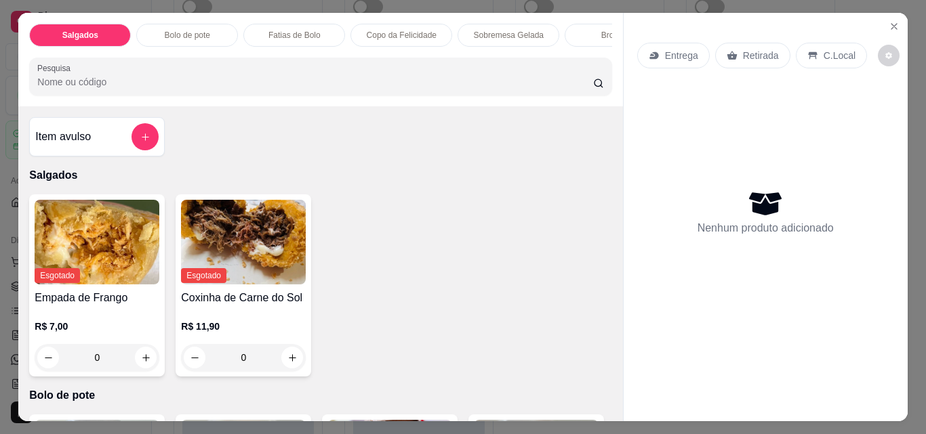
click at [743, 49] on p "Retirada" at bounding box center [761, 56] width 36 height 14
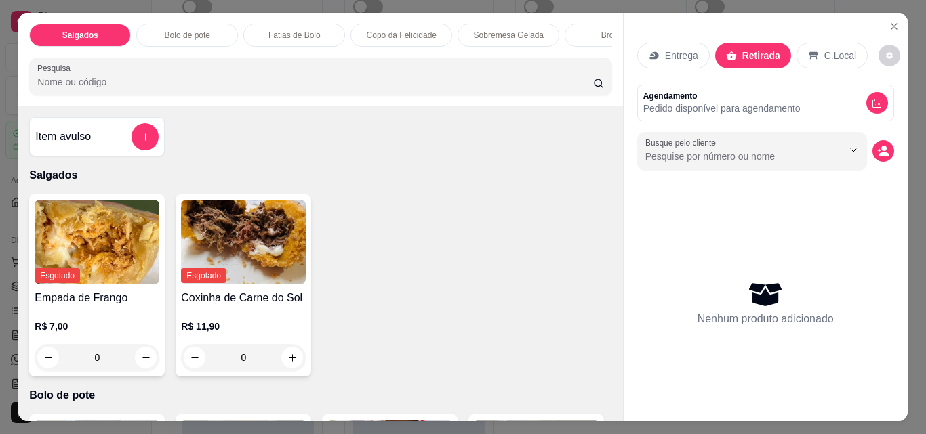
click at [410, 349] on div "Esgotado Empada de Frango R$ 7,00 0 Esgotado Coxinha de Carne do Sol R$ 11,90 0" at bounding box center [320, 286] width 582 height 182
click at [891, 21] on icon "Close" at bounding box center [893, 26] width 11 height 11
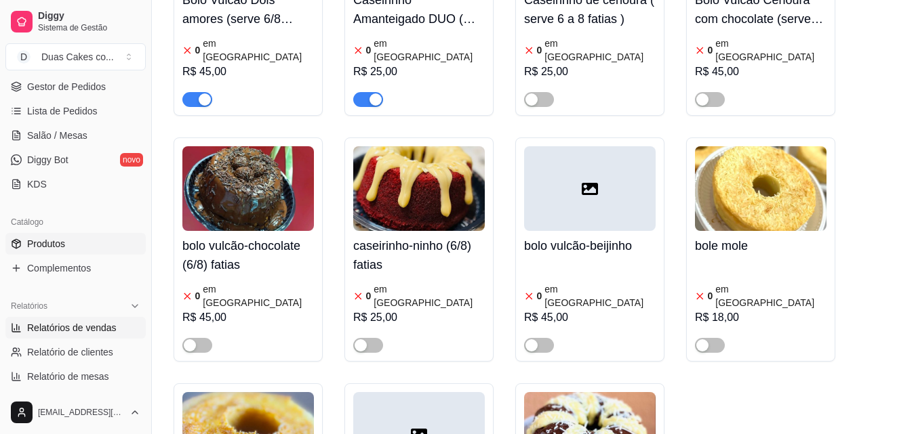
scroll to position [203, 0]
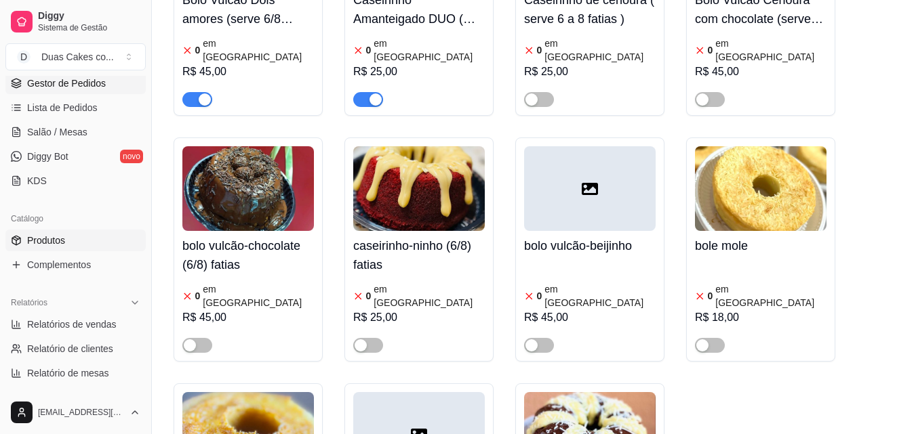
click at [54, 81] on span "Gestor de Pedidos" at bounding box center [66, 84] width 79 height 14
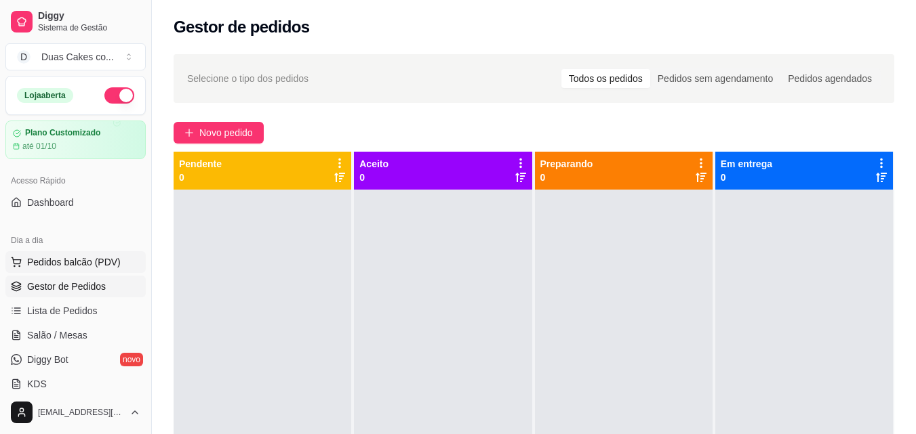
click at [60, 260] on span "Pedidos balcão (PDV)" at bounding box center [74, 263] width 94 height 14
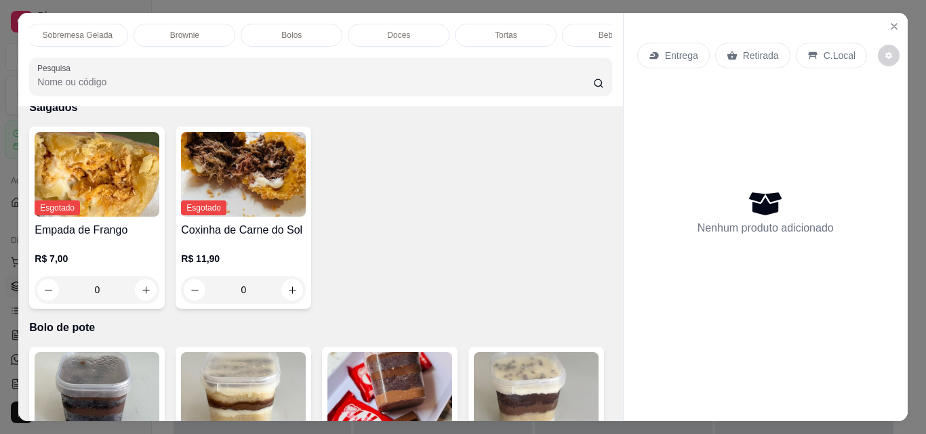
scroll to position [0, 483]
click at [443, 30] on p "Tortas" at bounding box center [454, 35] width 22 height 11
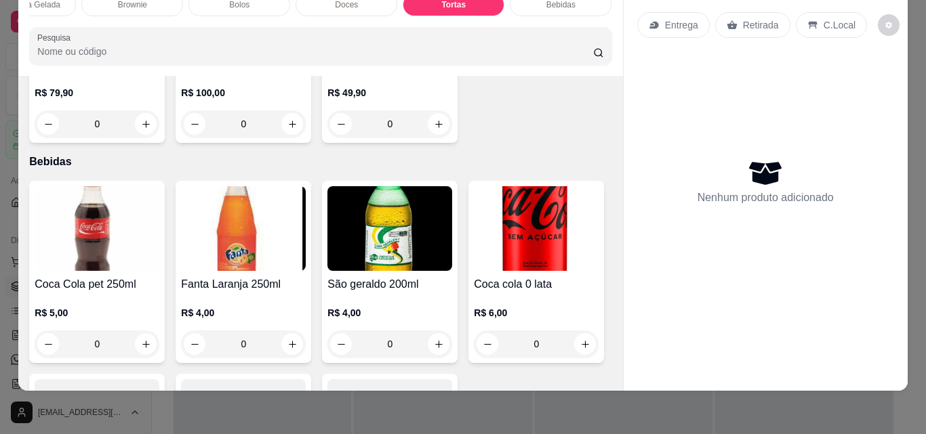
scroll to position [2819, 0]
click at [141, 130] on icon "increase-product-quantity" at bounding box center [146, 125] width 10 height 10
type input "1"
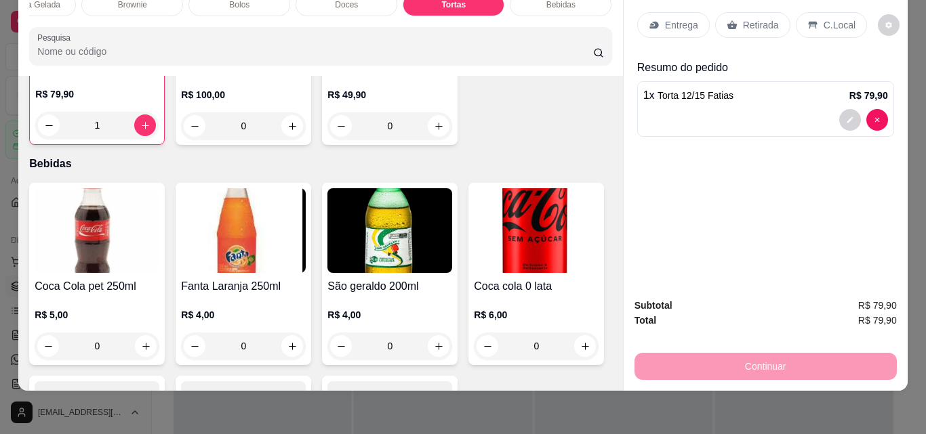
scroll to position [0, 0]
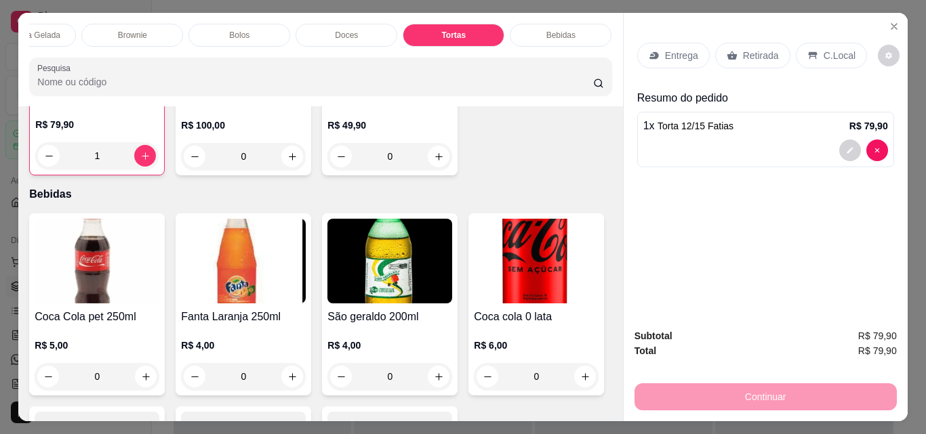
click at [735, 46] on div "Retirada" at bounding box center [752, 56] width 75 height 26
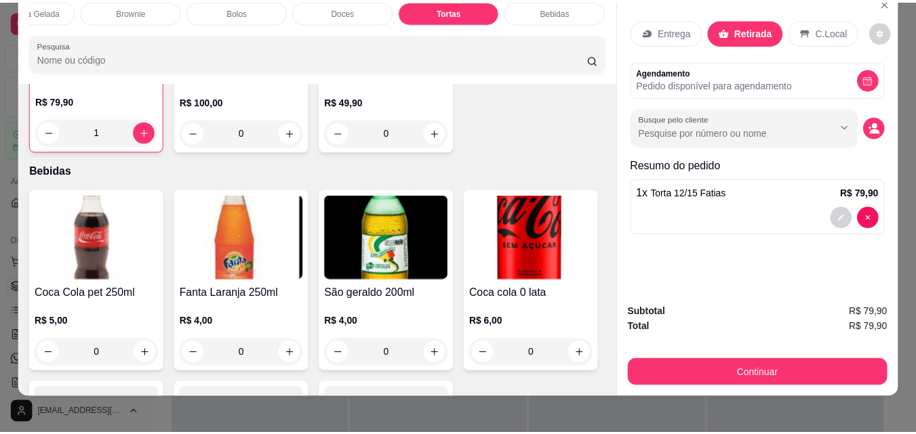
scroll to position [35, 0]
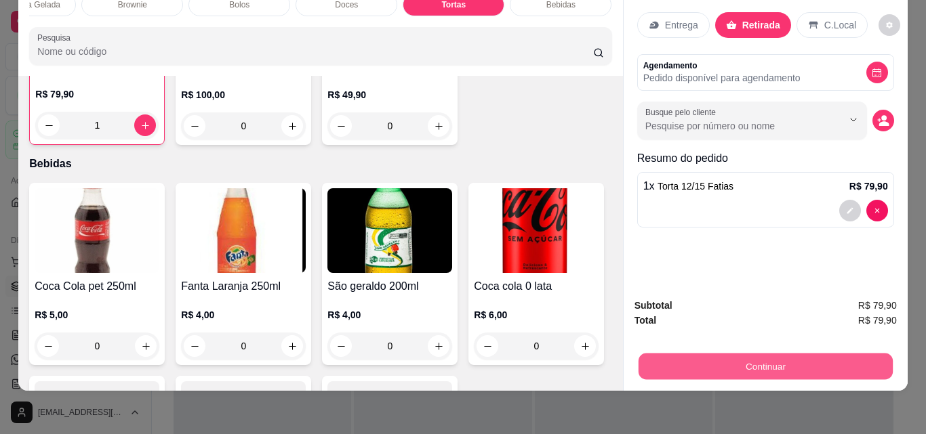
click at [776, 353] on button "Continuar" at bounding box center [765, 366] width 254 height 26
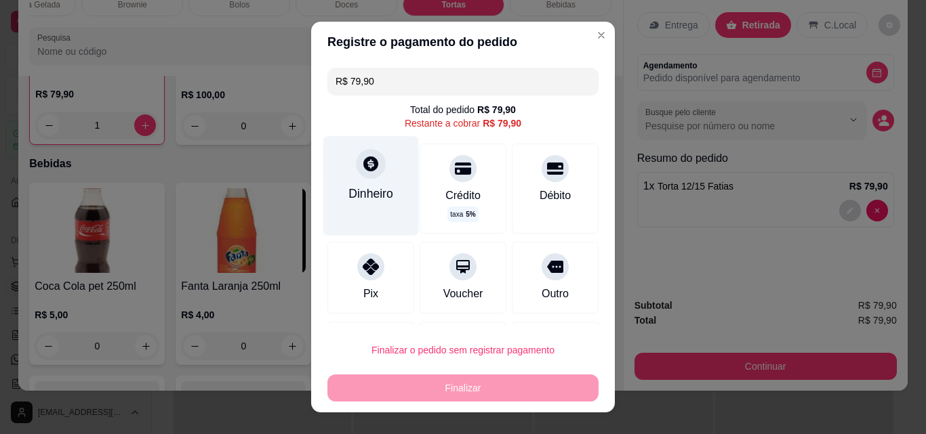
click at [361, 176] on div at bounding box center [371, 164] width 30 height 30
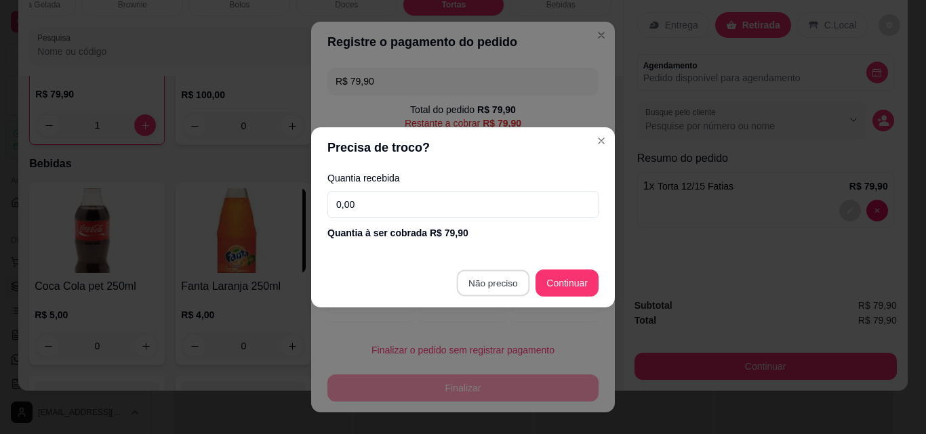
type input "R$ 0,00"
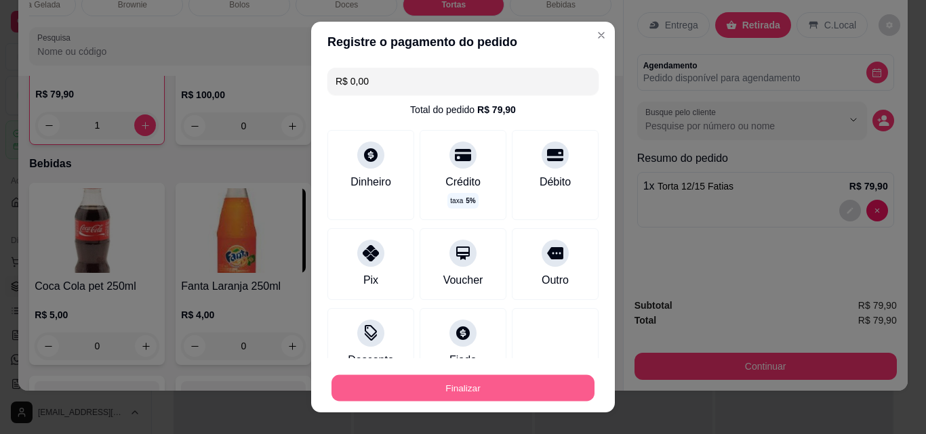
click at [454, 390] on button "Finalizar" at bounding box center [462, 388] width 263 height 26
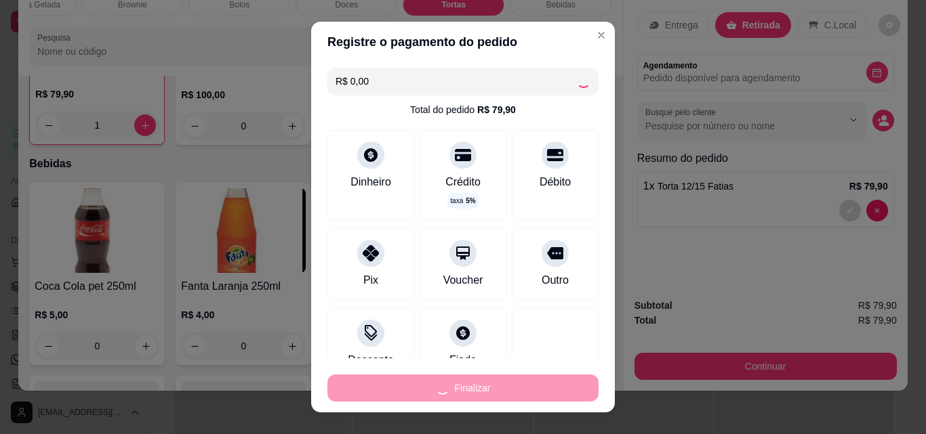
type input "0"
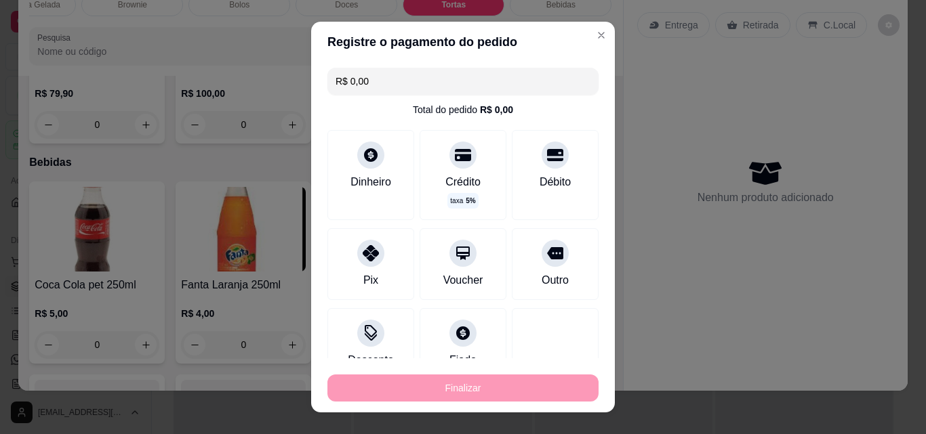
type input "-R$ 79,90"
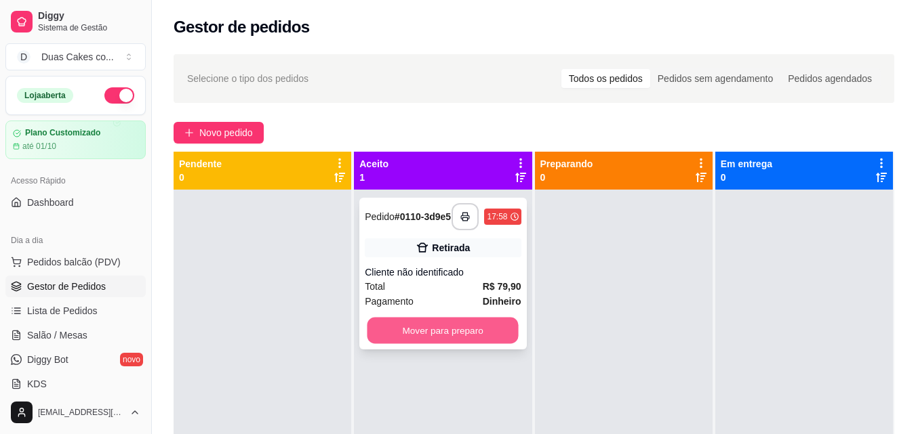
click at [425, 342] on button "Mover para preparo" at bounding box center [442, 331] width 151 height 26
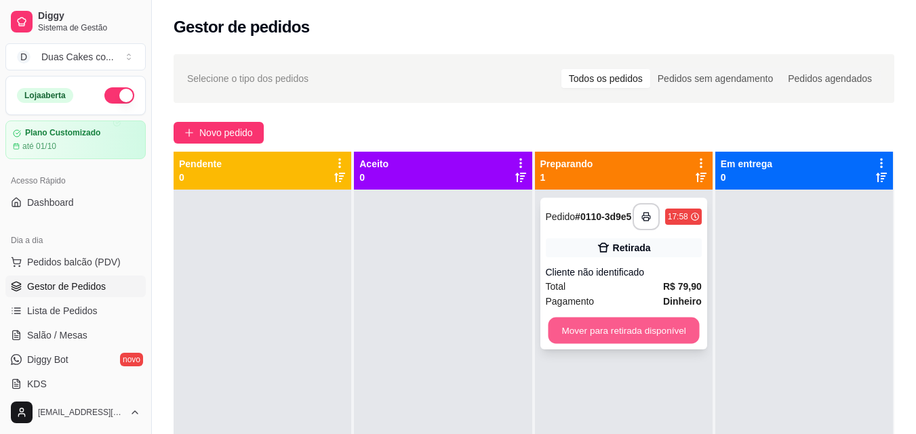
click at [628, 344] on button "Mover para retirada disponível" at bounding box center [623, 331] width 151 height 26
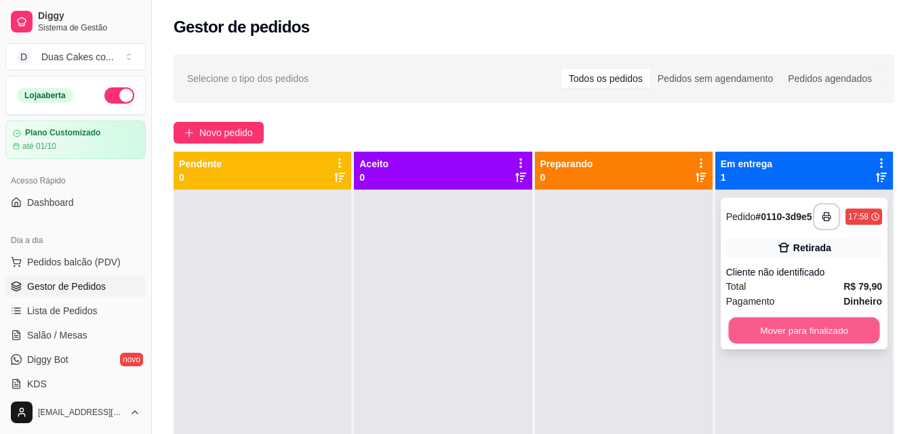
click at [843, 329] on button "Mover para finalizado" at bounding box center [803, 331] width 151 height 26
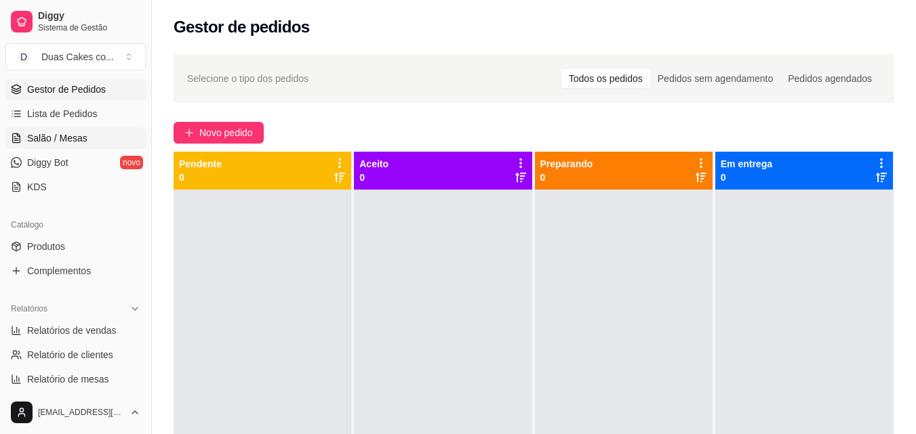
scroll to position [203, 0]
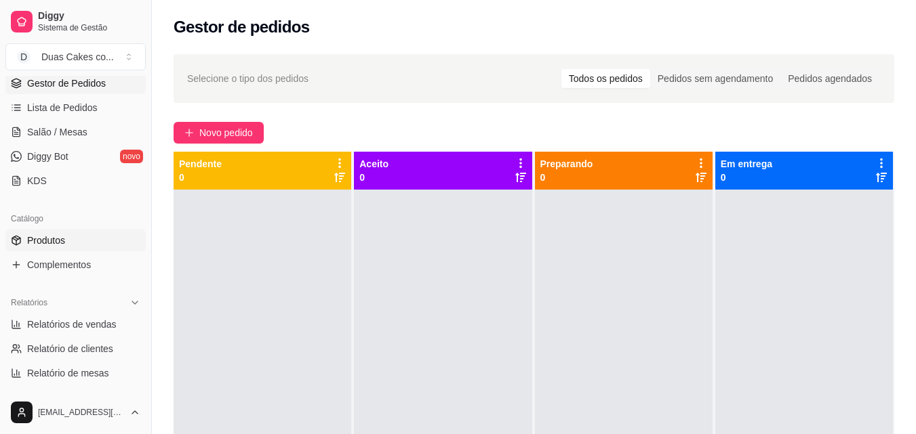
click at [36, 236] on span "Produtos" at bounding box center [46, 241] width 38 height 14
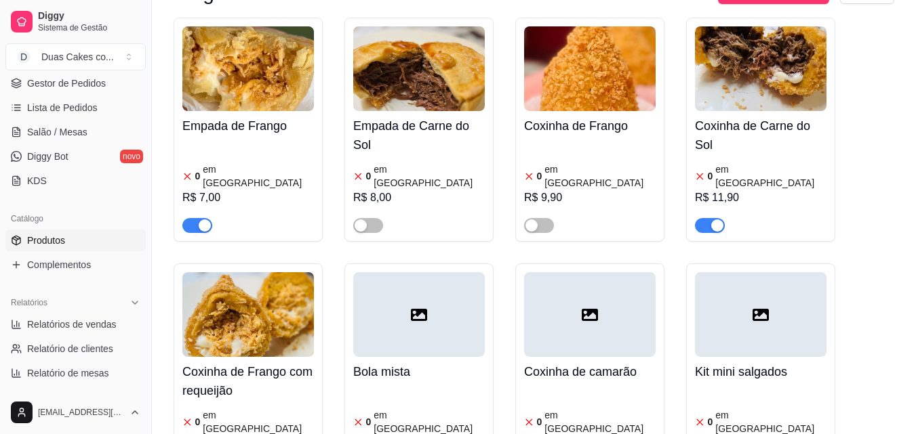
scroll to position [474, 0]
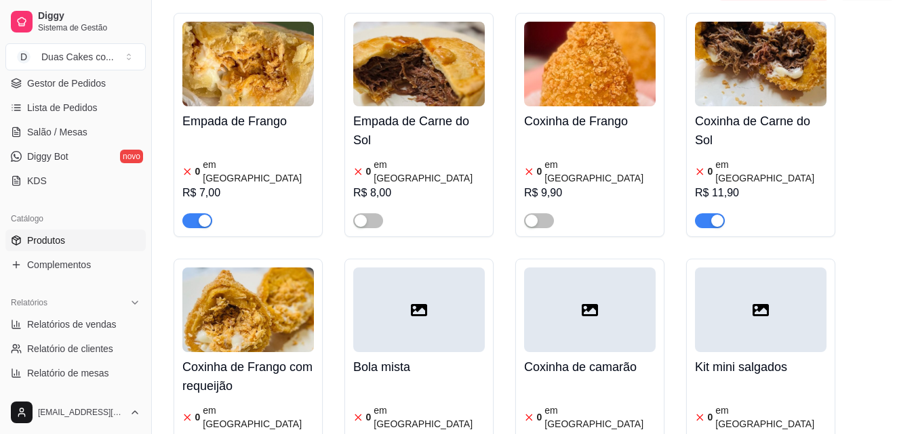
click at [203, 215] on div "button" at bounding box center [205, 221] width 12 height 12
click at [714, 215] on div "button" at bounding box center [717, 221] width 12 height 12
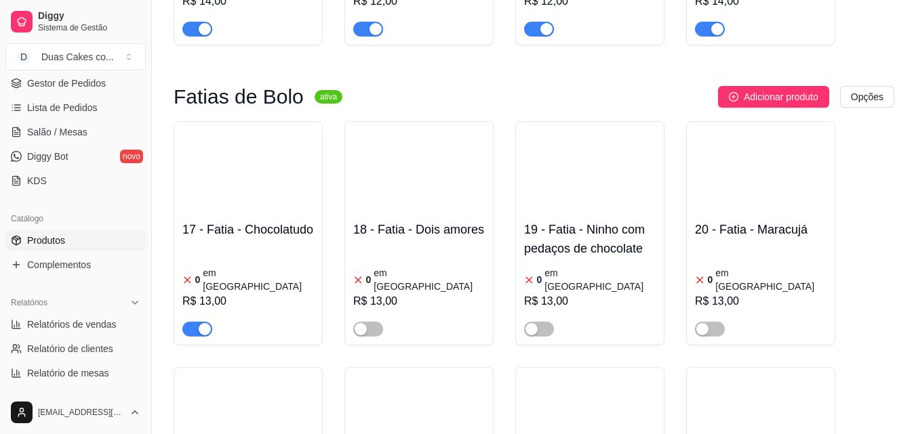
scroll to position [1965, 0]
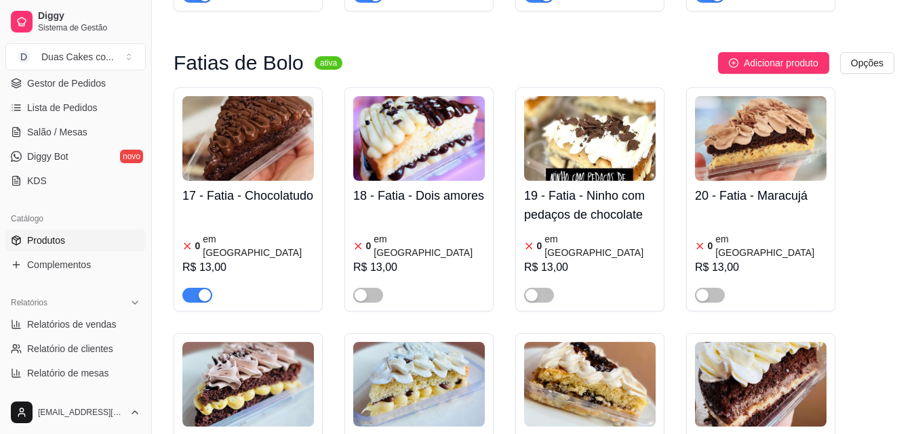
click at [203, 289] on div "button" at bounding box center [205, 295] width 12 height 12
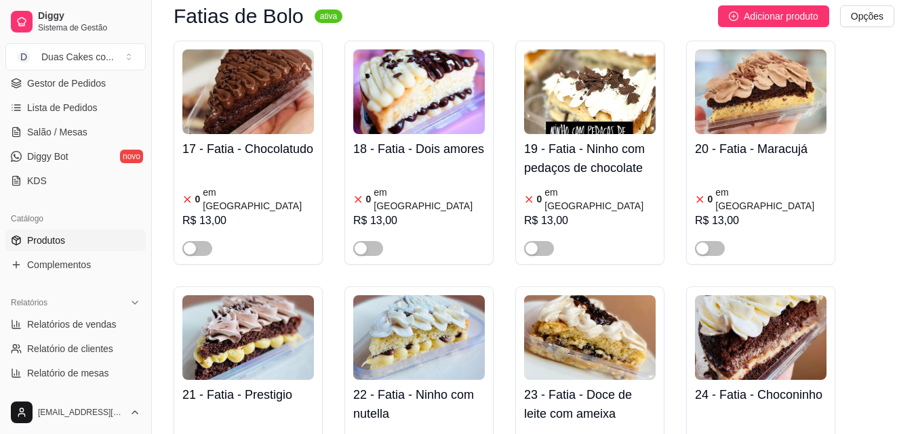
scroll to position [2033, 0]
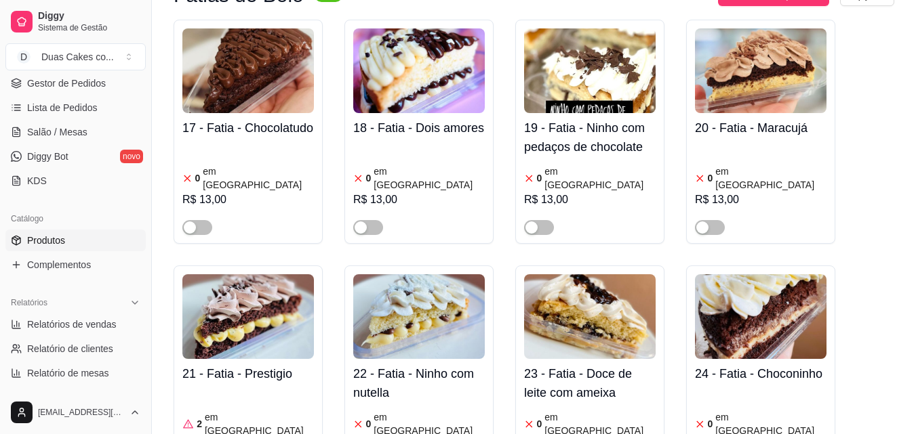
click at [223, 389] on div "2 em estoque R$ 13,00" at bounding box center [247, 435] width 131 height 92
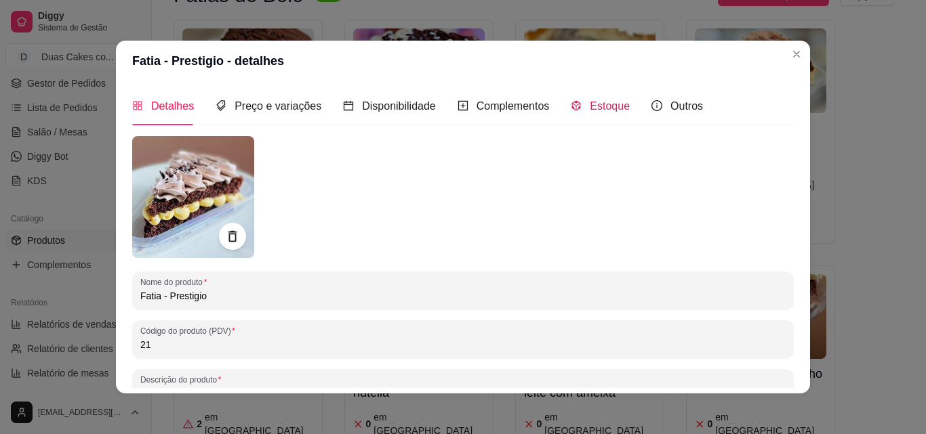
click at [611, 108] on span "Estoque" at bounding box center [610, 106] width 40 height 12
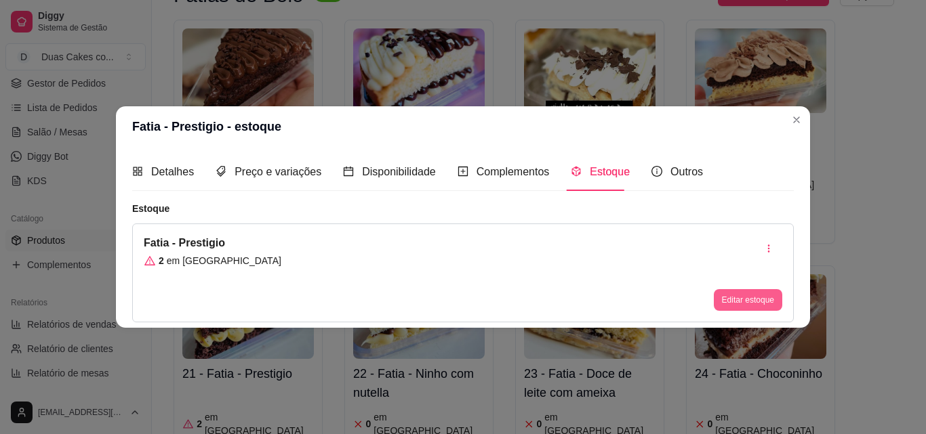
click at [767, 298] on button "Editar estoque" at bounding box center [748, 300] width 68 height 22
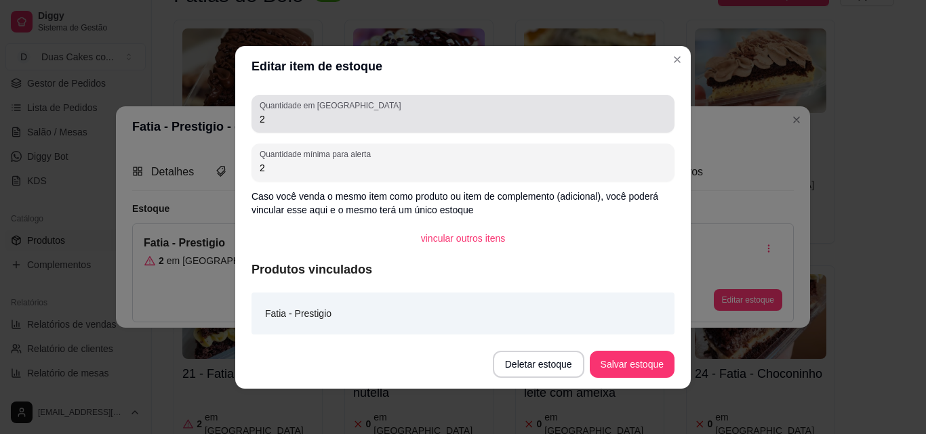
click at [272, 120] on input "2" at bounding box center [463, 120] width 407 height 14
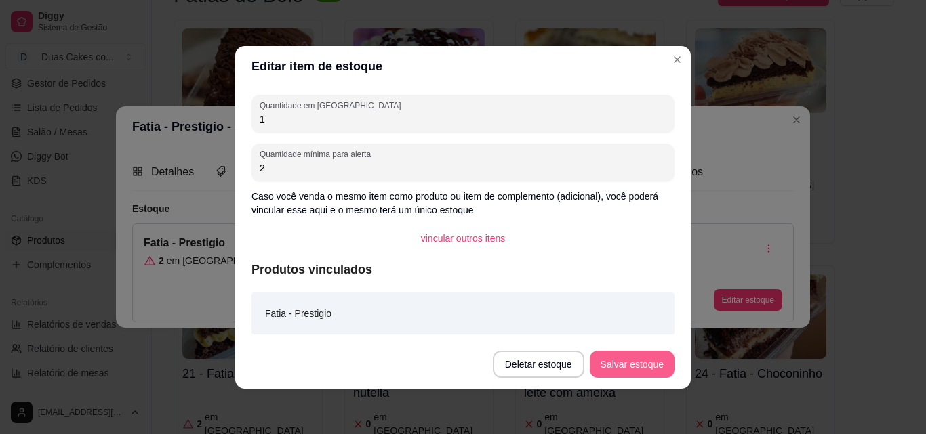
type input "1"
click at [606, 355] on button "Salvar estoque" at bounding box center [631, 364] width 83 height 26
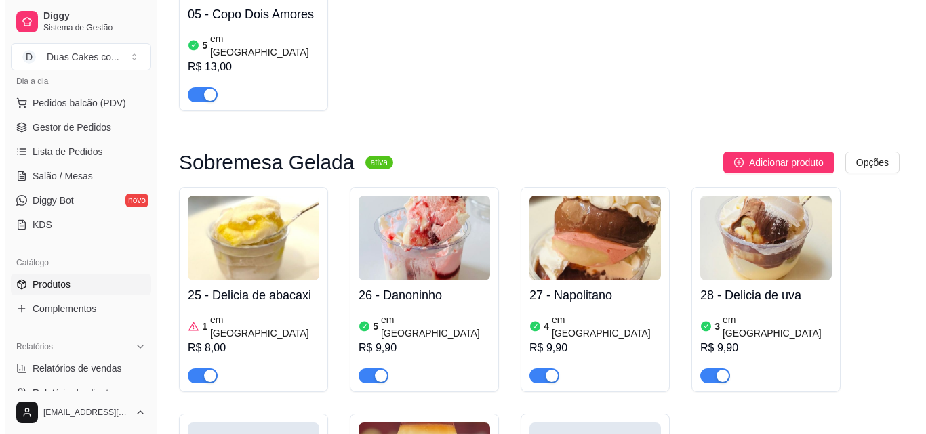
scroll to position [136, 0]
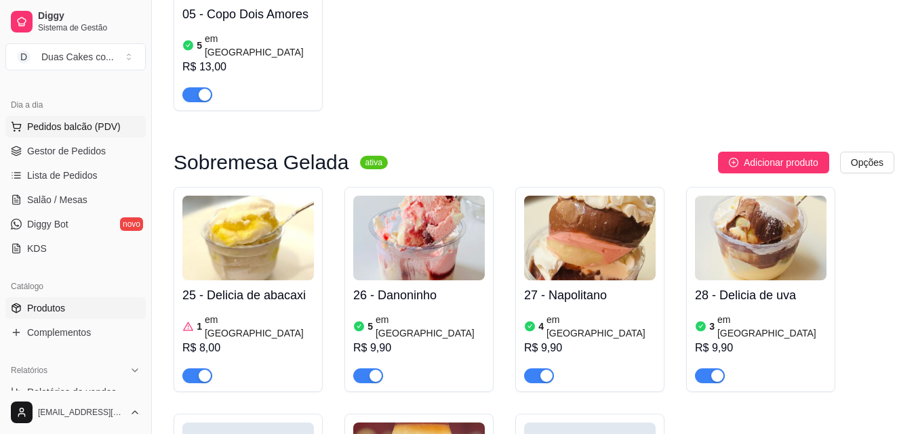
click at [77, 126] on span "Pedidos balcão (PDV)" at bounding box center [74, 127] width 94 height 14
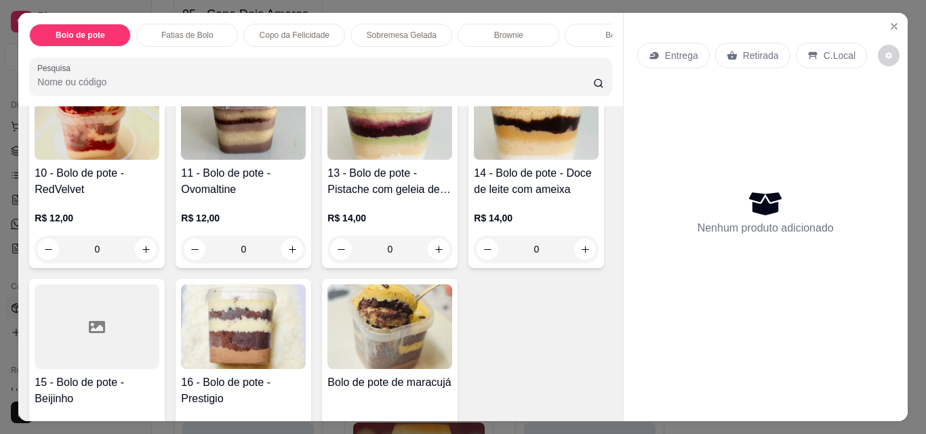
scroll to position [339, 0]
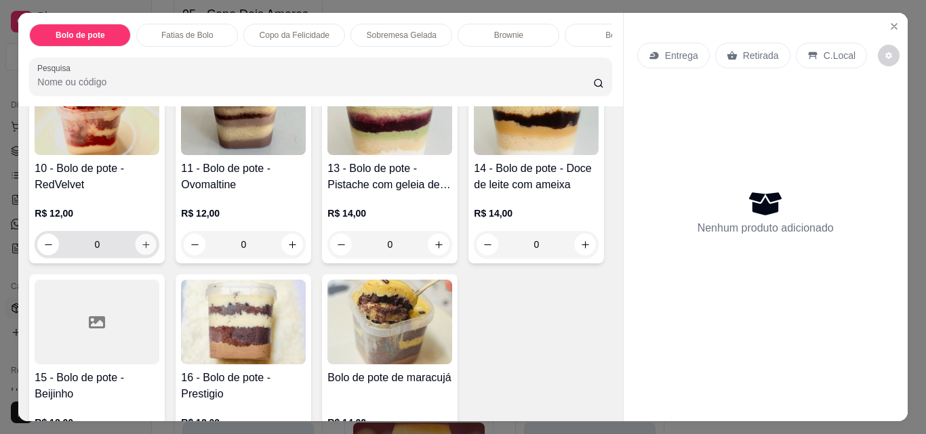
click at [151, 247] on icon "increase-product-quantity" at bounding box center [146, 245] width 10 height 10
type input "1"
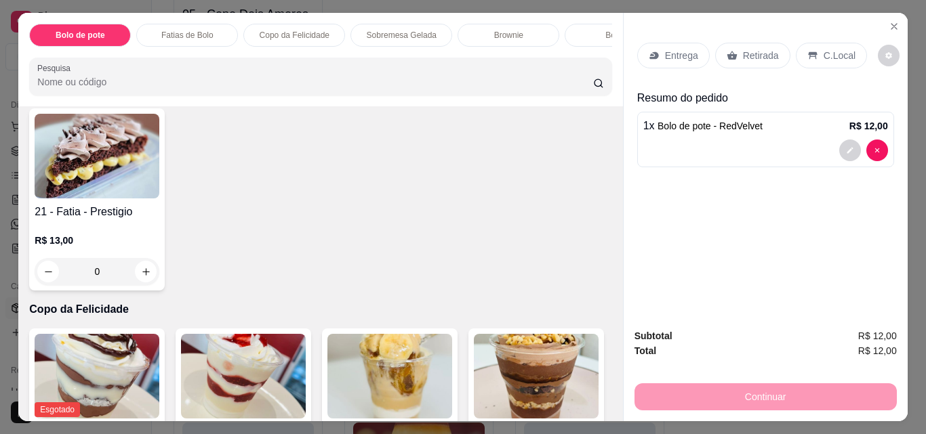
scroll to position [745, 0]
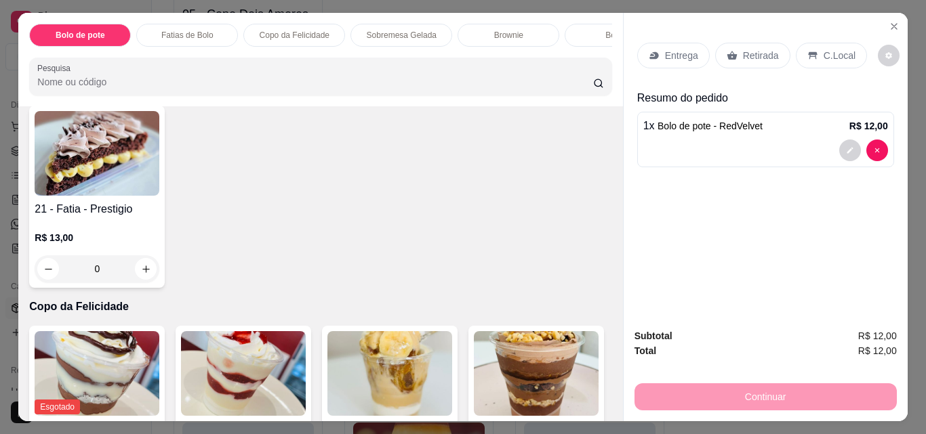
click at [287, 54] on icon "increase-product-quantity" at bounding box center [292, 49] width 10 height 10
type input "1"
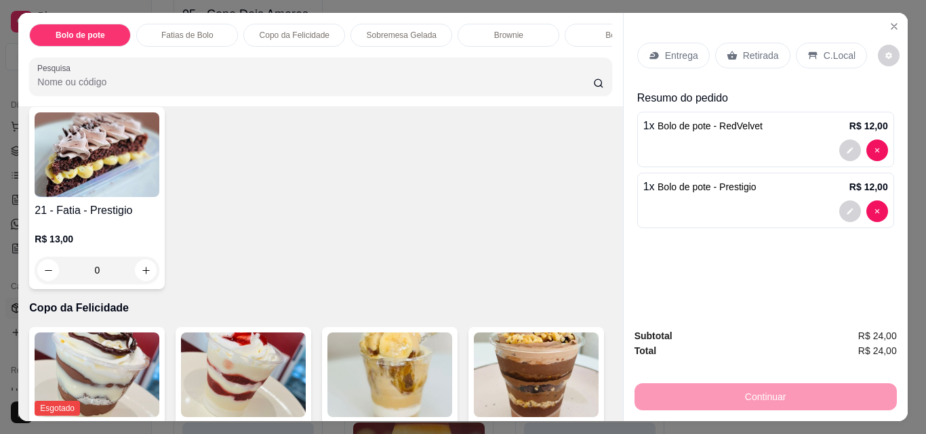
scroll to position [746, 0]
click at [750, 49] on p "Retirada" at bounding box center [761, 56] width 36 height 14
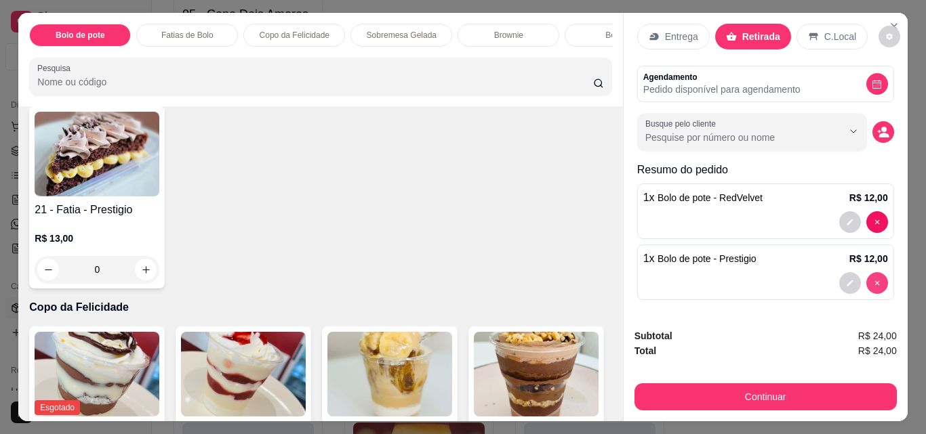
scroll to position [20, 0]
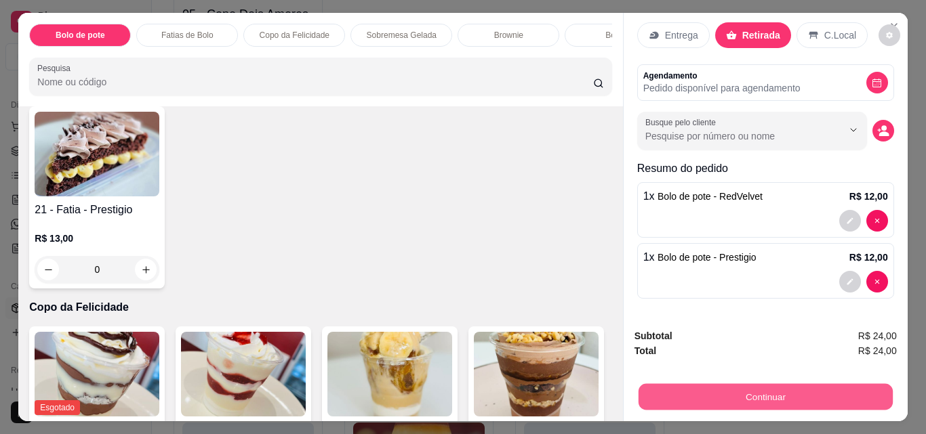
click at [783, 396] on button "Continuar" at bounding box center [765, 397] width 254 height 26
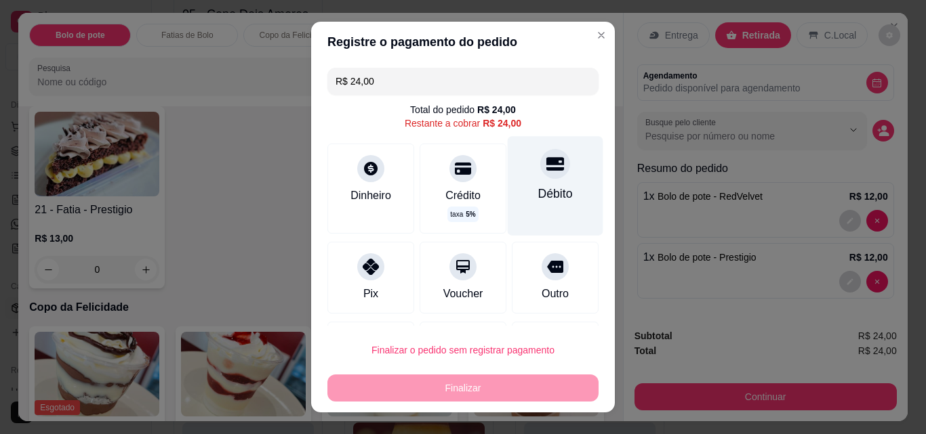
click at [542, 197] on div "Débito" at bounding box center [555, 194] width 35 height 18
type input "R$ 0,00"
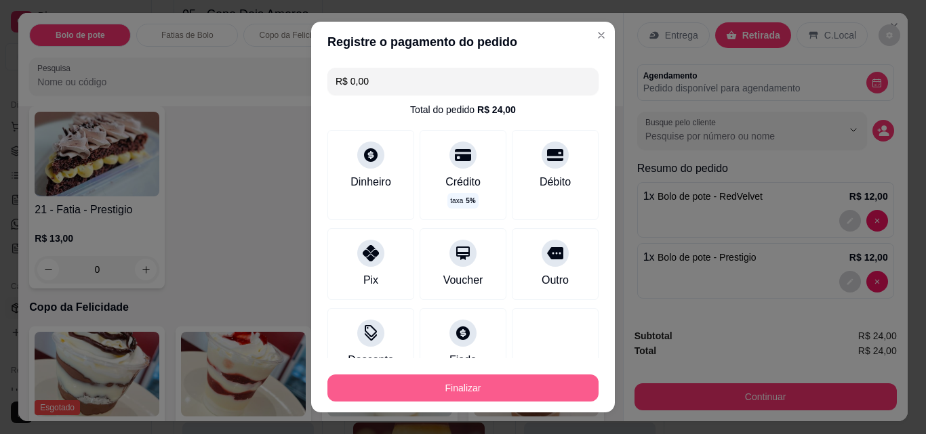
click at [440, 386] on button "Finalizar" at bounding box center [462, 388] width 271 height 27
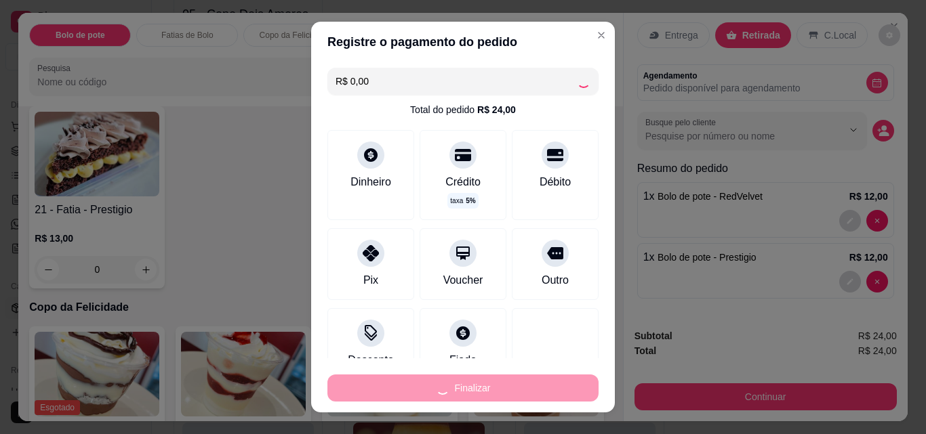
type input "0"
type input "-R$ 24,00"
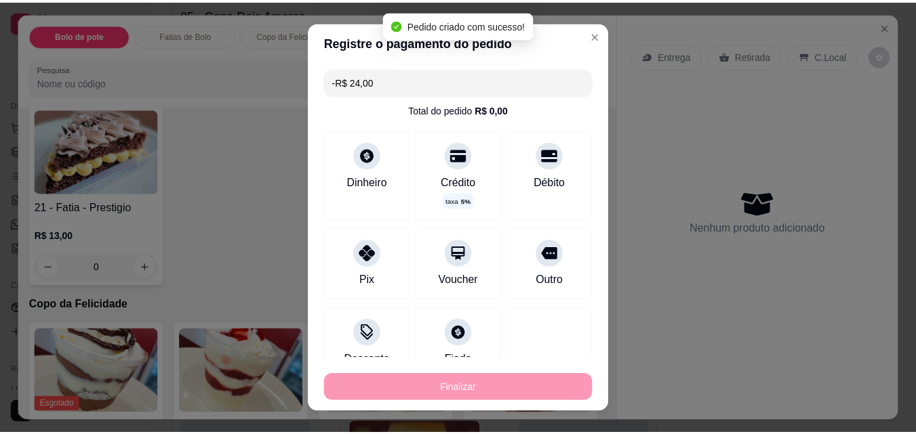
scroll to position [744, 0]
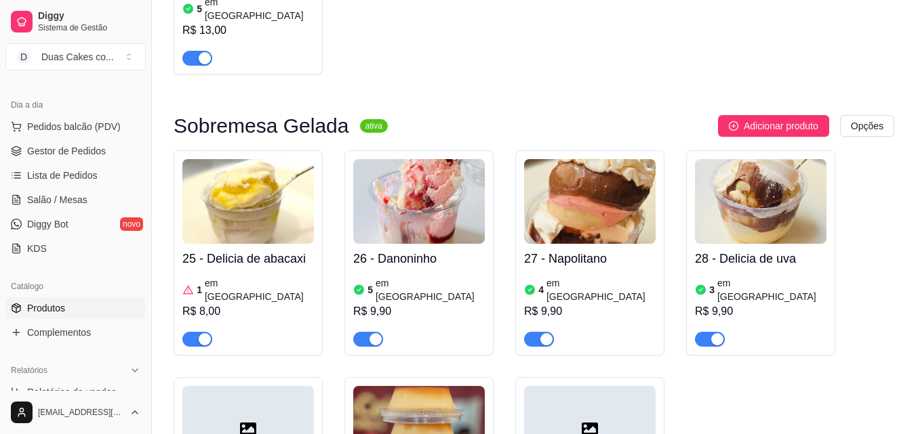
scroll to position [3253, 0]
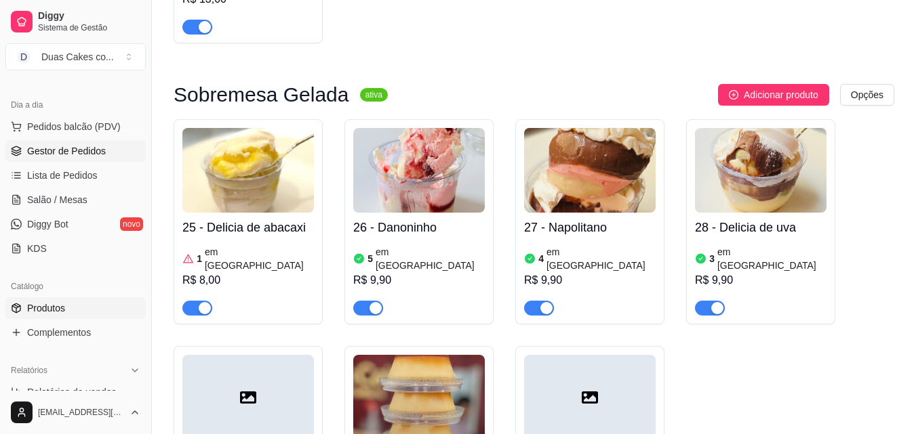
click at [87, 150] on span "Gestor de Pedidos" at bounding box center [66, 151] width 79 height 14
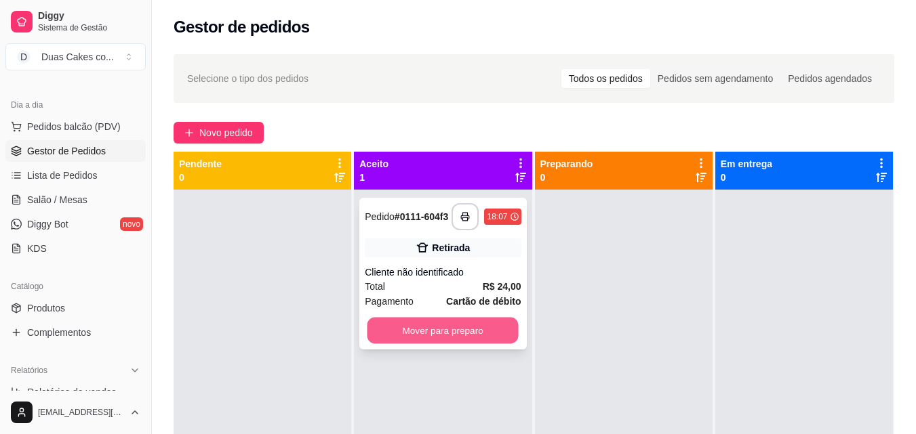
click at [425, 329] on button "Mover para preparo" at bounding box center [442, 331] width 151 height 26
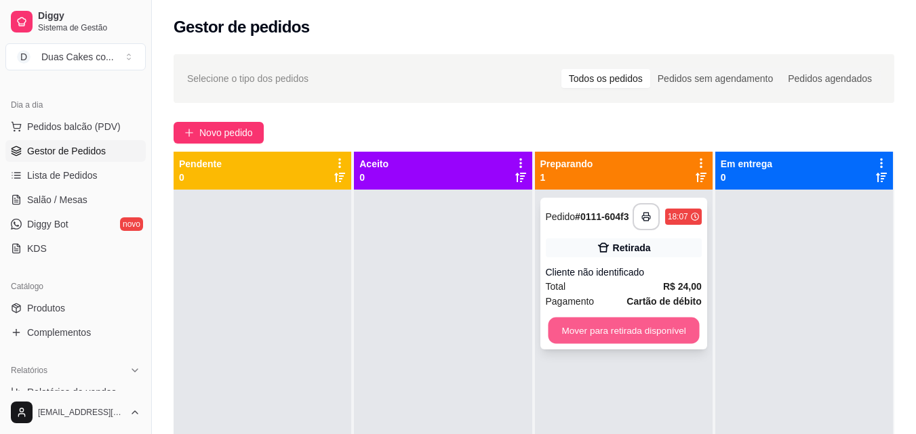
click at [590, 341] on button "Mover para retirada disponível" at bounding box center [623, 331] width 151 height 26
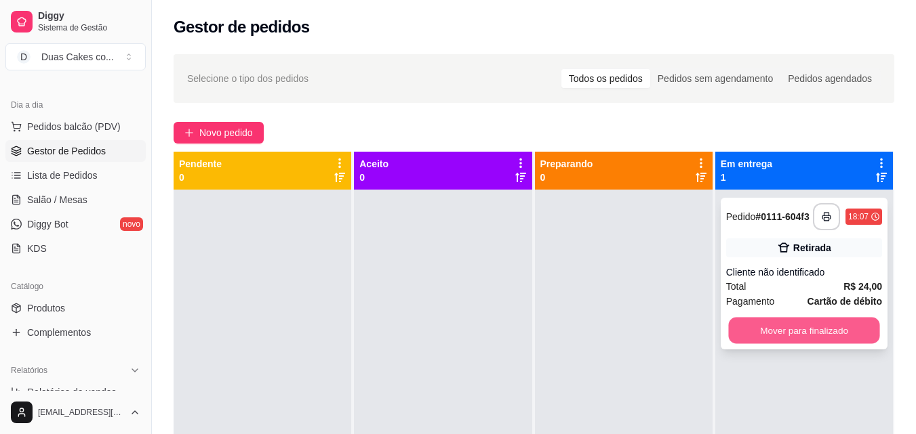
click at [796, 330] on button "Mover para finalizado" at bounding box center [803, 331] width 151 height 26
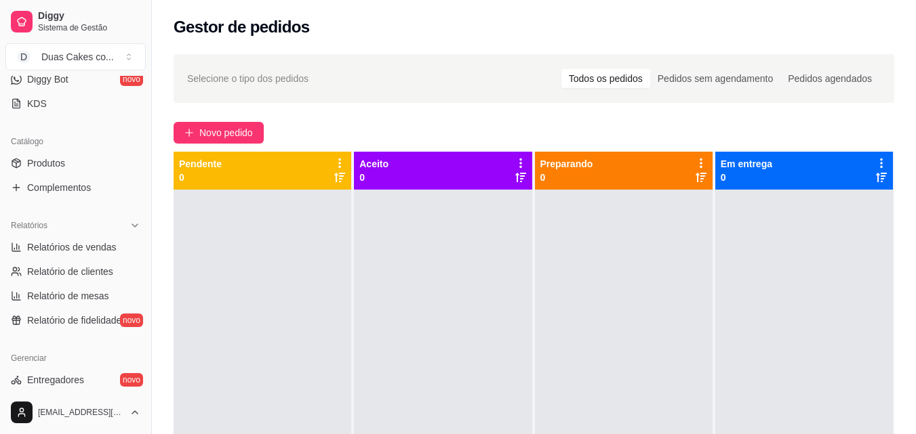
scroll to position [271, 0]
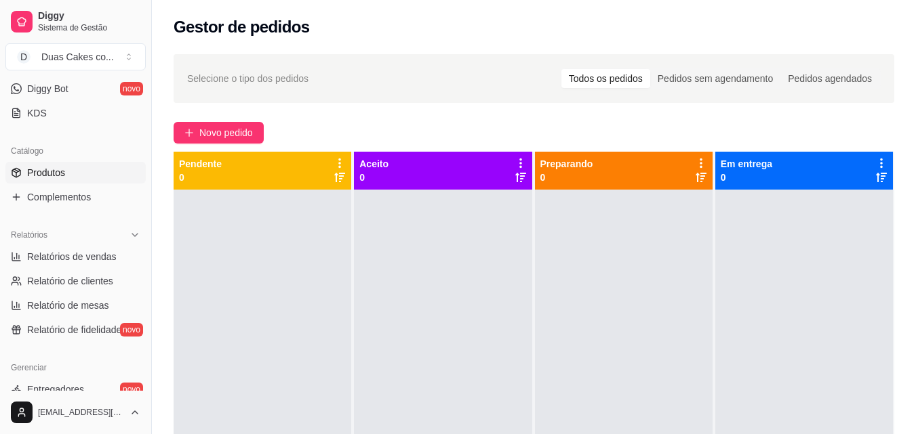
click at [34, 167] on span "Produtos" at bounding box center [46, 173] width 38 height 14
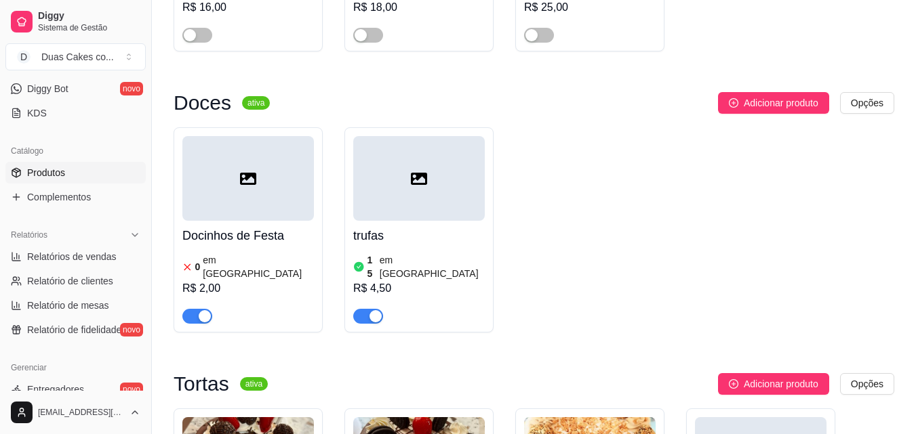
scroll to position [5218, 0]
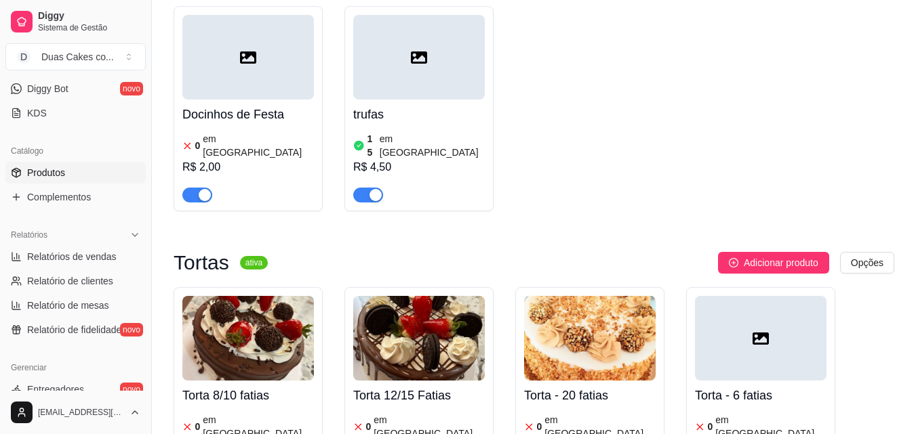
click at [395, 413] on article "em [GEOGRAPHIC_DATA]" at bounding box center [428, 426] width 111 height 27
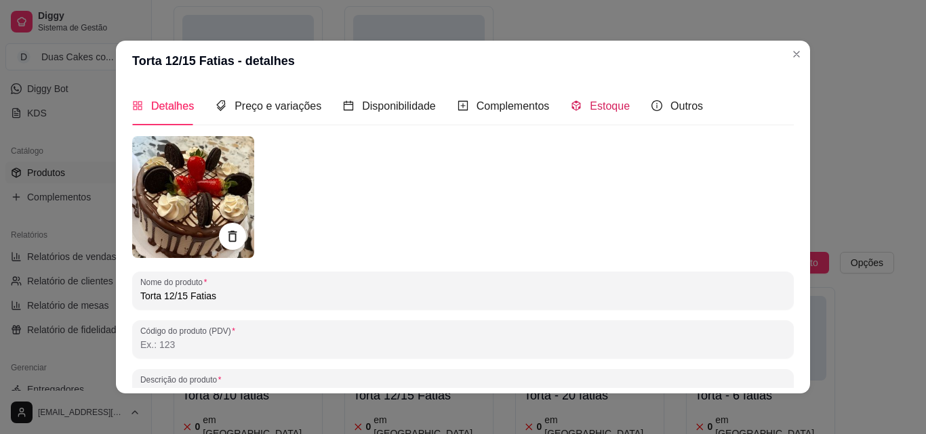
click at [604, 103] on span "Estoque" at bounding box center [610, 106] width 40 height 12
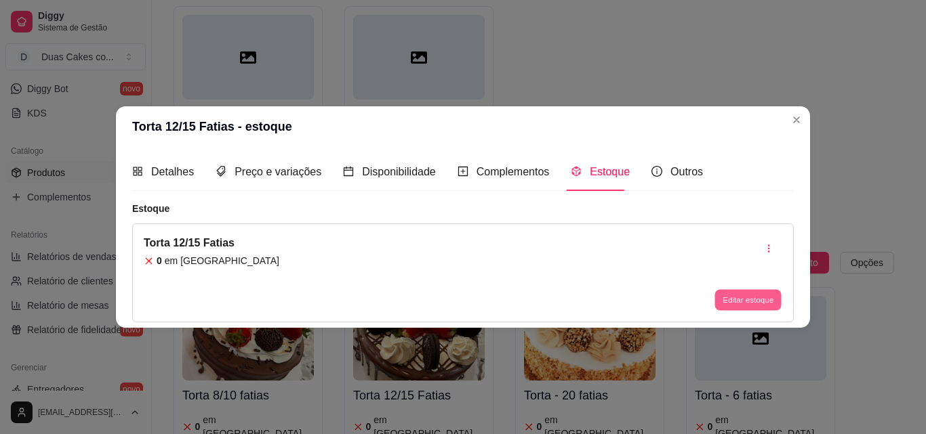
click at [742, 296] on button "Editar estoque" at bounding box center [747, 300] width 66 height 21
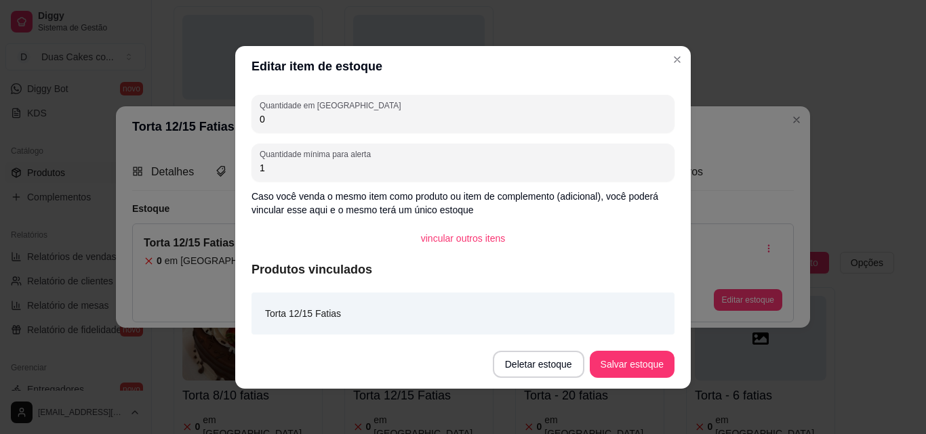
click at [263, 124] on input "0" at bounding box center [463, 120] width 407 height 14
type input "1"
click at [642, 364] on button "Salvar estoque" at bounding box center [631, 364] width 83 height 26
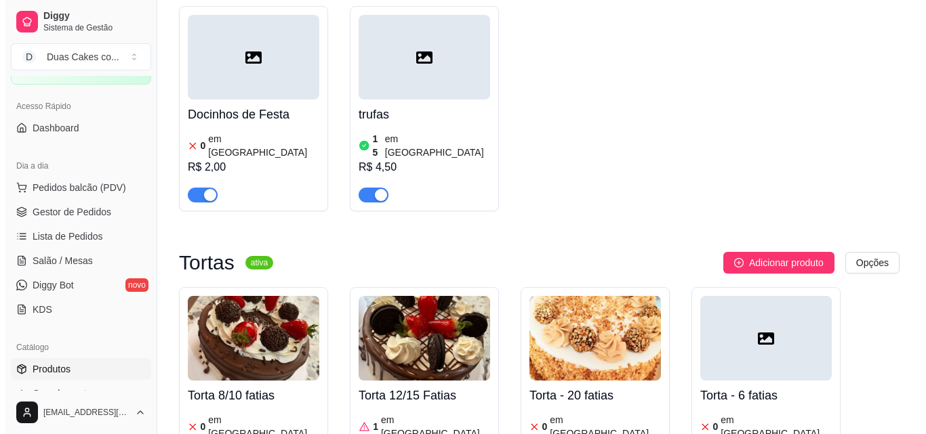
scroll to position [0, 0]
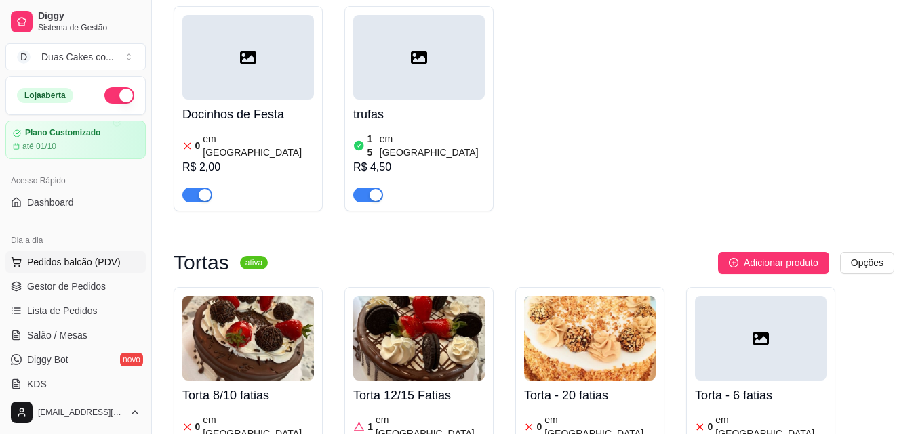
click at [79, 263] on span "Pedidos balcão (PDV)" at bounding box center [74, 263] width 94 height 14
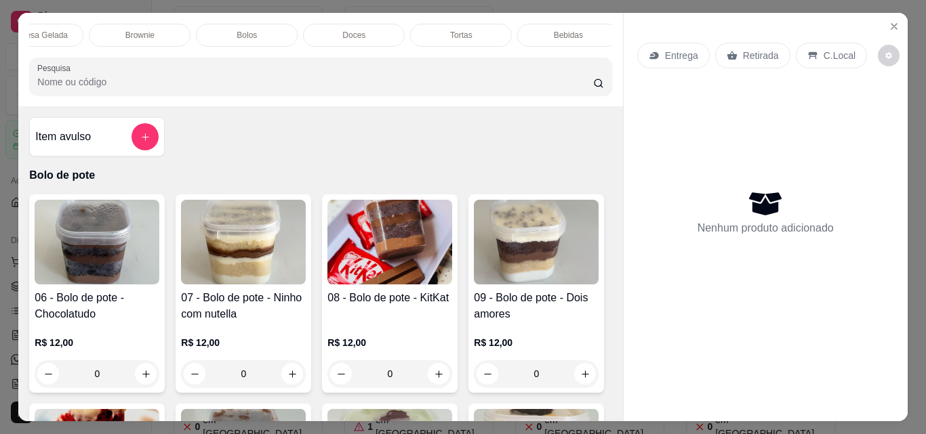
scroll to position [0, 376]
click at [451, 24] on div "Tortas" at bounding box center [454, 35] width 102 height 23
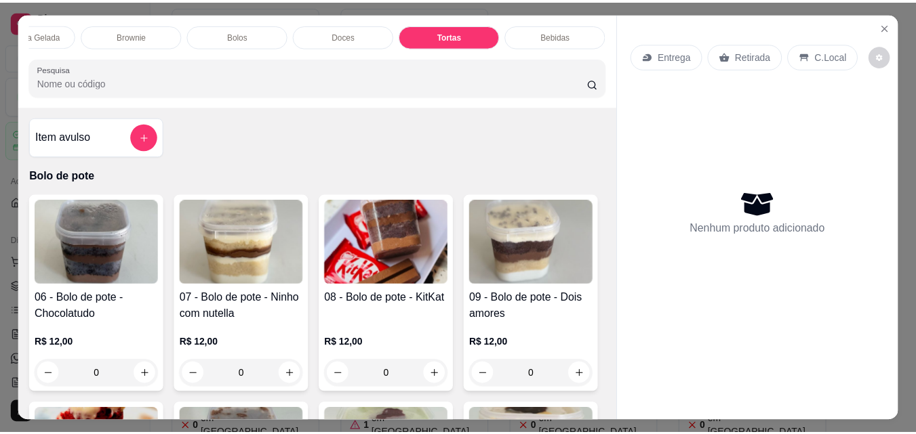
scroll to position [35, 0]
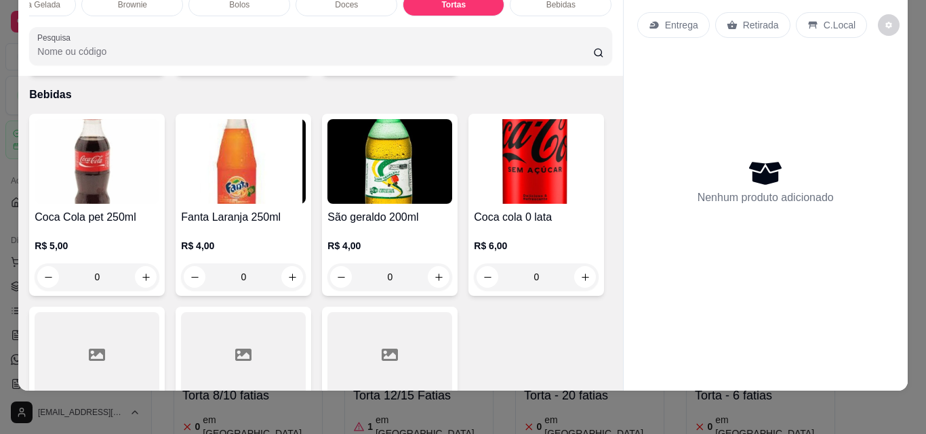
click at [141, 62] on icon "increase-product-quantity" at bounding box center [146, 57] width 10 height 10
type input "1"
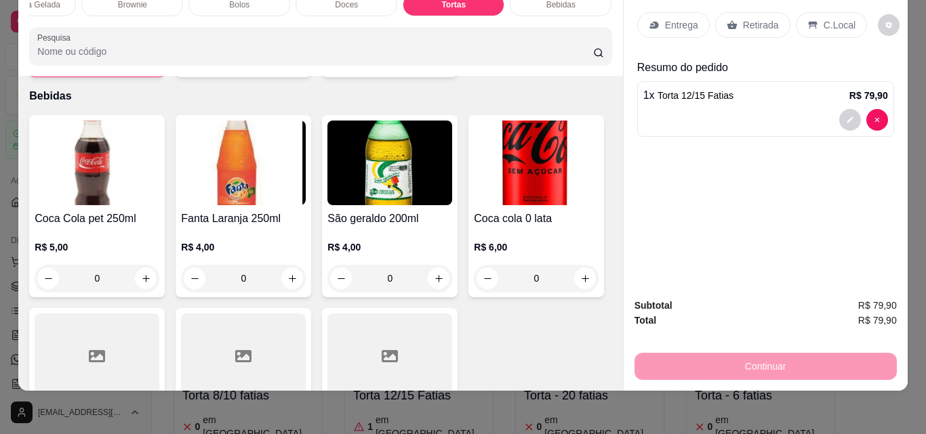
click at [733, 18] on div "Retirada" at bounding box center [752, 25] width 75 height 26
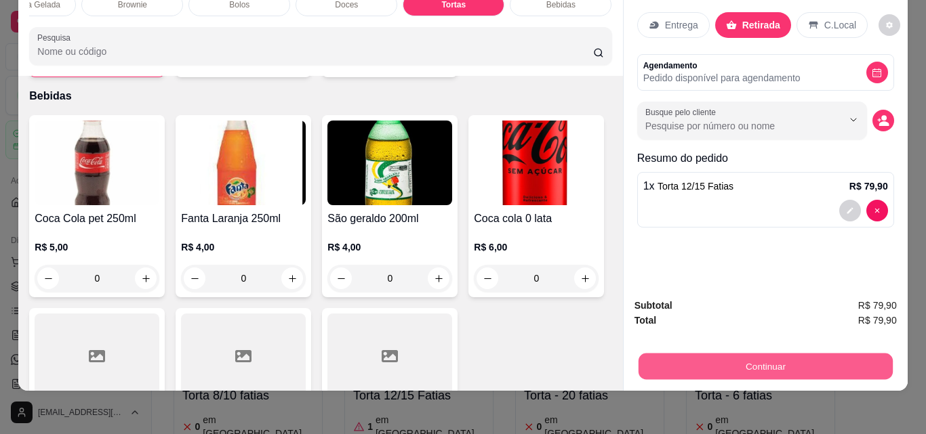
click at [789, 363] on button "Continuar" at bounding box center [765, 366] width 254 height 26
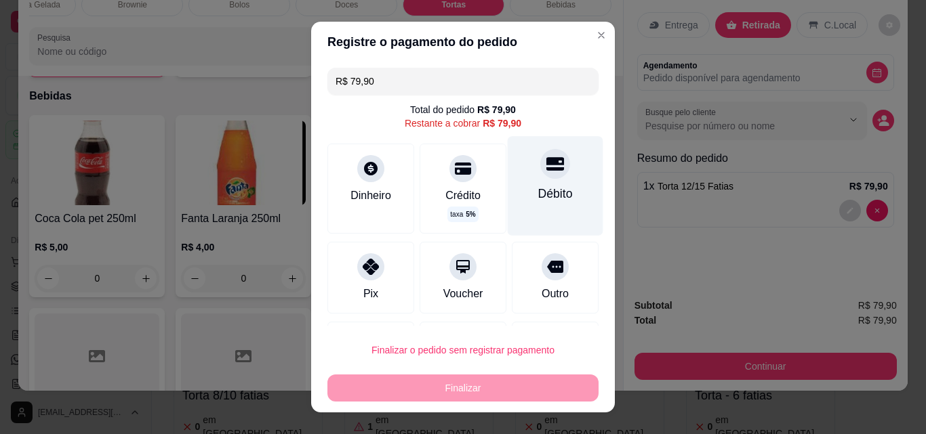
click at [546, 167] on icon at bounding box center [555, 164] width 18 height 18
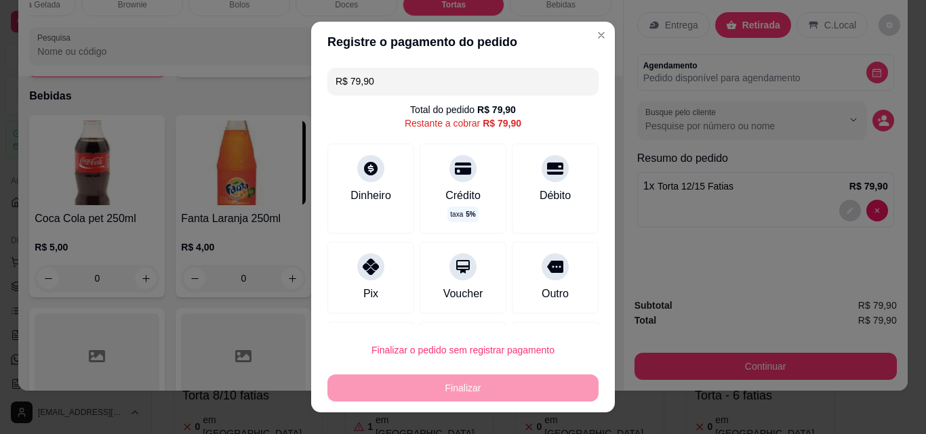
type input "R$ 0,00"
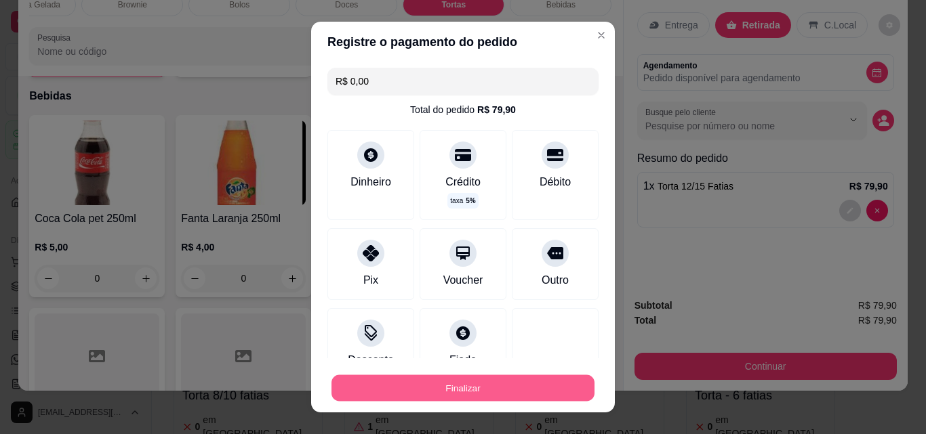
click at [464, 395] on button "Finalizar" at bounding box center [462, 388] width 263 height 26
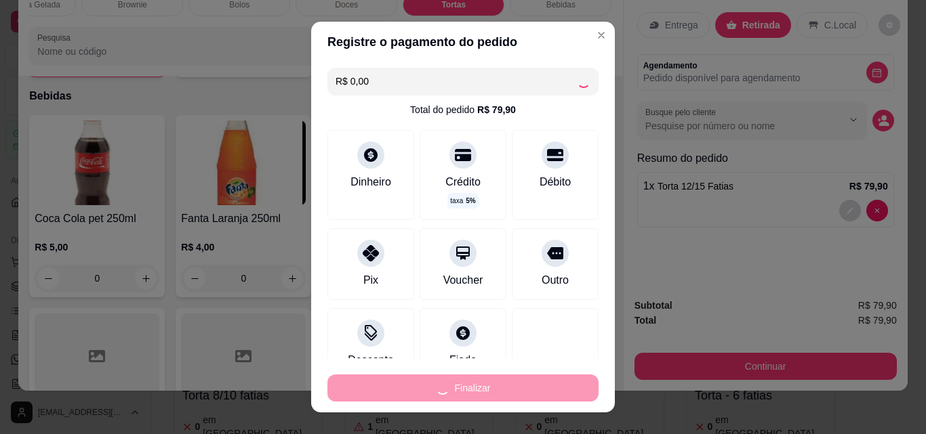
type input "0"
type input "-R$ 79,90"
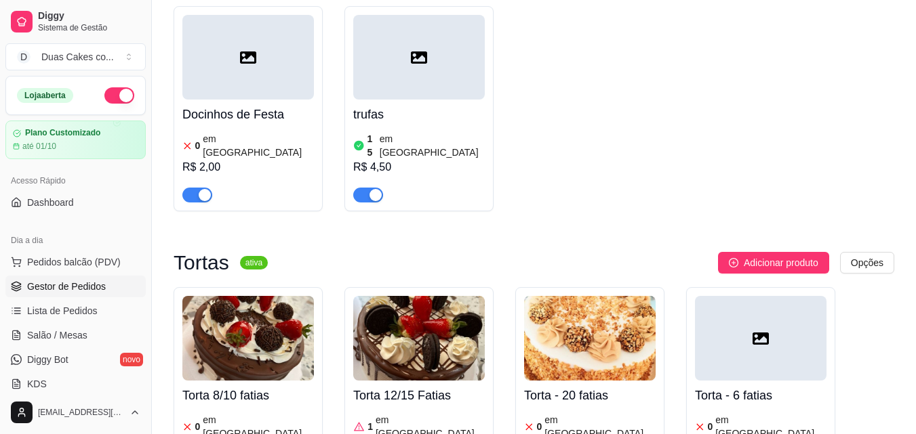
click at [78, 283] on span "Gestor de Pedidos" at bounding box center [66, 287] width 79 height 14
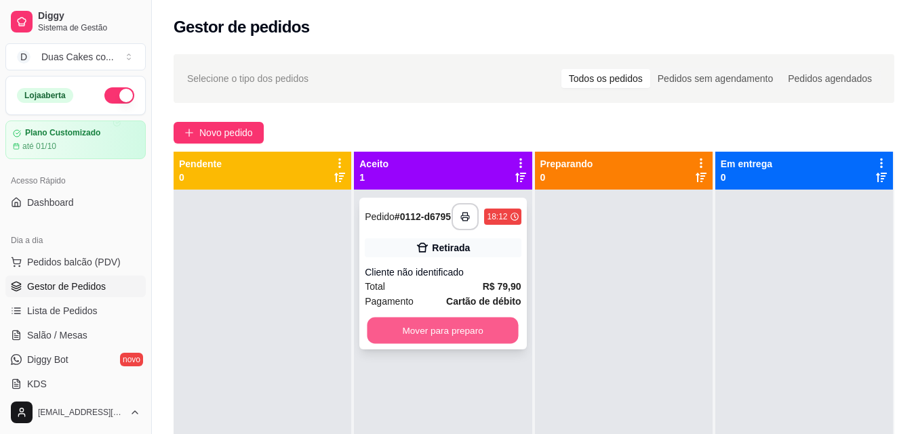
click at [432, 335] on button "Mover para preparo" at bounding box center [442, 331] width 151 height 26
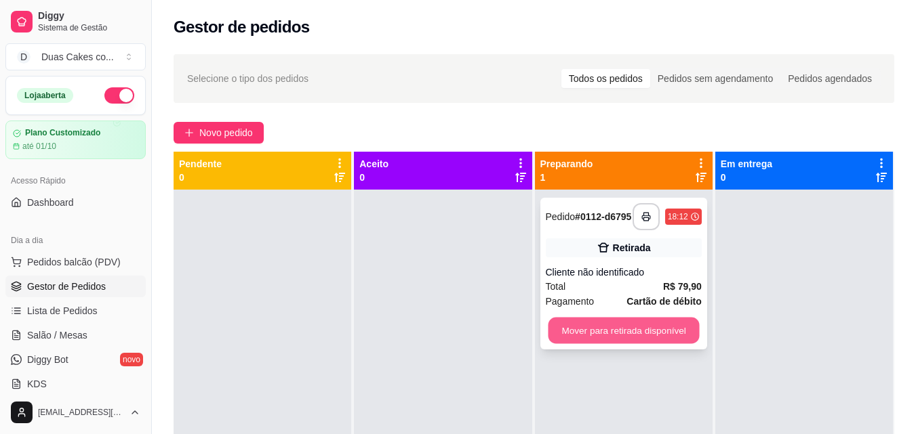
click at [607, 327] on button "Mover para retirada disponível" at bounding box center [623, 331] width 151 height 26
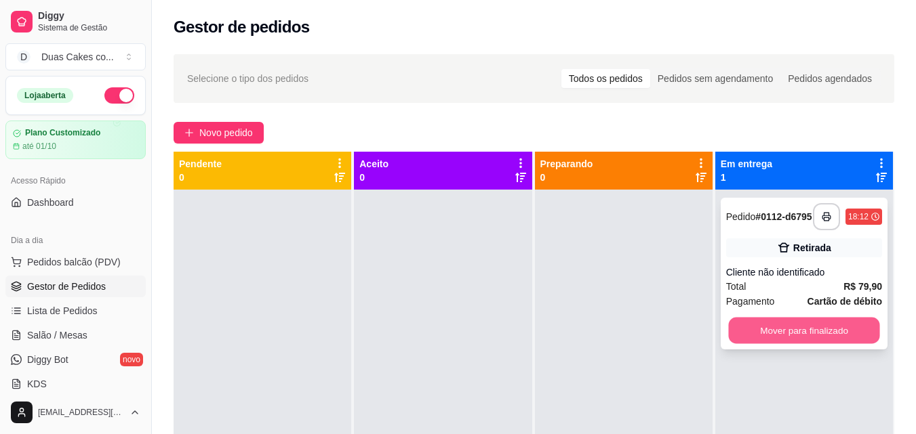
click at [821, 323] on button "Mover para finalizado" at bounding box center [803, 331] width 151 height 26
click at [828, 340] on button "Mover para finalizado" at bounding box center [803, 331] width 151 height 26
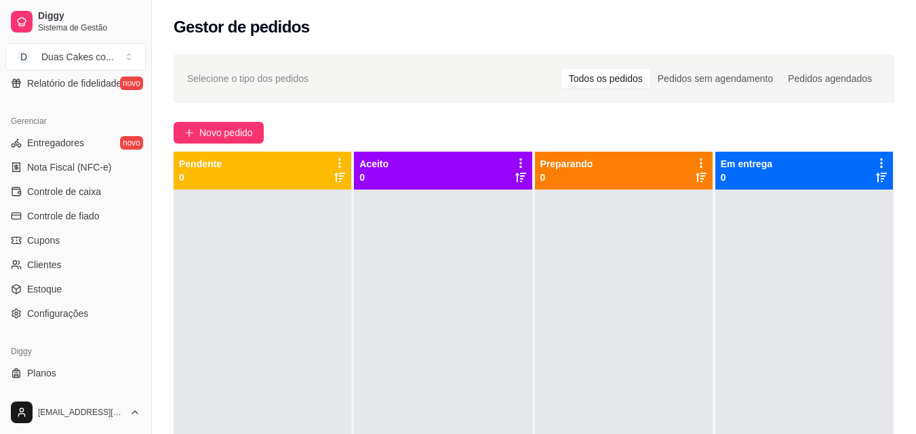
scroll to position [541, 0]
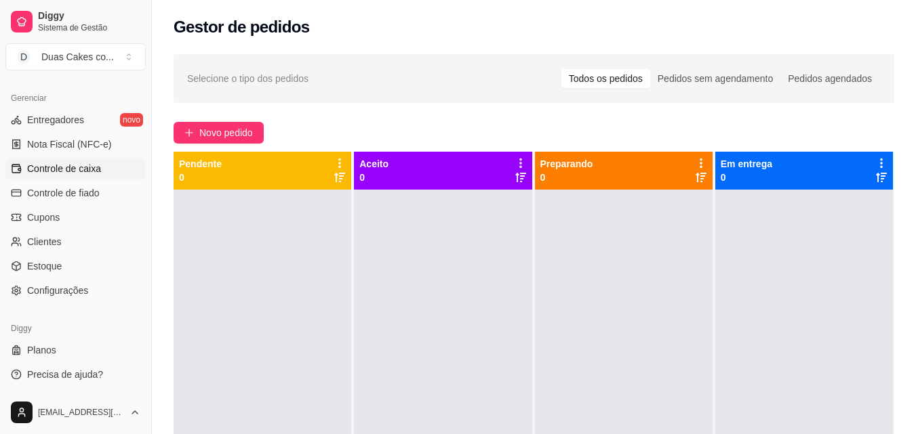
click at [56, 171] on span "Controle de caixa" at bounding box center [64, 169] width 74 height 14
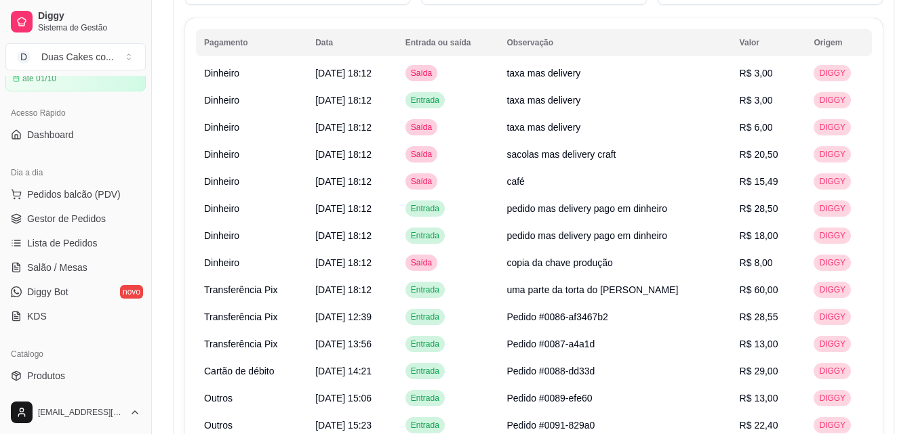
scroll to position [881, 0]
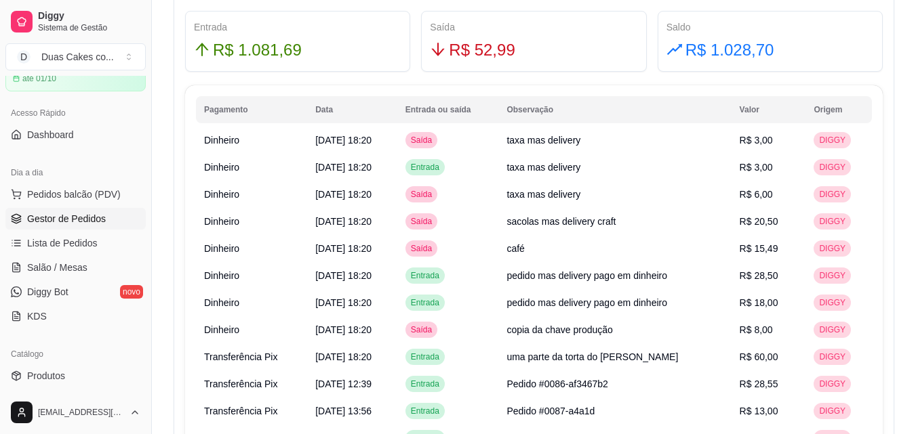
click at [43, 214] on span "Gestor de Pedidos" at bounding box center [66, 219] width 79 height 14
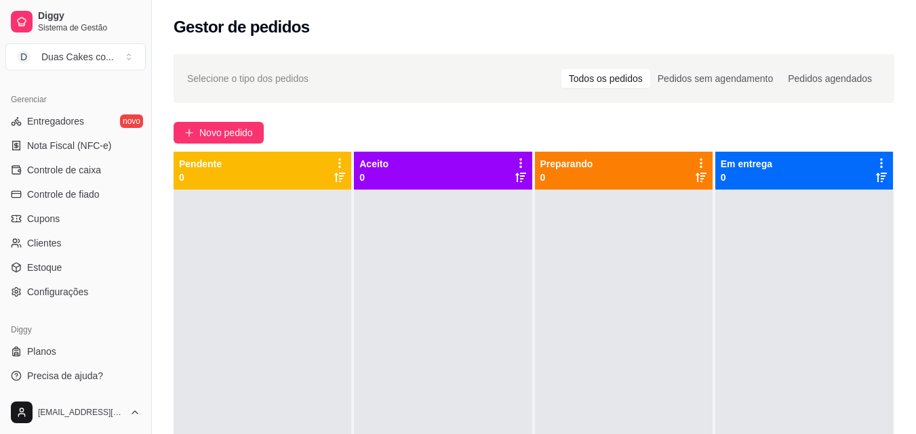
scroll to position [541, 0]
click at [83, 167] on span "Controle de caixa" at bounding box center [64, 169] width 74 height 14
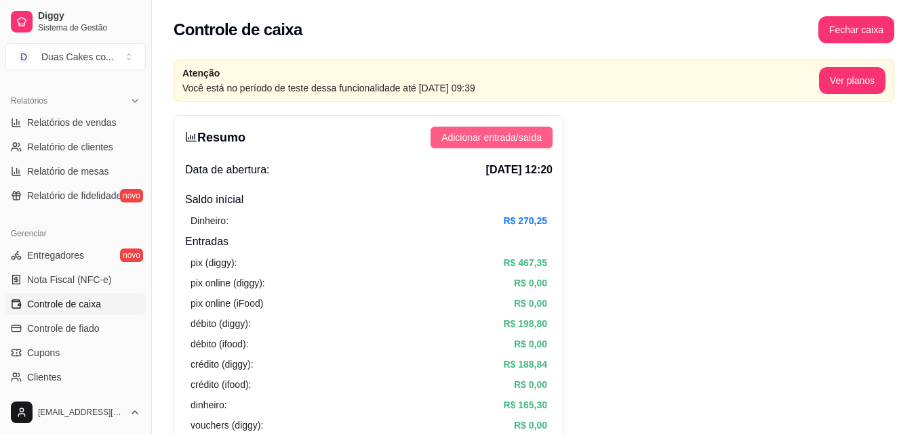
click at [508, 129] on button "Adicionar entrada/saída" at bounding box center [491, 138] width 122 height 22
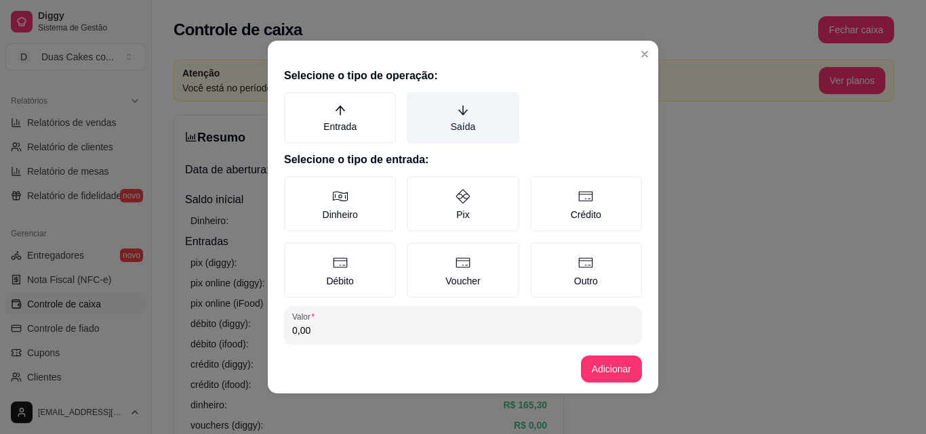
click at [485, 103] on label "Saída" at bounding box center [463, 118] width 112 height 52
click at [417, 102] on button "Saída" at bounding box center [411, 96] width 11 height 11
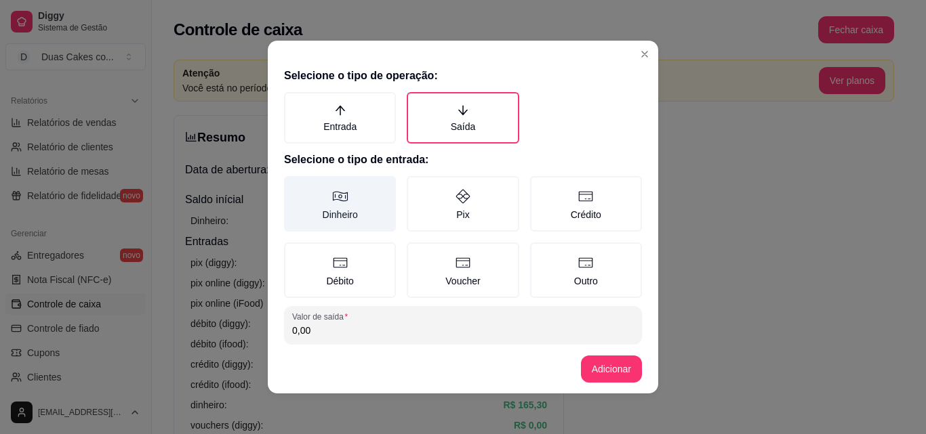
click at [333, 200] on icon at bounding box center [340, 197] width 15 height 10
click at [294, 186] on button "Dinheiro" at bounding box center [288, 181] width 11 height 11
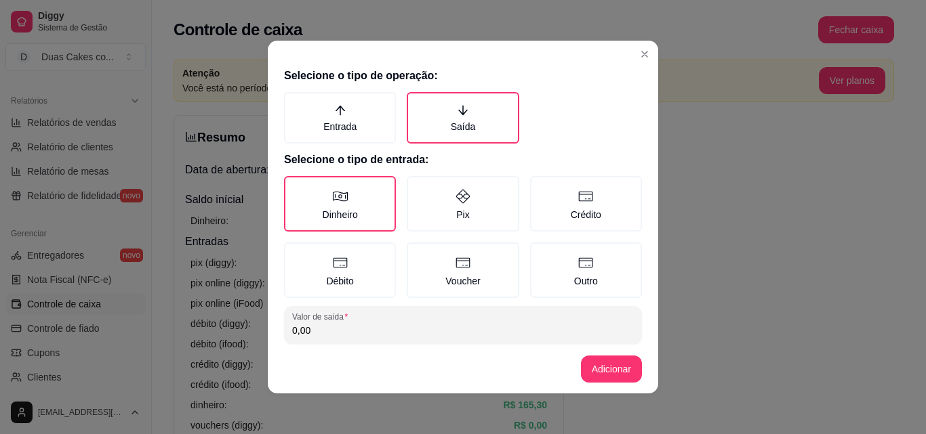
click at [319, 324] on input "0,00" at bounding box center [463, 331] width 342 height 14
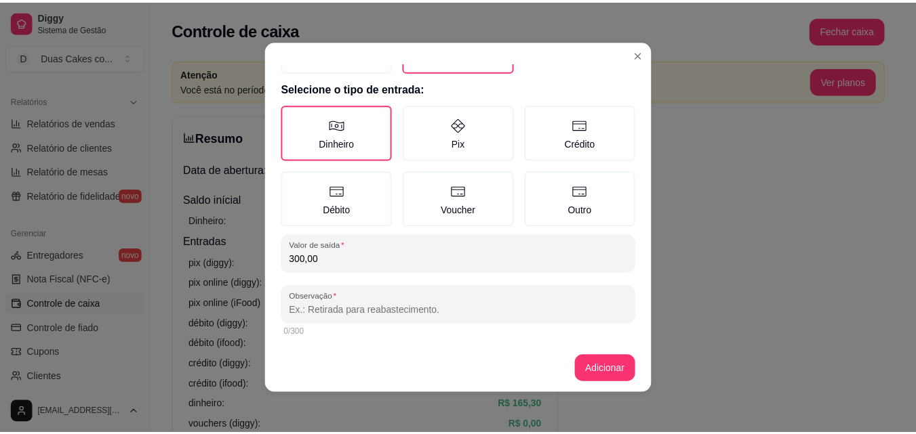
scroll to position [73, 0]
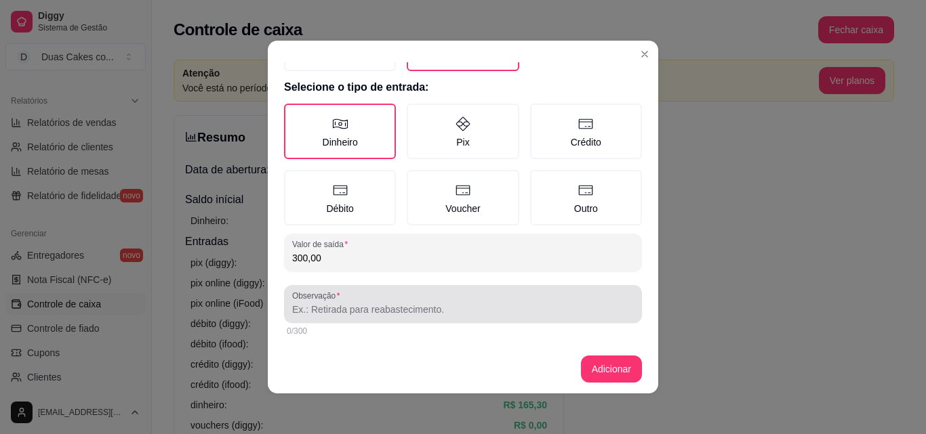
type input "300,00"
click at [322, 302] on div at bounding box center [463, 304] width 342 height 27
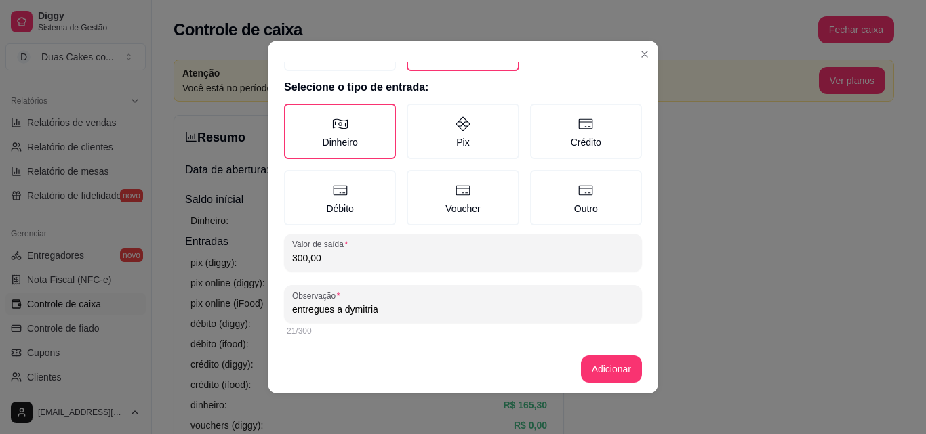
click at [329, 310] on input "entregues a dymitria" at bounding box center [463, 310] width 342 height 14
type input "entregue a dymitria"
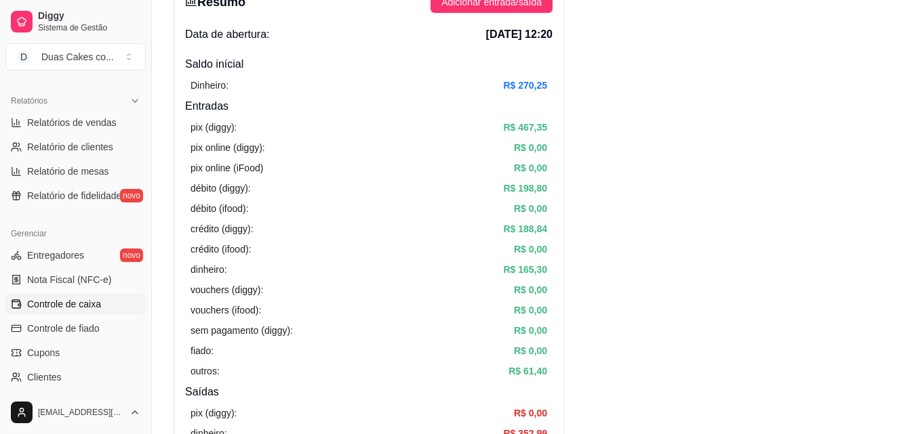
scroll to position [0, 0]
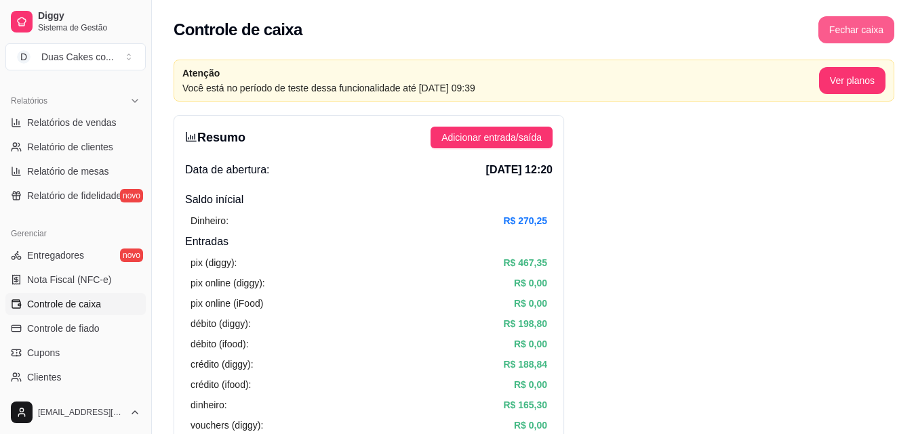
click at [867, 24] on button "Fechar caixa" at bounding box center [856, 29] width 76 height 27
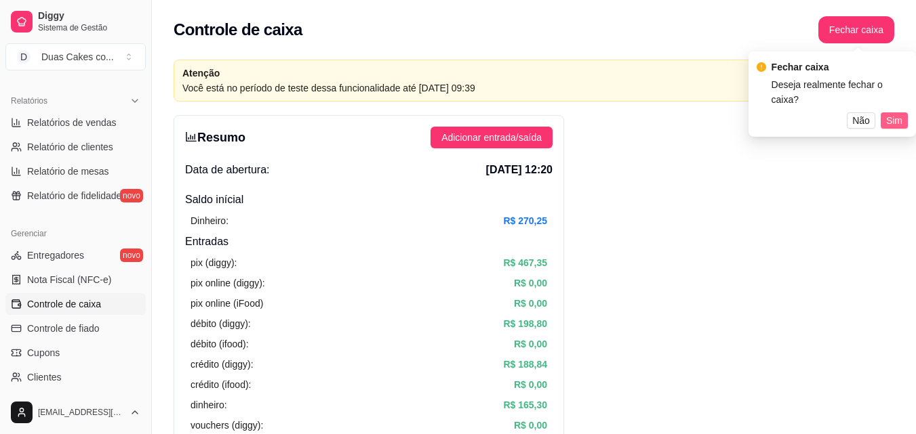
click at [895, 113] on span "Sim" at bounding box center [894, 120] width 16 height 15
